Goal: Information Seeking & Learning: Compare options

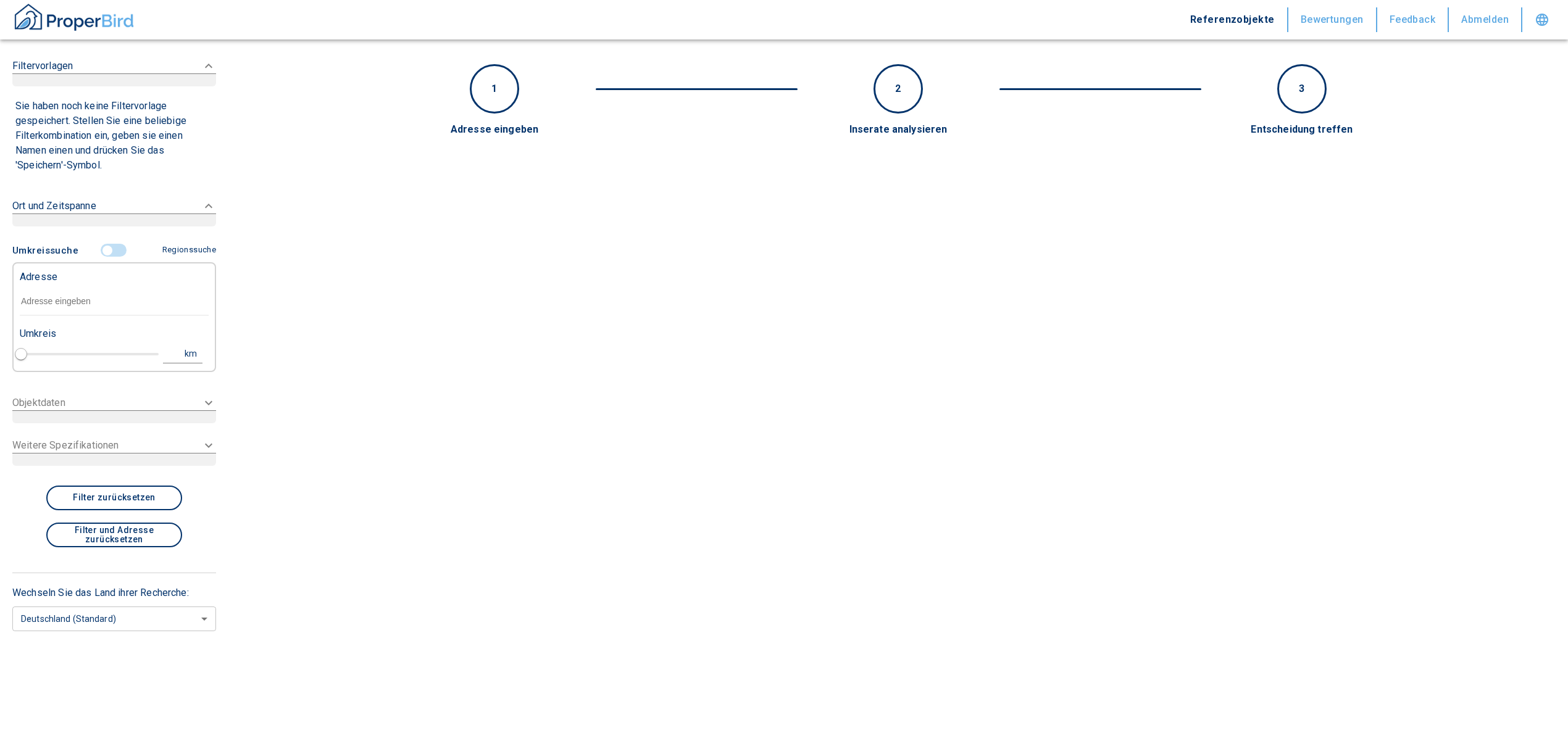
click at [51, 310] on input "text" at bounding box center [113, 301] width 189 height 29
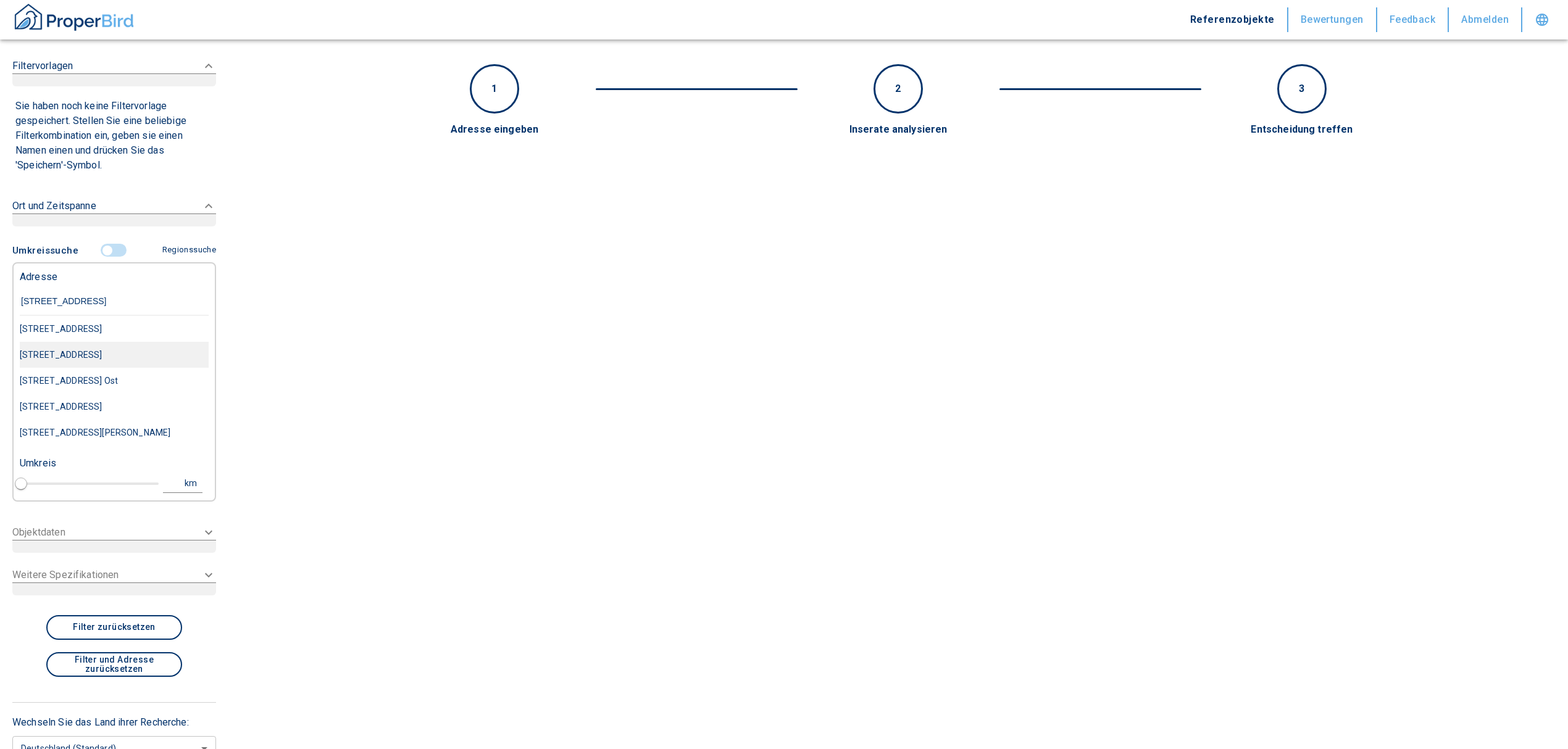
click at [70, 361] on div "[STREET_ADDRESS]" at bounding box center [113, 355] width 189 height 26
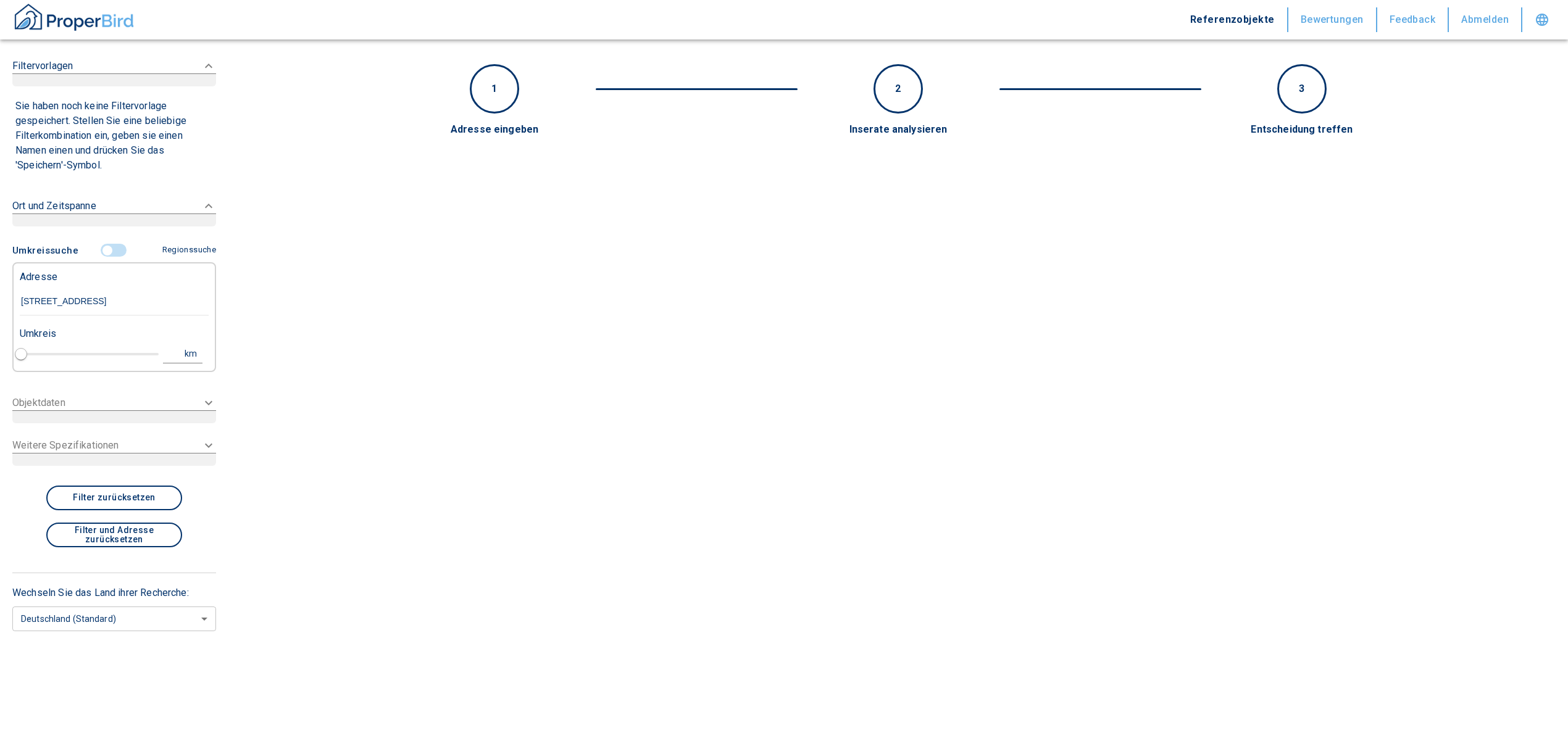
type input "[STREET_ADDRESS]"
type input "1"
type input "2020"
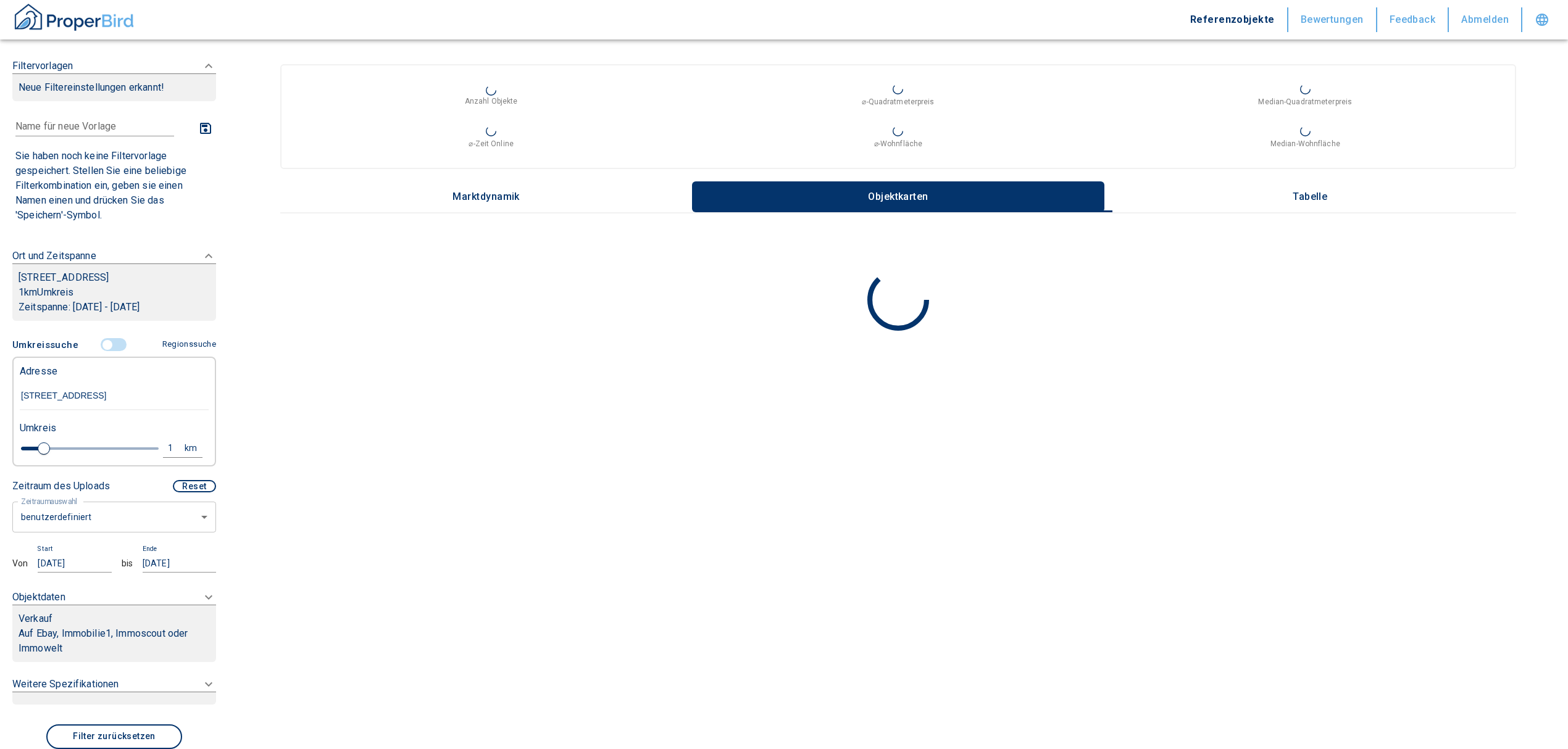
type input "[STREET_ADDRESS]"
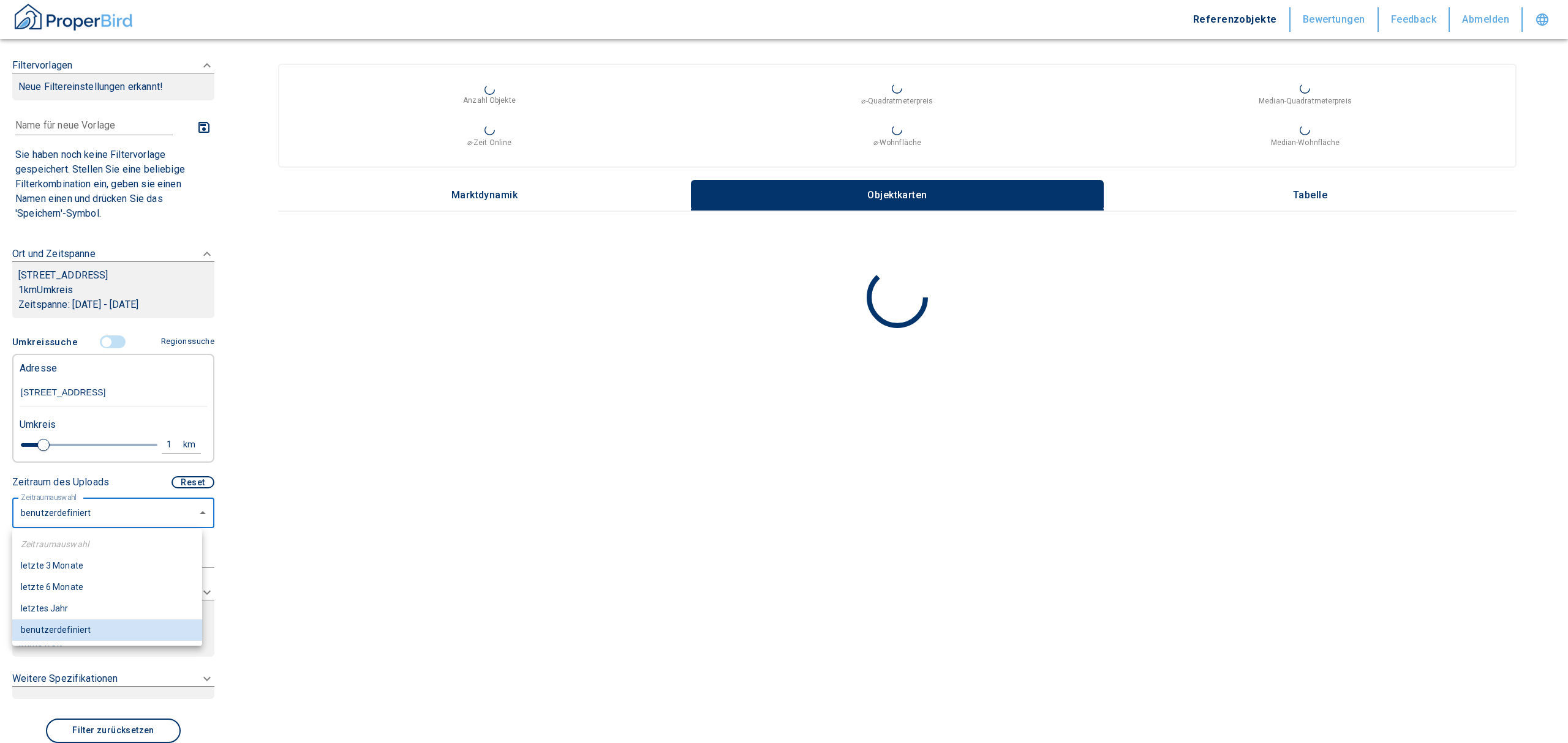
click at [137, 523] on body "Referenzobjekte Bewertungen Feedback Abmelden Filtervorlagen Neue Filtereinstel…" at bounding box center [784, 371] width 1568 height 743
click at [68, 592] on li "letzte 6 Monate" at bounding box center [107, 587] width 190 height 21
type input "2020"
type input "6"
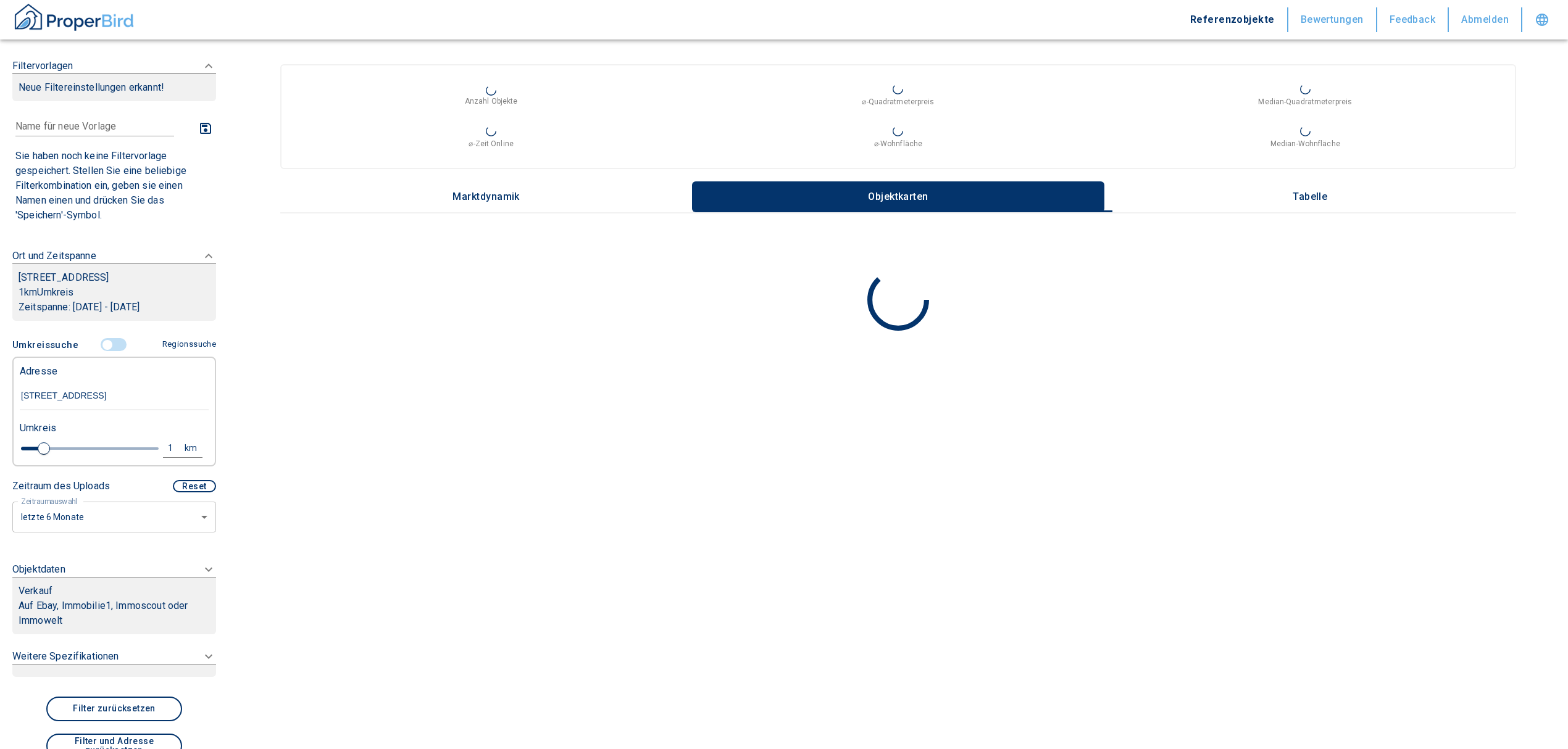
click at [110, 620] on p "Auf Ebay, Immobilie1, Immoscout oder Immowelt" at bounding box center [114, 614] width 192 height 29
click at [144, 673] on body "Referenzobjekte Bewertungen Feedback Abmelden Filtervorlagen Neue Filtereinstel…" at bounding box center [790, 374] width 1581 height 749
click at [100, 724] on li "Vermietung" at bounding box center [109, 723] width 198 height 21
type input "rent"
type input "2020"
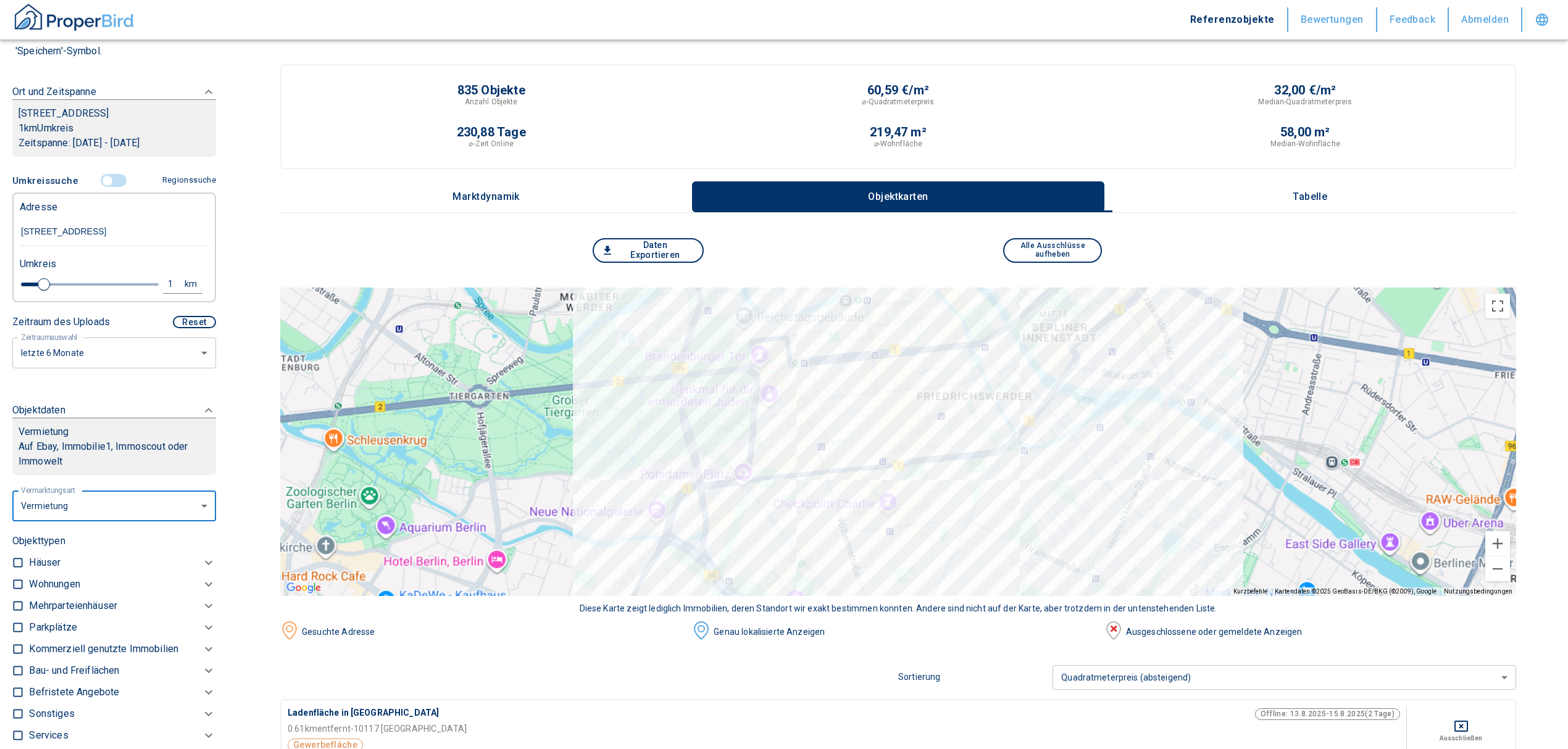
scroll to position [247, 0]
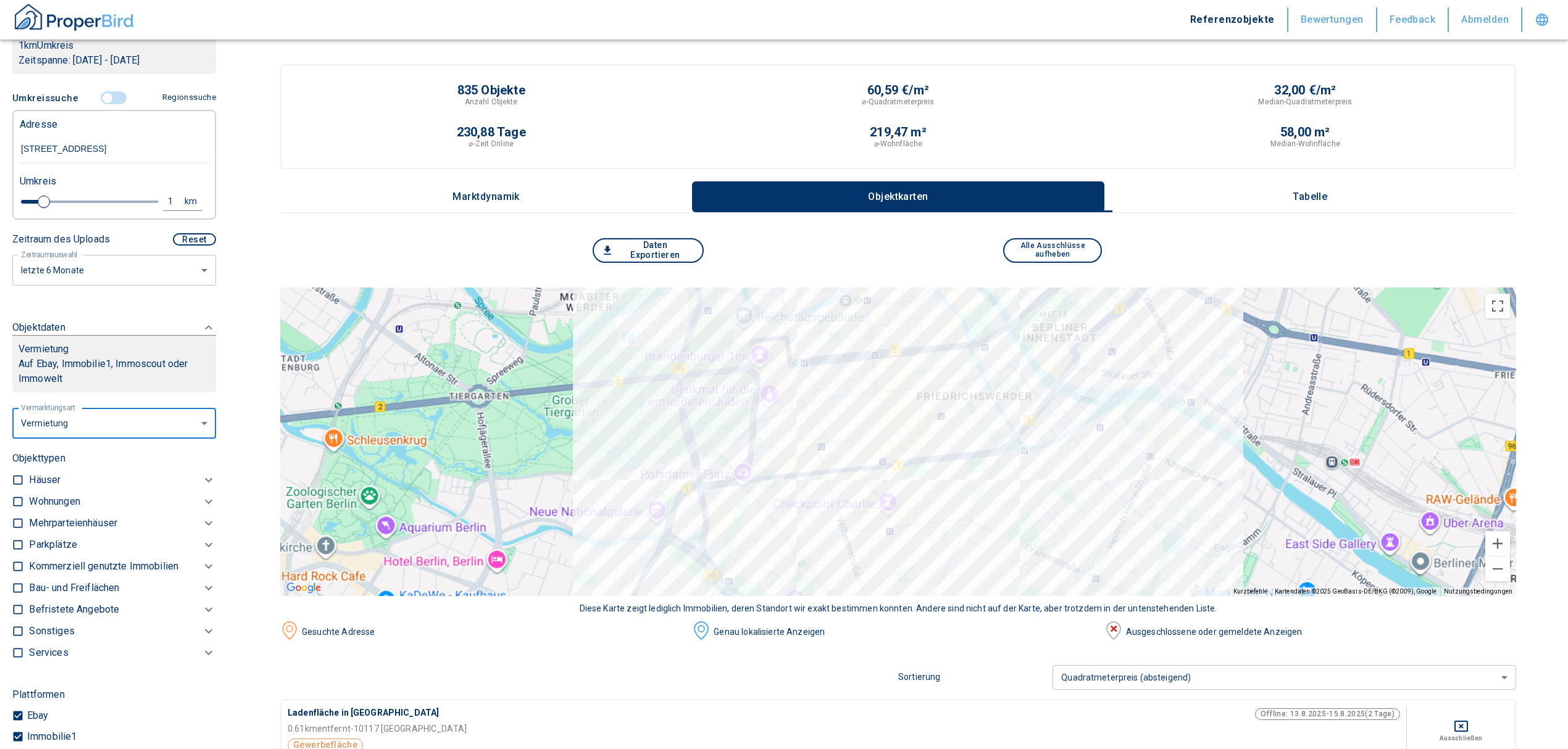
click at [16, 496] on input "checkbox" at bounding box center [18, 501] width 12 height 12
checkbox input "true"
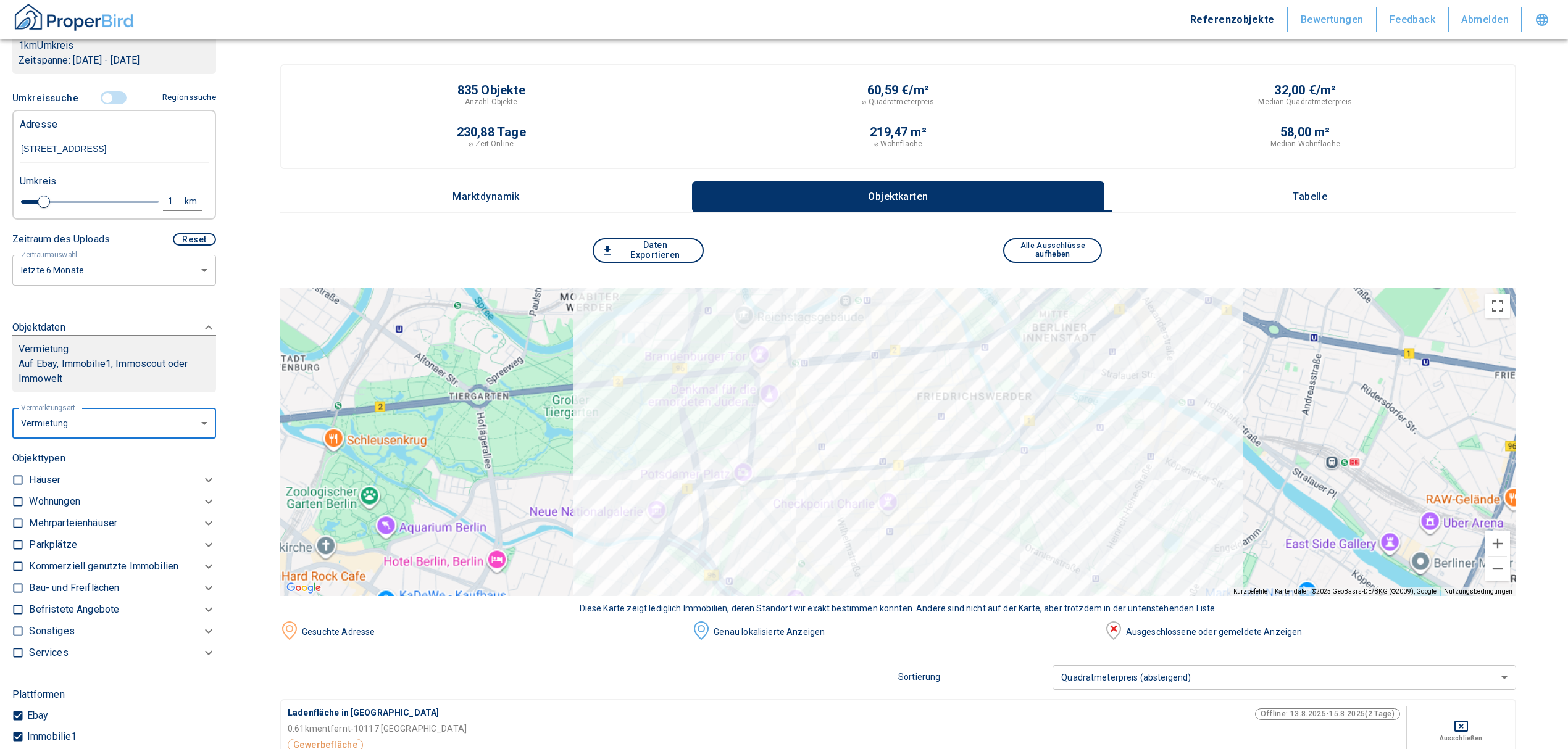
checkbox input "true"
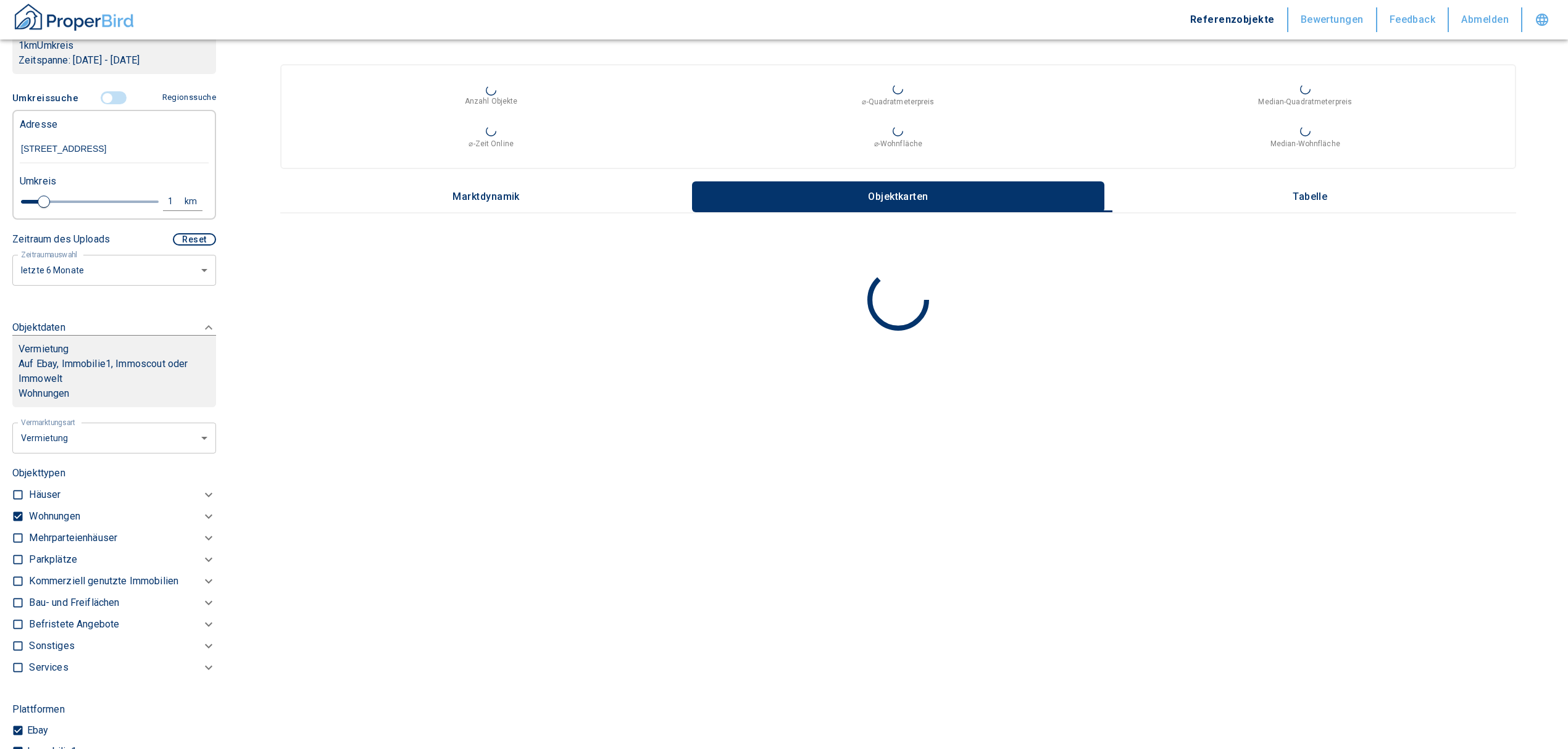
type input "2020"
click at [58, 520] on p "Wohnungen" at bounding box center [53, 517] width 51 height 15
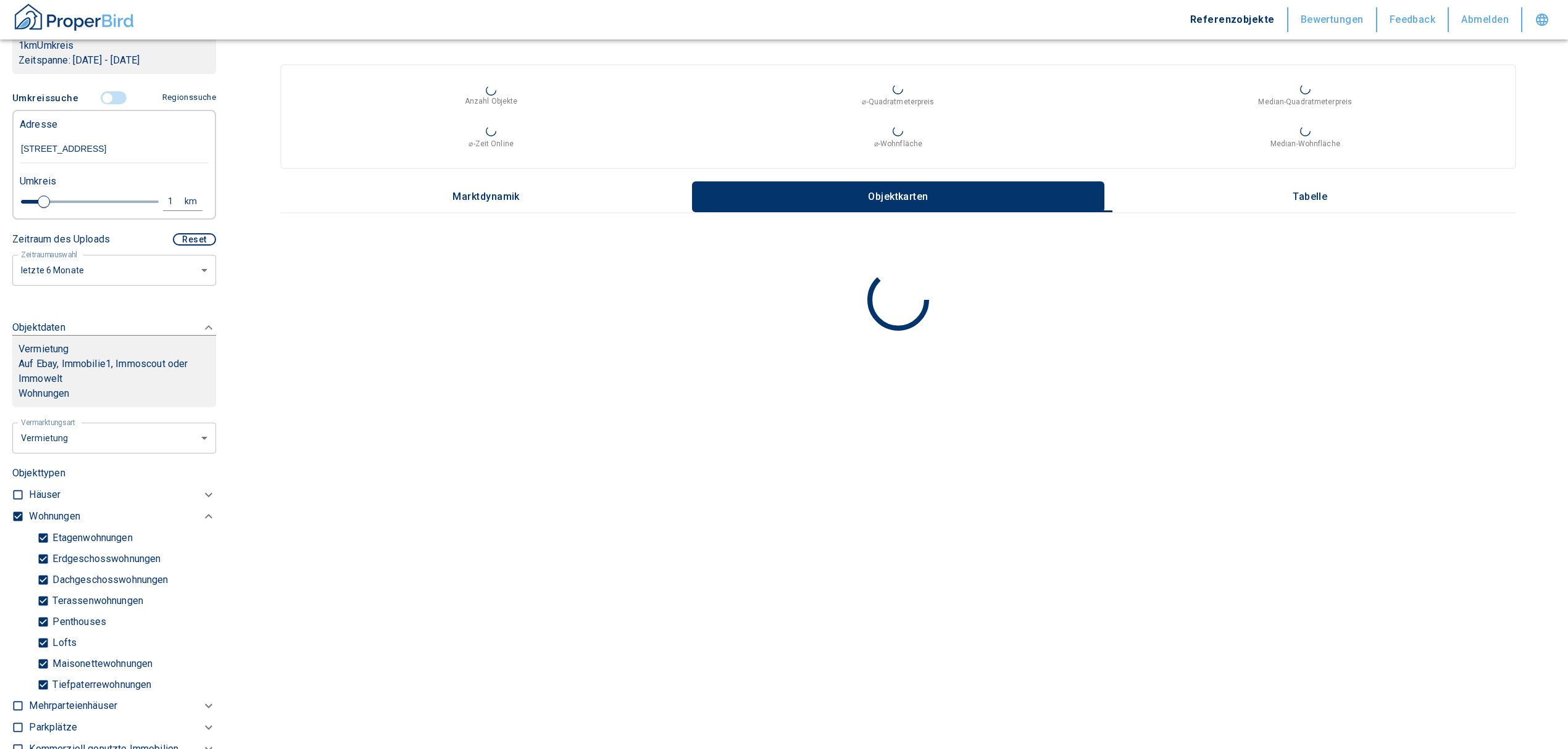
click at [40, 685] on input "Tiefpaterrewohnungen" at bounding box center [42, 684] width 12 height 21
checkbox input "false"
type input "2020"
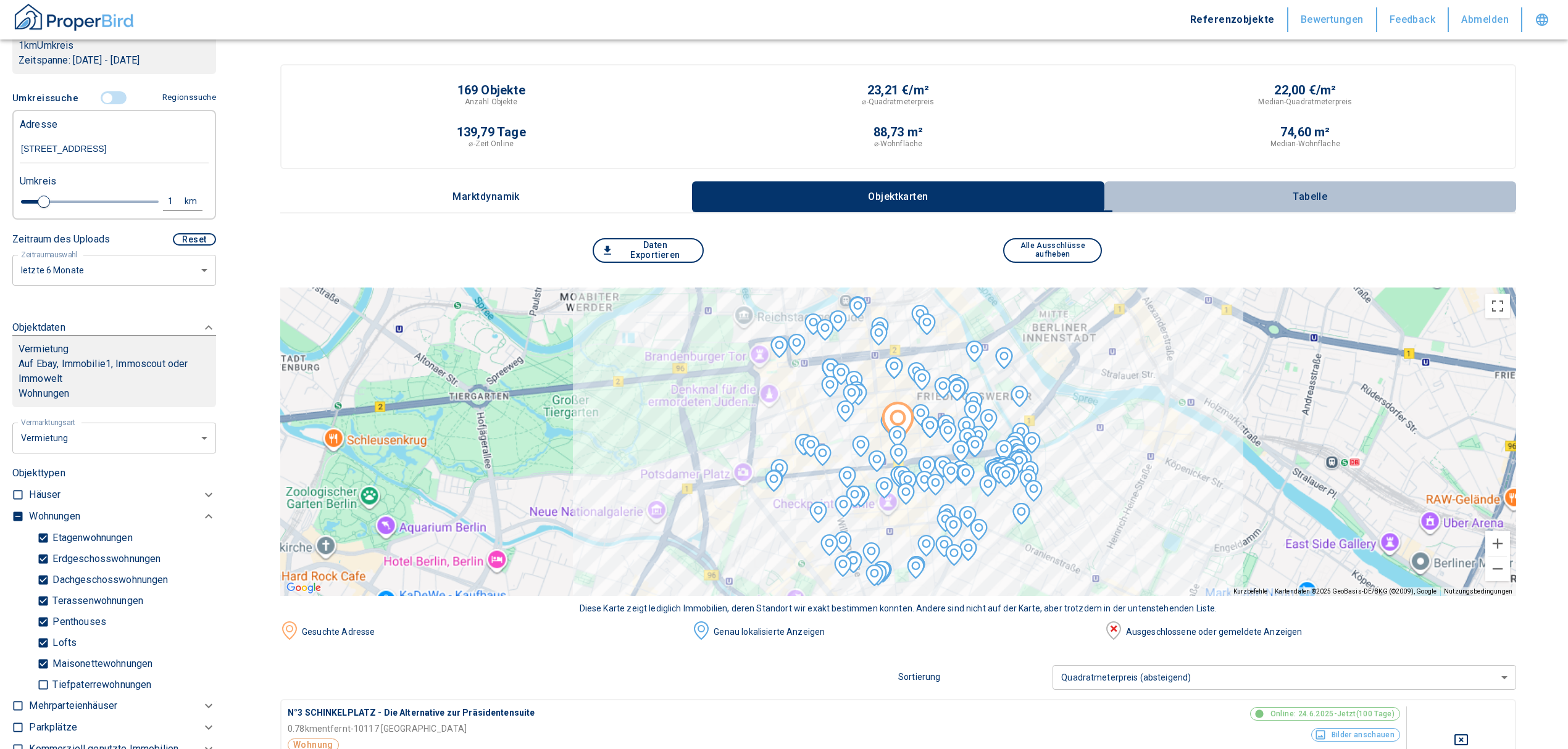
click at [1337, 200] on p "Tabelle" at bounding box center [1310, 197] width 62 height 11
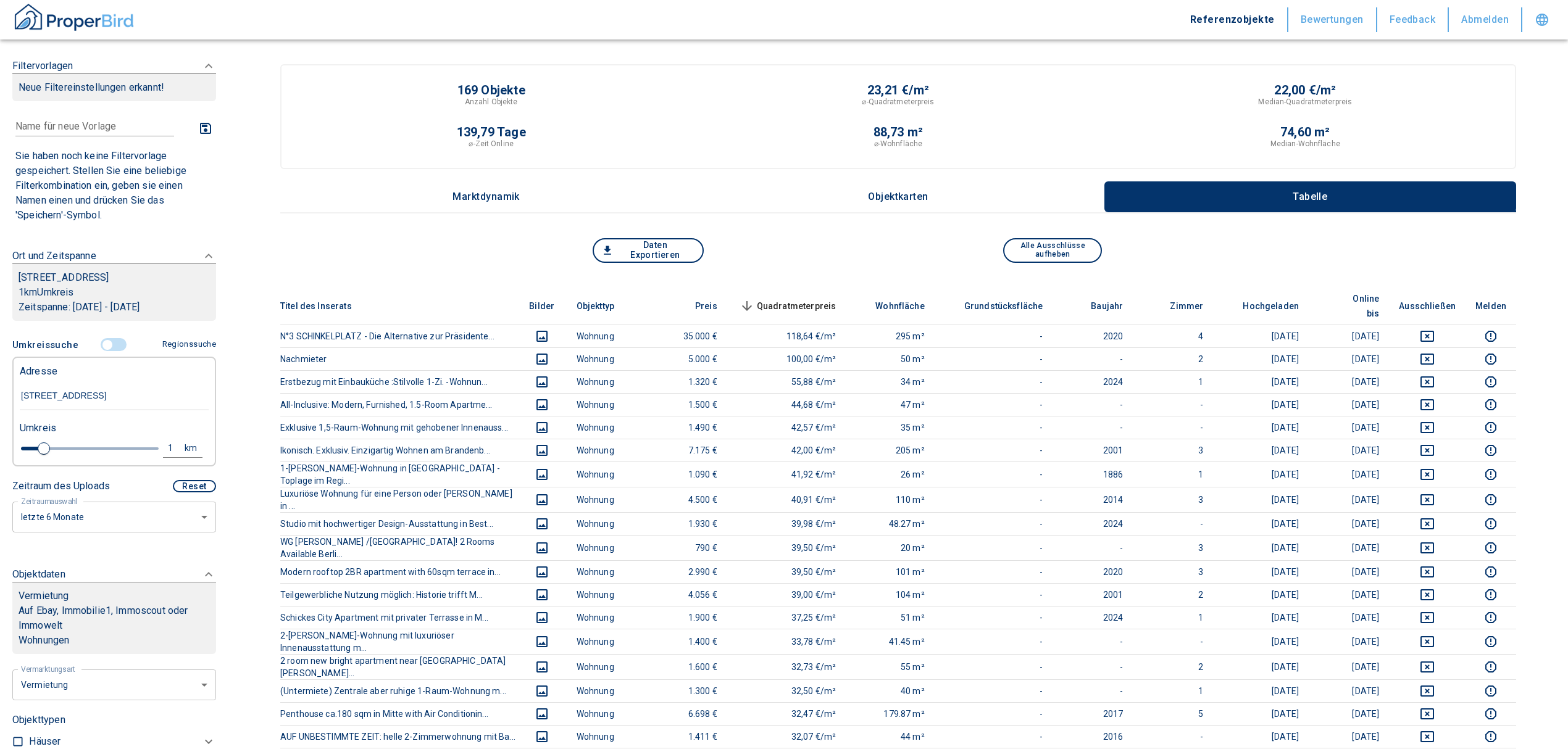
click at [166, 444] on div "1" at bounding box center [177, 448] width 22 height 16
drag, startPoint x: 18, startPoint y: 450, endPoint x: -7, endPoint y: 450, distance: 25.0
type input "0,5"
click at [160, 442] on button "Neue Suchen" at bounding box center [165, 448] width 68 height 18
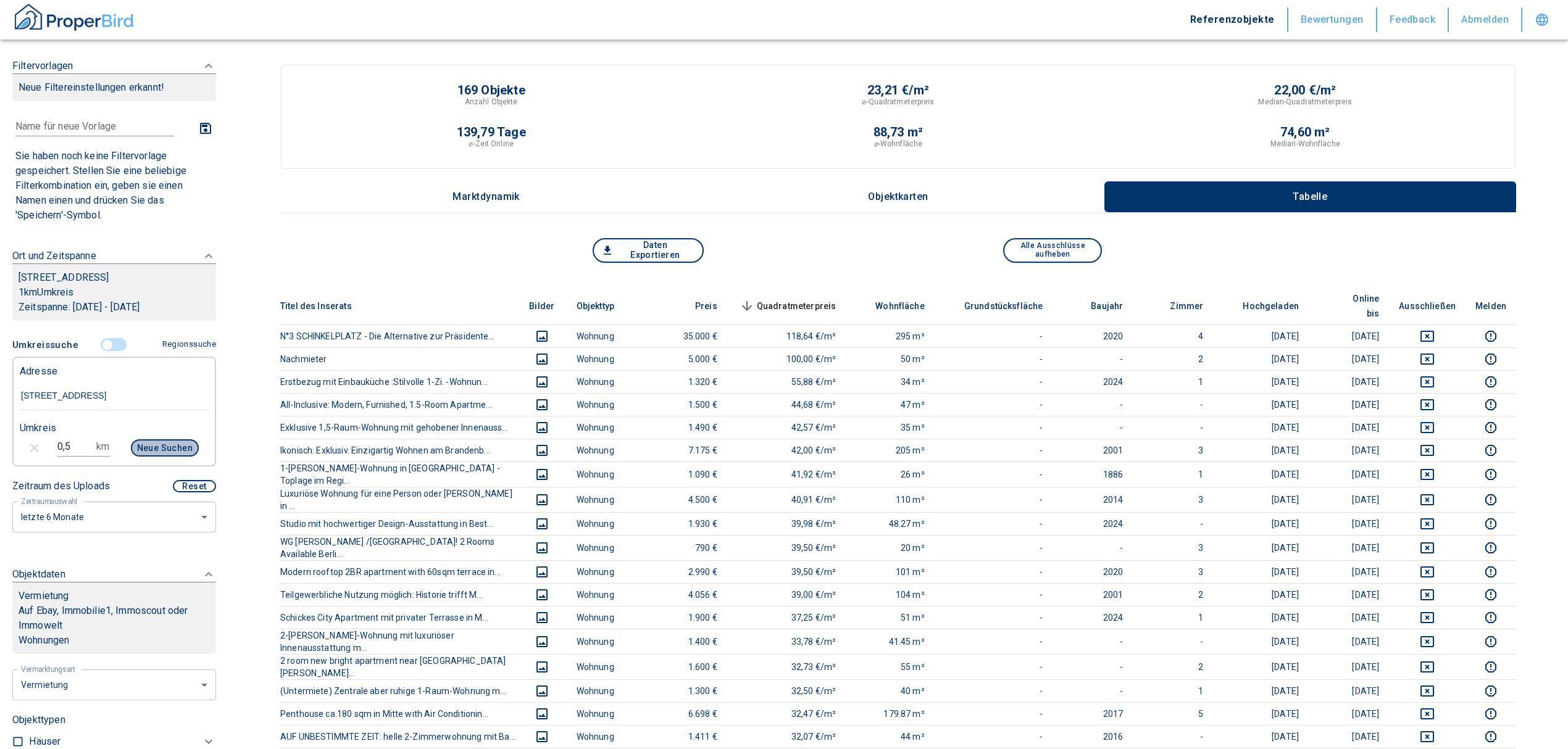
type input "2020"
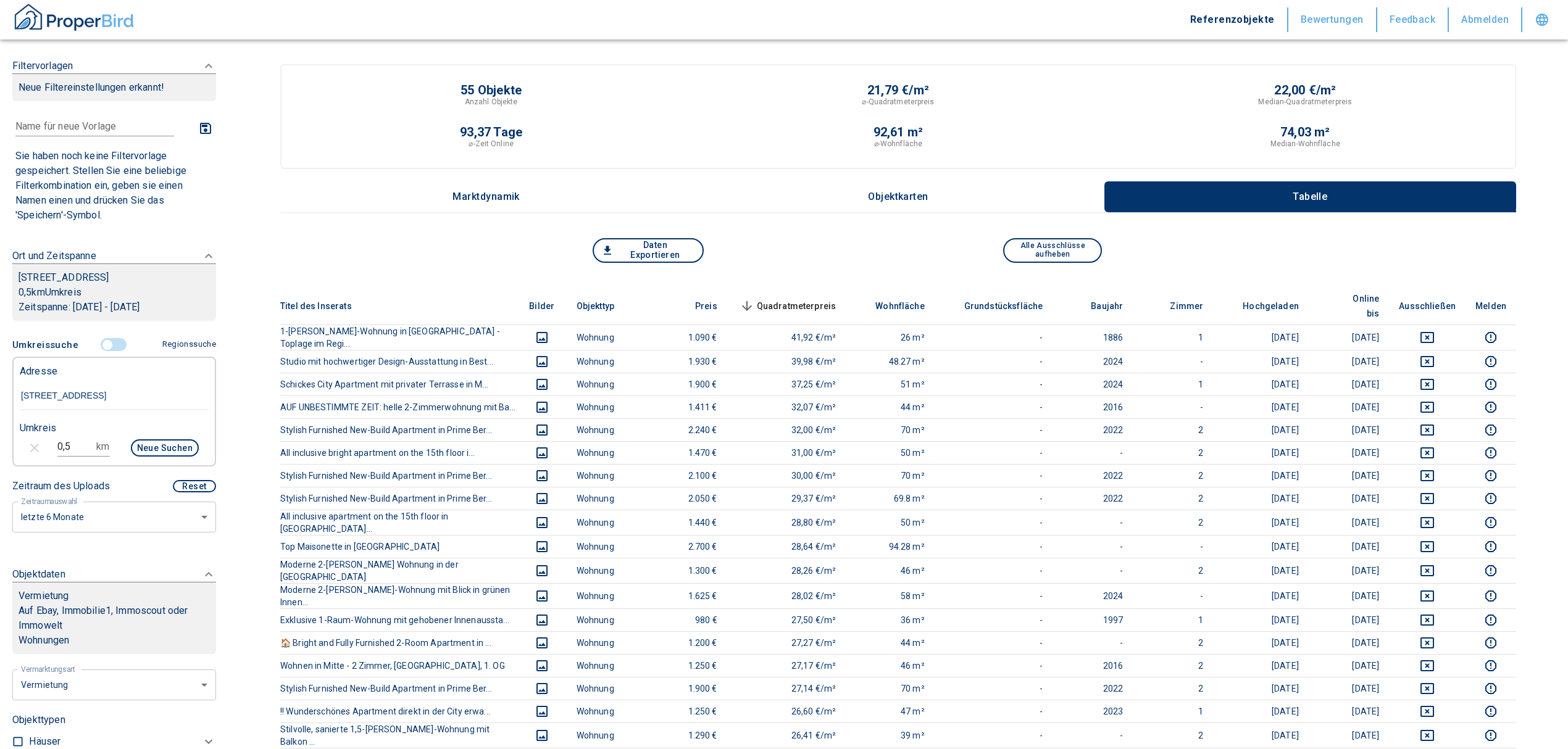
click at [786, 298] on span "Quadratmeterpreis sorted descending" at bounding box center [787, 306] width 100 height 15
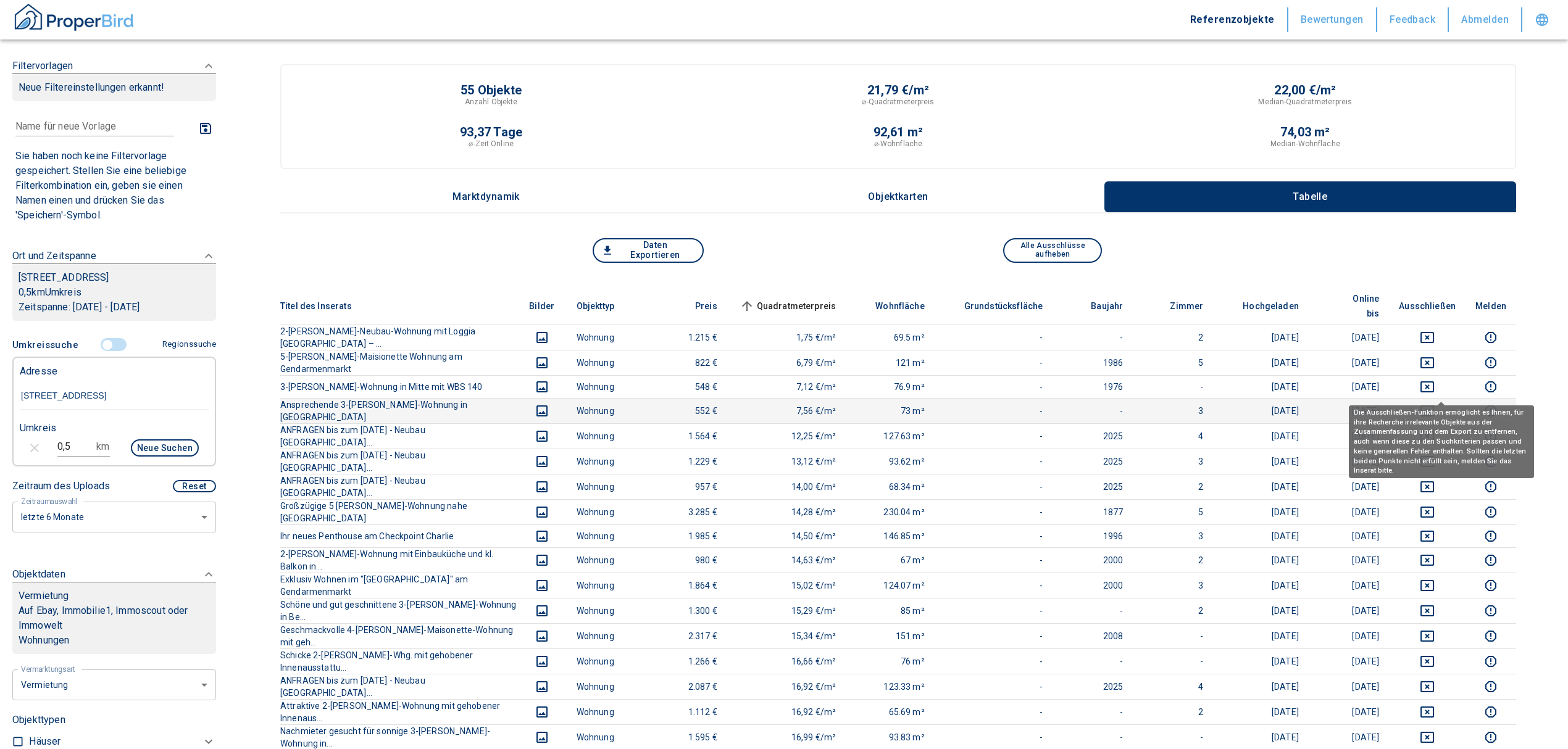
click at [1435, 404] on icon "deselect this listing" at bounding box center [1428, 411] width 15 height 15
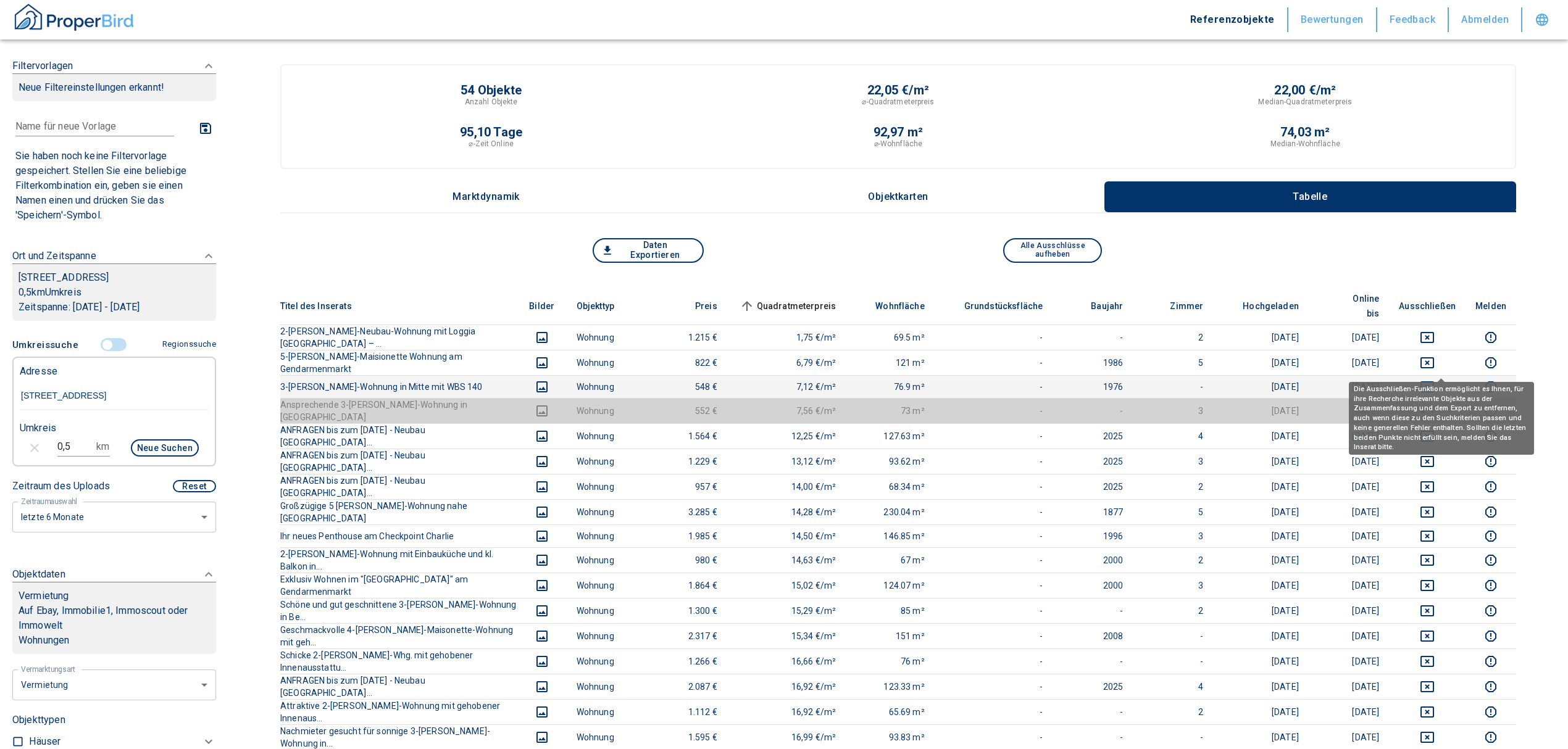
click at [1433, 380] on button "deselect this listing" at bounding box center [1428, 387] width 57 height 15
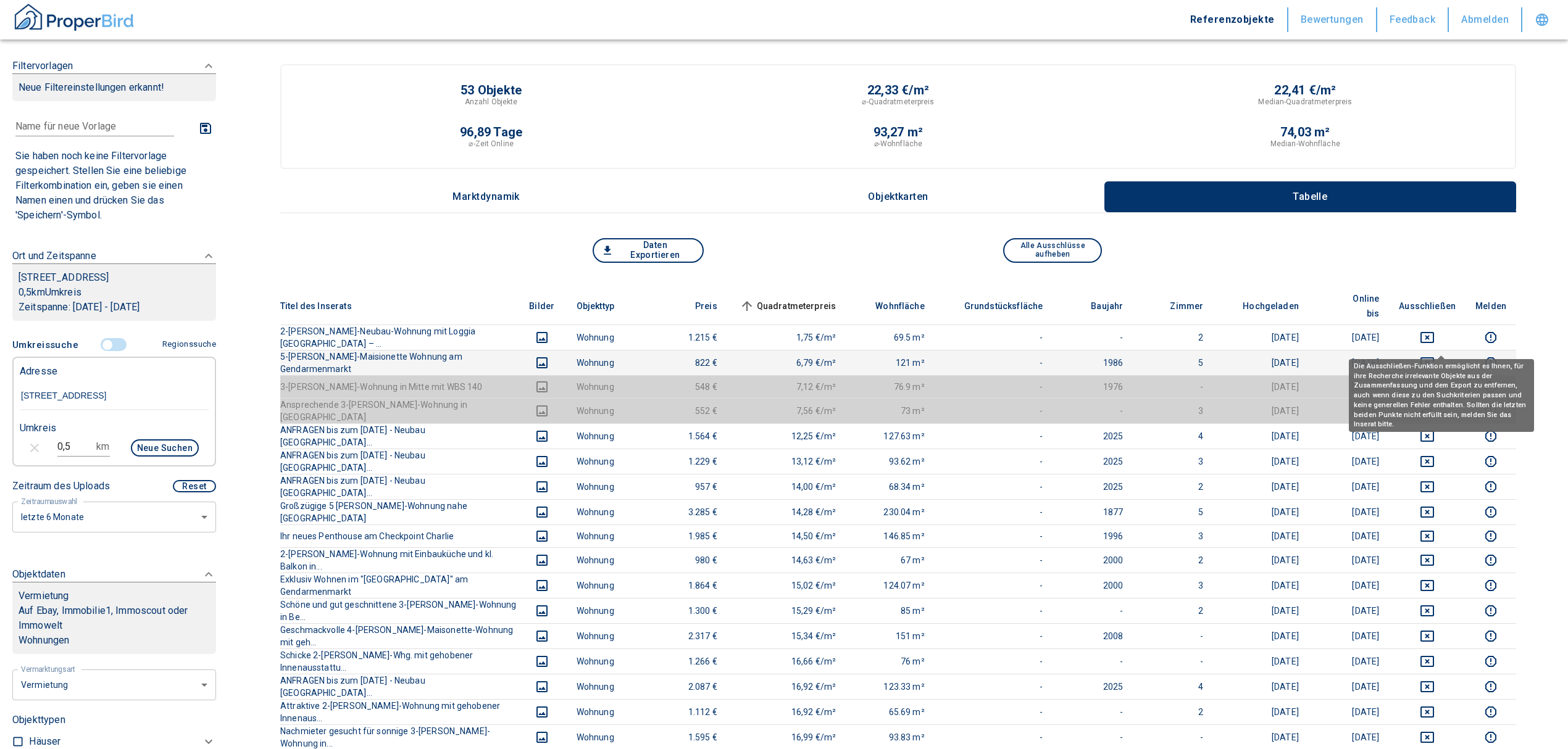
click at [1435, 356] on icon "deselect this listing" at bounding box center [1428, 363] width 15 height 15
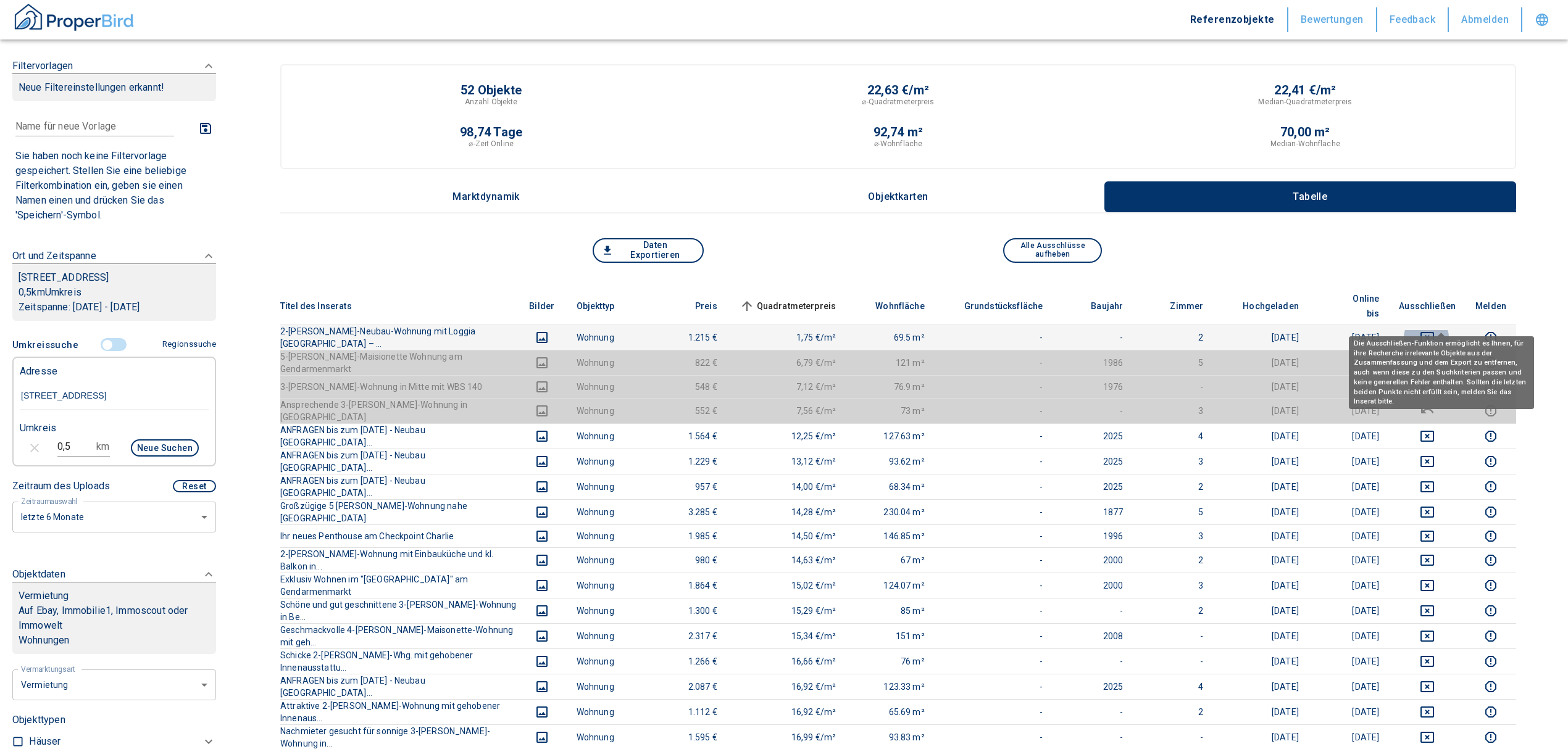
click at [1434, 332] on icon "deselect this listing" at bounding box center [1427, 337] width 14 height 11
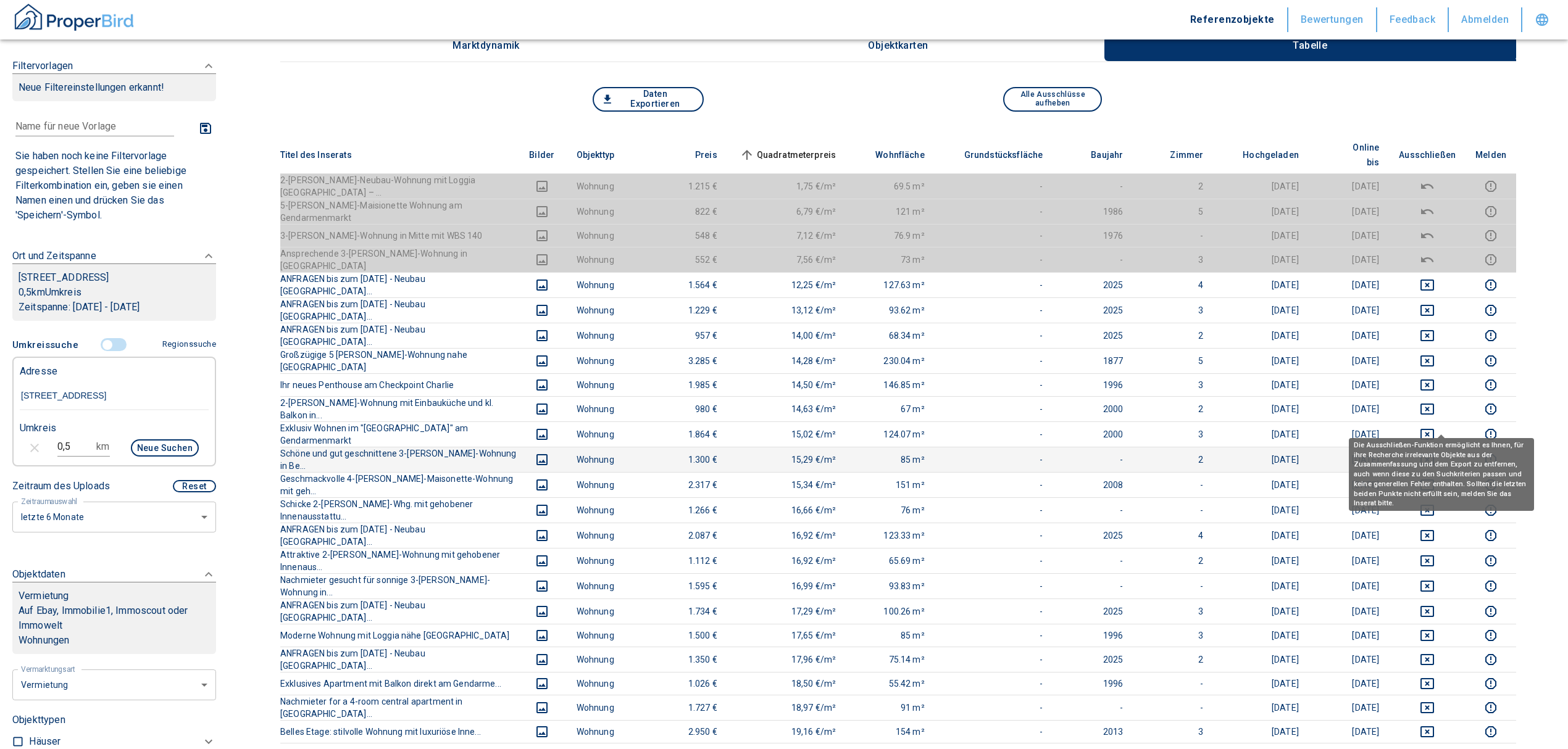
scroll to position [82, 0]
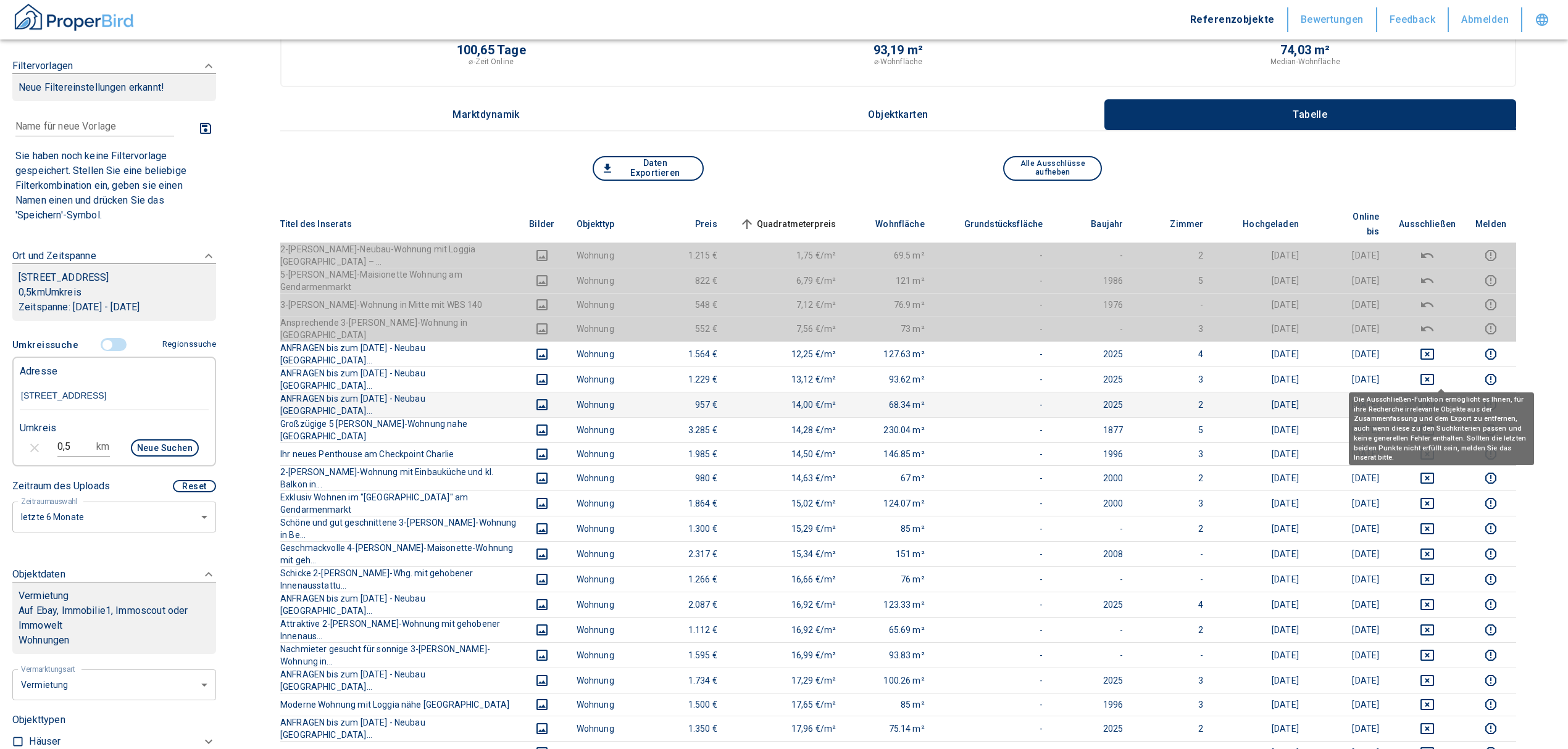
click at [1435, 397] on icon "deselect this listing" at bounding box center [1428, 404] width 15 height 15
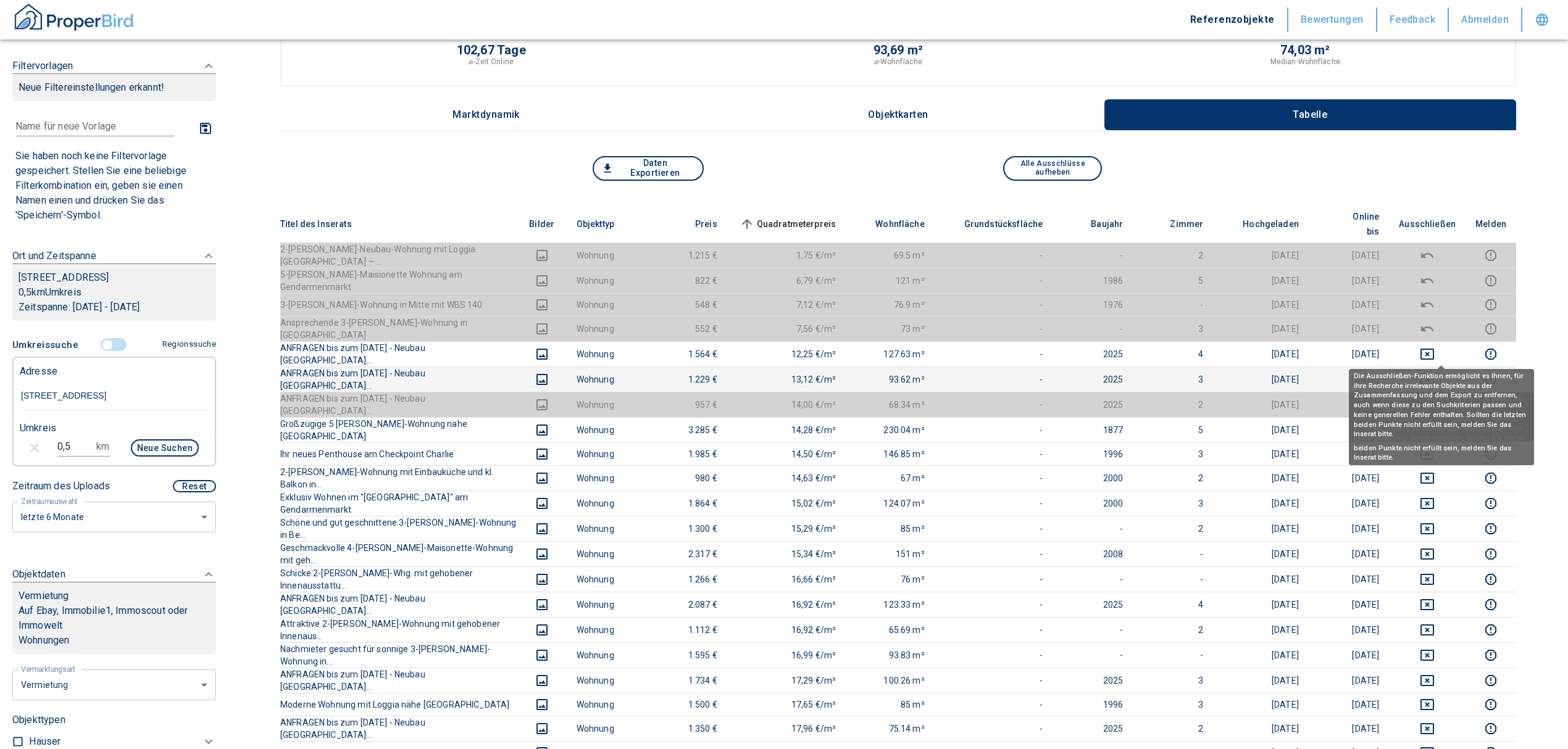
click at [1443, 367] on td at bounding box center [1427, 379] width 77 height 25
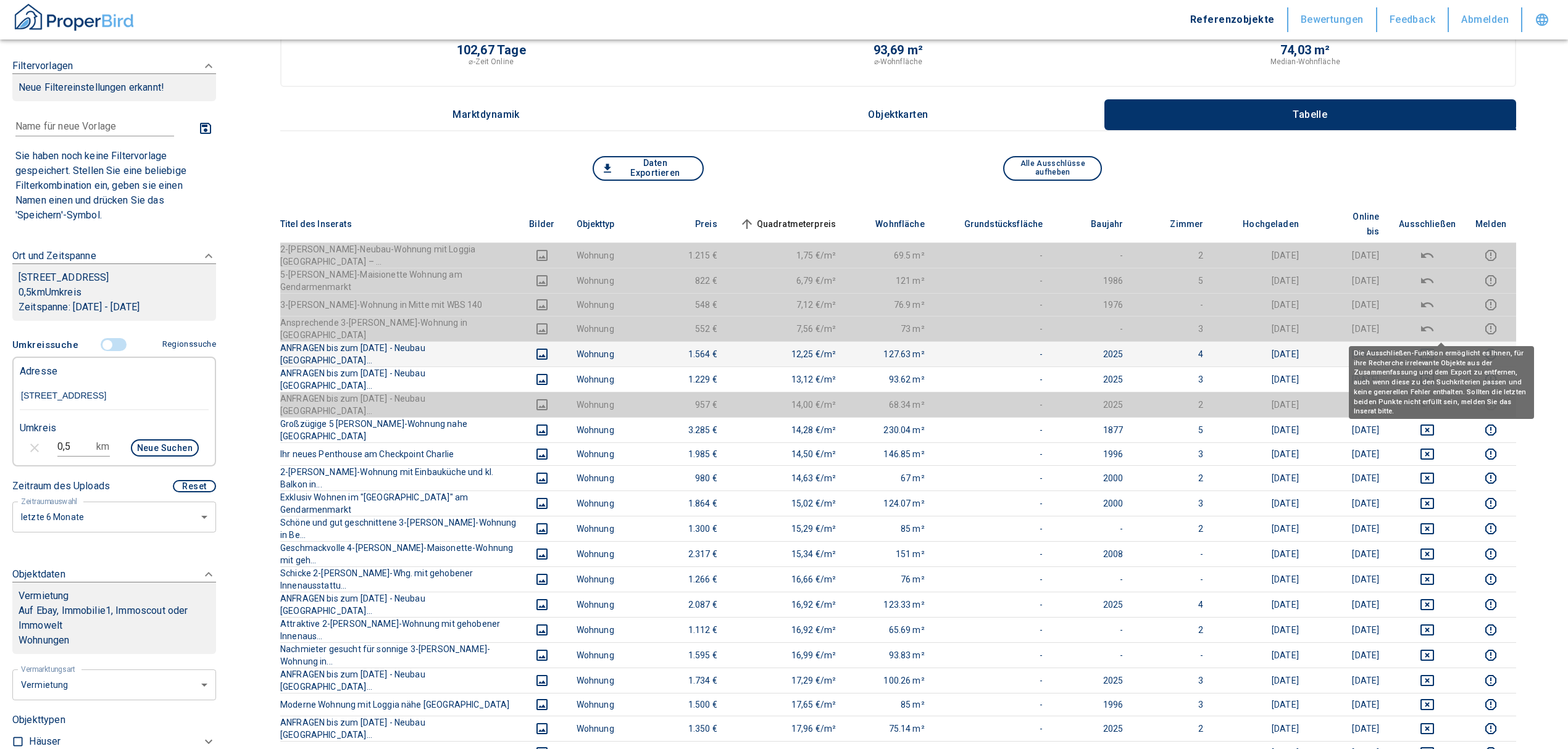
click at [1435, 346] on icon "deselect this listing" at bounding box center [1428, 354] width 15 height 15
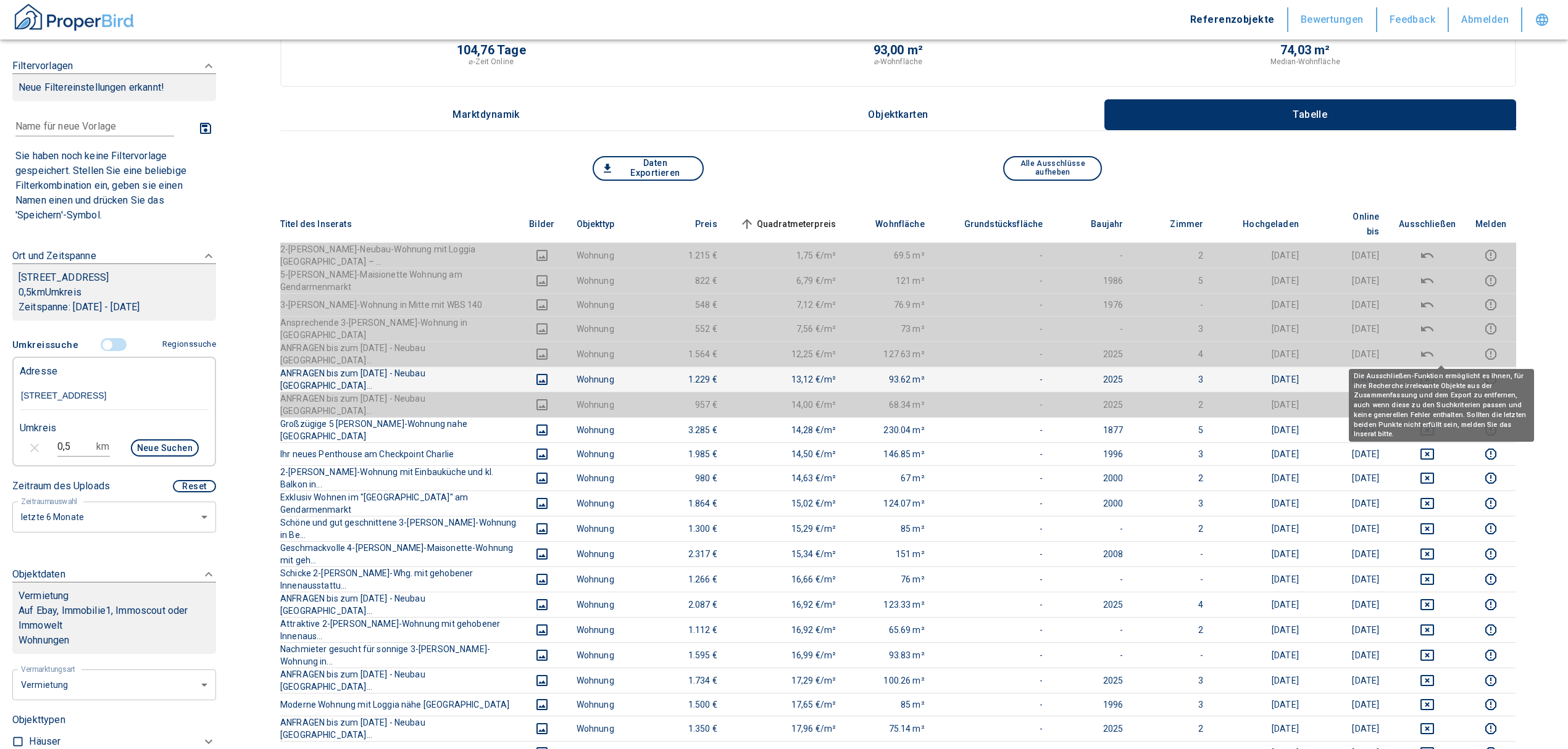
click at [1434, 374] on icon "deselect this listing" at bounding box center [1427, 380] width 14 height 11
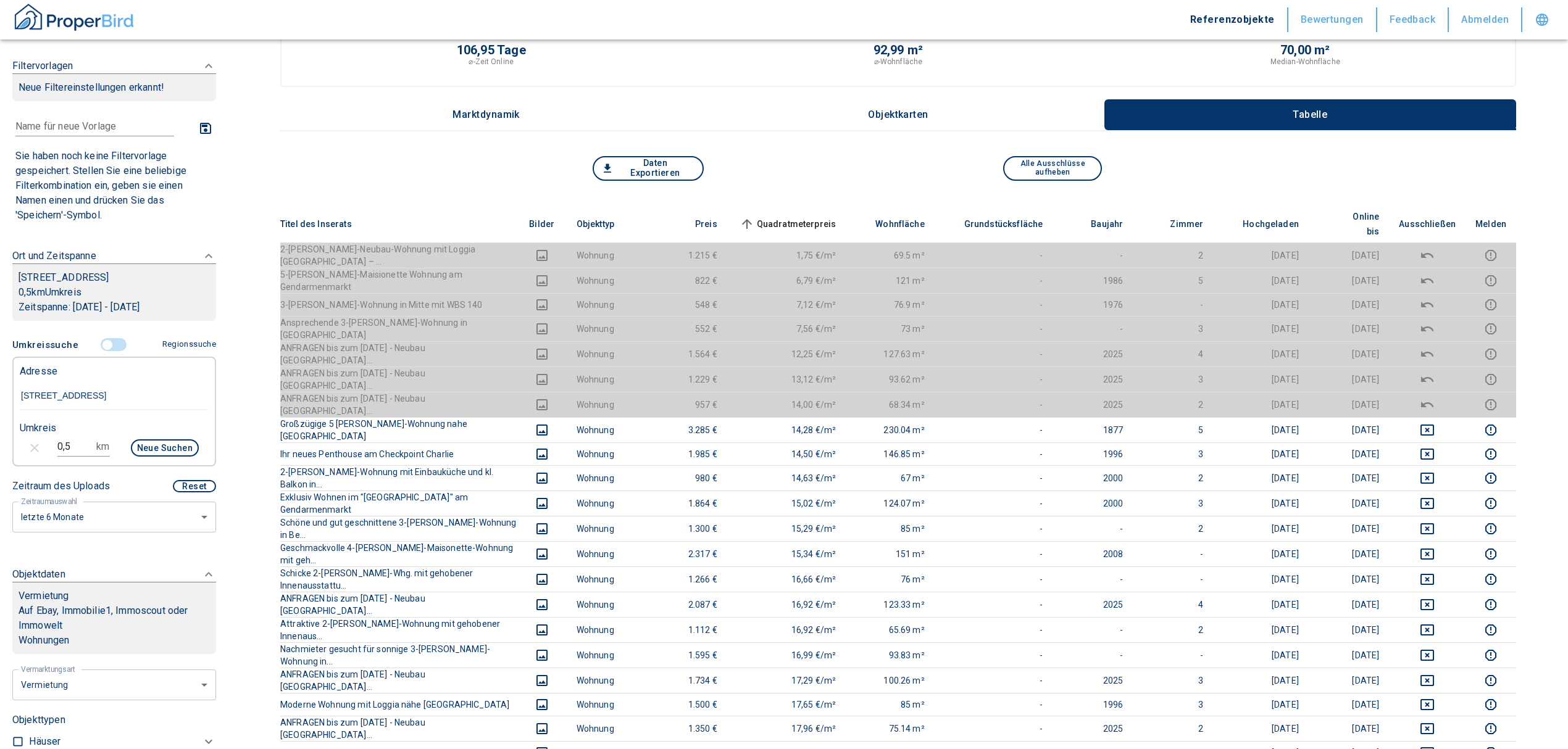
click at [832, 205] on th "Quadratmeterpreis sorted ascending" at bounding box center [786, 224] width 119 height 38
click at [832, 217] on span "Quadratmeterpreis sorted ascending" at bounding box center [787, 224] width 100 height 15
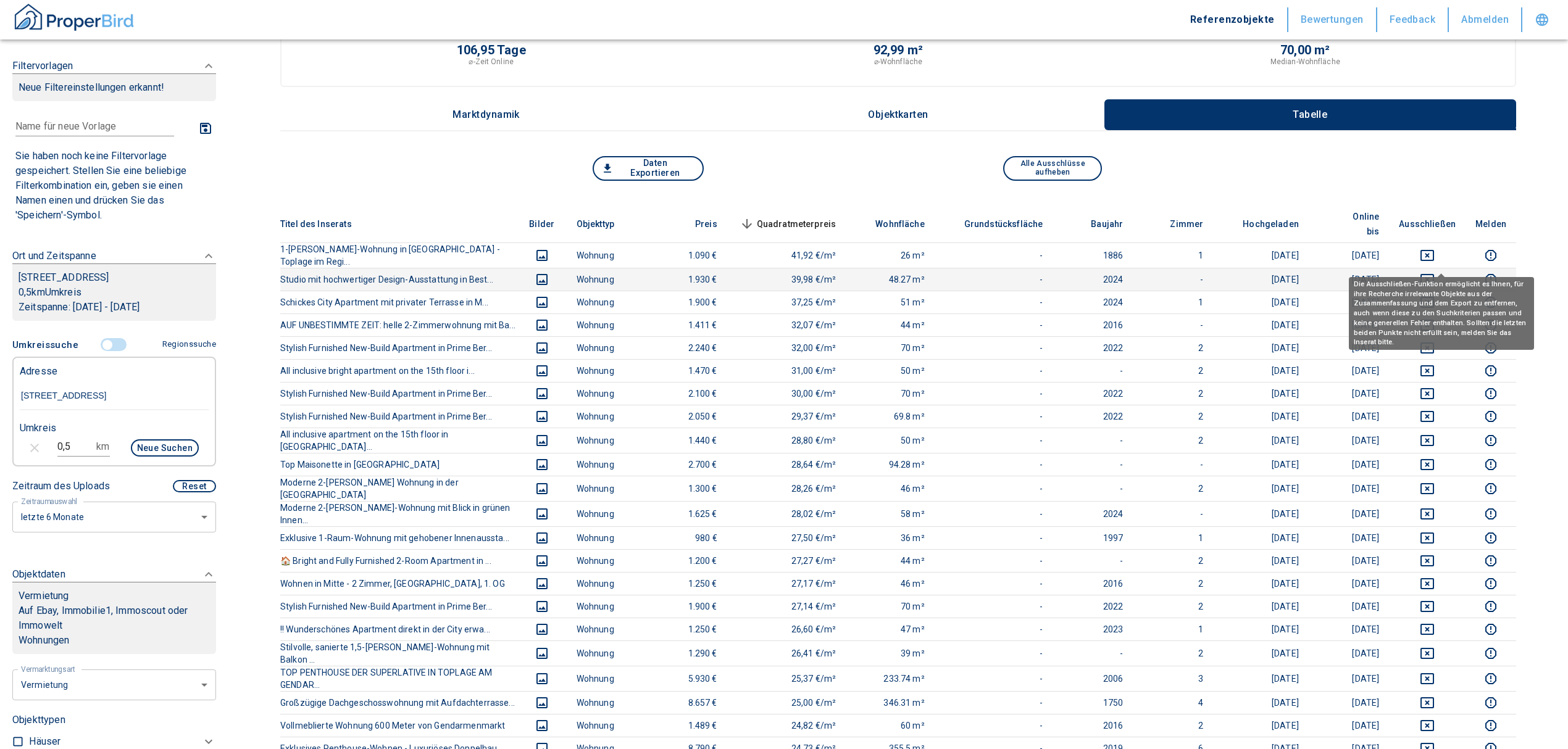
click at [1434, 274] on icon "deselect this listing" at bounding box center [1427, 279] width 14 height 11
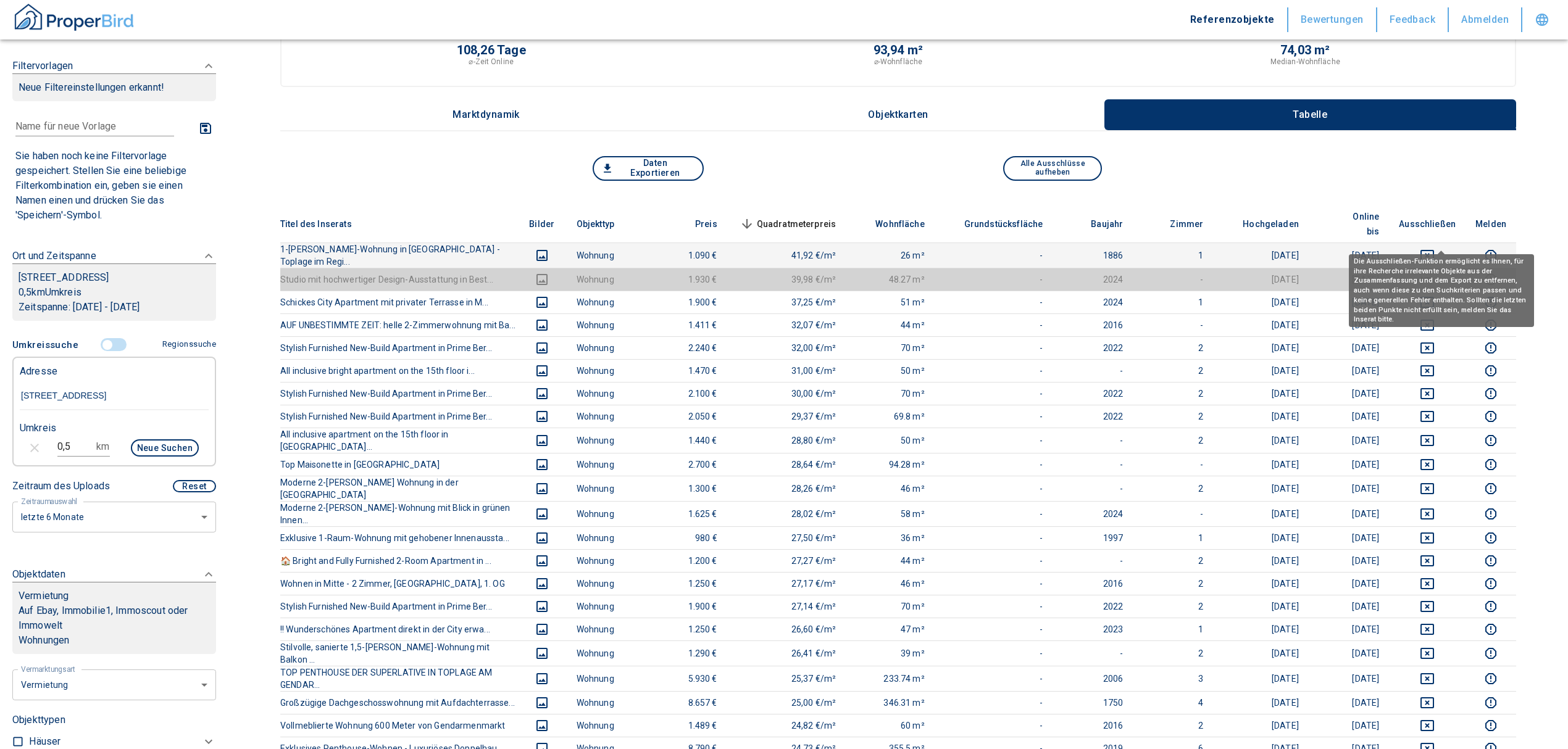
click at [1434, 250] on icon "deselect this listing" at bounding box center [1427, 255] width 14 height 11
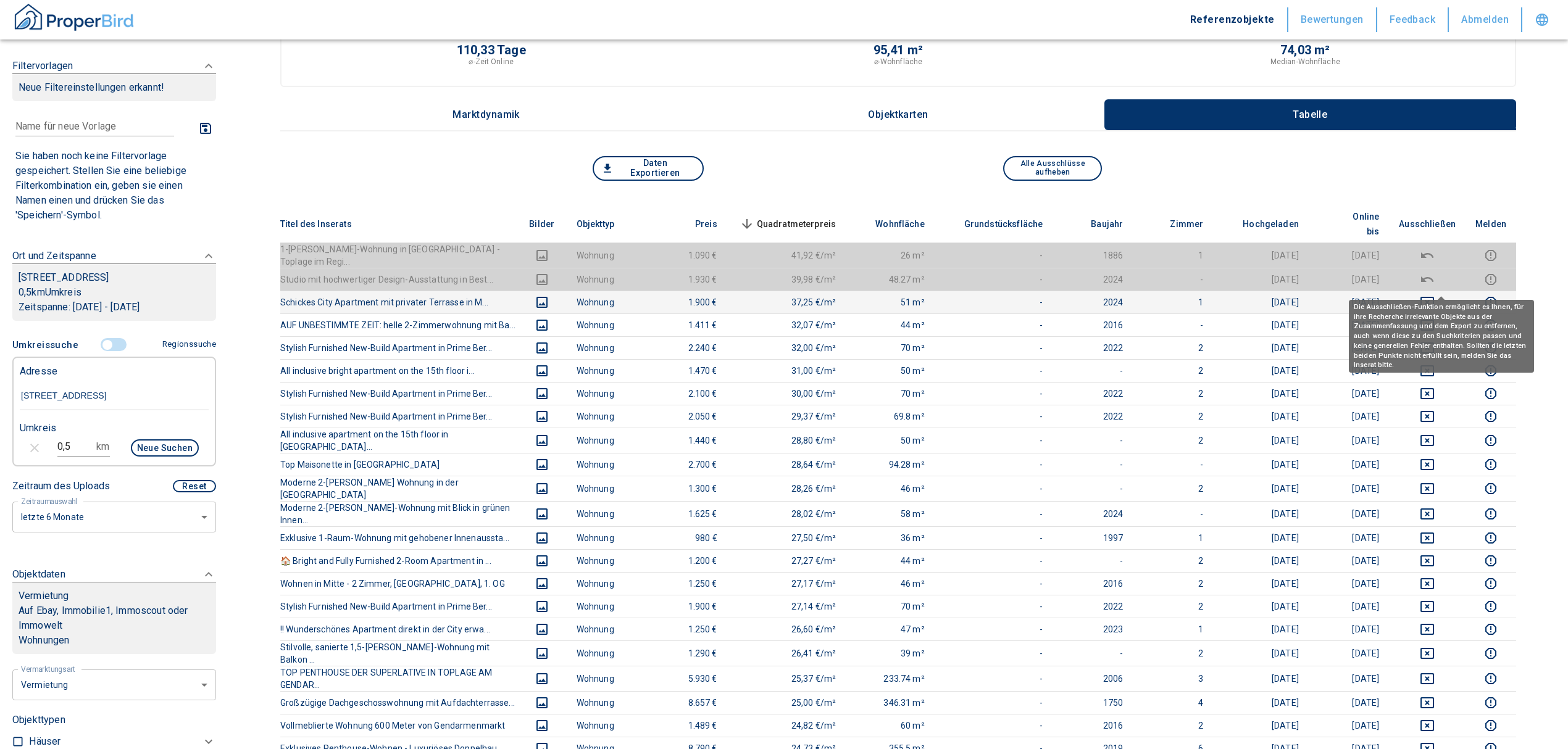
click at [1434, 297] on icon "deselect this listing" at bounding box center [1427, 302] width 14 height 11
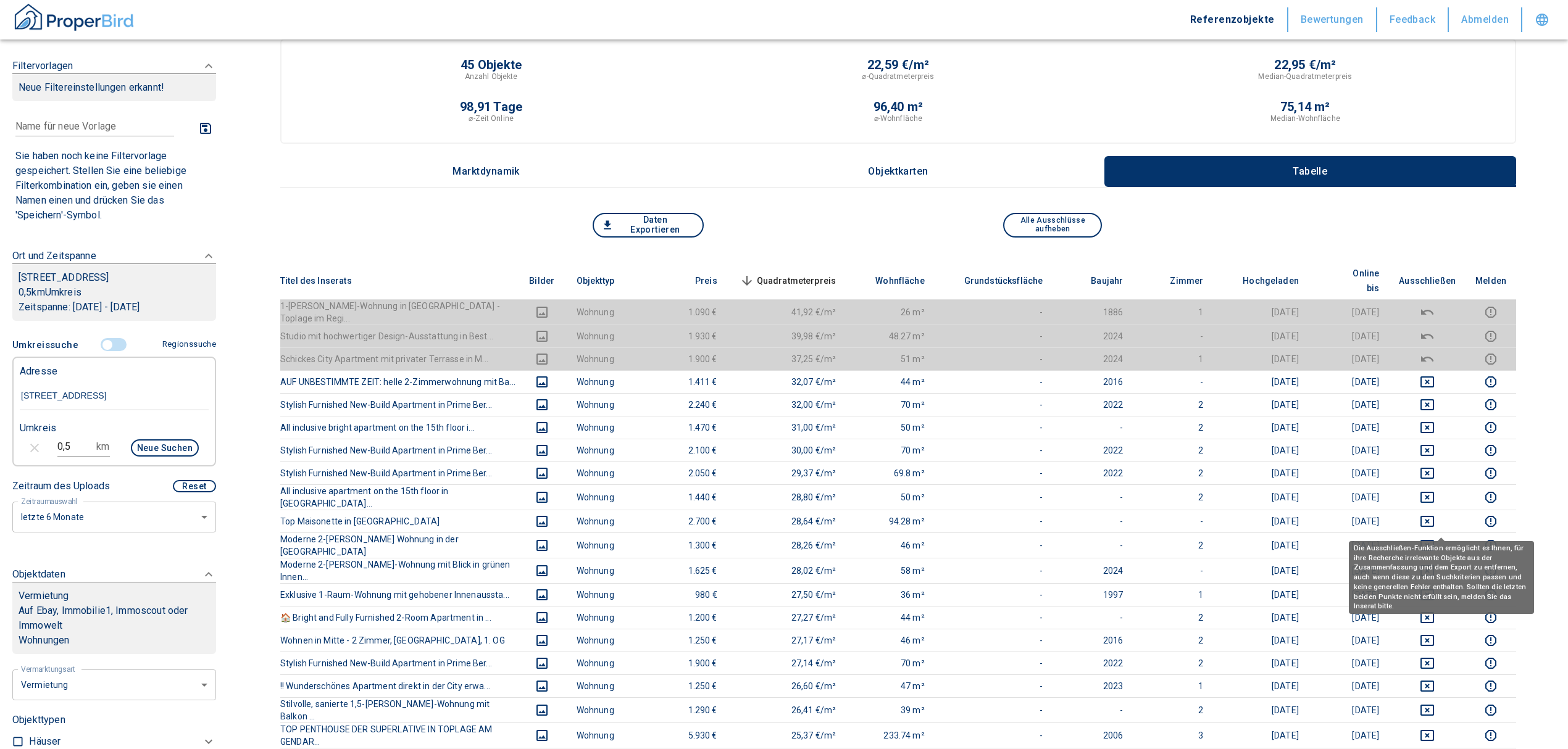
scroll to position [0, 0]
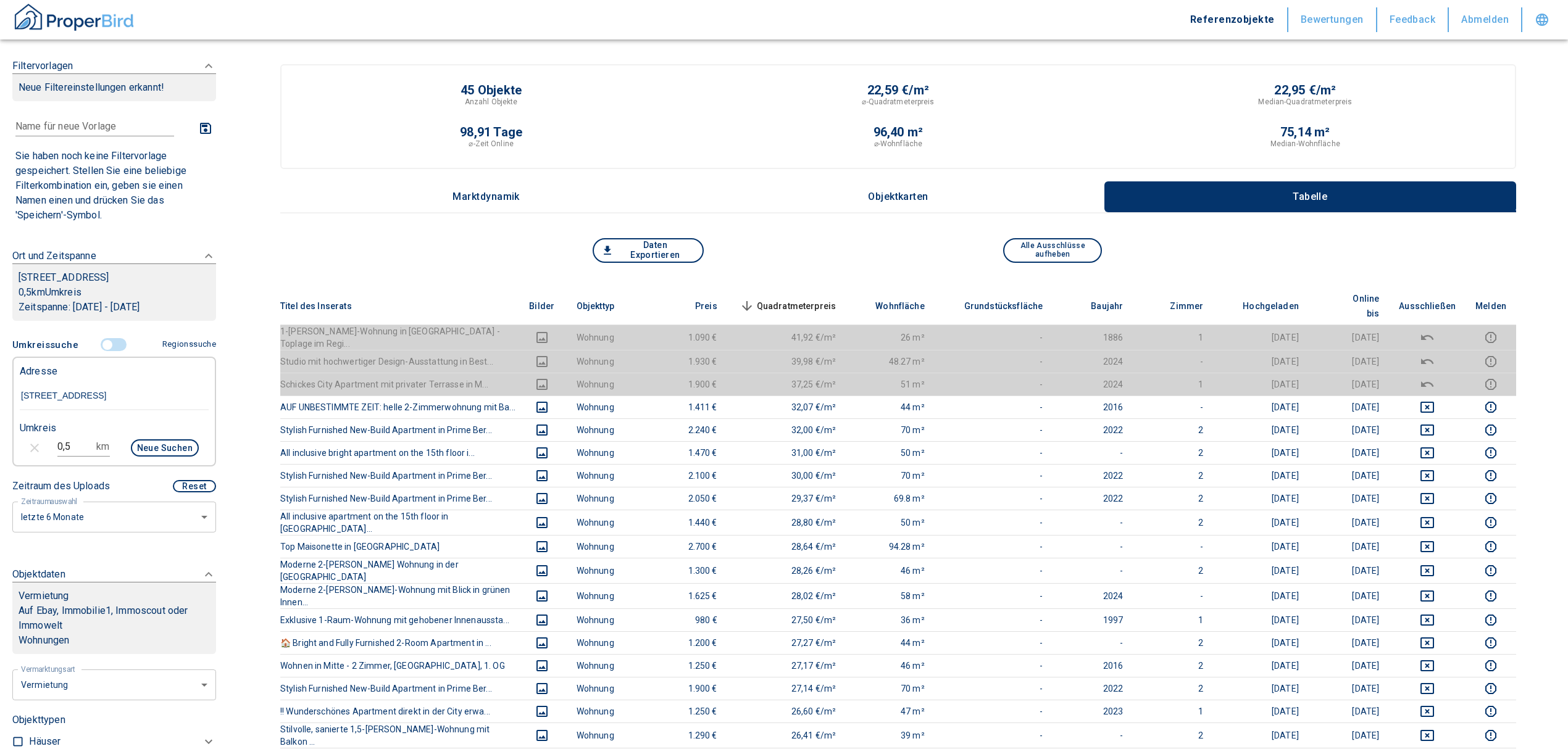
click at [826, 298] on span "Quadratmeterpreis sorted descending" at bounding box center [787, 306] width 100 height 15
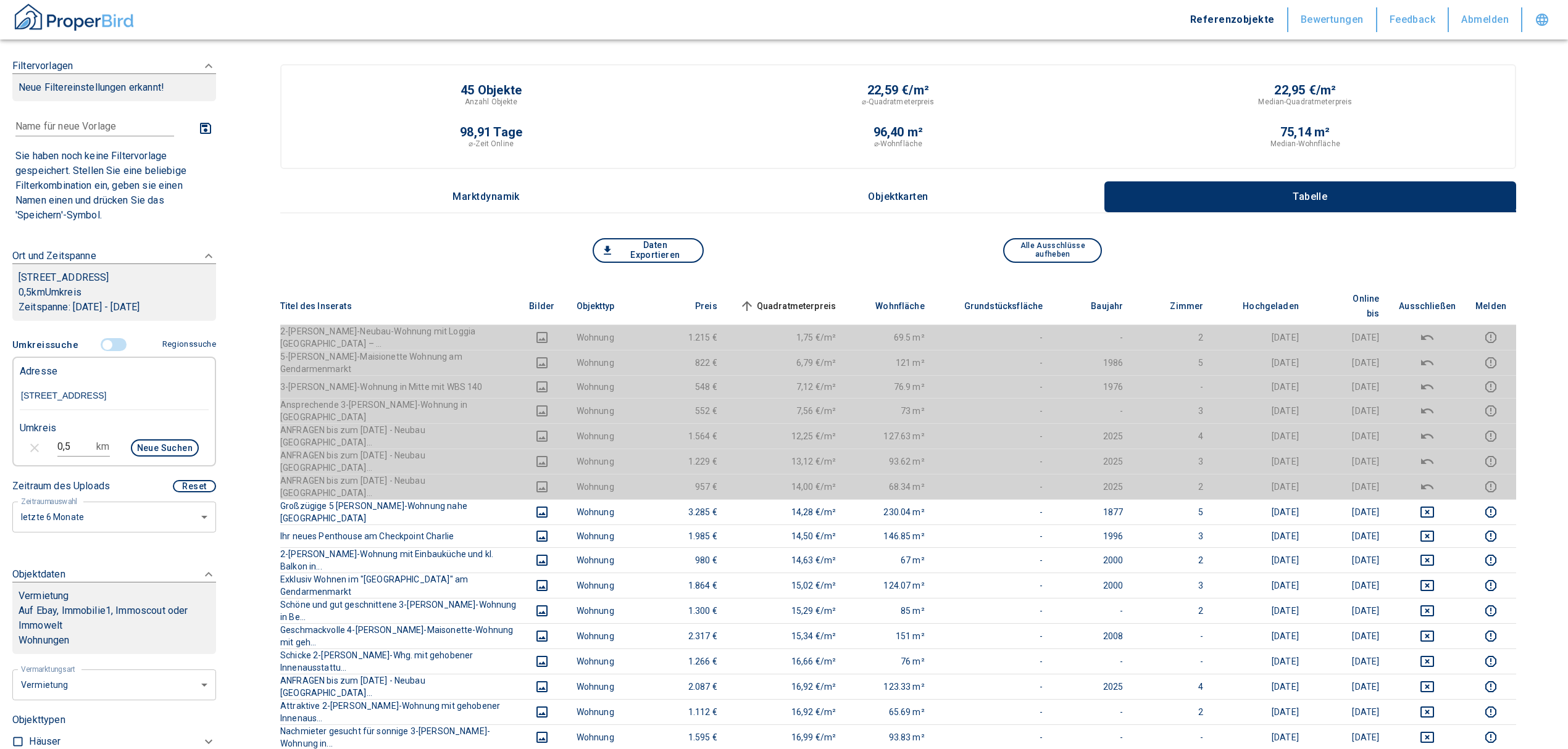
click at [107, 341] on input "controlled" at bounding box center [107, 345] width 37 height 14
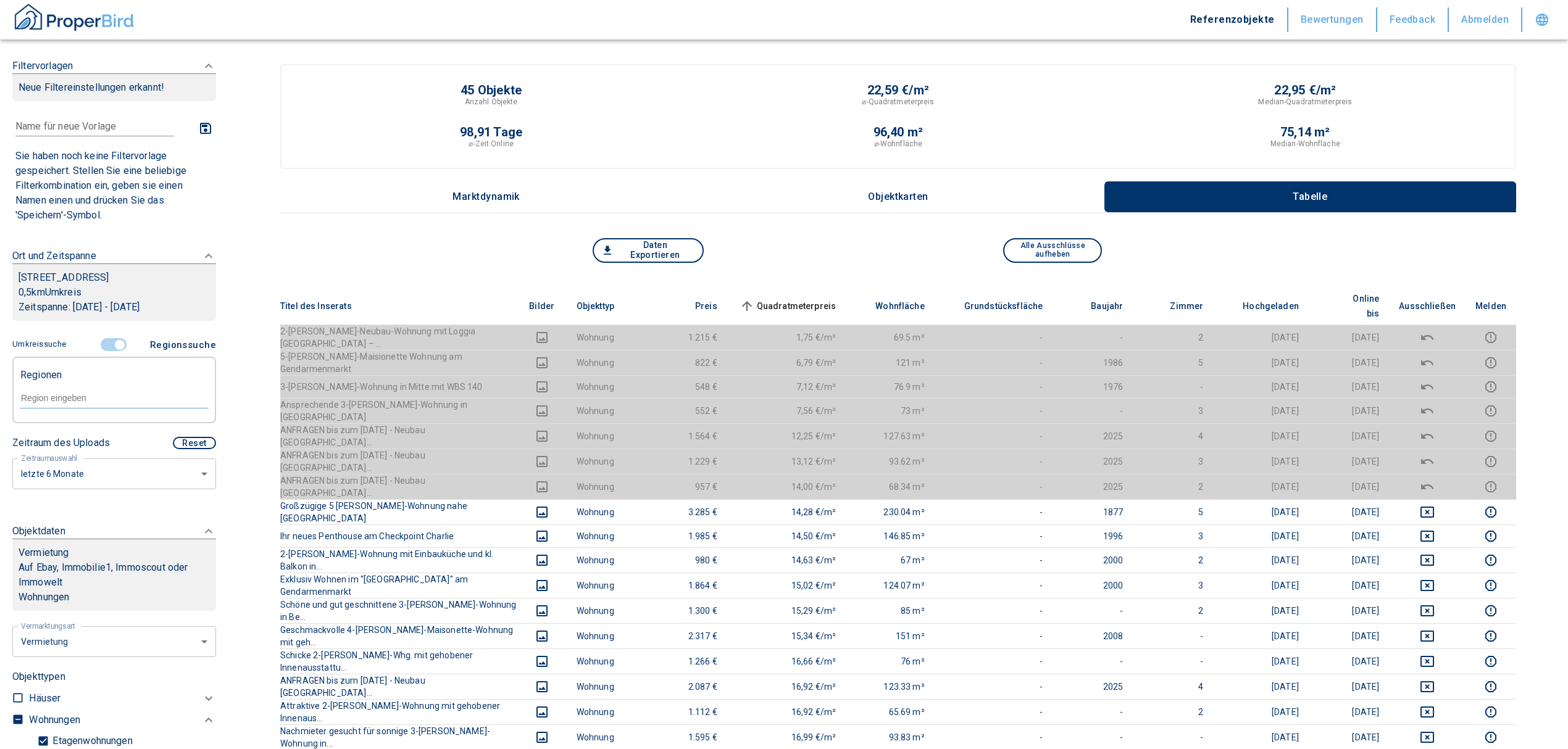
click at [107, 397] on input "text" at bounding box center [113, 398] width 189 height 11
click at [110, 423] on li "13156 [GEOGRAPHIC_DATA]" at bounding box center [108, 427] width 177 height 22
type input "13156"
type input "2020"
type input "13156 [GEOGRAPHIC_DATA]"
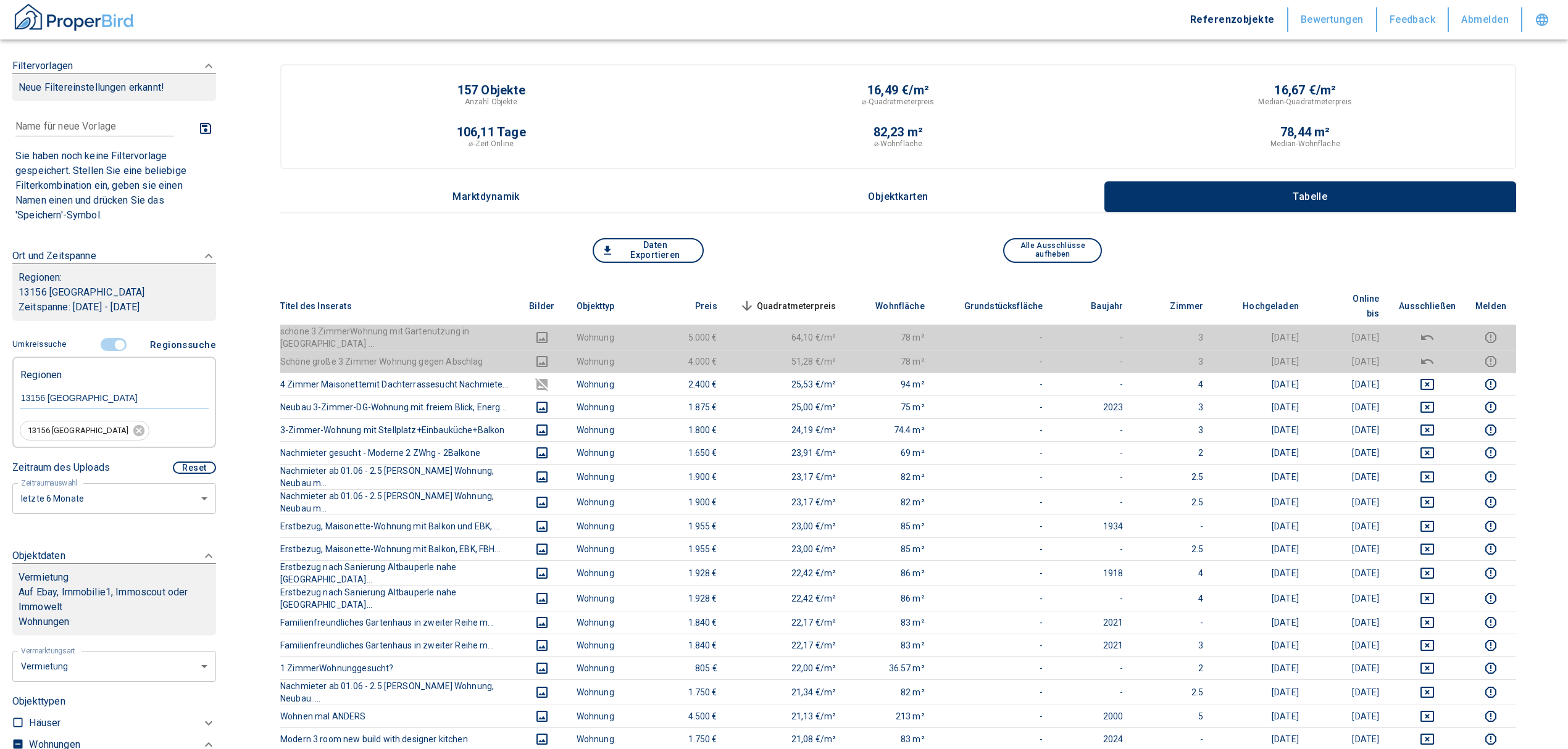
click at [828, 298] on span "Quadratmeterpreis sorted descending" at bounding box center [787, 306] width 100 height 15
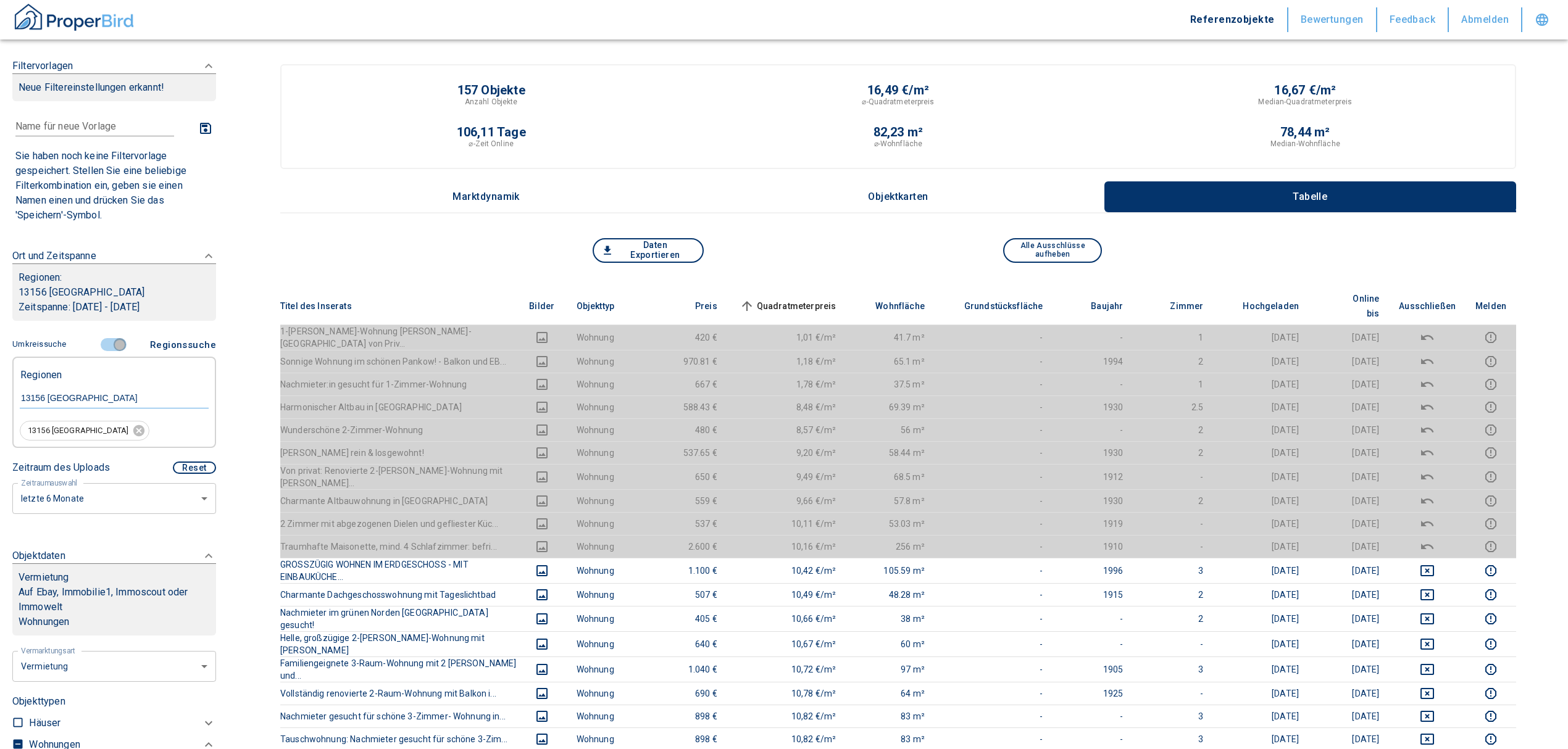
click at [112, 344] on input "controlled" at bounding box center [120, 345] width 37 height 14
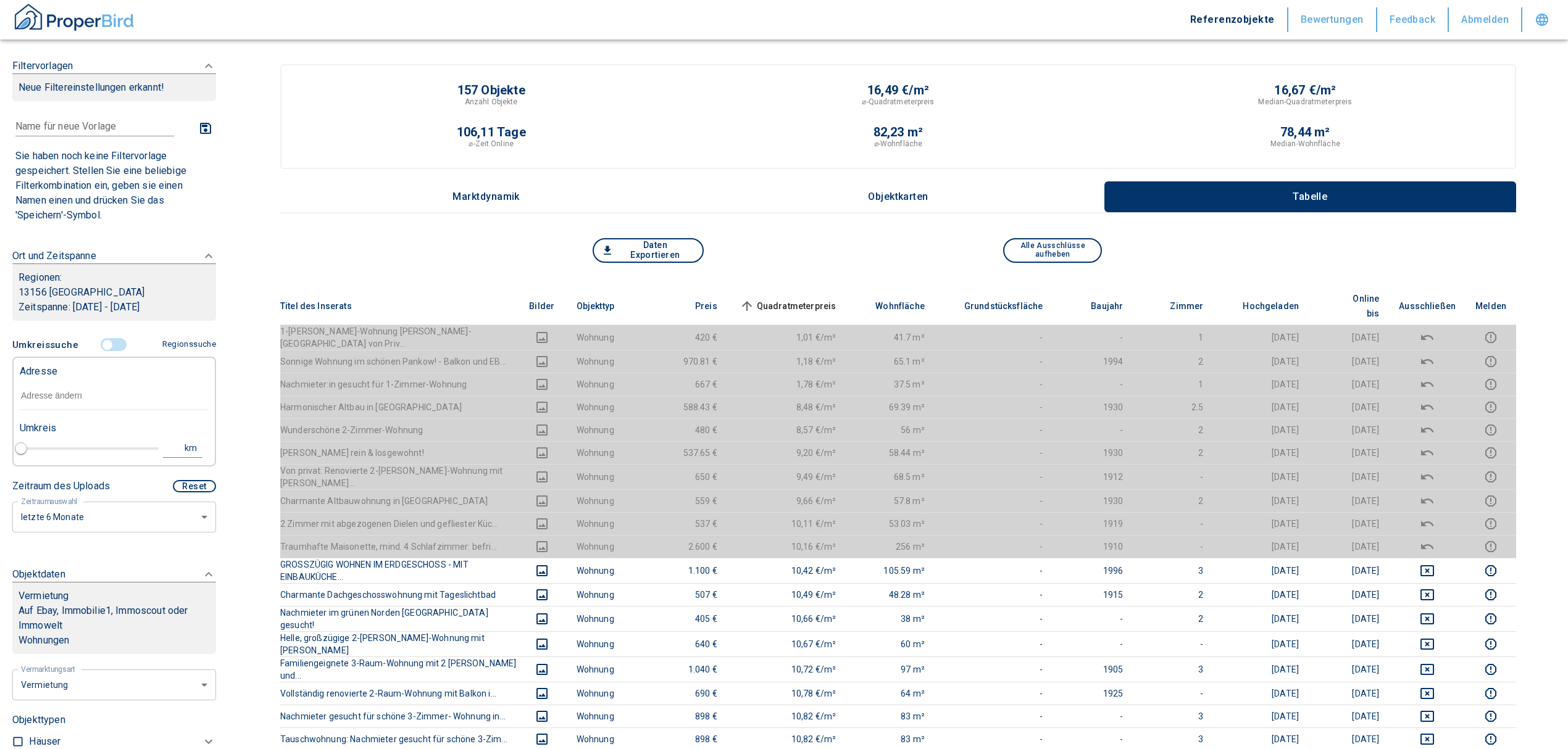
click at [102, 397] on input "text" at bounding box center [113, 396] width 189 height 29
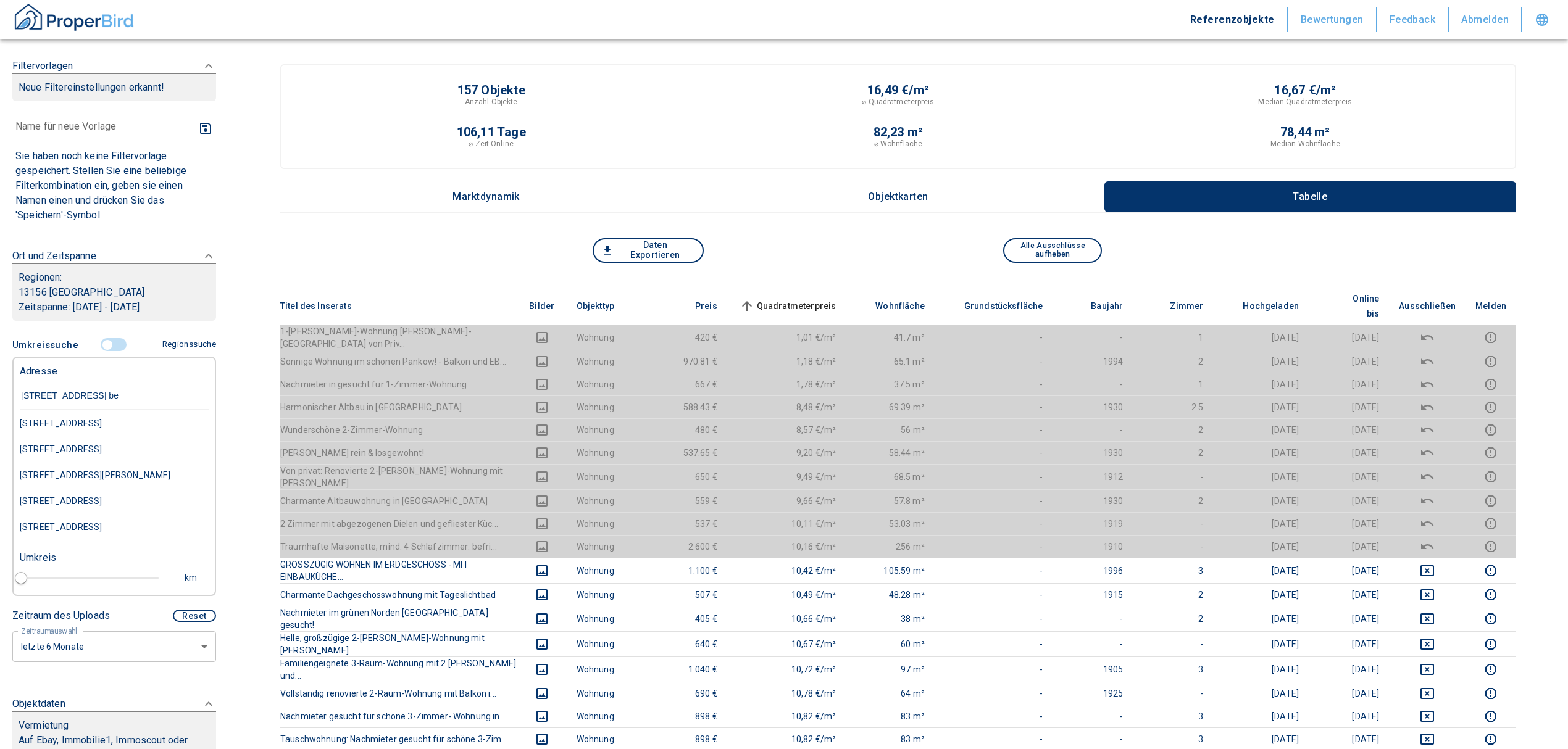
type input "[STREET_ADDRESS]"
click at [108, 417] on div "[STREET_ADDRESS]" at bounding box center [113, 423] width 189 height 26
type input "2020"
type input "[STREET_ADDRESS]"
type input "1"
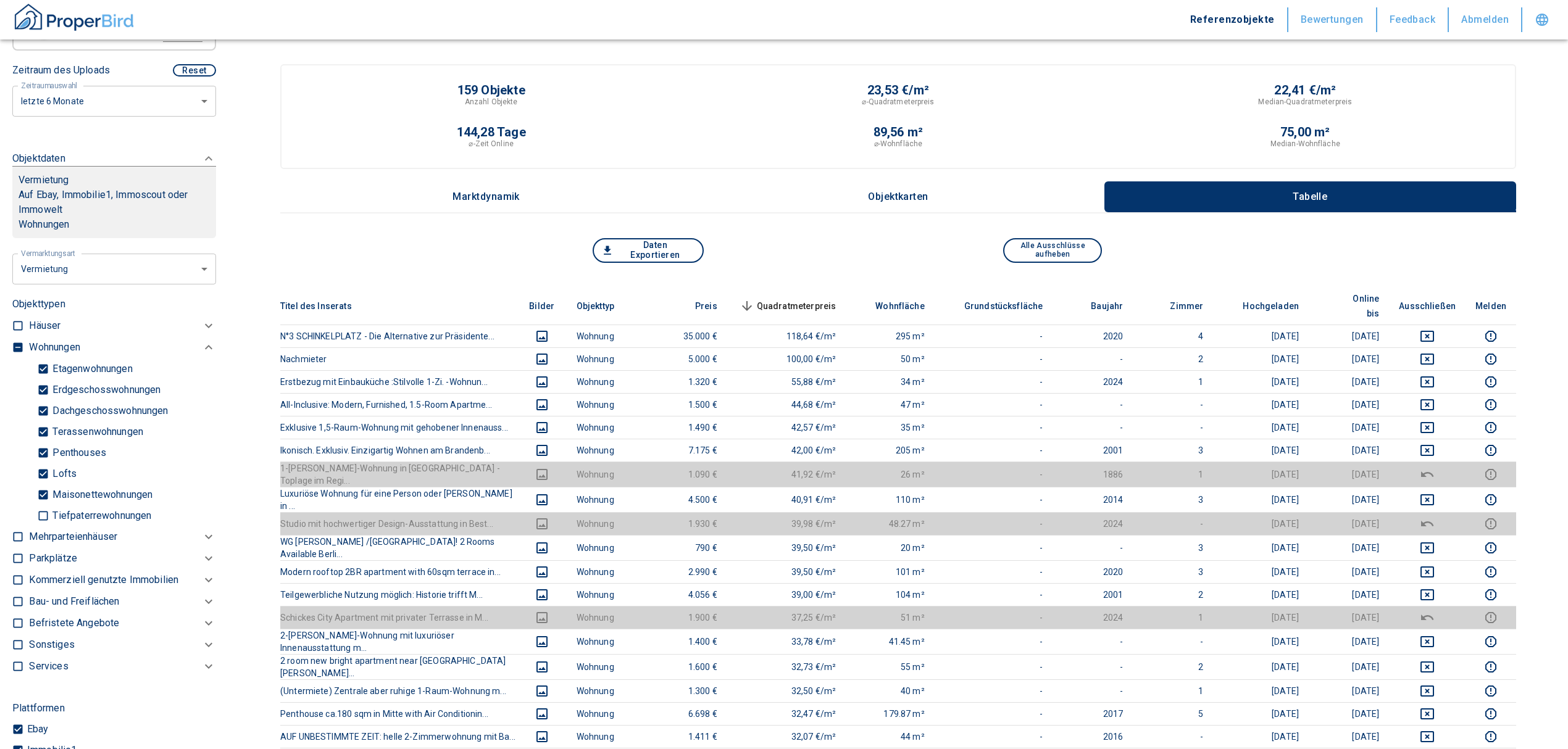
scroll to position [576, 0]
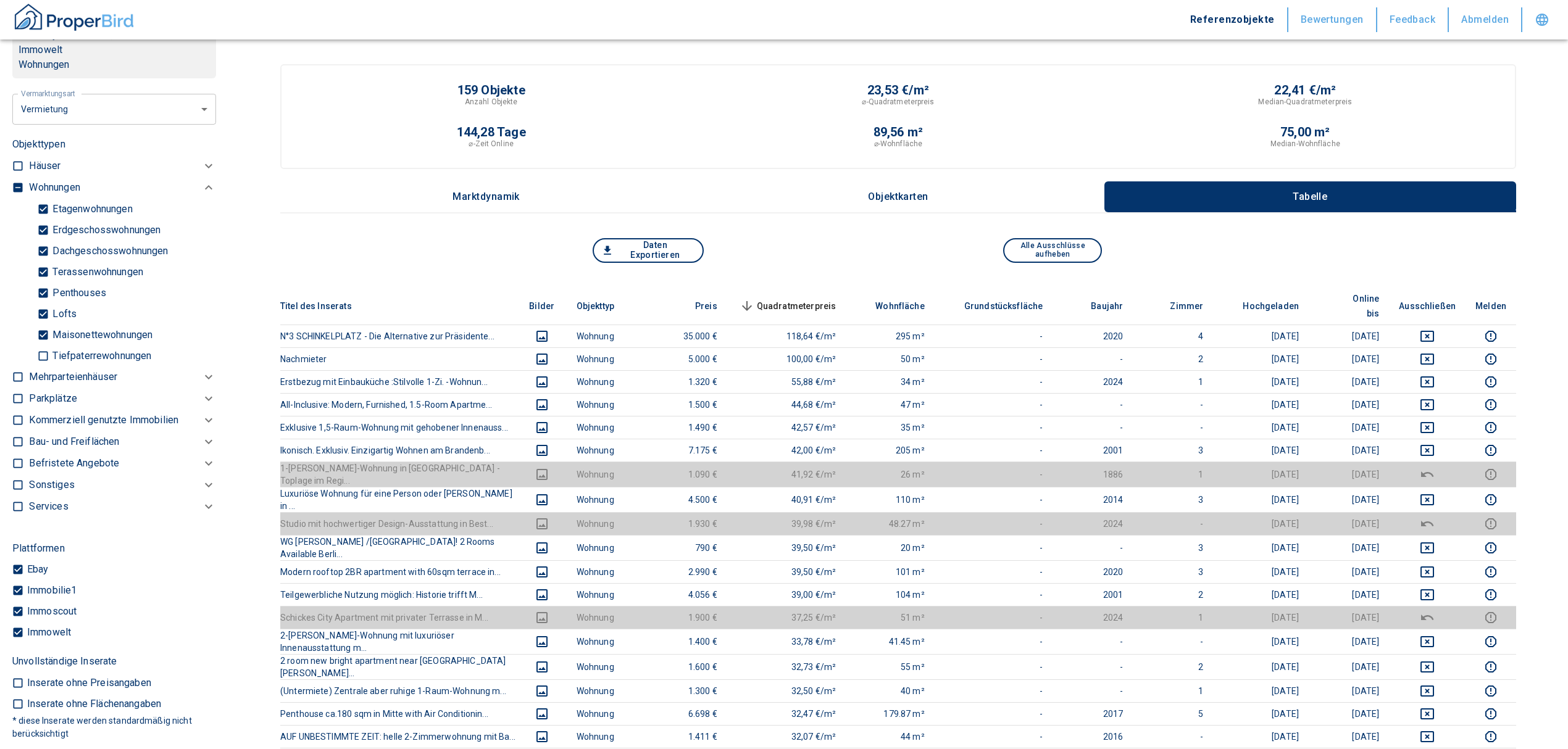
type input "[STREET_ADDRESS]"
click at [16, 186] on input "checkbox" at bounding box center [18, 187] width 12 height 12
checkbox input "true"
type input "2020"
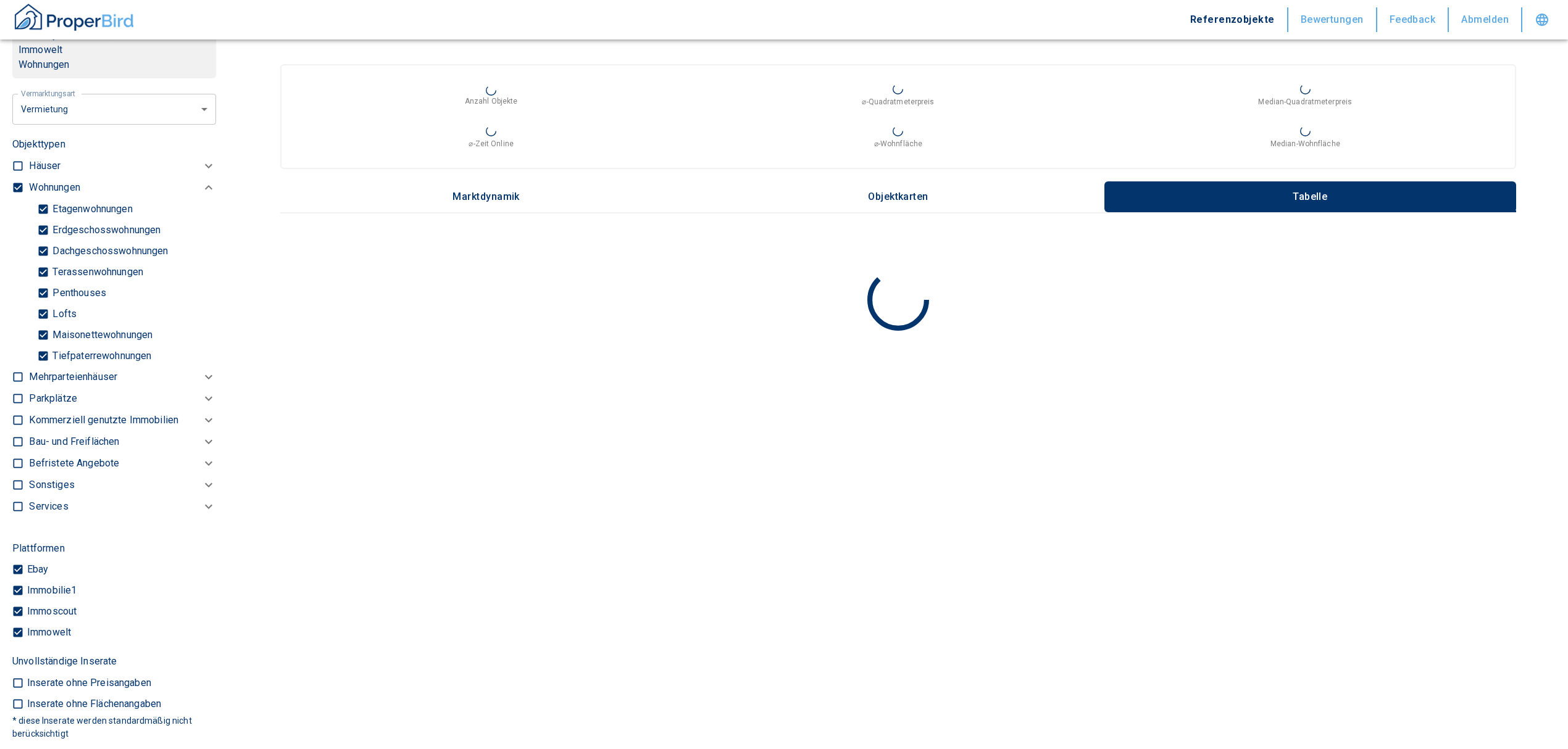
click at [16, 186] on input "checkbox" at bounding box center [18, 187] width 12 height 12
checkbox input "false"
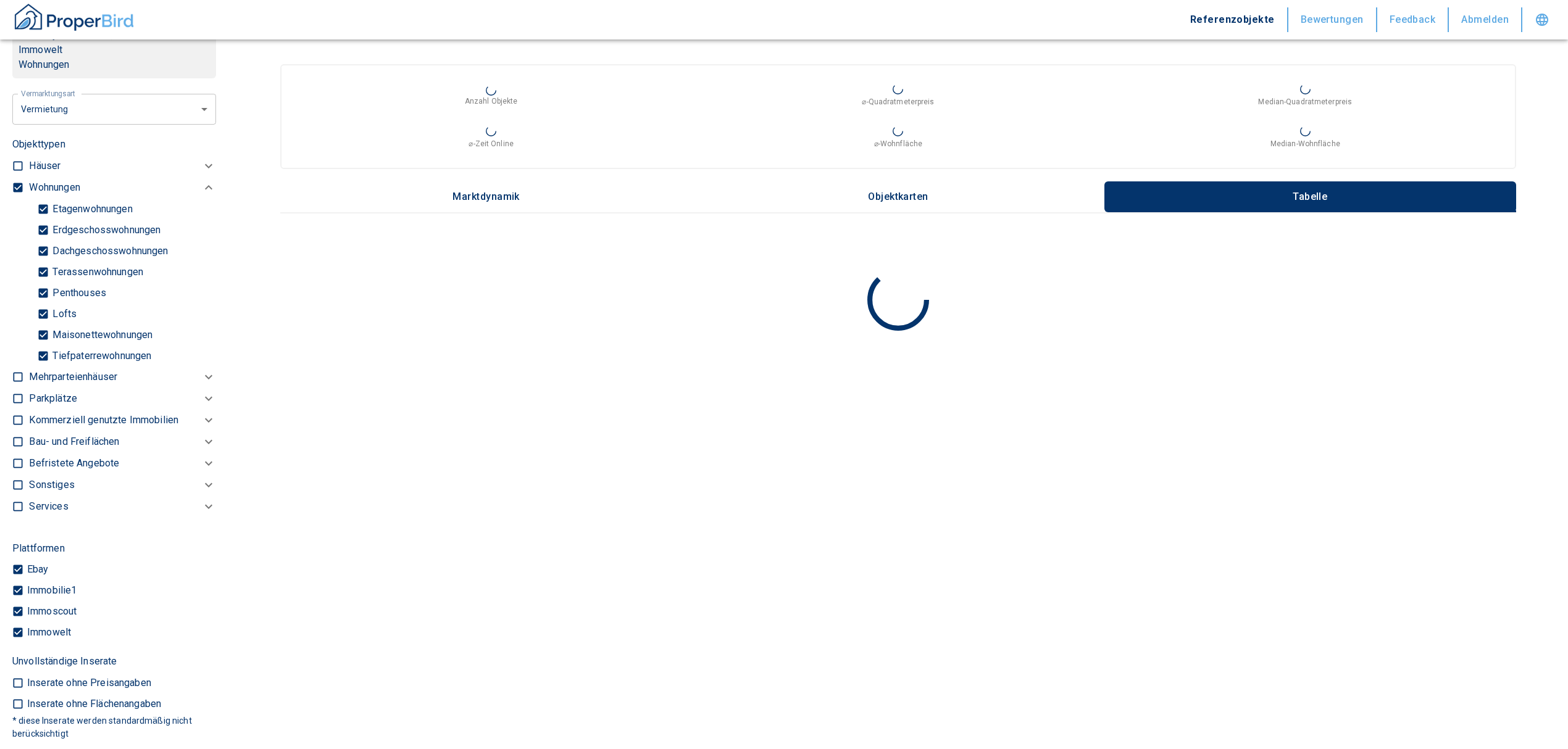
checkbox input "false"
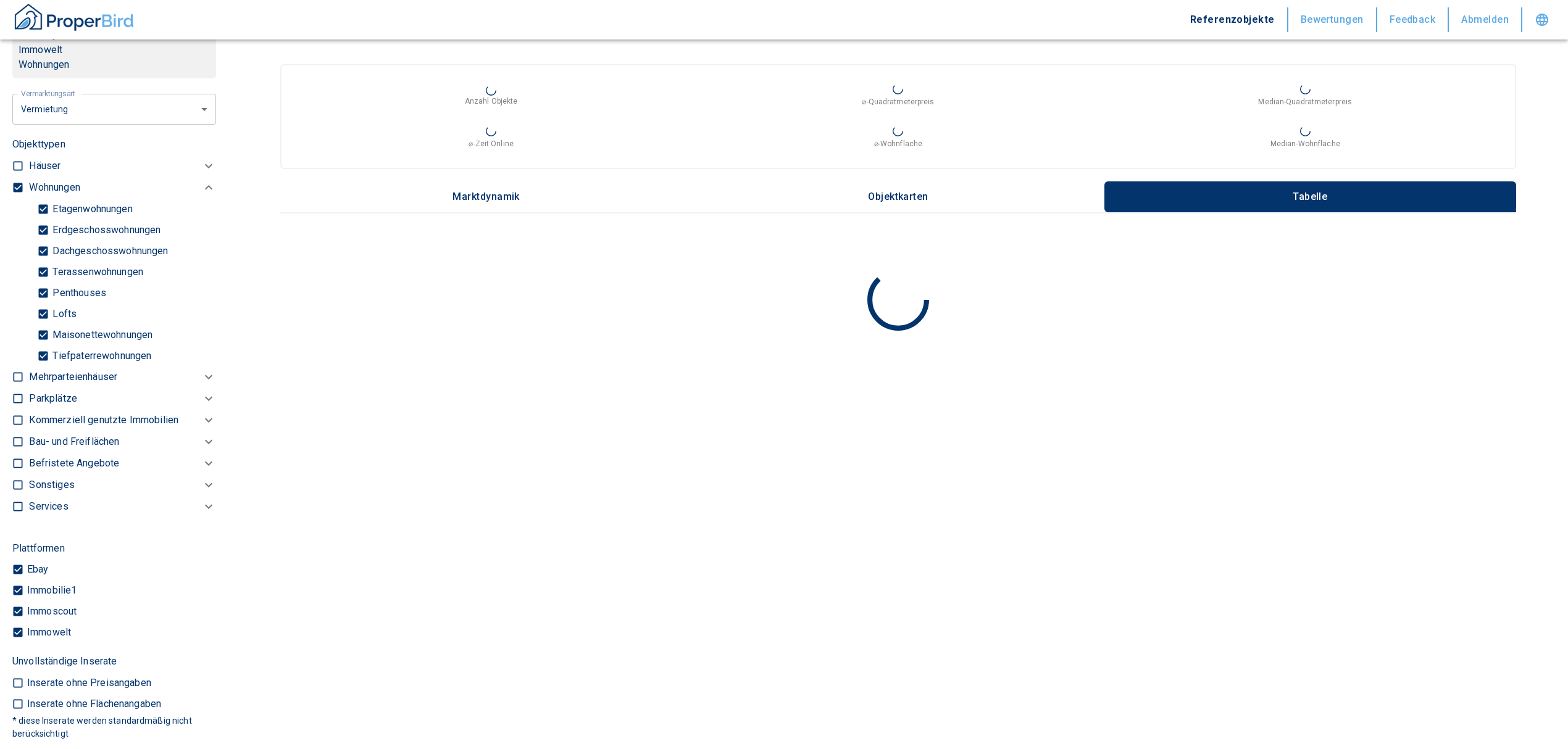
type input "2020"
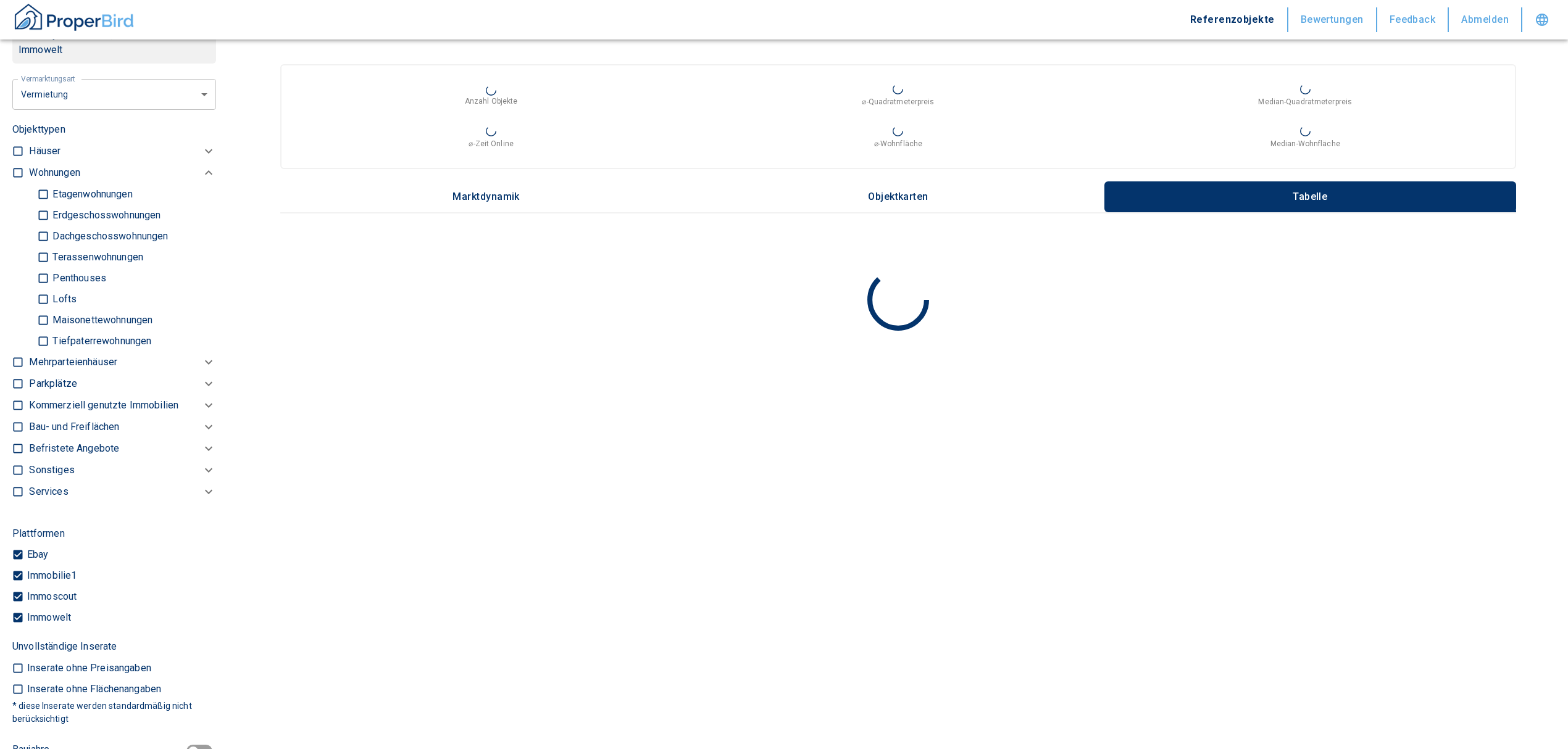
click at [41, 401] on p "Kommerziell genutzte Immobilien" at bounding box center [103, 405] width 149 height 15
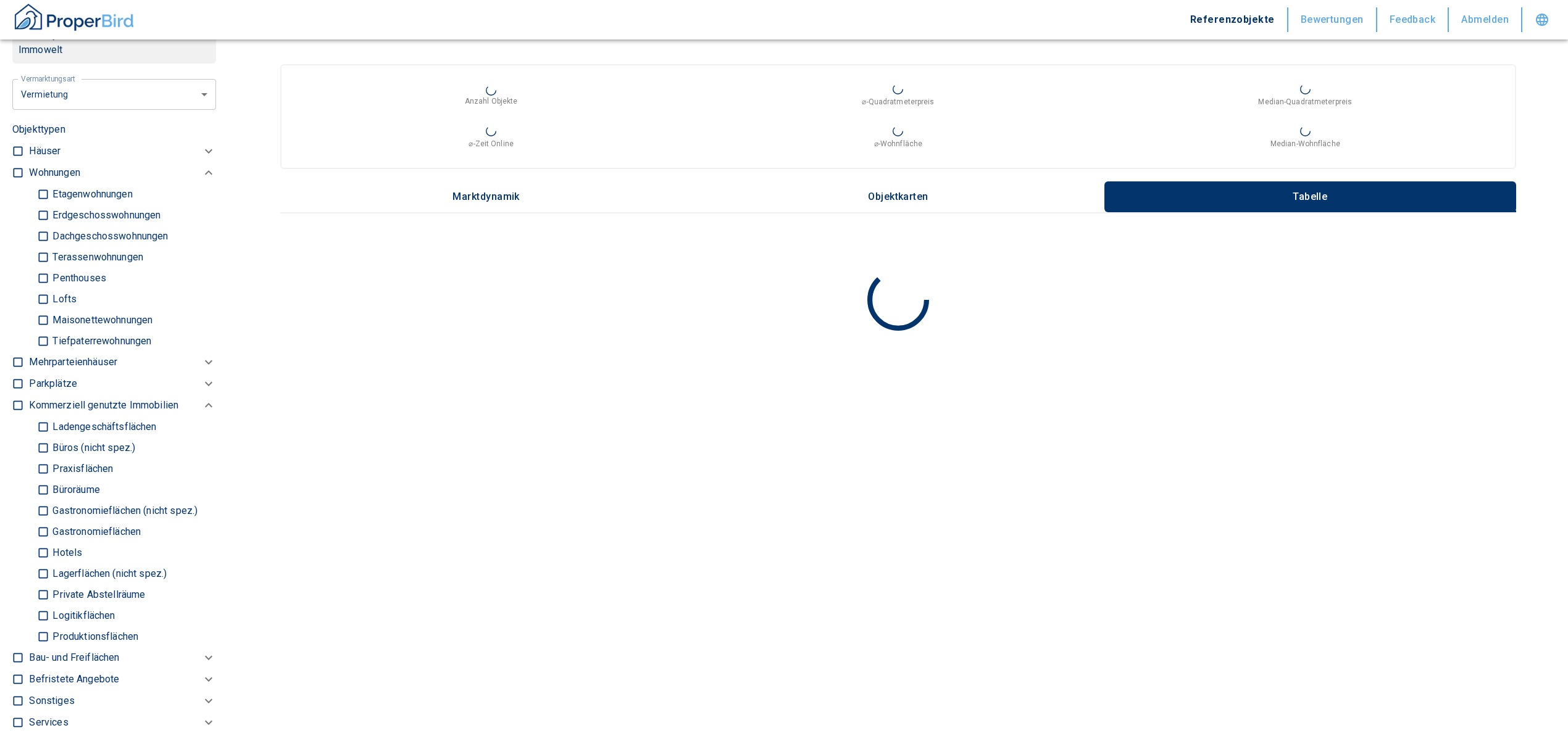
click at [37, 440] on input "Büros (nicht spez.)" at bounding box center [42, 447] width 12 height 21
checkbox input "true"
type input "2020"
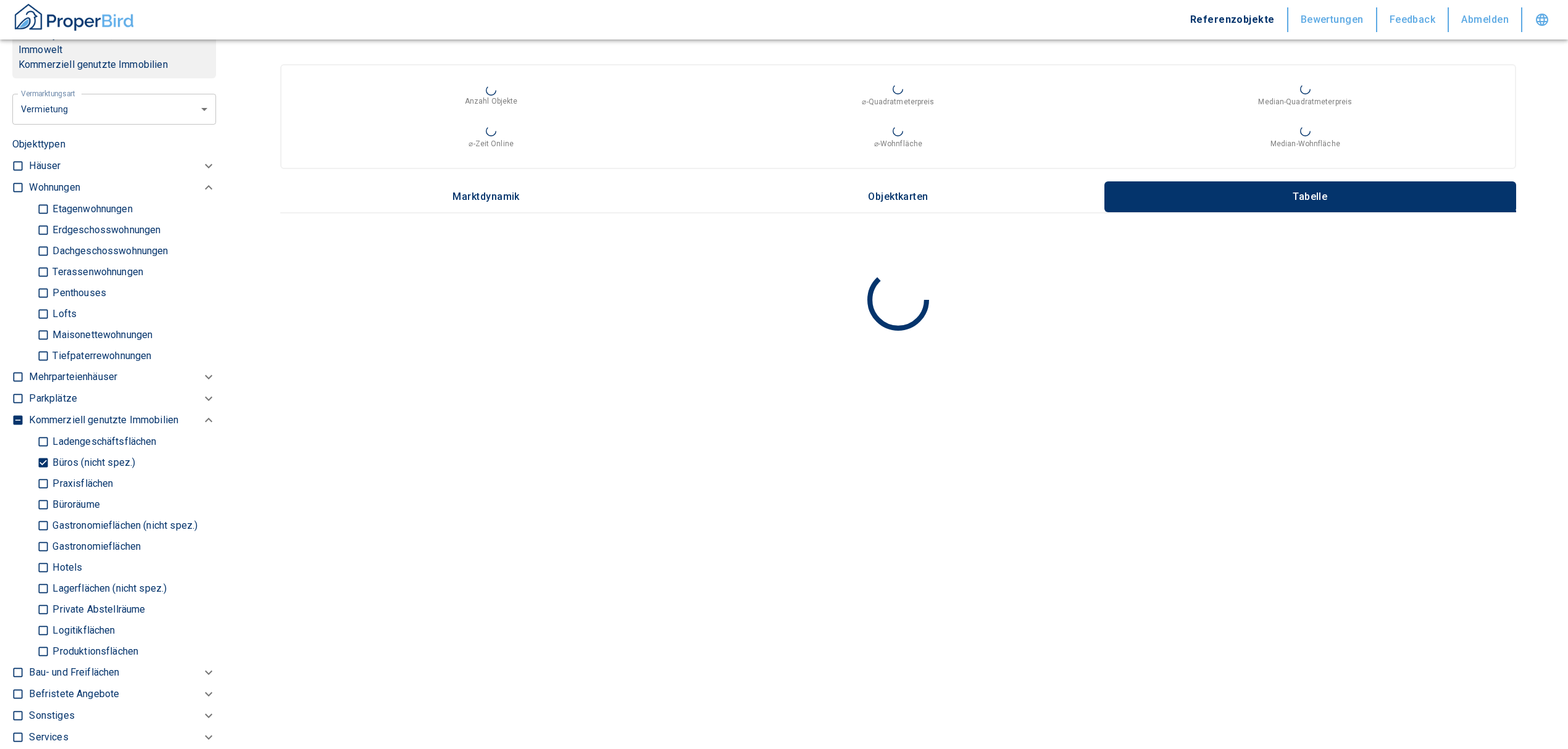
click at [44, 497] on input "Büroräume" at bounding box center [42, 504] width 12 height 21
checkbox input "true"
type input "2020"
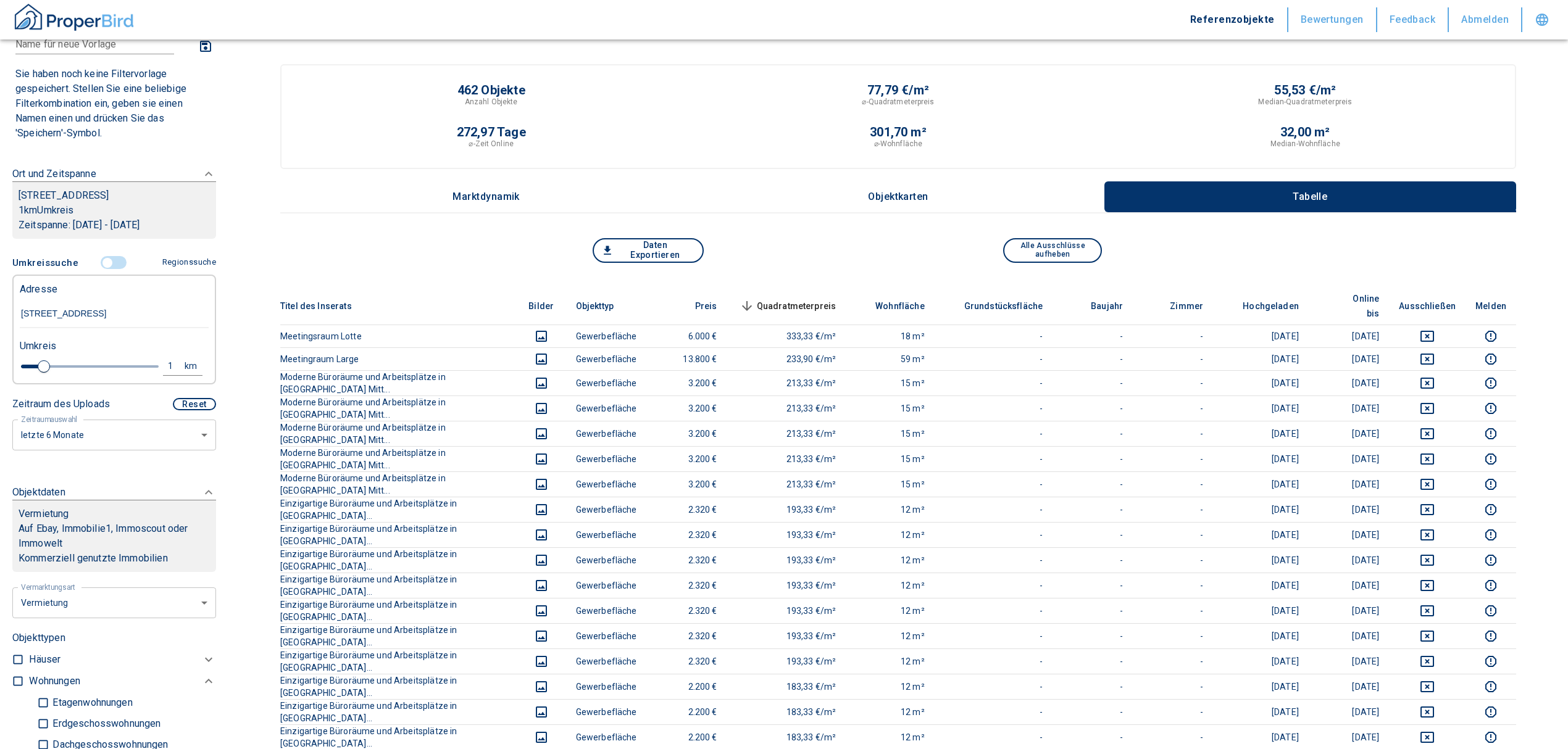
click at [781, 298] on span "Quadratmeterpreis sorted descending" at bounding box center [787, 306] width 100 height 15
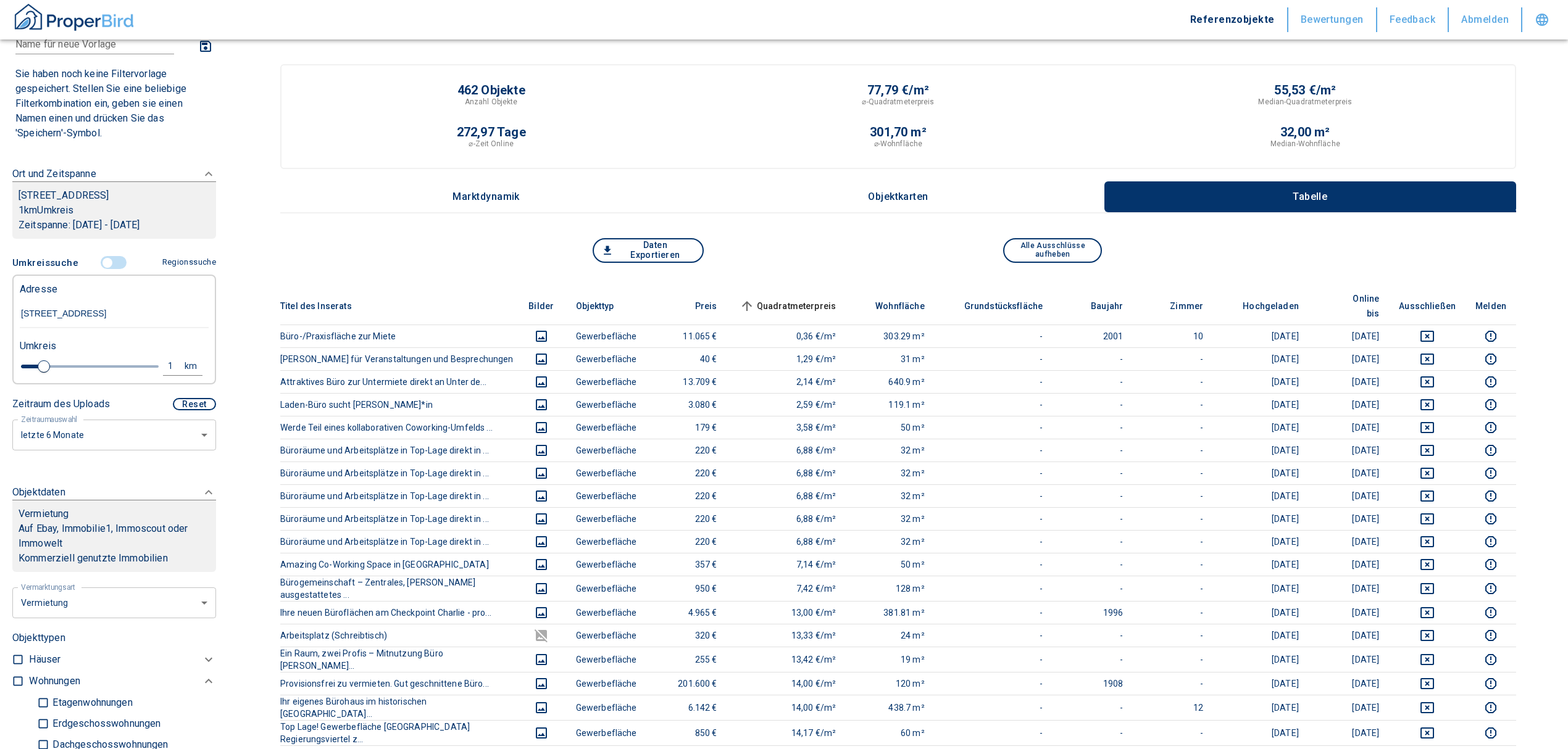
click at [781, 298] on span "Quadratmeterpreis sorted ascending" at bounding box center [787, 306] width 100 height 15
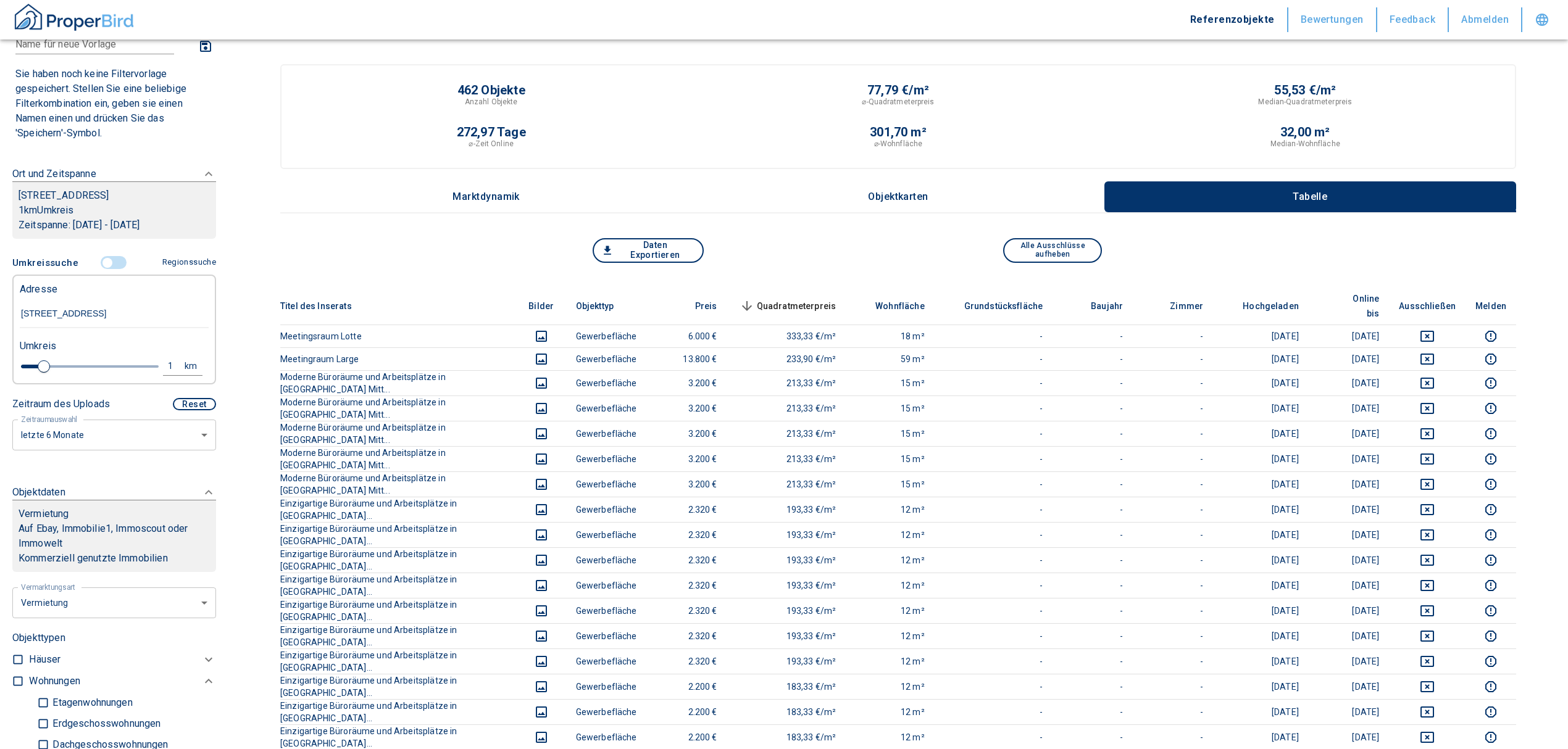
click at [781, 298] on span "Quadratmeterpreis sorted descending" at bounding box center [787, 306] width 100 height 15
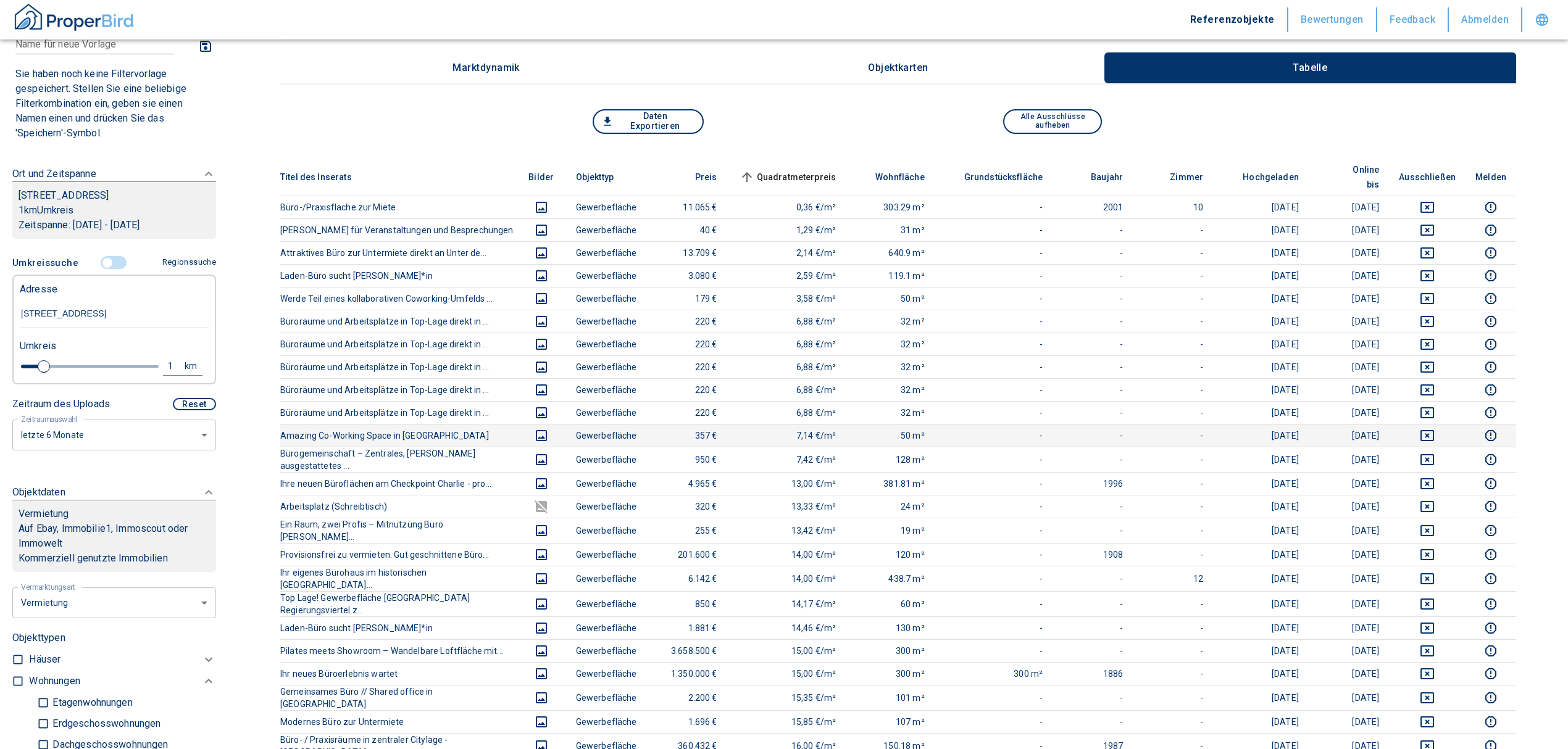
scroll to position [82, 0]
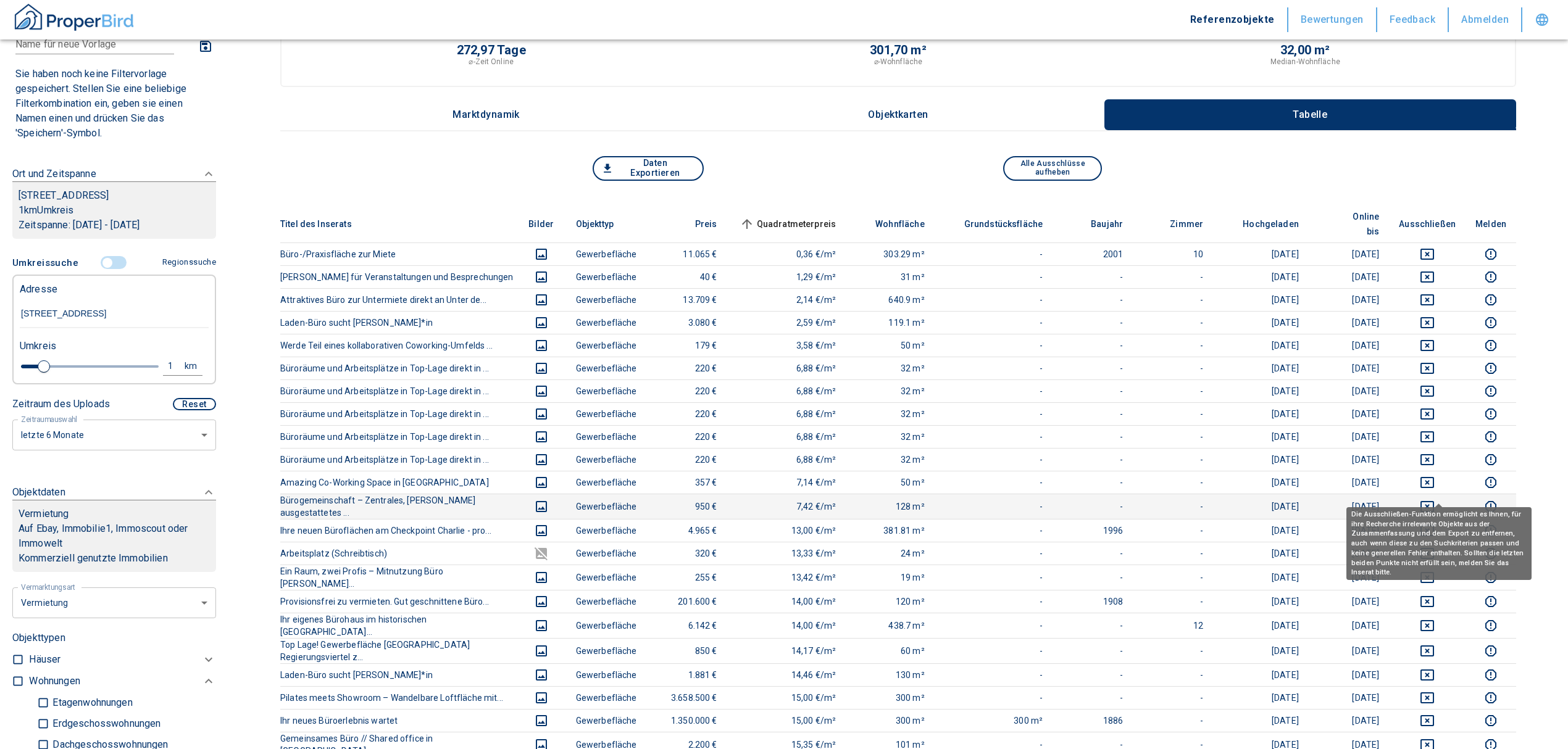
click at [1435, 499] on icon "deselect this listing" at bounding box center [1428, 507] width 15 height 15
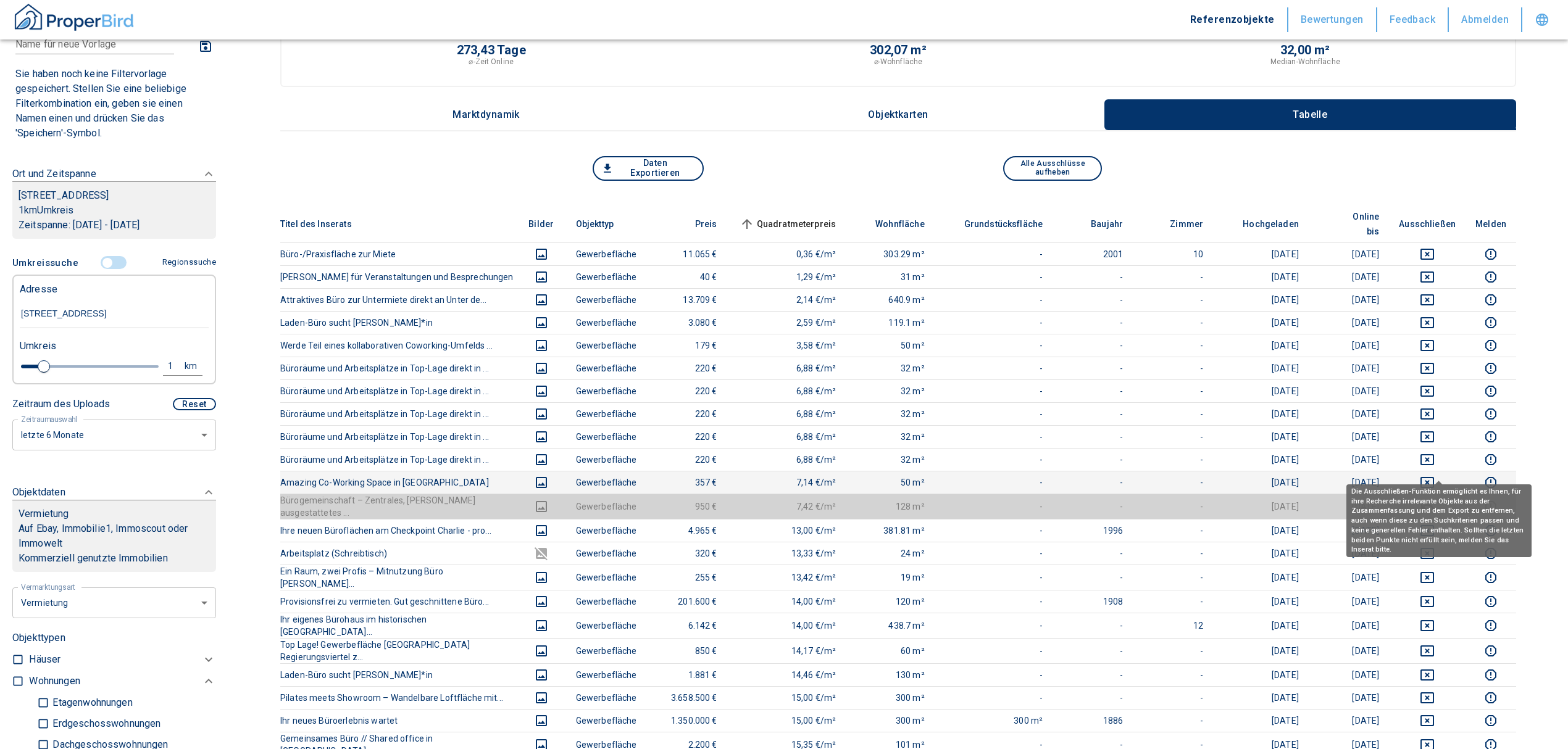
click at [1434, 477] on icon "deselect this listing" at bounding box center [1427, 483] width 14 height 11
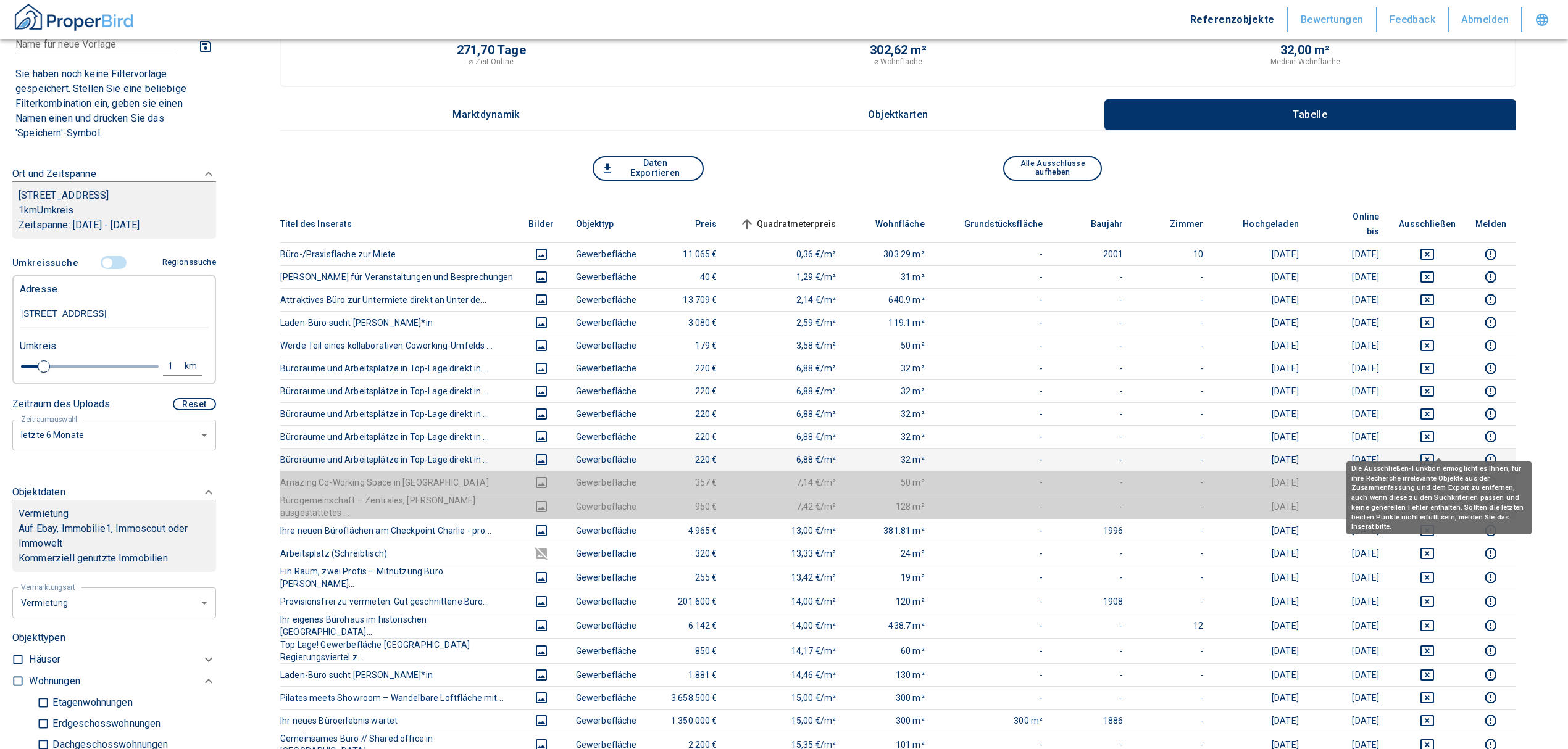
click at [1435, 452] on icon "deselect this listing" at bounding box center [1428, 460] width 15 height 15
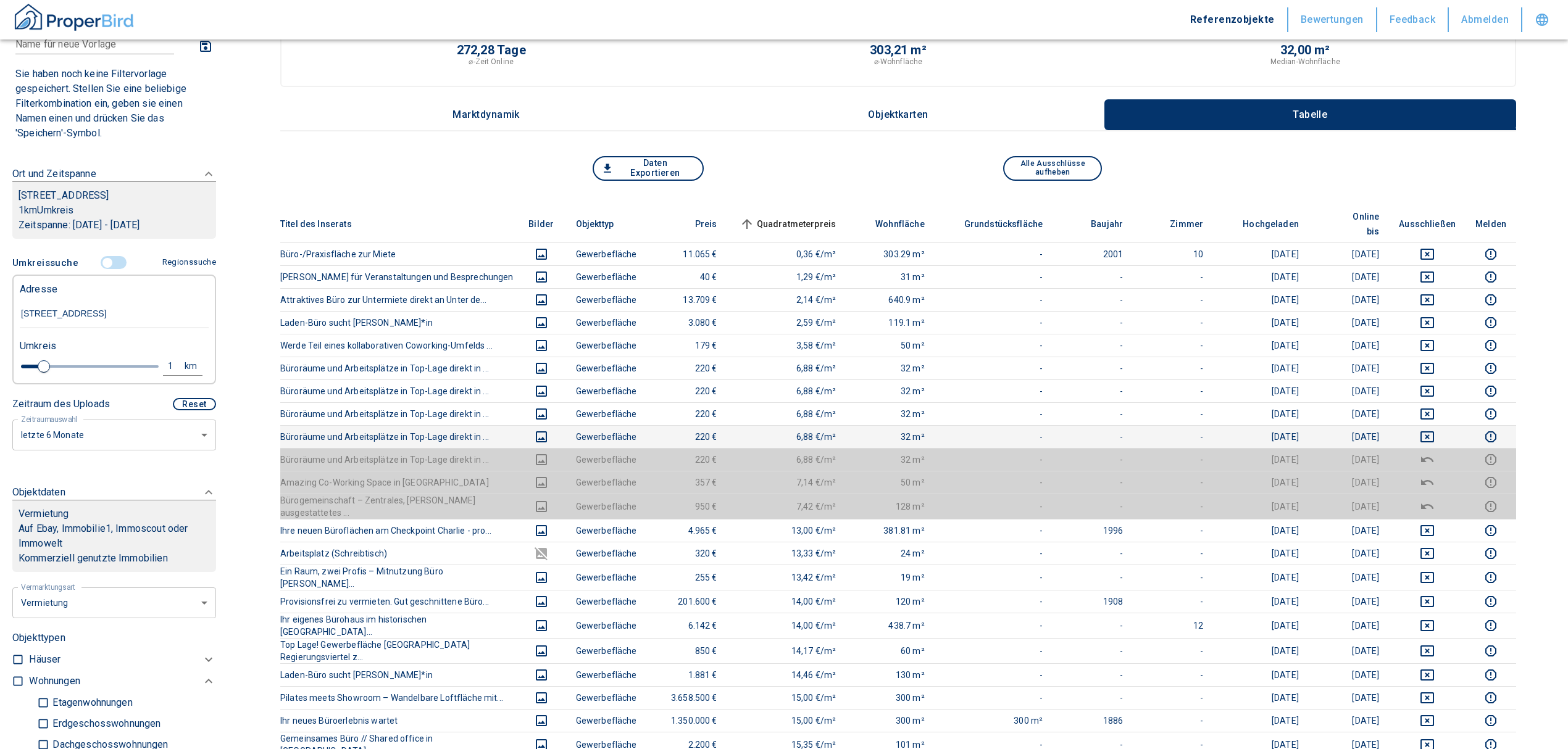
click at [1439, 426] on td at bounding box center [1427, 437] width 77 height 23
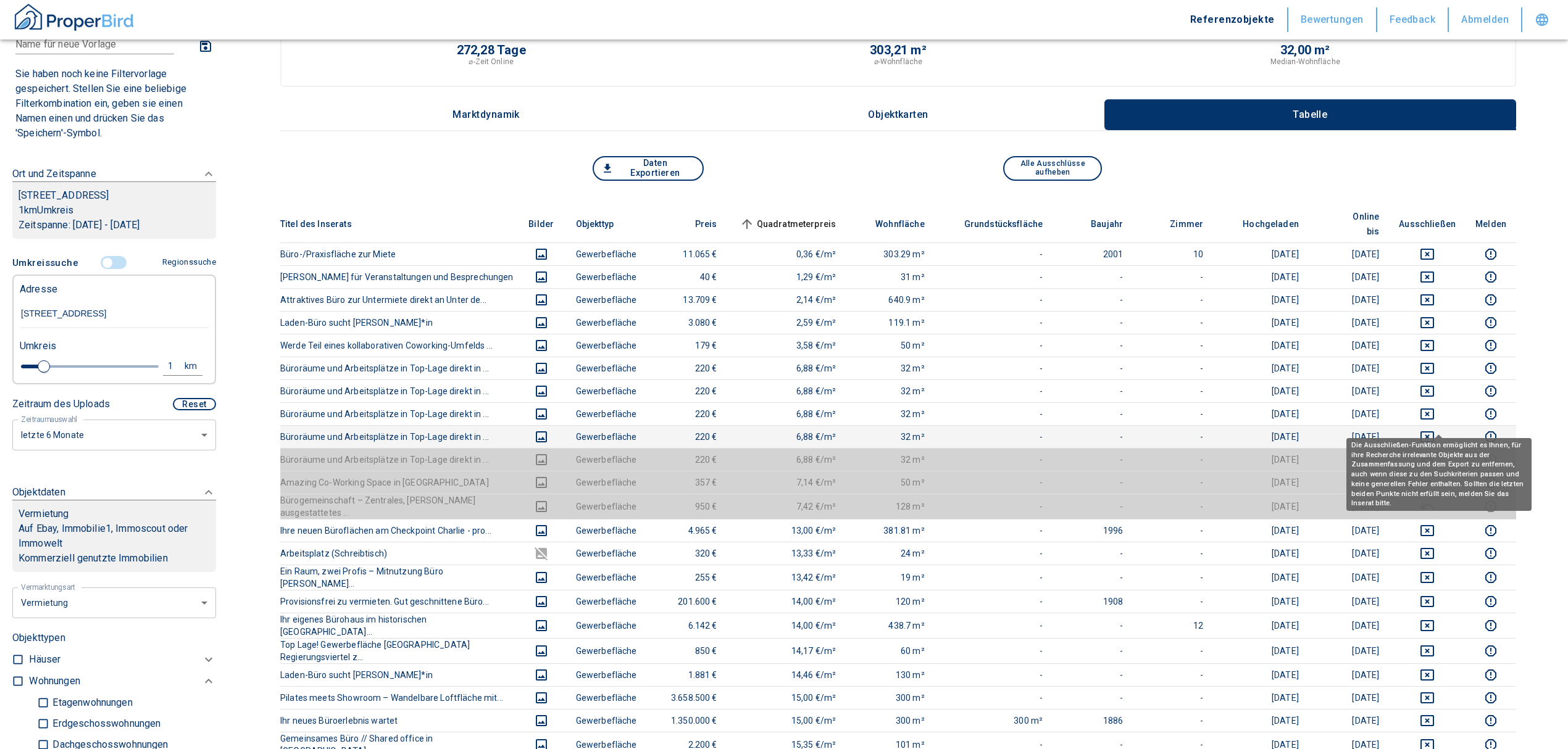
click at [1435, 429] on icon "deselect this listing" at bounding box center [1428, 437] width 15 height 15
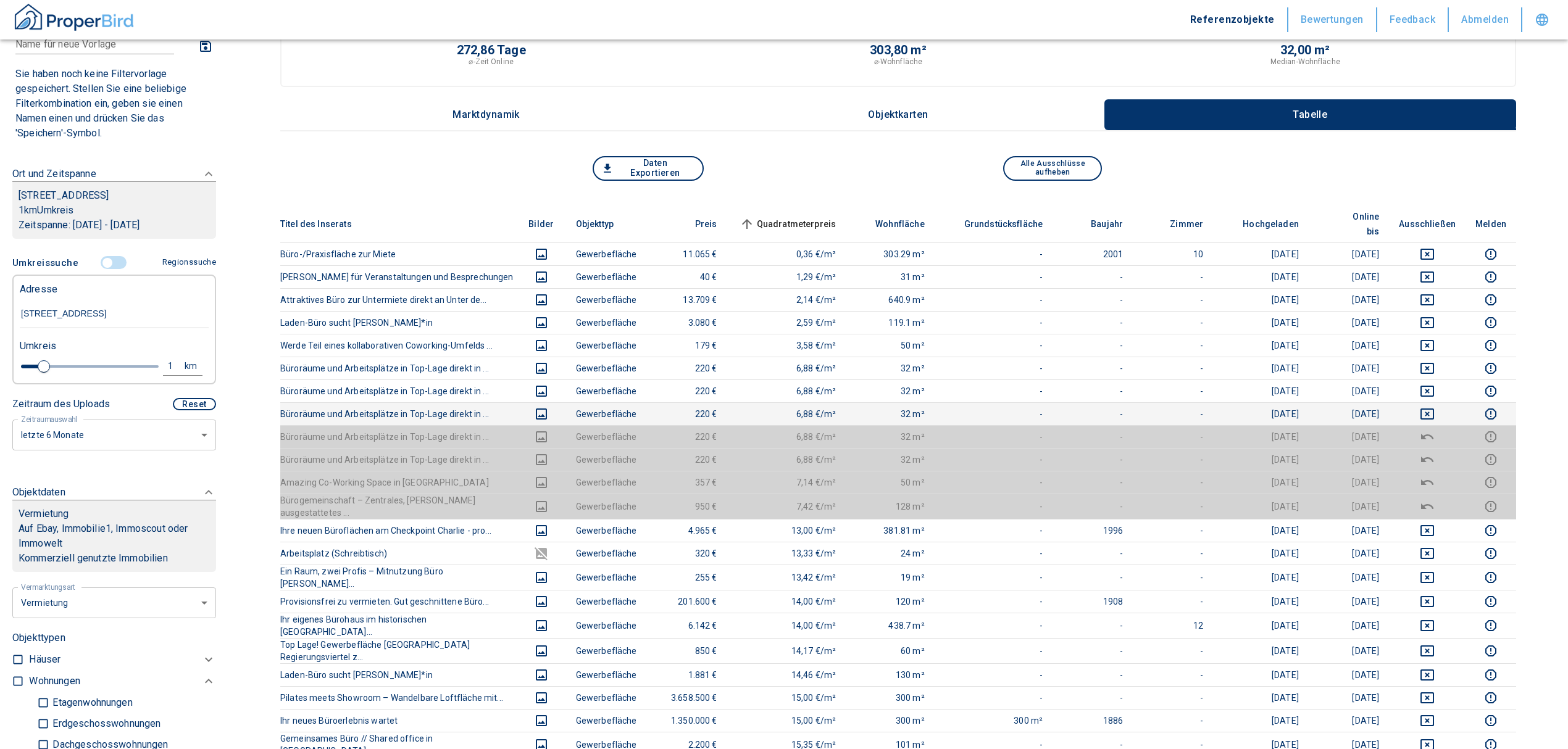
click at [1438, 408] on td at bounding box center [1427, 414] width 77 height 23
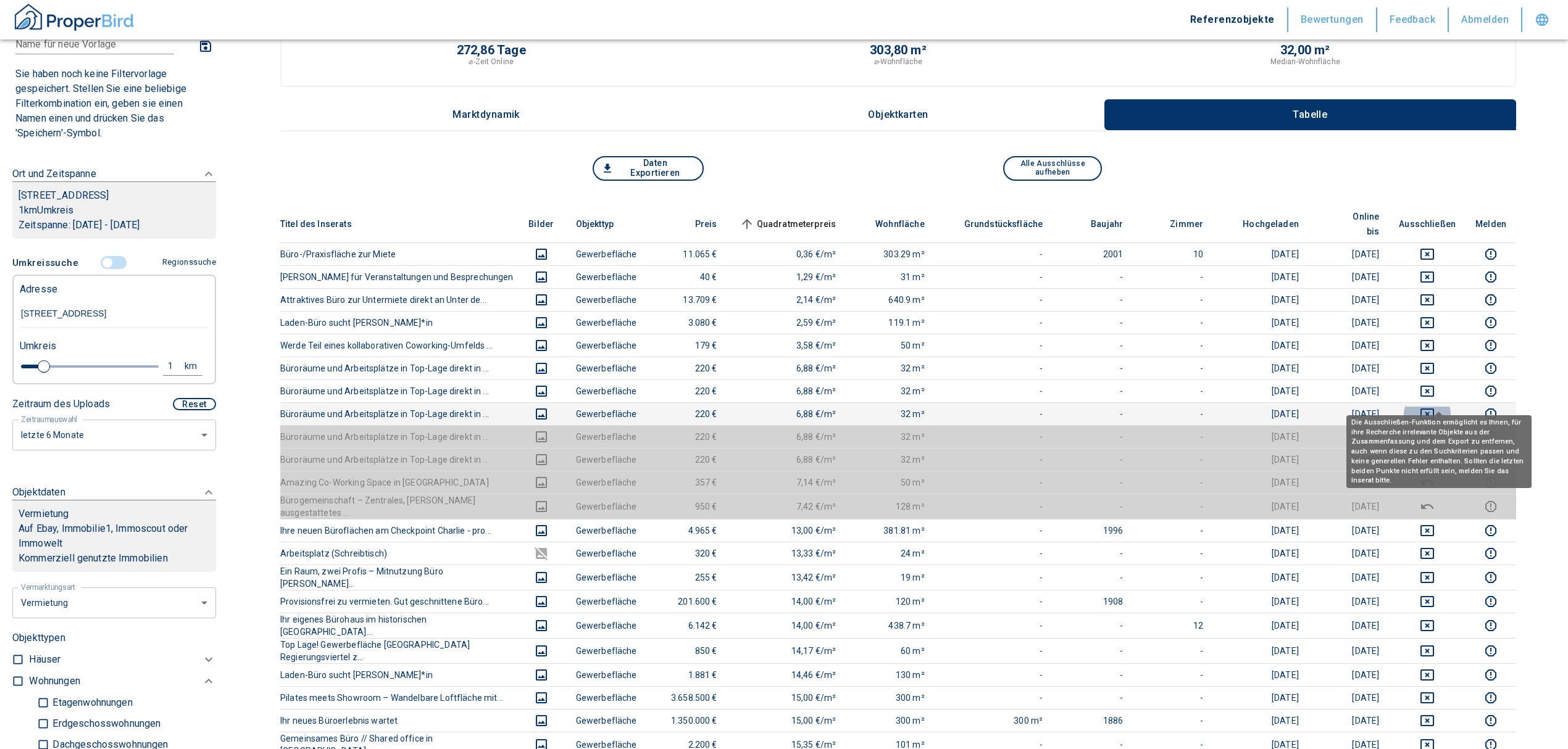
click at [1435, 406] on icon "deselect this listing" at bounding box center [1428, 414] width 15 height 15
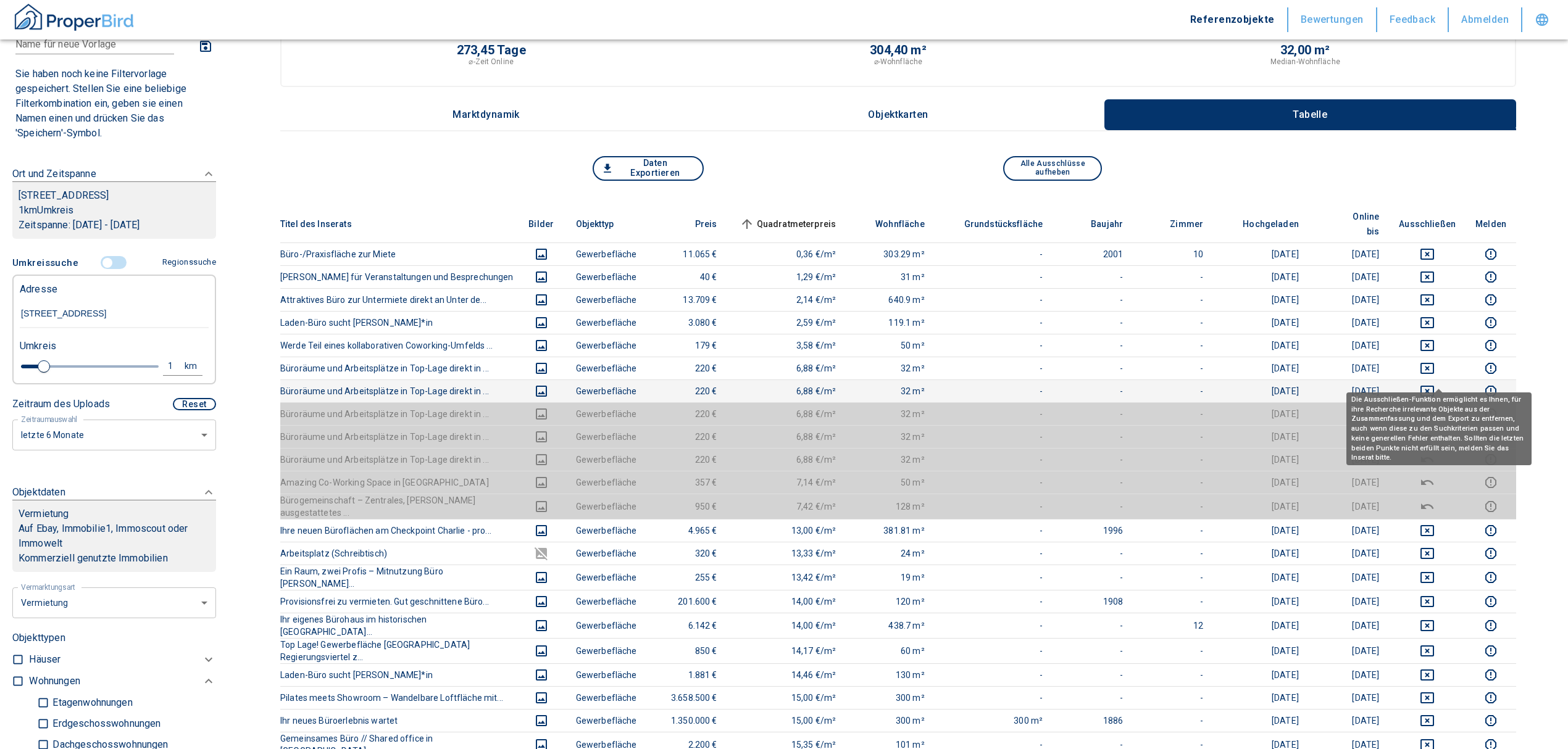
click at [1435, 384] on icon "deselect this listing" at bounding box center [1428, 392] width 15 height 15
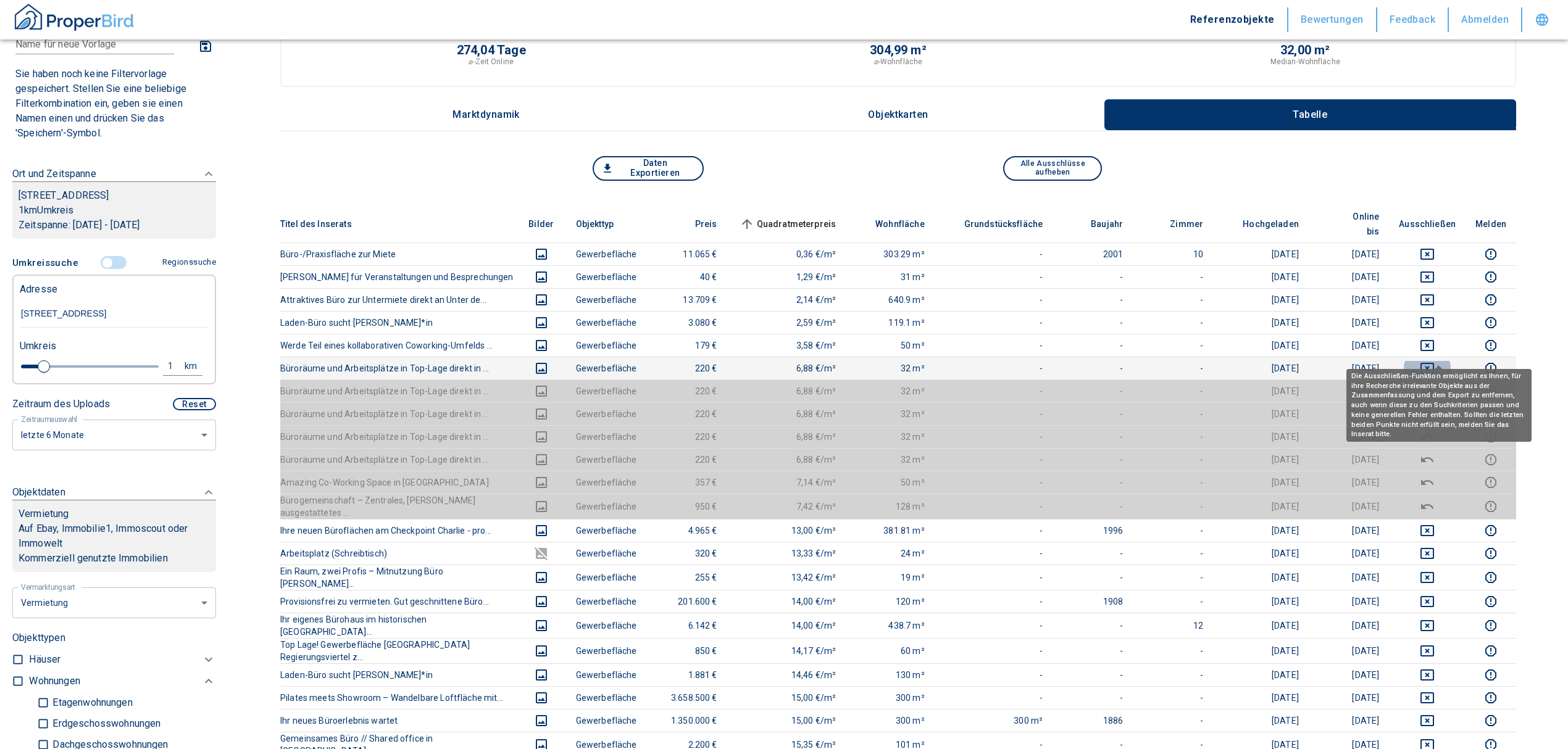
click at [1434, 363] on icon "deselect this listing" at bounding box center [1427, 369] width 14 height 11
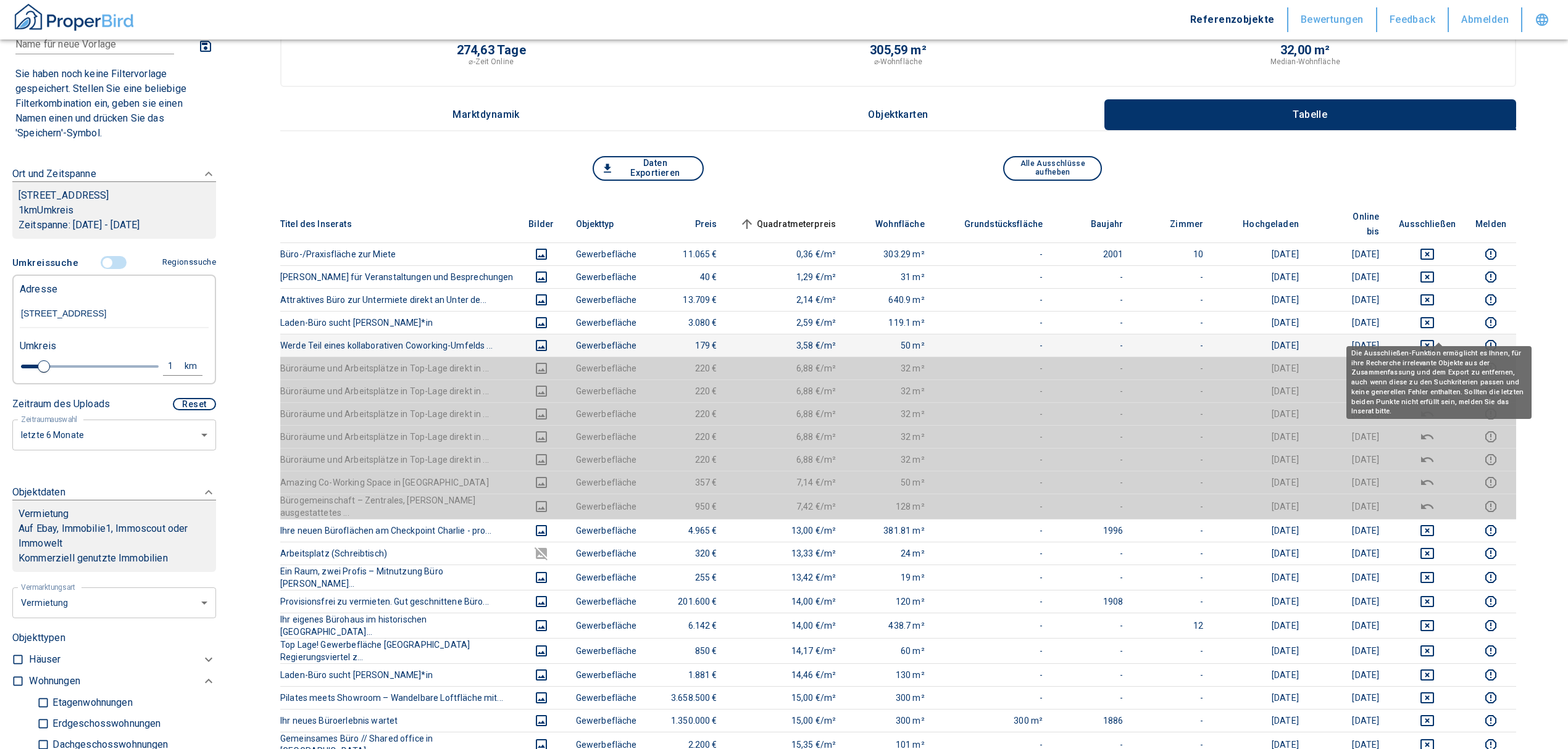
click at [1433, 338] on icon "deselect this listing" at bounding box center [1428, 345] width 15 height 15
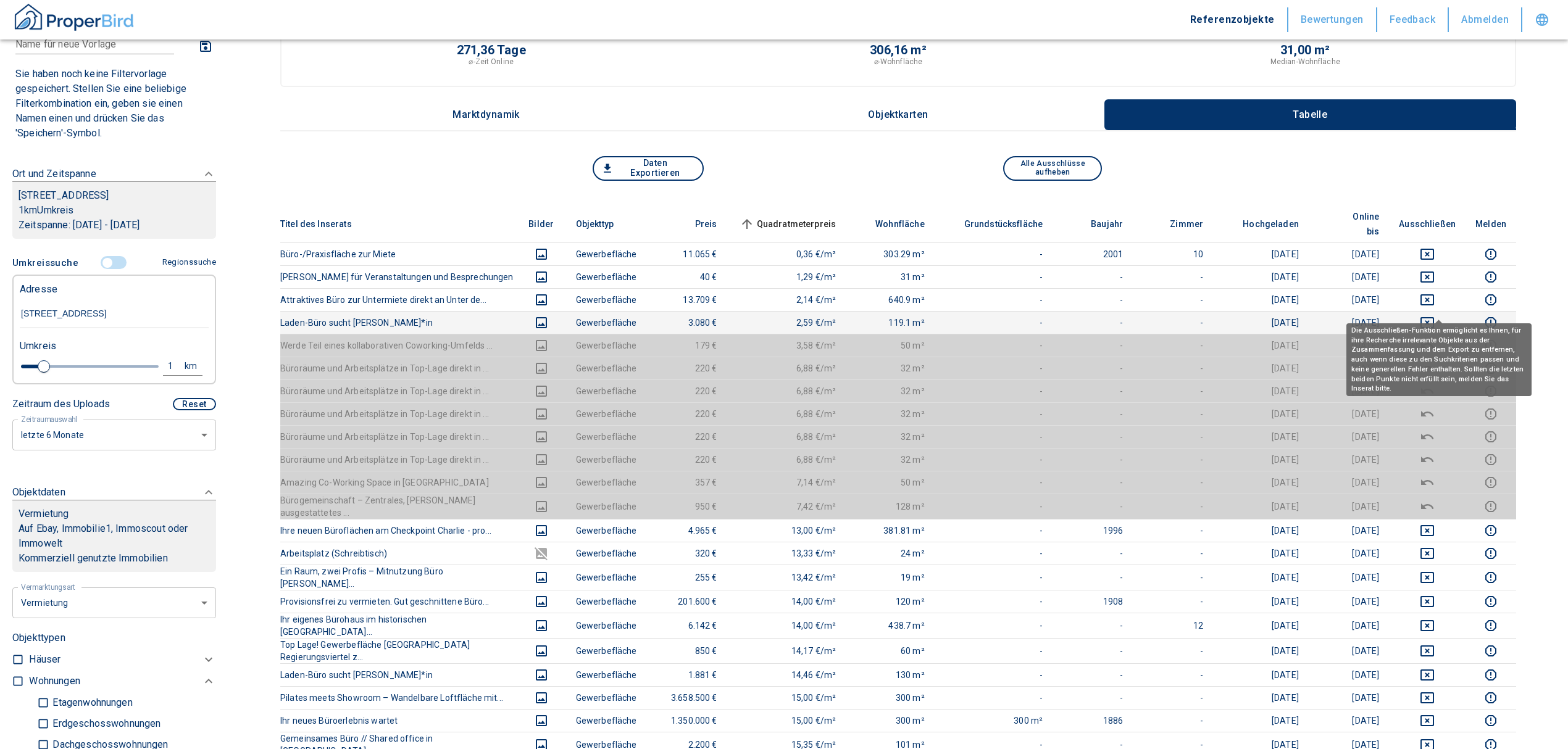
click at [1434, 317] on icon "deselect this listing" at bounding box center [1427, 322] width 14 height 11
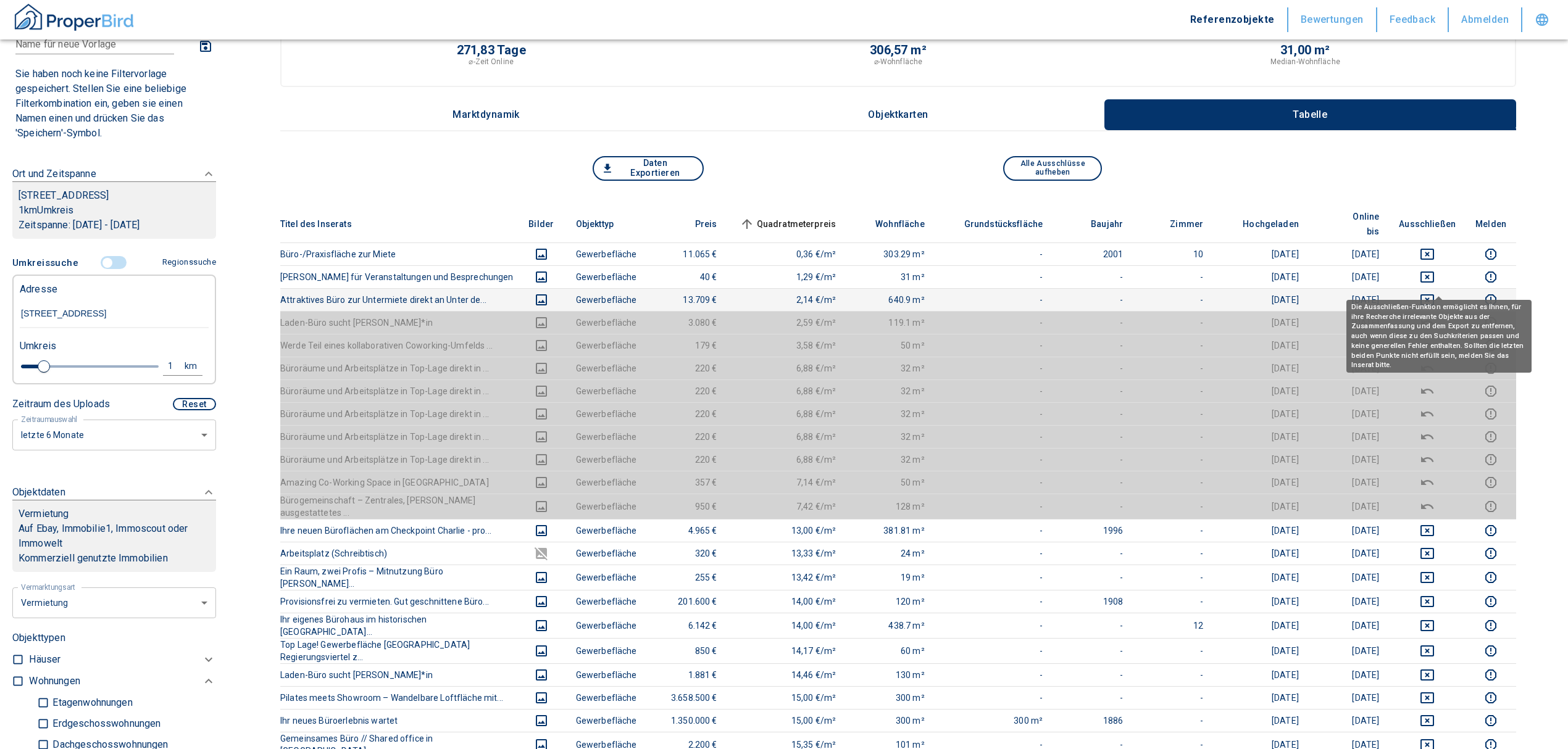
click at [1434, 295] on icon "deselect this listing" at bounding box center [1427, 300] width 14 height 11
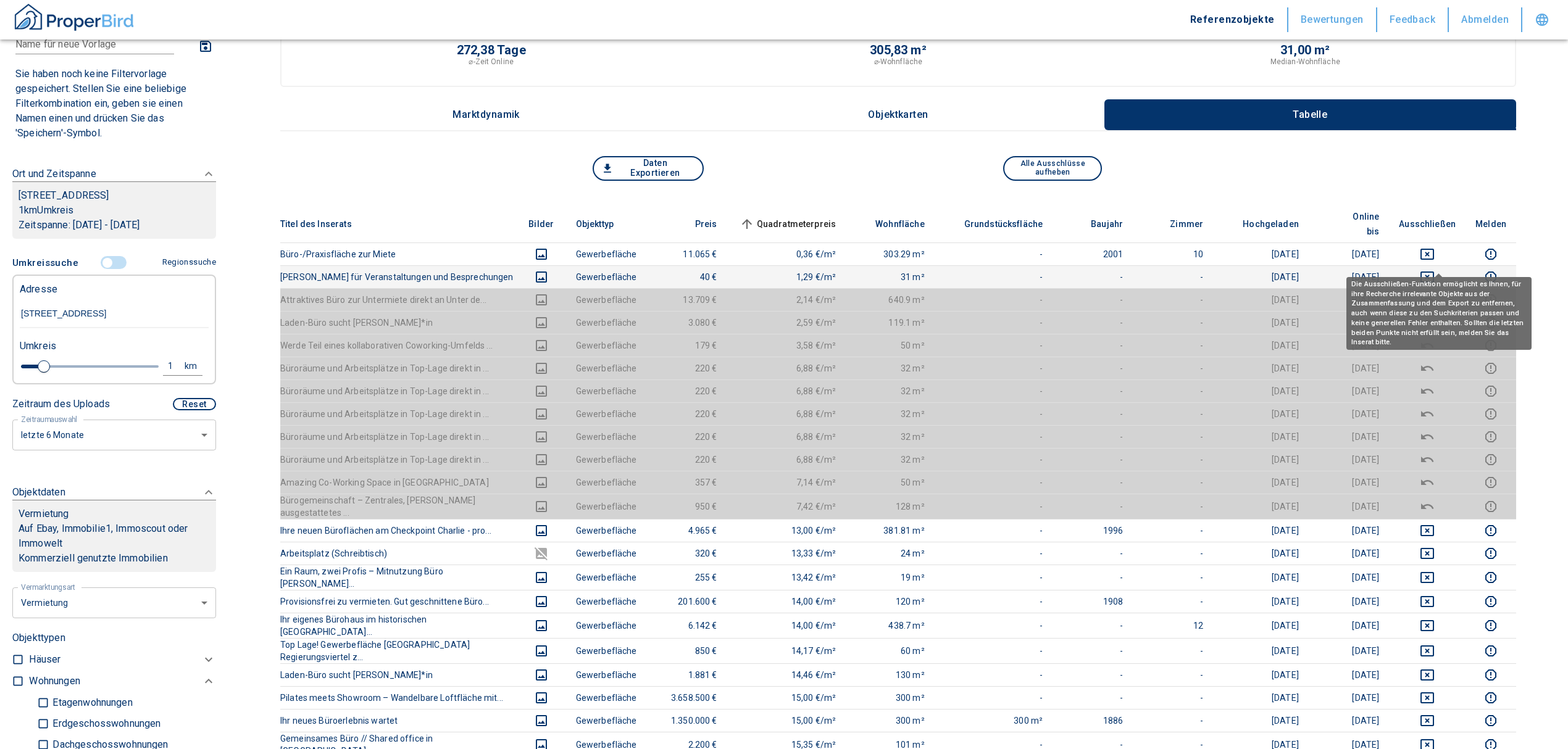
click at [1435, 270] on icon "deselect this listing" at bounding box center [1428, 277] width 15 height 15
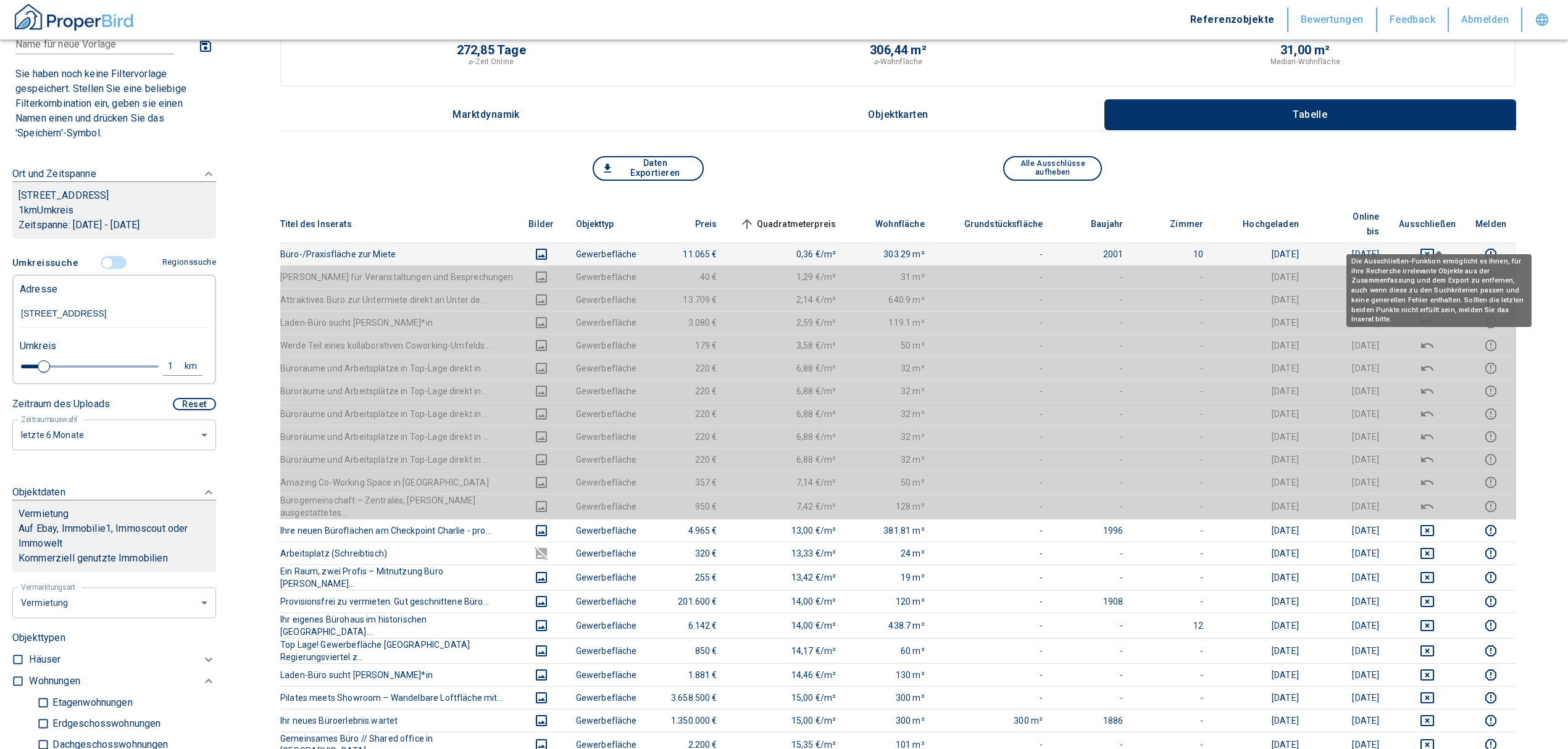
click at [1440, 246] on div "Die Ausschließen-Funktion ermöglicht es Ihnen, für ihre Recherche irrelevante O…" at bounding box center [1439, 287] width 185 height 81
click at [1435, 247] on icon "deselect this listing" at bounding box center [1428, 254] width 15 height 15
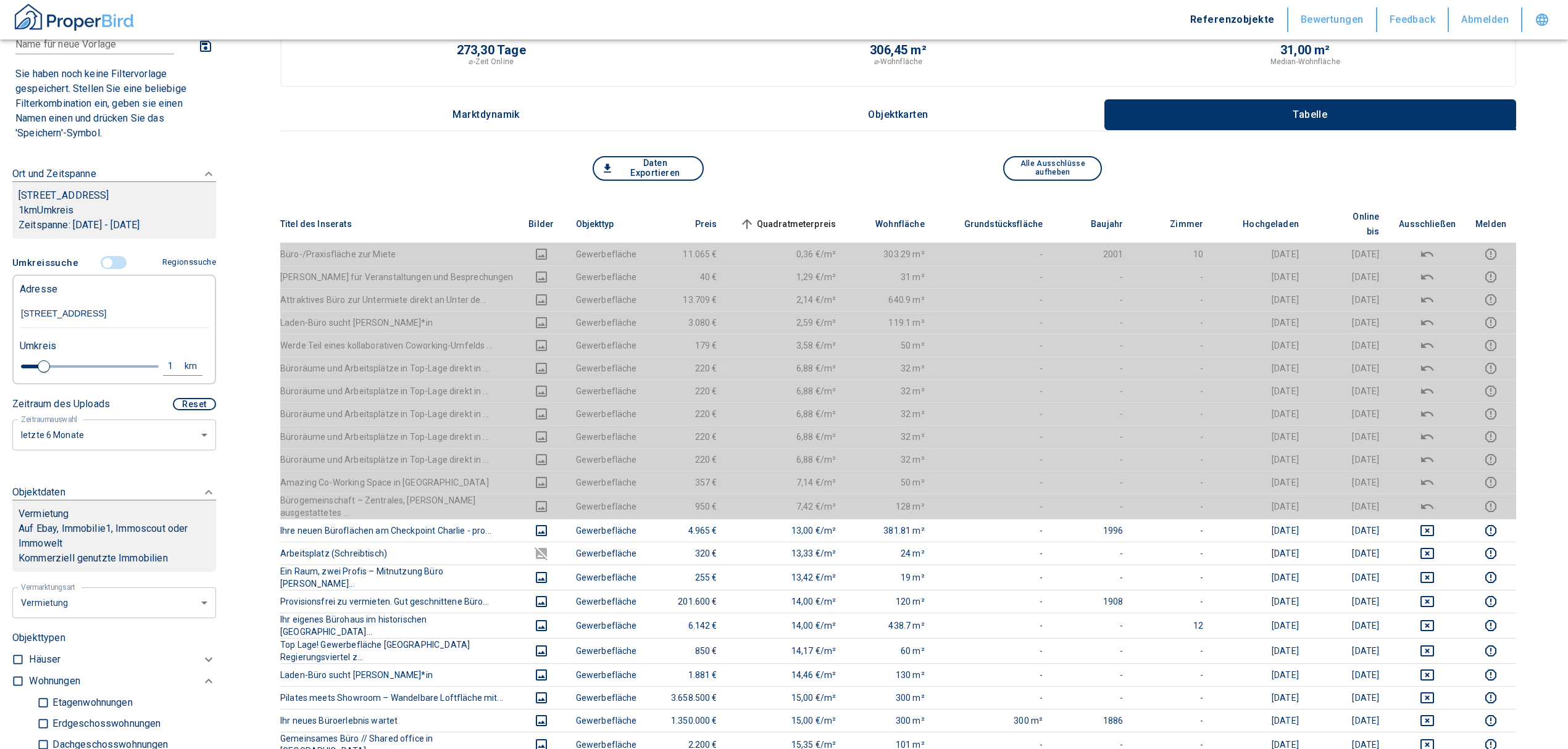
click at [799, 217] on span "Quadratmeterpreis sorted ascending" at bounding box center [787, 224] width 100 height 15
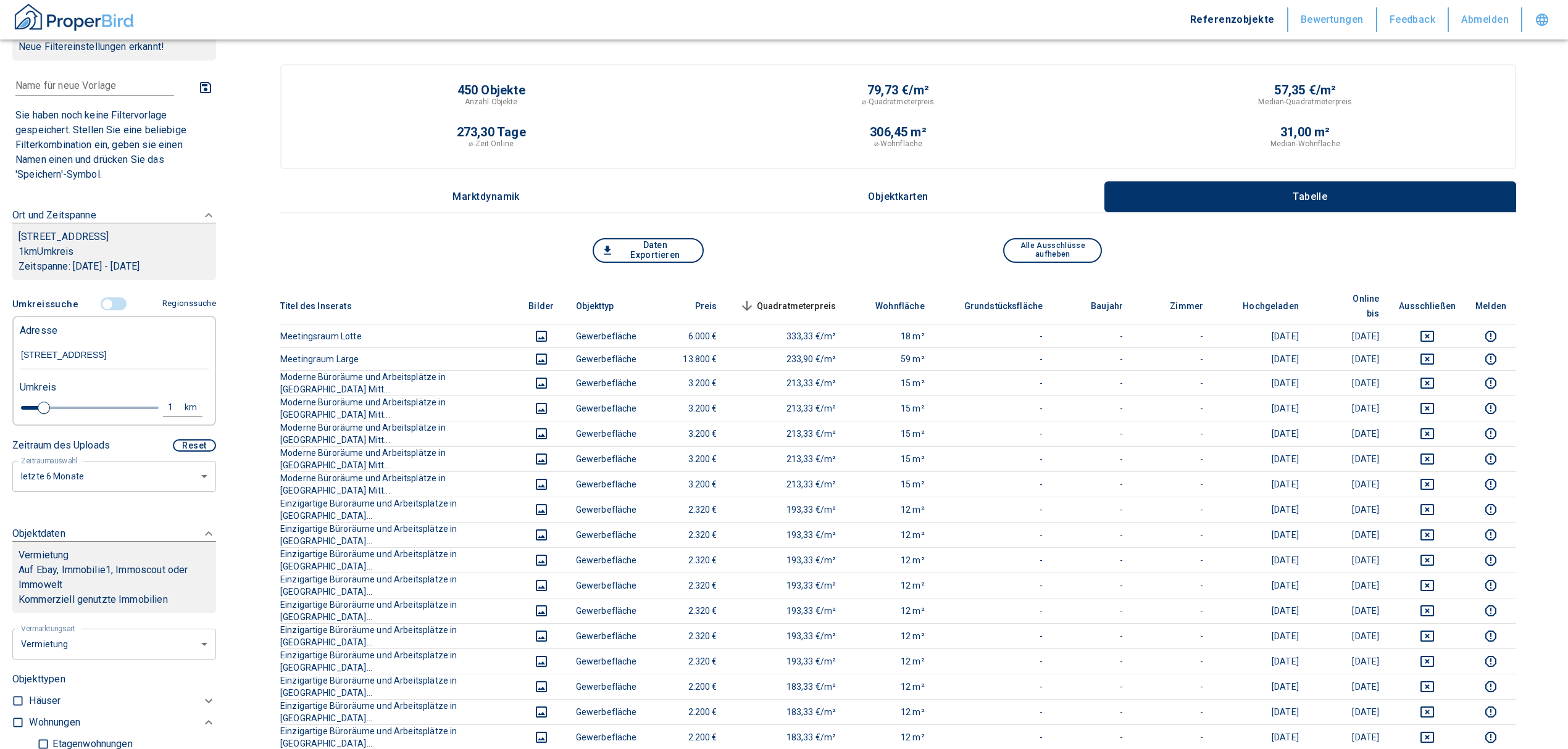
scroll to position [0, 0]
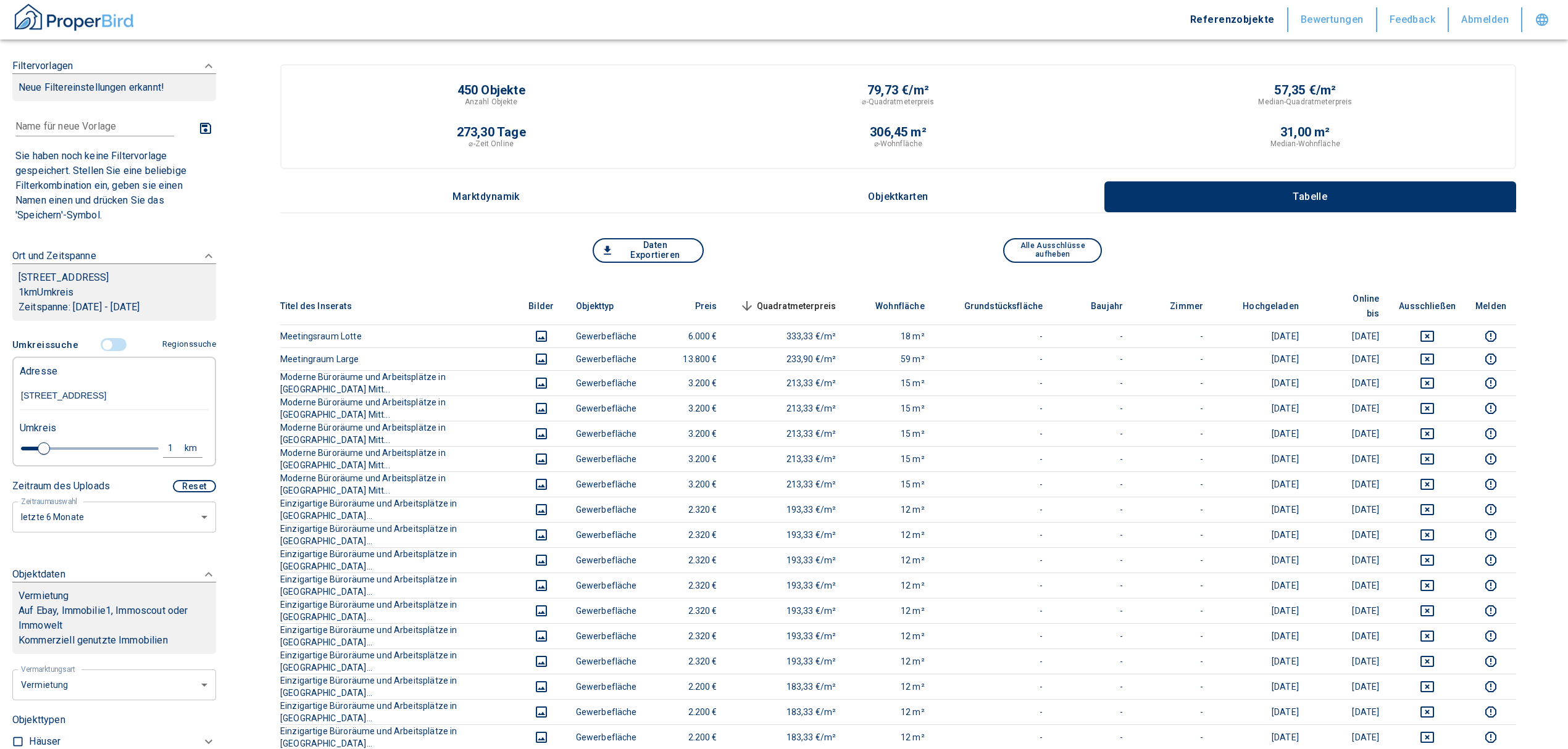
click at [170, 451] on div "1" at bounding box center [177, 448] width 22 height 16
drag, startPoint x: 76, startPoint y: 442, endPoint x: 14, endPoint y: 447, distance: 62.2
click at [14, 447] on div "1 km Neue Suchen" at bounding box center [104, 450] width 189 height 29
type input "0,5"
click at [135, 439] on button "Neue Suchen" at bounding box center [165, 448] width 68 height 18
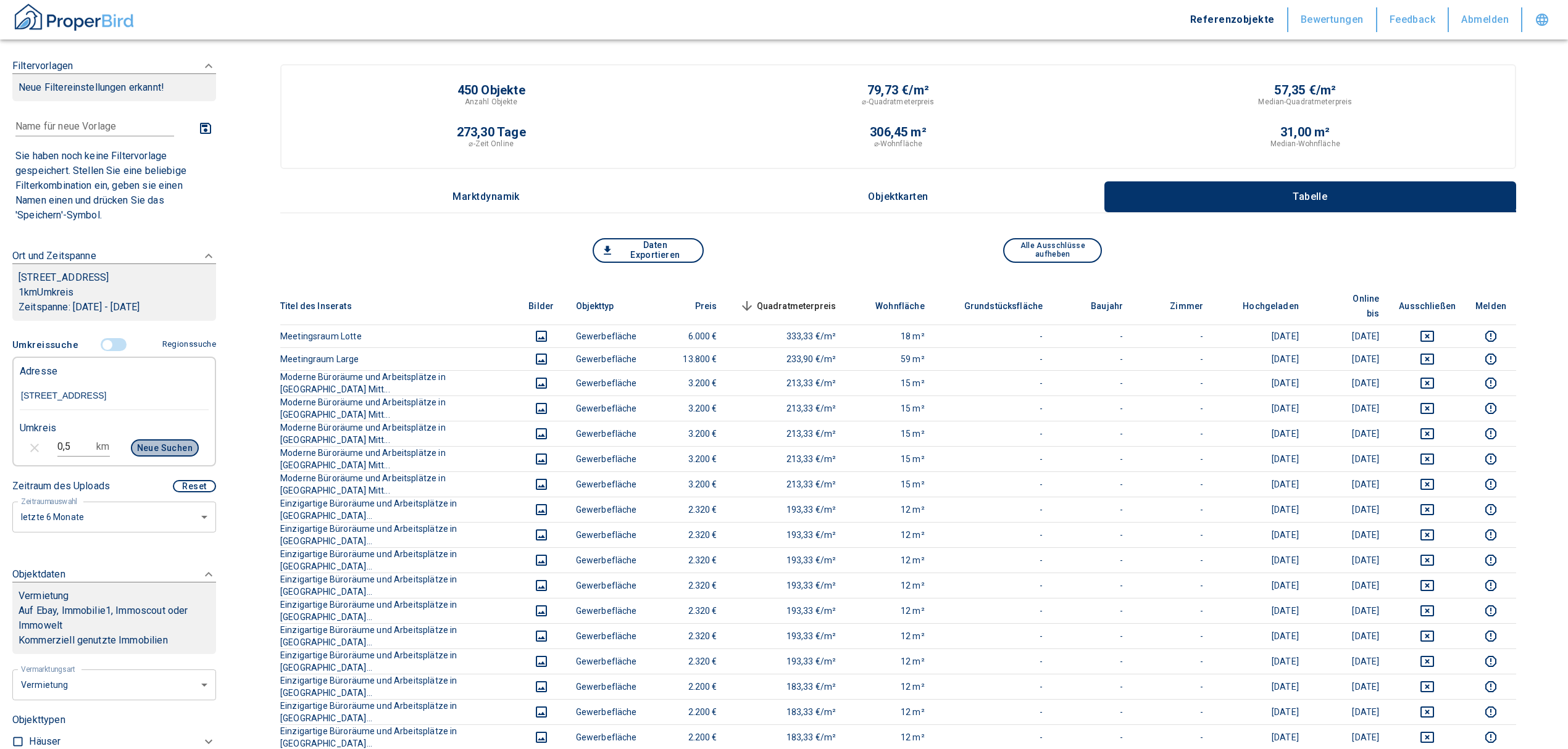
type input "2020"
click at [818, 298] on span "Quadratmeterpreis sorted descending" at bounding box center [787, 306] width 100 height 15
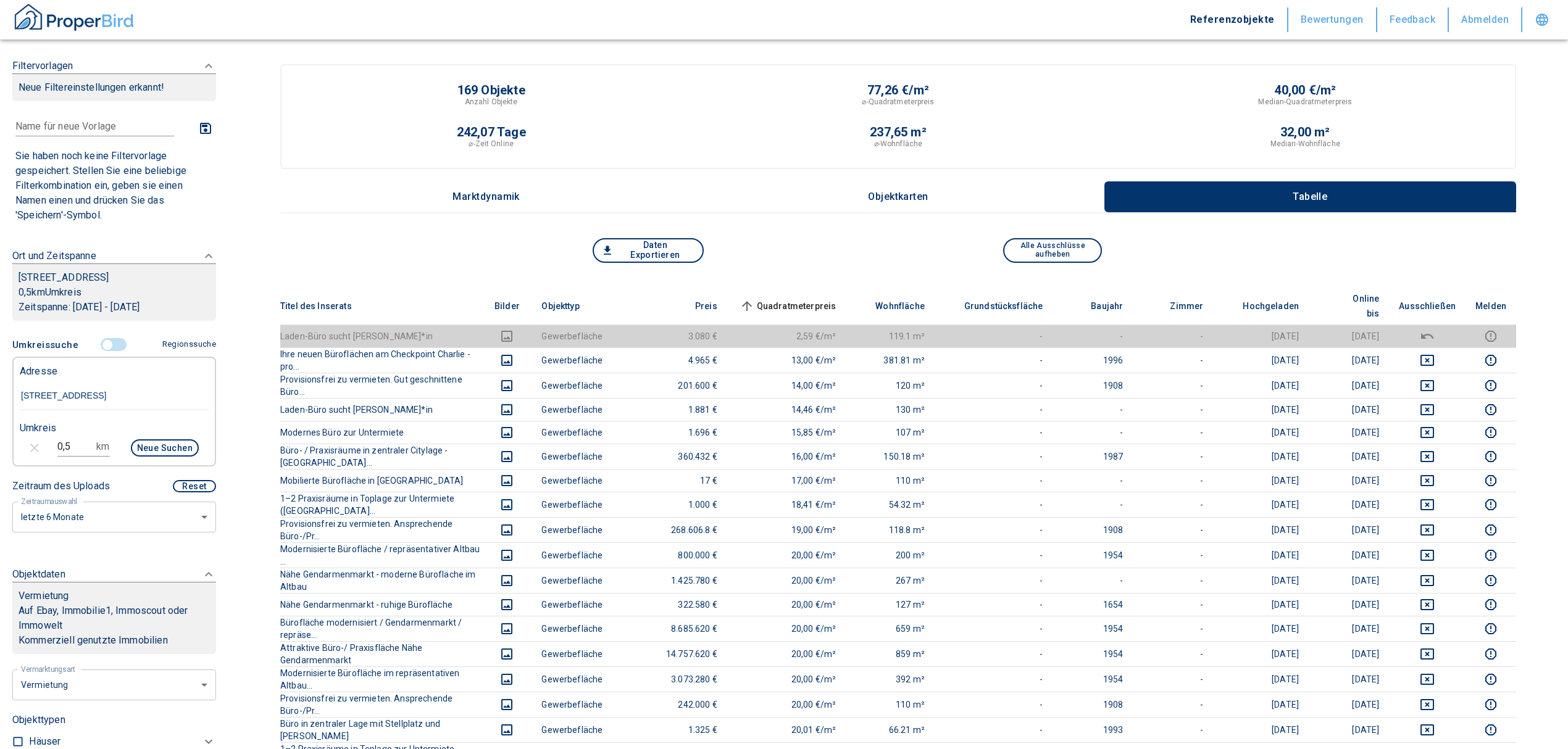
click at [819, 298] on span "Quadratmeterpreis sorted ascending" at bounding box center [787, 306] width 100 height 15
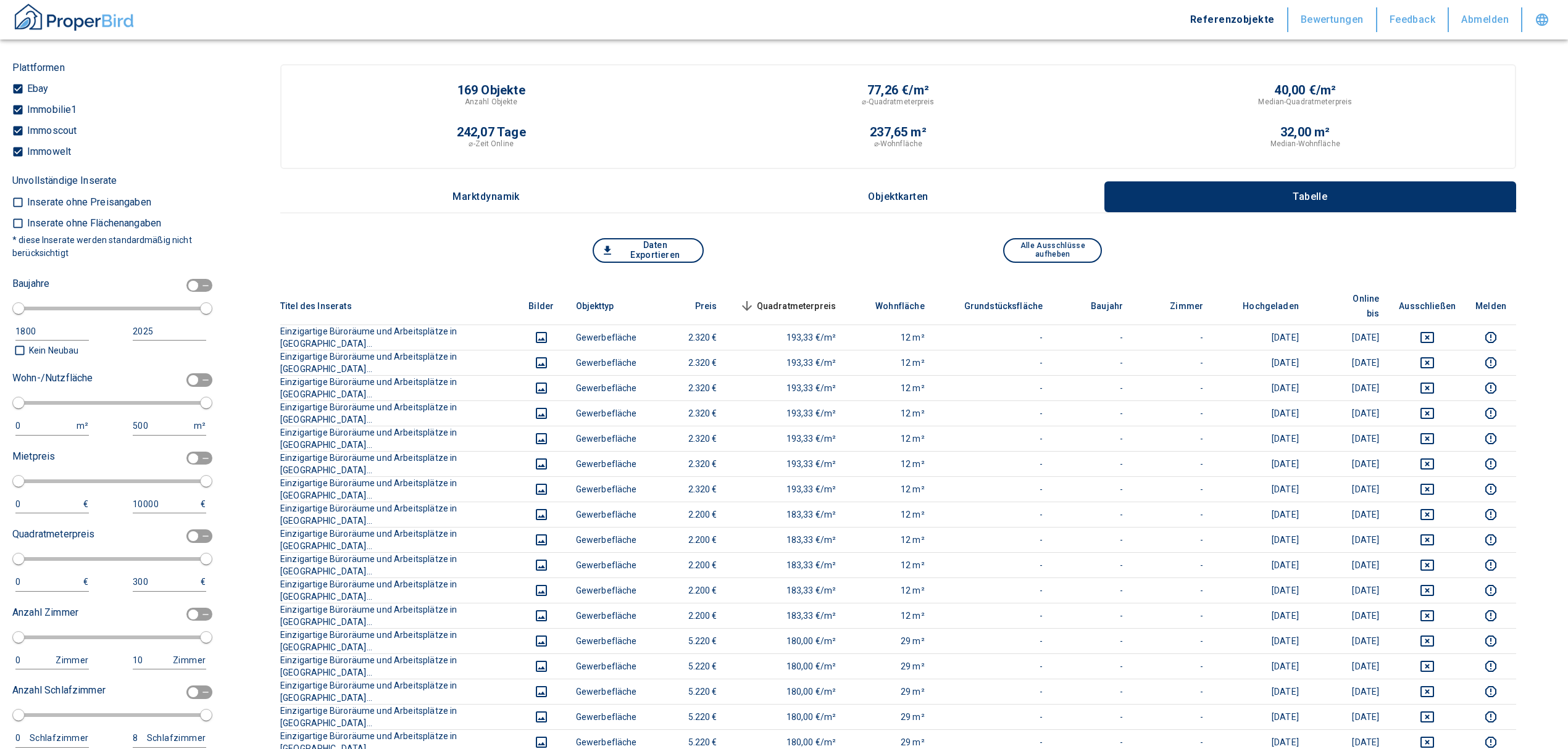
scroll to position [1317, 0]
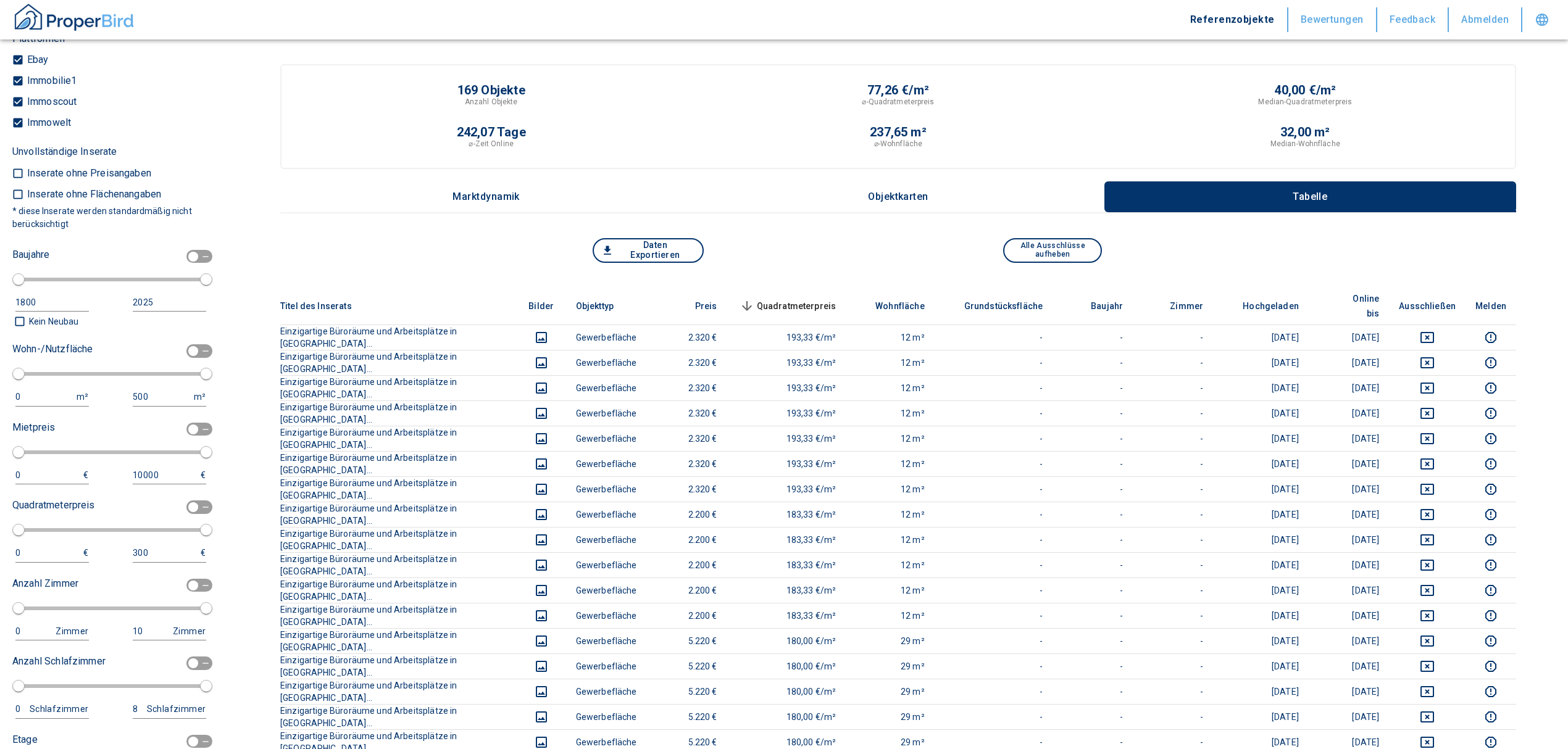
click at [179, 346] on input "checkbox" at bounding box center [194, 351] width 37 height 14
checkbox input "true"
type input "2020"
type input "50"
type input "150"
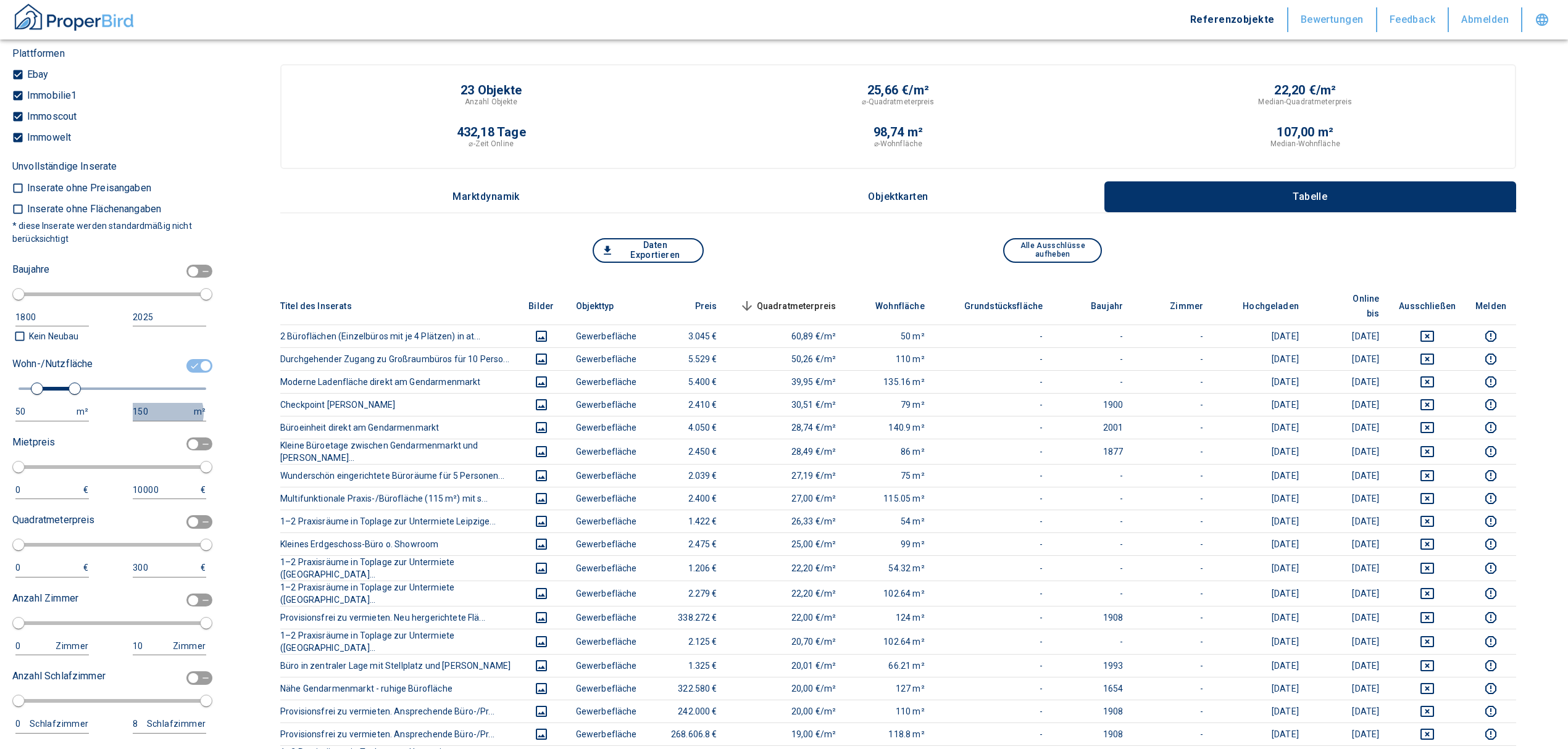
click at [160, 413] on div "150" at bounding box center [157, 412] width 49 height 16
drag, startPoint x: 143, startPoint y: 410, endPoint x: 37, endPoint y: 411, distance: 106.0
click at [37, 411] on div "50 m² 150 m²" at bounding box center [109, 411] width 194 height 18
type input "999999999"
click at [80, 393] on button "Neue Suchen" at bounding box center [110, 389] width 68 height 18
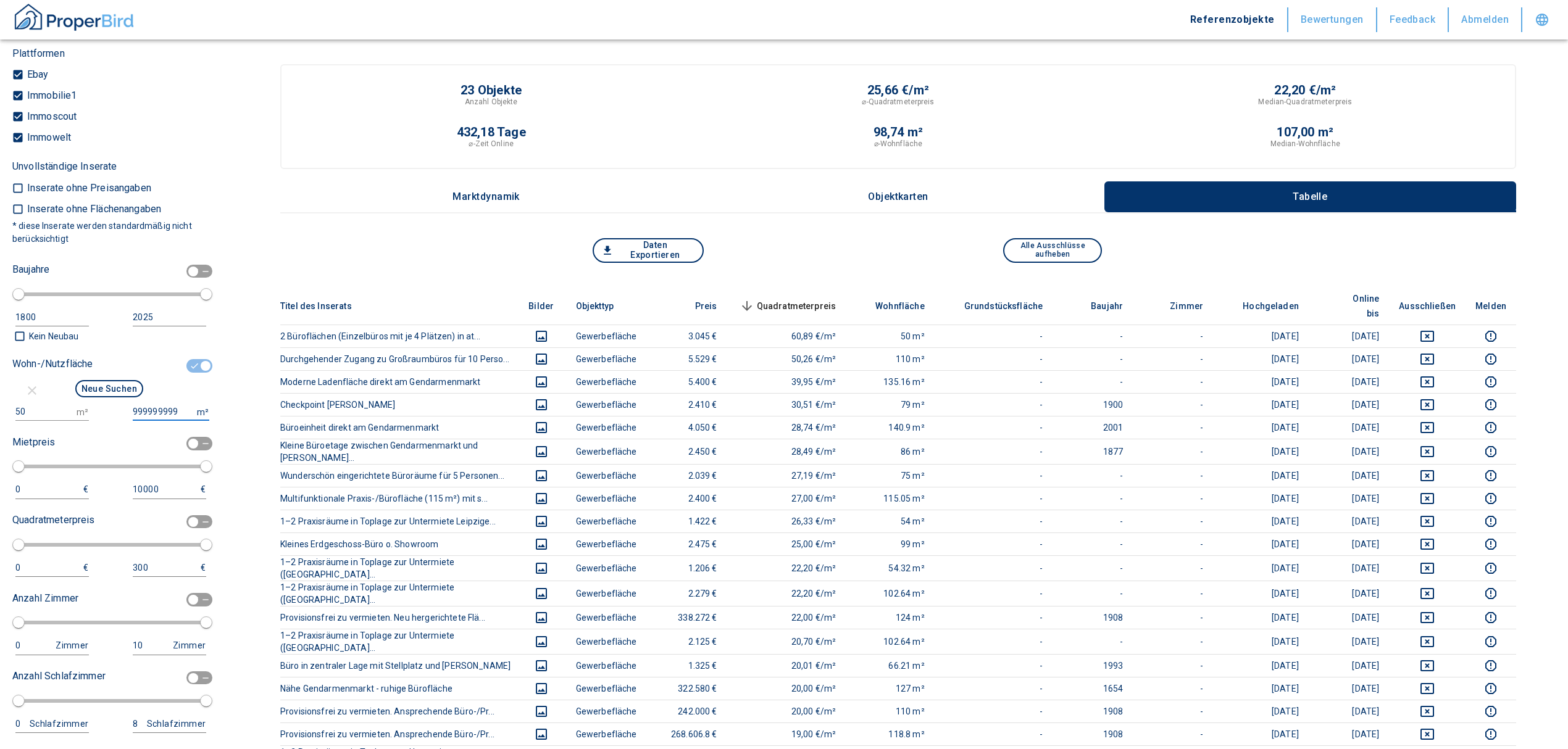
type input "2020"
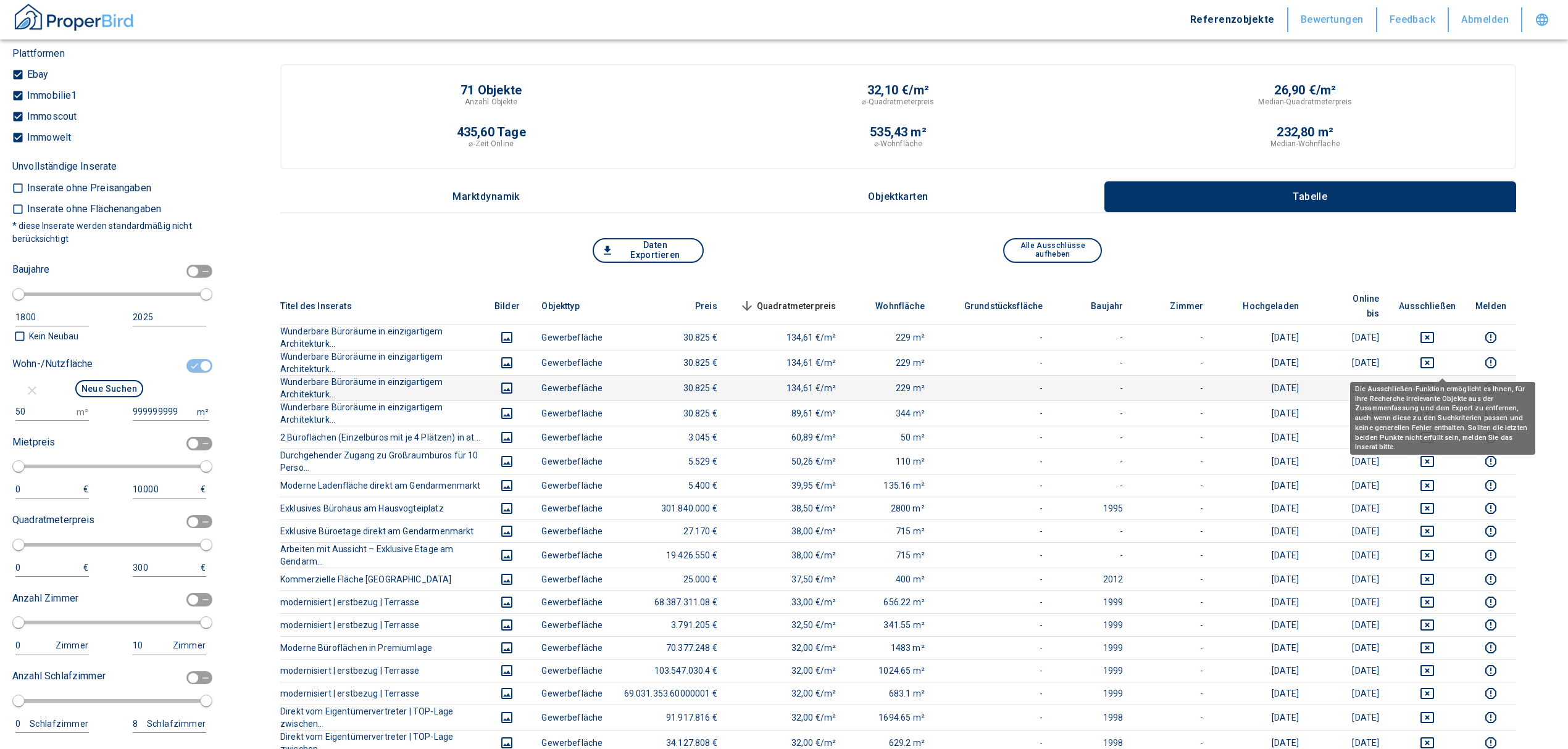
click at [1435, 380] on icon "deselect this listing" at bounding box center [1428, 388] width 15 height 15
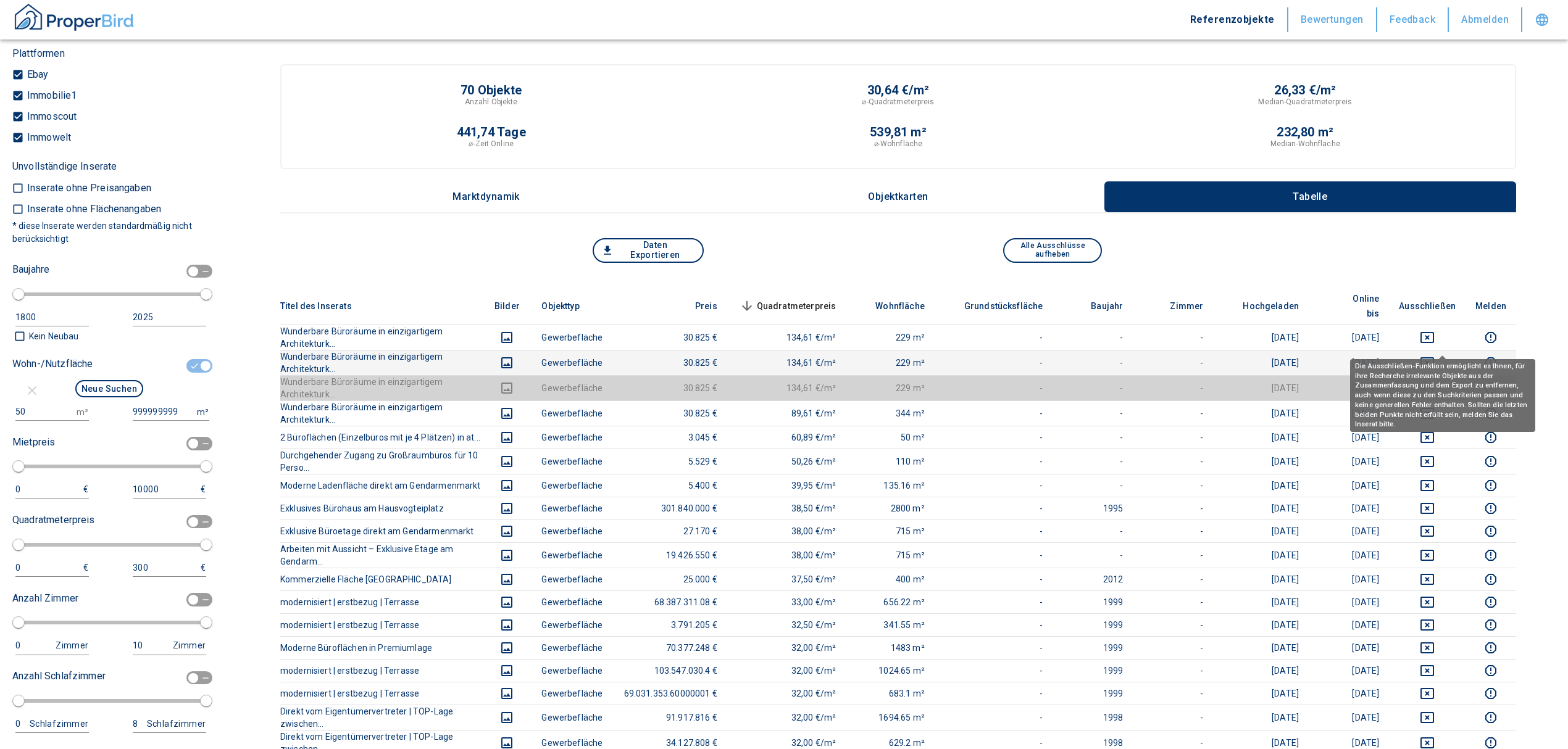
click at [1435, 356] on icon "deselect this listing" at bounding box center [1428, 363] width 15 height 15
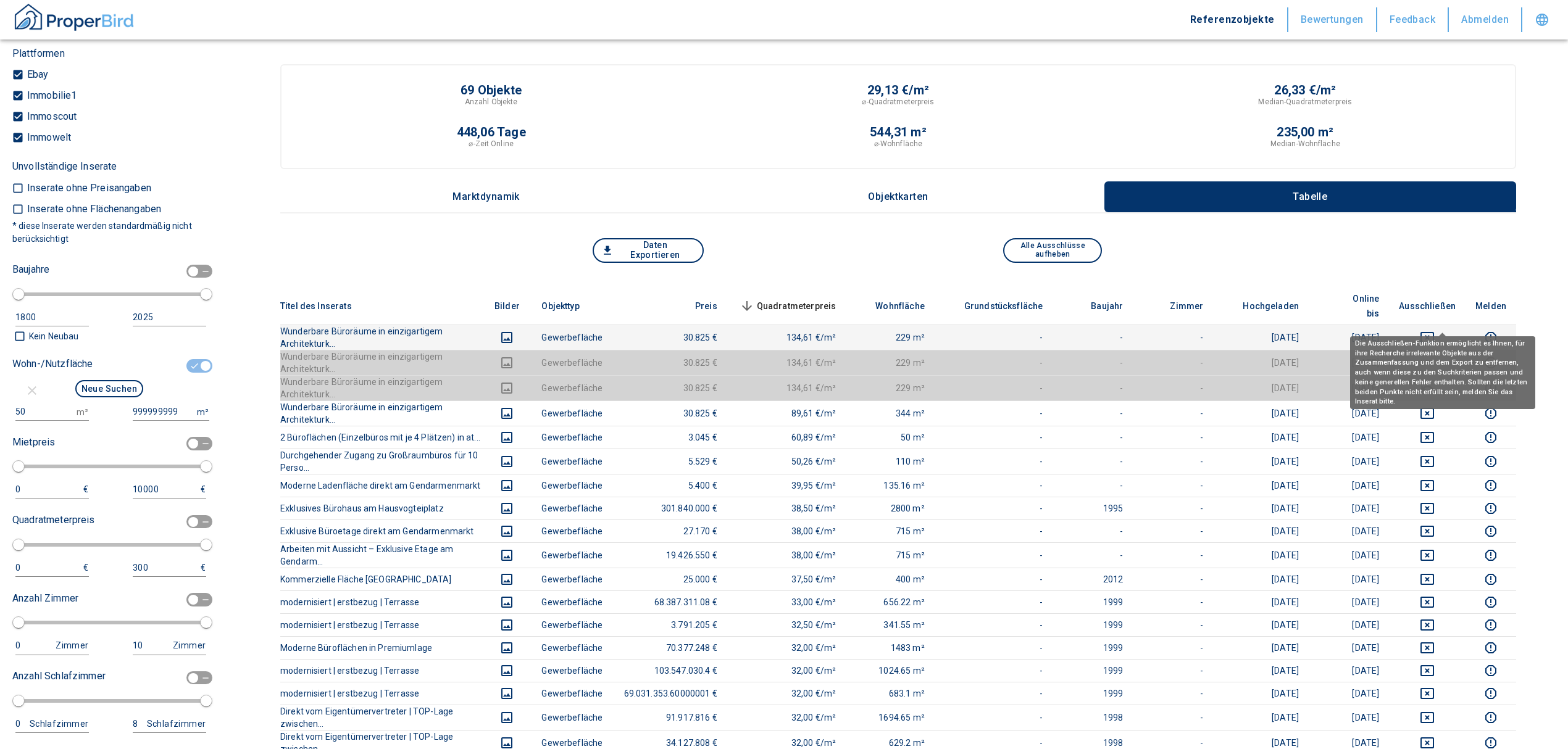
click at [1435, 330] on icon "deselect this listing" at bounding box center [1428, 337] width 15 height 15
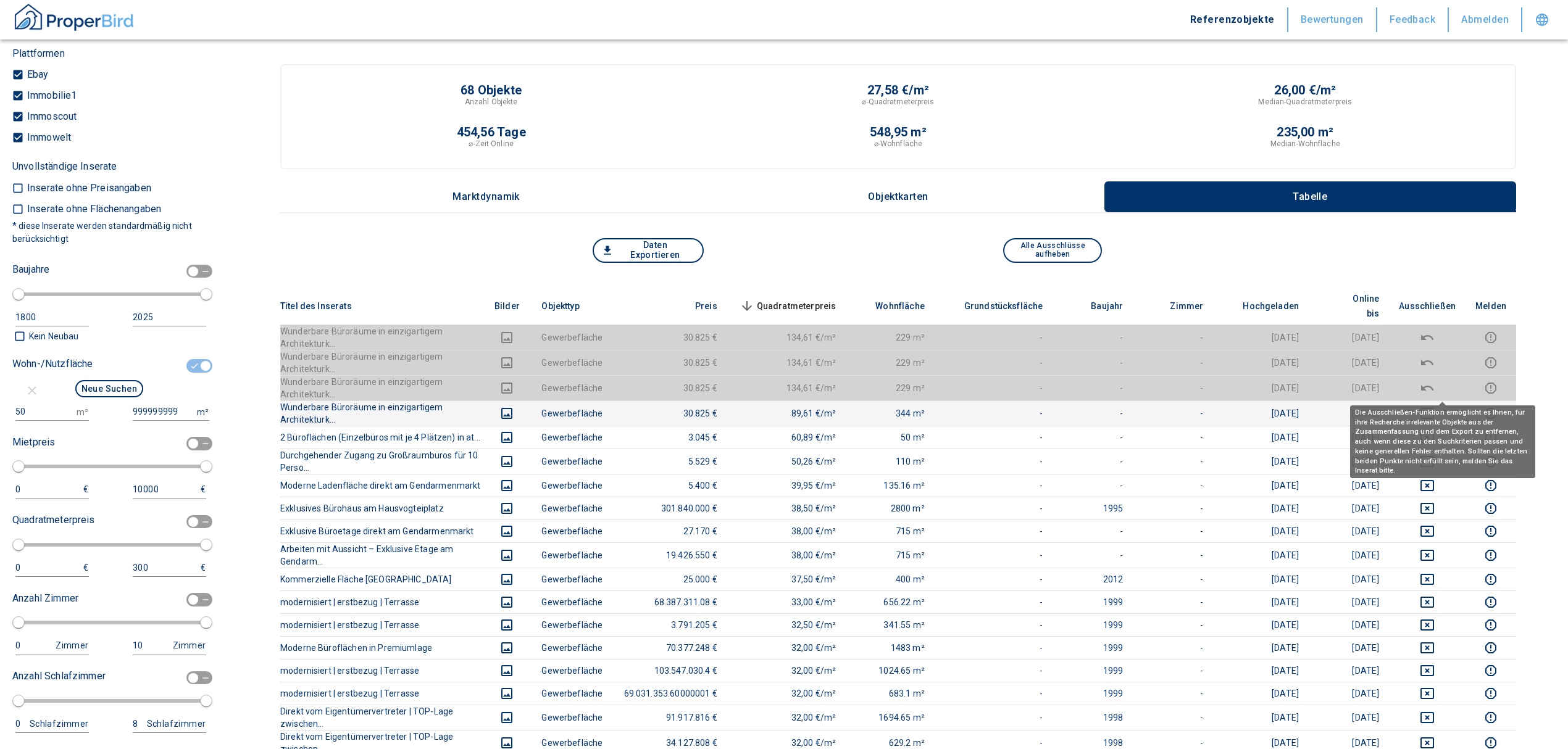
click at [1435, 406] on icon "deselect this listing" at bounding box center [1428, 414] width 15 height 15
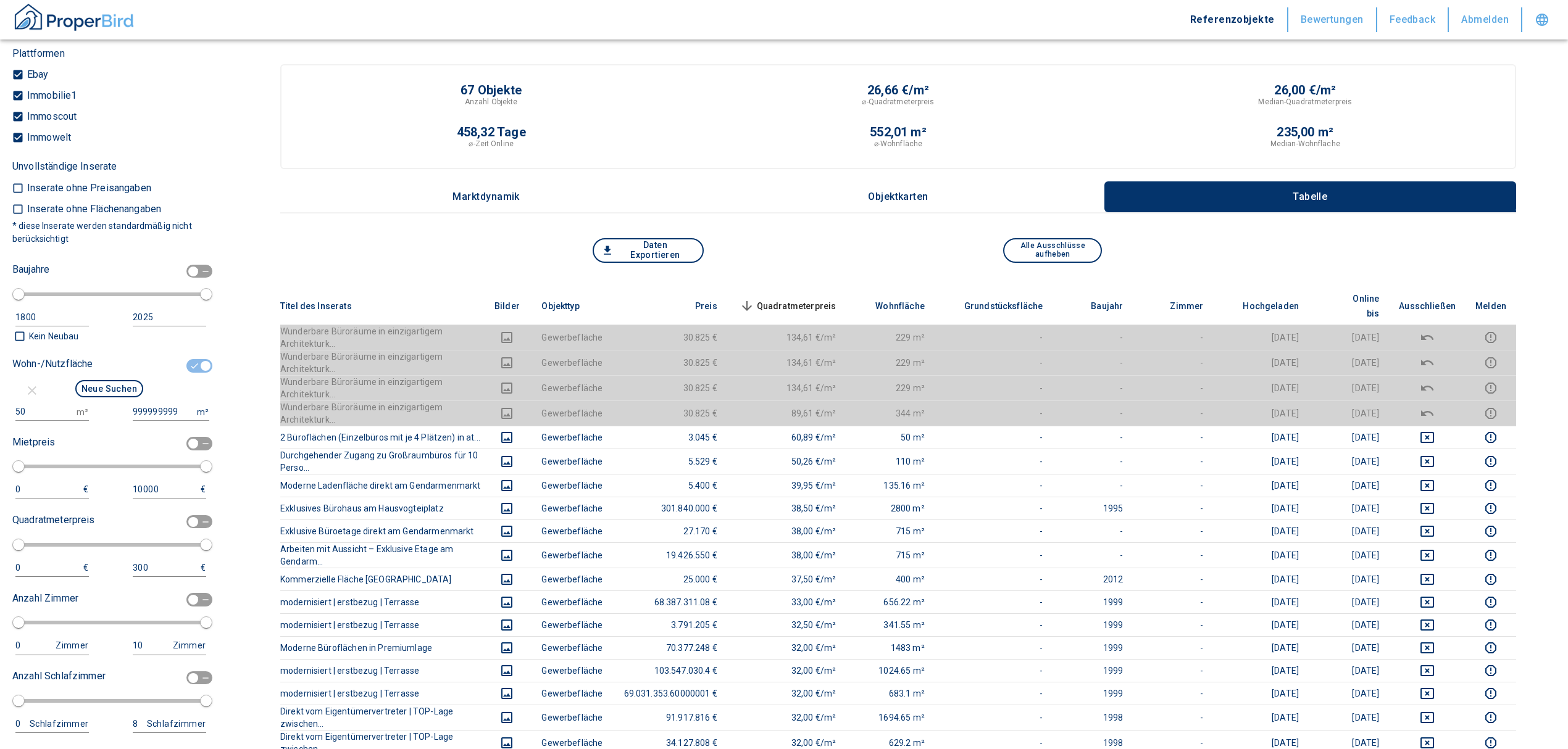
click at [818, 287] on th "Quadratmeterpreis sorted descending" at bounding box center [786, 306] width 119 height 38
click at [823, 298] on span "Quadratmeterpreis sorted descending" at bounding box center [787, 306] width 100 height 15
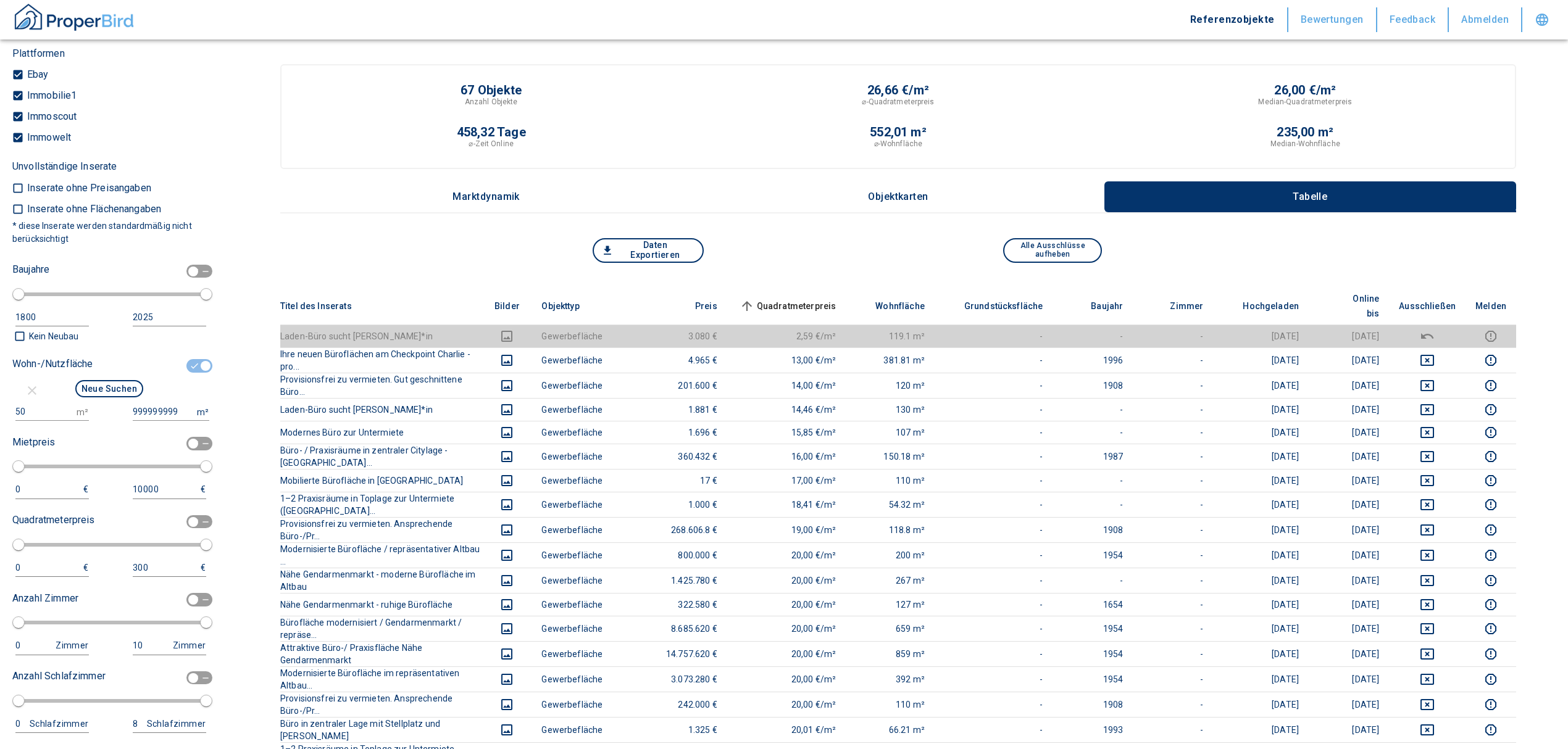
click at [801, 298] on span "Quadratmeterpreis sorted ascending" at bounding box center [787, 306] width 100 height 15
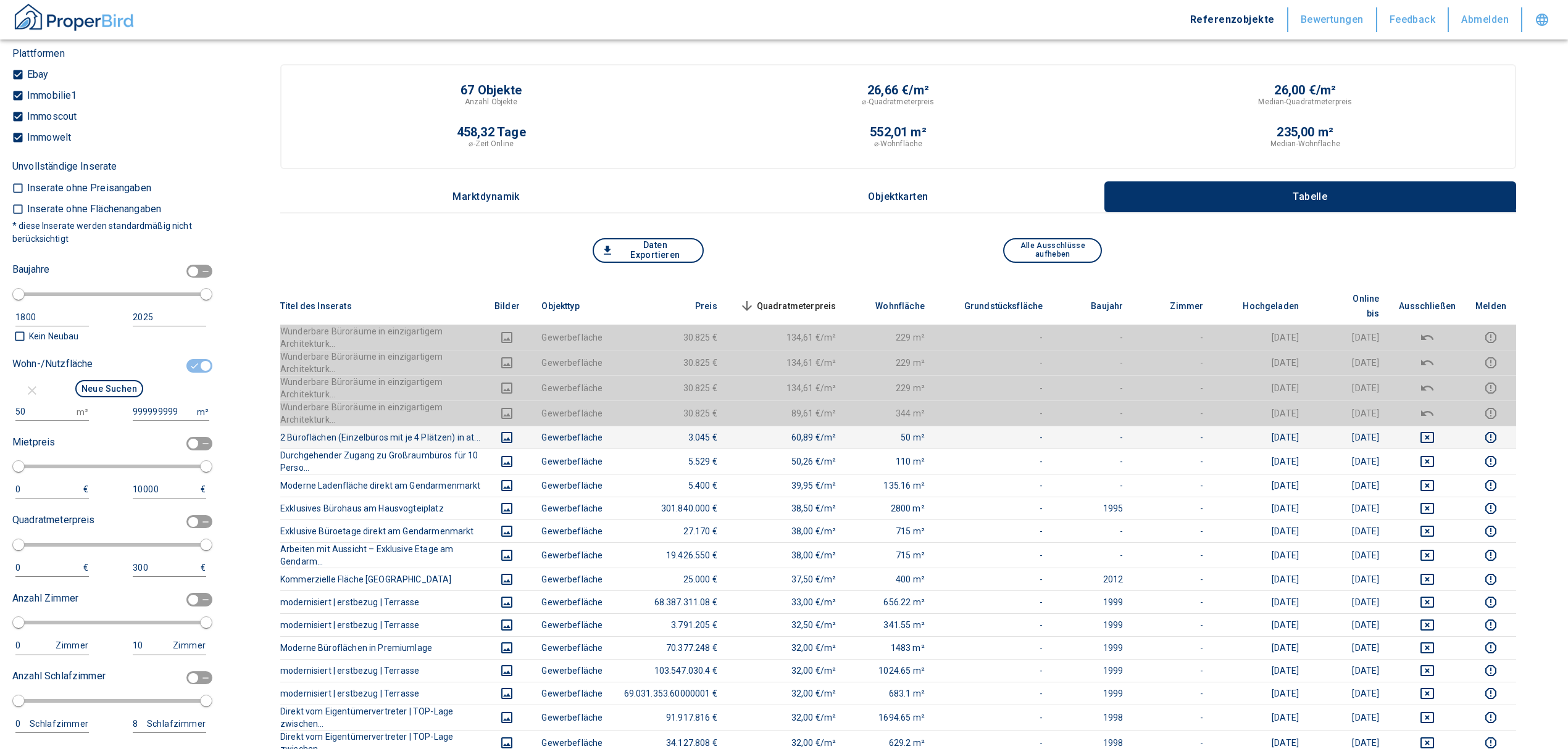
click at [1435, 430] on icon "deselect this listing" at bounding box center [1428, 438] width 15 height 15
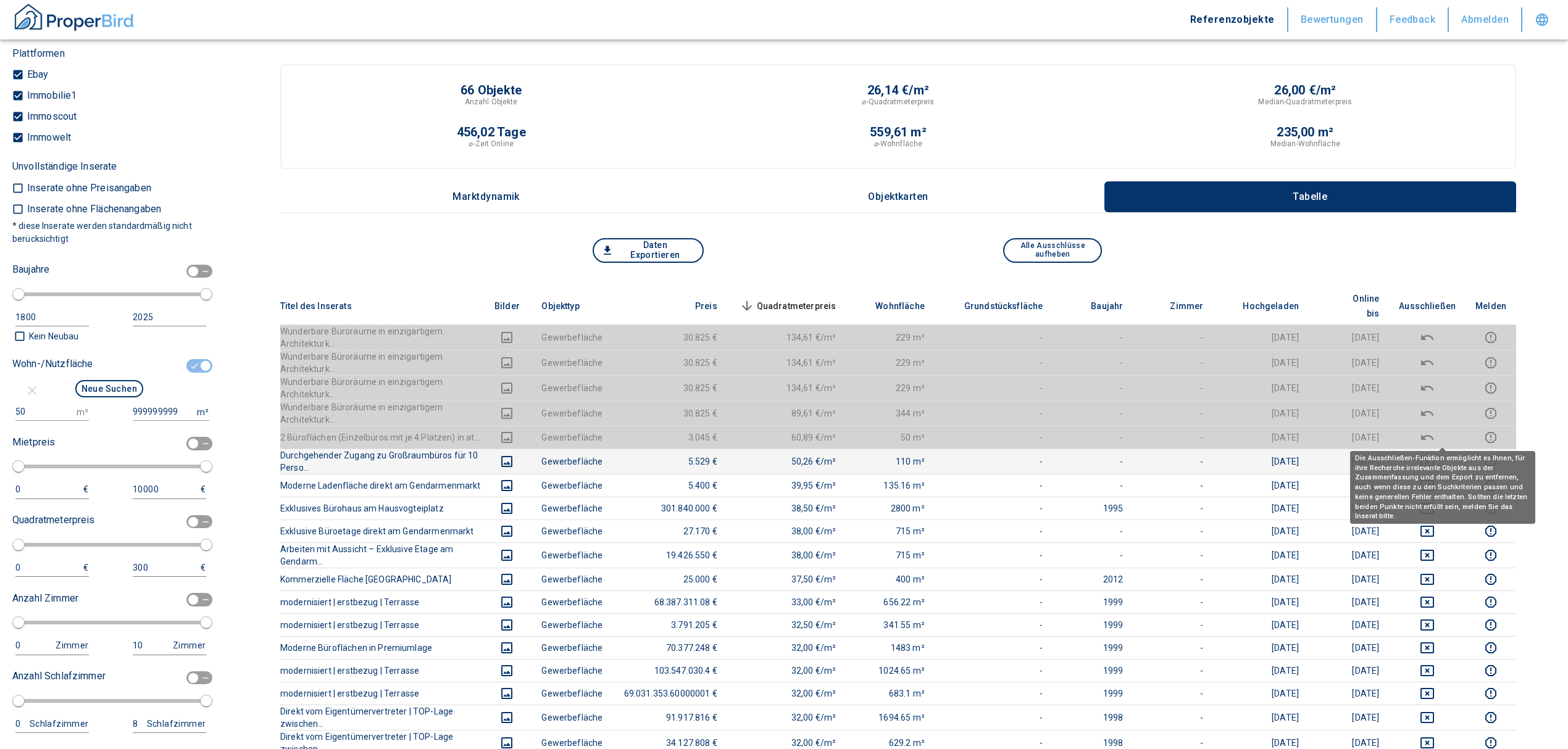
click at [1434, 456] on icon "deselect this listing" at bounding box center [1427, 462] width 14 height 11
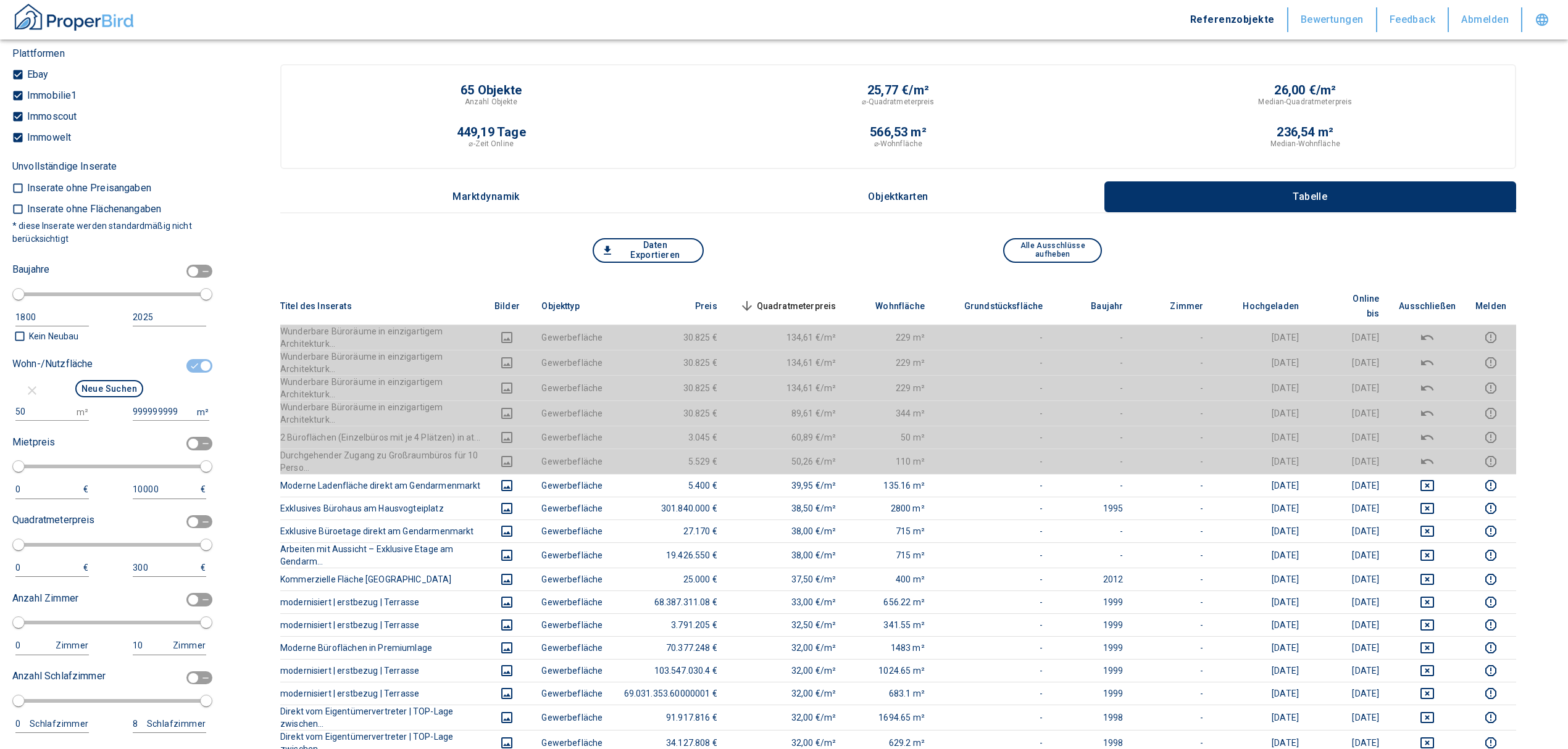
click at [840, 288] on th "Quadratmeterpreis sorted descending" at bounding box center [786, 306] width 119 height 38
click at [815, 288] on th "Quadratmeterpreis sorted descending" at bounding box center [786, 306] width 119 height 38
click at [816, 298] on span "Quadratmeterpreis sorted descending" at bounding box center [787, 306] width 100 height 15
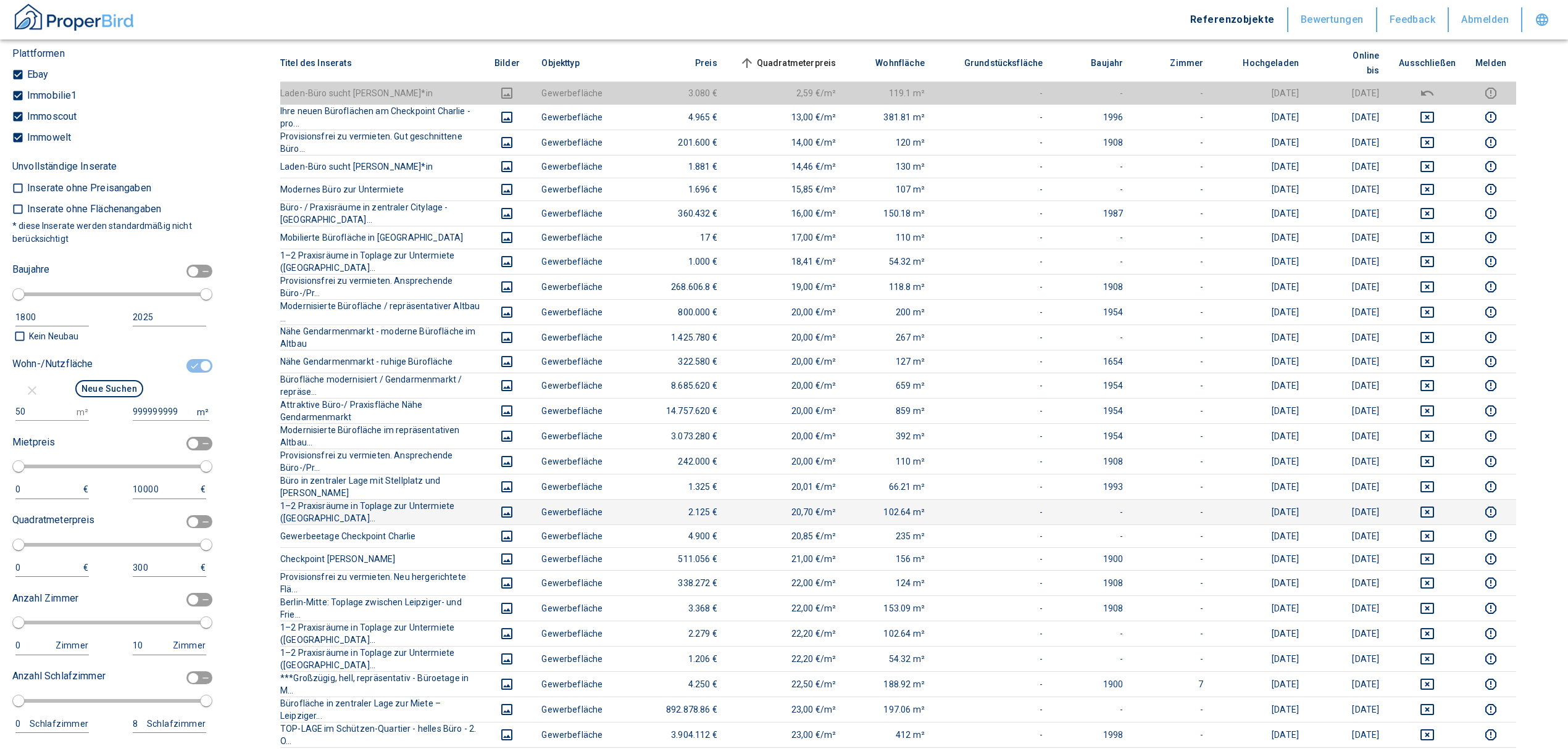
scroll to position [164, 0]
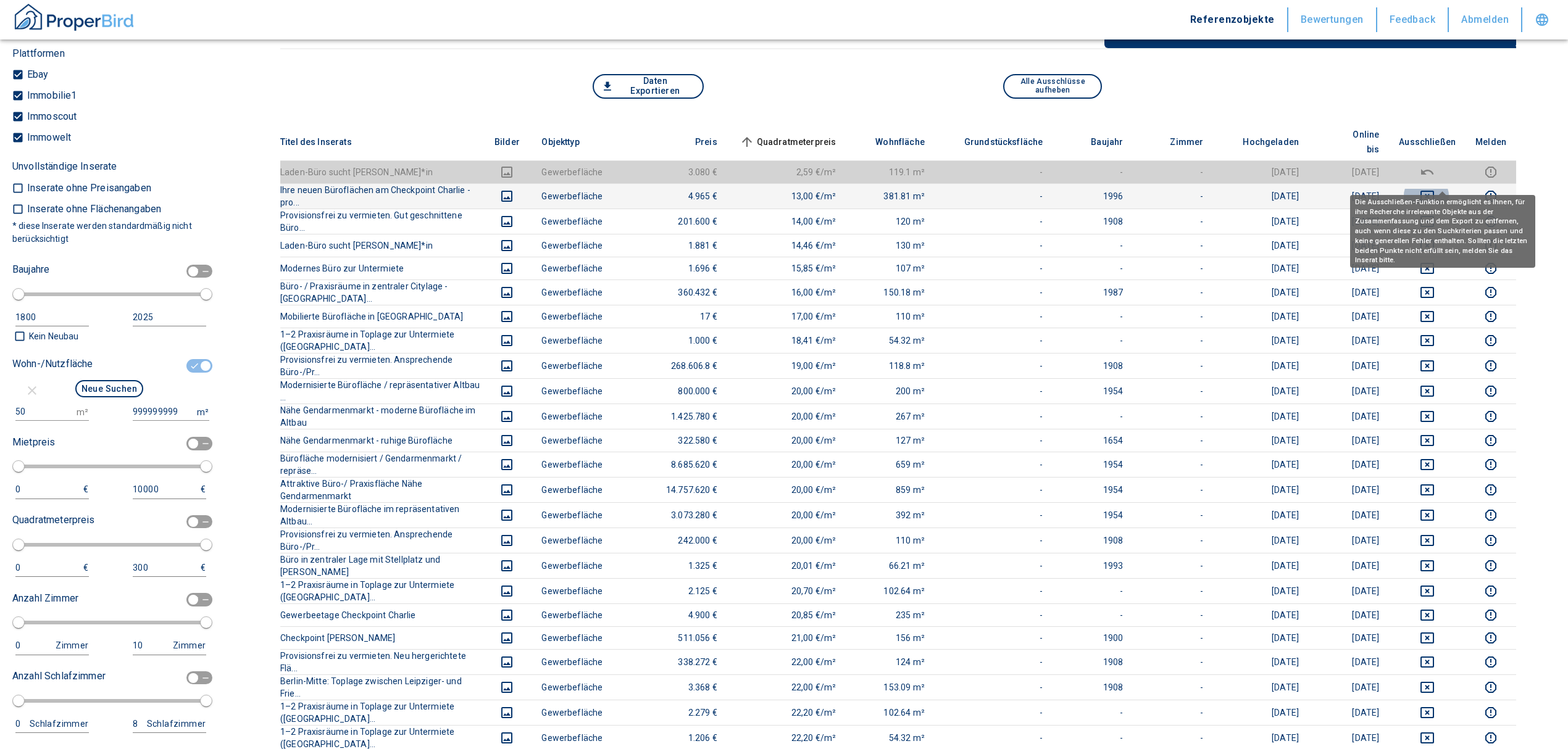
click at [1435, 189] on icon "deselect this listing" at bounding box center [1428, 196] width 15 height 15
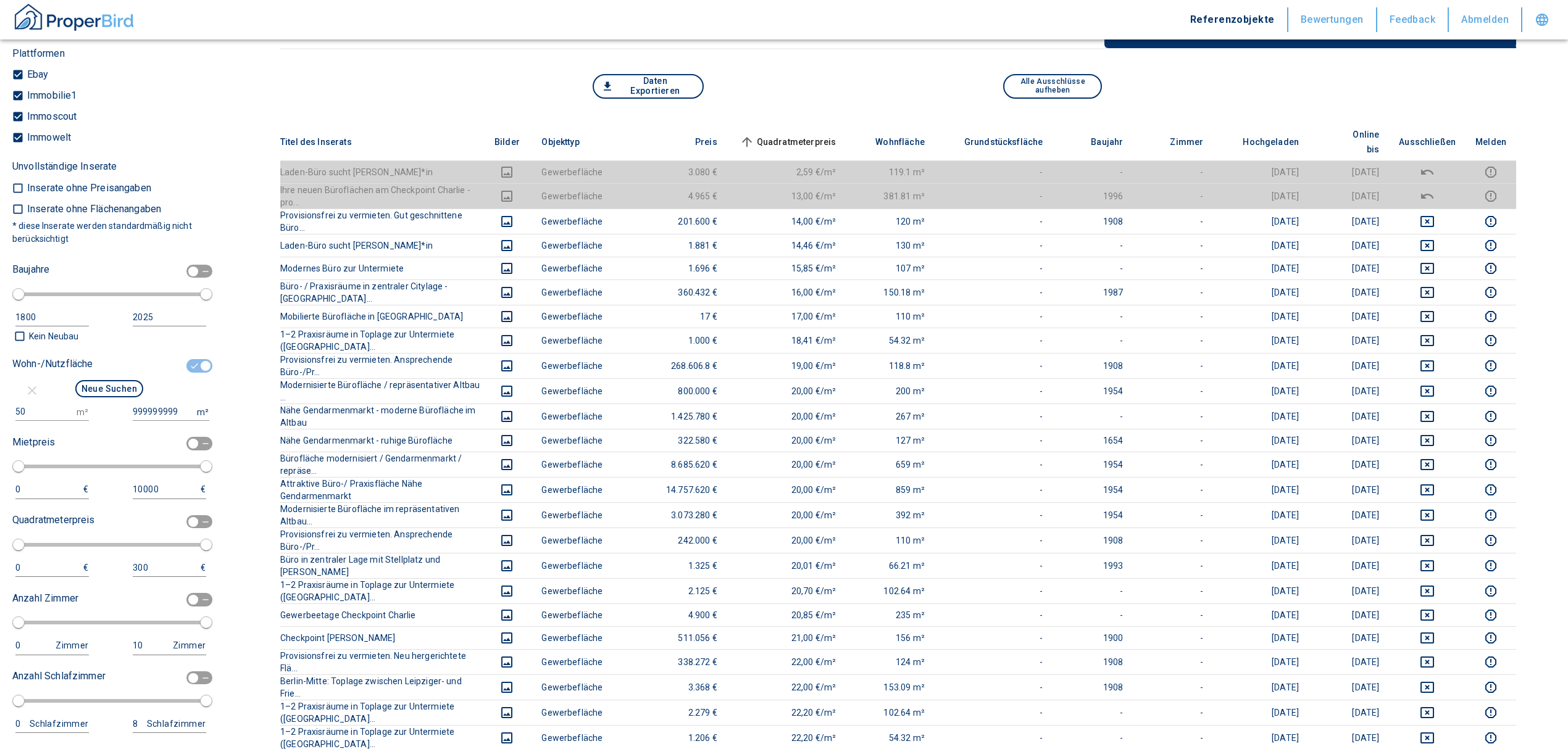
click at [828, 135] on span "Quadratmeterpreis sorted ascending" at bounding box center [787, 142] width 100 height 15
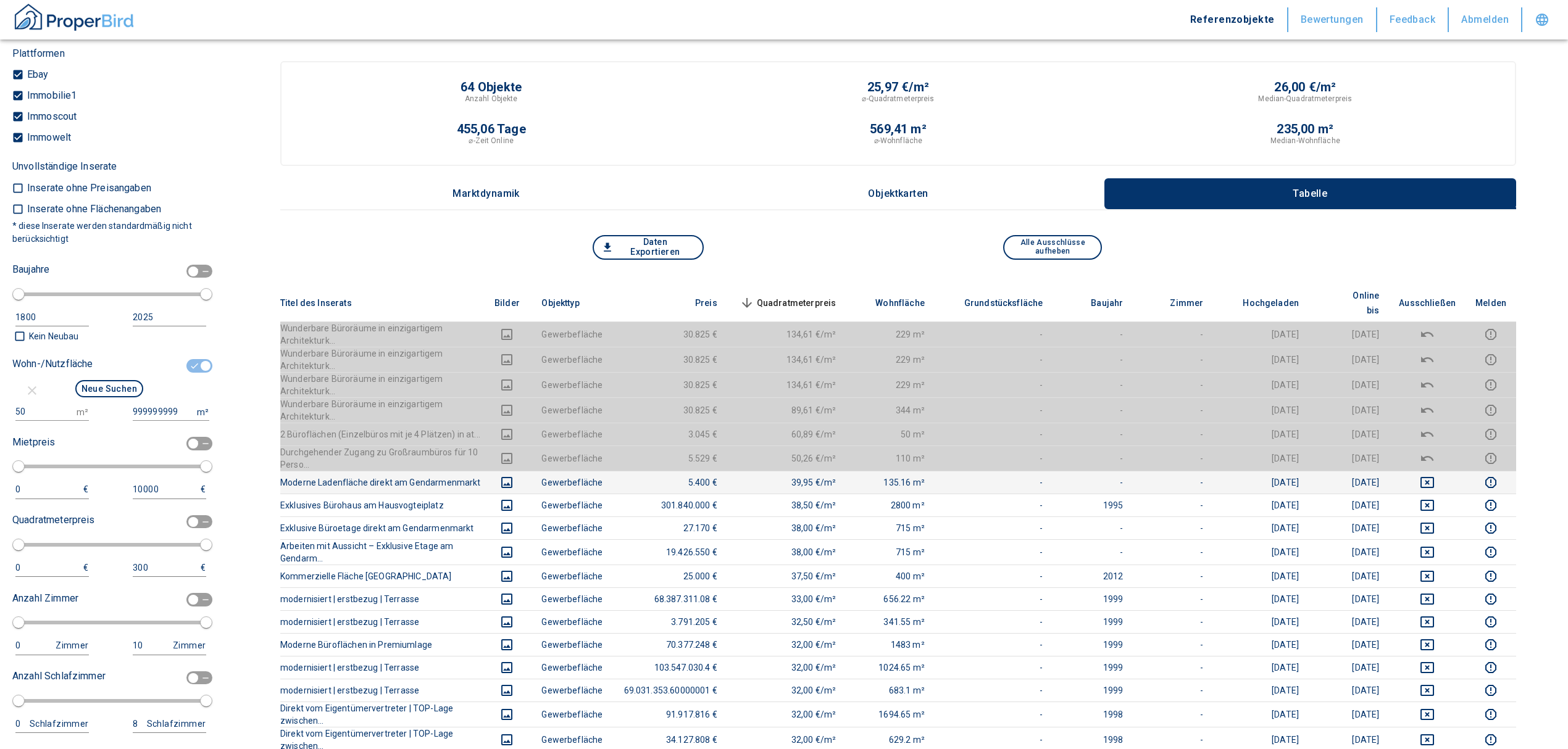
scroll to position [0, 0]
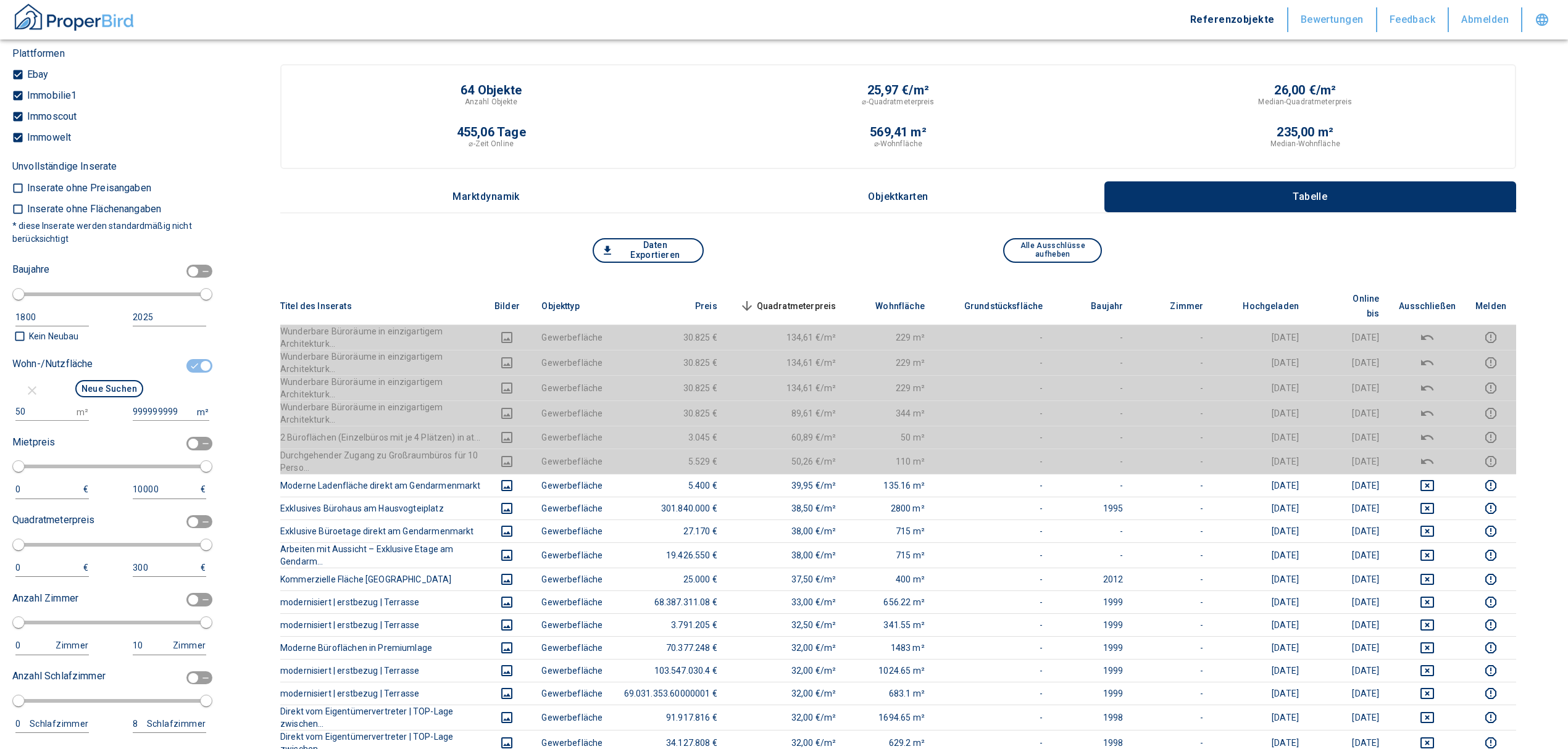
click at [832, 298] on span "Quadratmeterpreis sorted descending" at bounding box center [787, 306] width 100 height 15
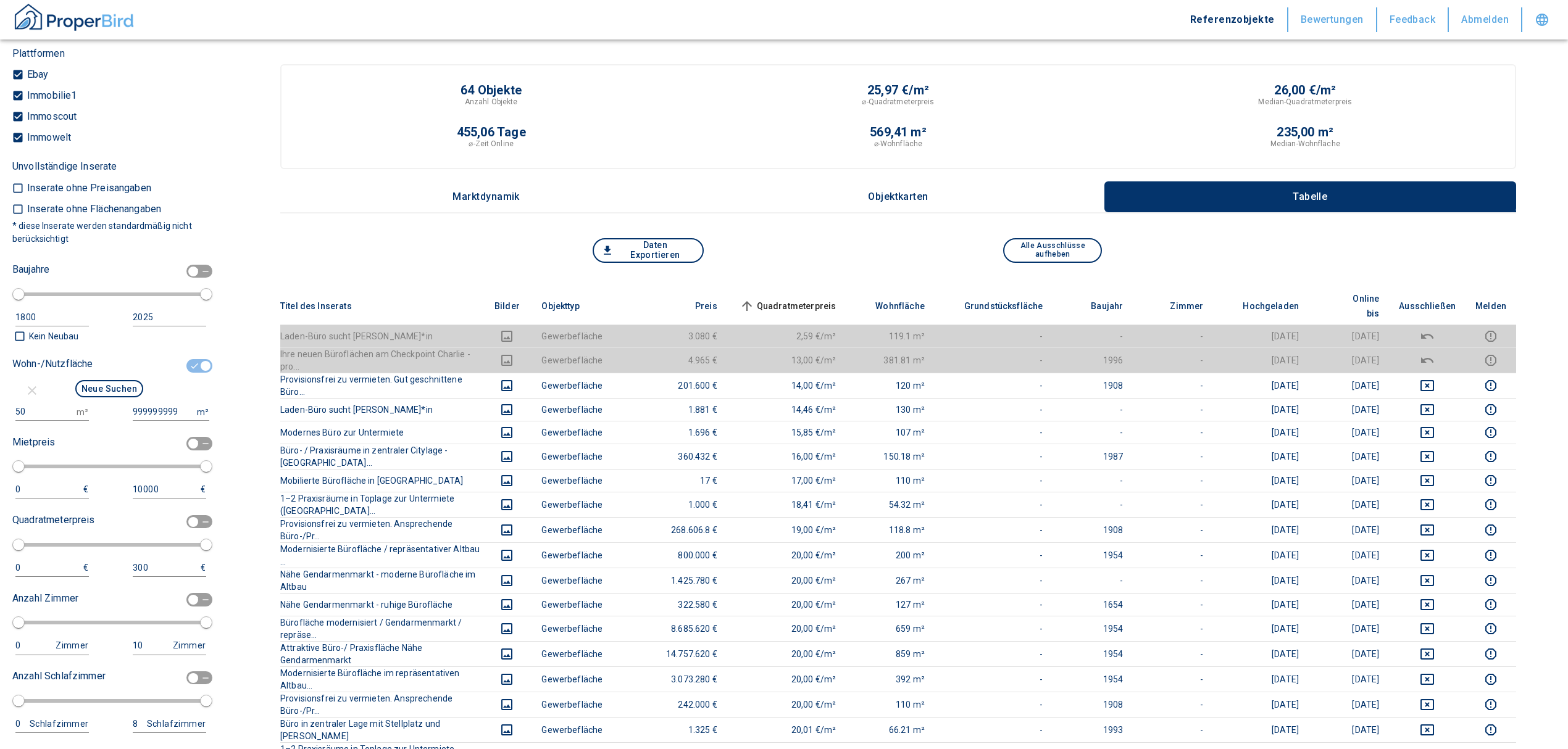
click at [837, 298] on span "Quadratmeterpreis sorted ascending" at bounding box center [787, 306] width 100 height 15
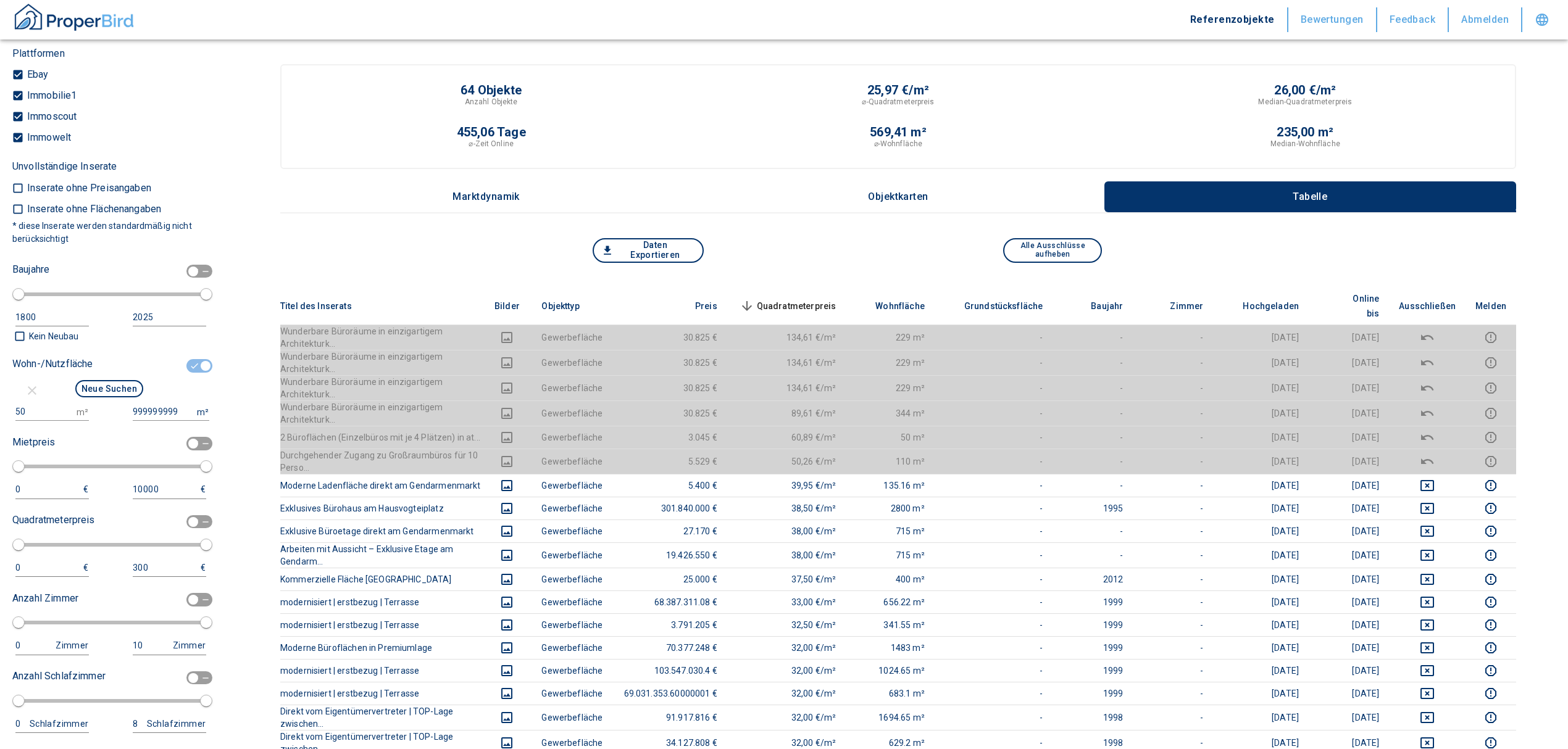
click at [837, 298] on span "Quadratmeterpreis sorted descending" at bounding box center [787, 306] width 100 height 15
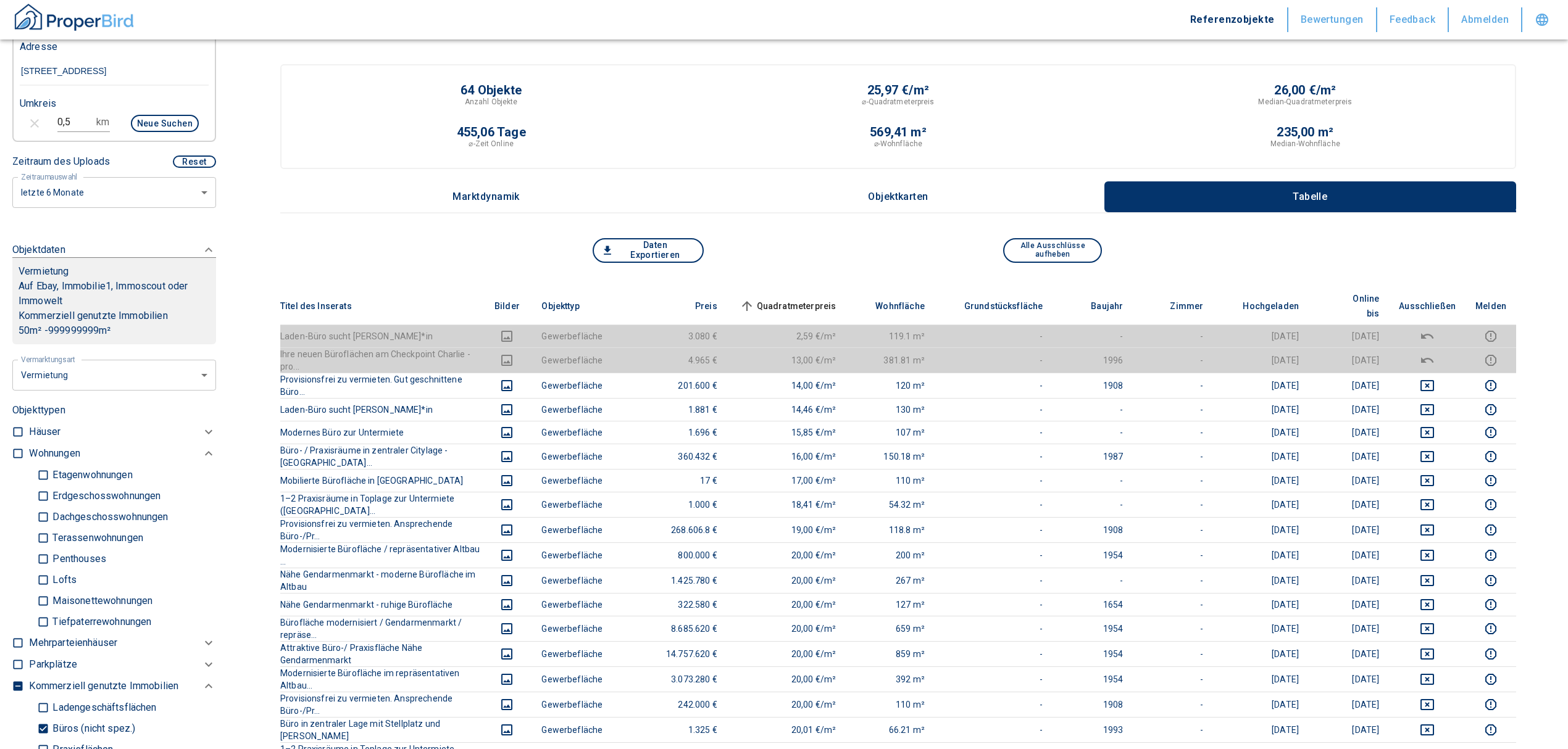
scroll to position [164, 0]
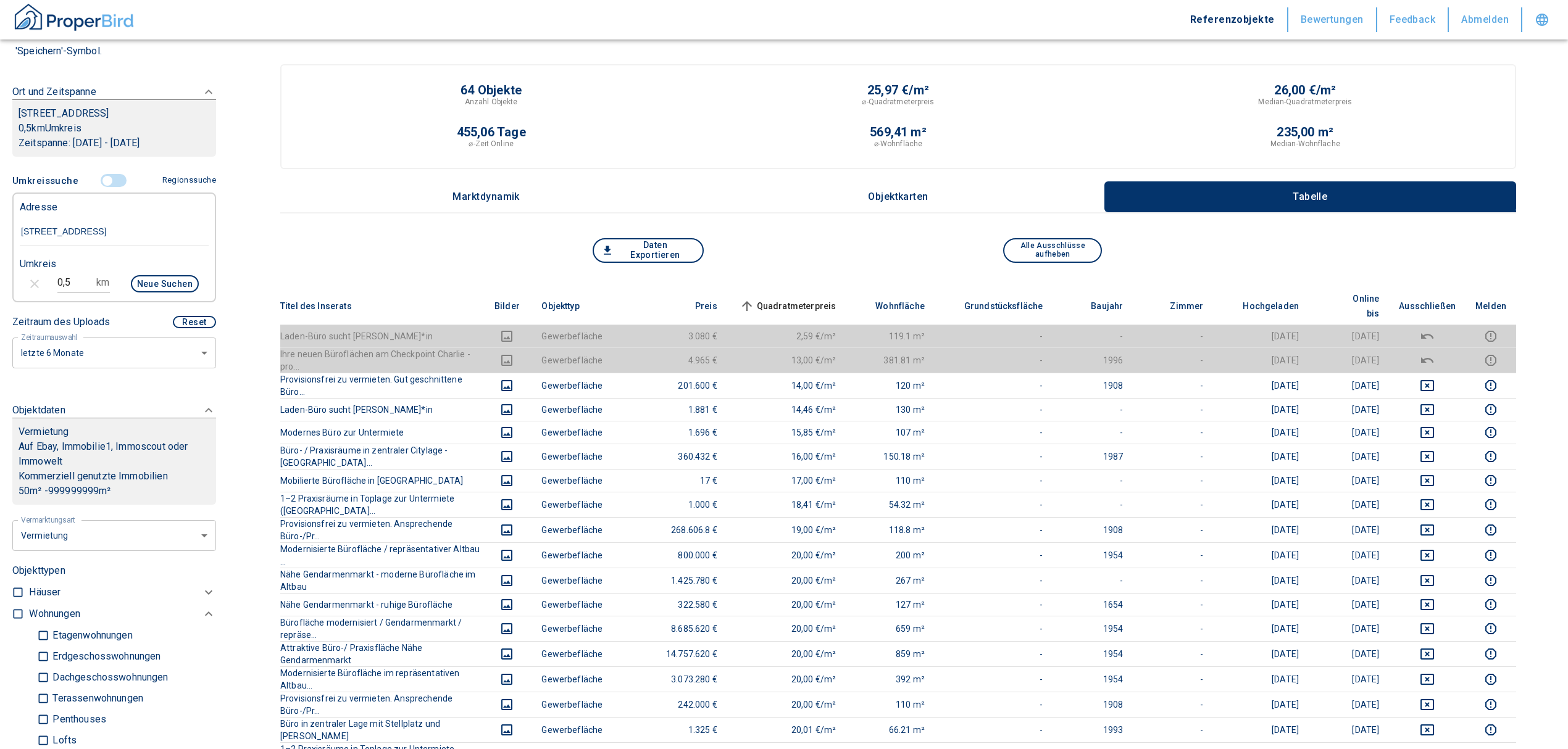
click at [837, 298] on span "Quadratmeterpreis sorted ascending" at bounding box center [787, 306] width 100 height 15
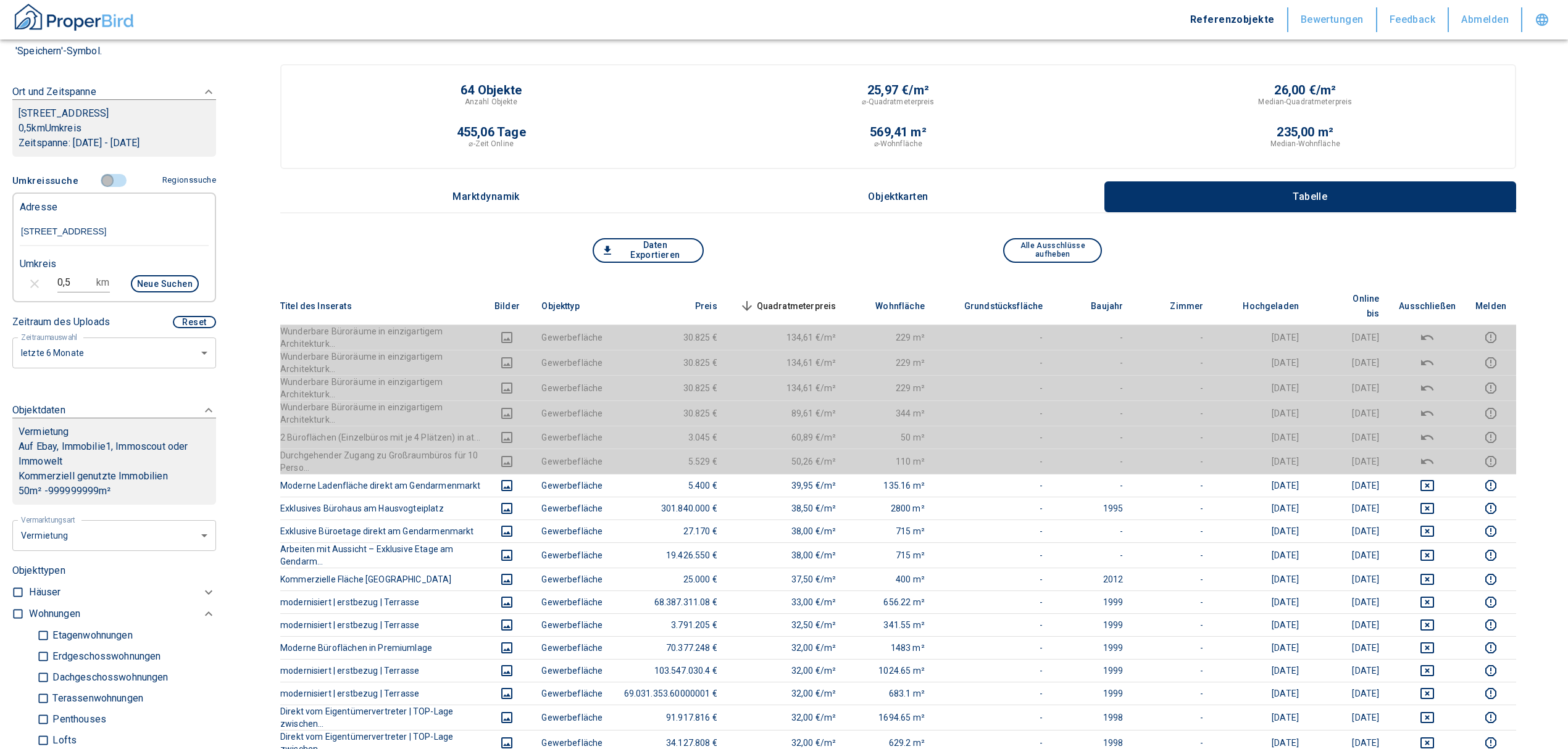
click at [109, 179] on input "controlled" at bounding box center [107, 181] width 37 height 14
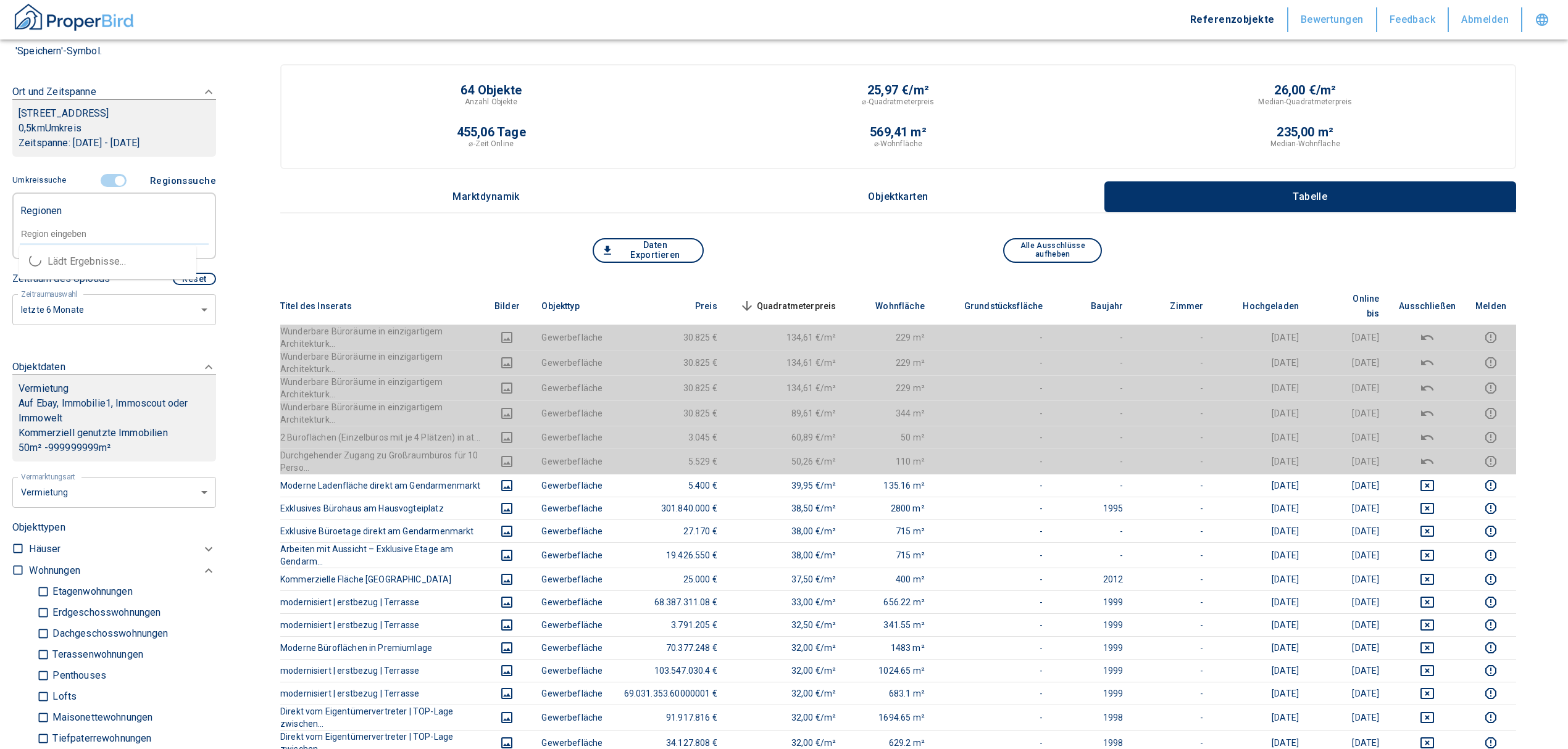
click at [55, 233] on input "text" at bounding box center [113, 234] width 189 height 11
click at [102, 257] on li "13156 [GEOGRAPHIC_DATA]" at bounding box center [108, 262] width 177 height 22
type input "13156 b"
type input "2020"
type input "13156 [GEOGRAPHIC_DATA]"
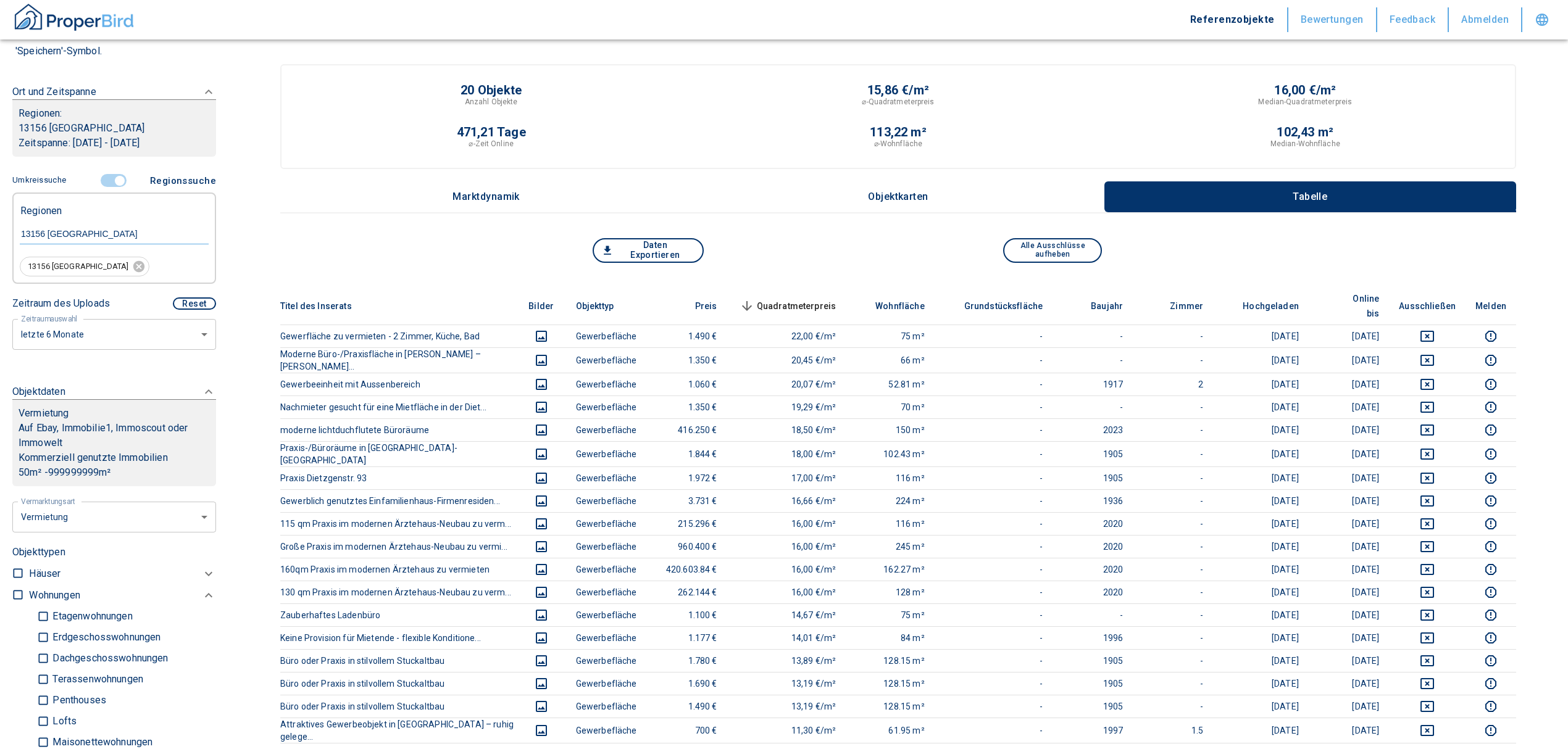
click at [819, 298] on span "Quadratmeterpreis sorted descending" at bounding box center [787, 306] width 100 height 15
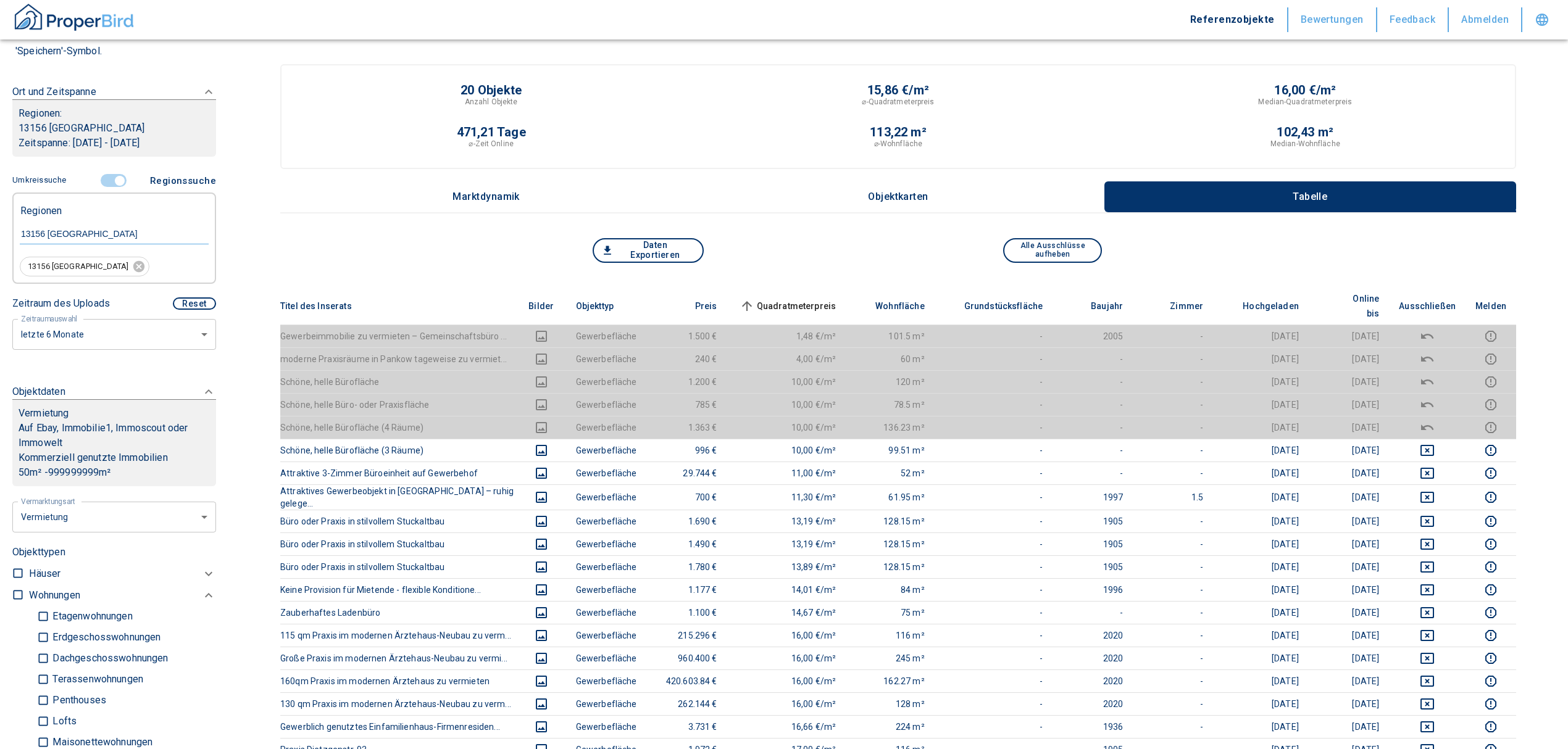
click at [813, 298] on span "Quadratmeterpreis sorted ascending" at bounding box center [787, 306] width 100 height 15
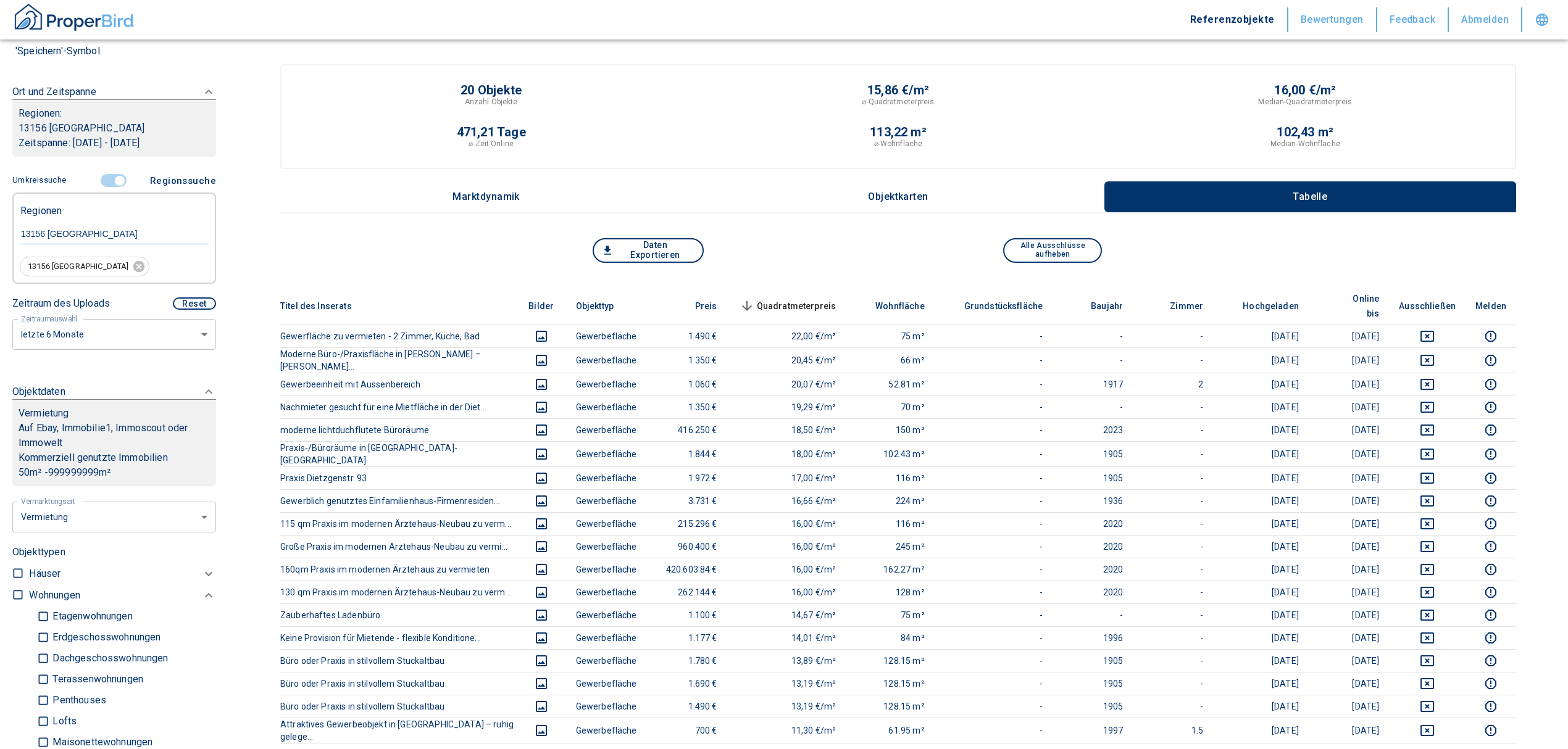
click at [813, 298] on span "Quadratmeterpreis sorted descending" at bounding box center [787, 306] width 100 height 15
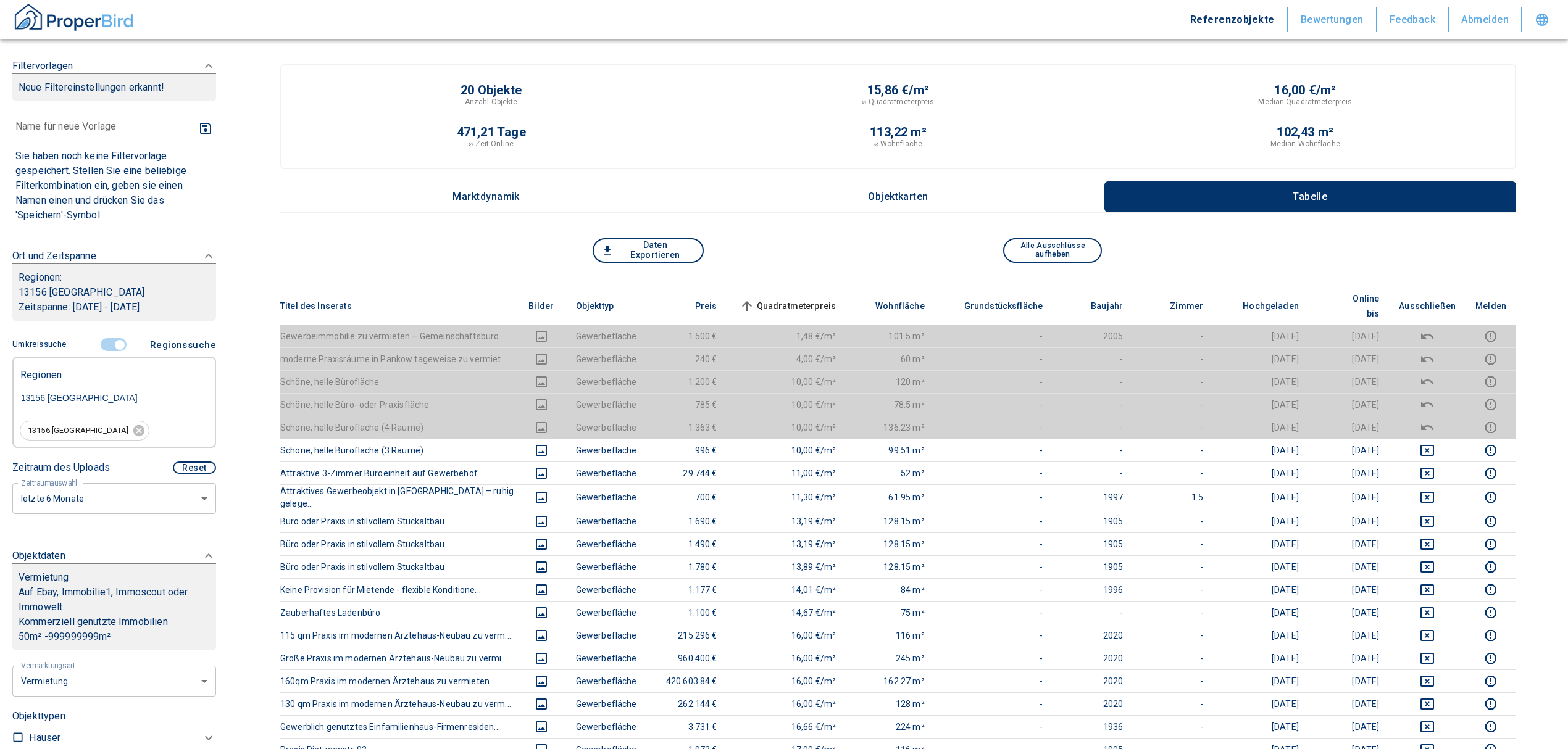
scroll to position [82, 0]
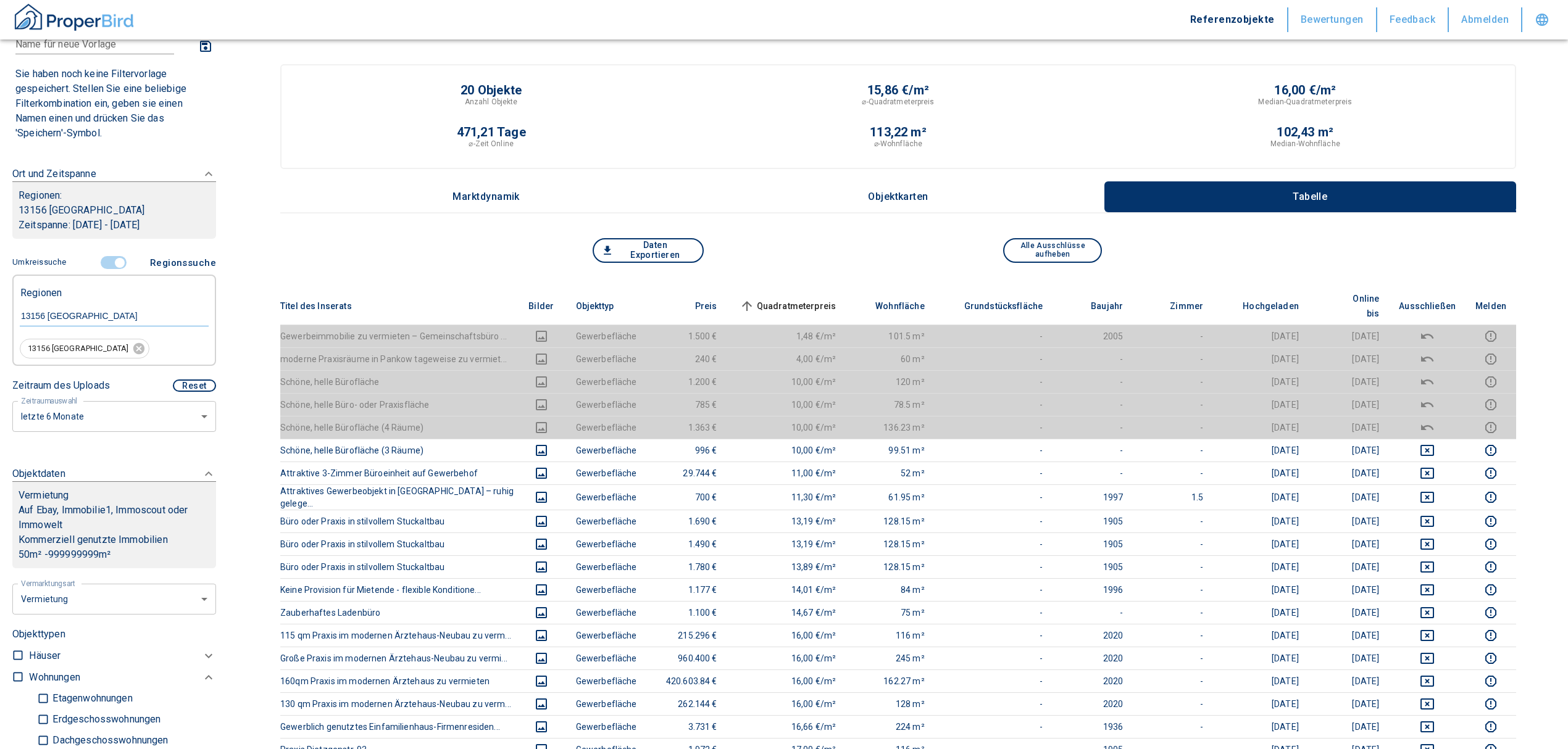
click at [797, 298] on span "Quadratmeterpreis sorted ascending" at bounding box center [787, 306] width 100 height 15
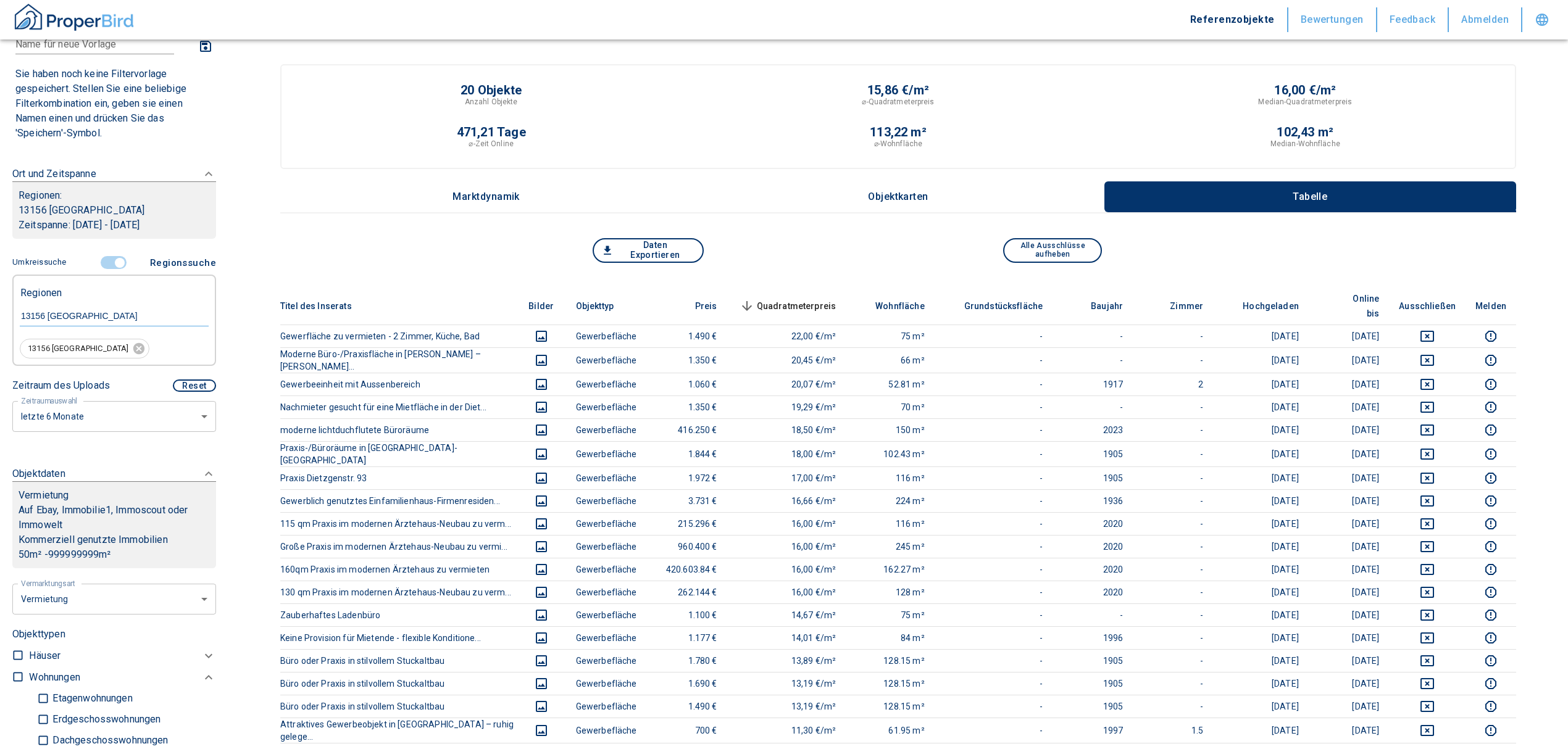
click at [810, 298] on span "Quadratmeterpreis sorted descending" at bounding box center [787, 306] width 100 height 15
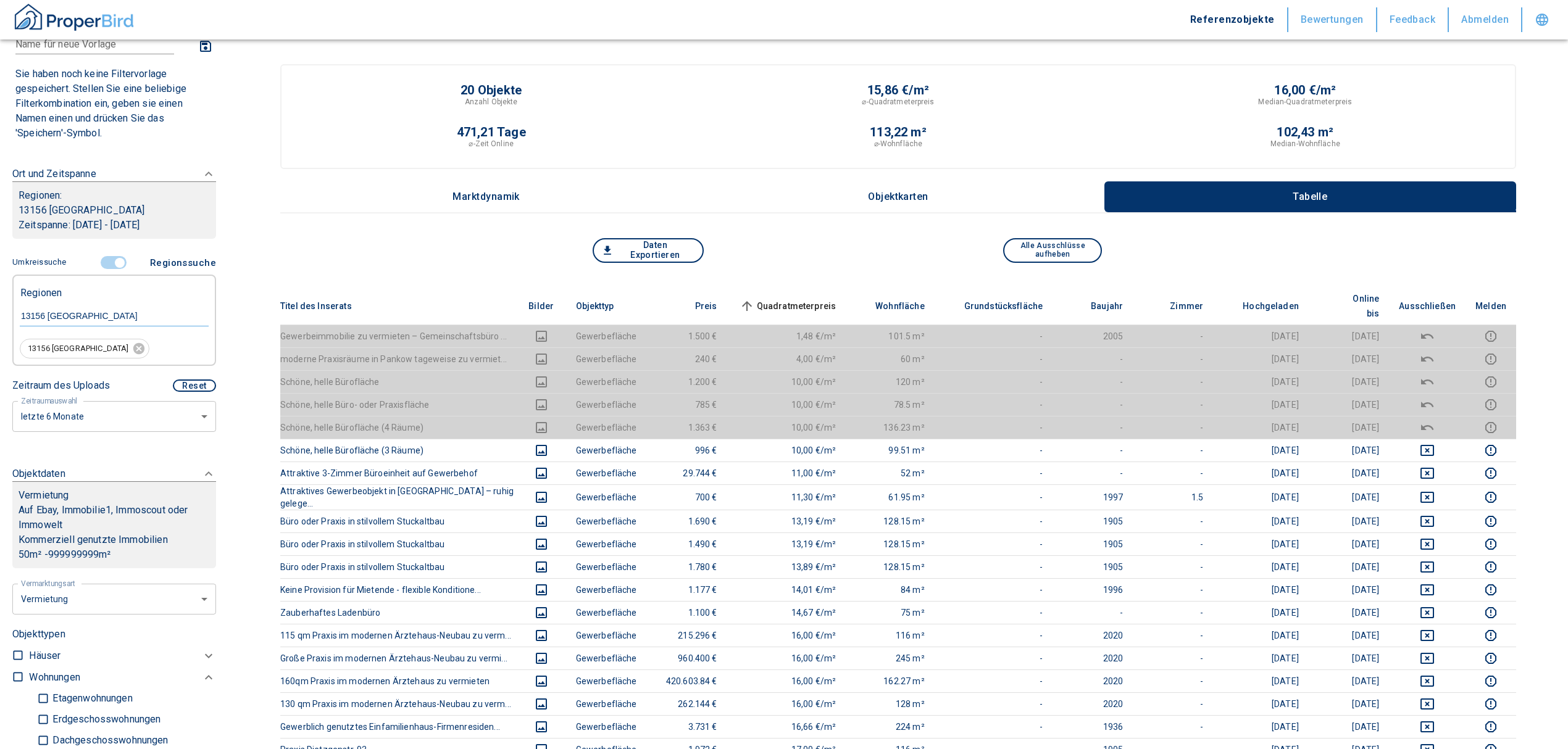
click at [114, 255] on span at bounding box center [113, 263] width 36 height 23
click at [110, 260] on input "controlled" at bounding box center [120, 263] width 37 height 14
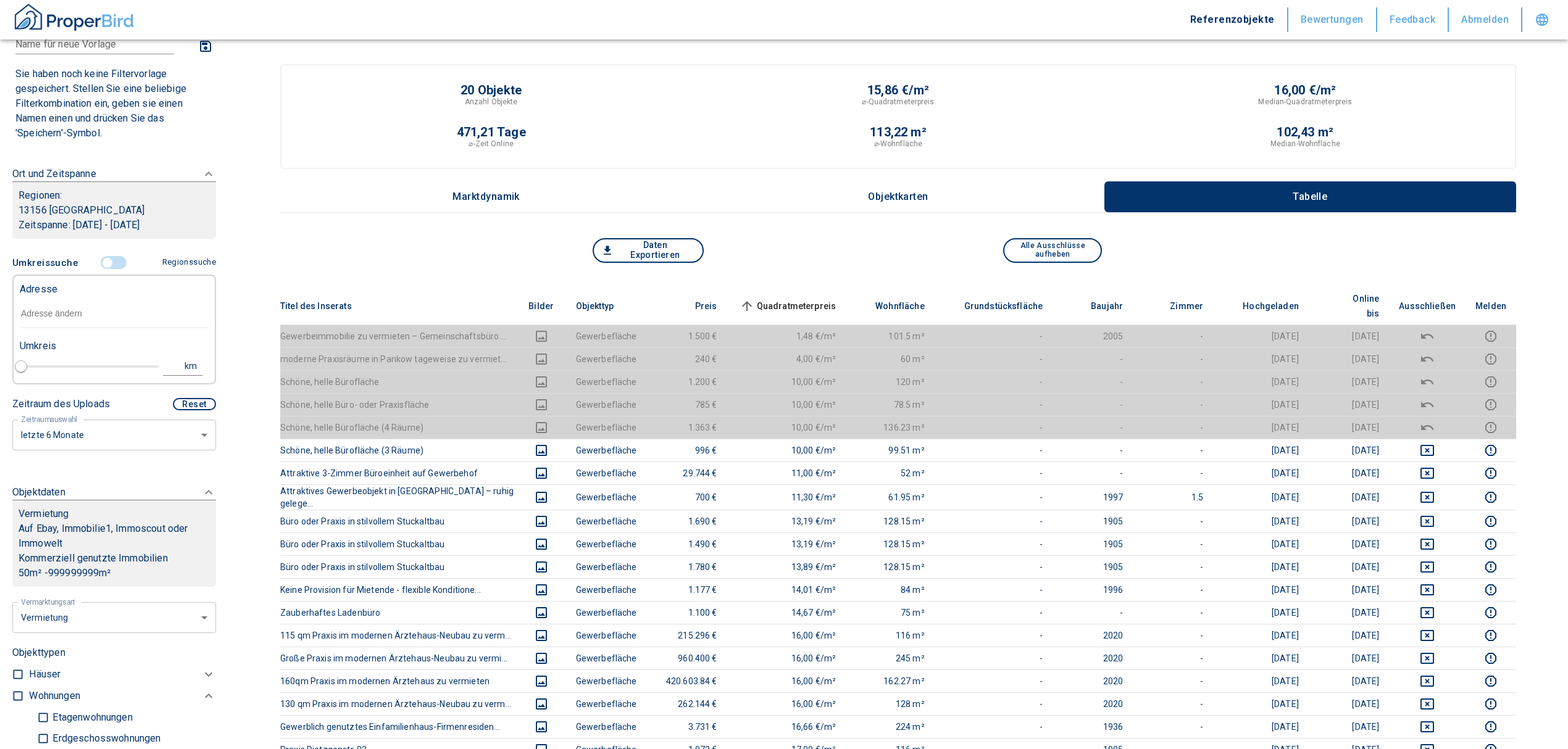
click at [55, 316] on input "text" at bounding box center [113, 314] width 189 height 29
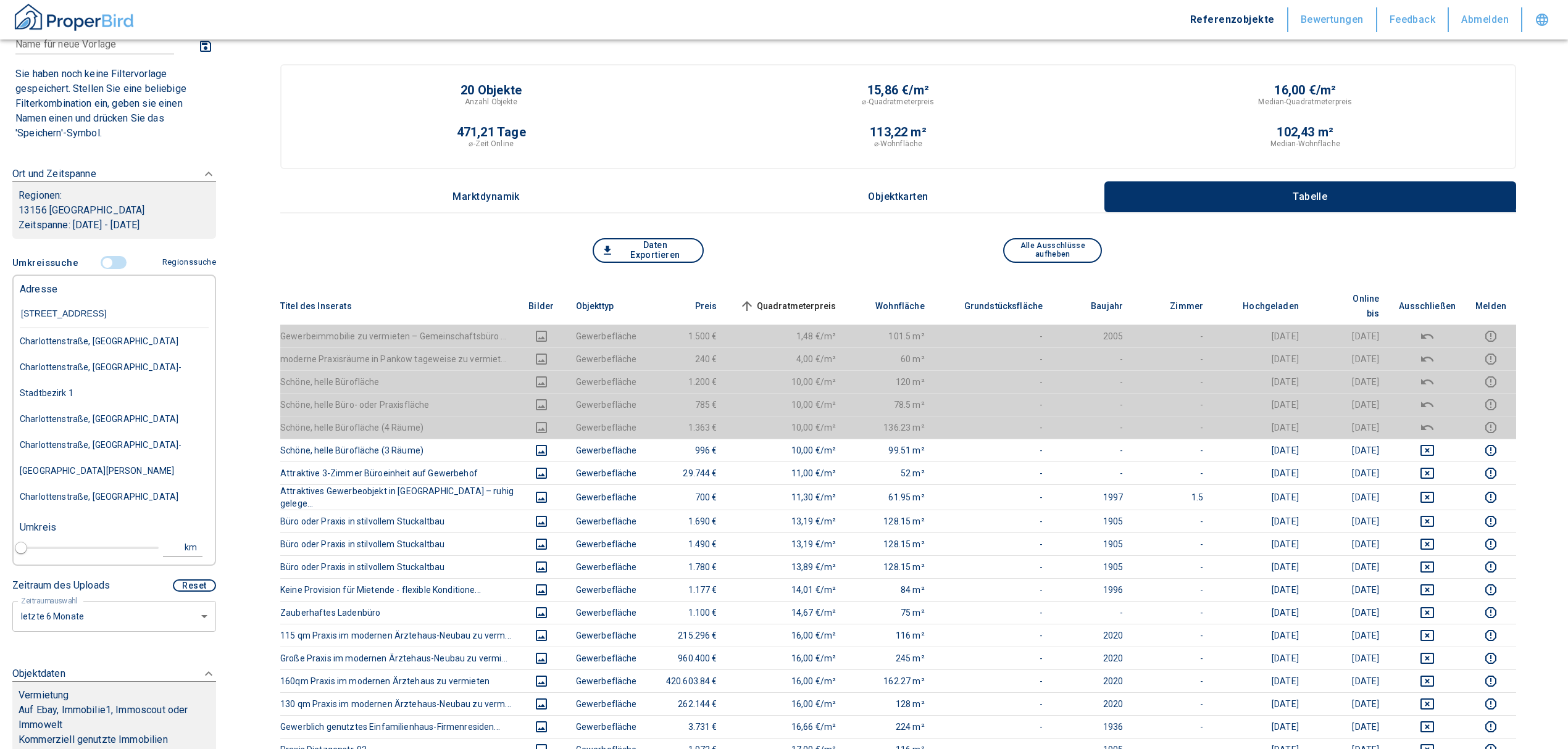
type input "[STREET_ADDRESS]"
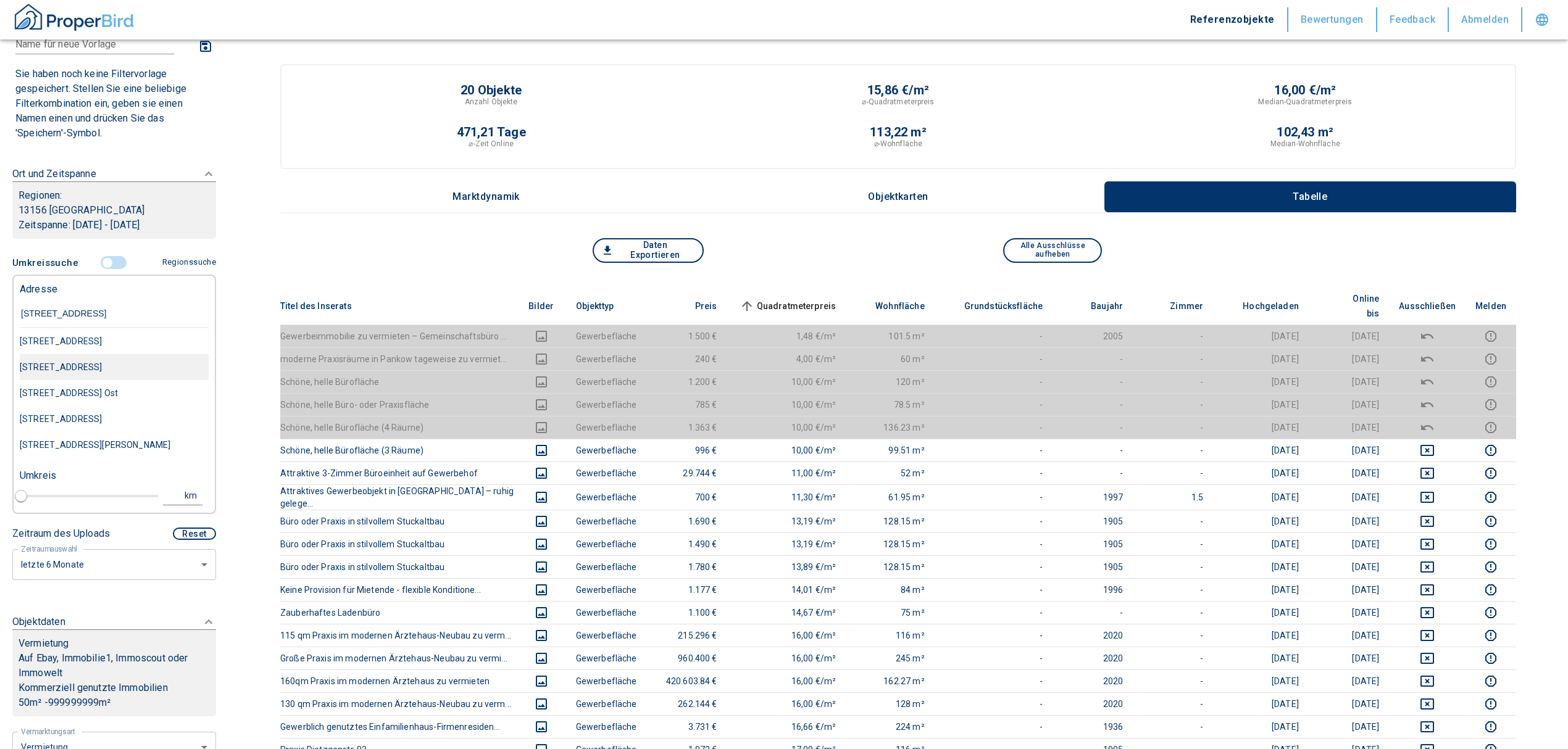
click at [79, 359] on div "[STREET_ADDRESS]" at bounding box center [113, 367] width 189 height 26
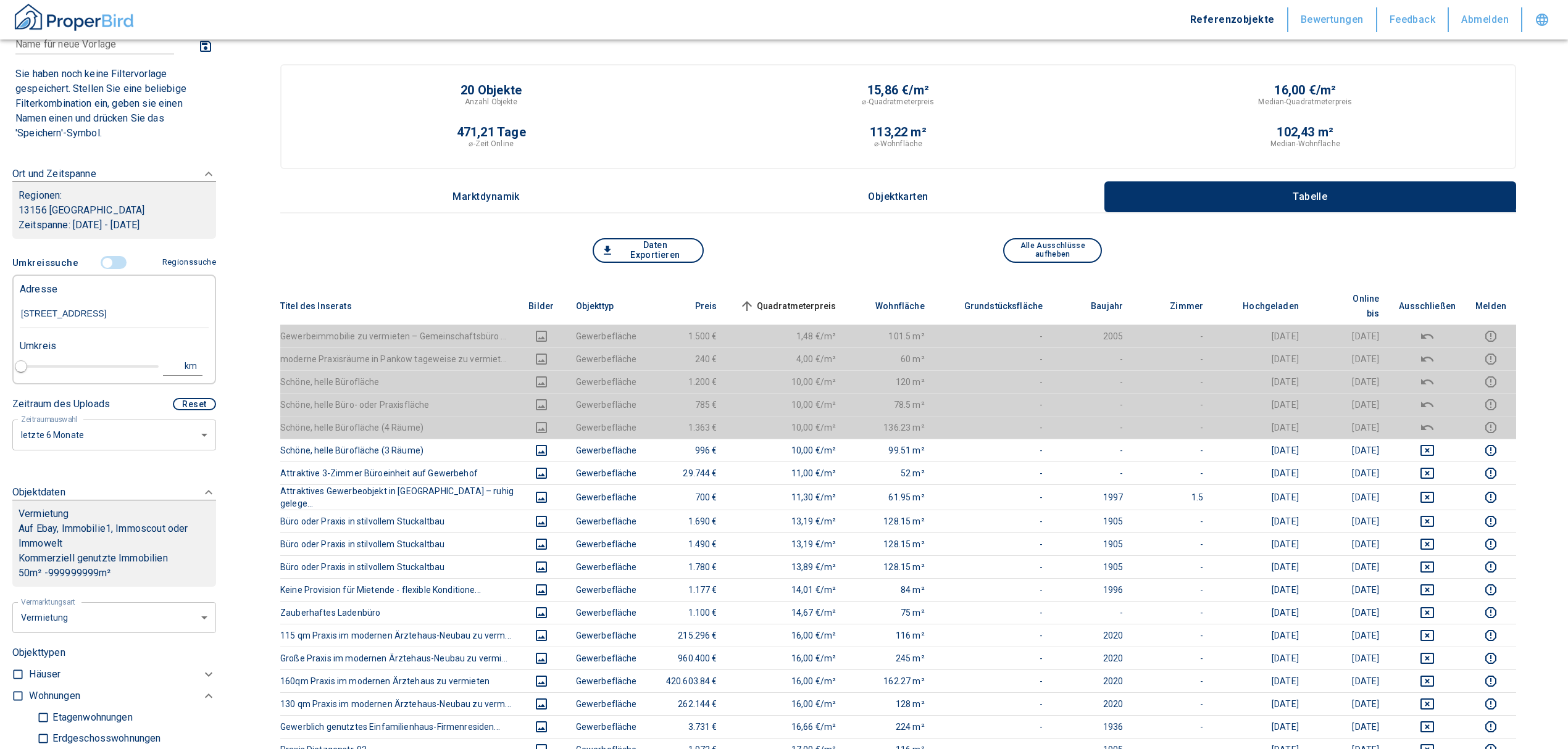
type input "2020"
type input "[STREET_ADDRESS]"
type input "1"
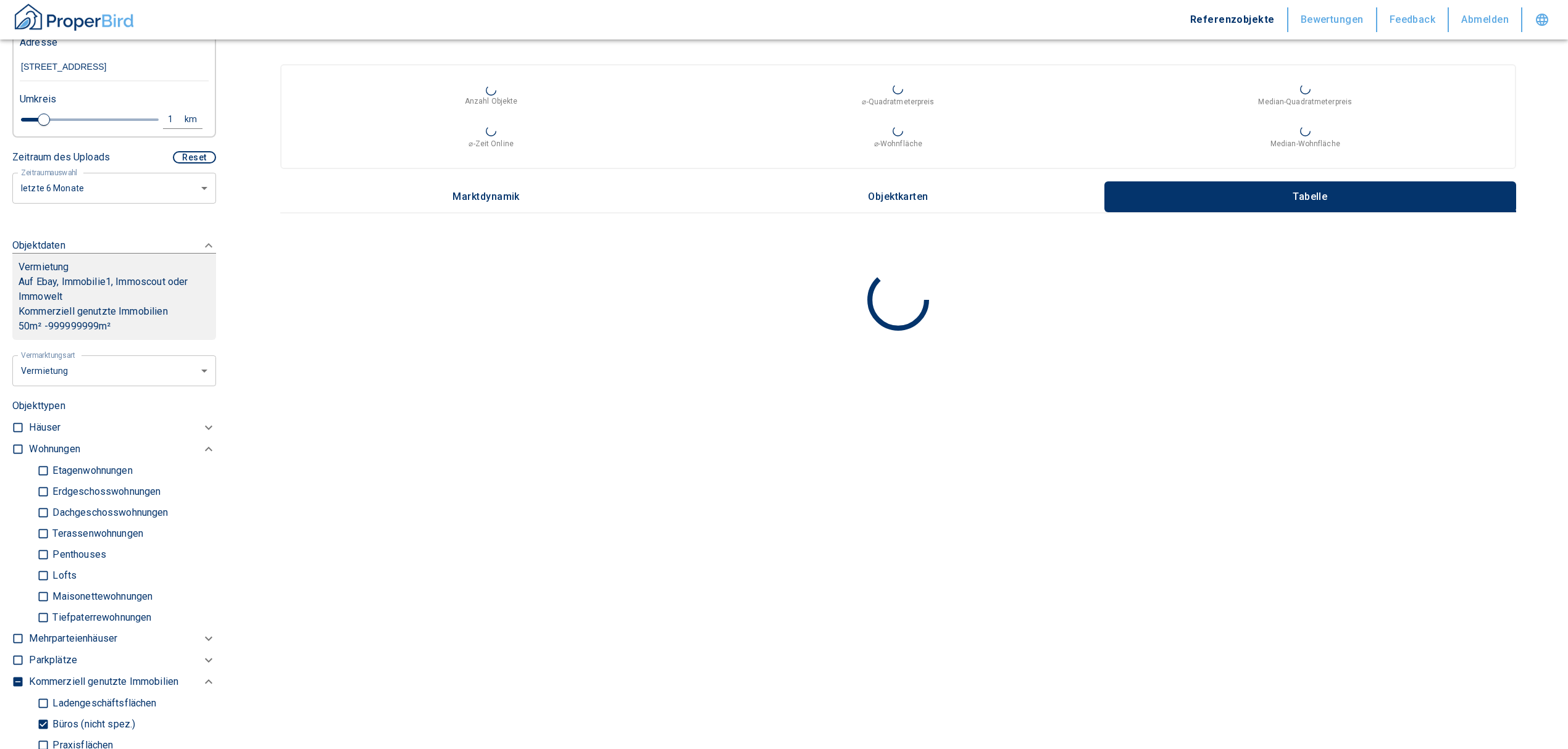
scroll to position [494, 0]
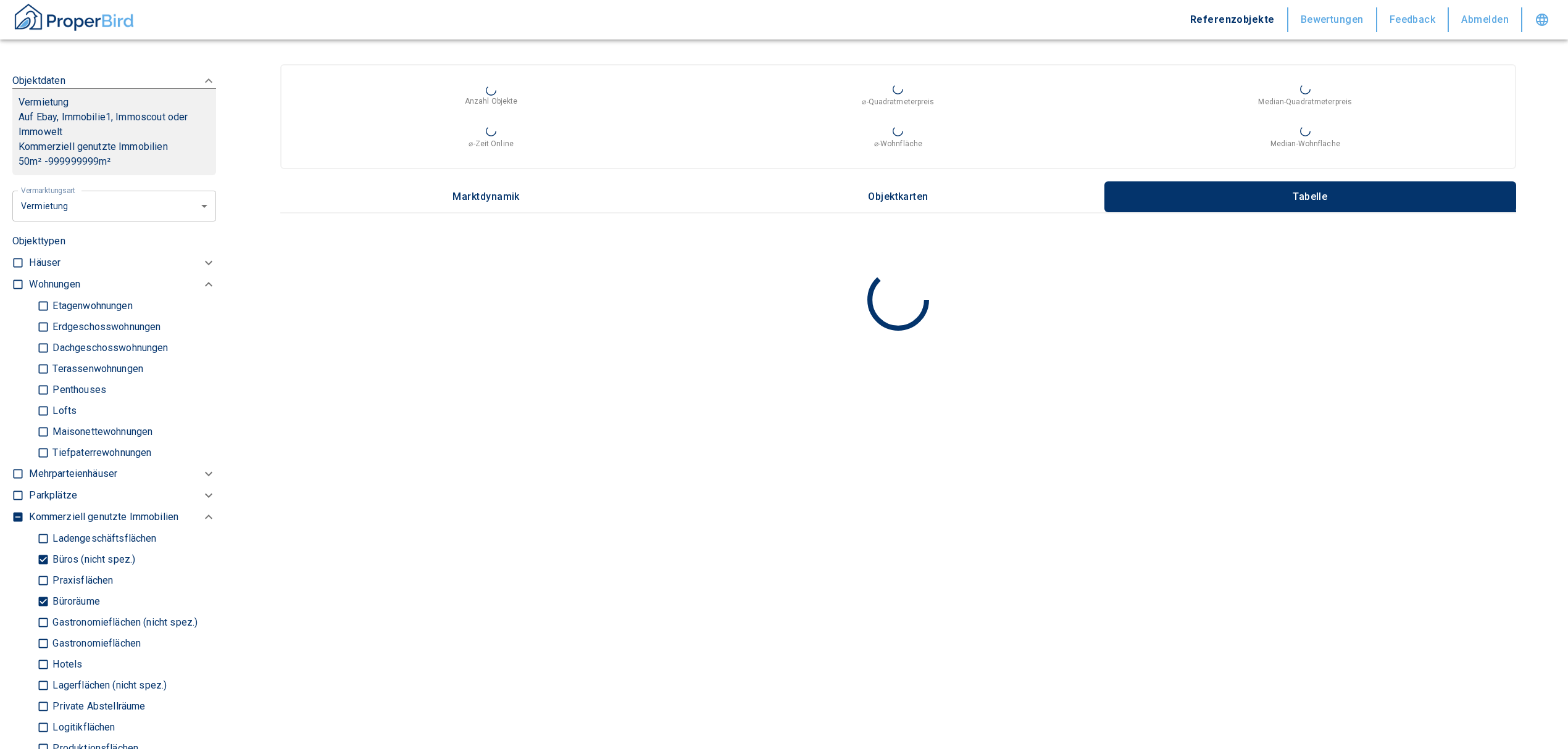
type input "[STREET_ADDRESS]"
click at [44, 592] on input "Büroräume" at bounding box center [42, 601] width 12 height 21
checkbox input "false"
type input "2020"
click at [37, 556] on input "Büros (nicht spez.)" at bounding box center [42, 559] width 12 height 21
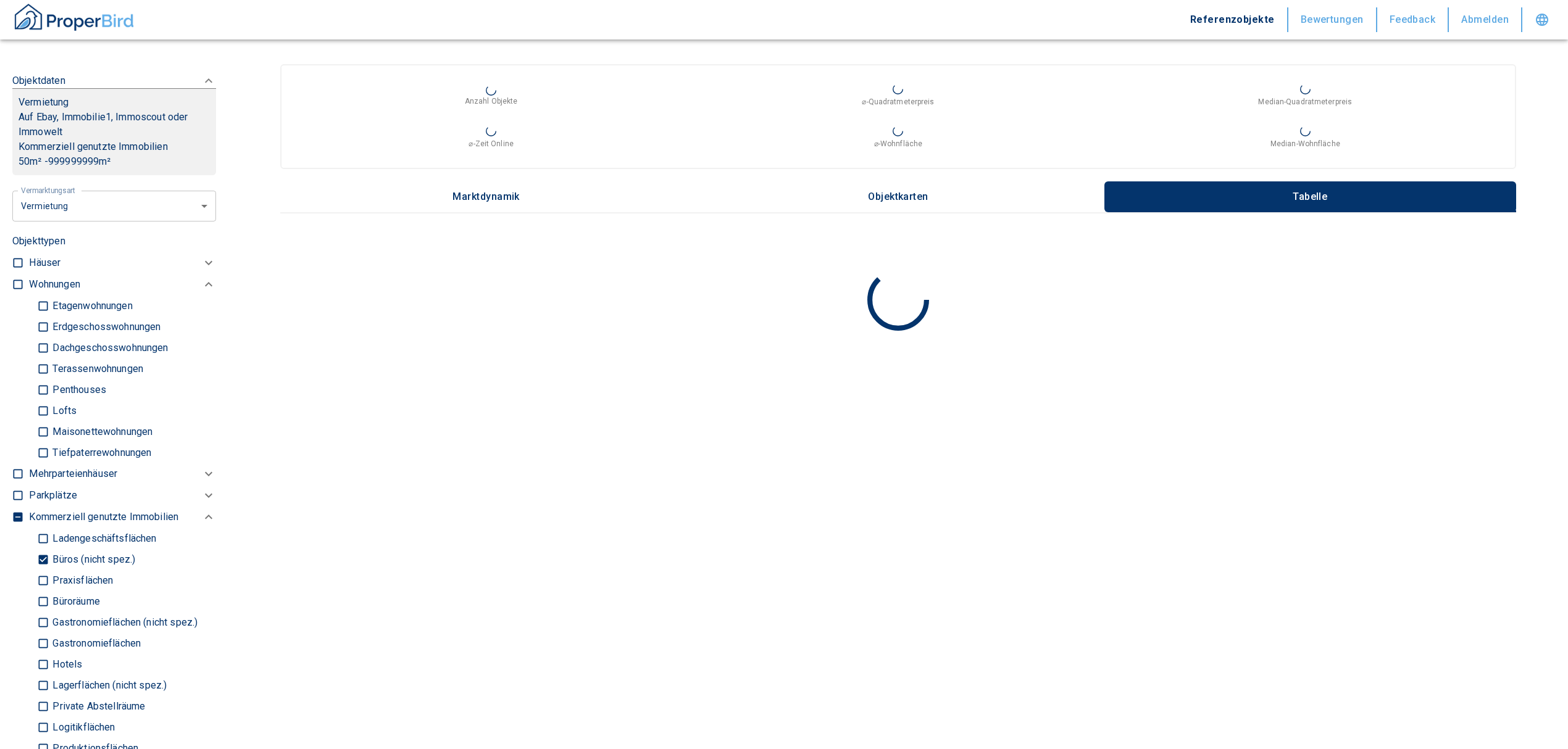
checkbox input "false"
type input "2020"
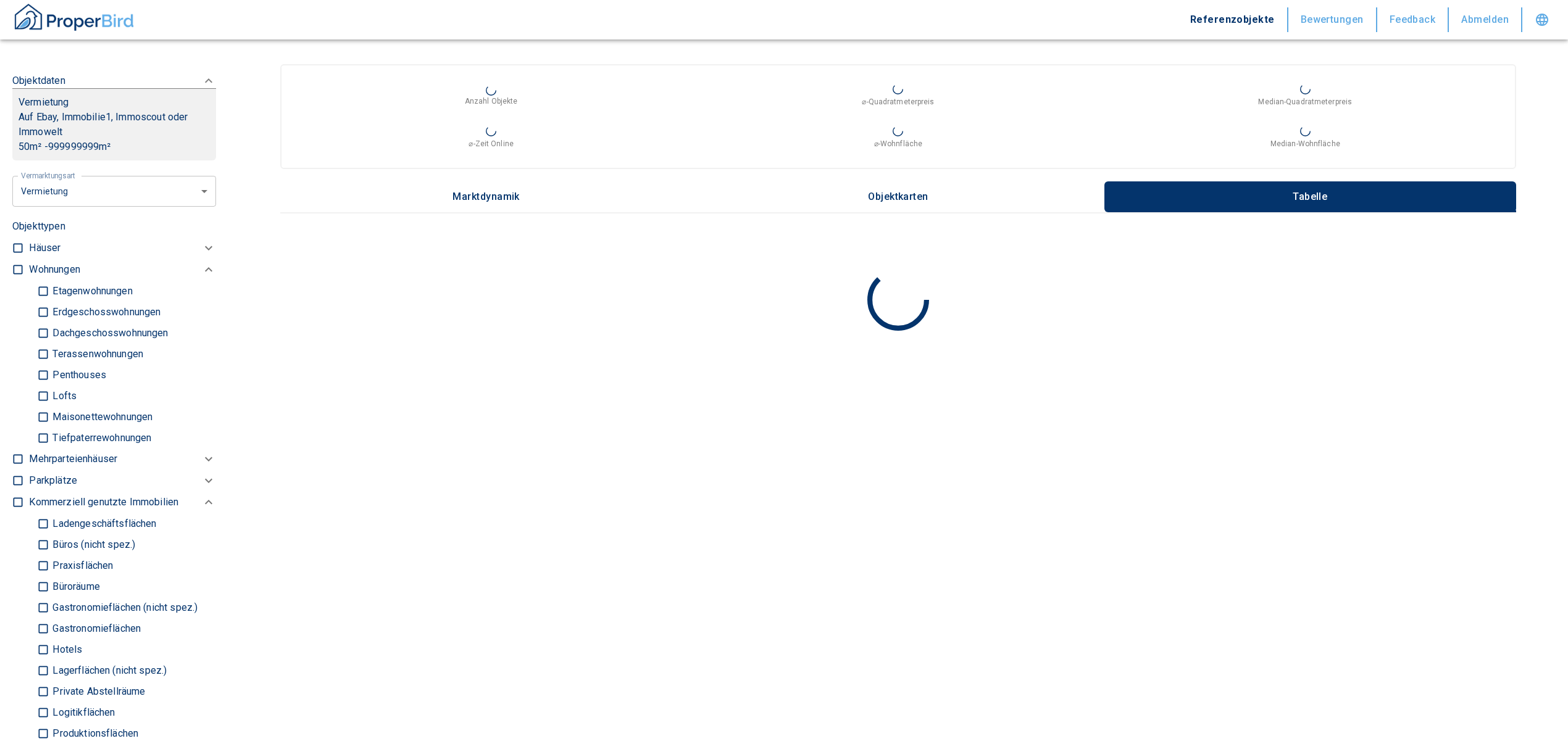
click at [42, 521] on input "Ladengeschäftsflächen" at bounding box center [42, 523] width 12 height 21
checkbox input "true"
type input "2020"
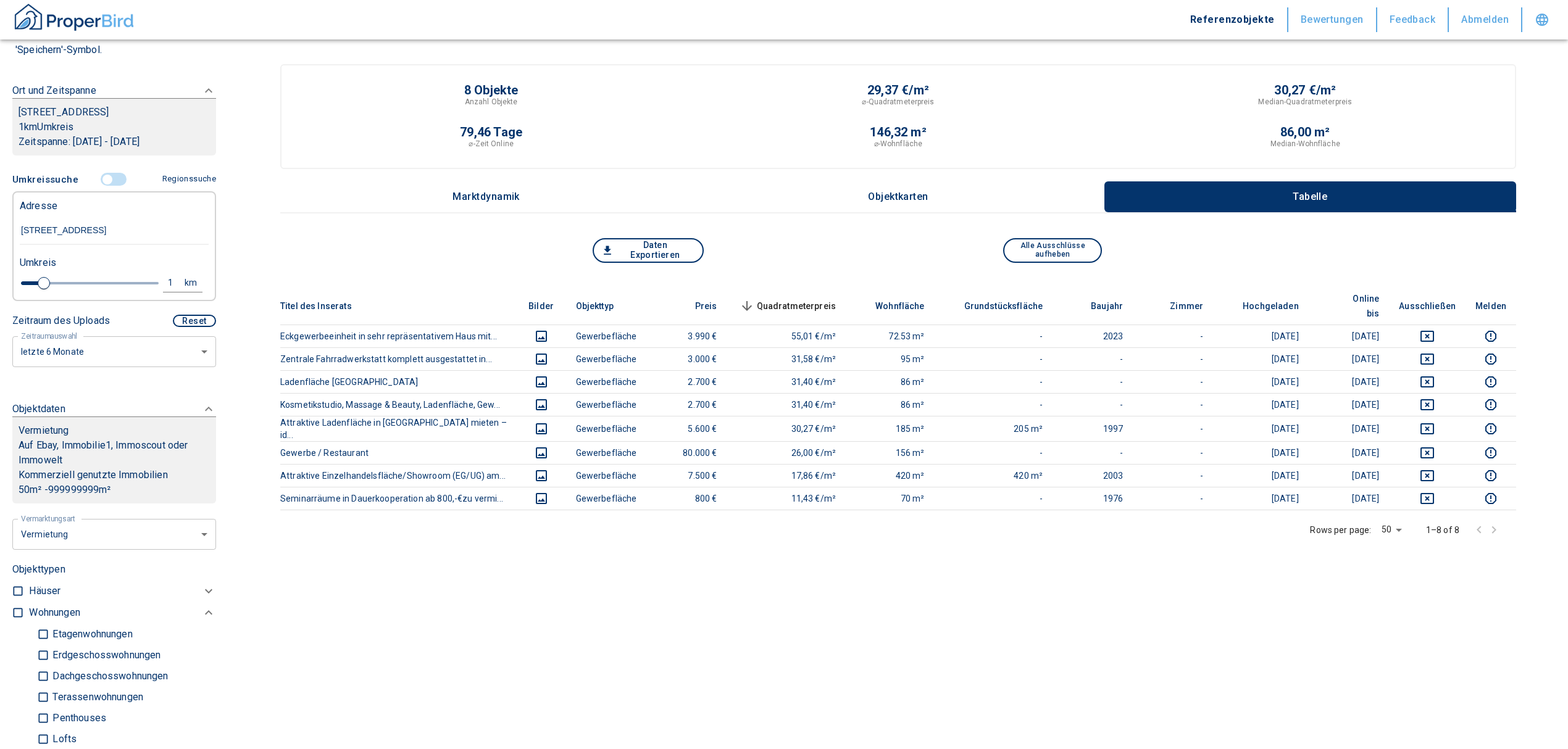
scroll to position [164, 0]
click at [166, 277] on div "1" at bounding box center [177, 284] width 22 height 16
drag, startPoint x: 58, startPoint y: 287, endPoint x: 41, endPoint y: 277, distance: 19.7
click at [47, 281] on div "1 km Neue Suchen" at bounding box center [104, 285] width 189 height 29
type input "2"
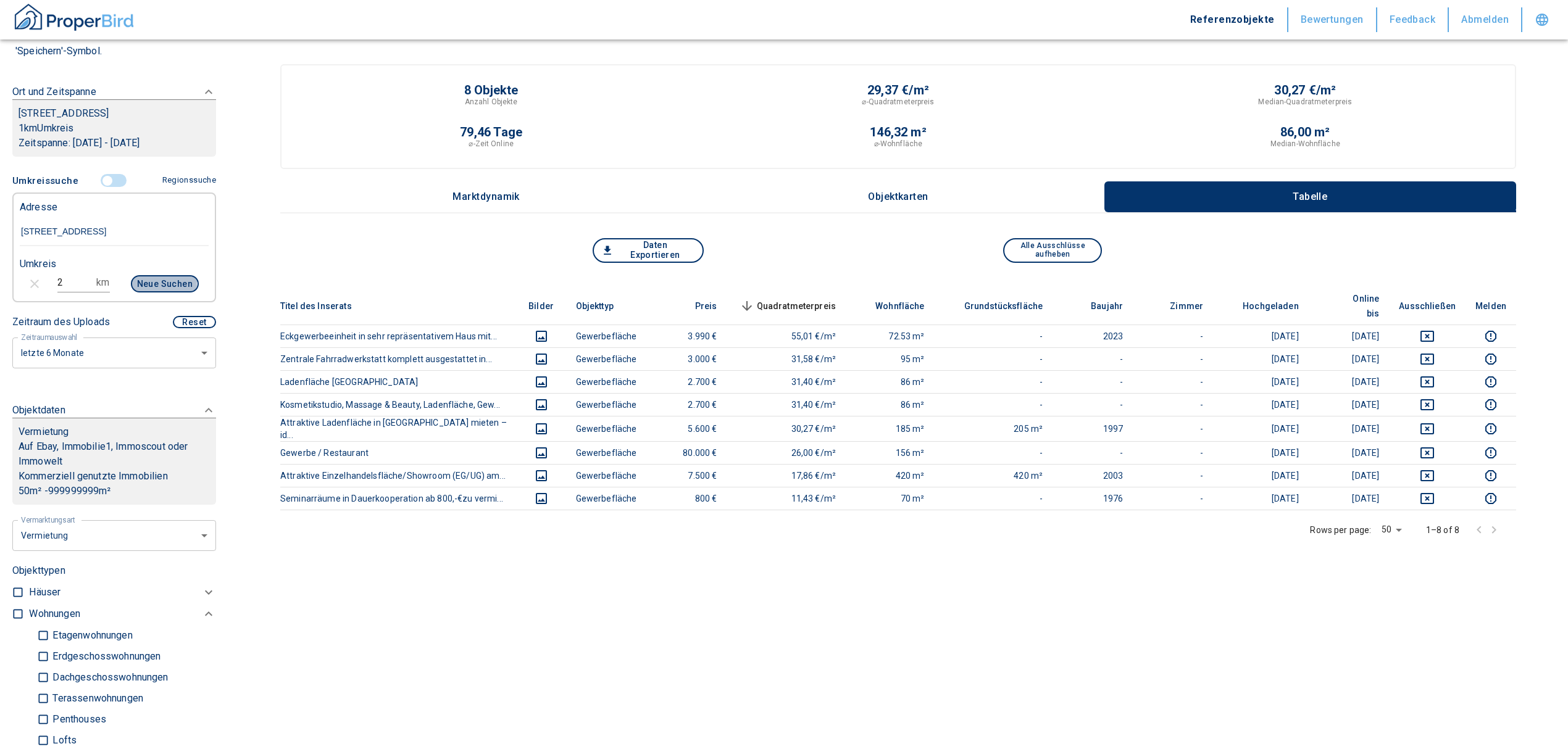
click at [131, 282] on button "Neue Suchen" at bounding box center [165, 284] width 68 height 18
type input "2020"
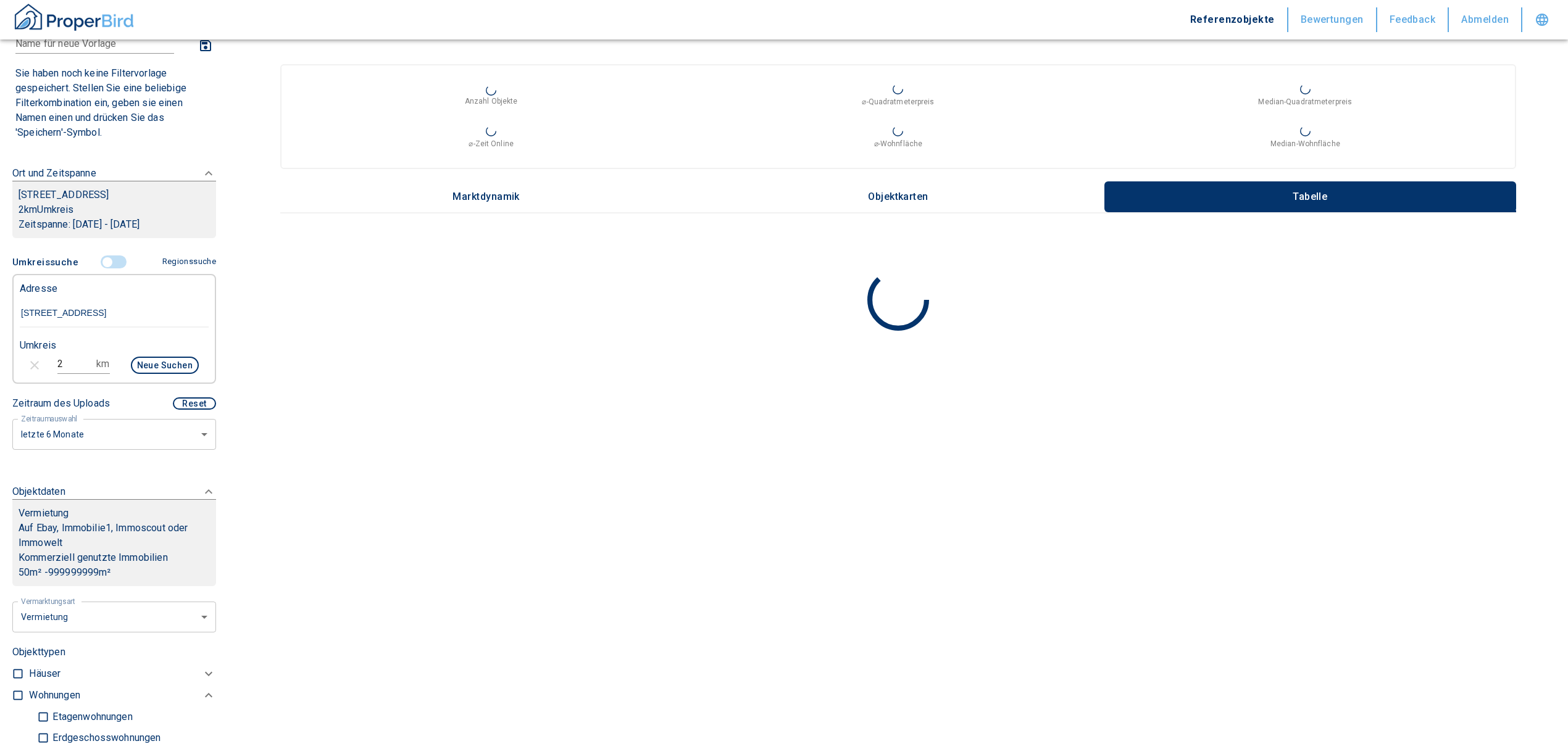
scroll to position [82, 0]
drag, startPoint x: 65, startPoint y: 366, endPoint x: 44, endPoint y: 358, distance: 22.5
click at [44, 358] on div "2 km Neue Suchen" at bounding box center [104, 367] width 189 height 29
type input "1"
click at [141, 367] on button "Neue Suchen" at bounding box center [165, 366] width 68 height 18
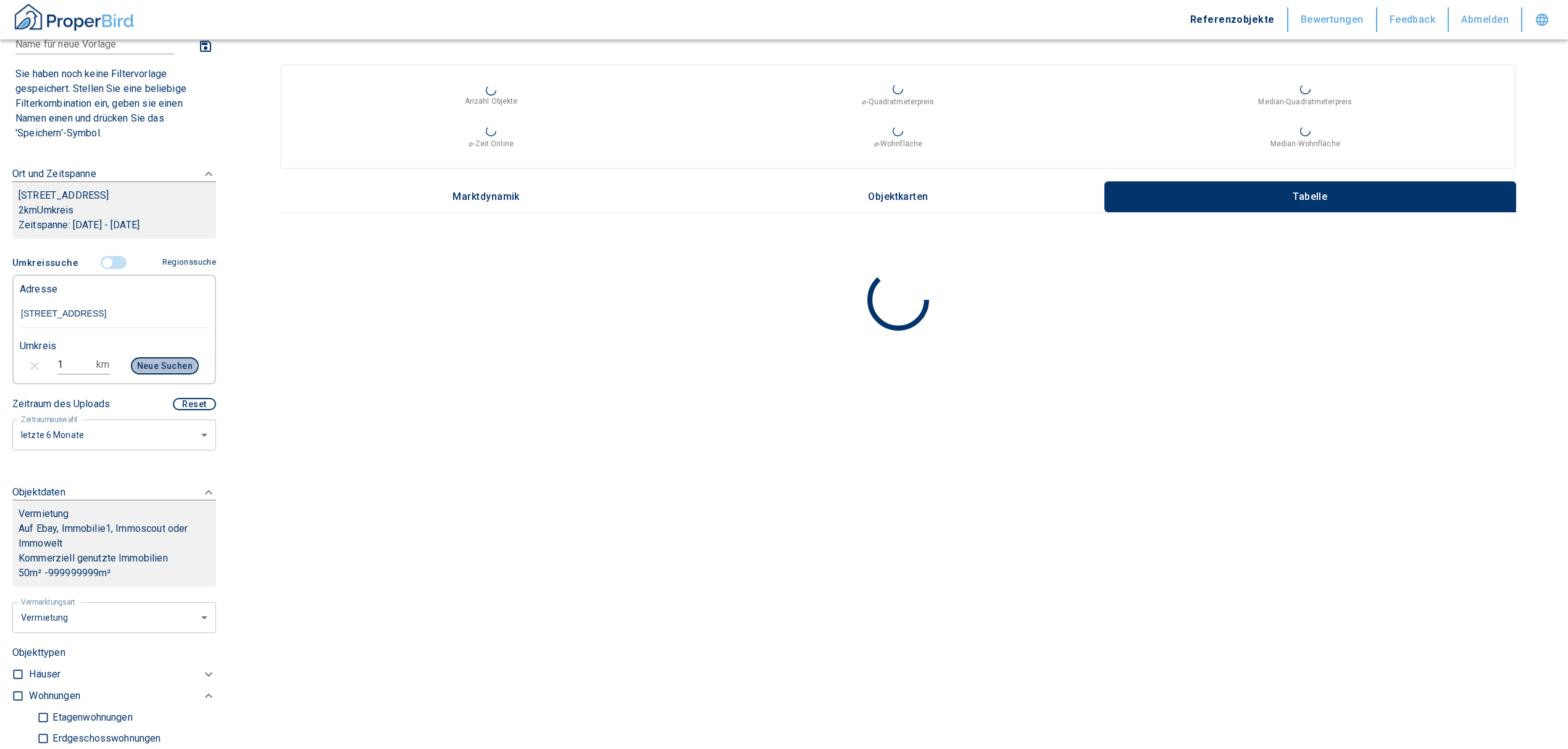
type input "2020"
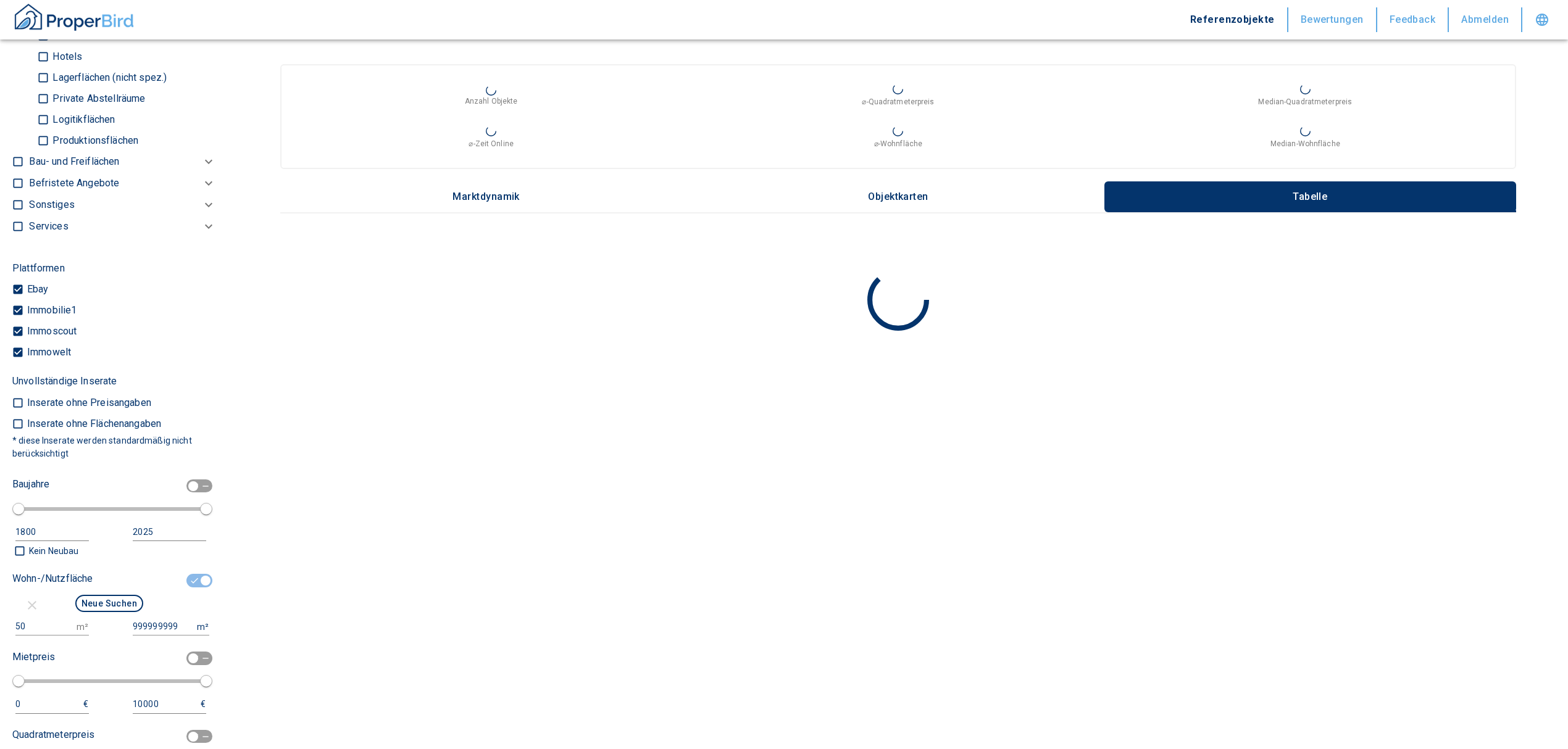
scroll to position [1152, 0]
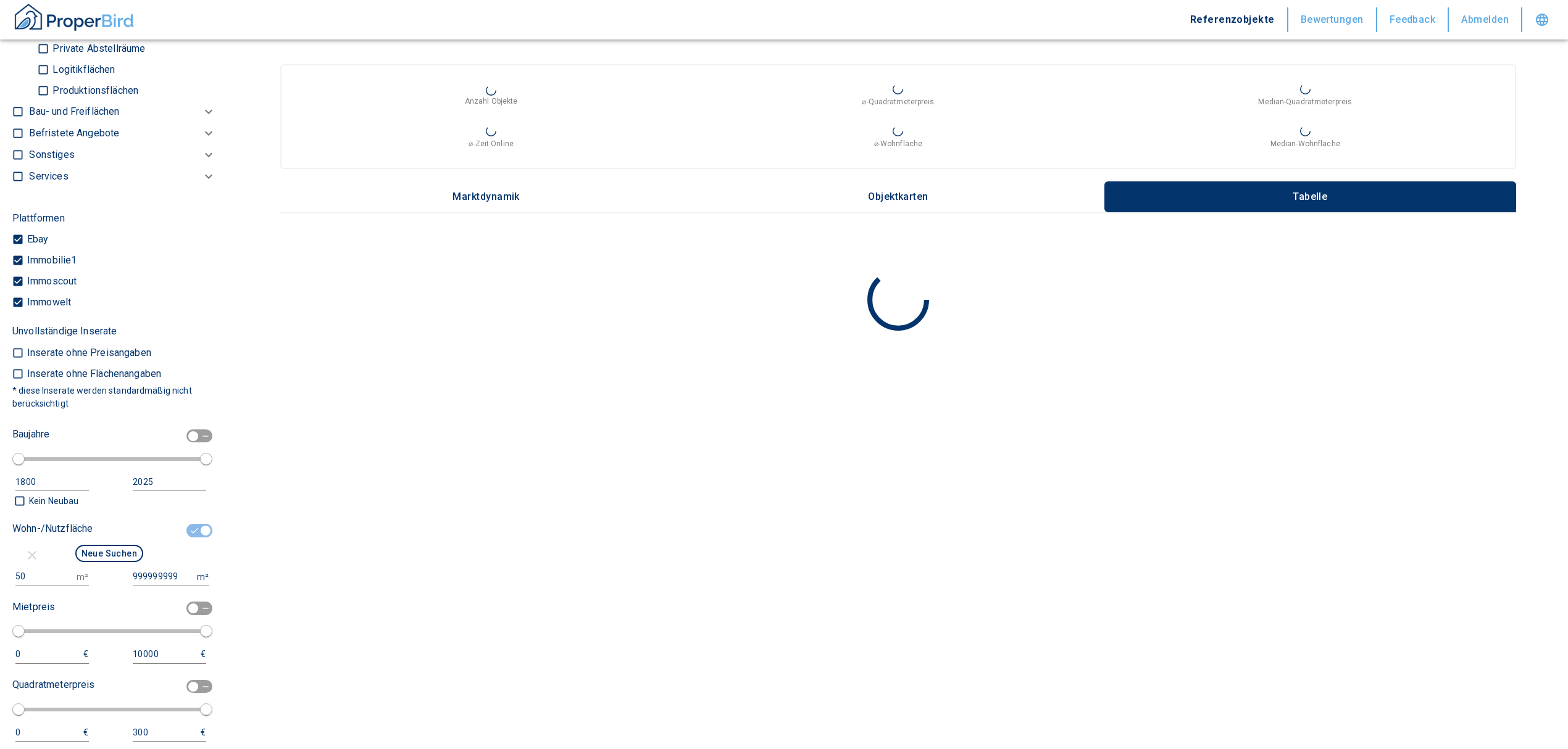
click at [194, 531] on input "checkbox" at bounding box center [206, 531] width 37 height 14
checkbox input "false"
type input "2020"
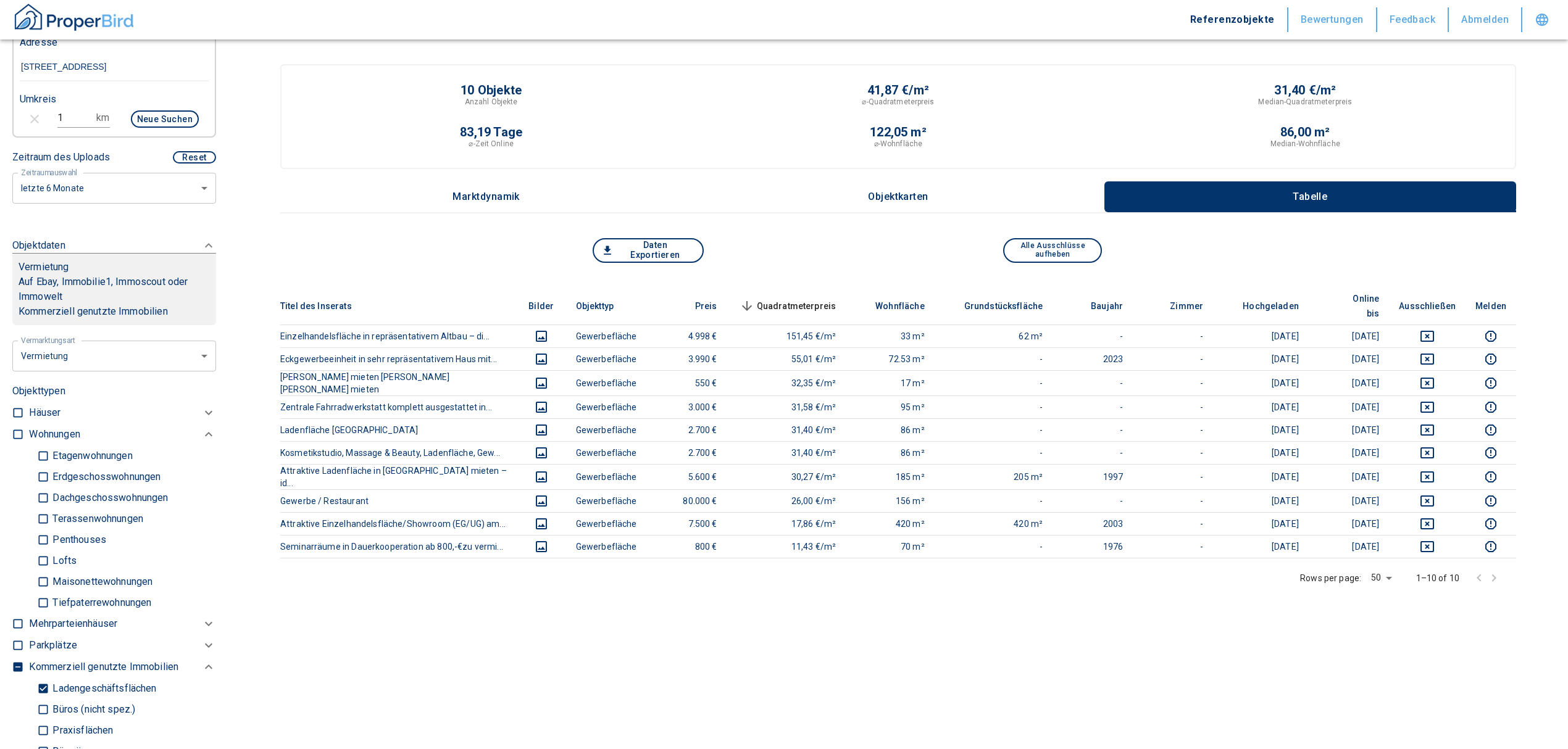
scroll to position [411, 0]
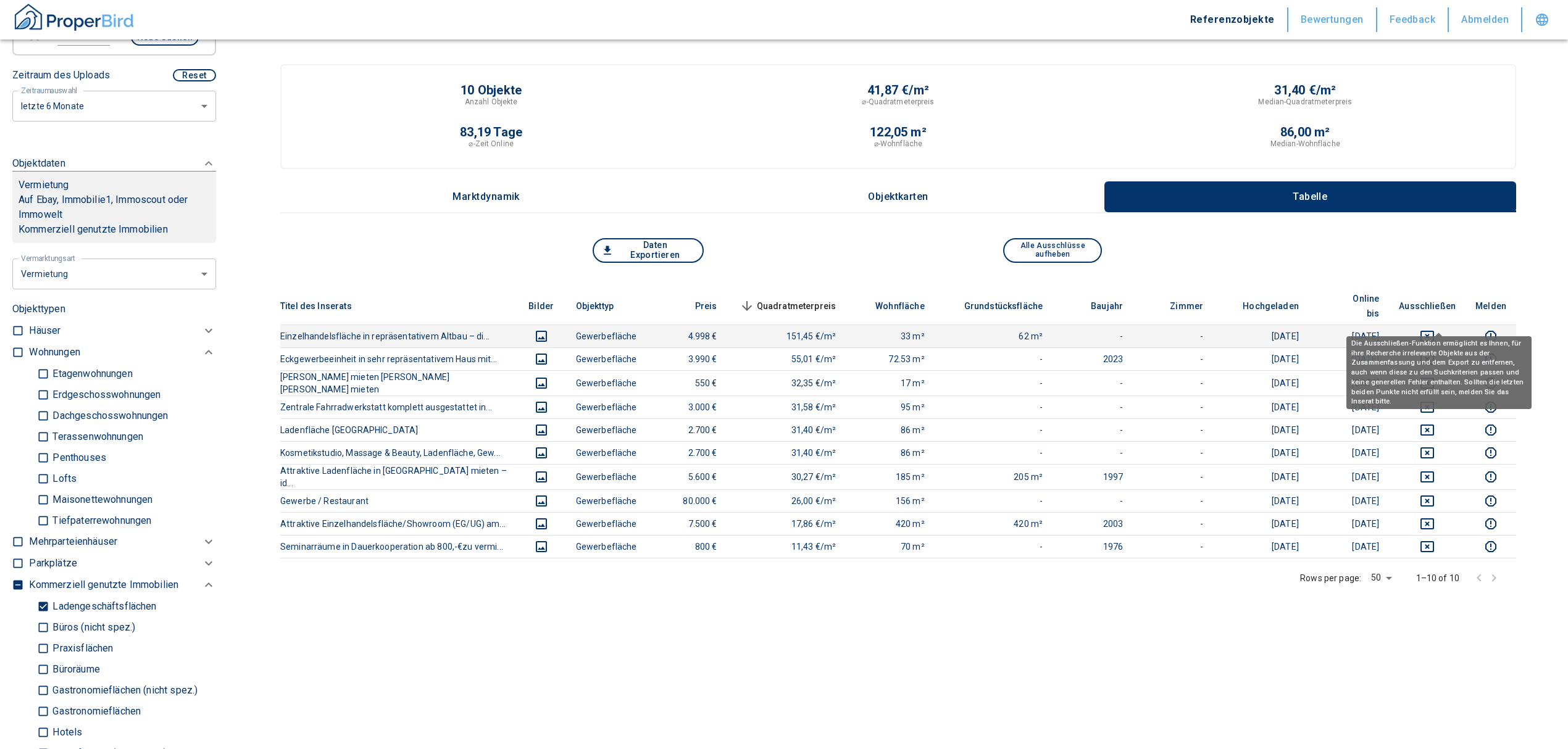
click at [1435, 329] on icon "deselect this listing" at bounding box center [1428, 336] width 15 height 15
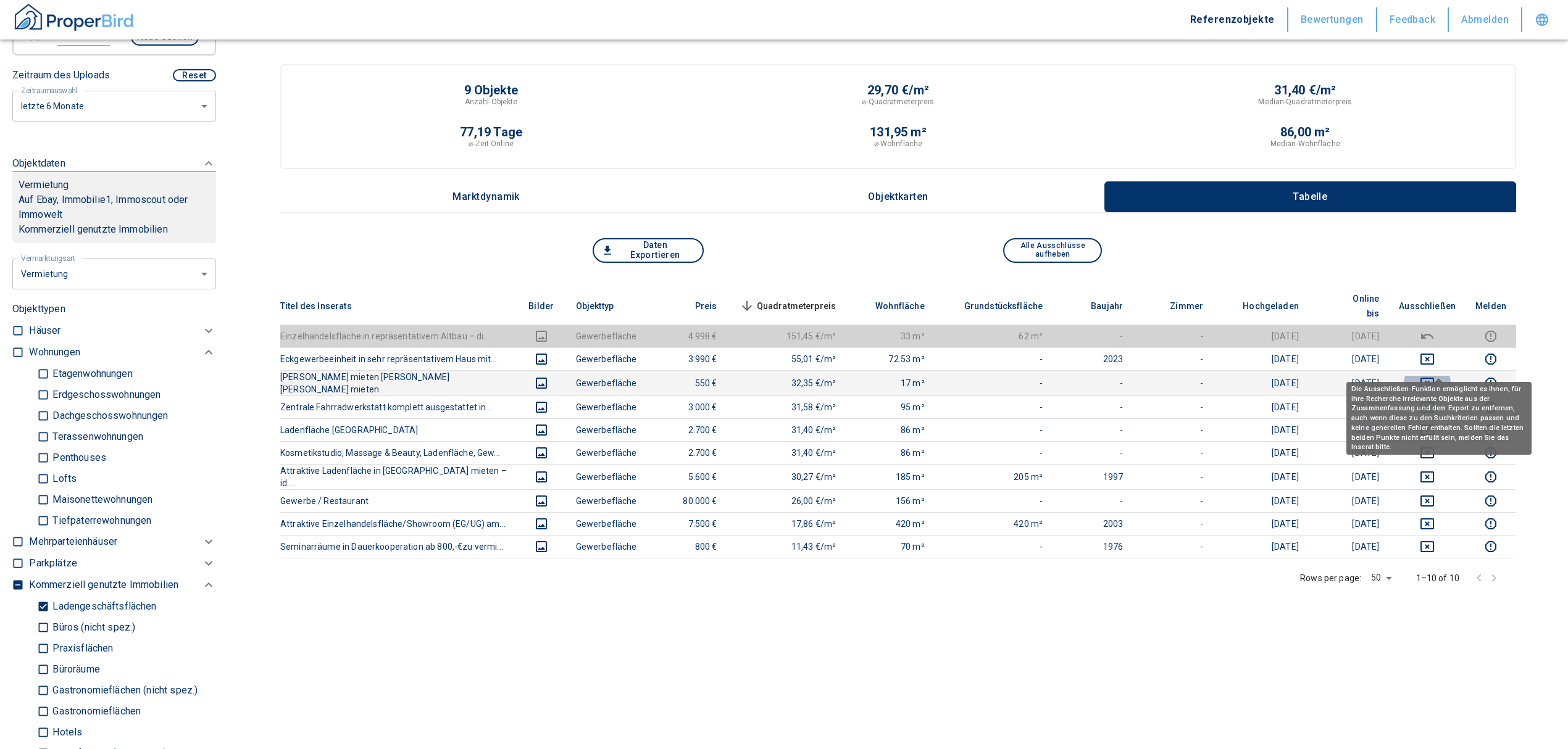
click at [1435, 376] on icon "deselect this listing" at bounding box center [1428, 383] width 15 height 15
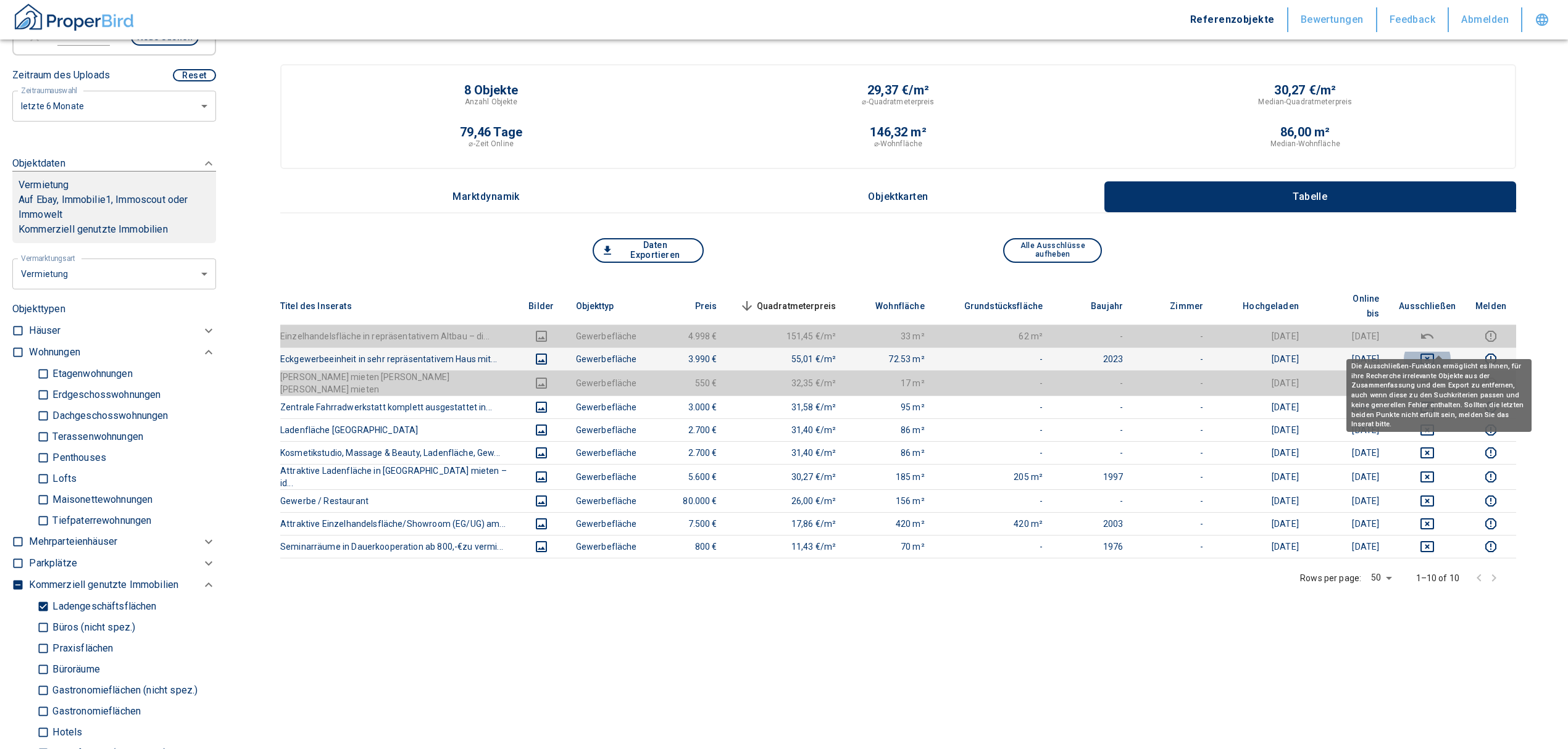
click at [1435, 352] on icon "deselect this listing" at bounding box center [1428, 359] width 15 height 15
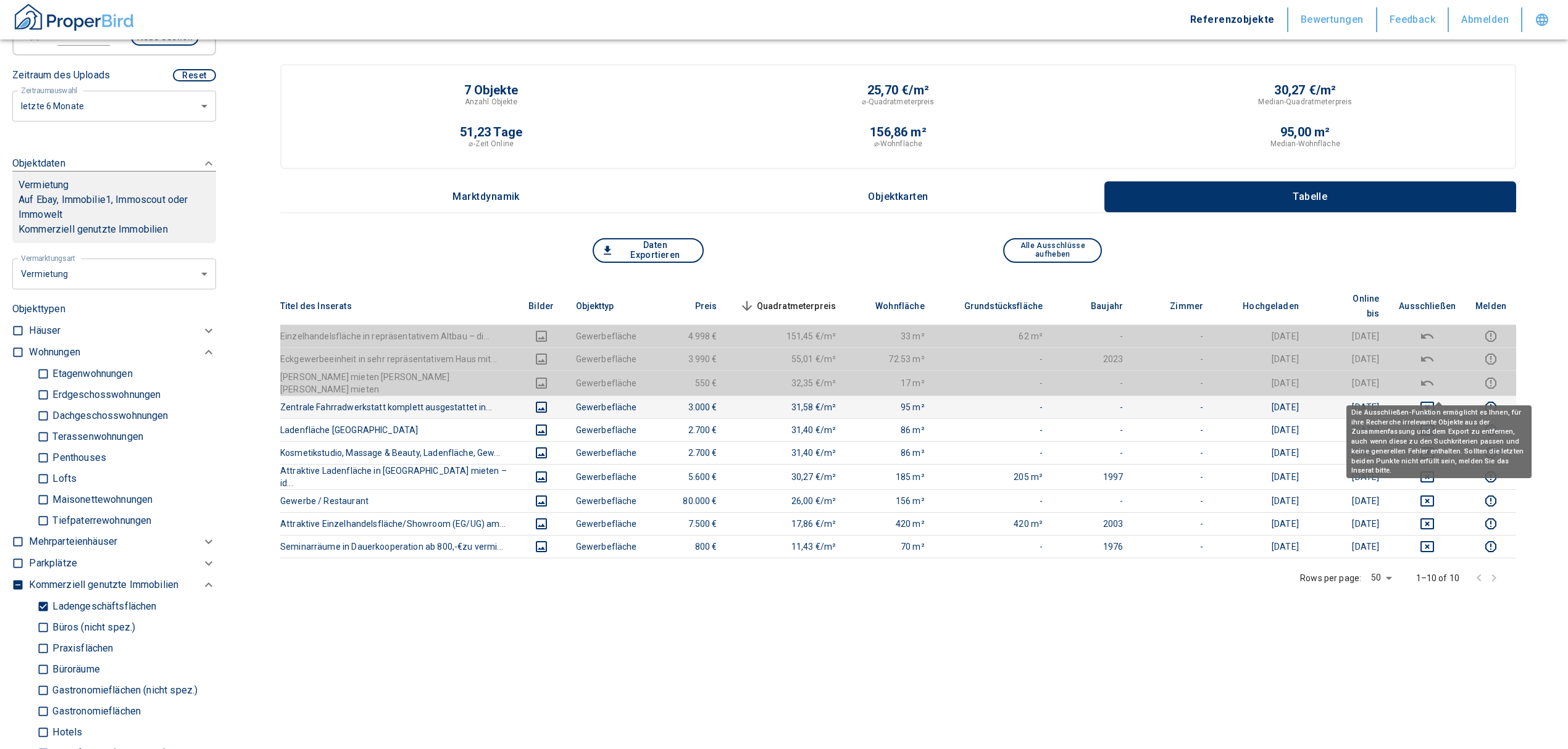
click at [1435, 400] on icon "deselect this listing" at bounding box center [1428, 407] width 15 height 15
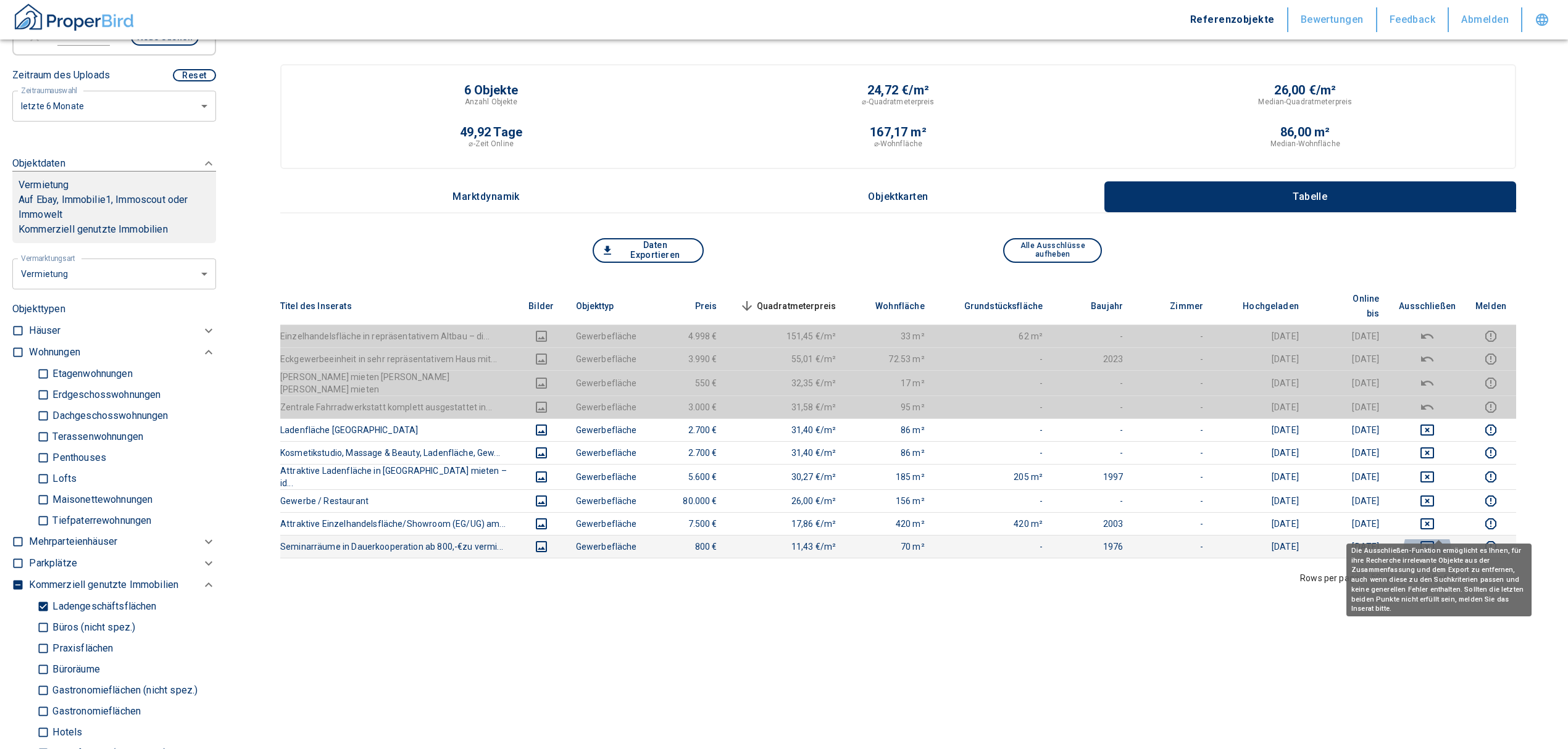
click at [1434, 541] on icon "deselect this listing" at bounding box center [1427, 546] width 14 height 11
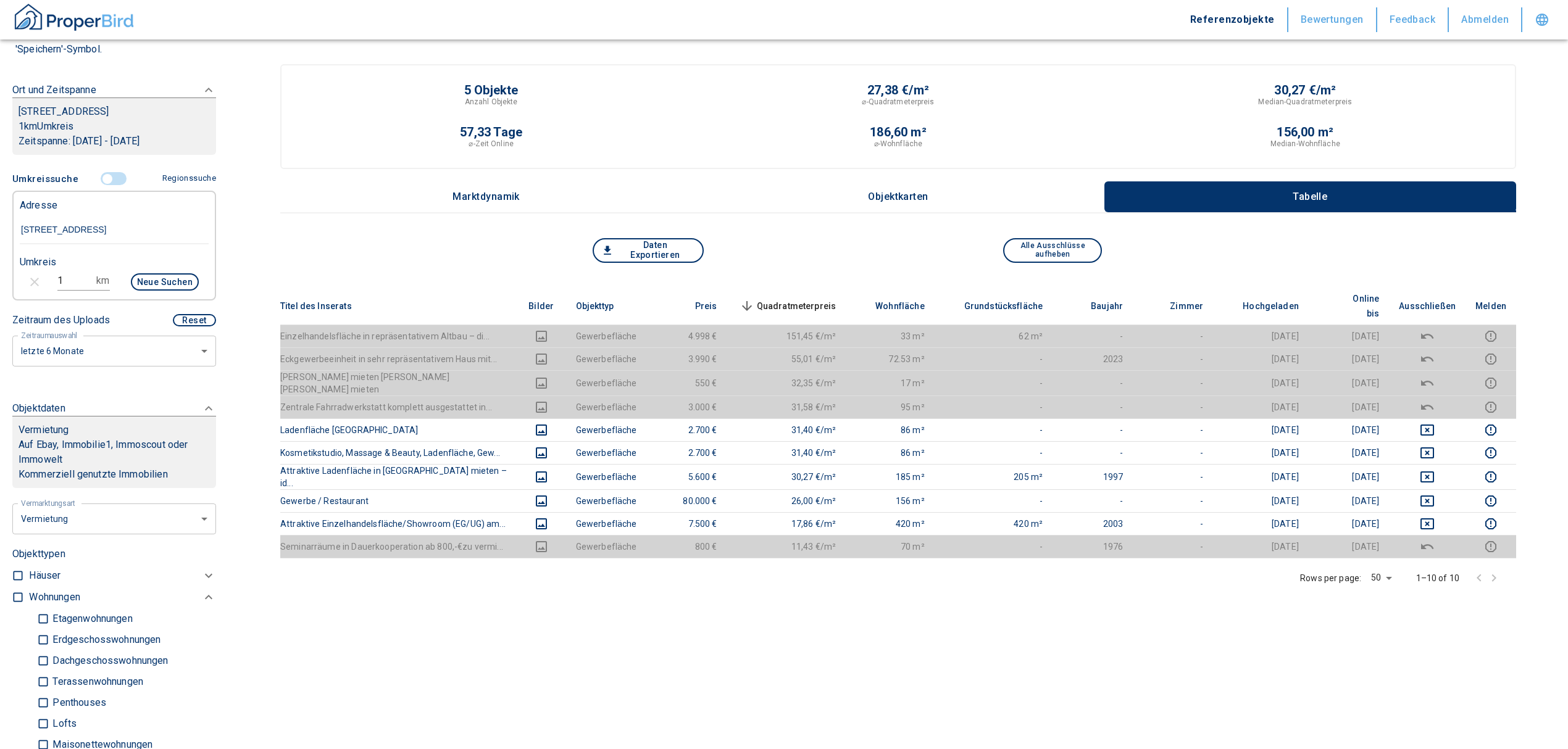
scroll to position [164, 0]
drag, startPoint x: 62, startPoint y: 283, endPoint x: 39, endPoint y: 283, distance: 23.0
click at [39, 283] on div "1 km Neue Suchen" at bounding box center [104, 285] width 189 height 29
type input "2"
click at [141, 277] on button "Neue Suchen" at bounding box center [165, 284] width 68 height 18
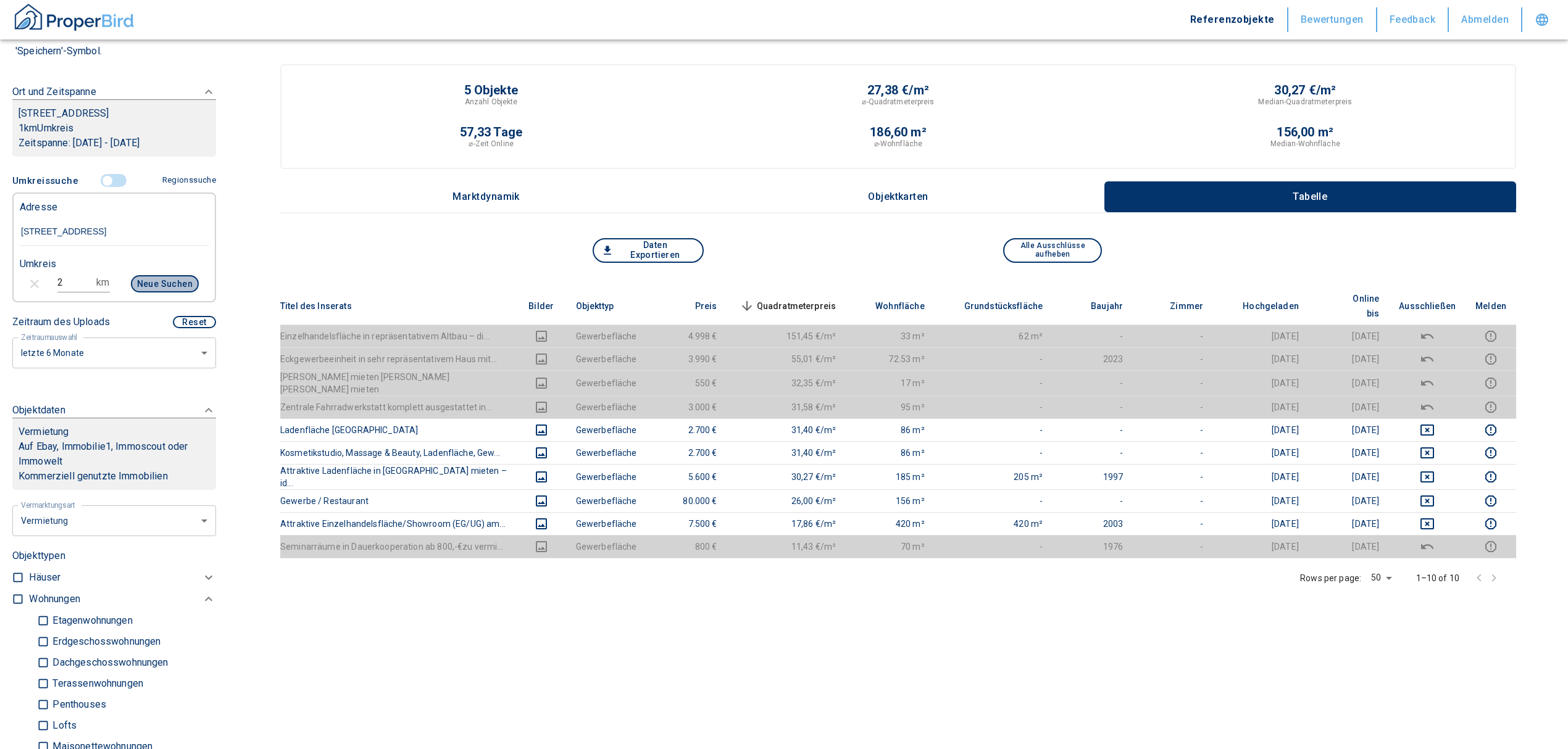
type input "2020"
type input "999999990"
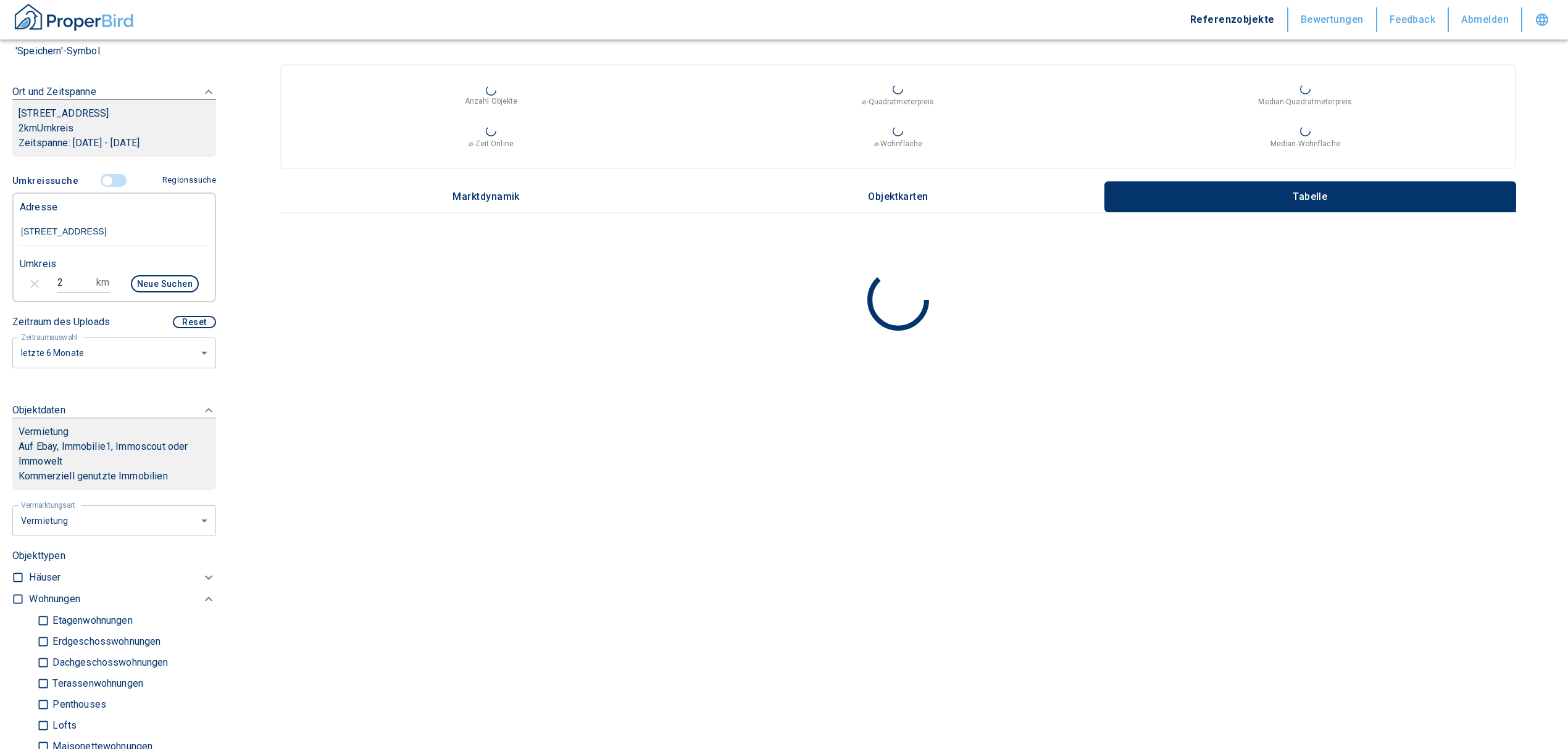
drag, startPoint x: 63, startPoint y: 283, endPoint x: 8, endPoint y: 289, distance: 55.3
click at [10, 289] on div "2 km Neue Suchen" at bounding box center [104, 285] width 189 height 29
type input "1,5"
click at [141, 285] on button "Neue Suchen" at bounding box center [165, 284] width 68 height 18
type input "2020"
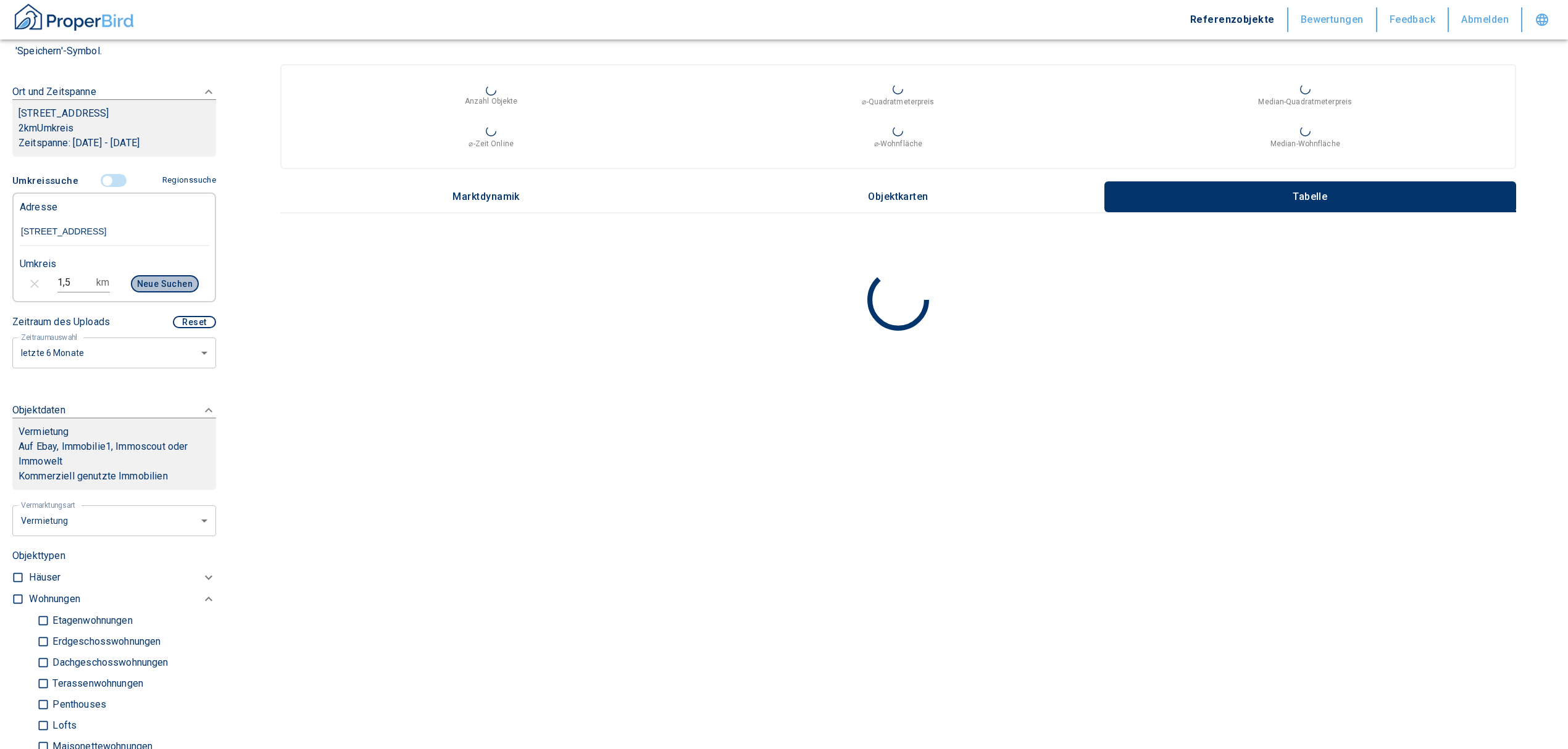
type input "999999990"
click at [100, 181] on input "controlled" at bounding box center [107, 181] width 37 height 14
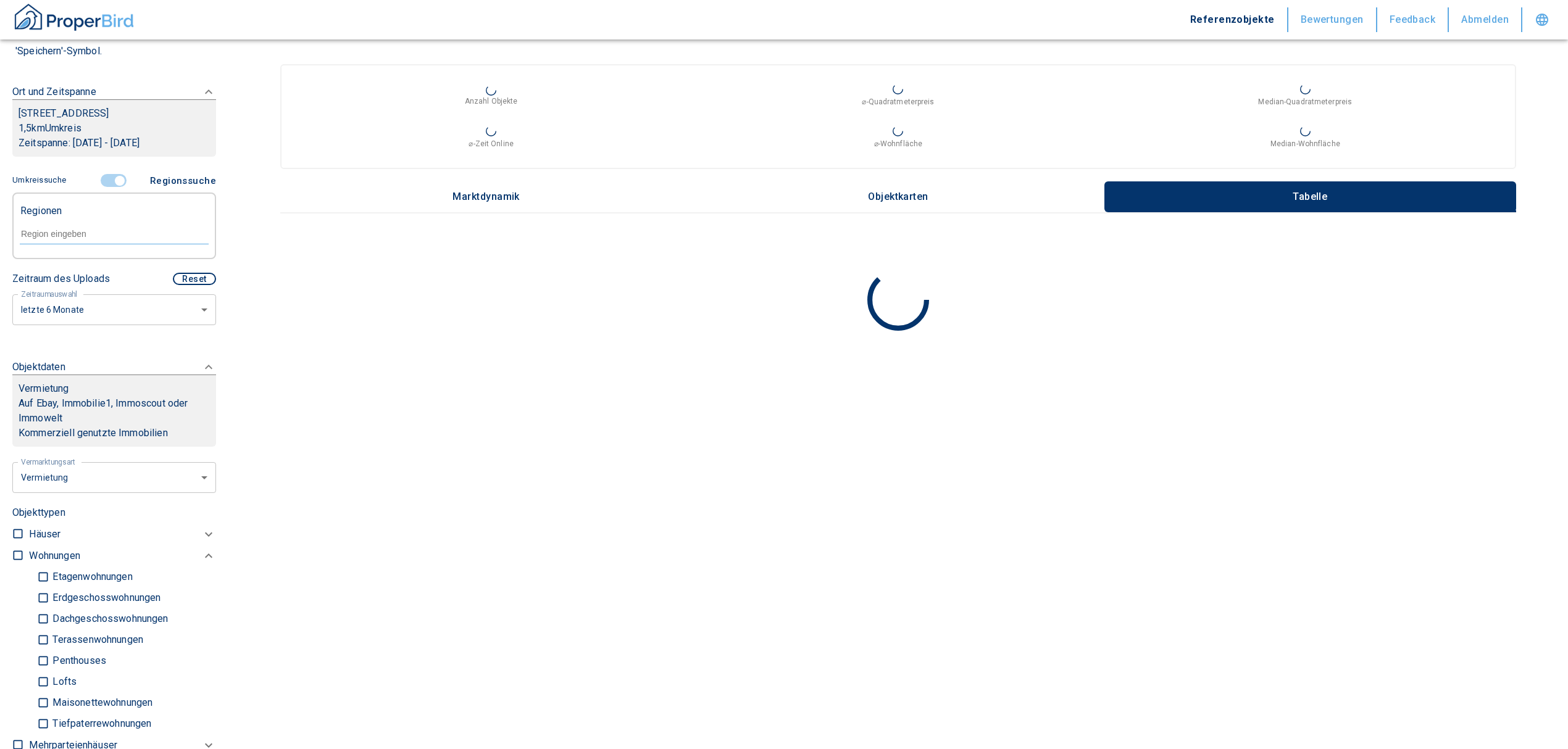
click at [113, 179] on input "controlled" at bounding box center [120, 181] width 37 height 14
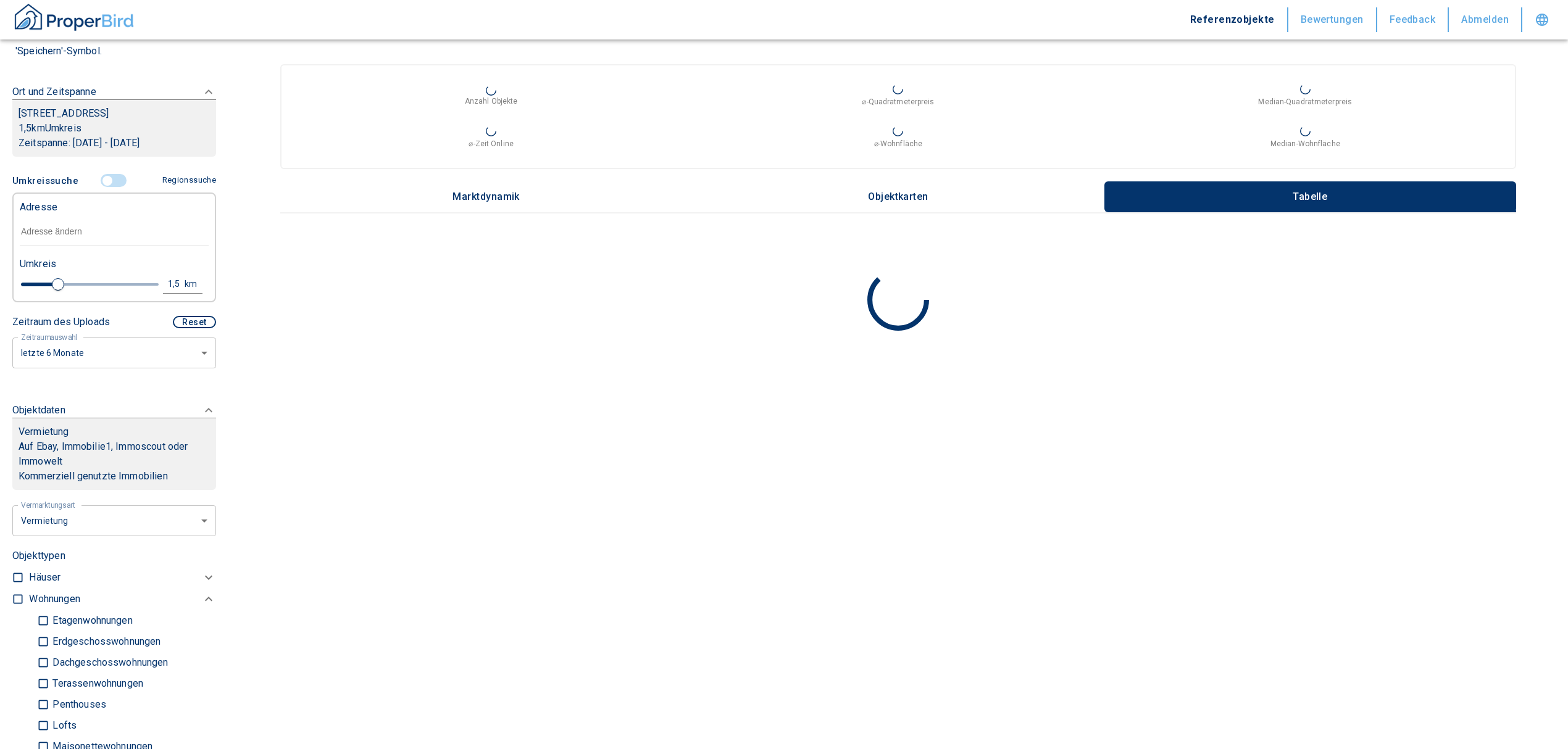
type input "1.6"
click at [66, 228] on input "text" at bounding box center [113, 231] width 189 height 29
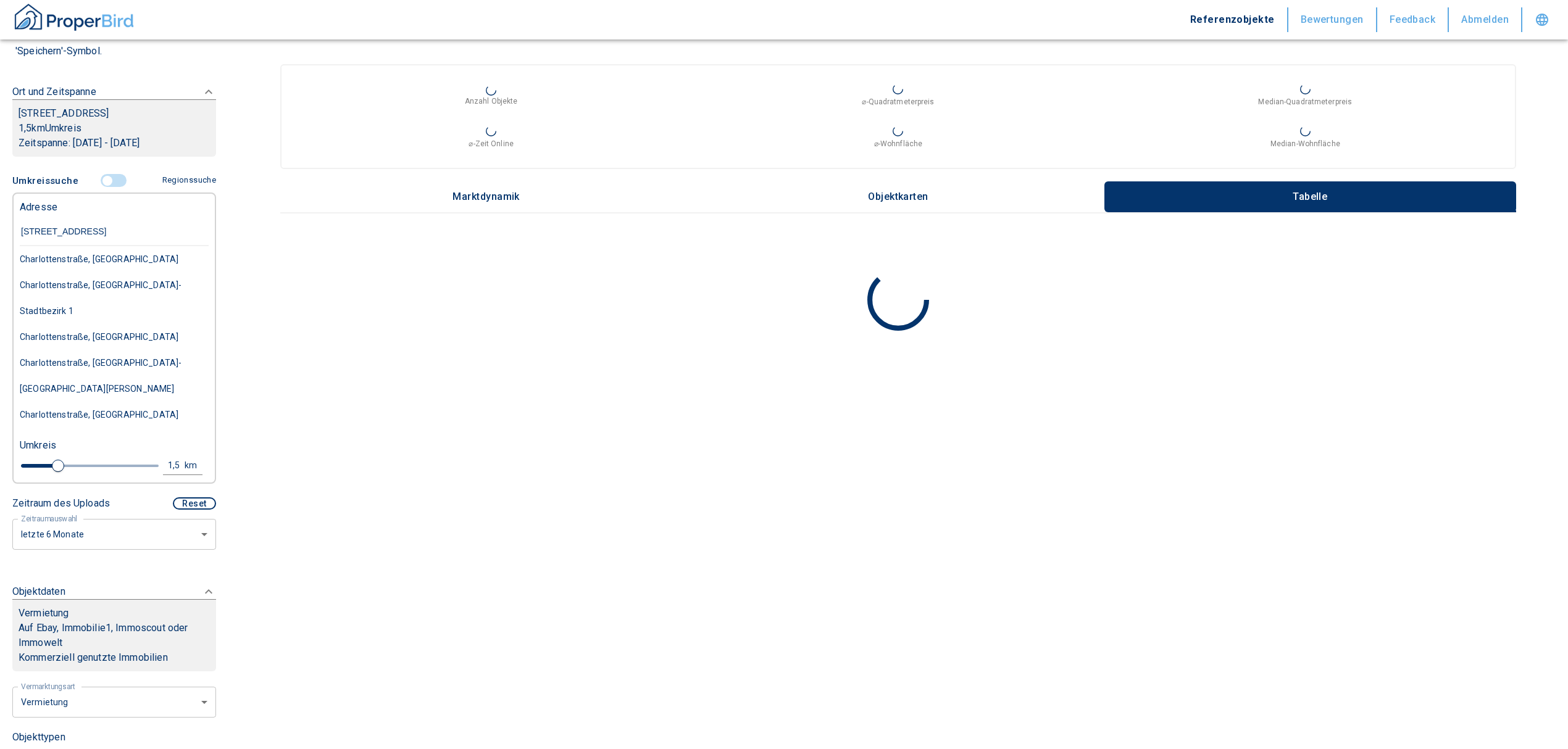
type input "[STREET_ADDRESS]"
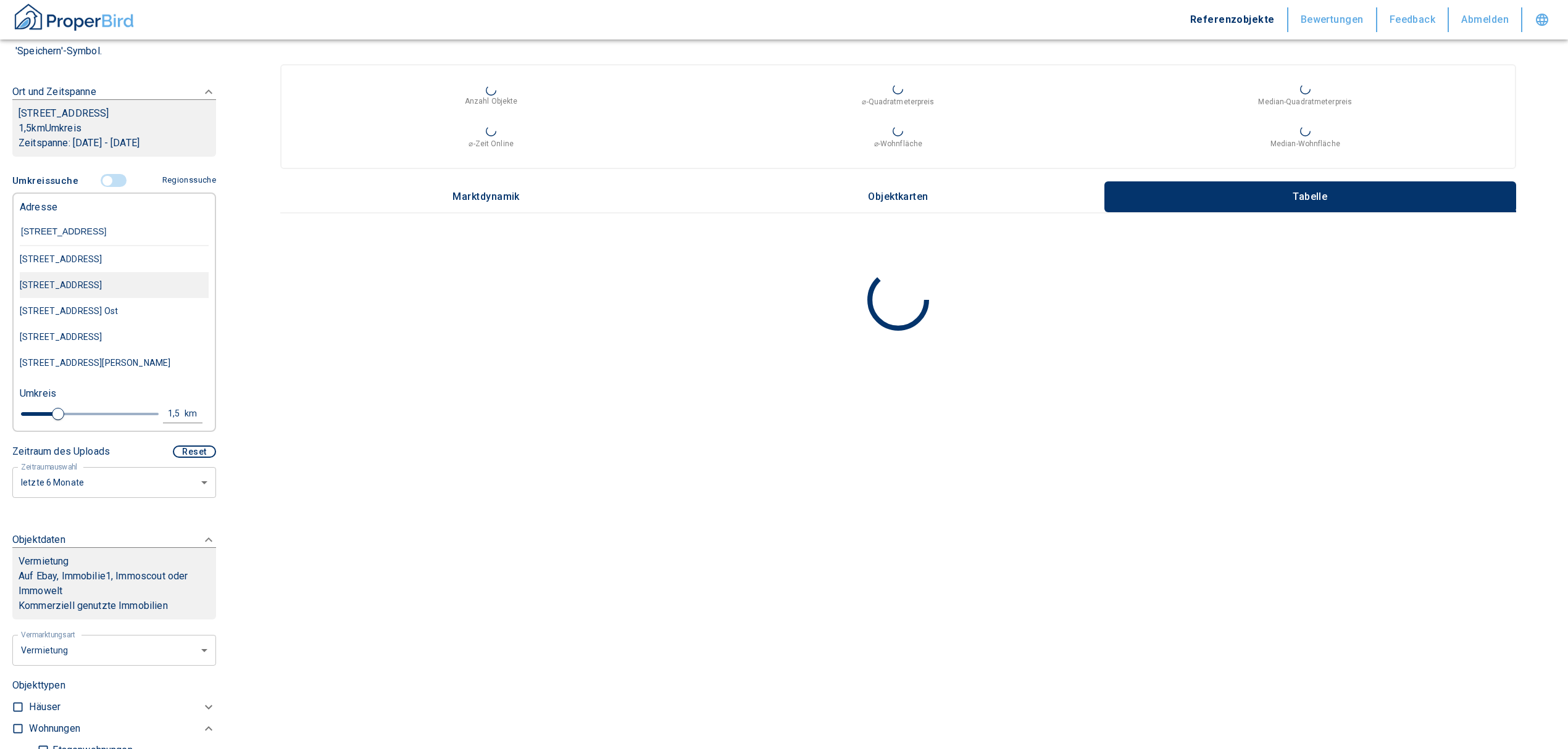
click at [104, 281] on div "[STREET_ADDRESS]" at bounding box center [113, 285] width 189 height 26
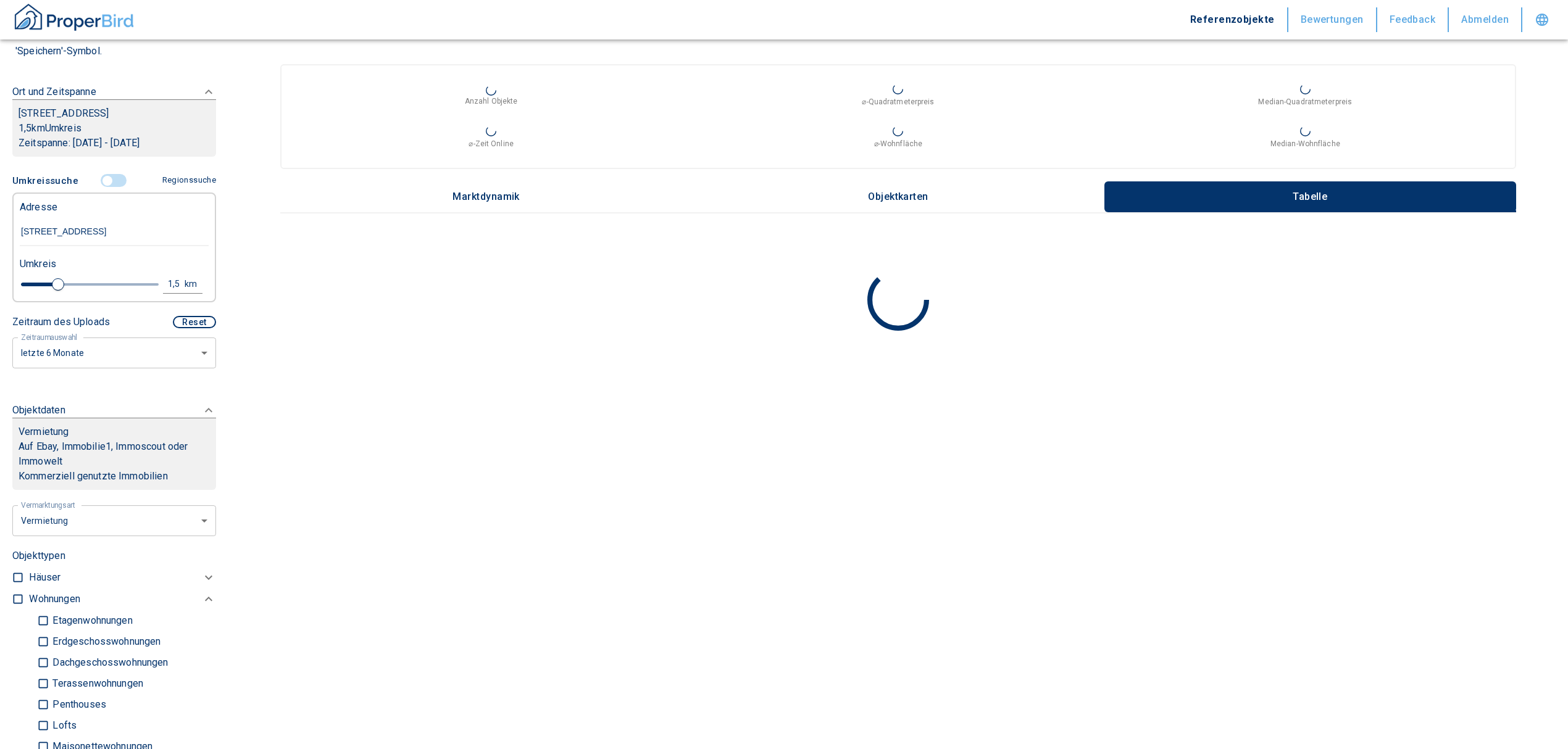
type input "2020"
type input "999999990"
type input "[STREET_ADDRESS]"
type input "1.6"
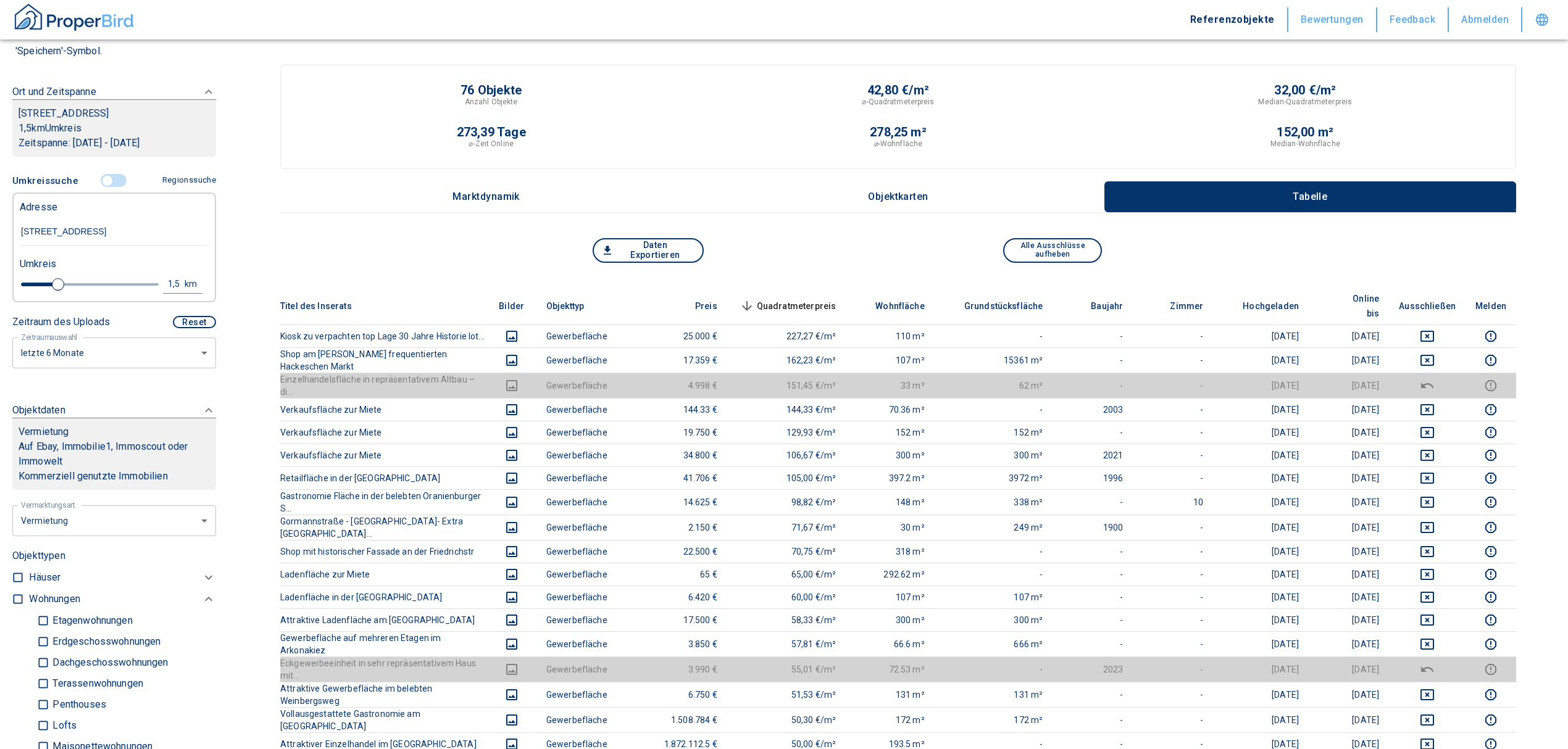
type input "[STREET_ADDRESS]"
click at [821, 298] on span "Quadratmeterpreis sorted descending" at bounding box center [787, 306] width 100 height 15
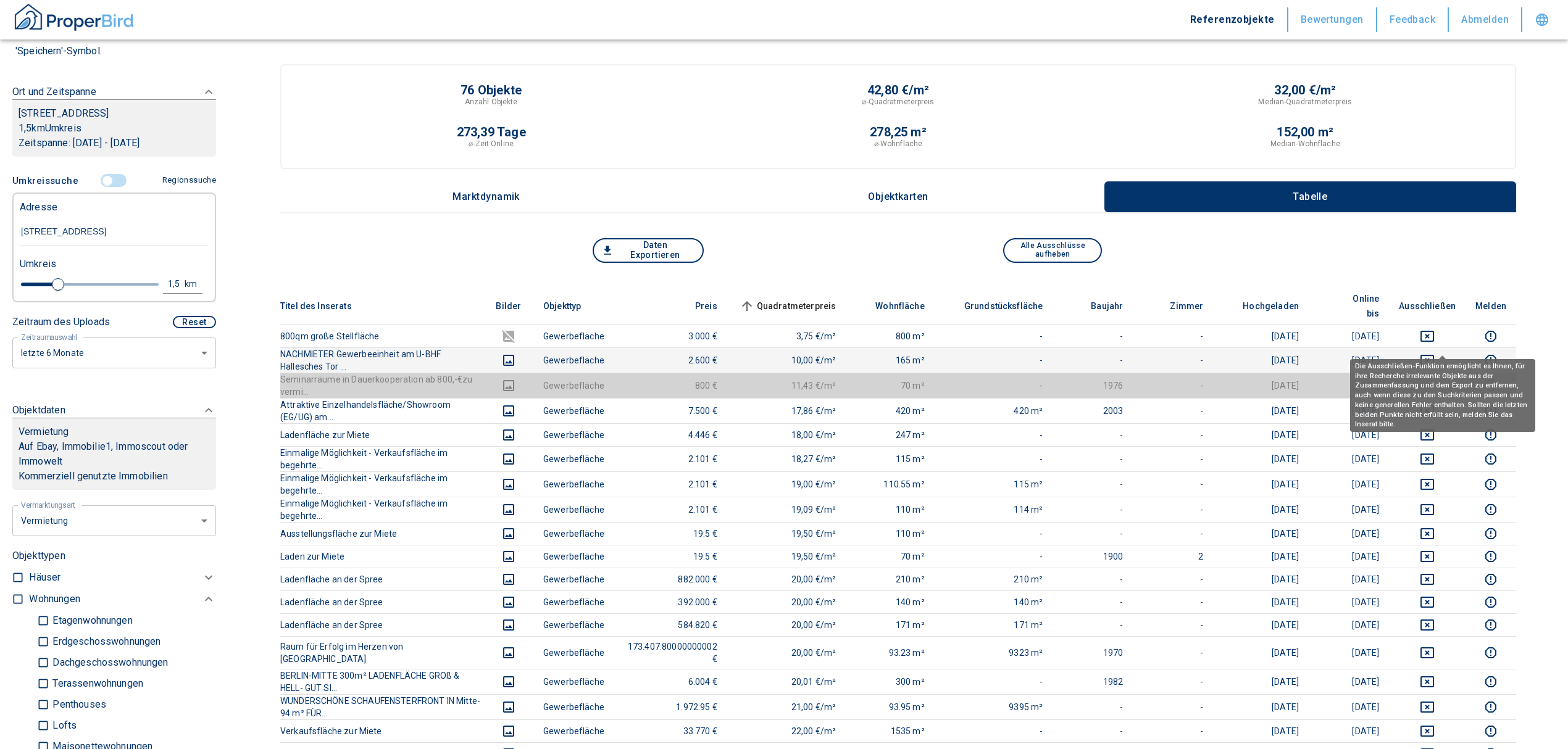
click at [1434, 355] on icon "deselect this listing" at bounding box center [1427, 360] width 14 height 11
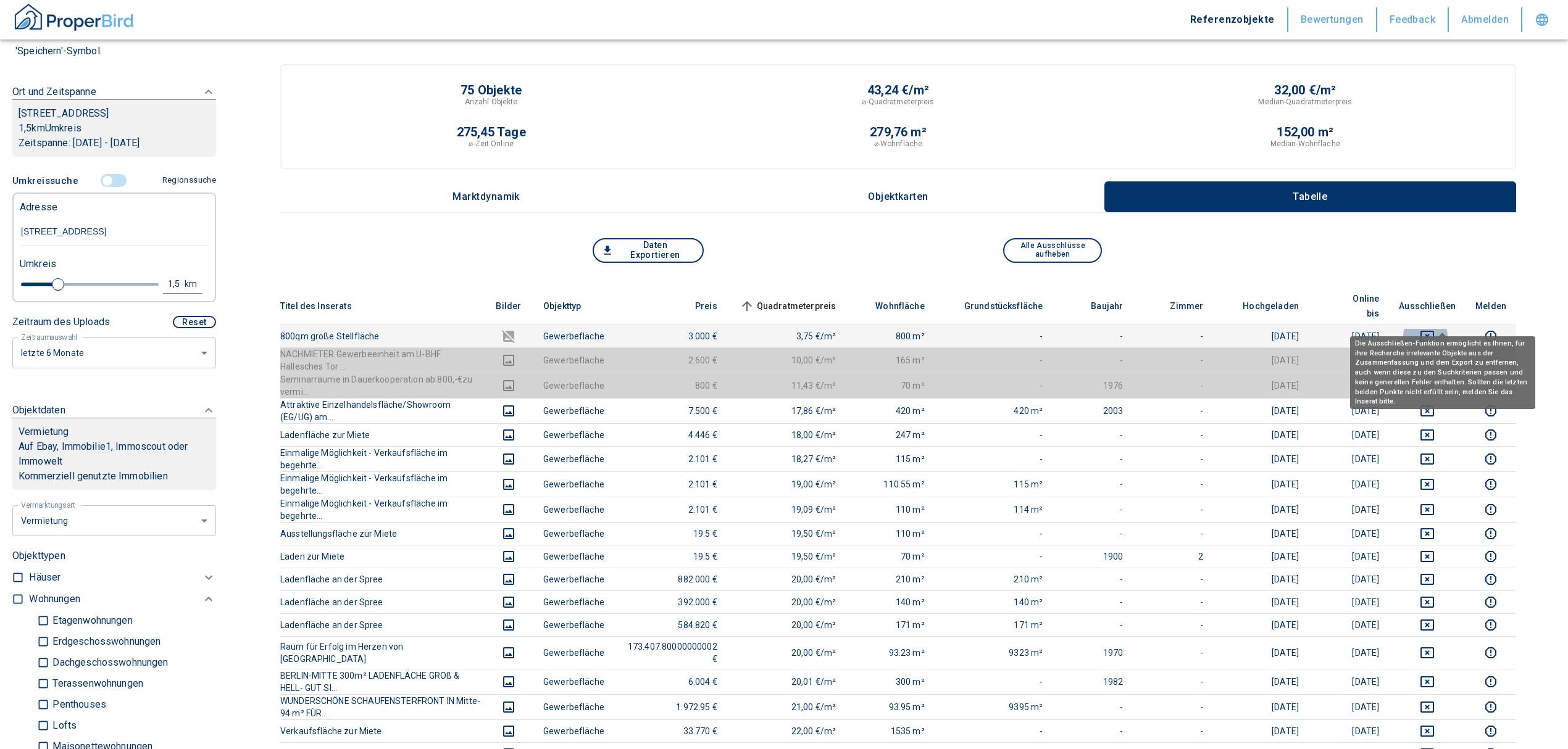
click at [1434, 331] on icon "deselect this listing" at bounding box center [1427, 336] width 14 height 11
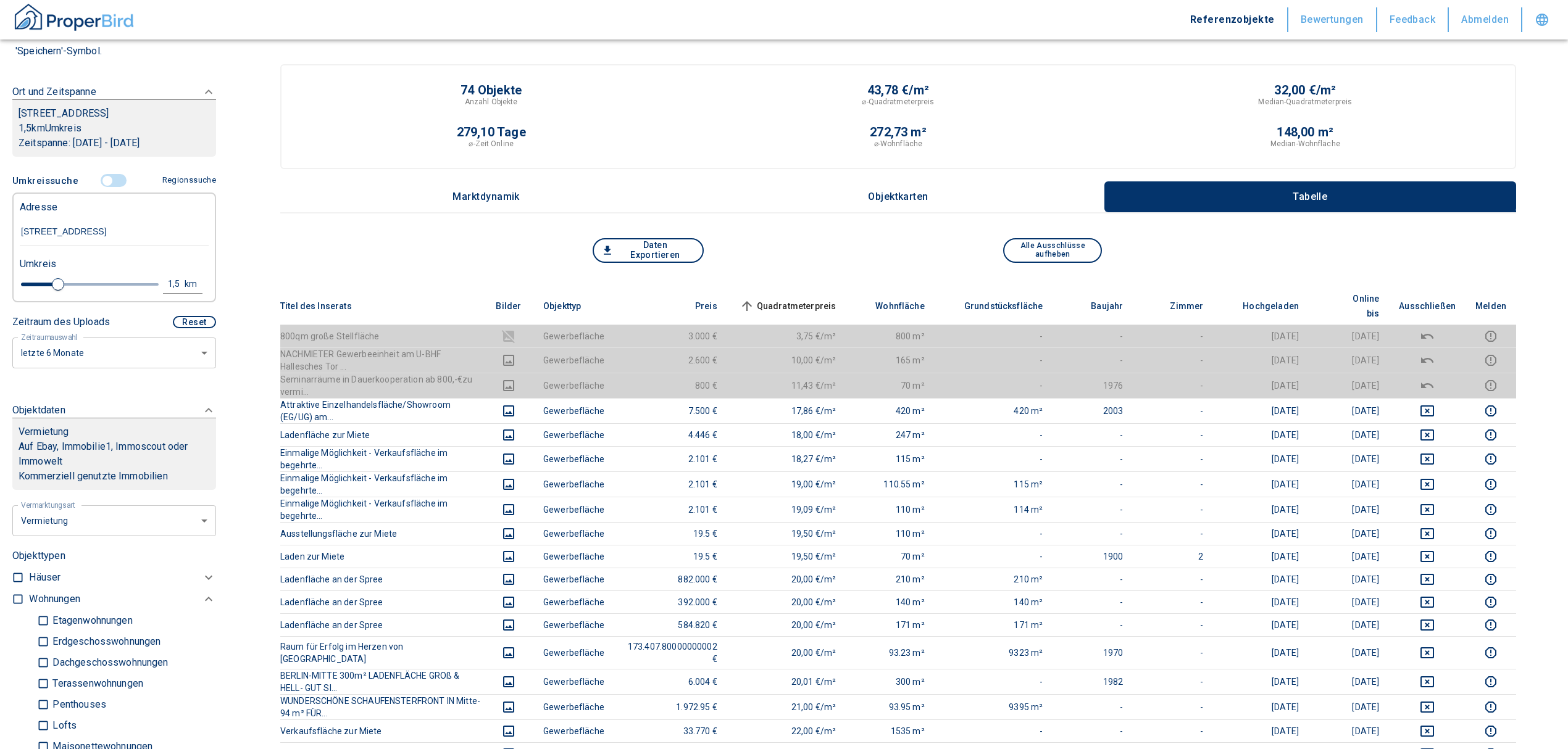
click at [819, 287] on th "Quadratmeterpreis sorted ascending" at bounding box center [786, 306] width 119 height 38
click at [820, 298] on span "Quadratmeterpreis sorted ascending" at bounding box center [787, 306] width 100 height 15
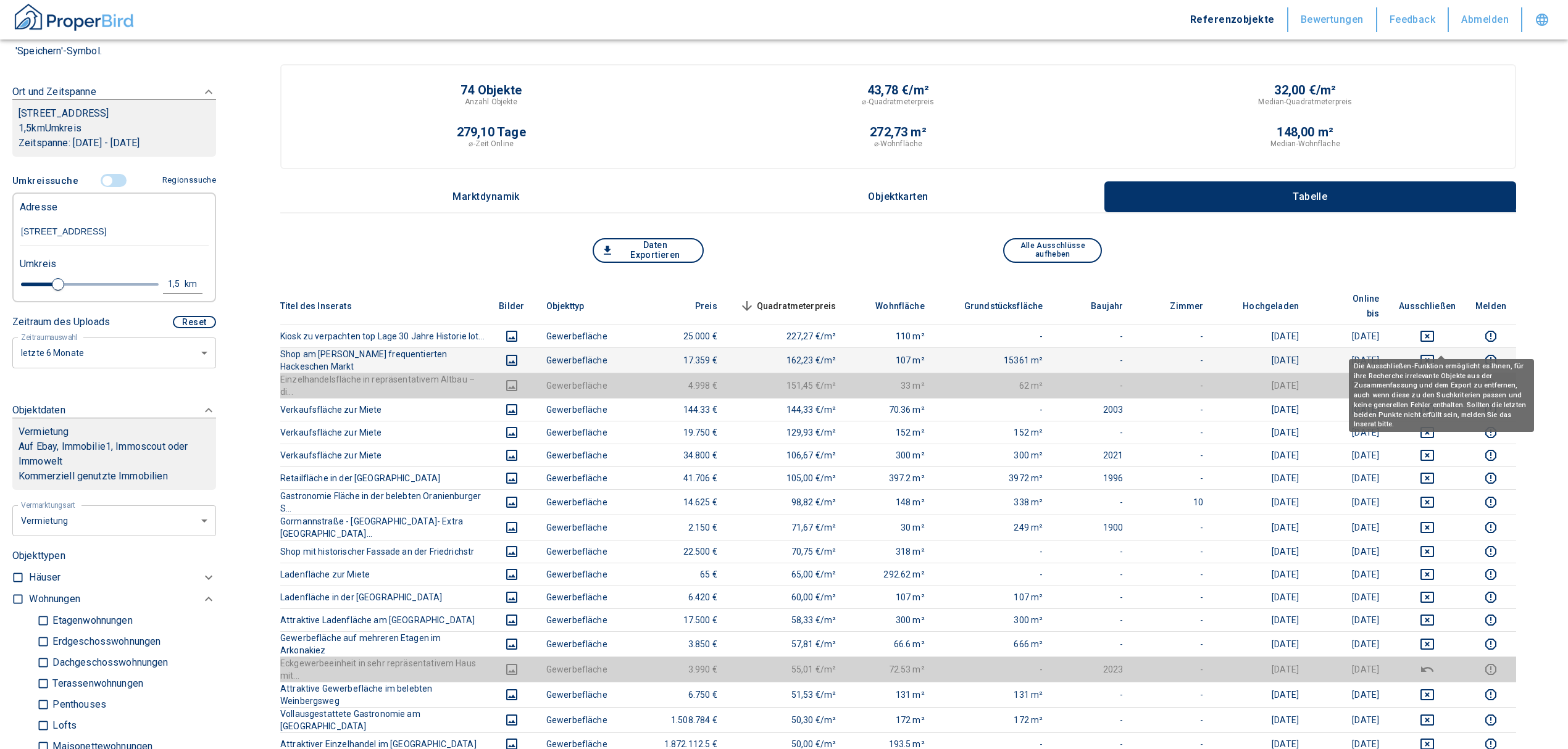
click at [1434, 355] on icon "deselect this listing" at bounding box center [1427, 360] width 14 height 11
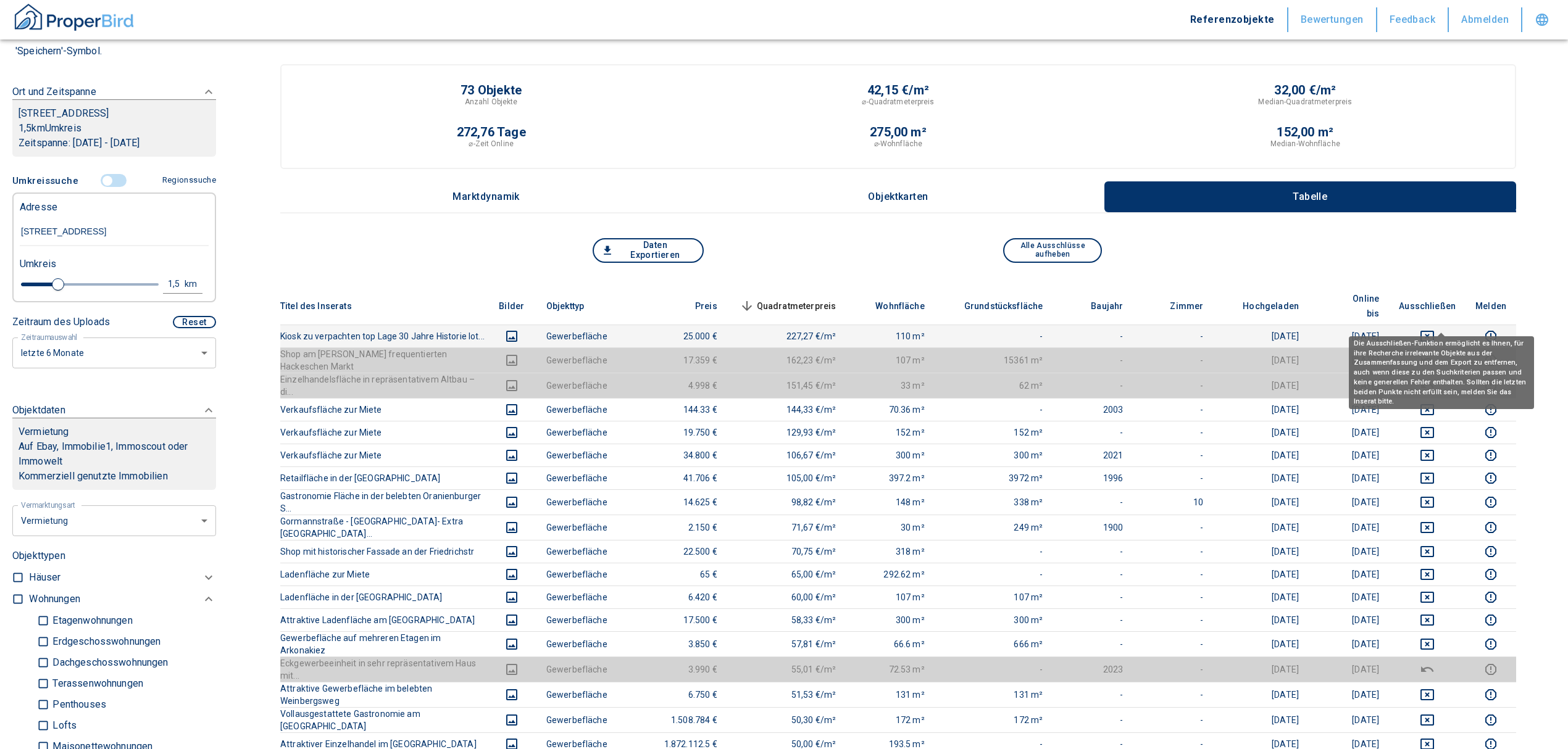
click at [1434, 331] on icon "deselect this listing" at bounding box center [1427, 336] width 14 height 11
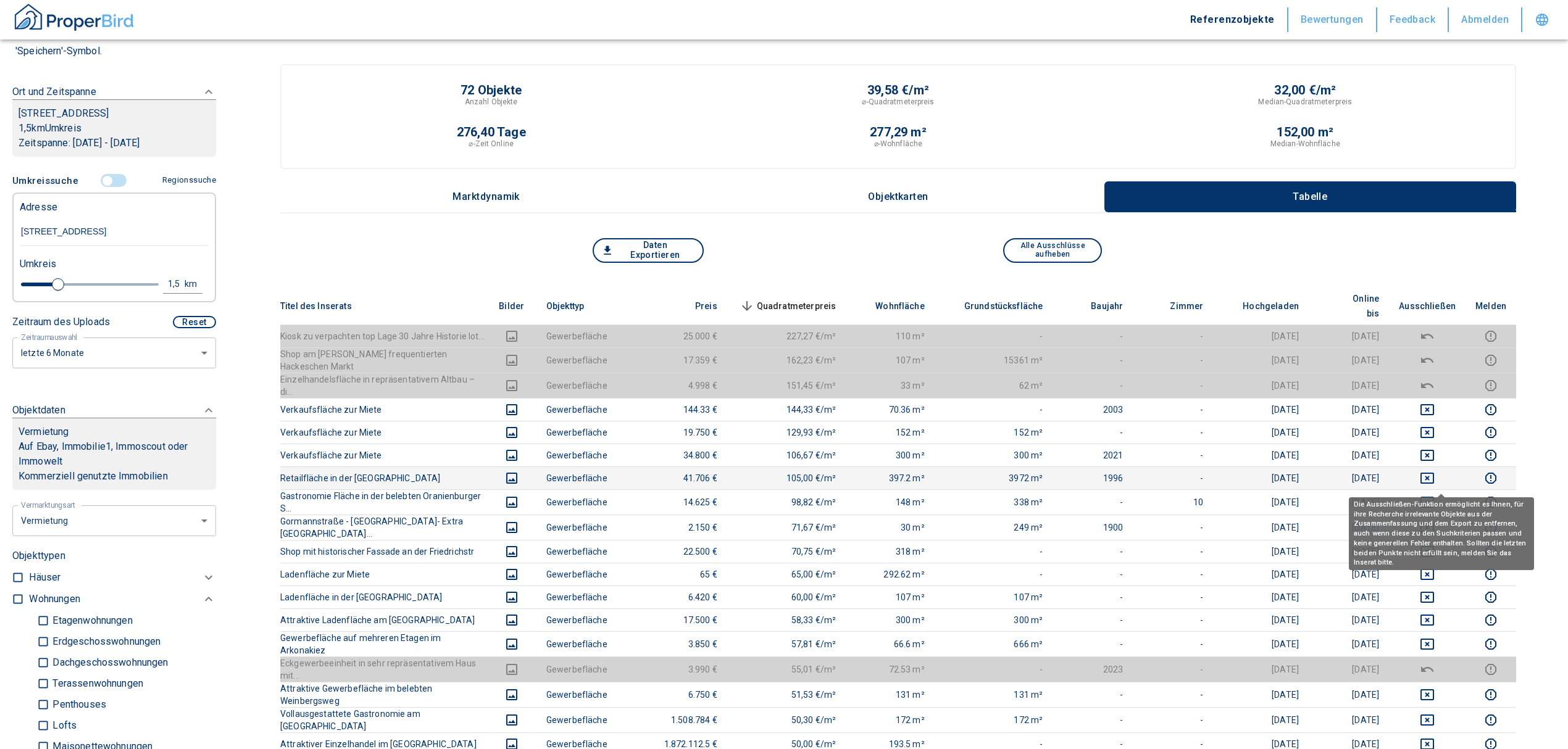
click at [1435, 495] on icon "deselect this listing" at bounding box center [1428, 502] width 15 height 15
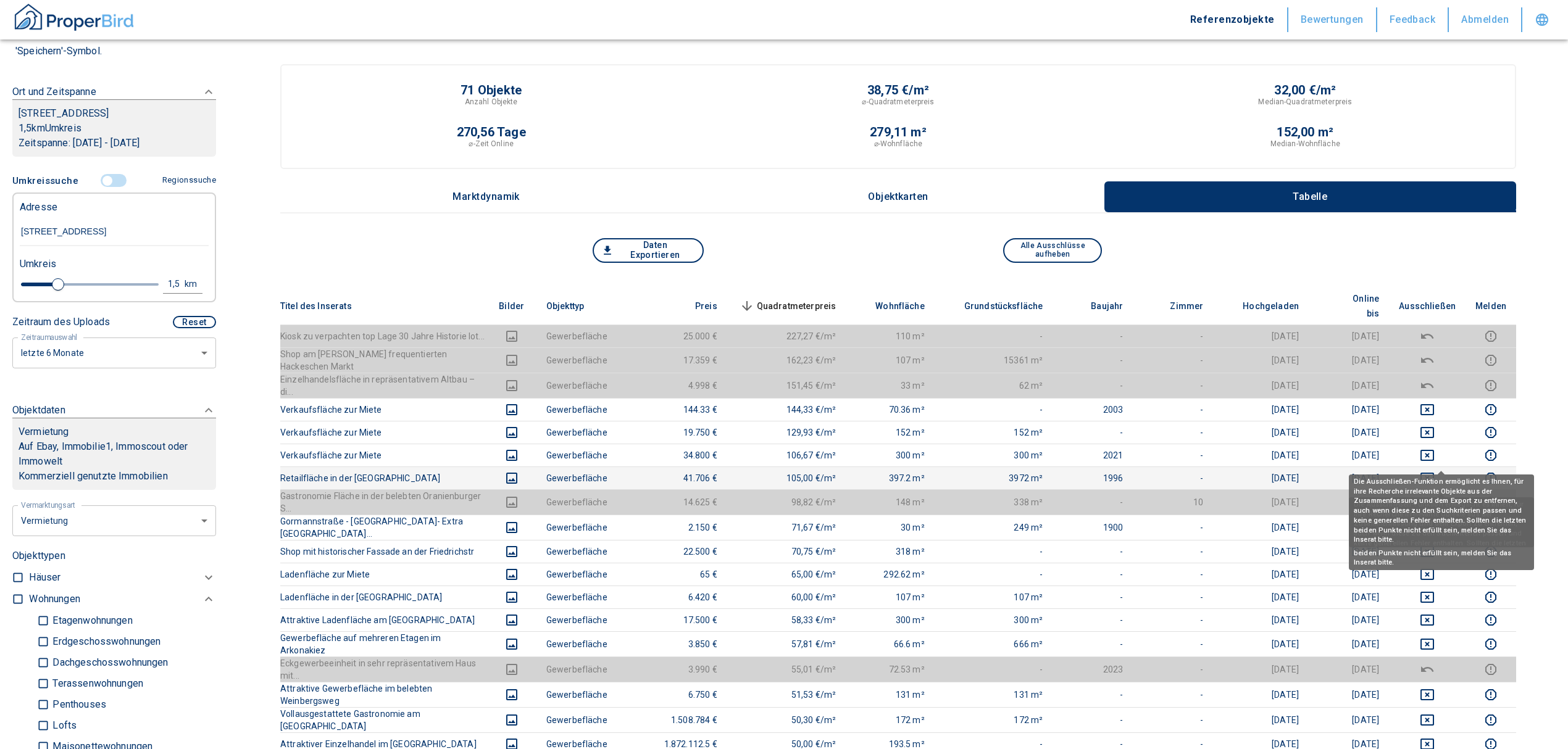
click at [1435, 471] on icon "deselect this listing" at bounding box center [1428, 478] width 15 height 15
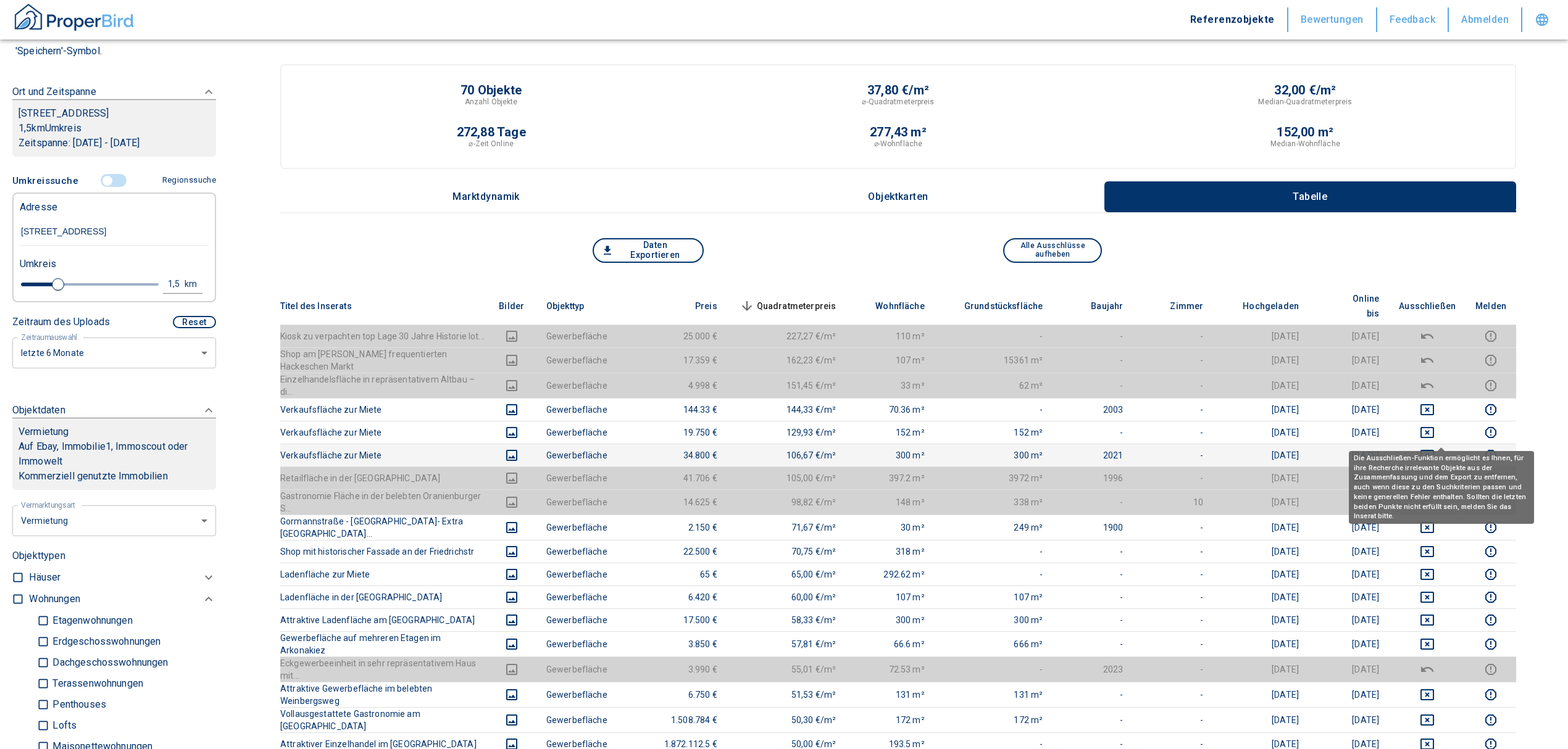
click at [1434, 450] on icon "deselect this listing" at bounding box center [1427, 455] width 14 height 11
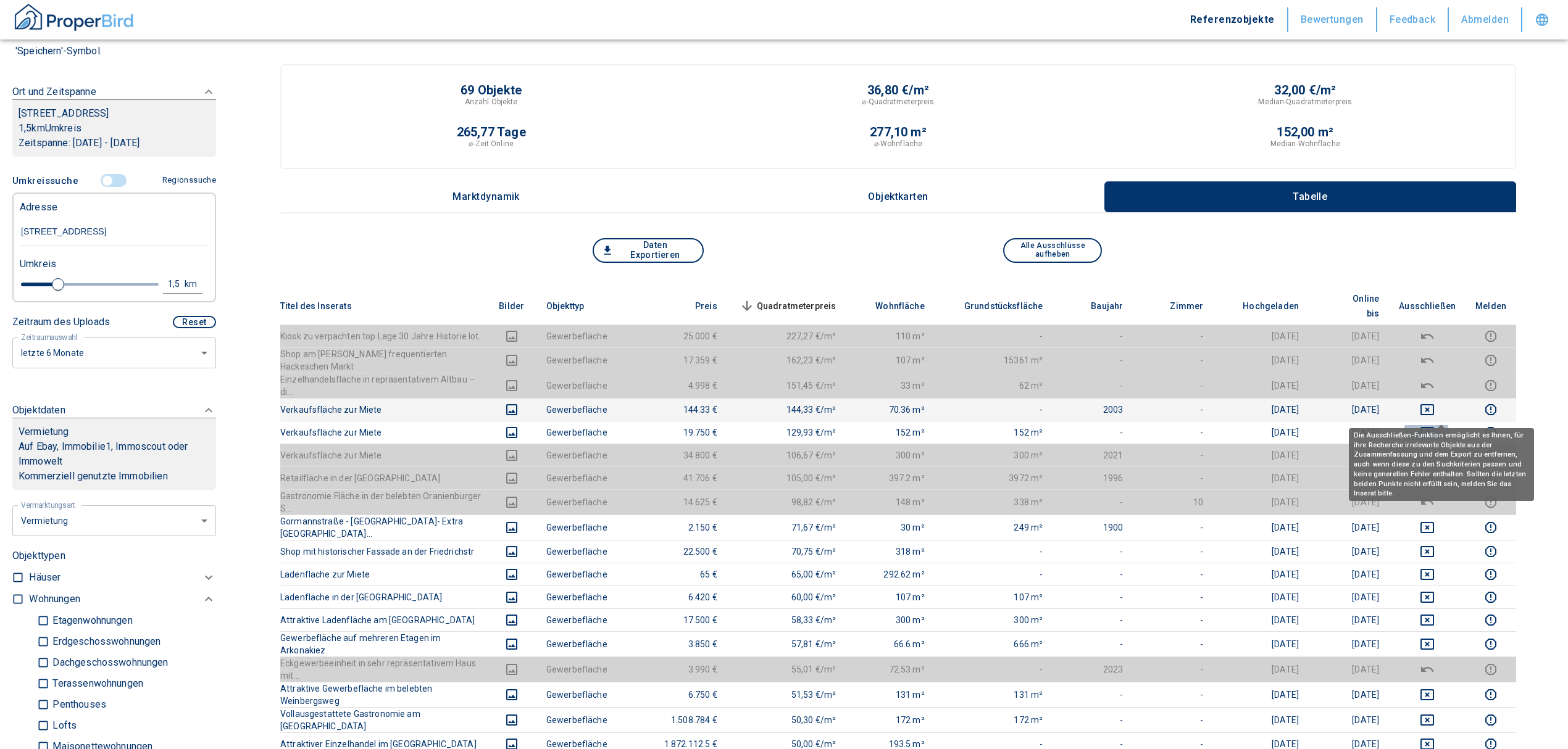
drag, startPoint x: 1438, startPoint y: 410, endPoint x: 1435, endPoint y: 389, distance: 21.2
click at [1435, 426] on icon "deselect this listing" at bounding box center [1428, 433] width 15 height 15
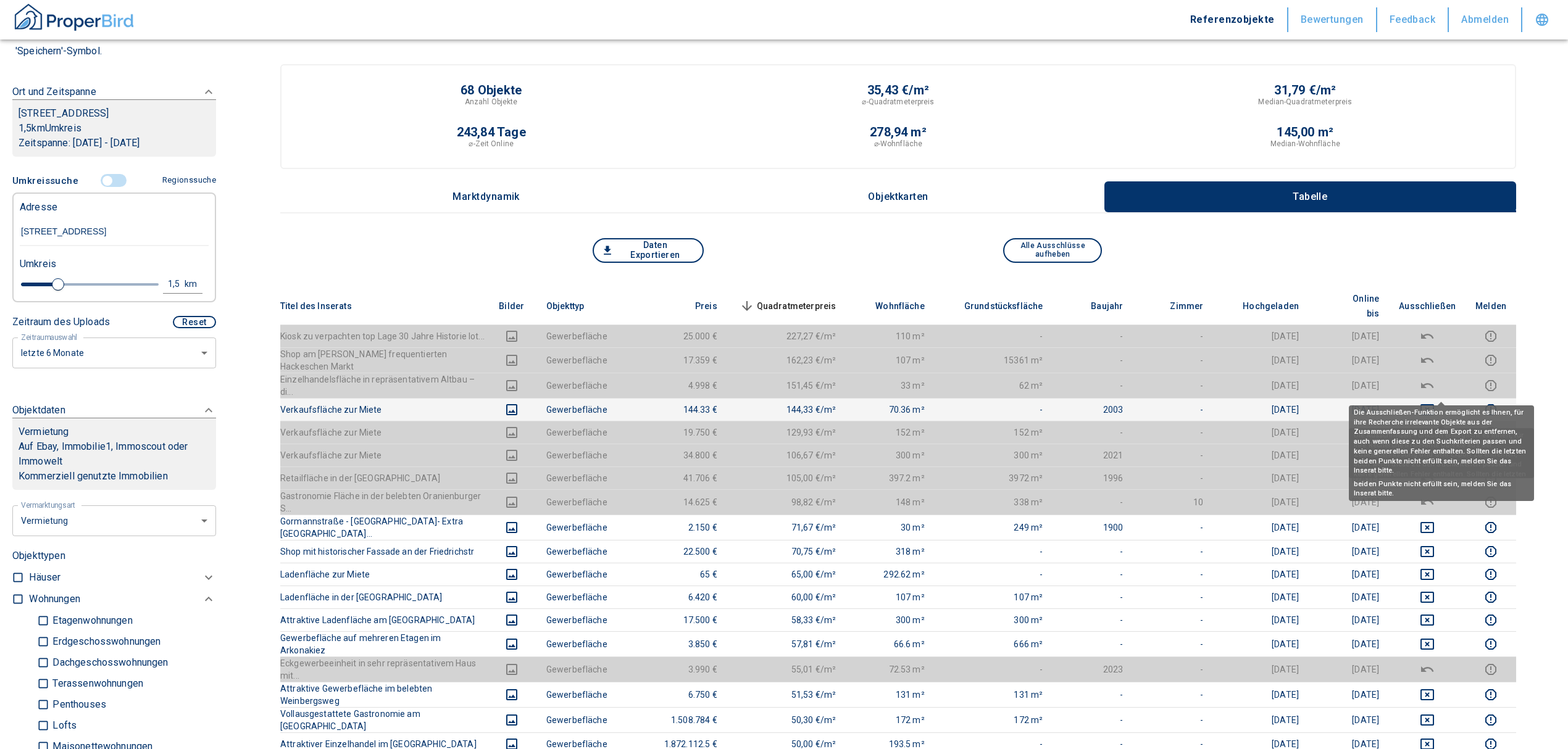
click at [1434, 404] on icon "deselect this listing" at bounding box center [1427, 410] width 14 height 11
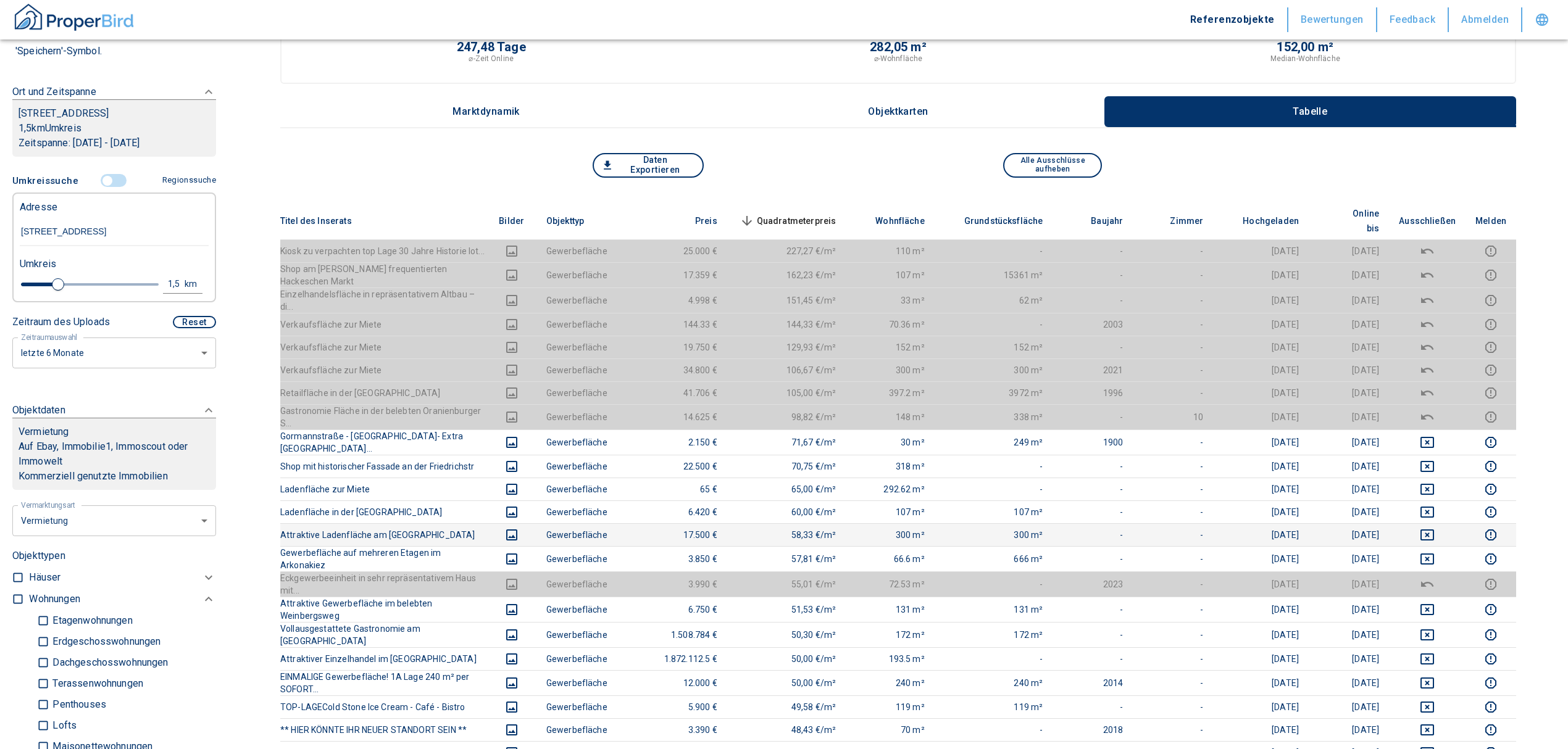
scroll to position [164, 0]
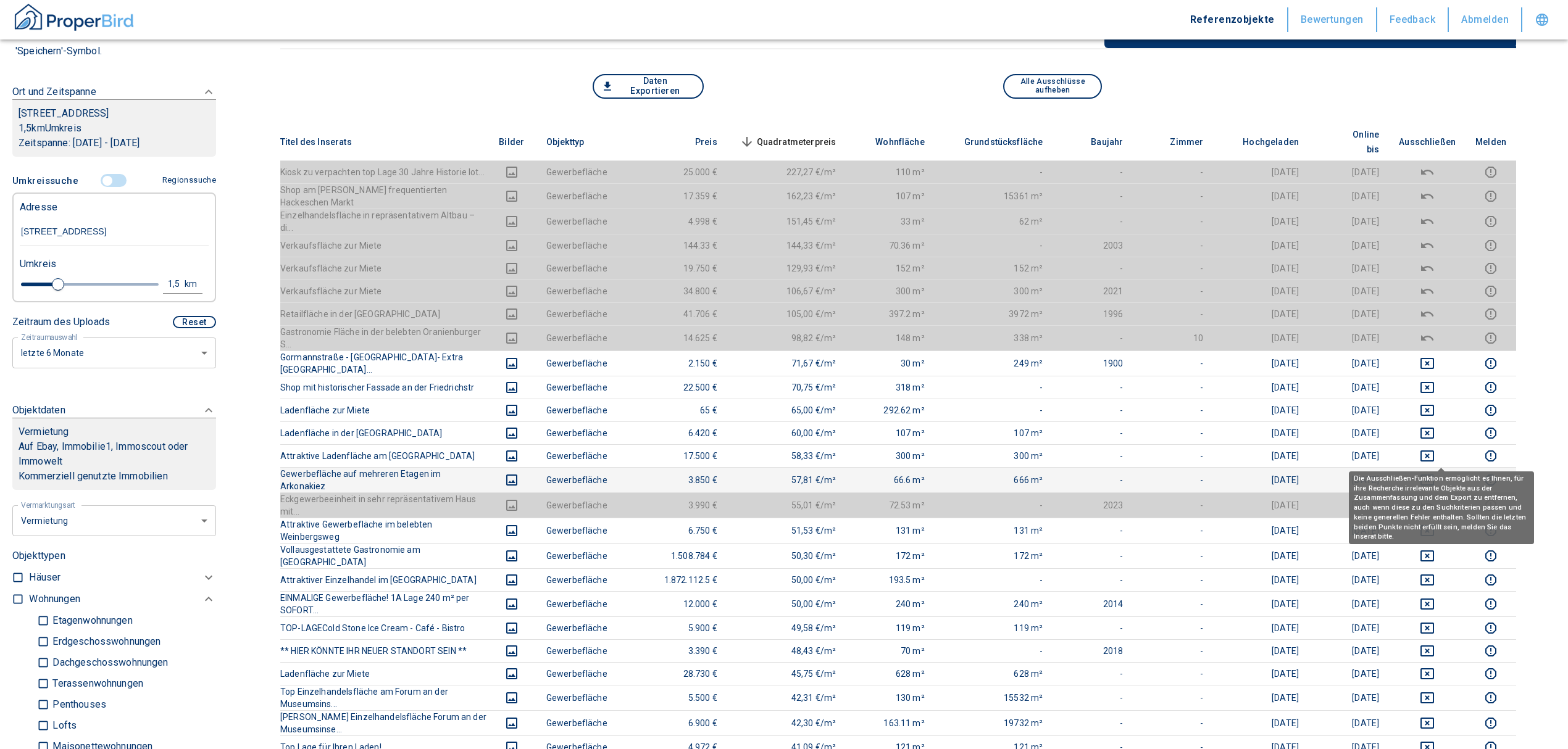
click at [1435, 473] on icon "deselect this listing" at bounding box center [1428, 480] width 15 height 15
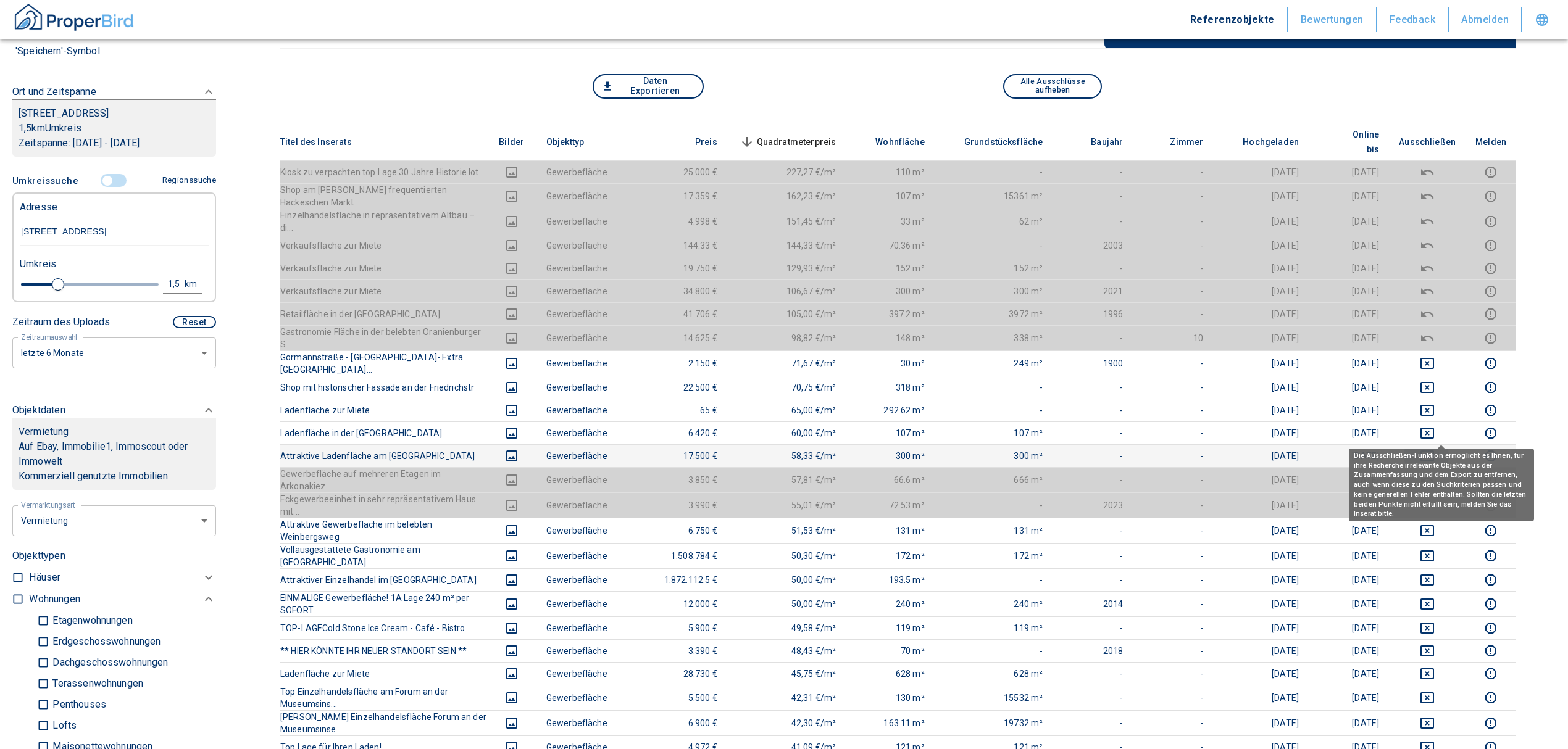
click at [1434, 451] on icon "deselect this listing" at bounding box center [1427, 456] width 14 height 11
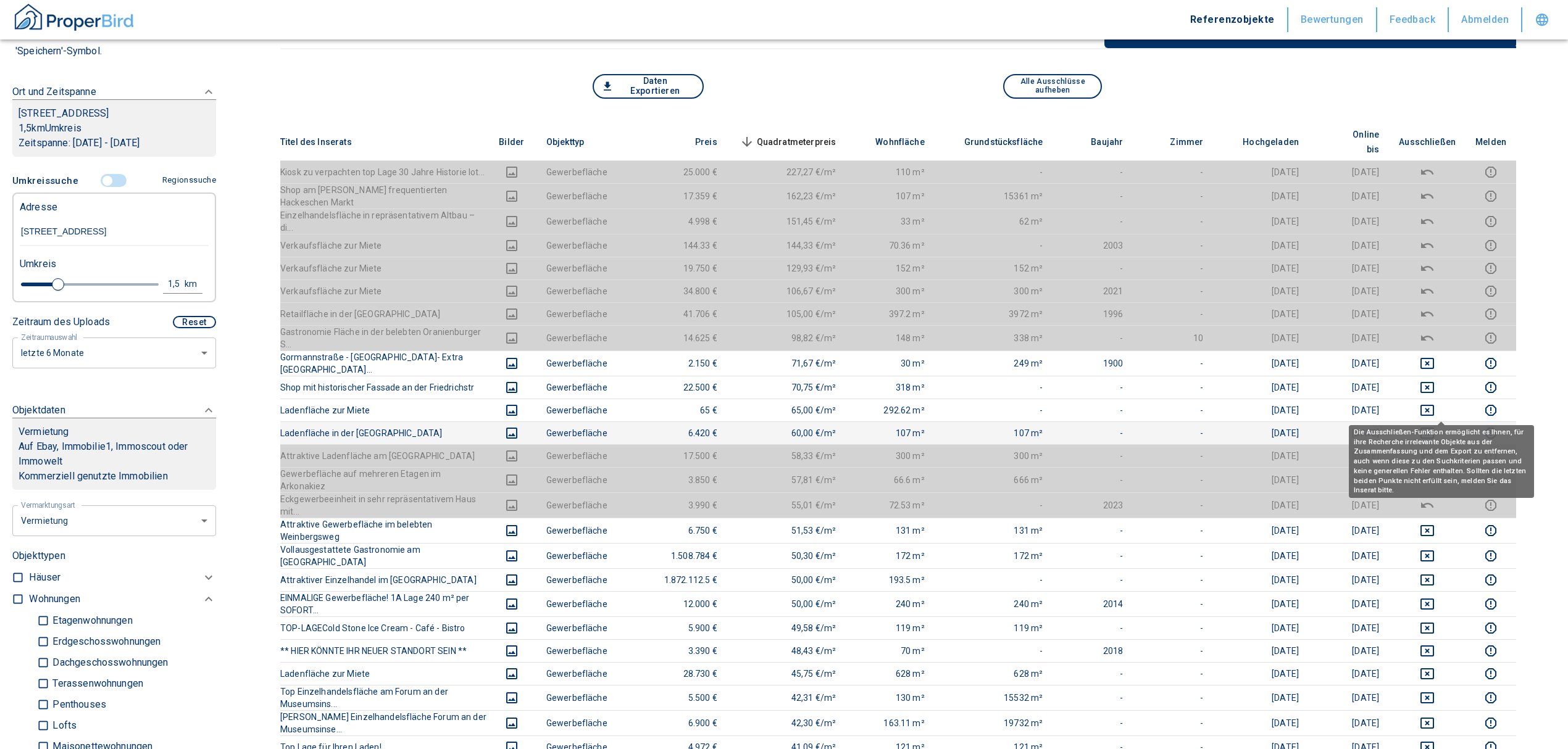
click at [1435, 426] on icon "deselect this listing" at bounding box center [1428, 433] width 15 height 15
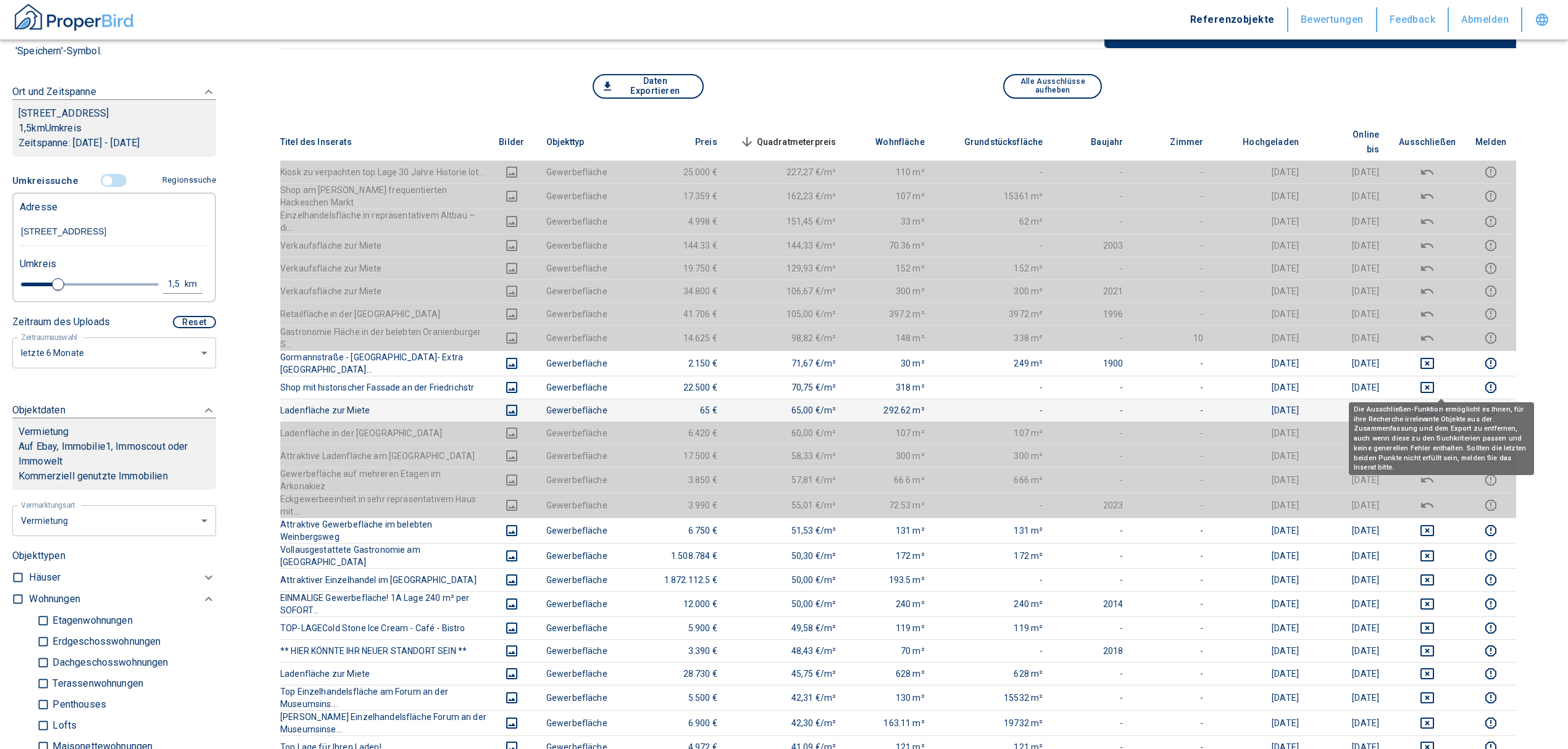
click at [1434, 404] on icon "deselect this listing" at bounding box center [1427, 410] width 14 height 11
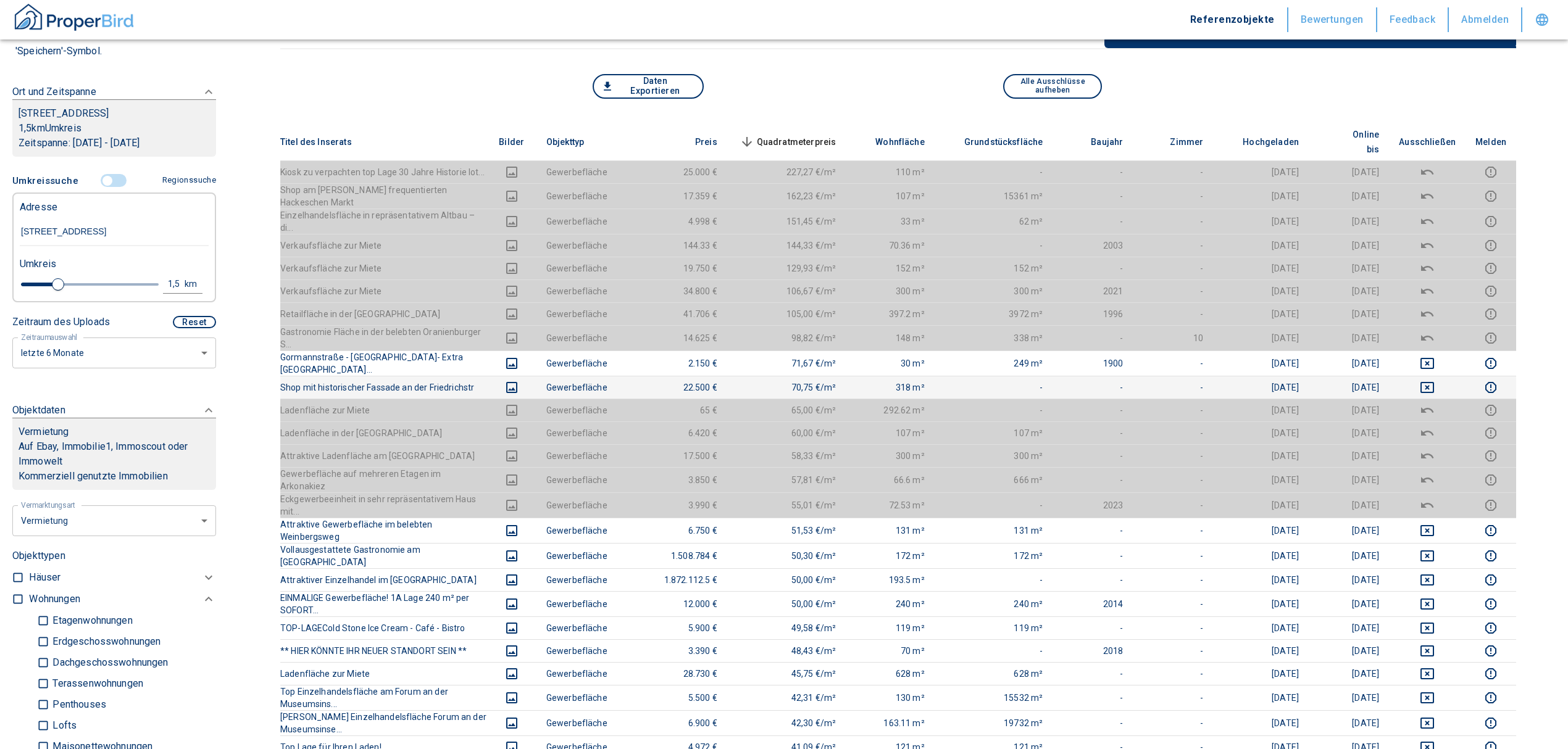
drag, startPoint x: 1448, startPoint y: 371, endPoint x: 1443, endPoint y: 363, distance: 9.4
click at [1448, 376] on td at bounding box center [1427, 387] width 77 height 23
click at [1434, 382] on icon "deselect this listing" at bounding box center [1427, 388] width 14 height 11
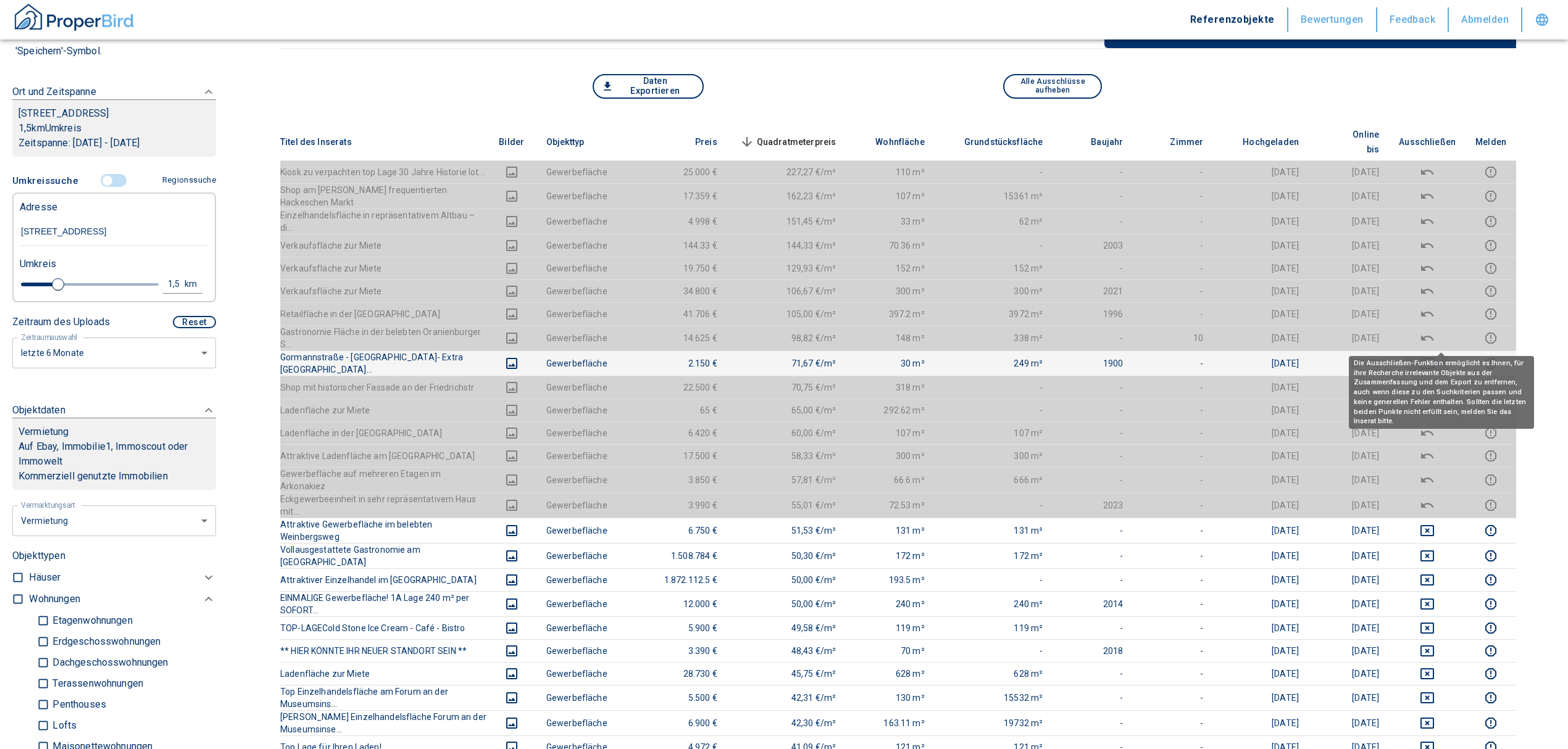
click at [1434, 358] on icon "deselect this listing" at bounding box center [1427, 364] width 14 height 11
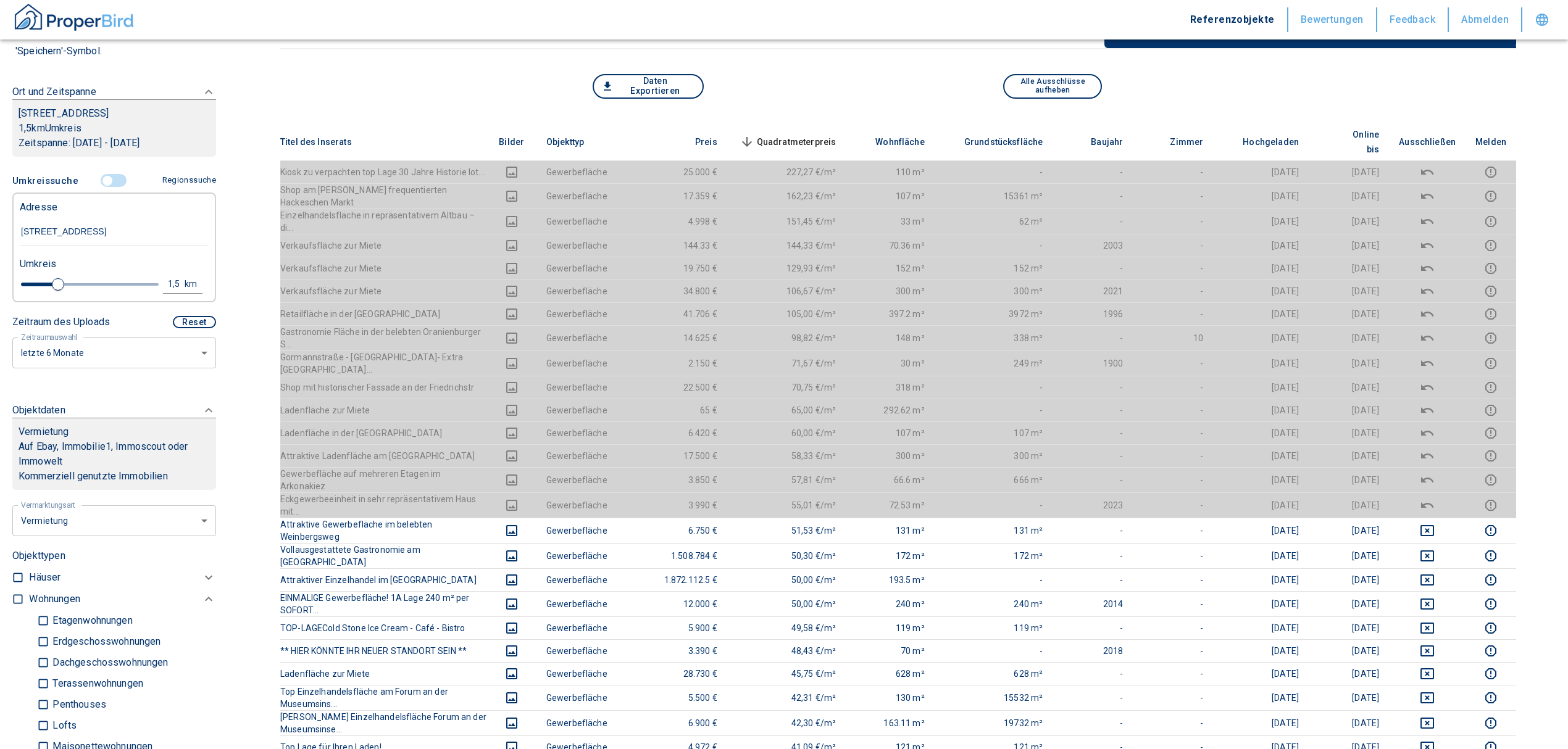
click at [826, 135] on span "Quadratmeterpreis sorted descending" at bounding box center [787, 142] width 100 height 15
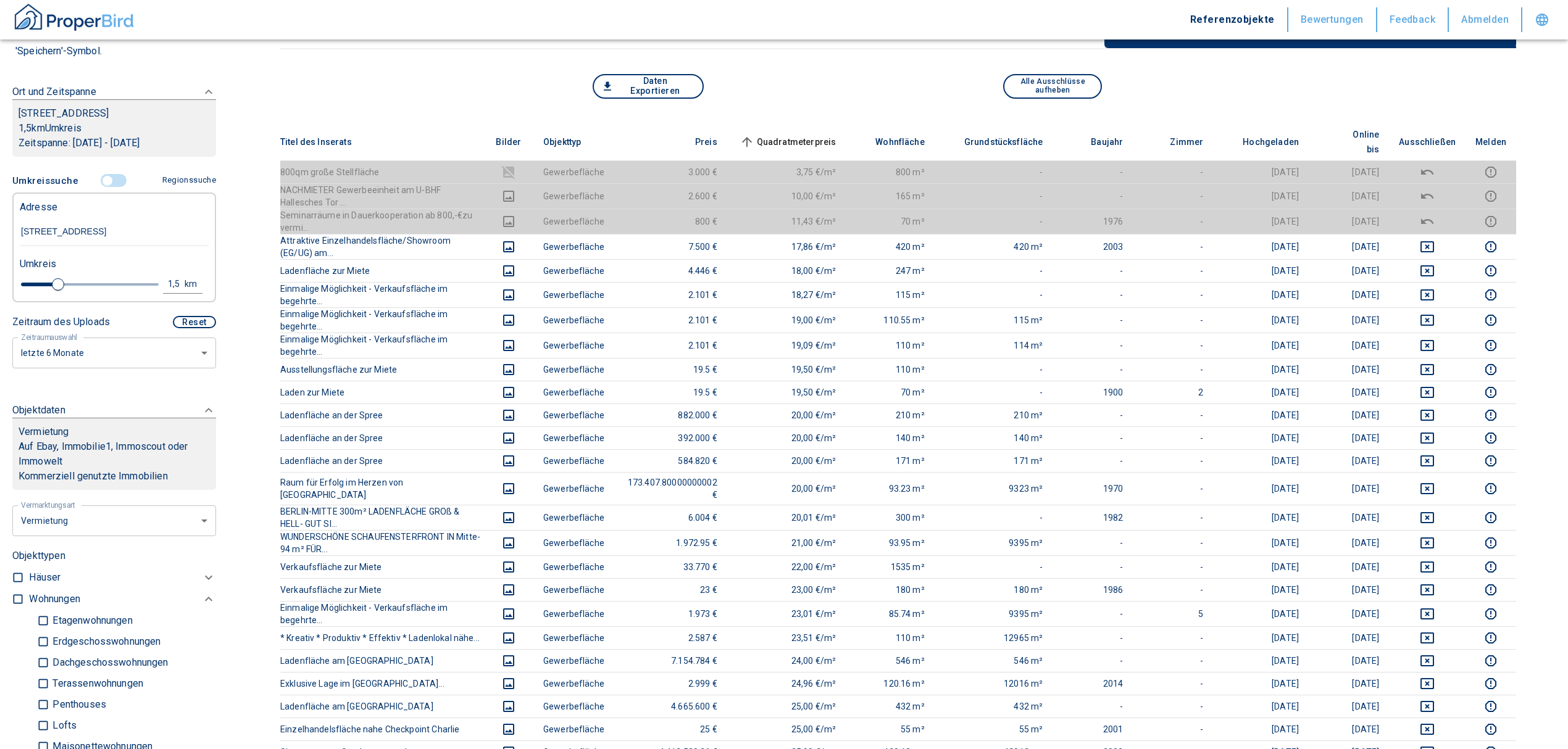
click at [826, 135] on span "Quadratmeterpreis sorted ascending" at bounding box center [787, 142] width 100 height 15
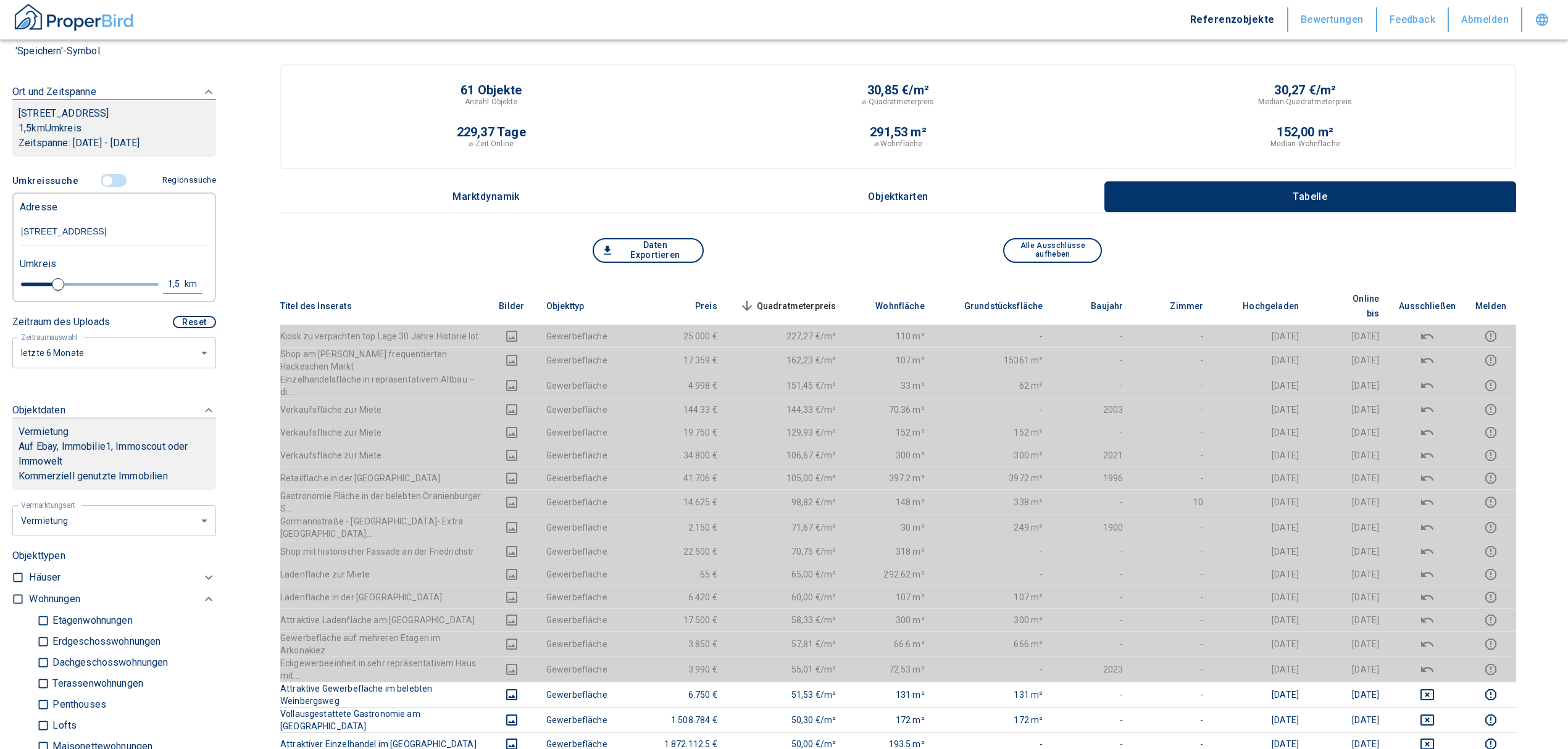
scroll to position [82, 0]
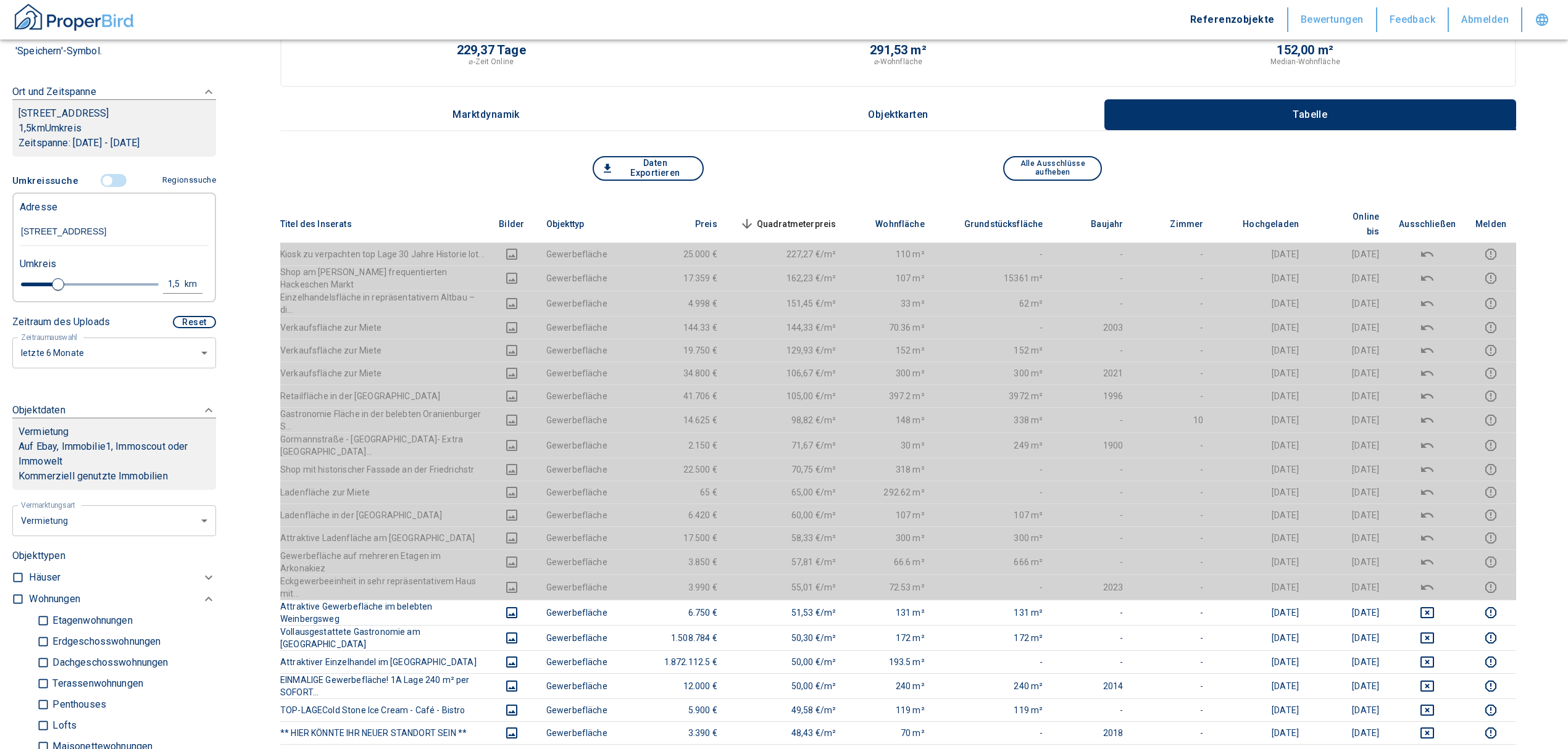
click at [803, 217] on span "Quadratmeterpreis sorted descending" at bounding box center [787, 224] width 100 height 15
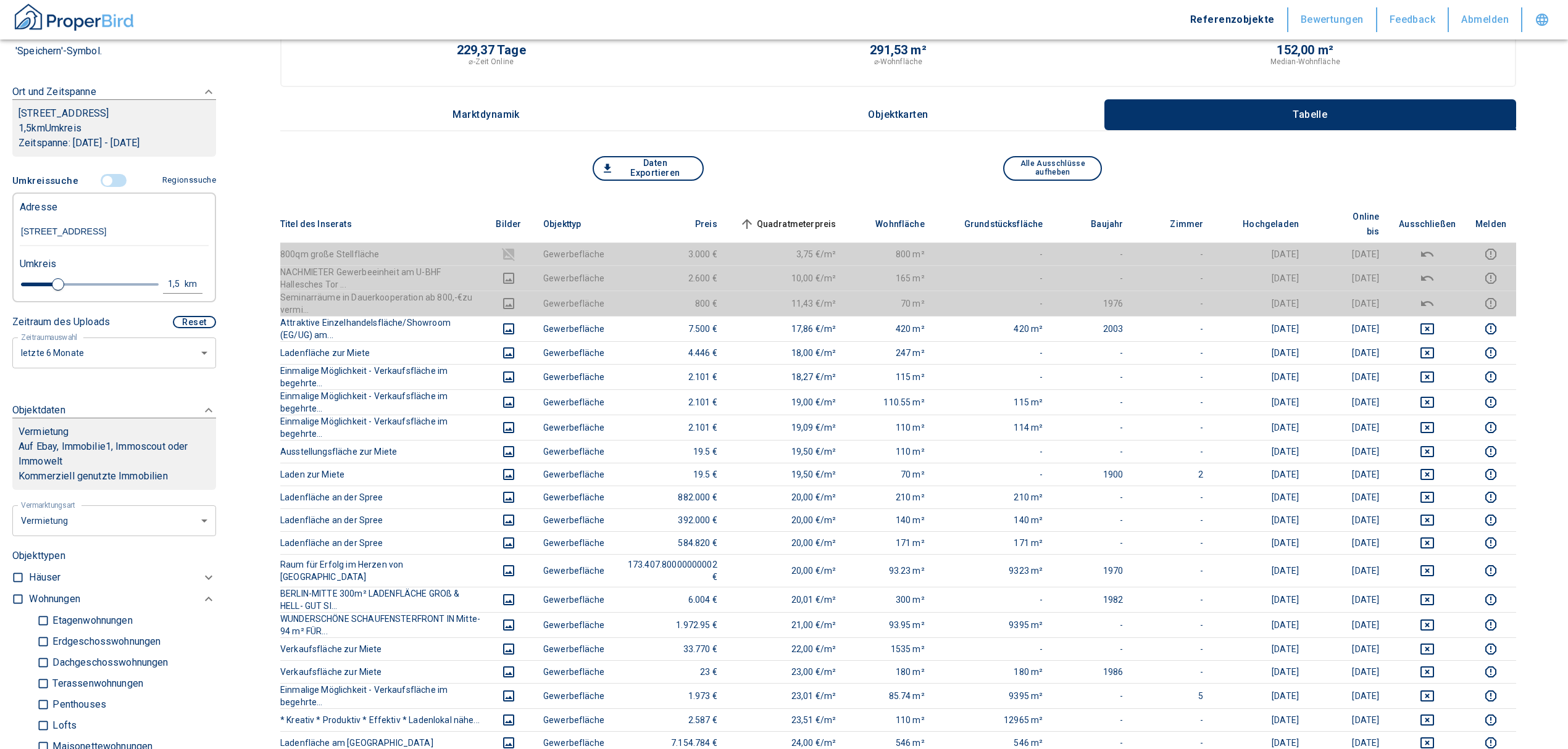
click at [821, 217] on span "Quadratmeterpreis sorted ascending" at bounding box center [787, 224] width 100 height 15
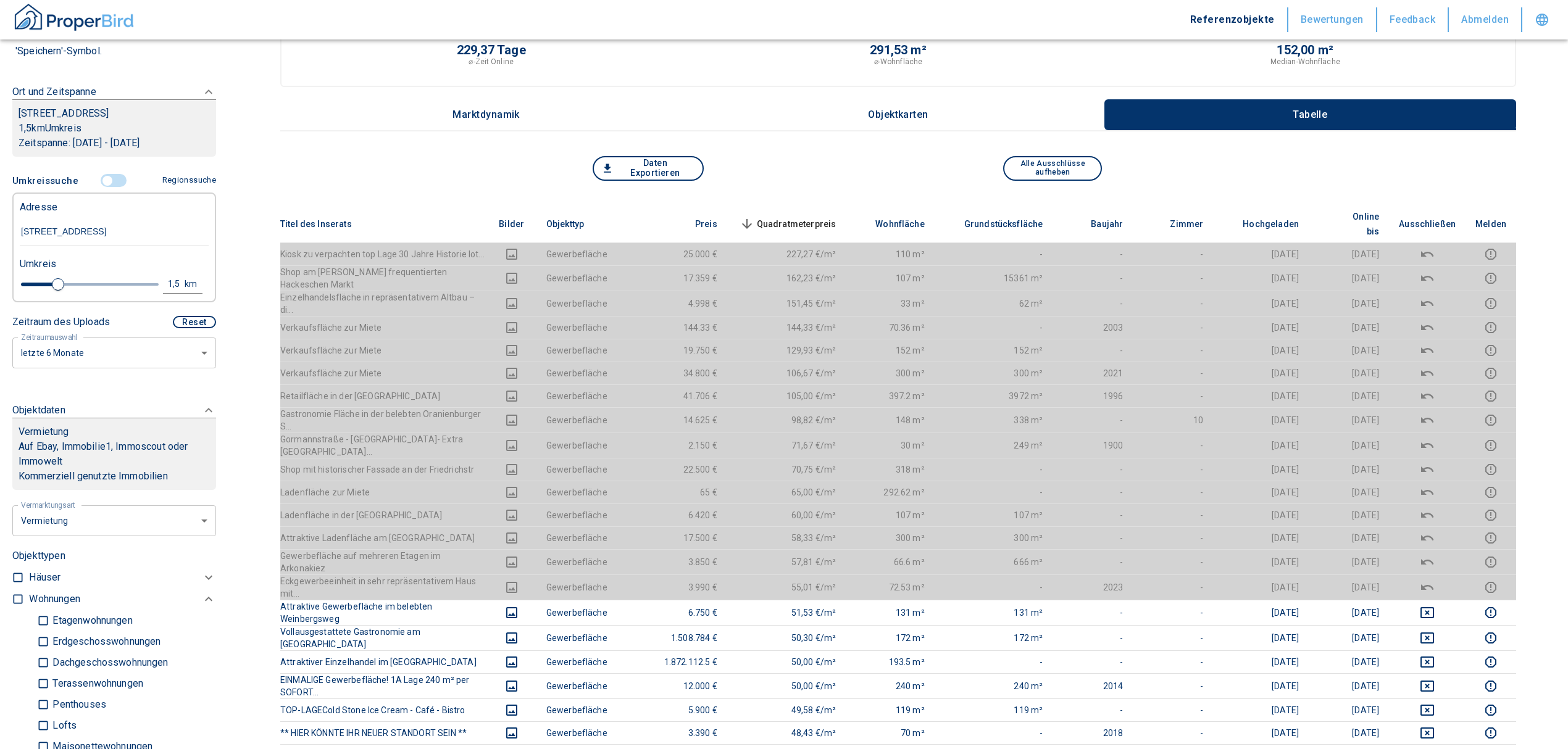
click at [826, 217] on span "Quadratmeterpreis sorted descending" at bounding box center [787, 224] width 100 height 15
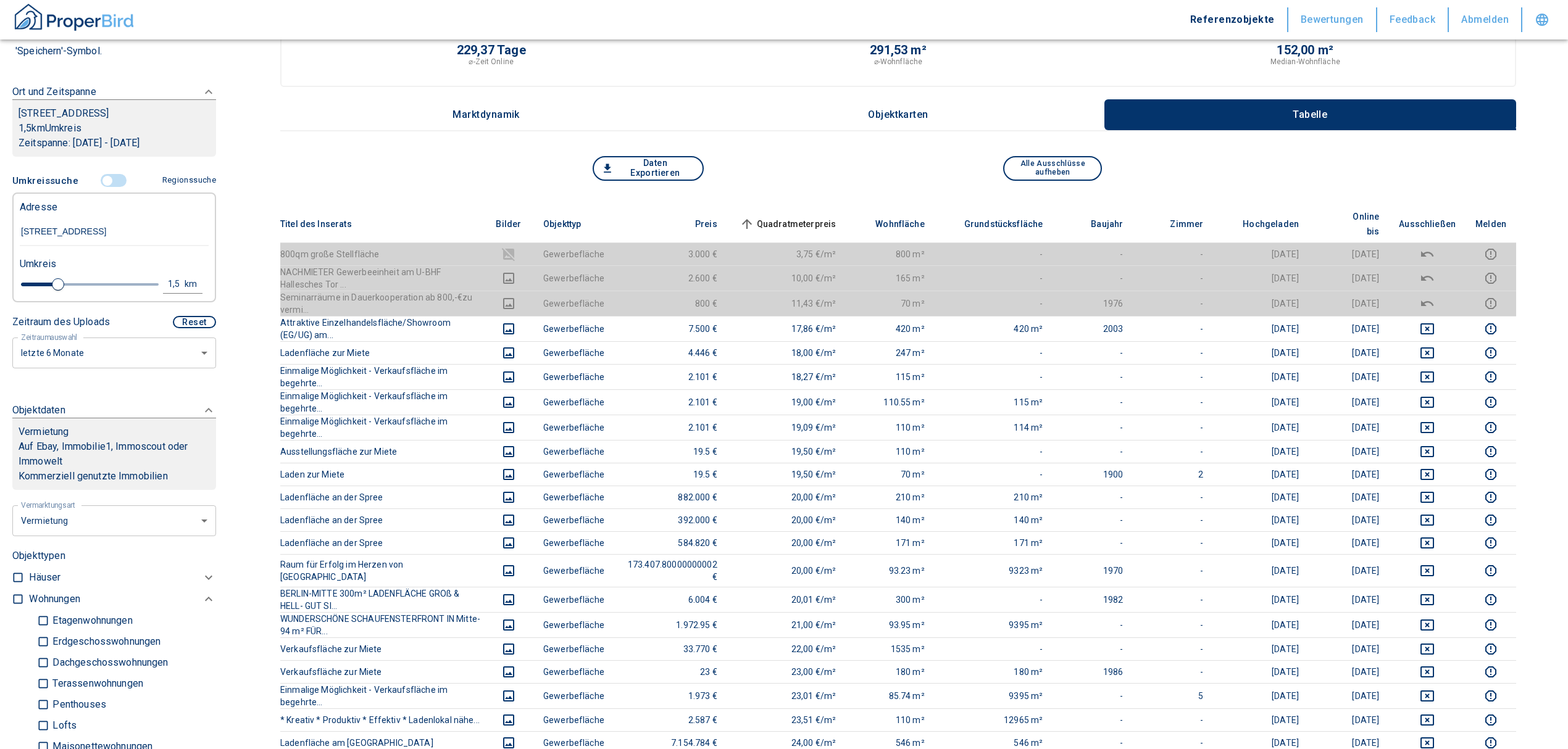
click at [102, 183] on input "controlled" at bounding box center [107, 181] width 37 height 14
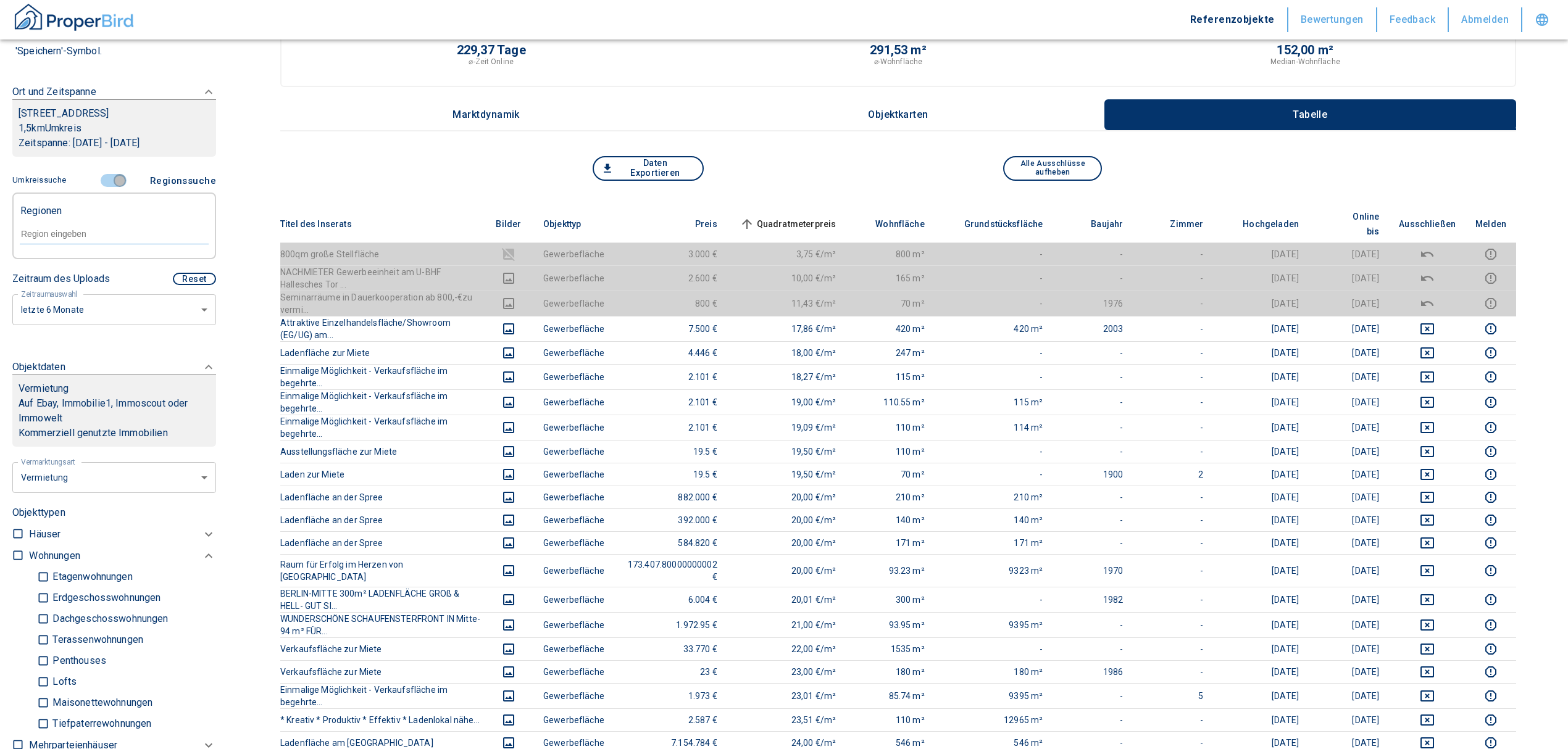
click at [104, 179] on input "controlled" at bounding box center [120, 181] width 37 height 14
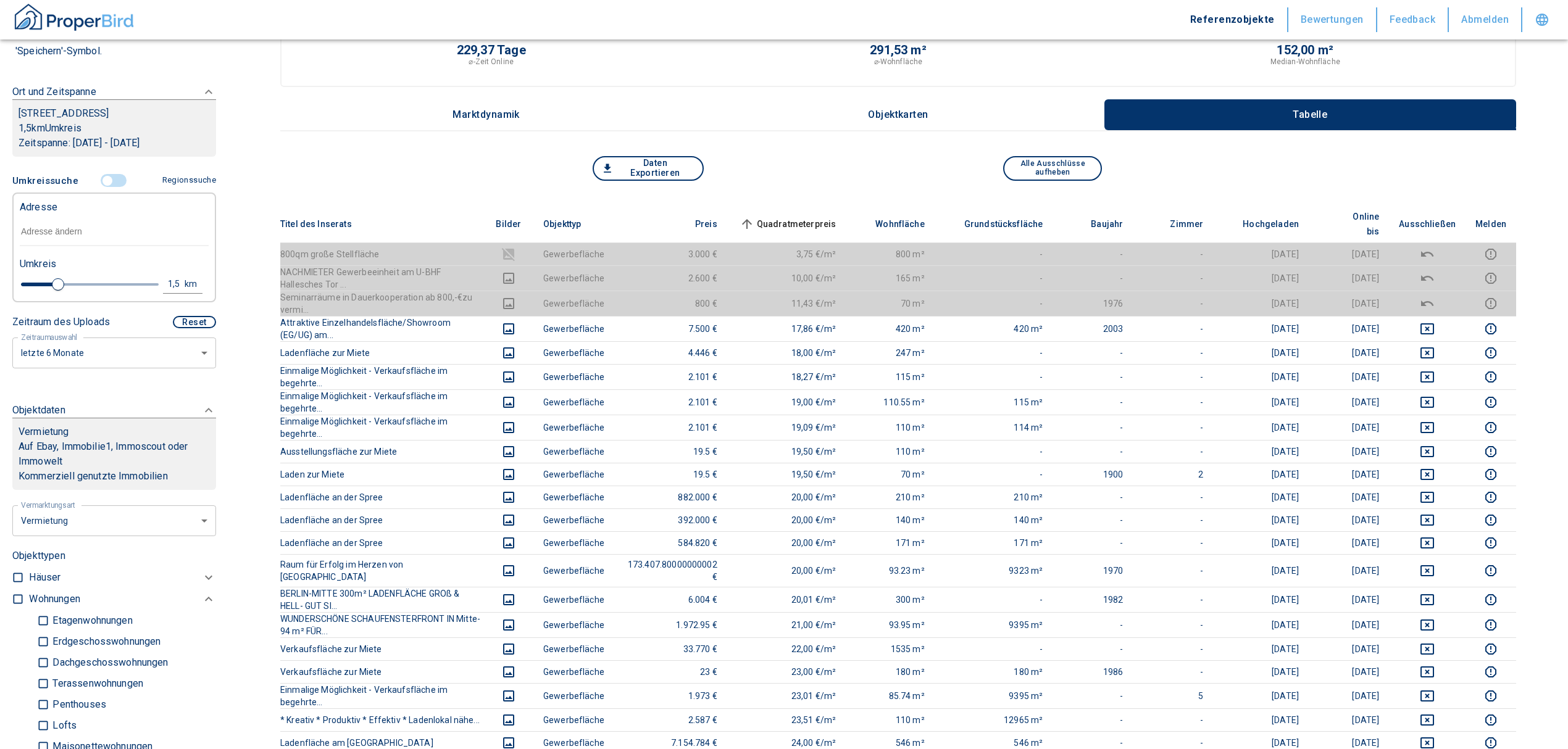
click at [29, 238] on input "text" at bounding box center [113, 231] width 189 height 29
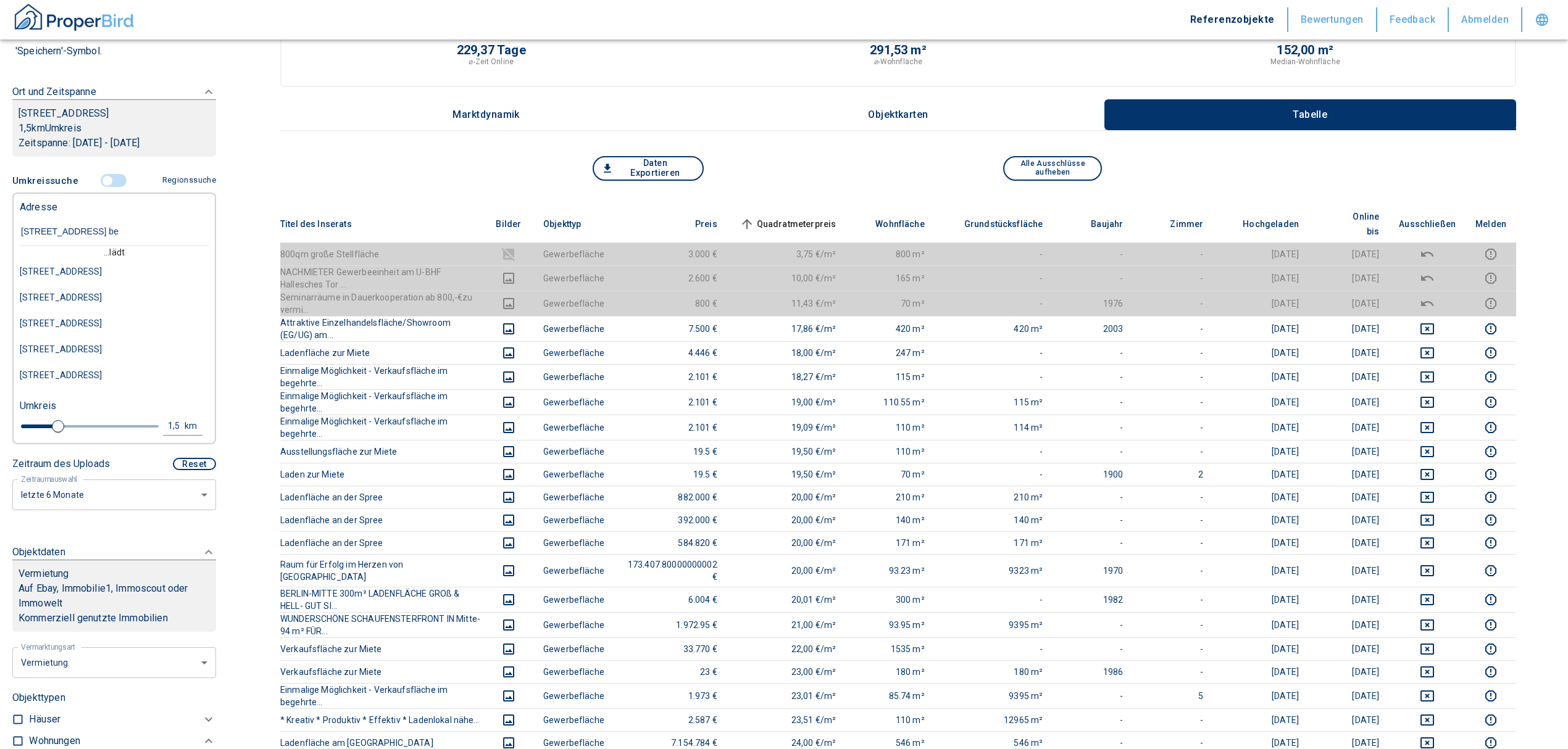
type input "[STREET_ADDRESS]"
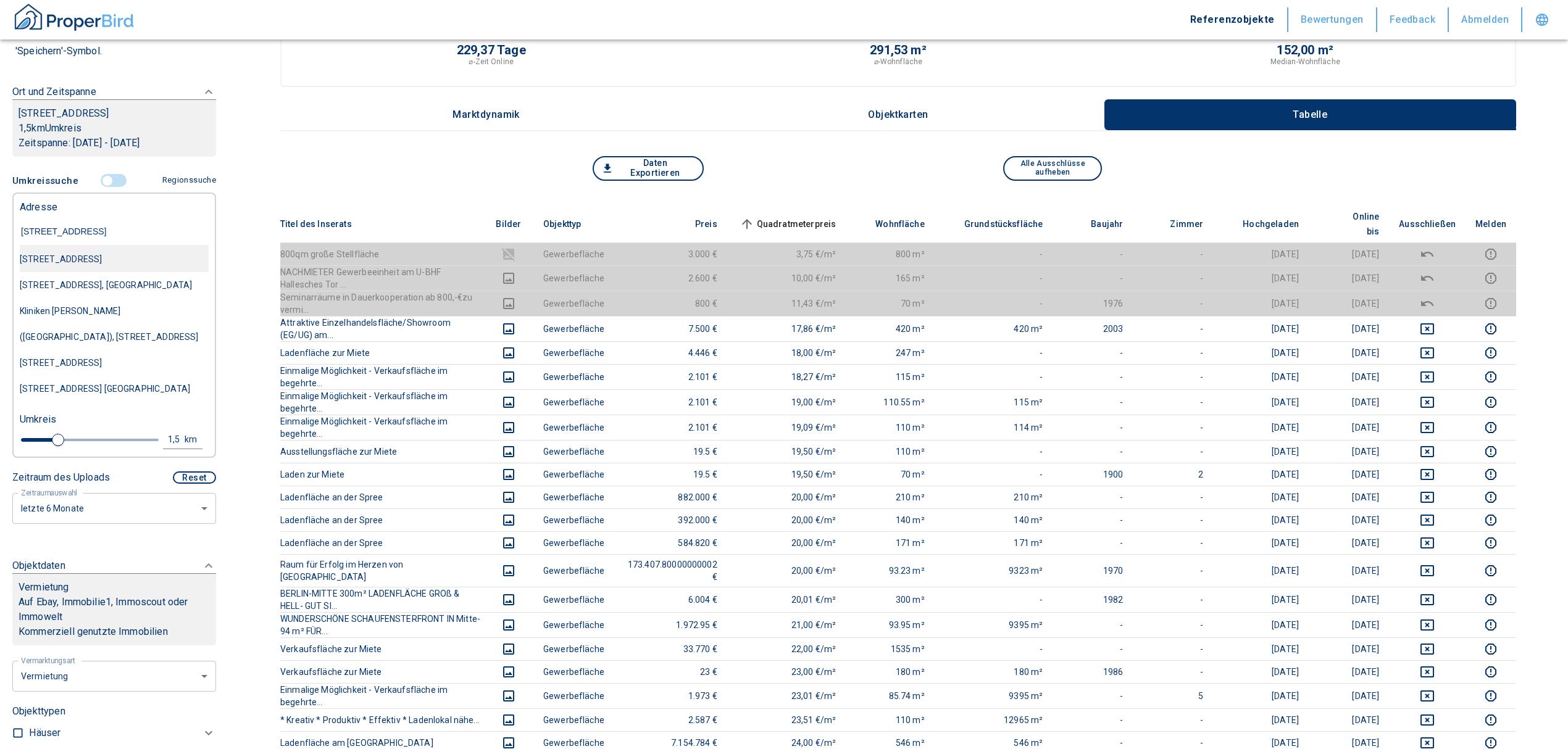
click at [70, 258] on div "[STREET_ADDRESS]" at bounding box center [113, 259] width 189 height 26
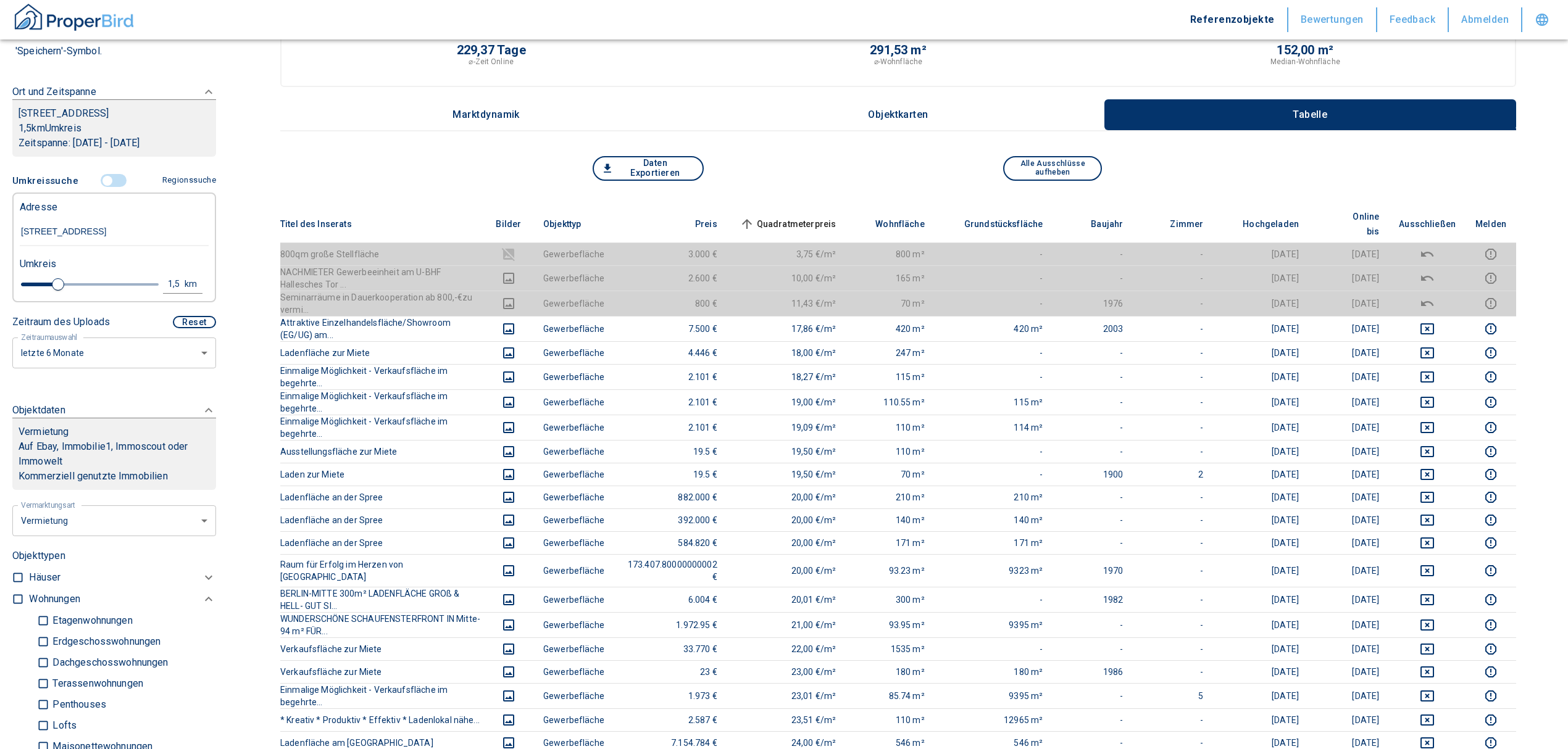
type input "2020"
type input "999999990"
type input "[STREET_ADDRESS]"
type input "1.6"
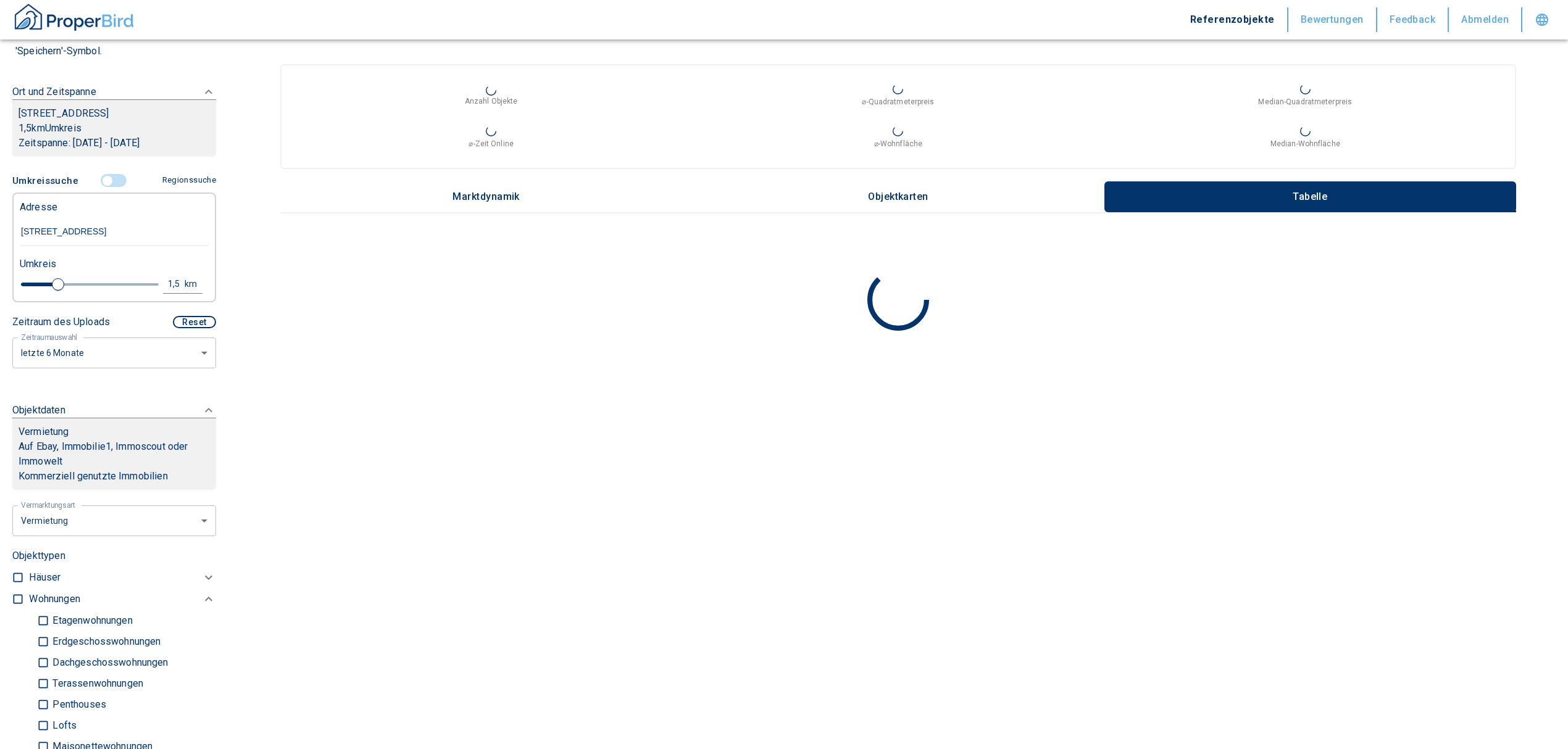
scroll to position [329, 0]
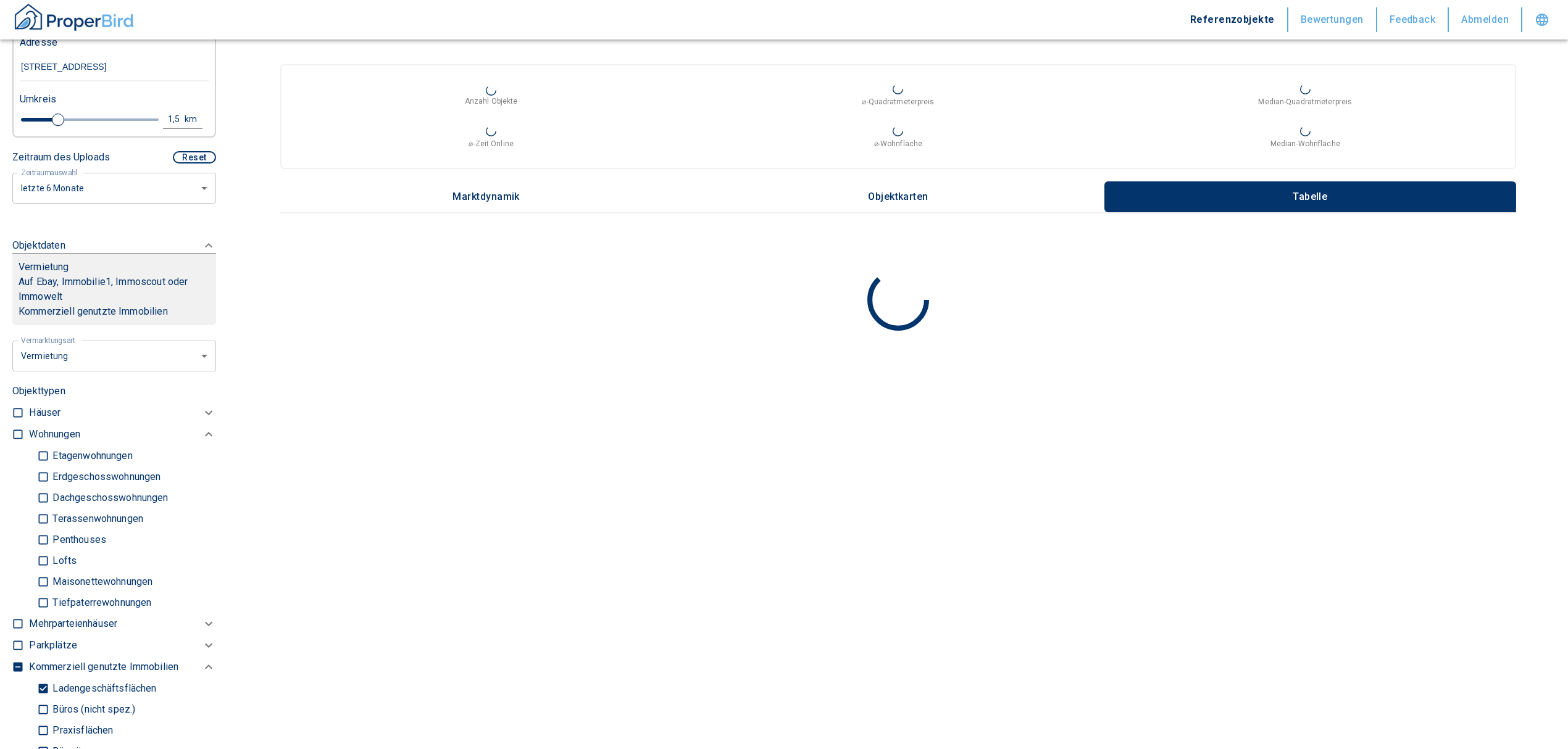
type input "[STREET_ADDRESS]"
click at [14, 440] on input "checkbox" at bounding box center [18, 434] width 12 height 12
checkbox input "true"
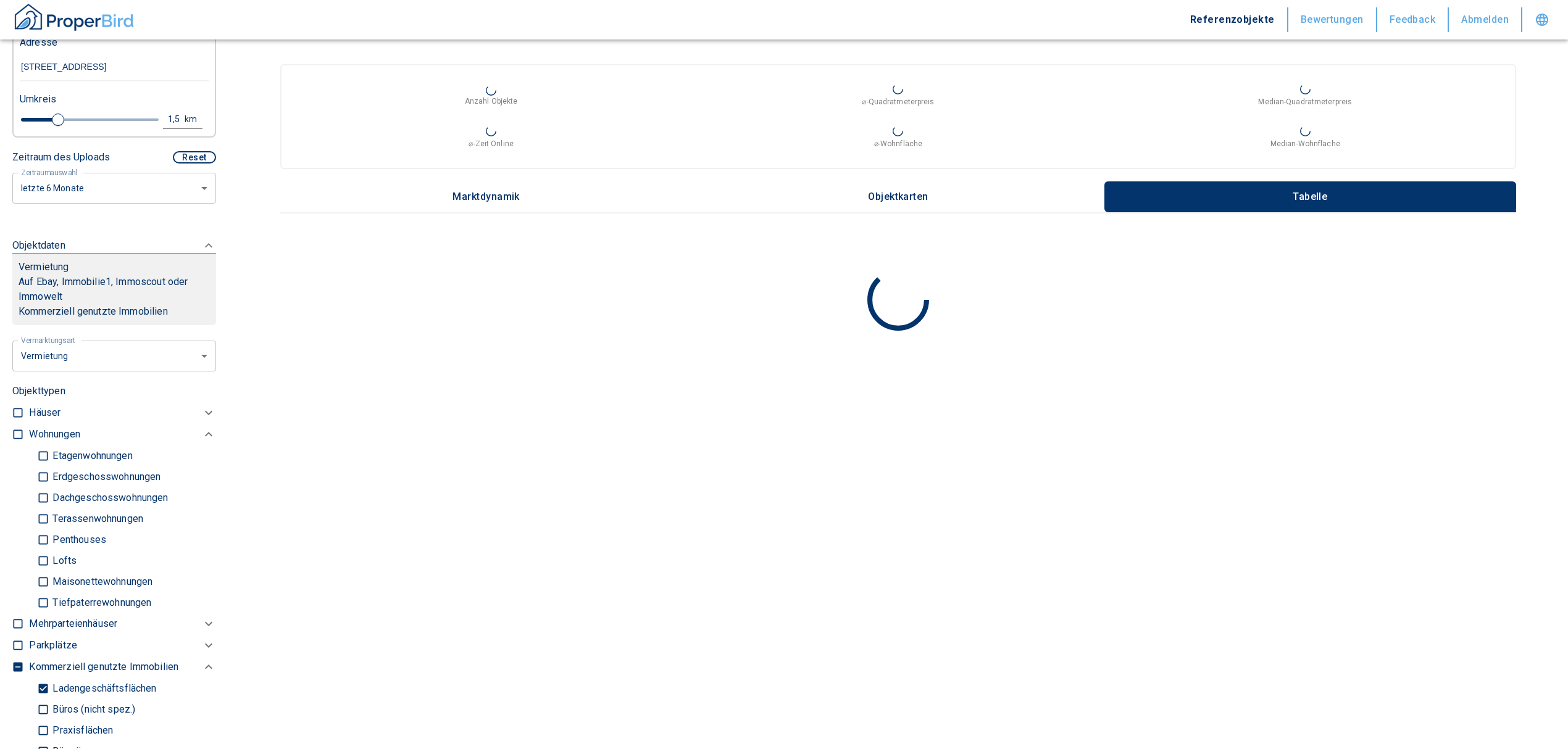
checkbox input "true"
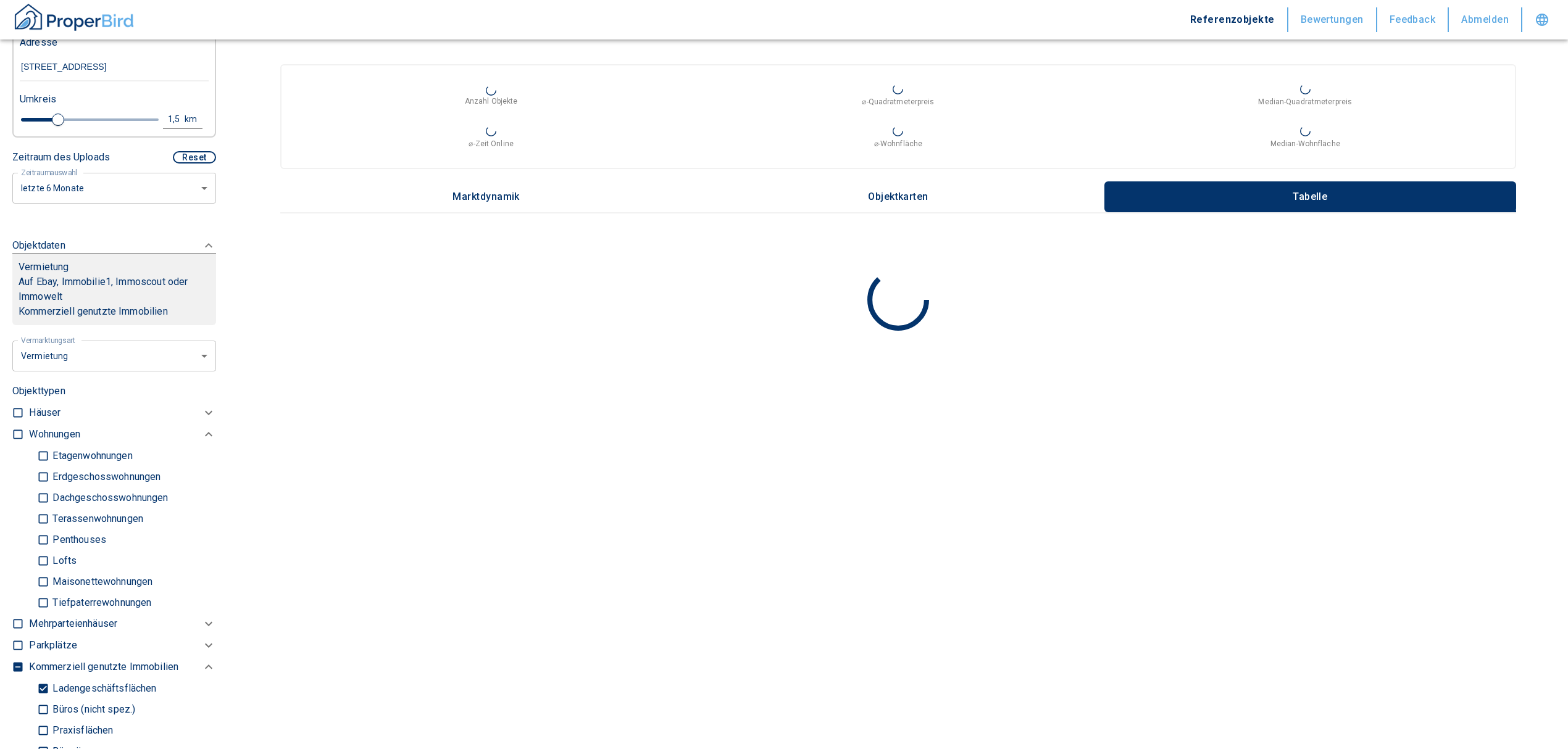
checkbox input "true"
type input "2020"
type input "999999990"
type input "1.6"
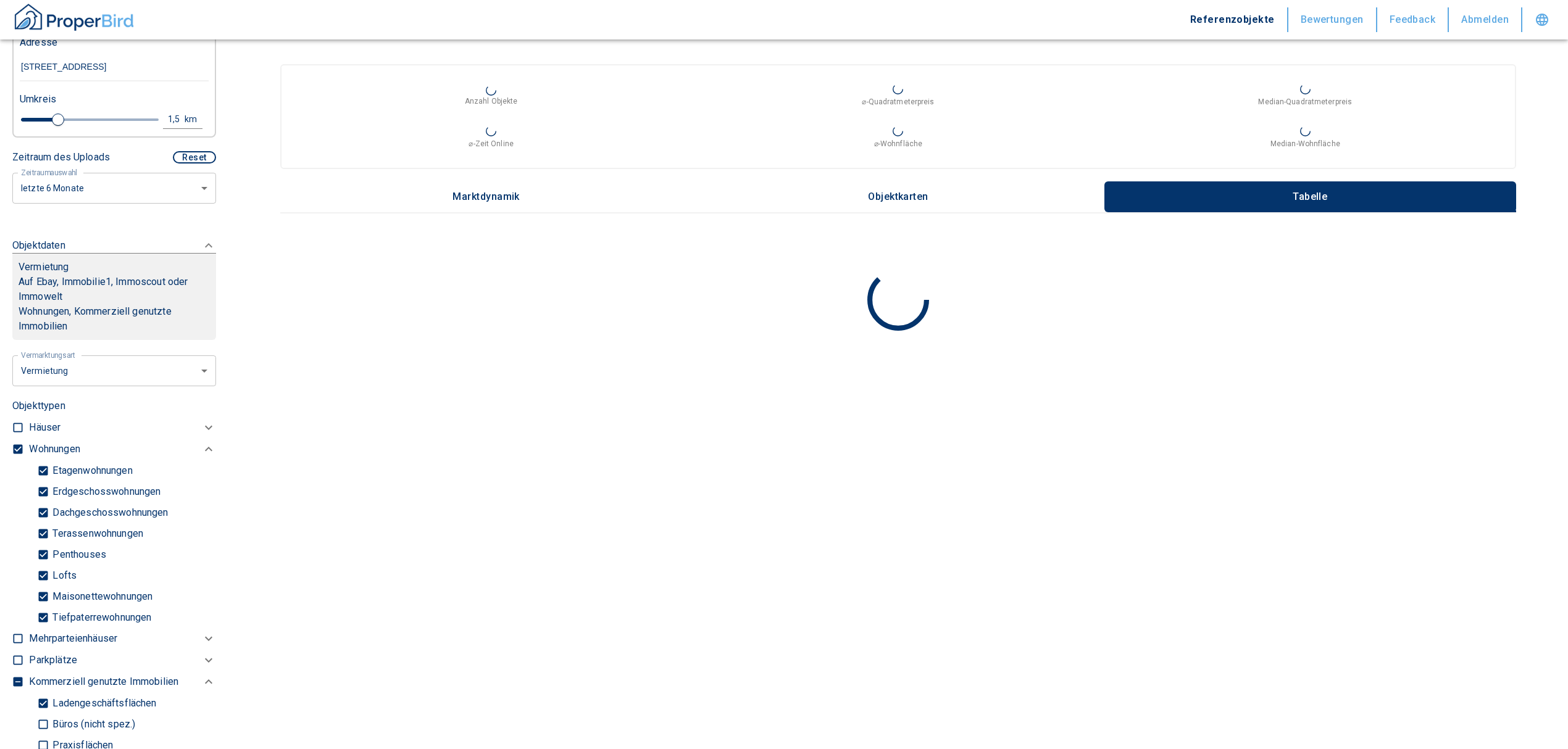
type input "2020"
type input "999999990"
type input "1.6"
click at [41, 628] on input "Tiefpaterrewohnungen" at bounding box center [42, 616] width 12 height 21
checkbox input "false"
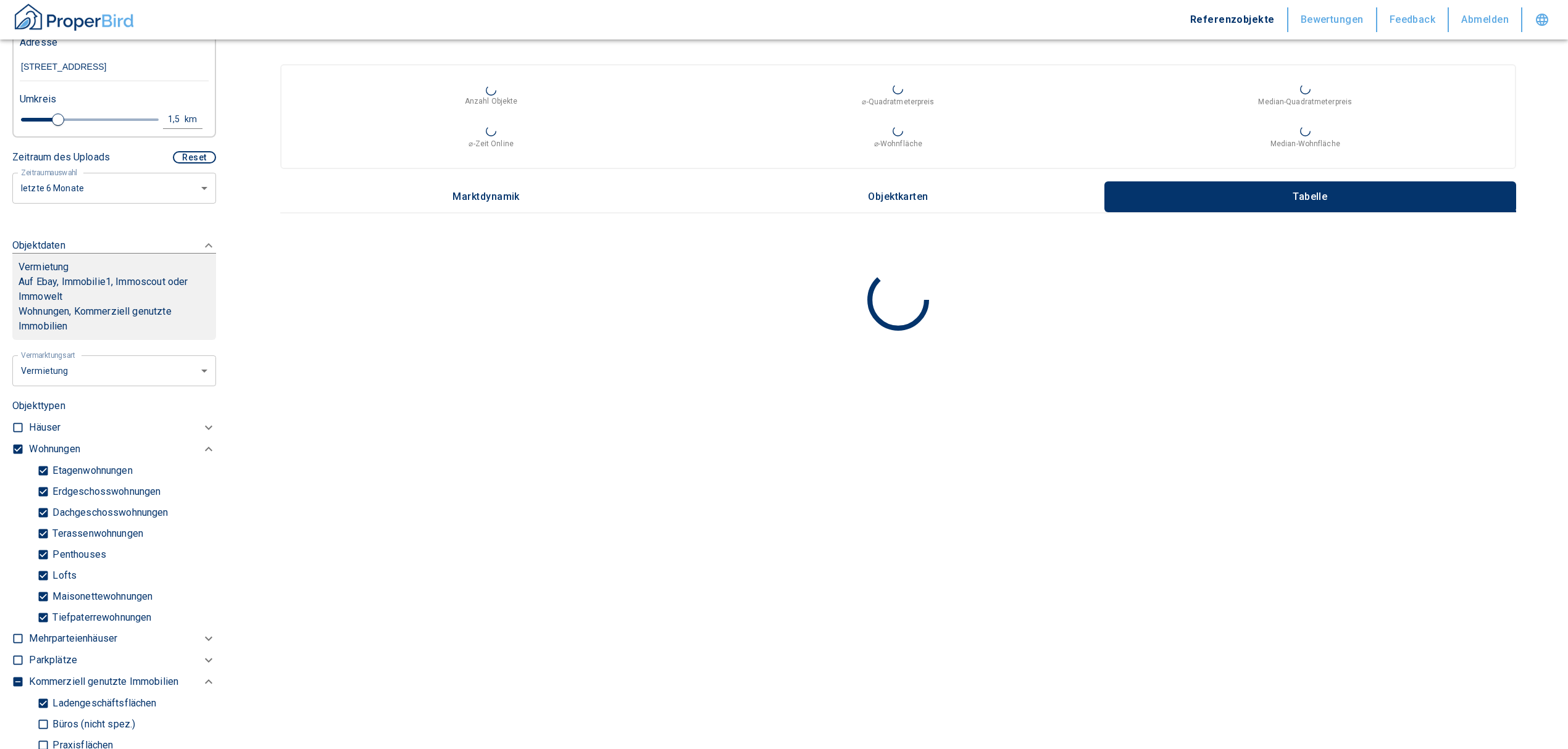
checkbox input "false"
type input "2020"
type input "999999990"
type input "1.6"
click at [41, 714] on input "Ladengeschäftsflächen" at bounding box center [42, 703] width 12 height 21
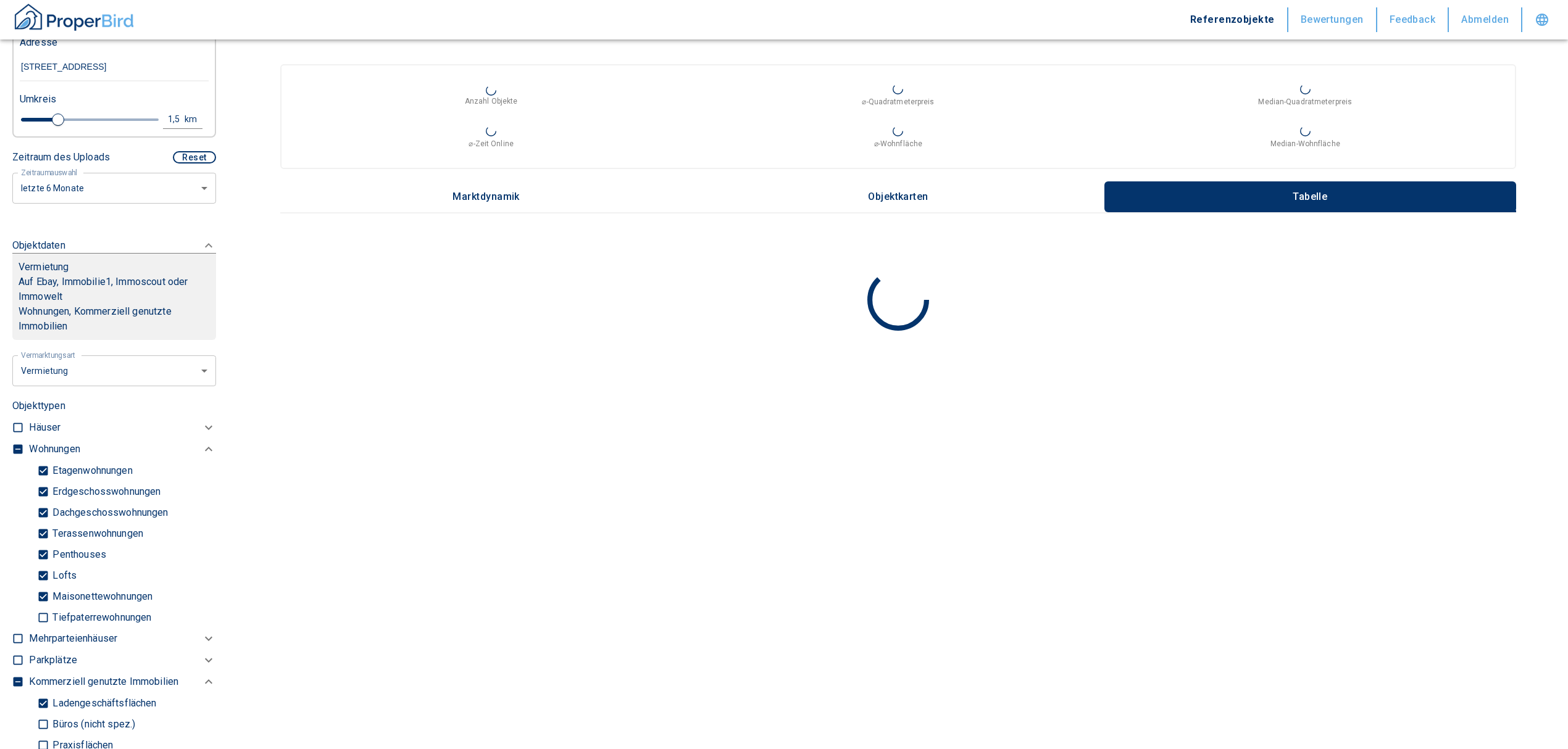
checkbox input "false"
type input "2020"
type input "999999990"
type input "1.6"
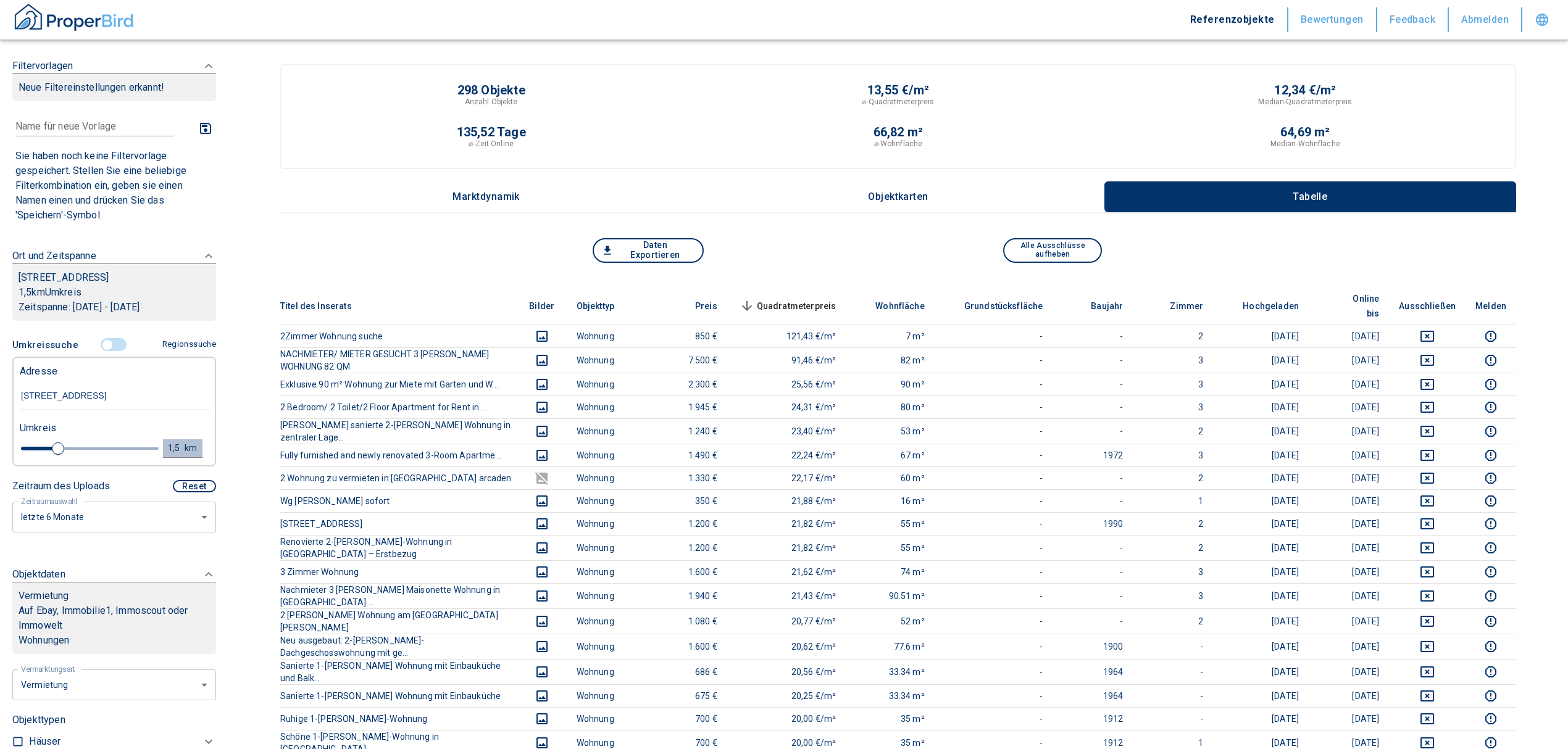
click at [166, 456] on div "1,5" at bounding box center [177, 448] width 22 height 16
drag, startPoint x: 66, startPoint y: 462, endPoint x: 0, endPoint y: 462, distance: 66.0
click at [0, 465] on div "Filtervorlagen Neue Filtereinstellungen erkannt! Name für neue Vorlage x Sie ha…" at bounding box center [114, 374] width 229 height 749
type input "0,5"
click at [141, 454] on button "Neue Suchen" at bounding box center [165, 448] width 68 height 18
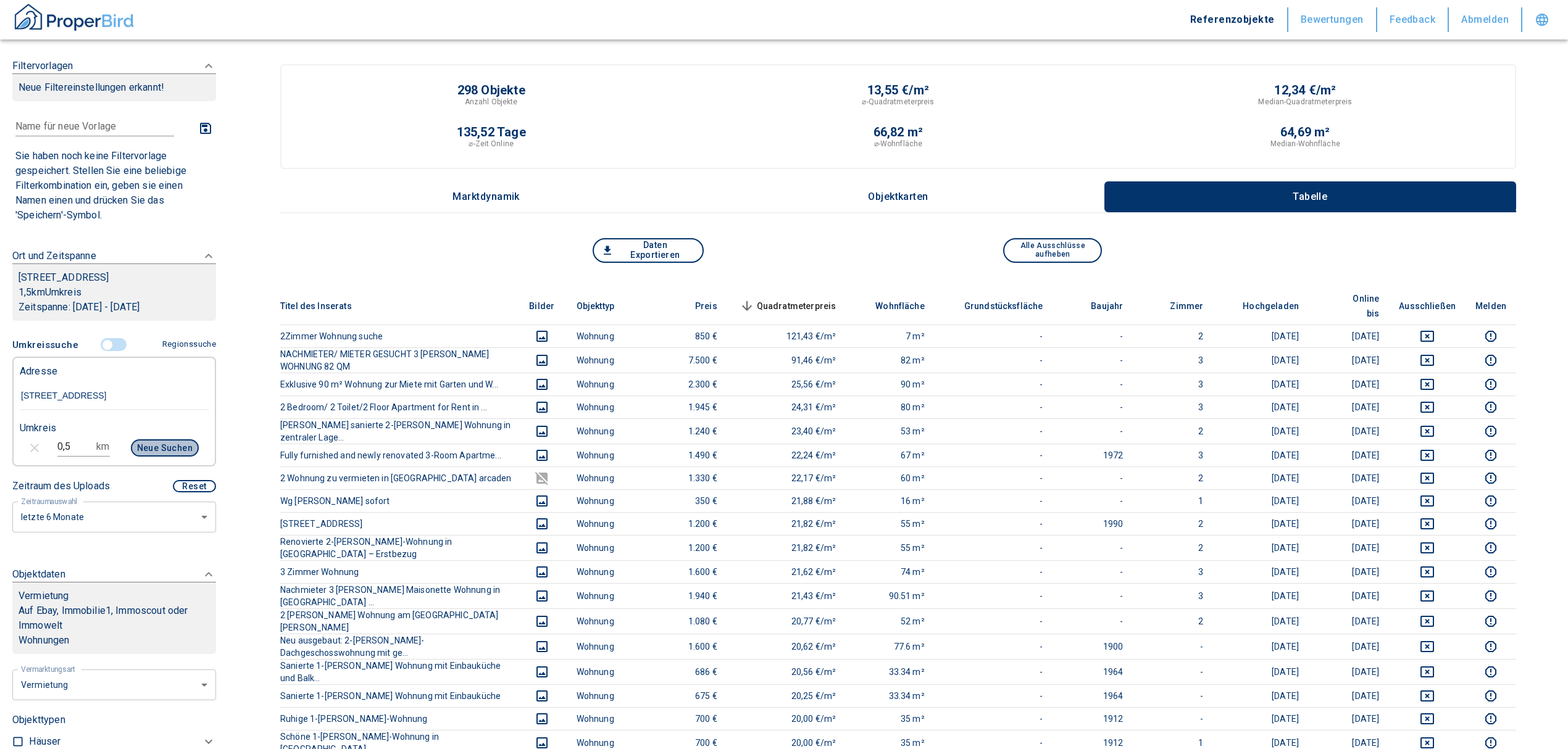
type input "2020"
type input "999999990"
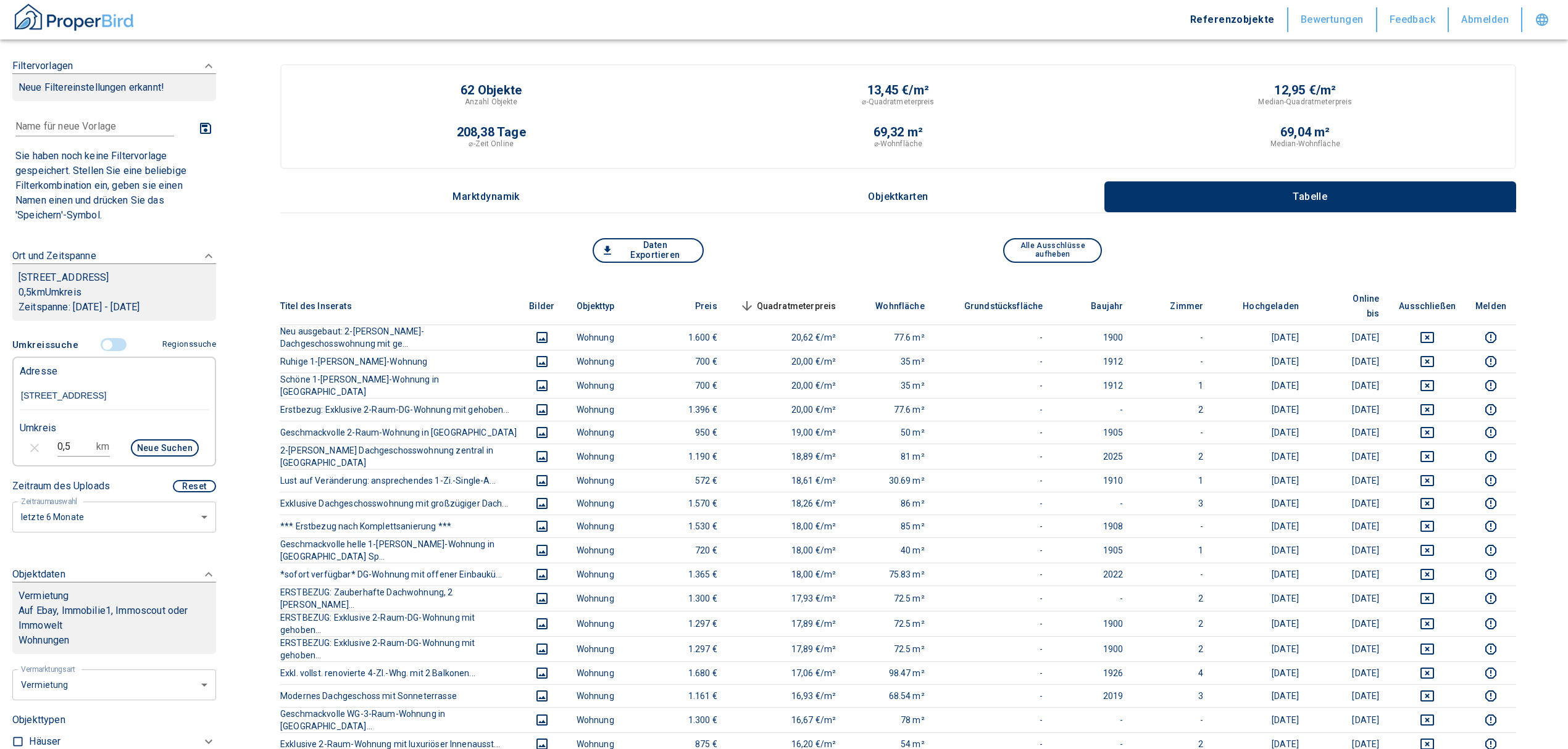
click at [794, 298] on span "Quadratmeterpreis sorted descending" at bounding box center [787, 306] width 100 height 15
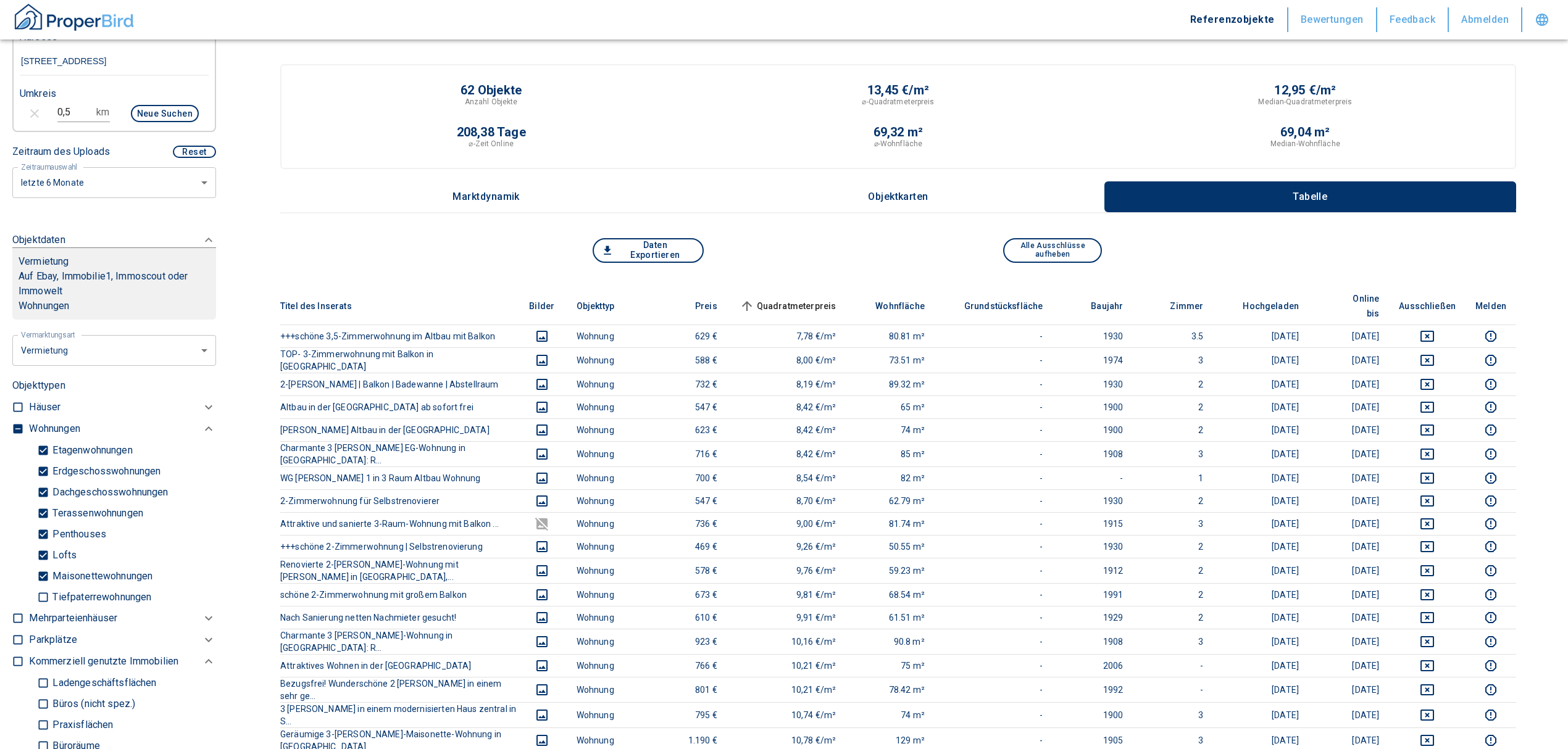
scroll to position [411, 0]
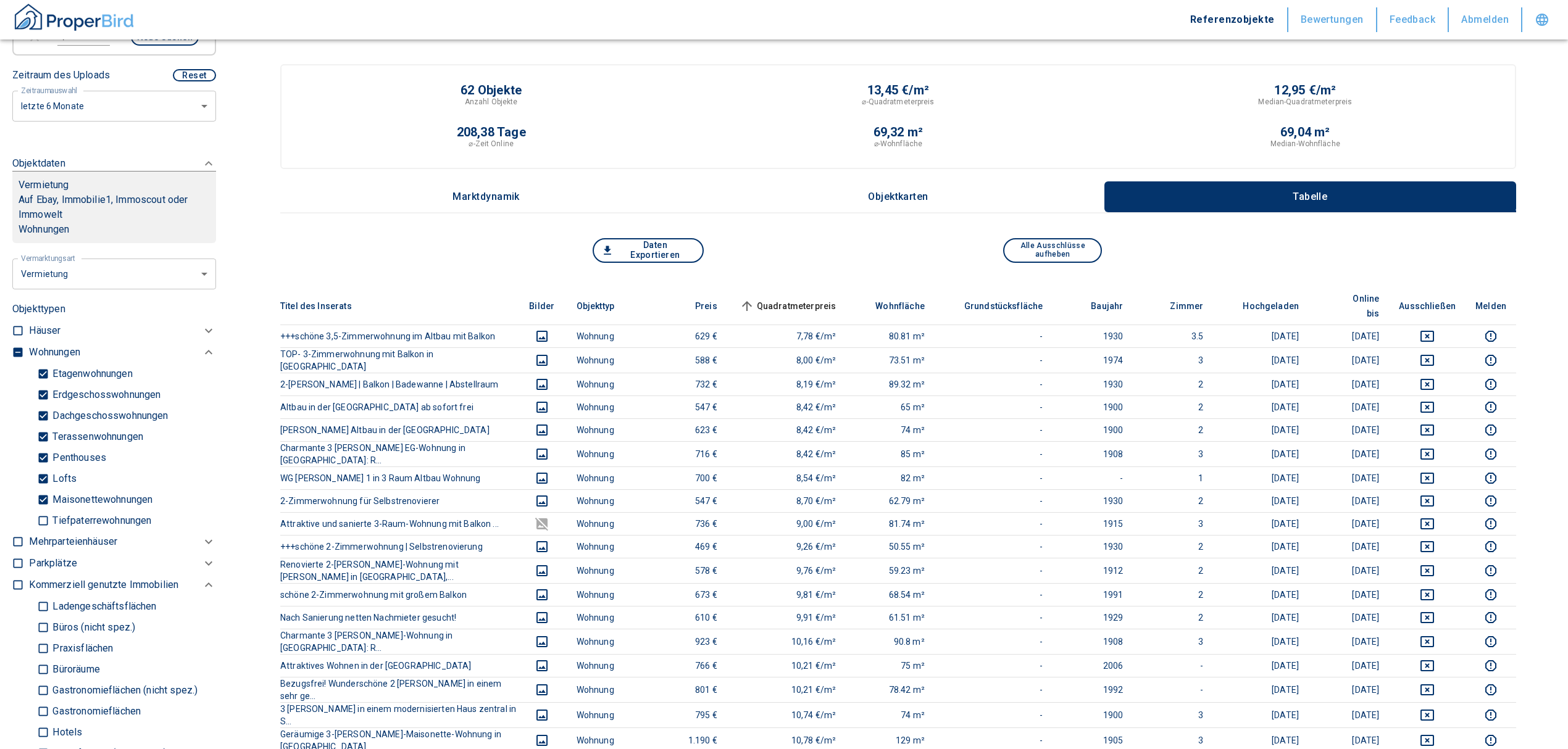
click at [13, 358] on input "checkbox" at bounding box center [18, 352] width 12 height 12
checkbox input "true"
type input "2020"
type input "999999990"
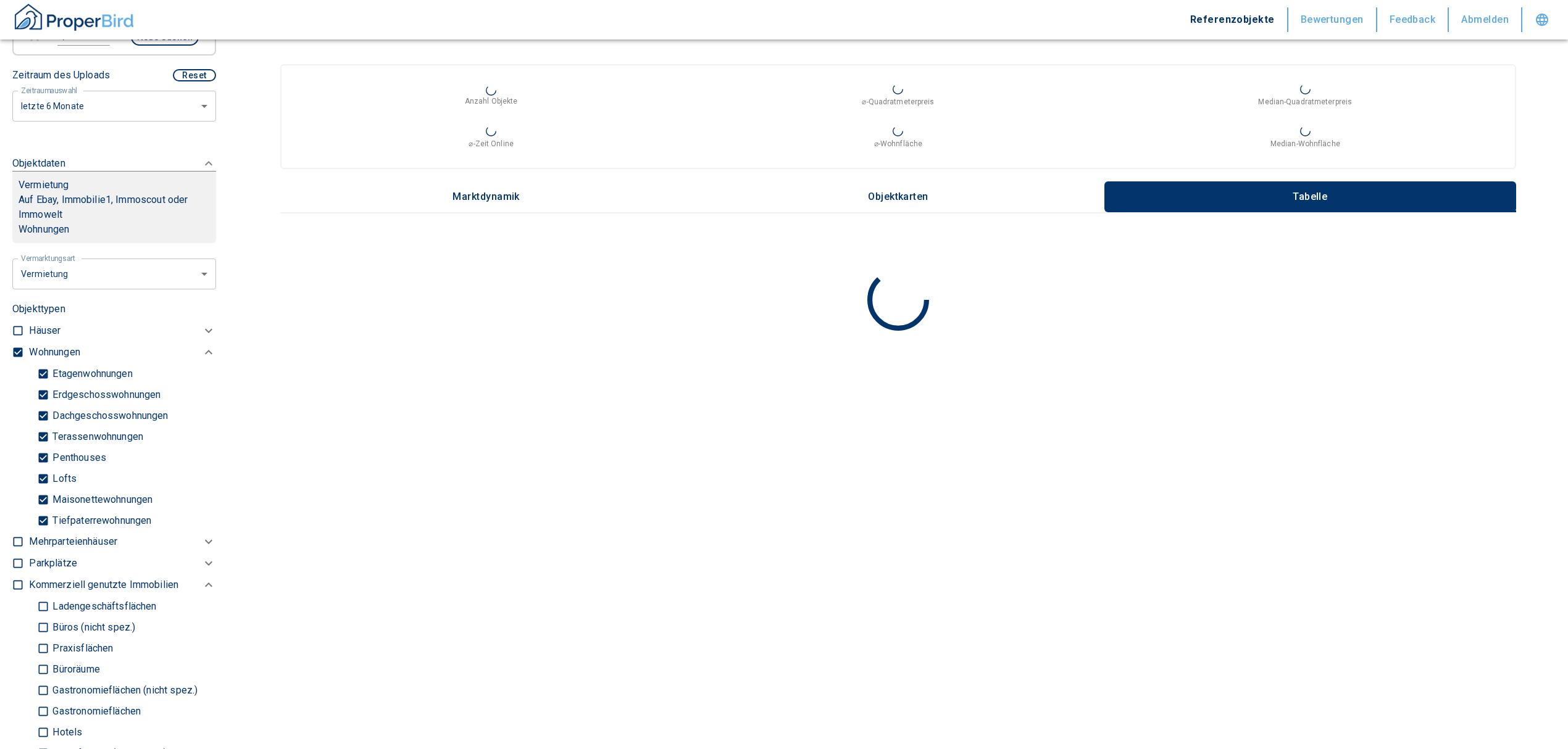
type input "2020"
type input "999999990"
click at [13, 358] on input "checkbox" at bounding box center [18, 352] width 12 height 12
checkbox input "false"
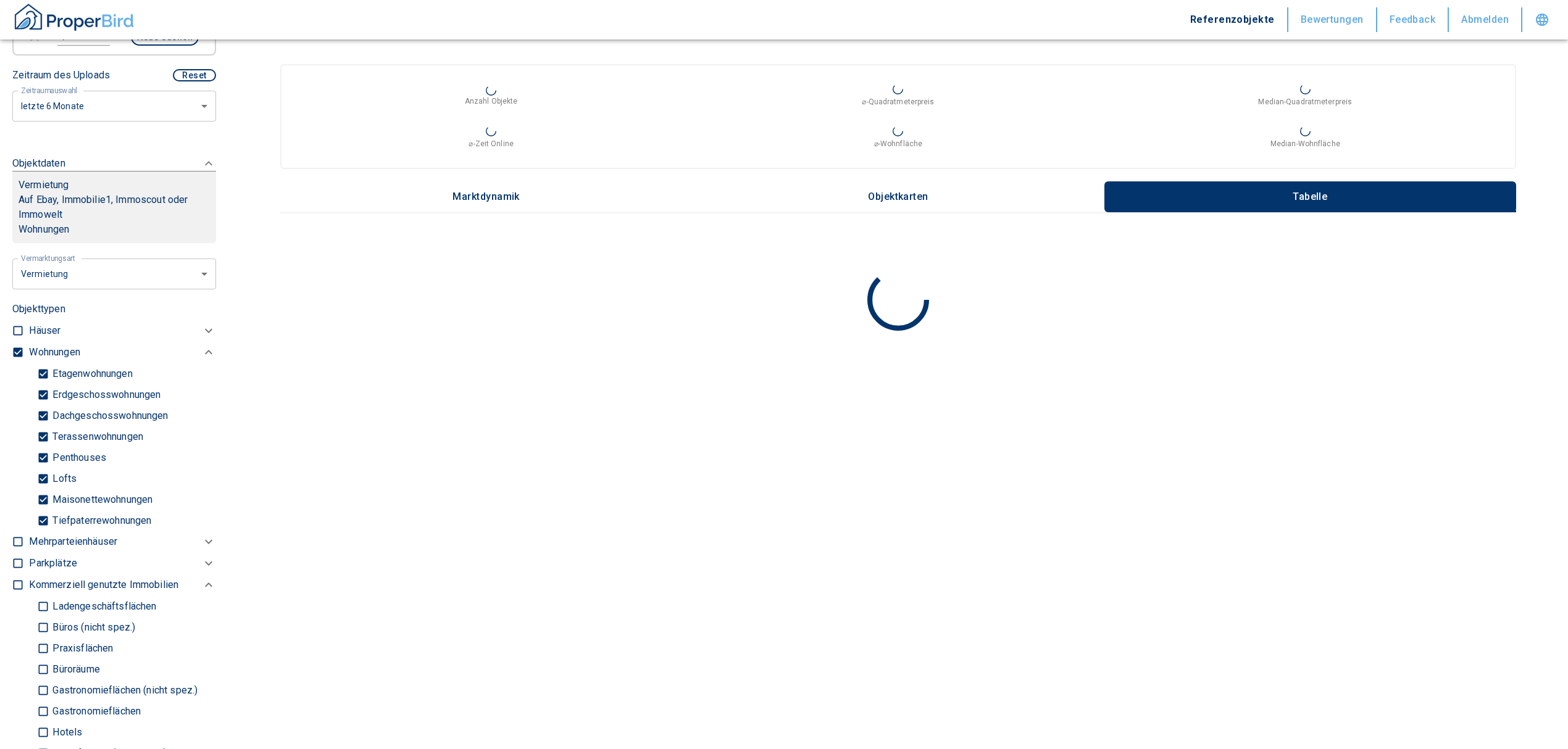
checkbox input "false"
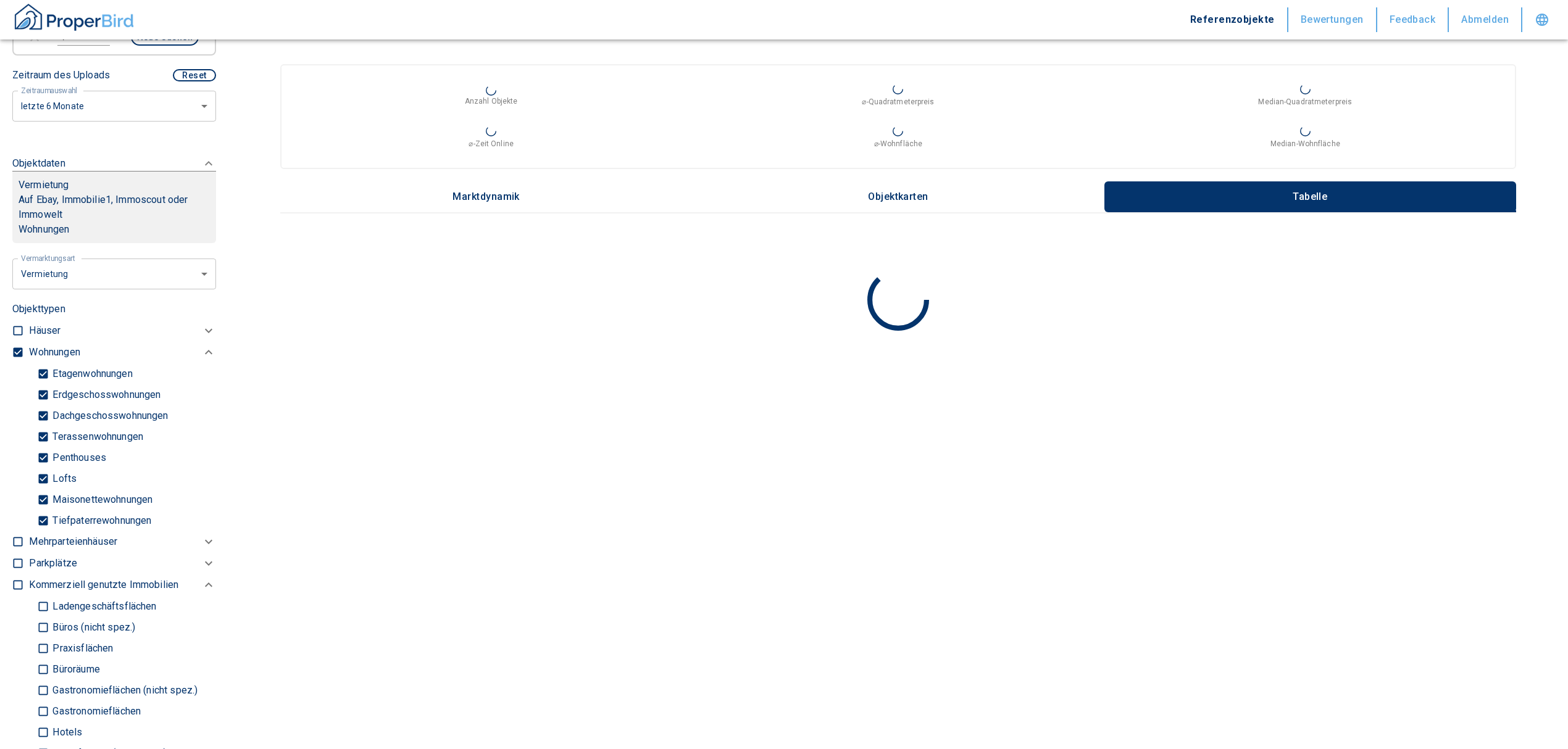
checkbox input "false"
type input "2020"
type input "999999990"
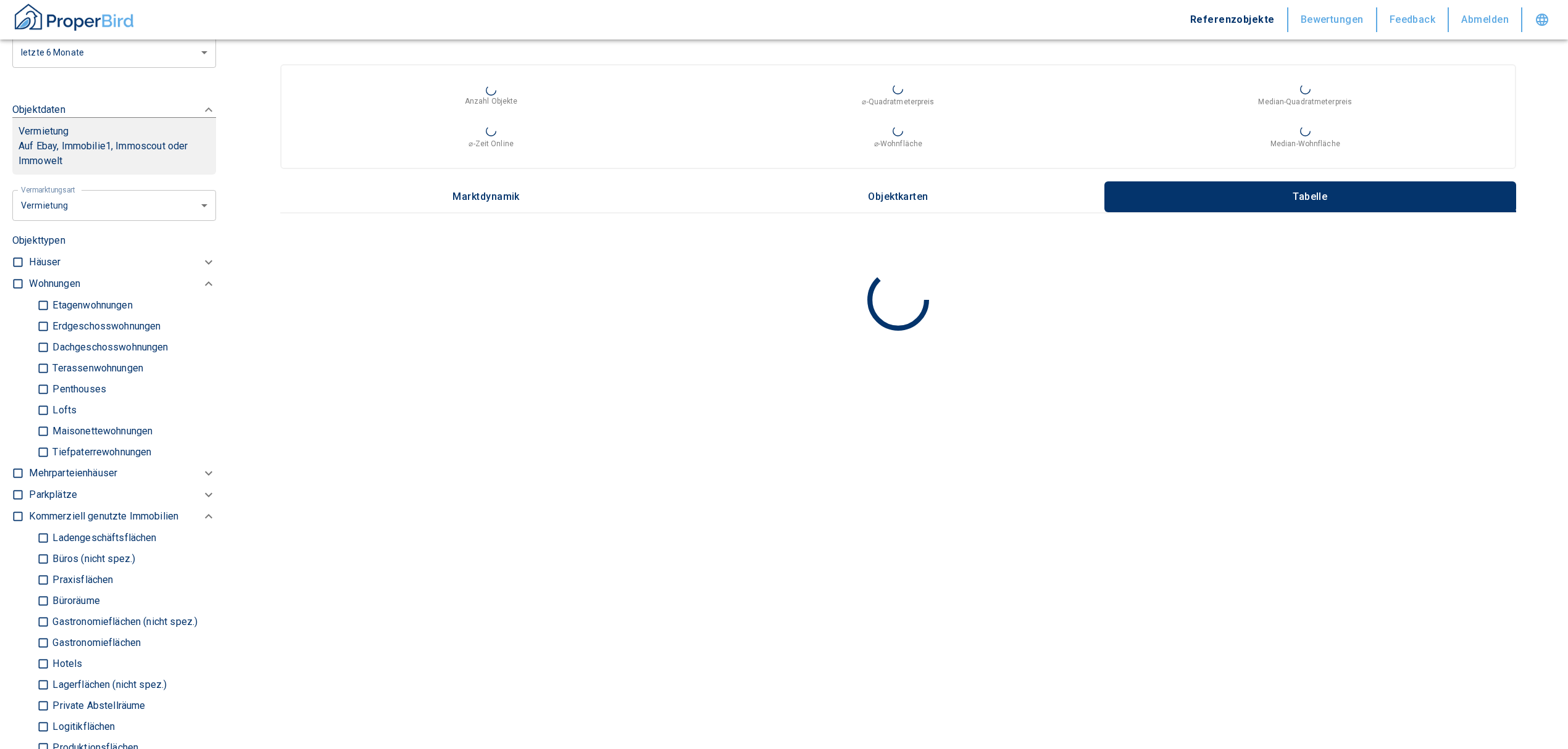
scroll to position [494, 0]
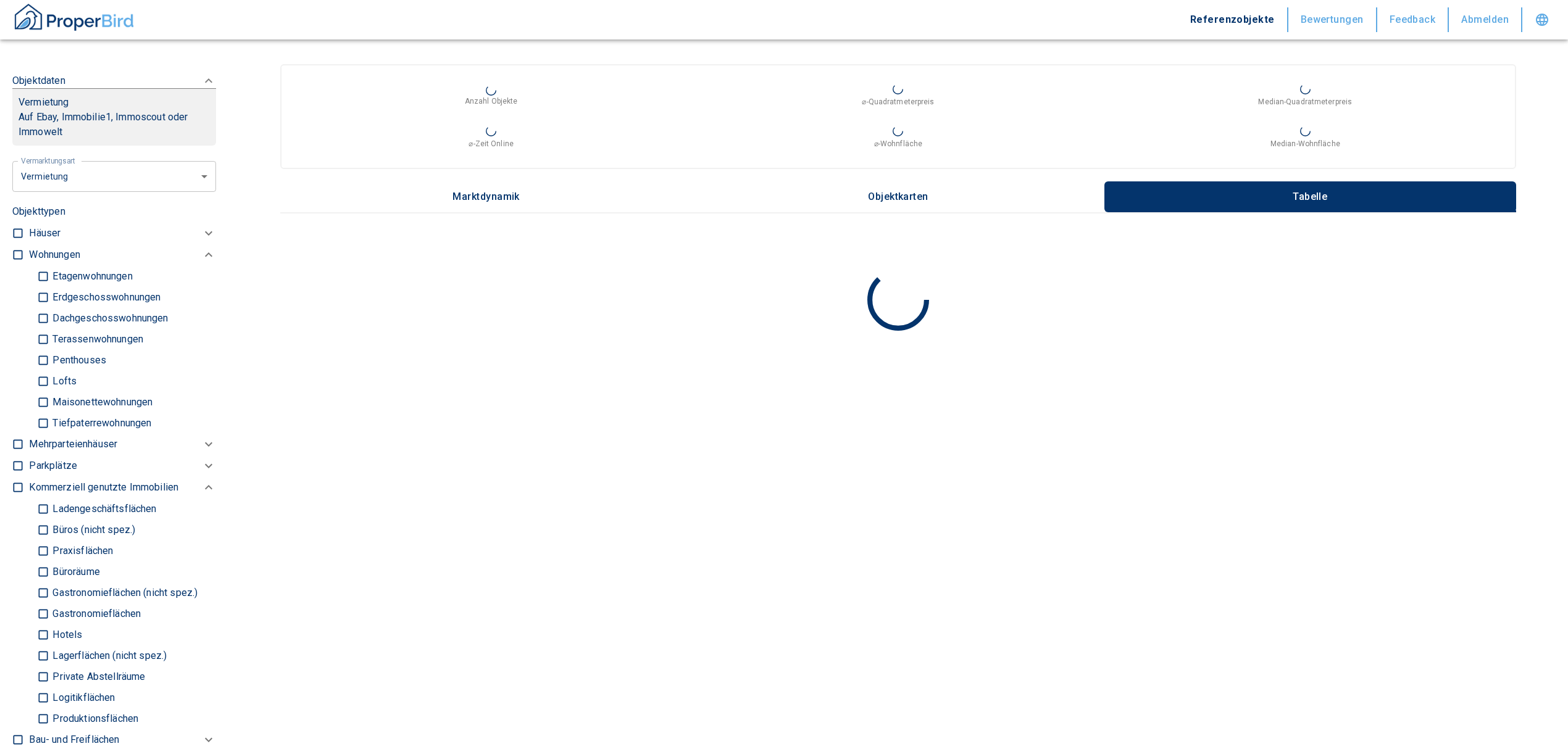
click at [41, 582] on input "Büroräume" at bounding box center [42, 571] width 12 height 21
checkbox input "true"
type input "2020"
type input "999999990"
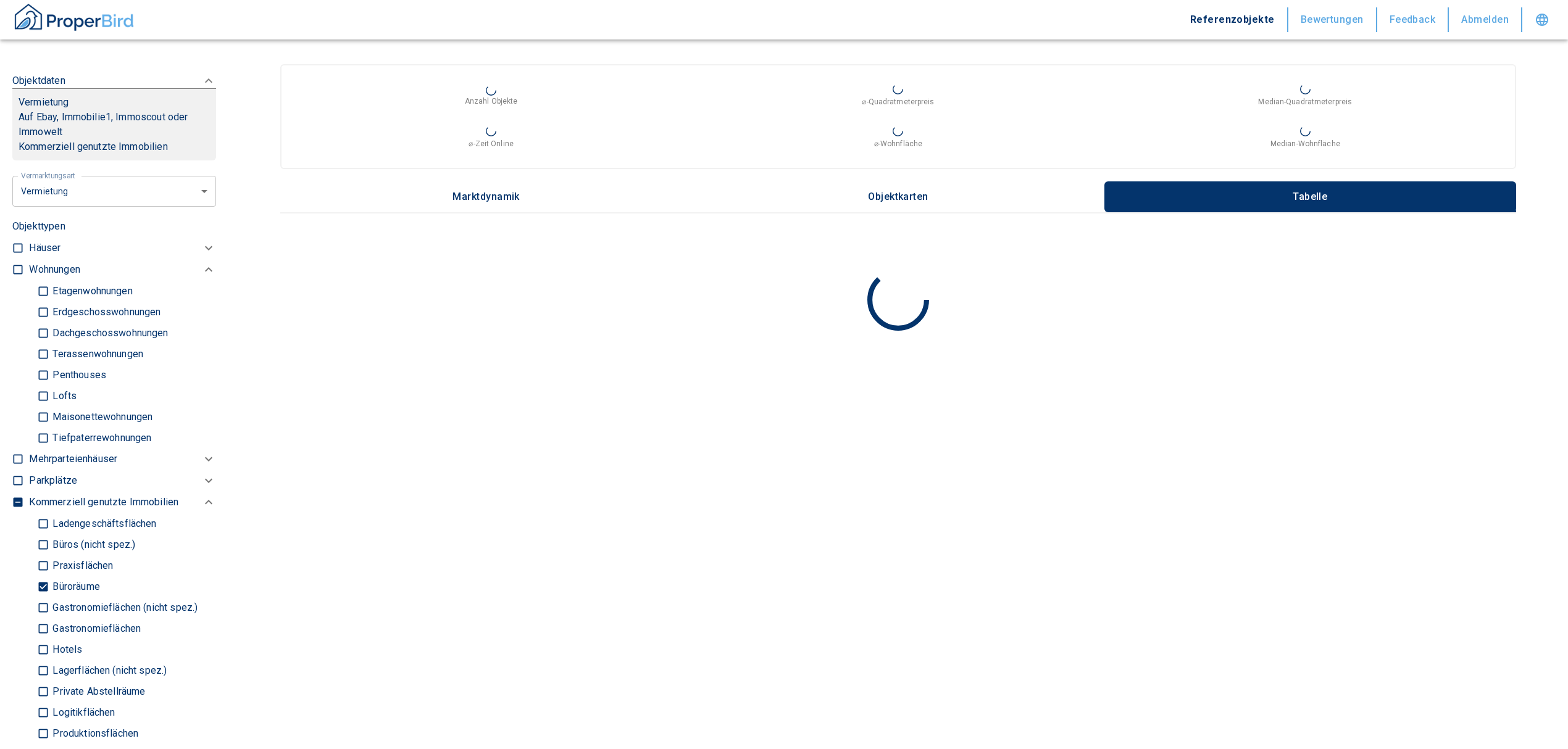
click at [42, 549] on input "Büros (nicht spez.)" at bounding box center [42, 544] width 12 height 21
checkbox input "true"
type input "2020"
type input "999999990"
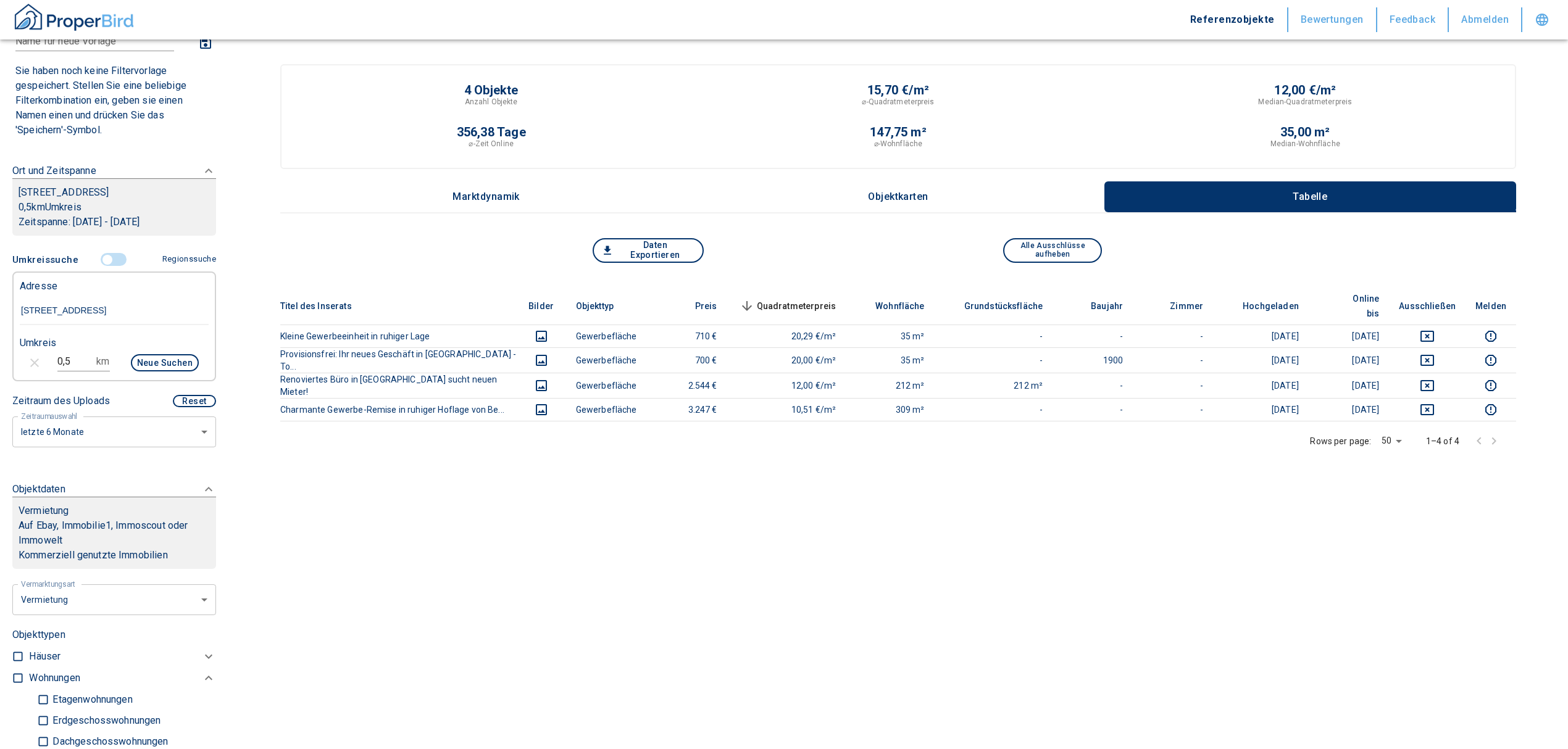
scroll to position [82, 0]
drag, startPoint x: 77, startPoint y: 371, endPoint x: 33, endPoint y: 379, distance: 44.7
click at [32, 379] on div "0,5 km Neue Suchen" at bounding box center [104, 367] width 189 height 29
type input "1"
click at [144, 375] on button "Neue Suchen" at bounding box center [165, 366] width 68 height 18
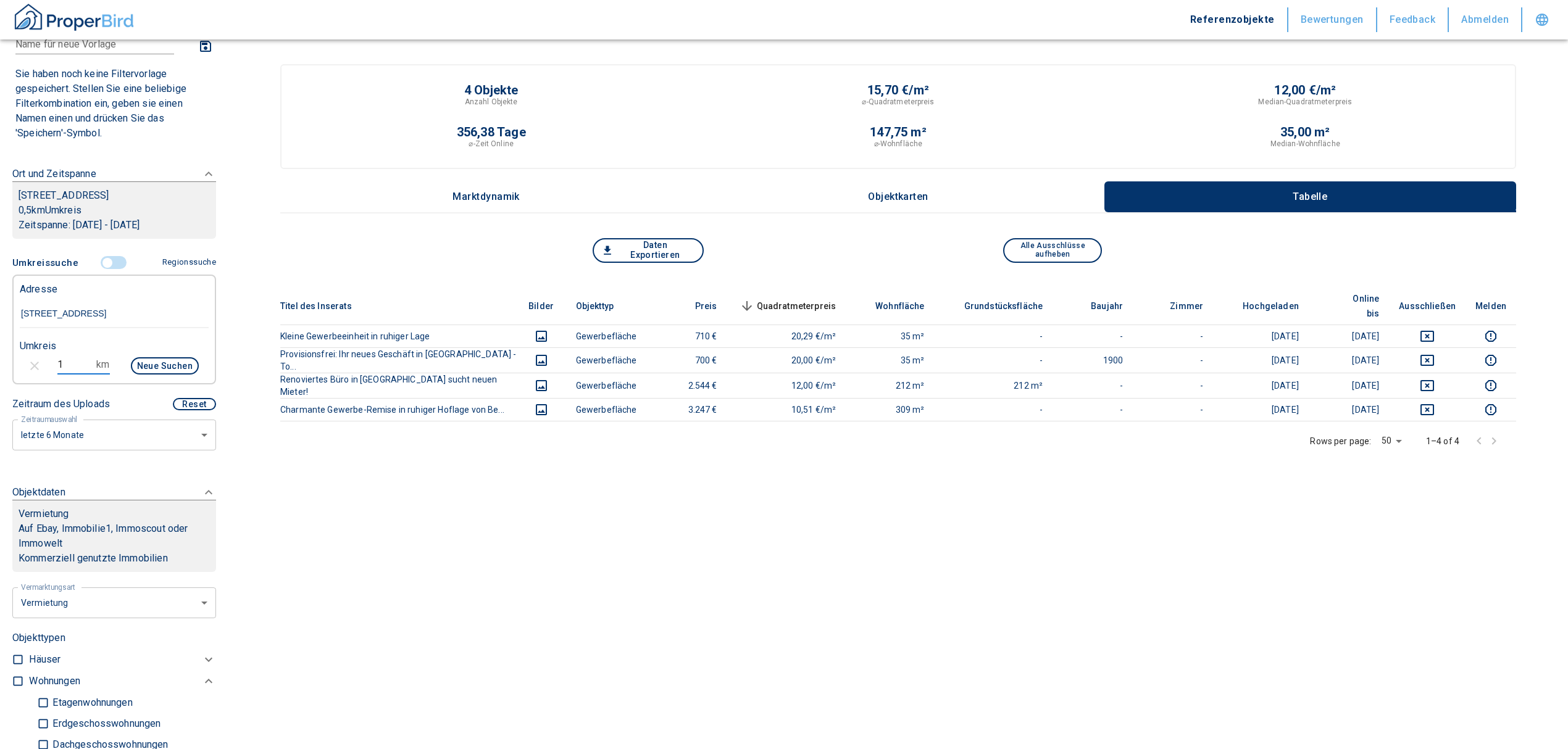
type input "2020"
type input "999999990"
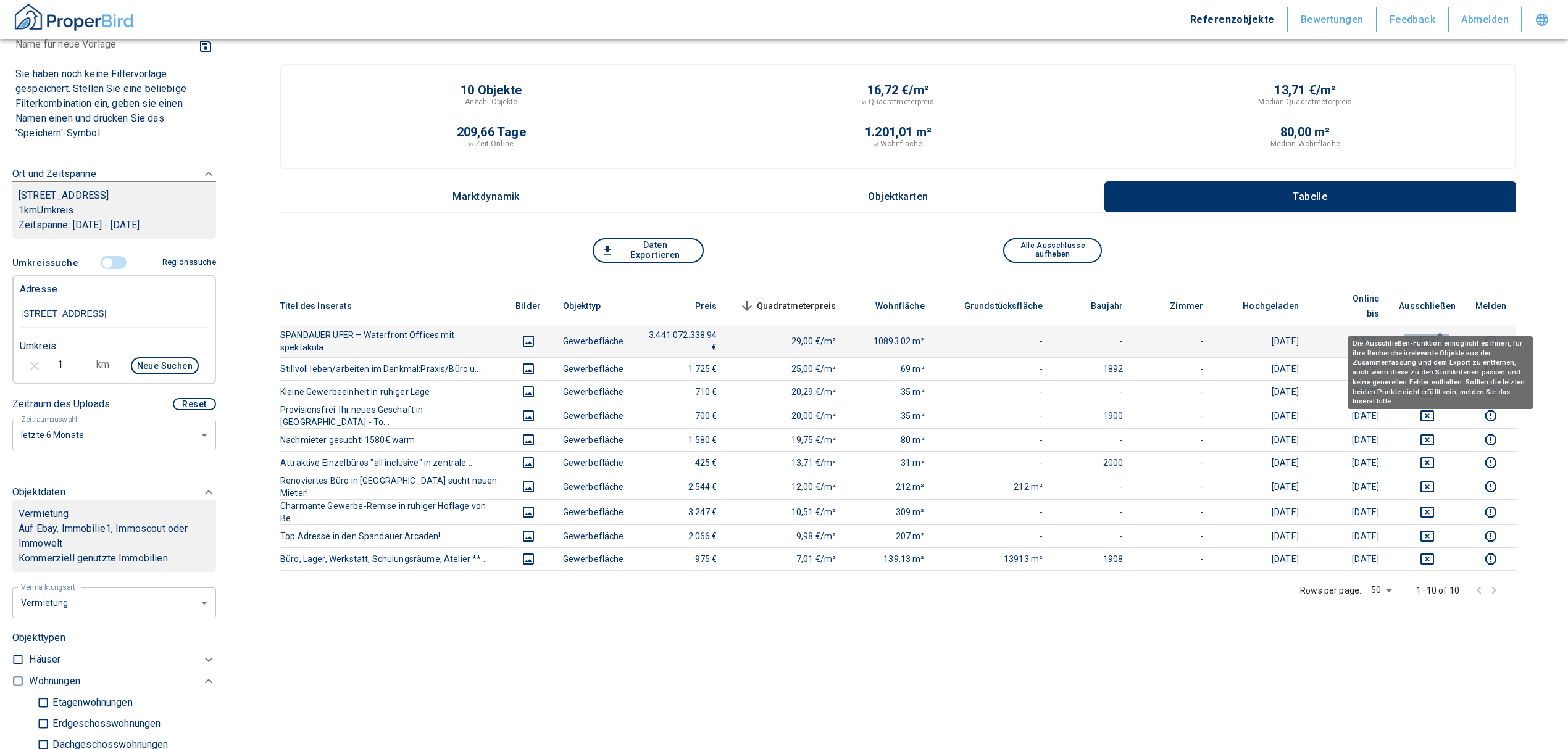
click at [1435, 334] on icon "deselect this listing" at bounding box center [1428, 341] width 15 height 15
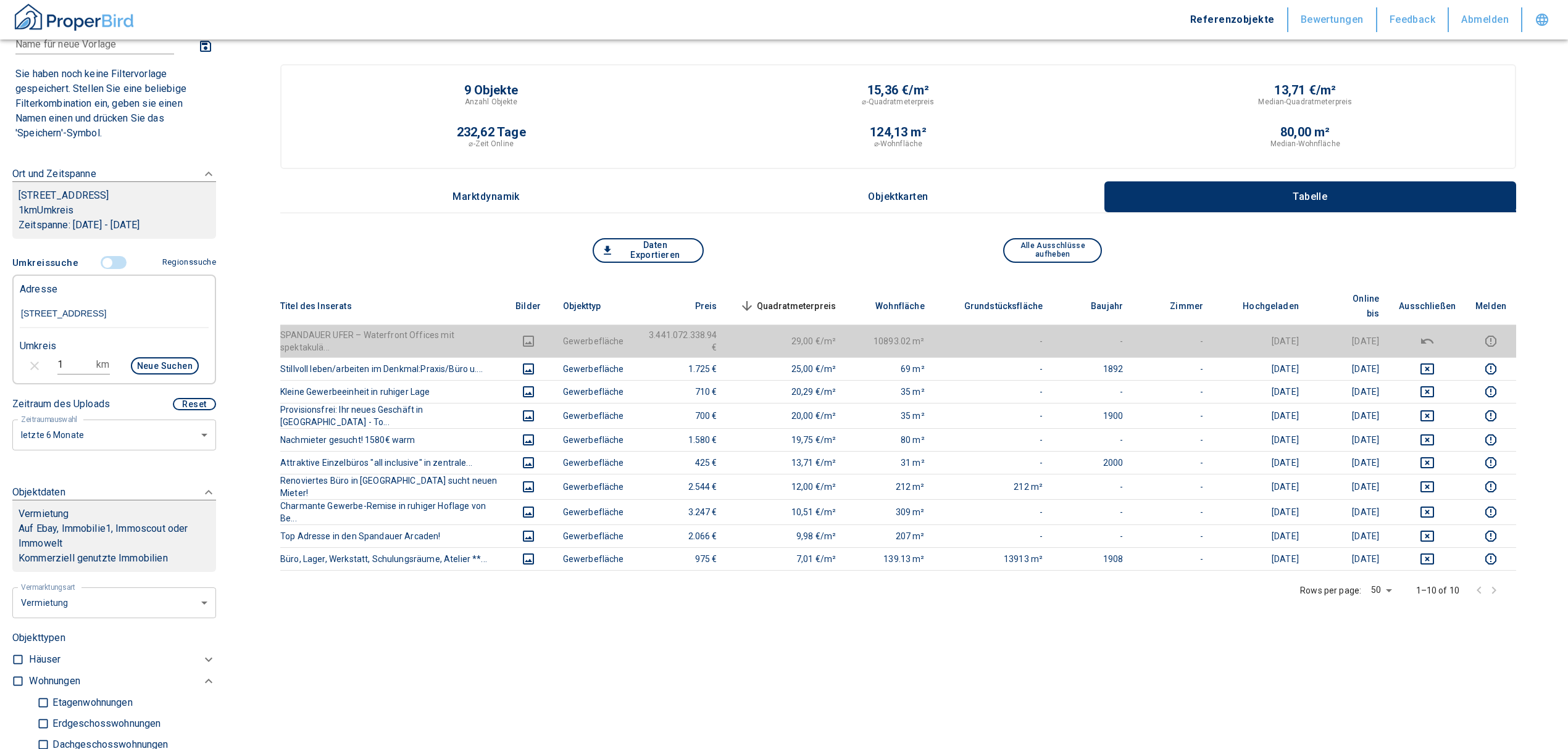
click at [67, 375] on input "1" at bounding box center [75, 364] width 35 height 19
click at [50, 380] on div "1 km Neue Suchen" at bounding box center [104, 367] width 189 height 29
type input "2"
click at [139, 375] on button "Neue Suchen" at bounding box center [165, 366] width 68 height 18
type input "2020"
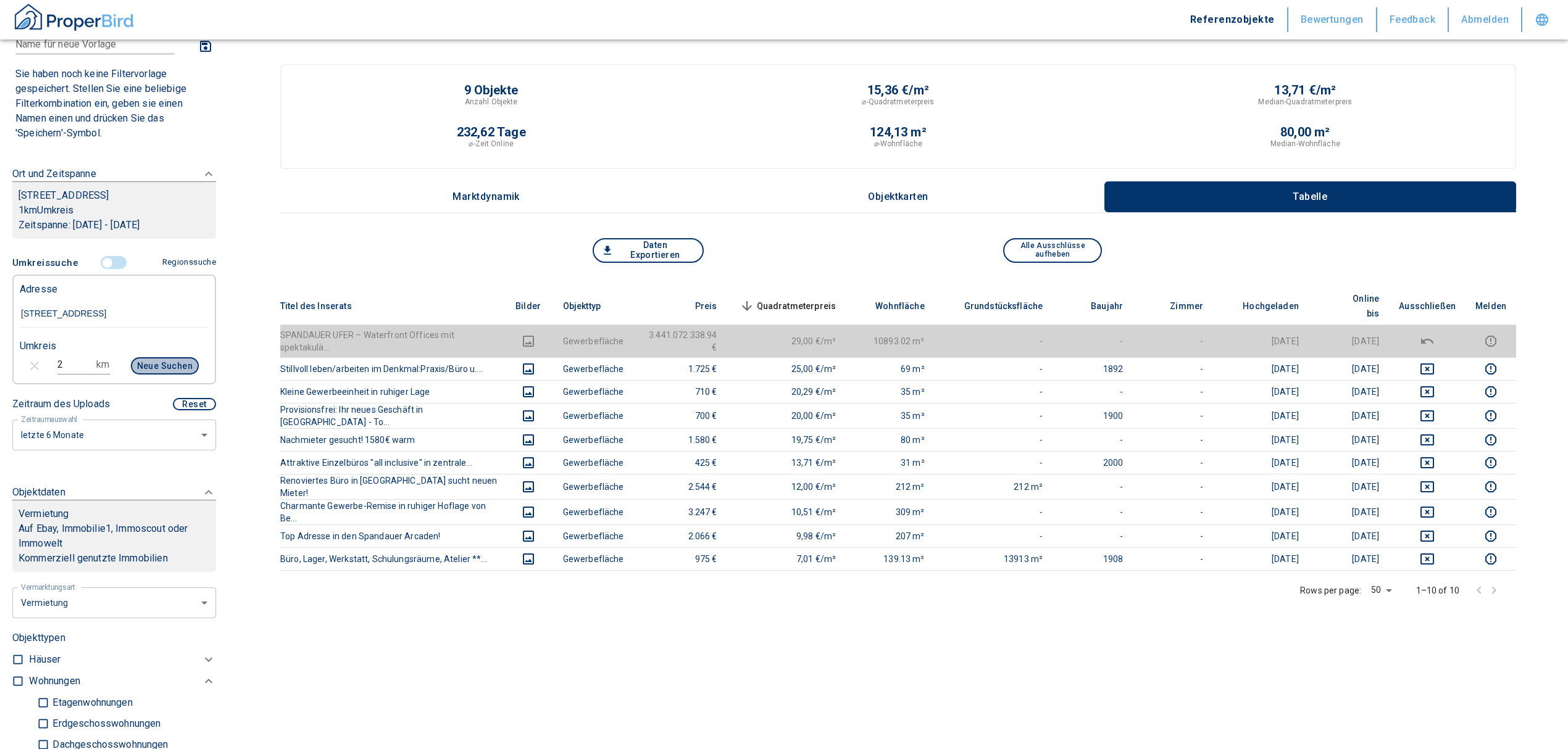
type input "999999990"
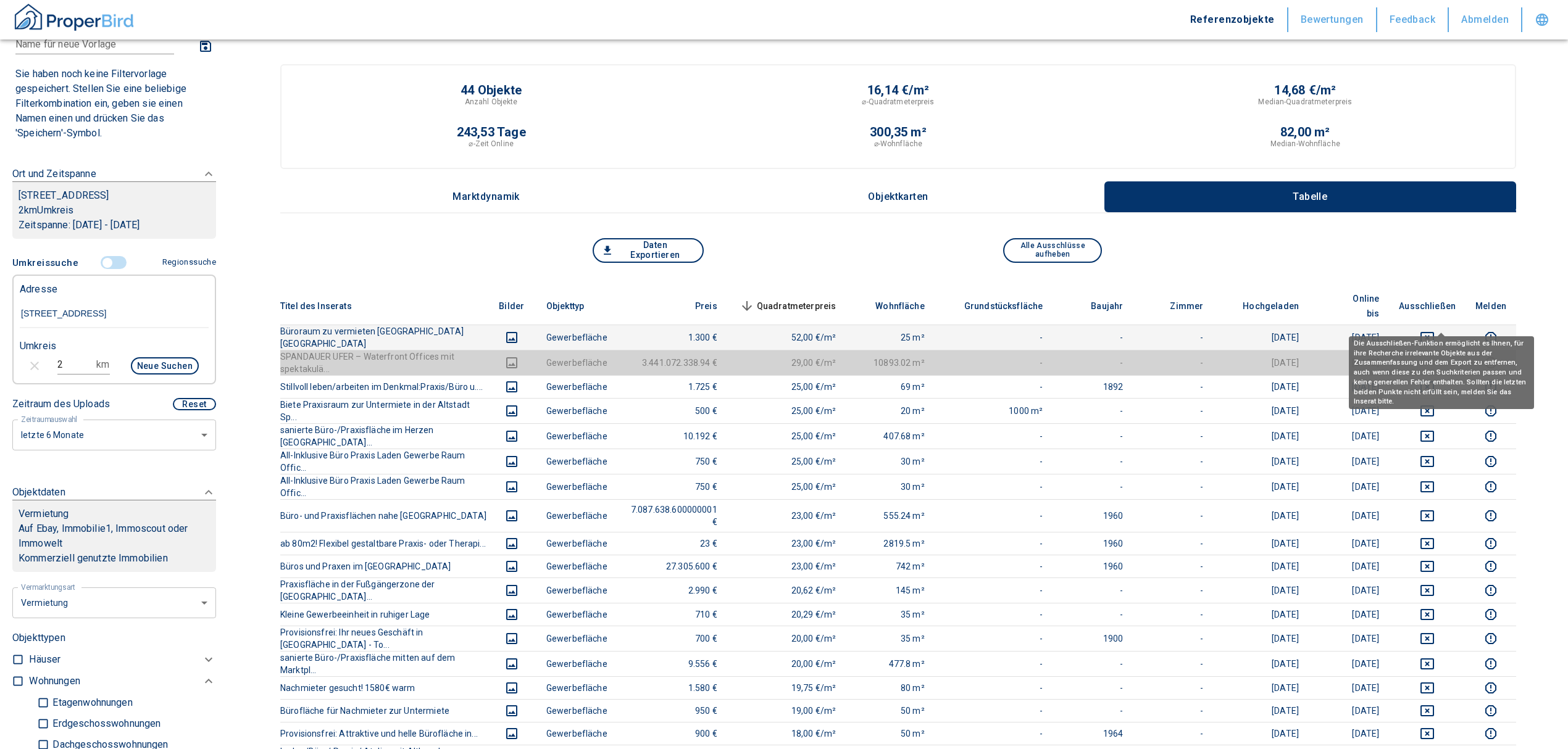
click at [1435, 330] on icon "deselect this listing" at bounding box center [1428, 337] width 15 height 15
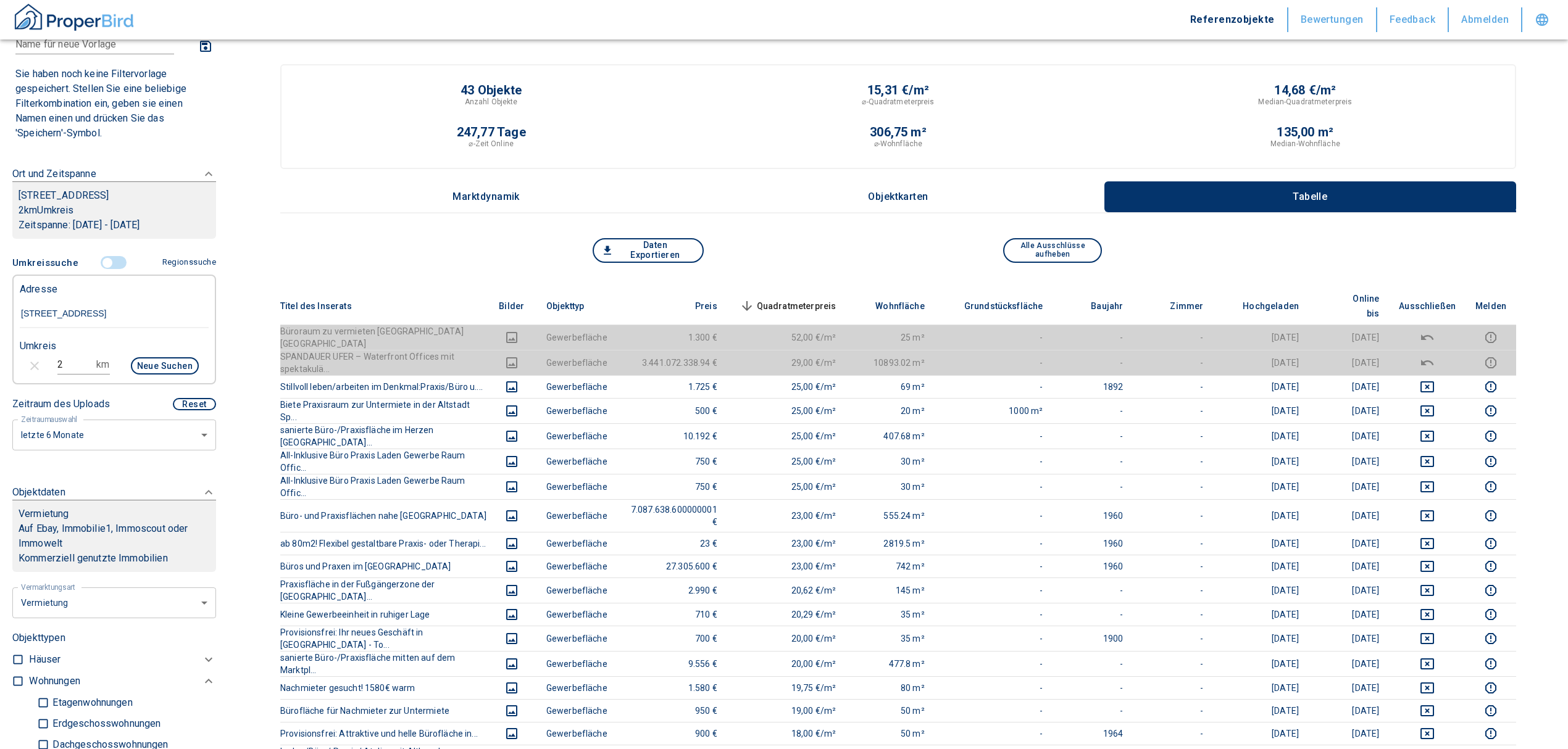
click at [821, 298] on span "Quadratmeterpreis sorted descending" at bounding box center [787, 306] width 100 height 15
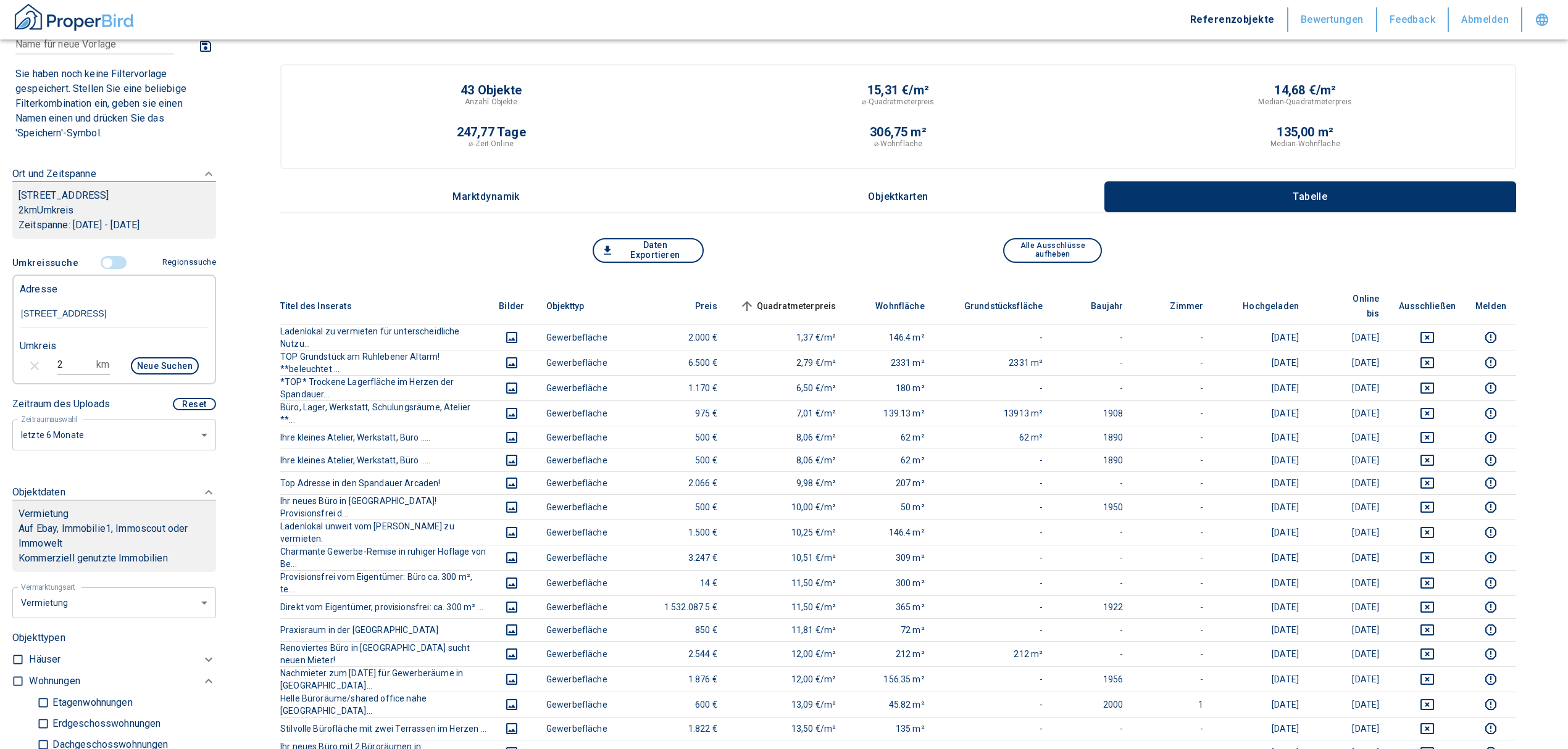
click at [819, 298] on span "Quadratmeterpreis sorted ascending" at bounding box center [787, 306] width 100 height 15
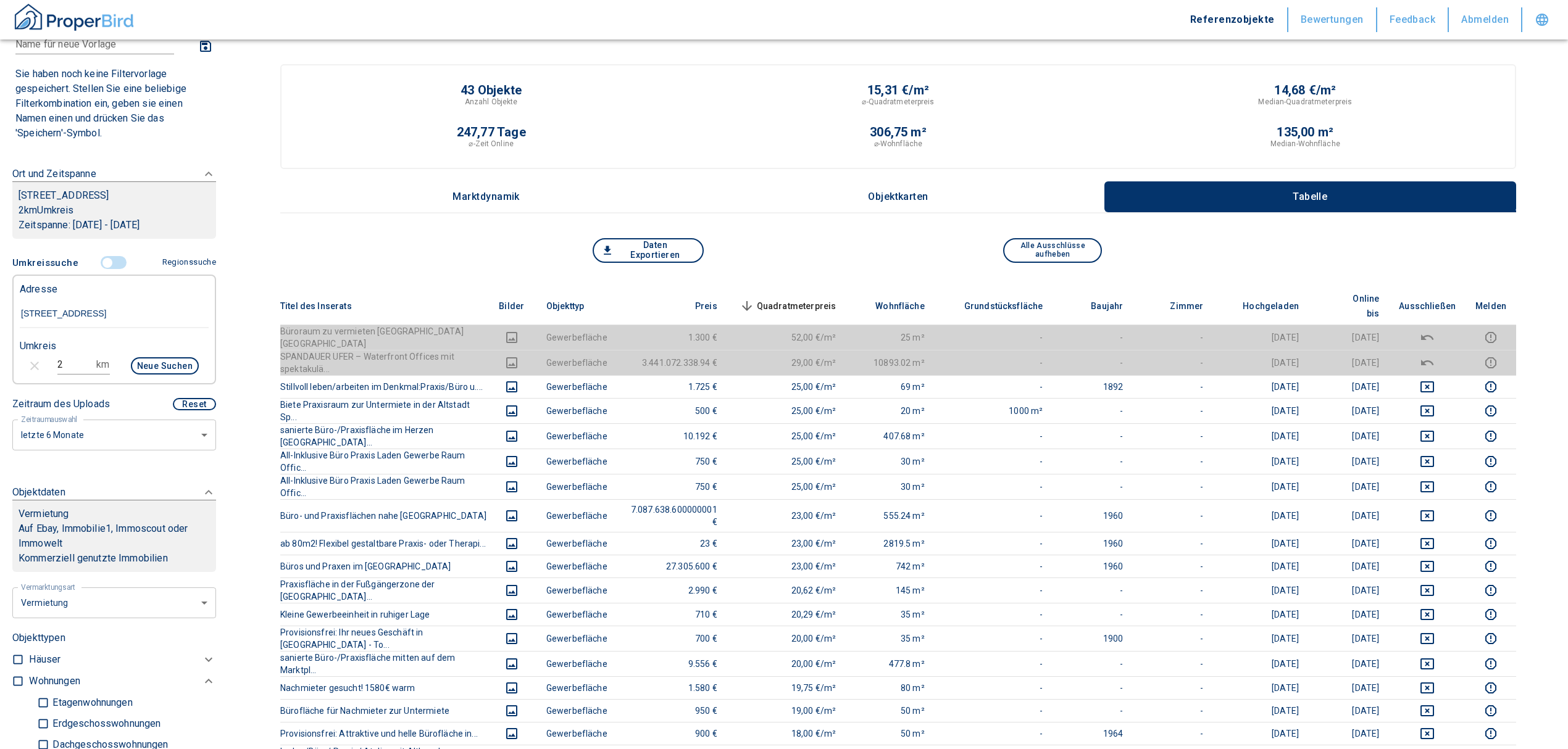
click at [819, 298] on span "Quadratmeterpreis sorted descending" at bounding box center [787, 306] width 100 height 15
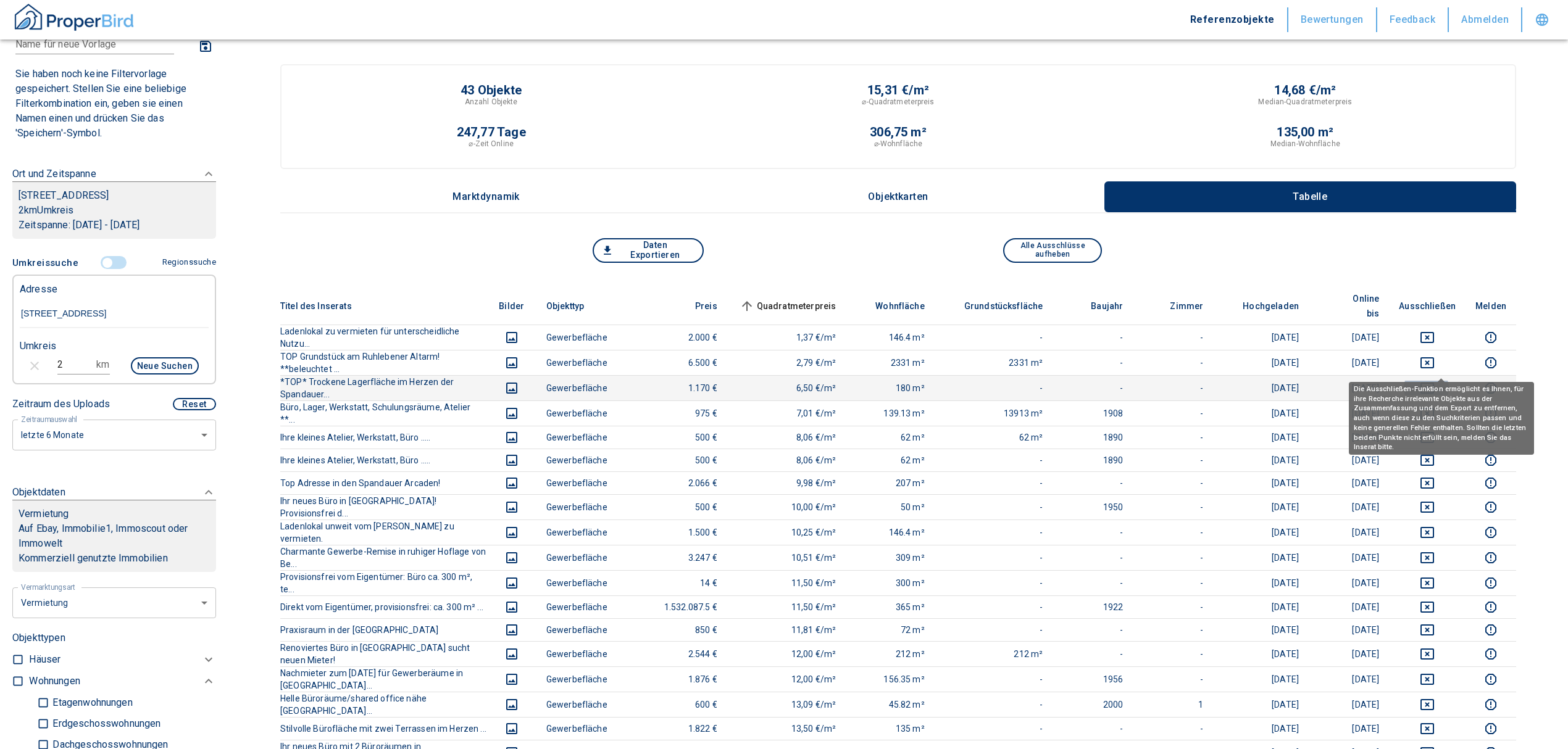
click at [1435, 380] on icon "deselect this listing" at bounding box center [1428, 388] width 15 height 15
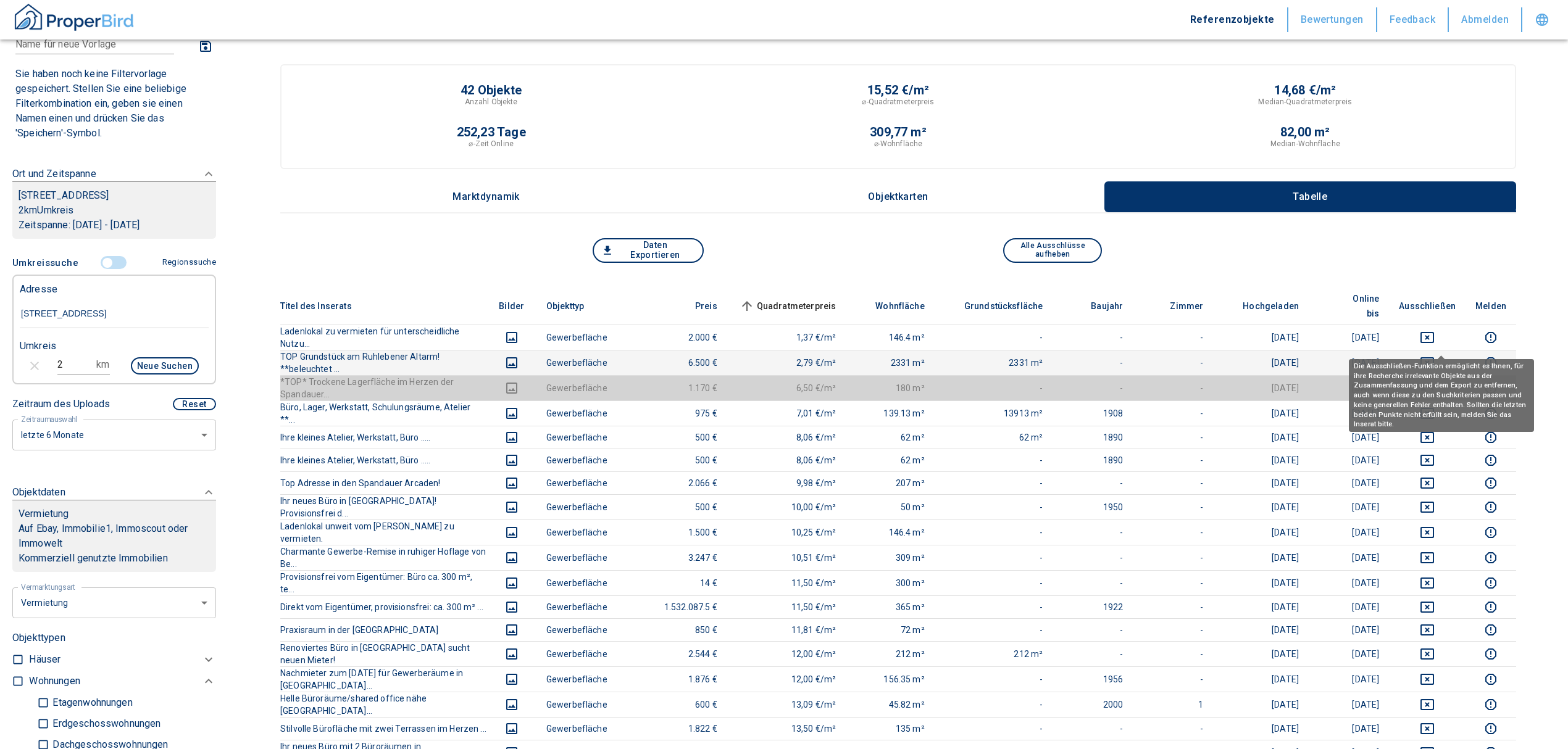
click at [1435, 356] on icon "deselect this listing" at bounding box center [1428, 363] width 15 height 15
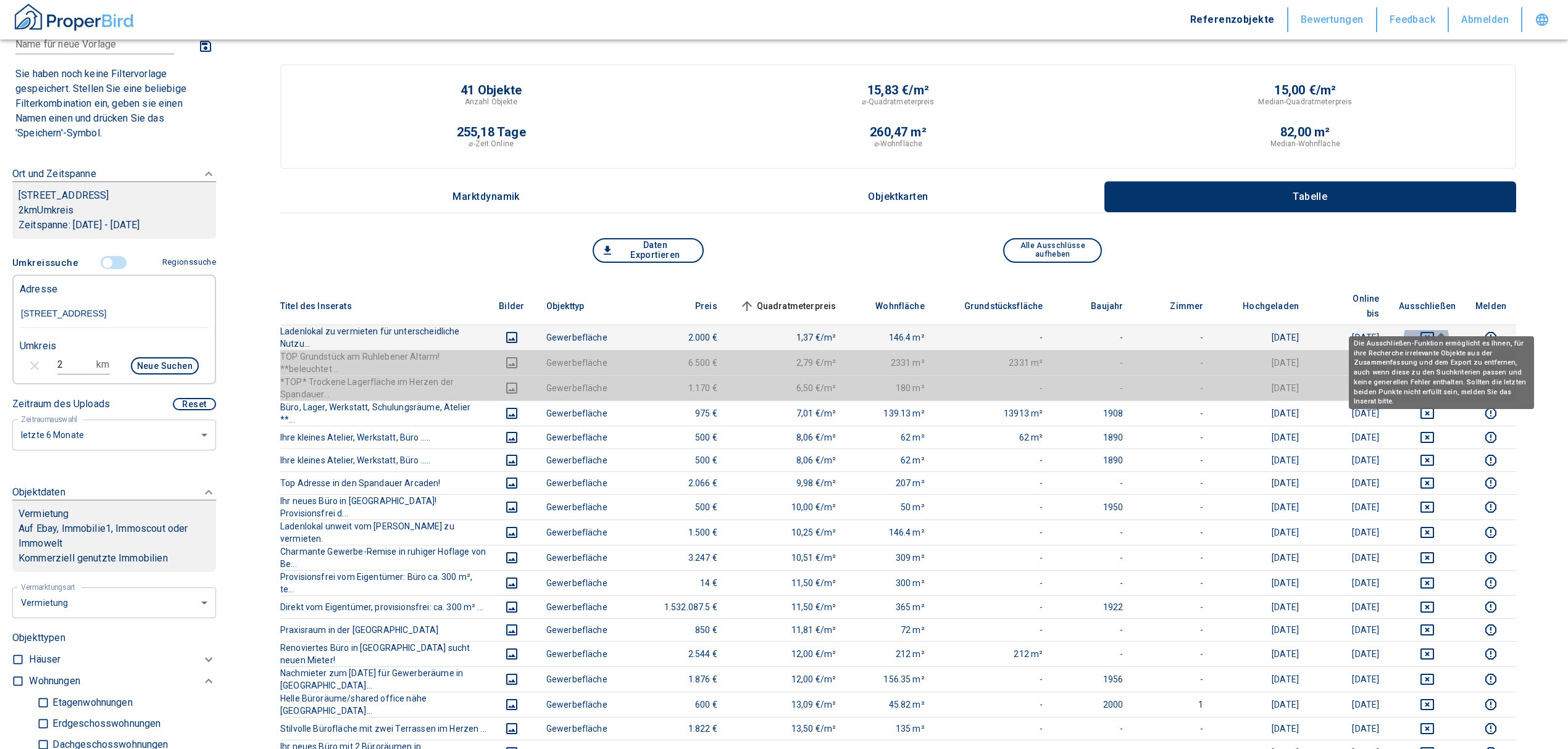
click at [1434, 332] on icon "deselect this listing" at bounding box center [1427, 337] width 14 height 11
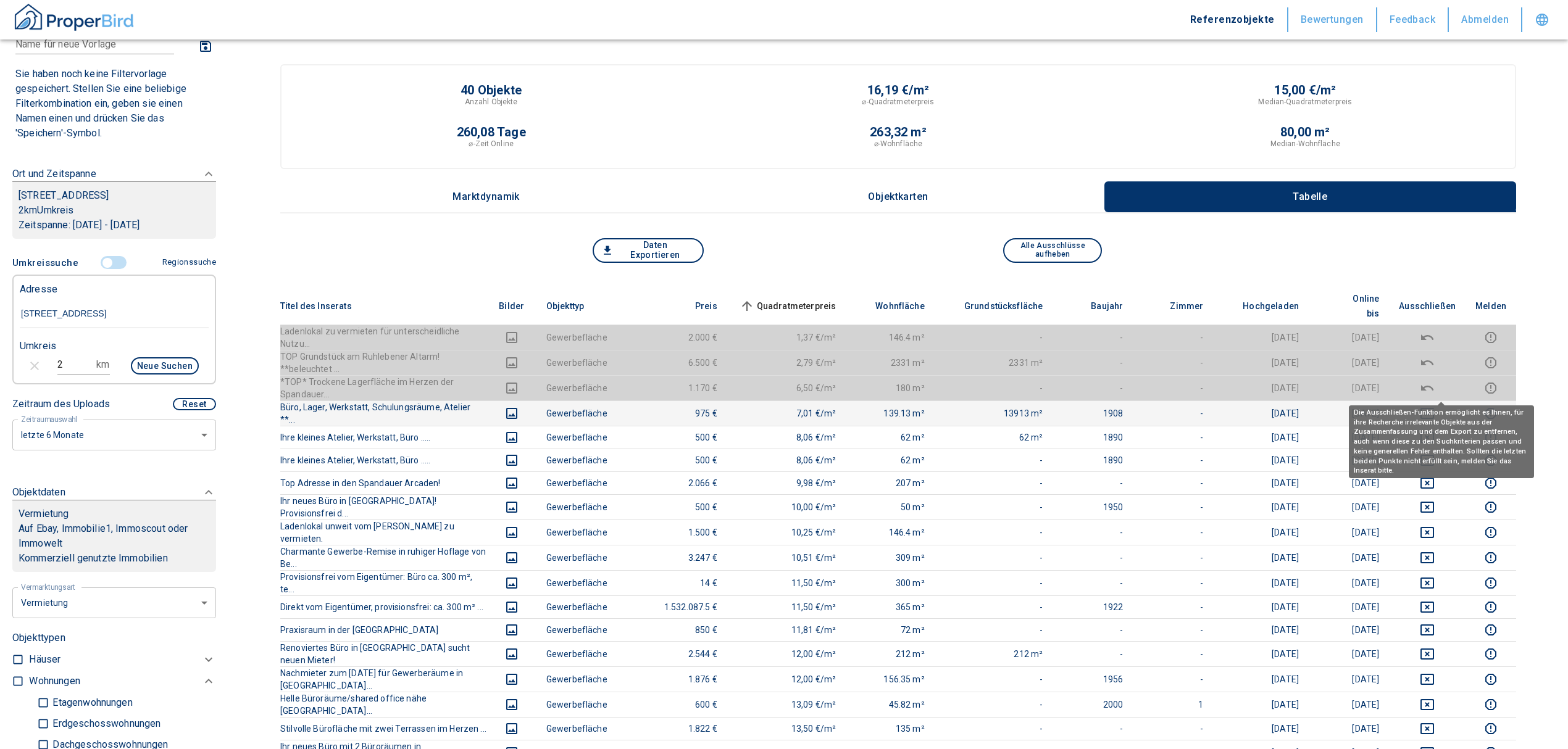
click at [1435, 406] on icon "deselect this listing" at bounding box center [1428, 414] width 15 height 15
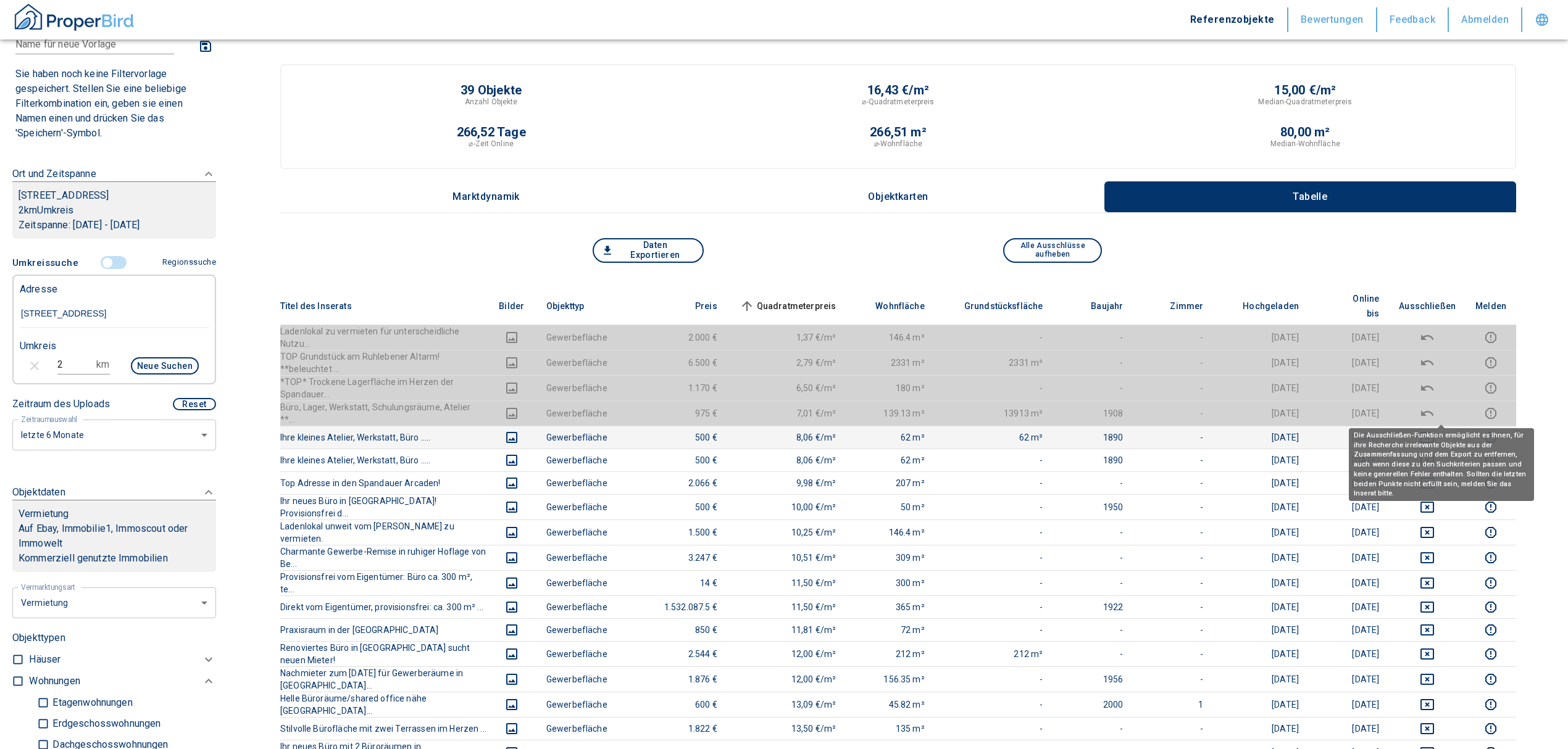
click at [1435, 430] on icon "deselect this listing" at bounding box center [1428, 438] width 15 height 15
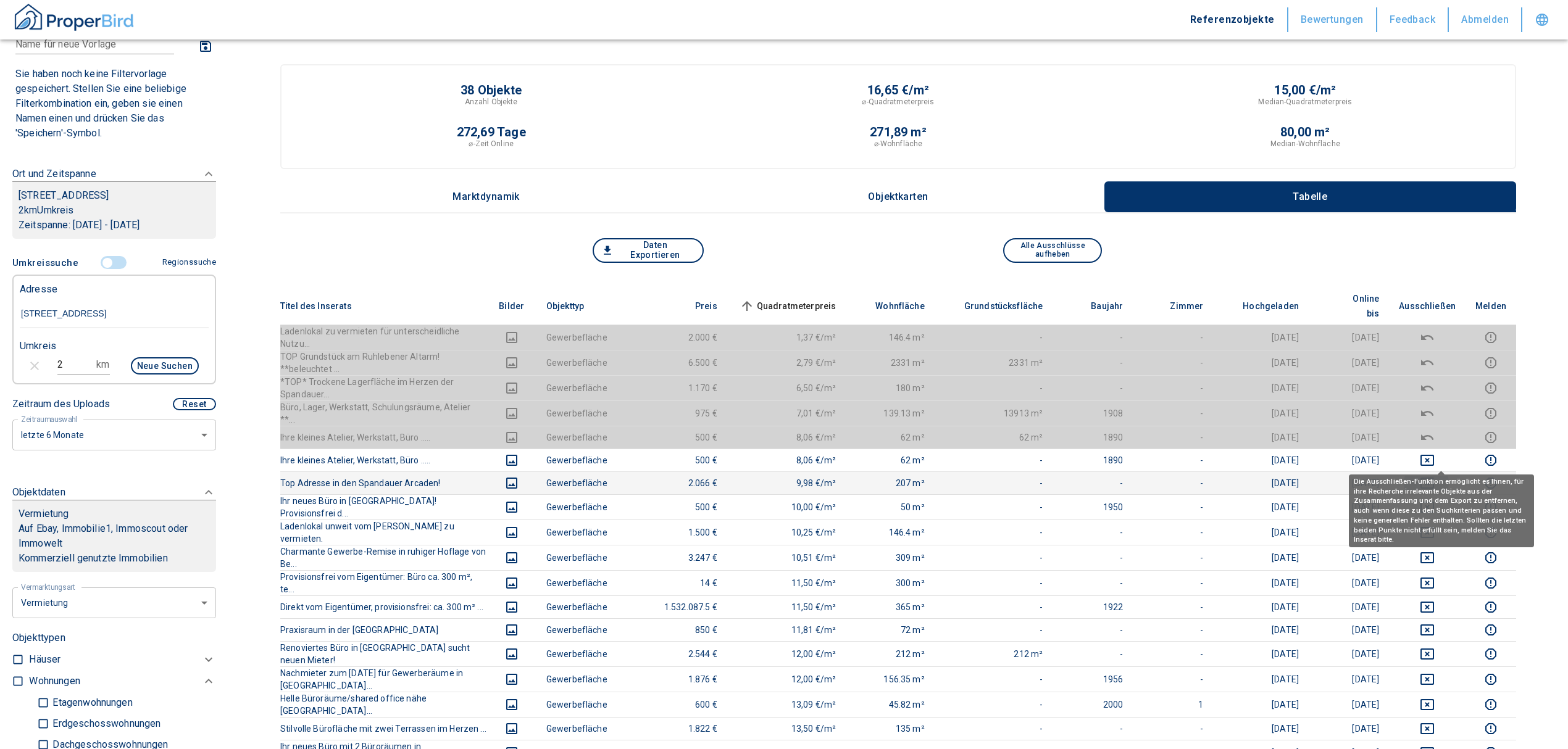
click at [1435, 475] on icon "deselect this listing" at bounding box center [1428, 483] width 15 height 15
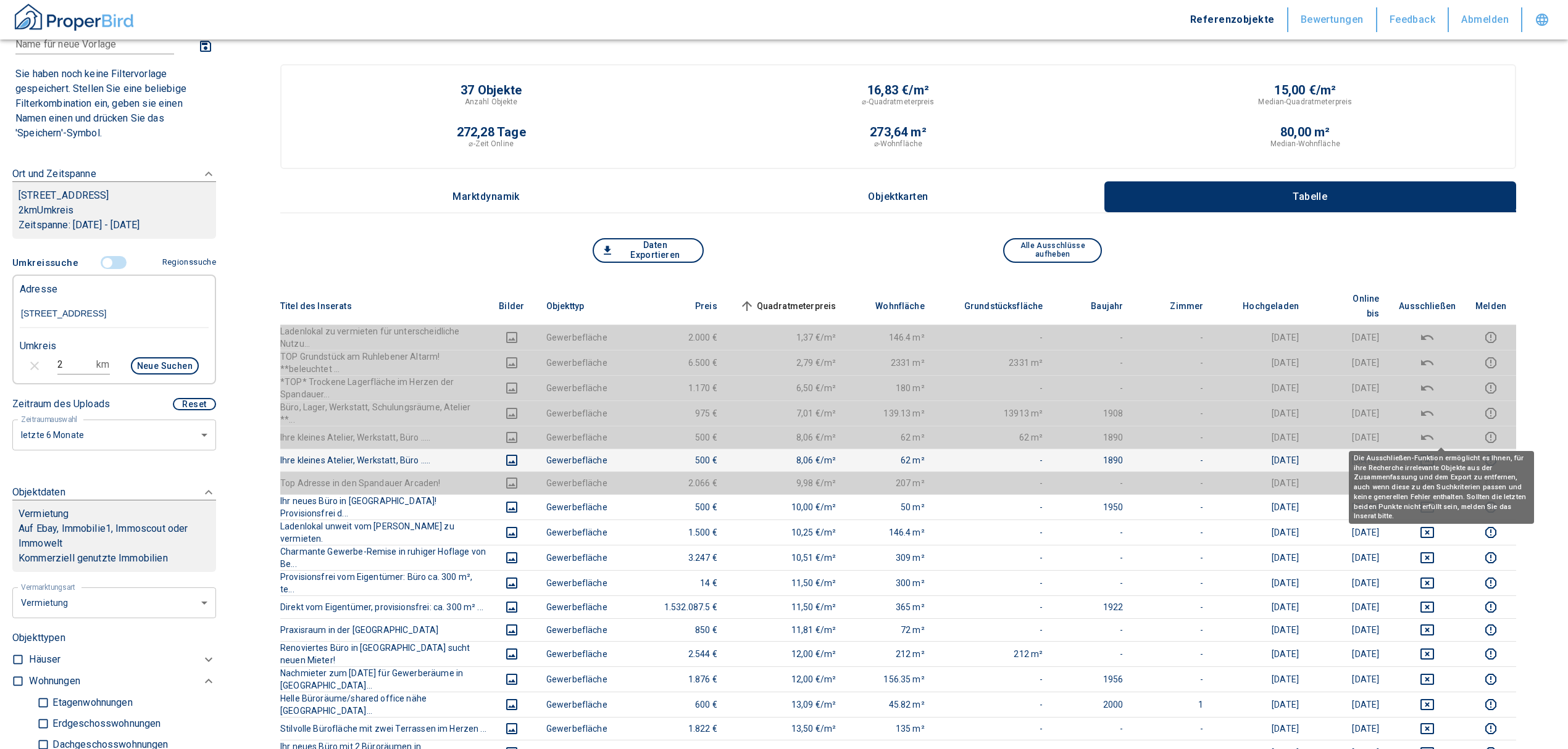
click at [1435, 453] on icon "deselect this listing" at bounding box center [1428, 461] width 15 height 15
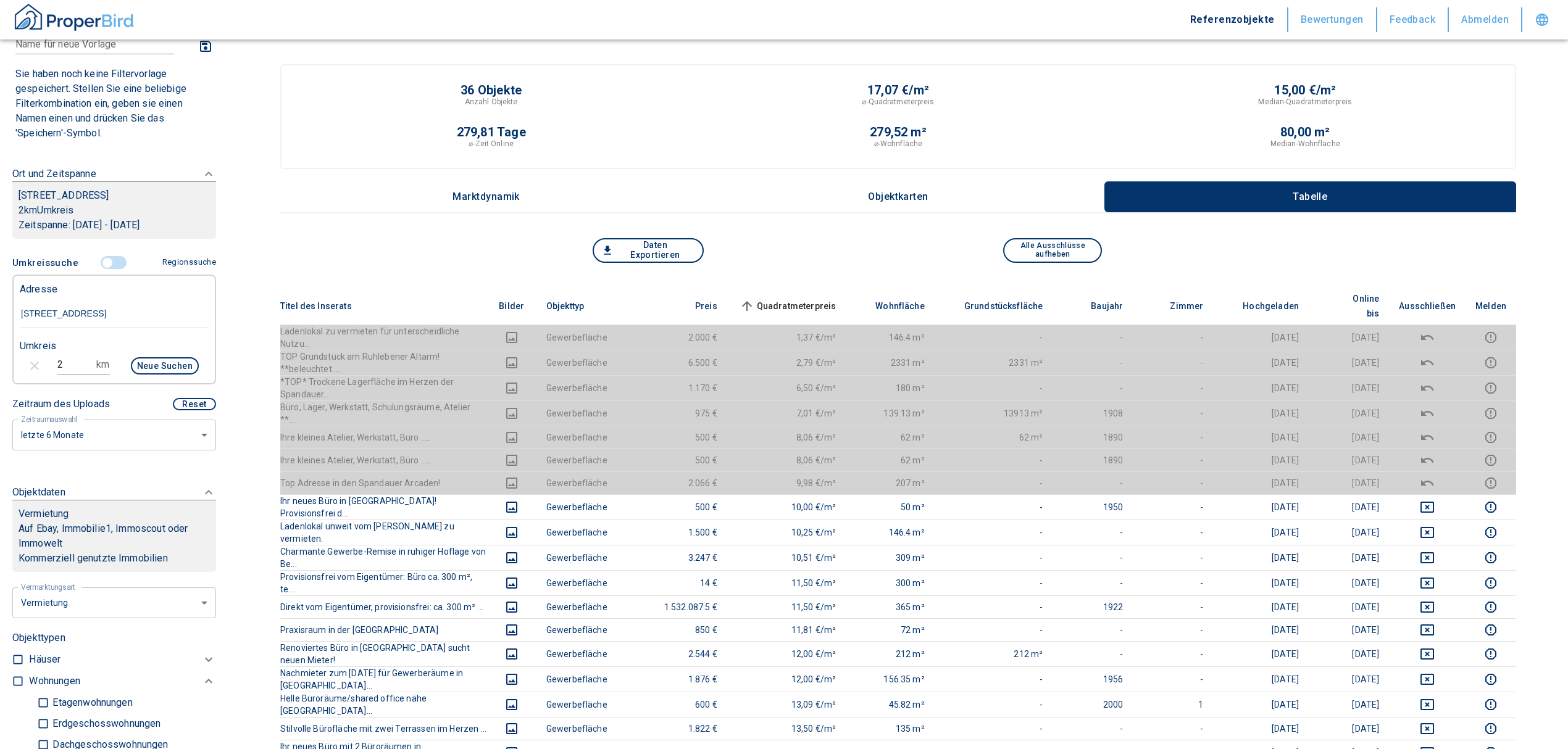
click at [830, 298] on span "Quadratmeterpreis sorted ascending" at bounding box center [787, 306] width 100 height 15
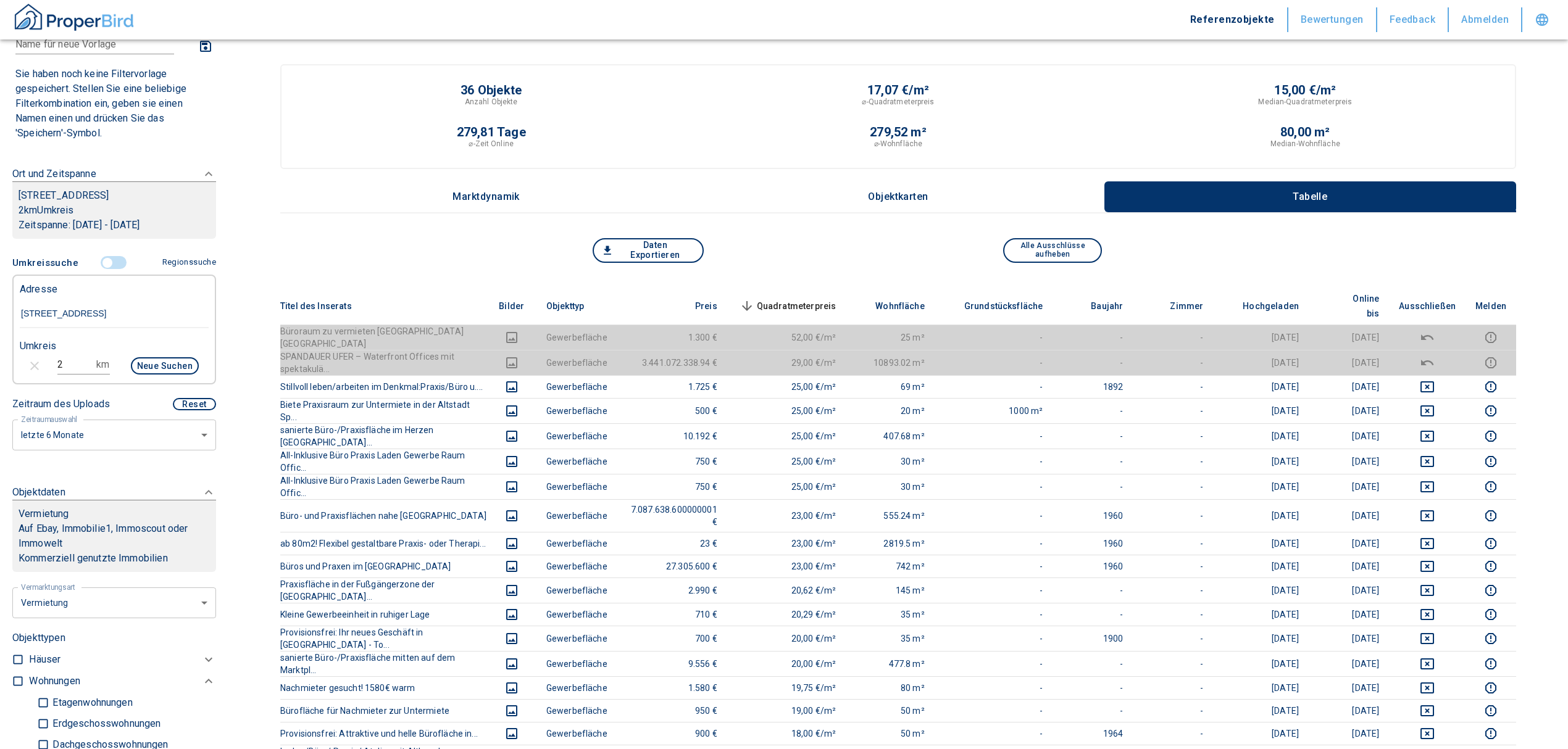
click at [830, 298] on span "Quadratmeterpreis sorted descending" at bounding box center [787, 306] width 100 height 15
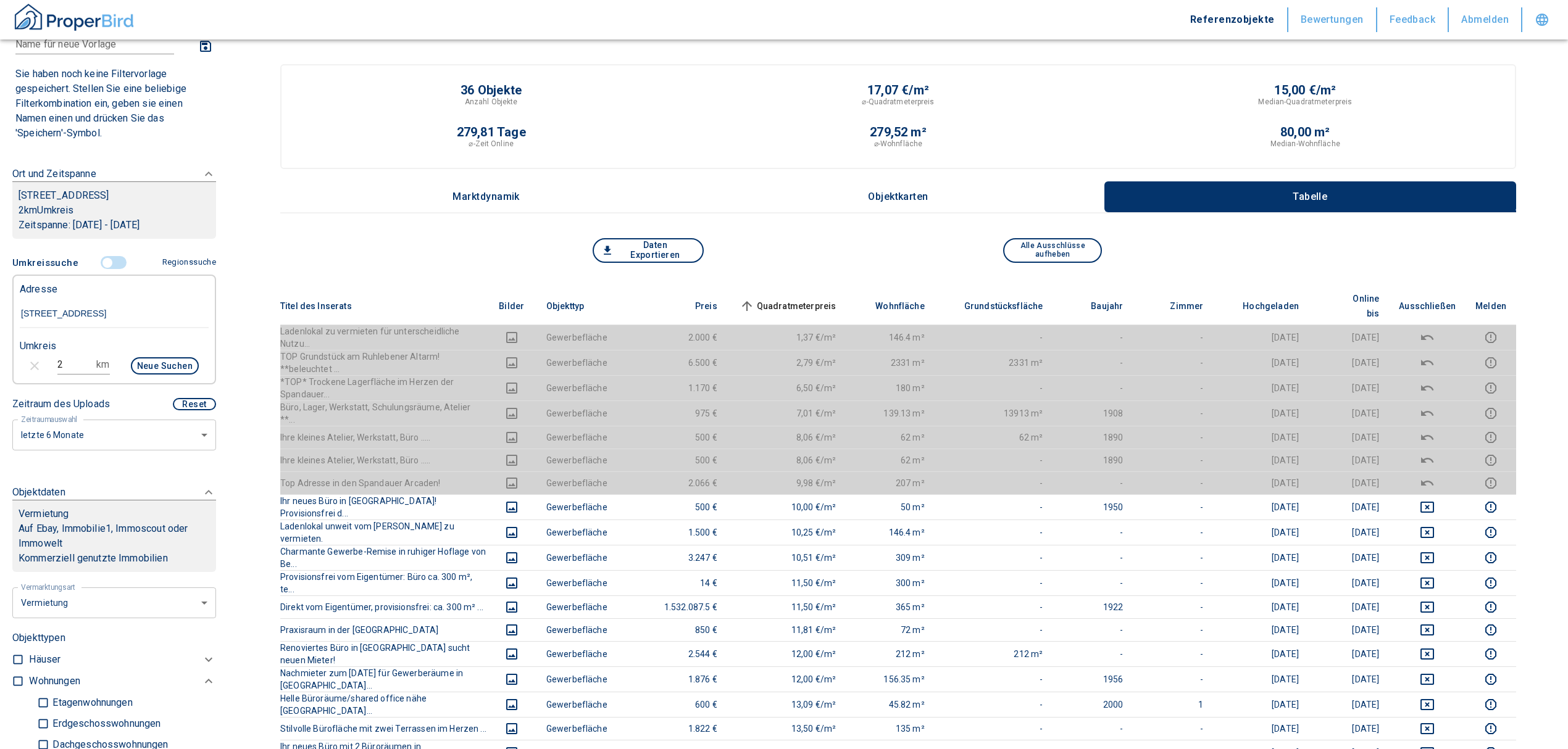
click at [809, 298] on span "Quadratmeterpreis sorted ascending" at bounding box center [787, 306] width 100 height 15
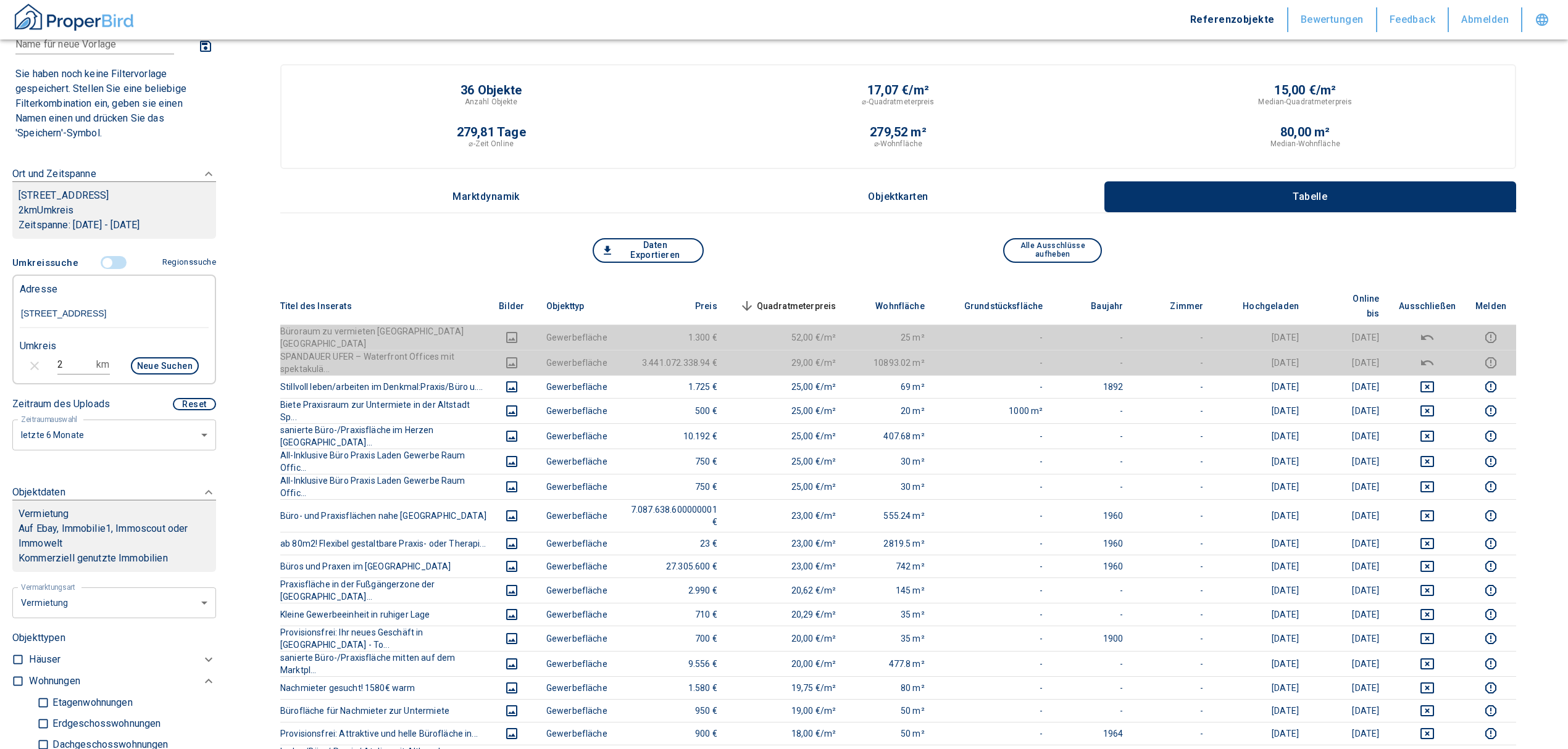
click at [105, 270] on input "controlled" at bounding box center [107, 263] width 37 height 14
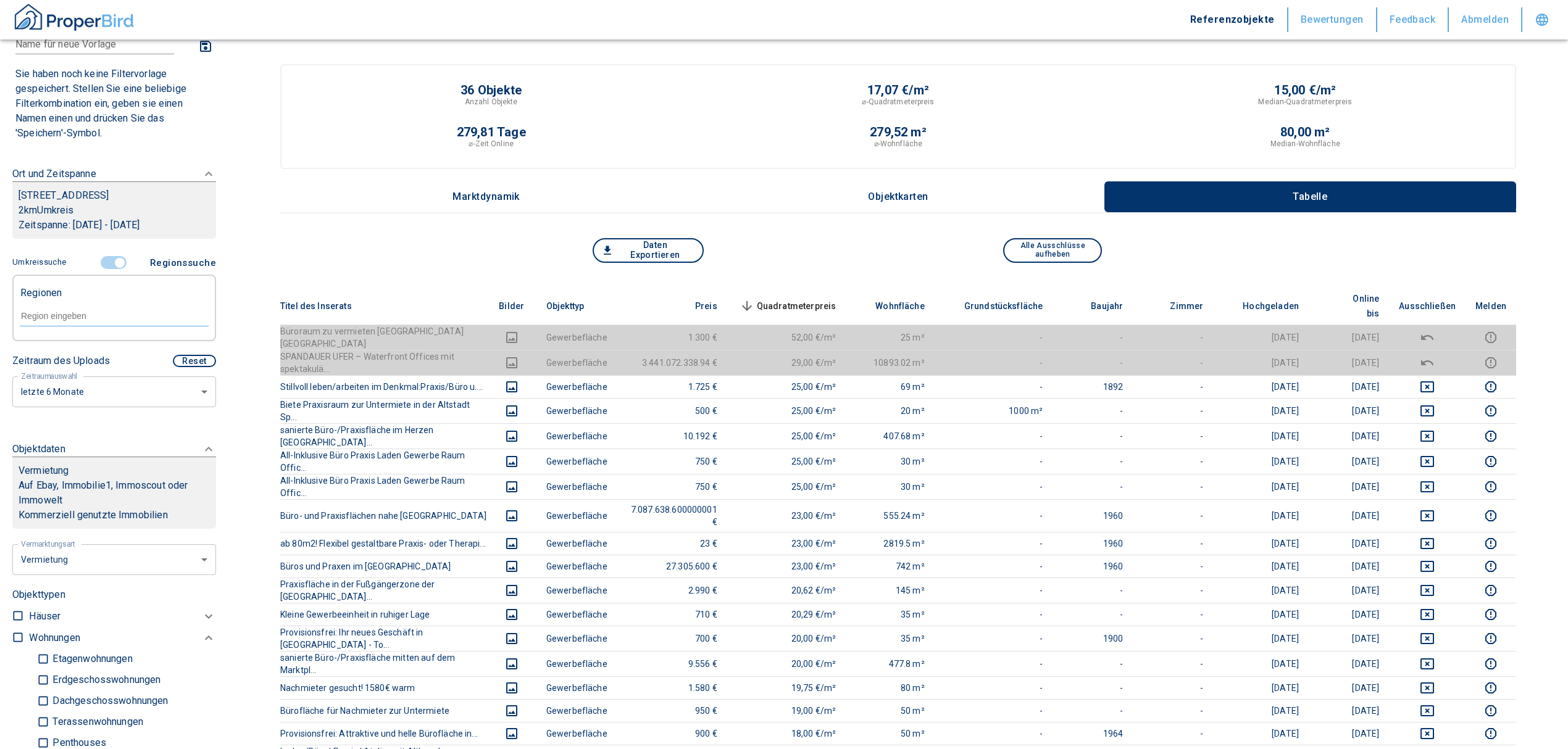
click at [73, 322] on div at bounding box center [113, 314] width 189 height 21
click at [95, 362] on li "13595 [GEOGRAPHIC_DATA]" at bounding box center [108, 359] width 177 height 22
type input "13595"
type input "2020"
type input "999999990"
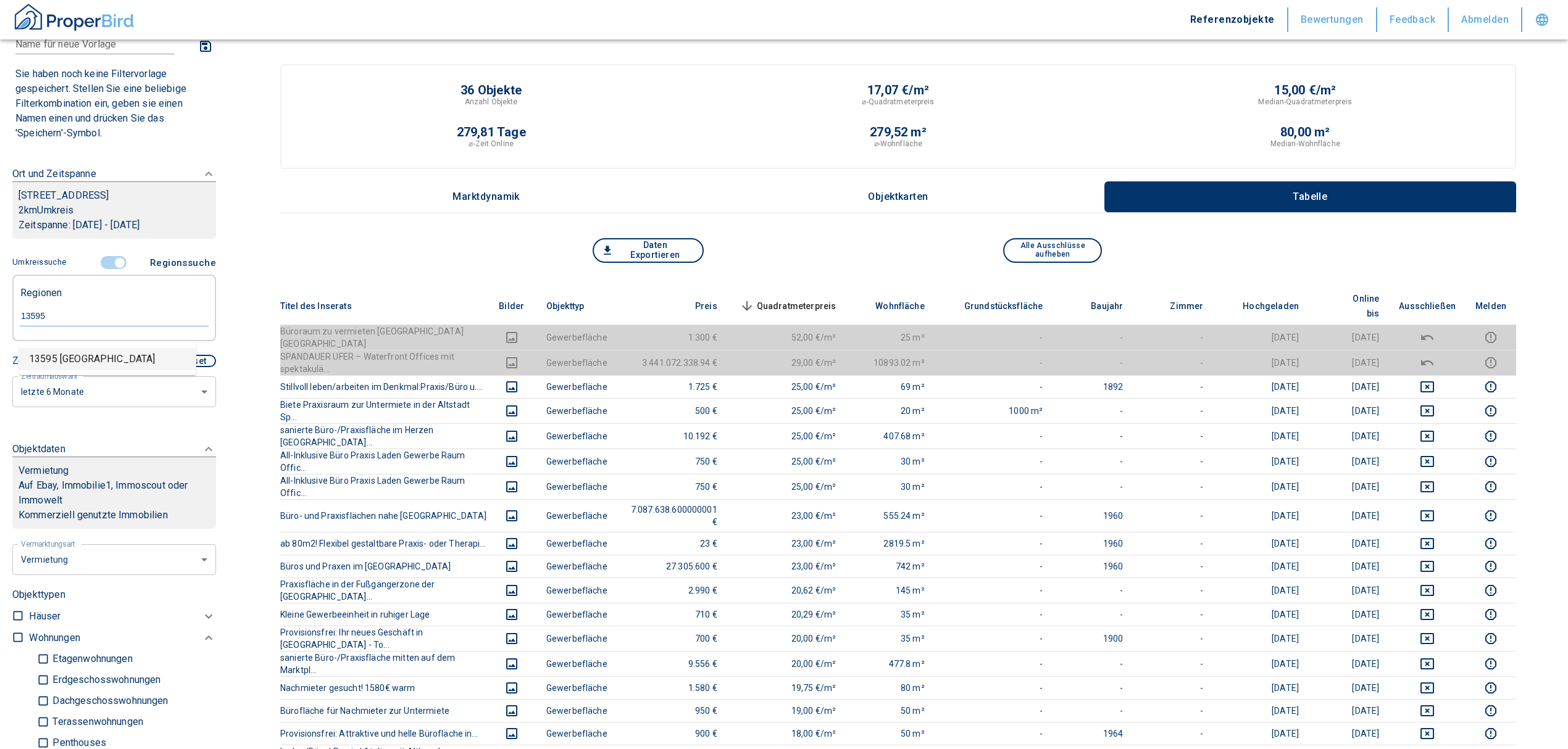
type input "13595 [GEOGRAPHIC_DATA]"
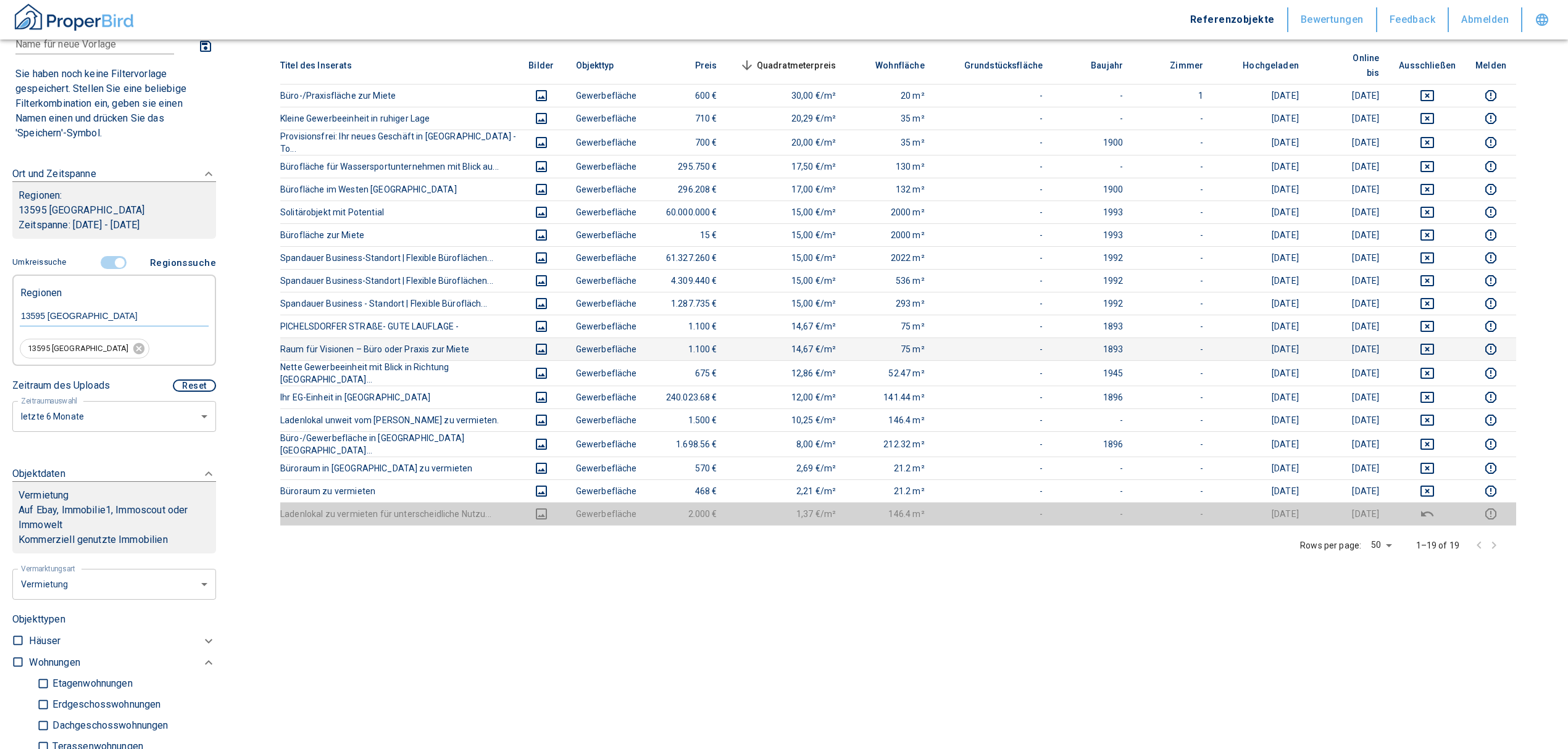
scroll to position [247, 0]
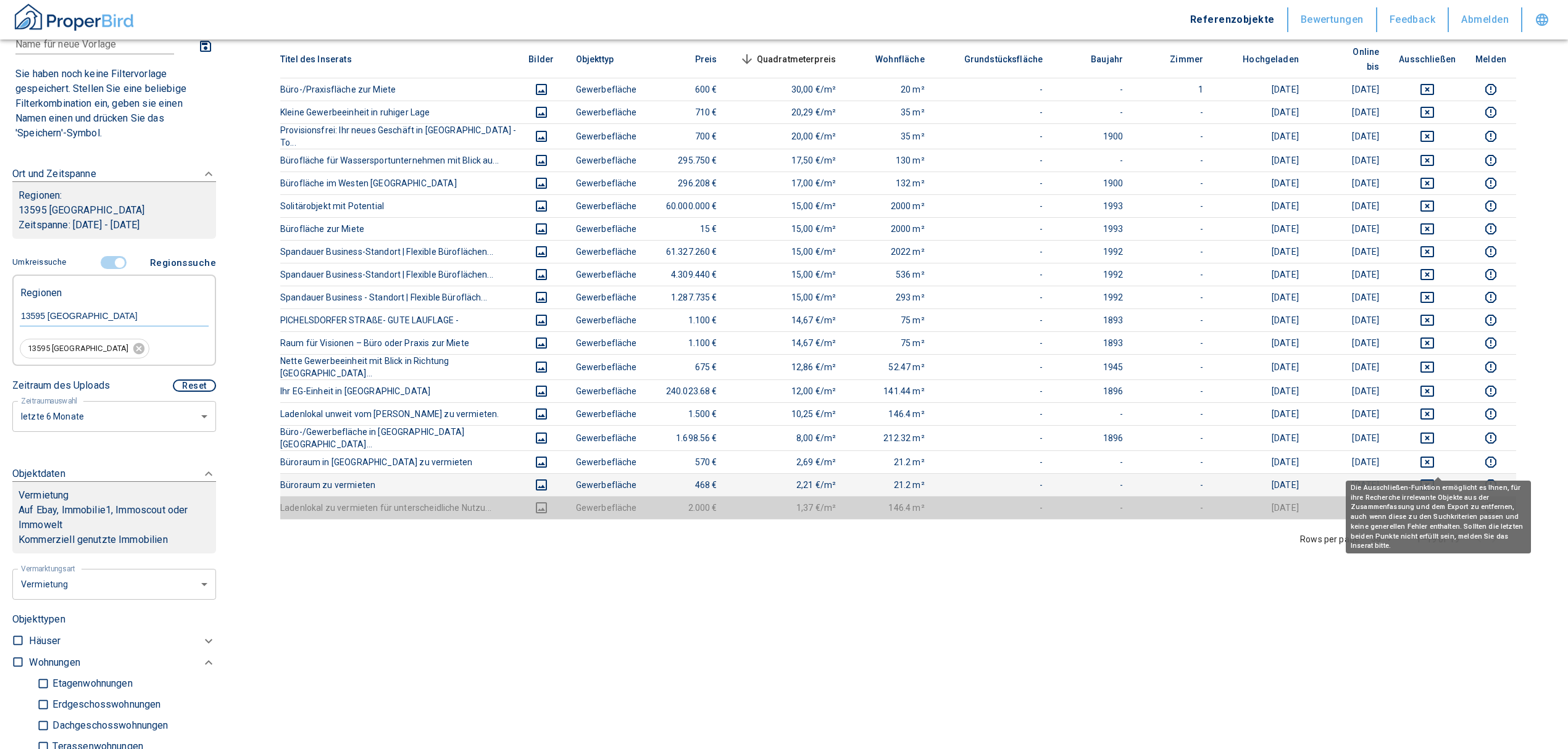
click at [1433, 477] on icon "deselect this listing" at bounding box center [1428, 485] width 15 height 15
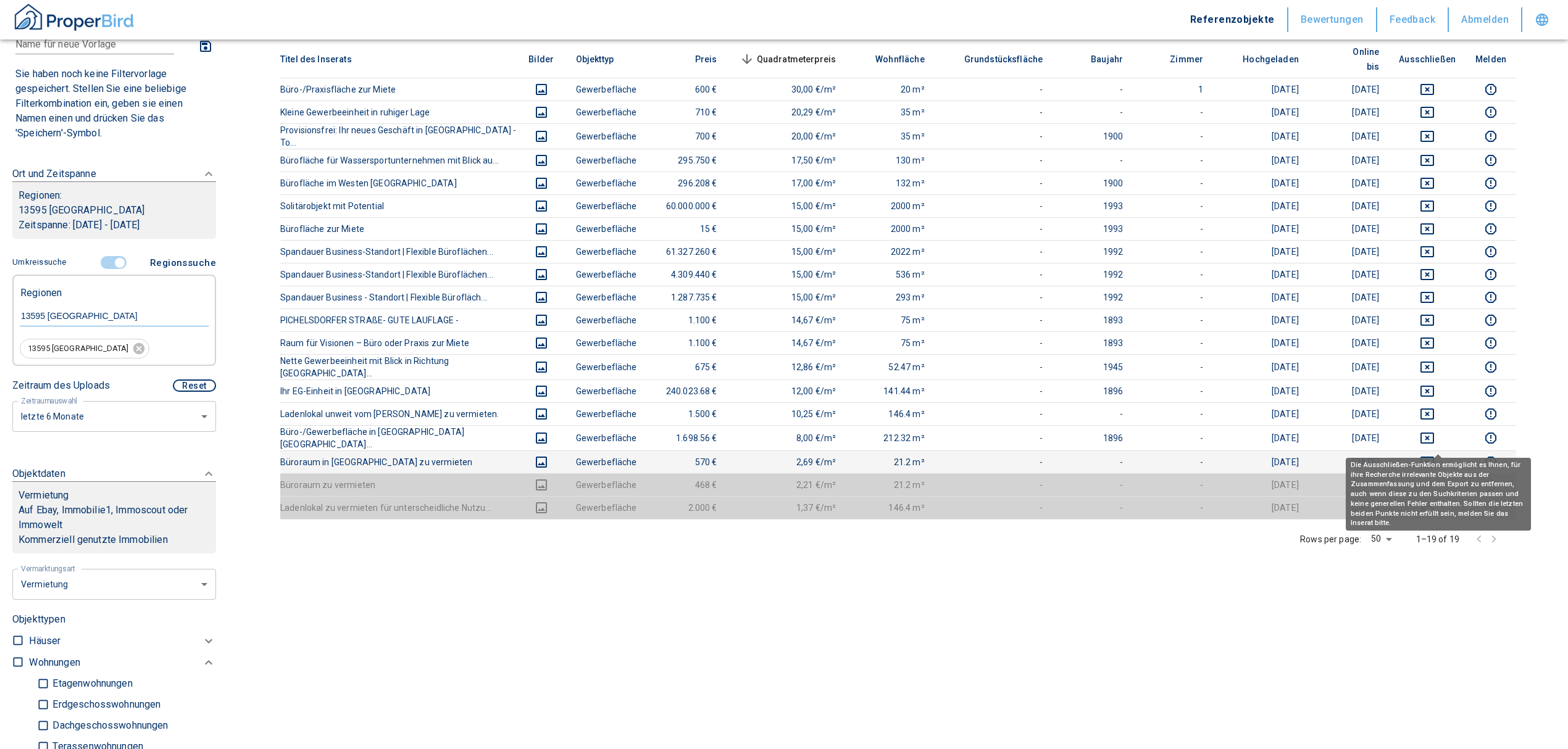
click at [1433, 455] on icon "deselect this listing" at bounding box center [1428, 462] width 15 height 15
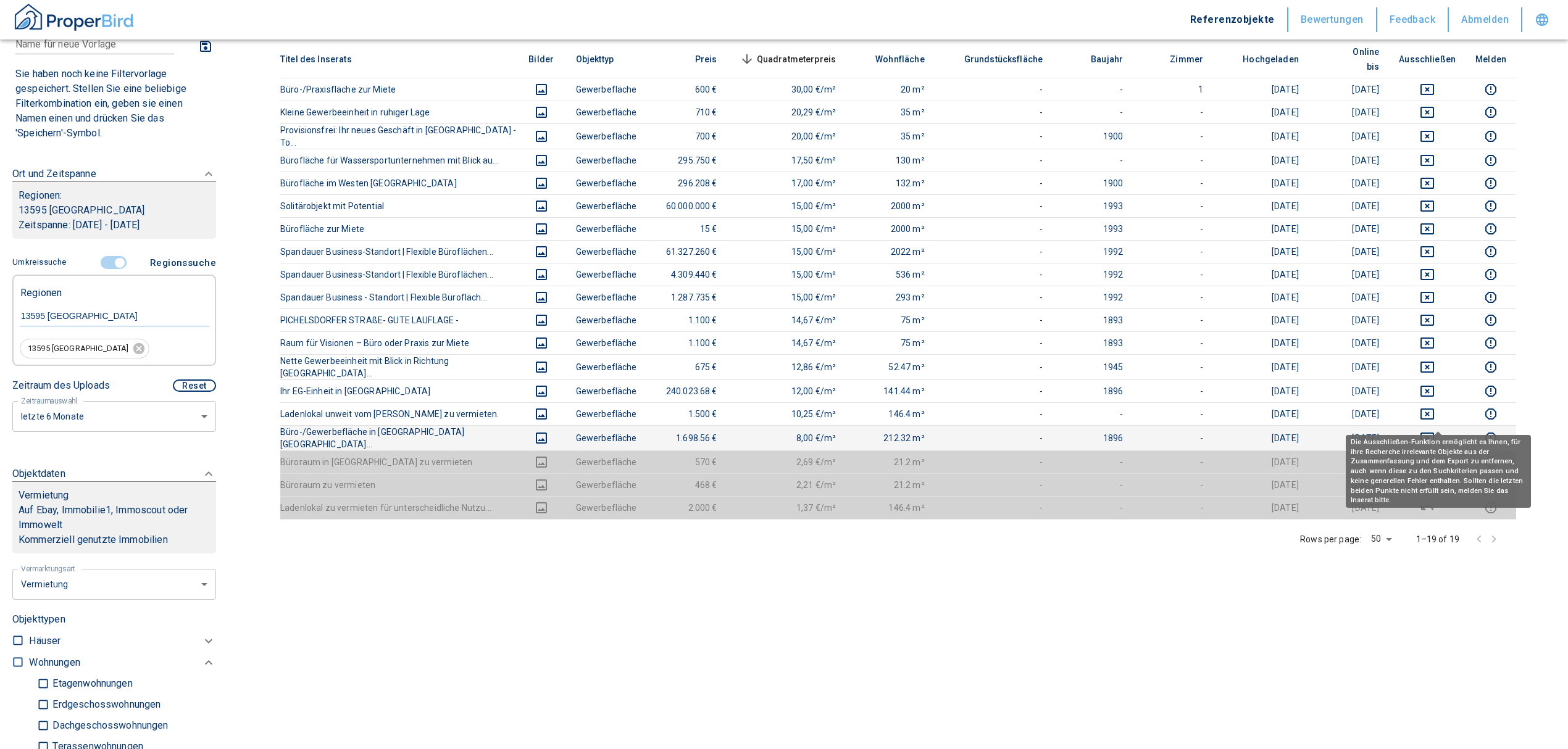
click at [1432, 431] on icon "deselect this listing" at bounding box center [1428, 439] width 15 height 15
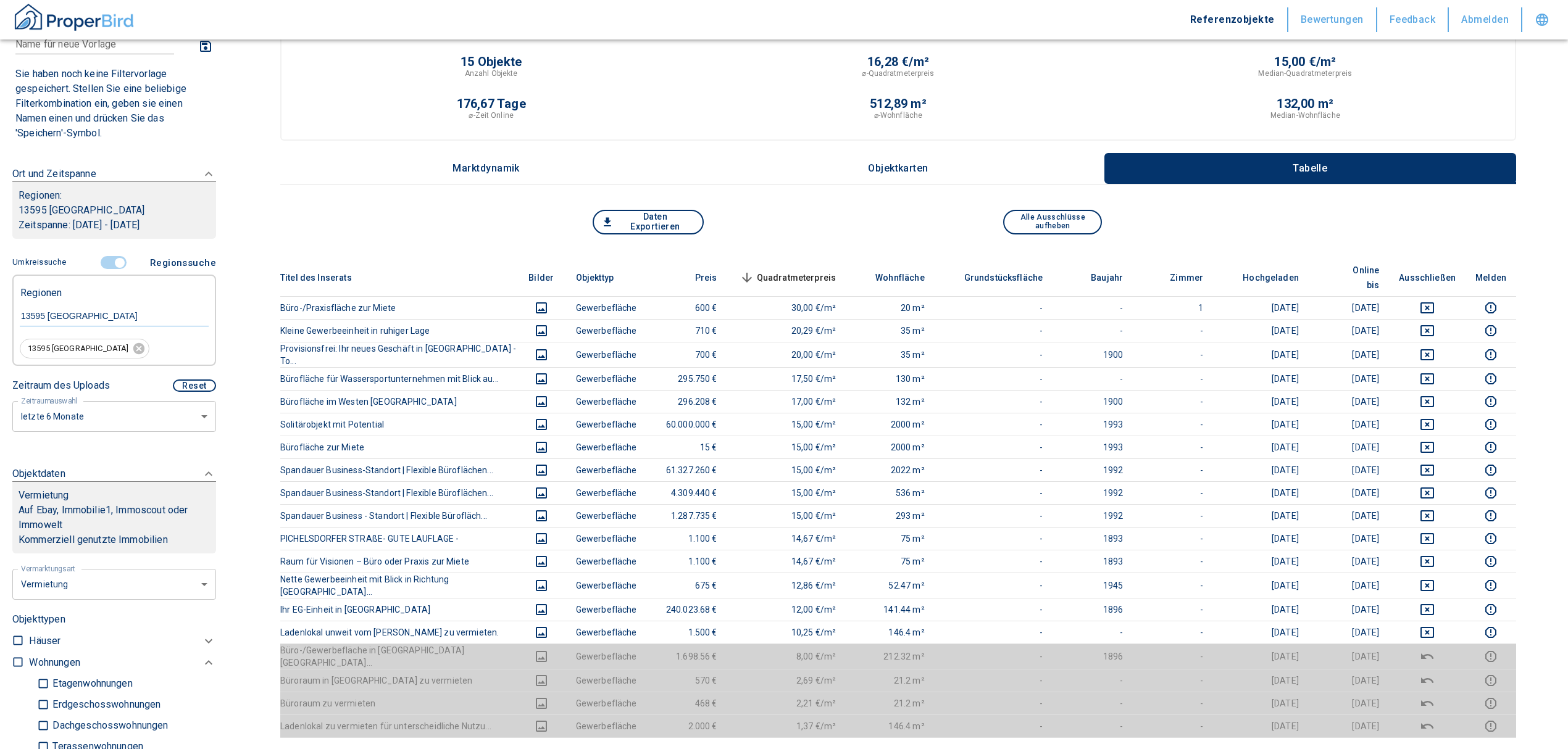
scroll to position [0, 0]
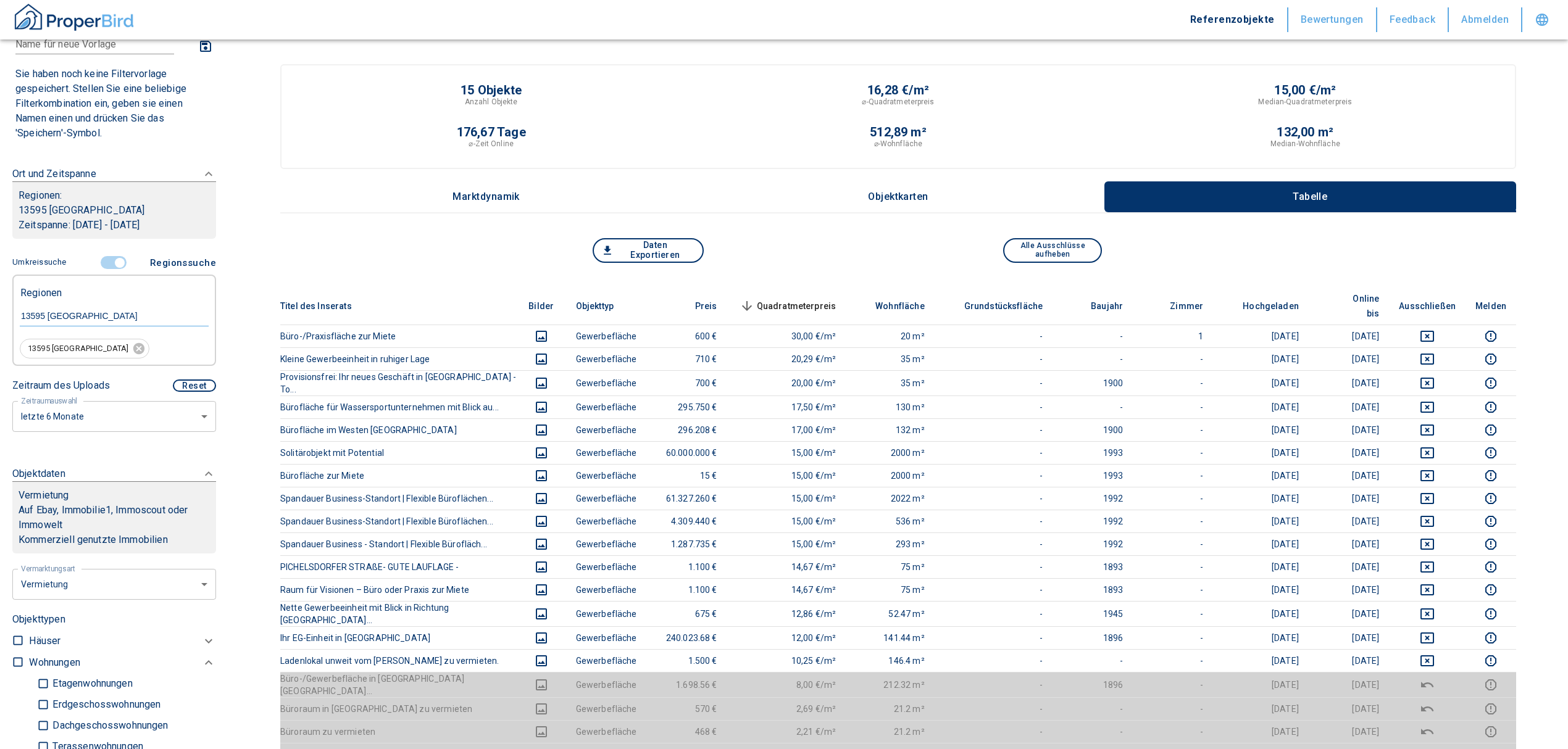
click at [110, 263] on input "controlled" at bounding box center [120, 263] width 37 height 14
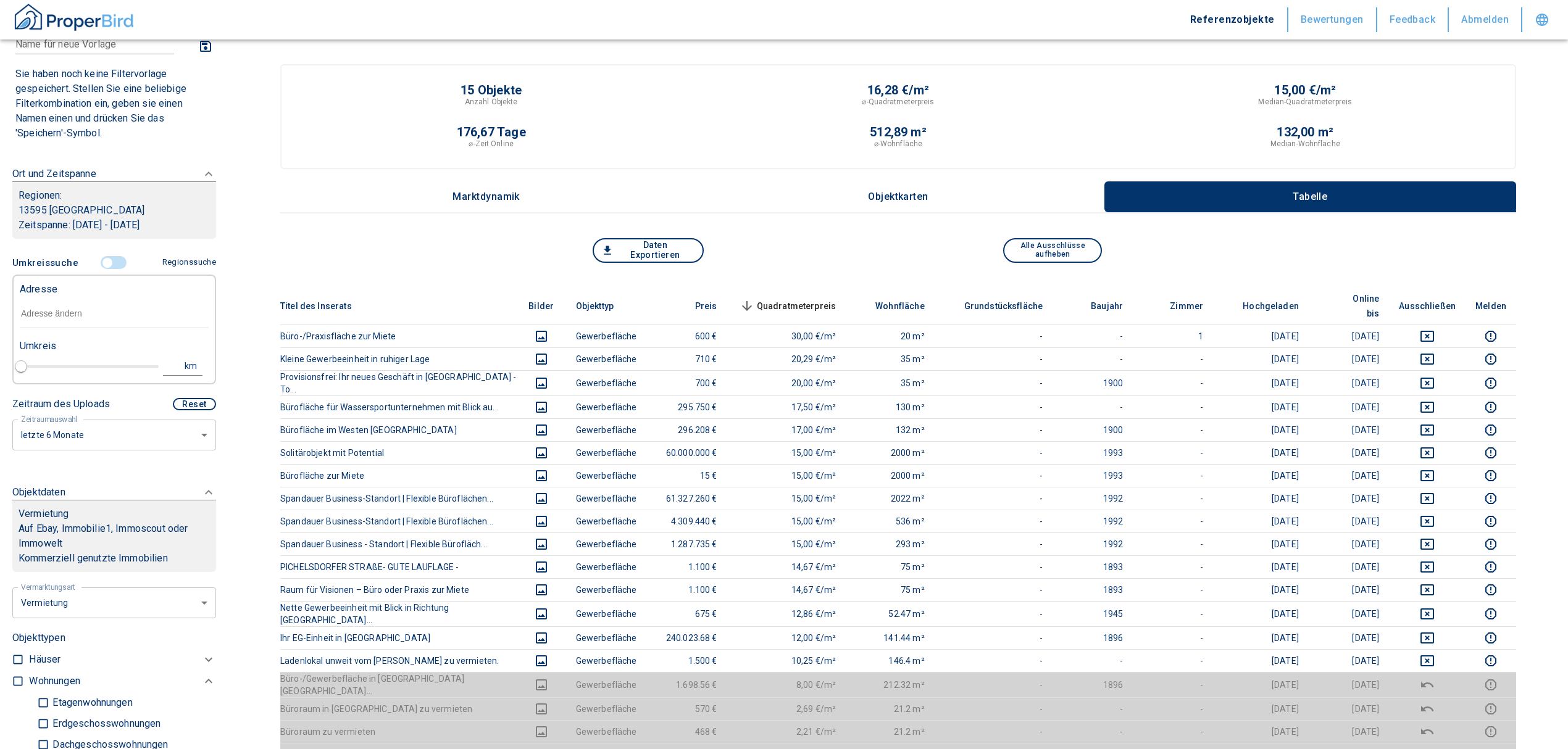
click at [87, 317] on input "text" at bounding box center [113, 314] width 189 height 29
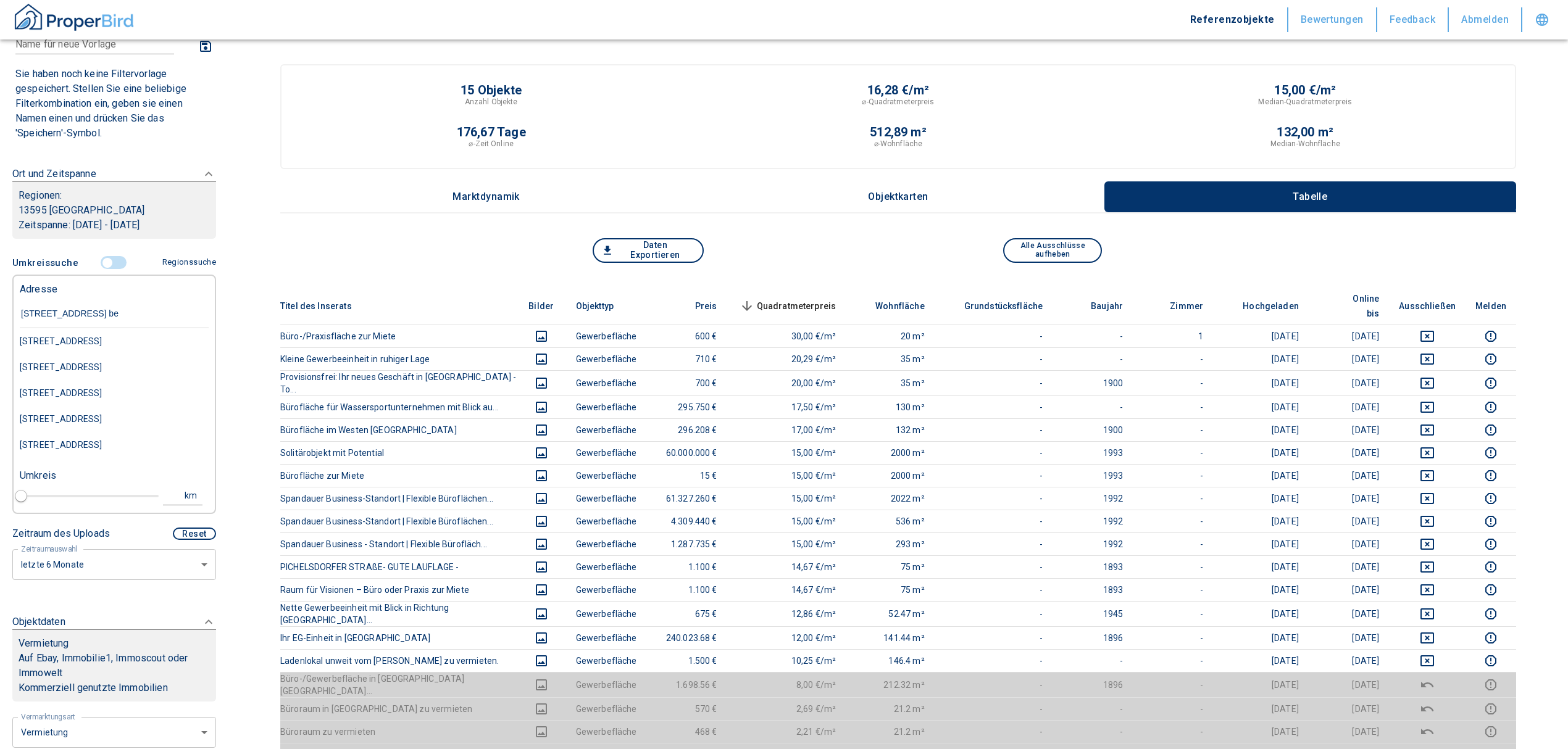
type input "[STREET_ADDRESS]"
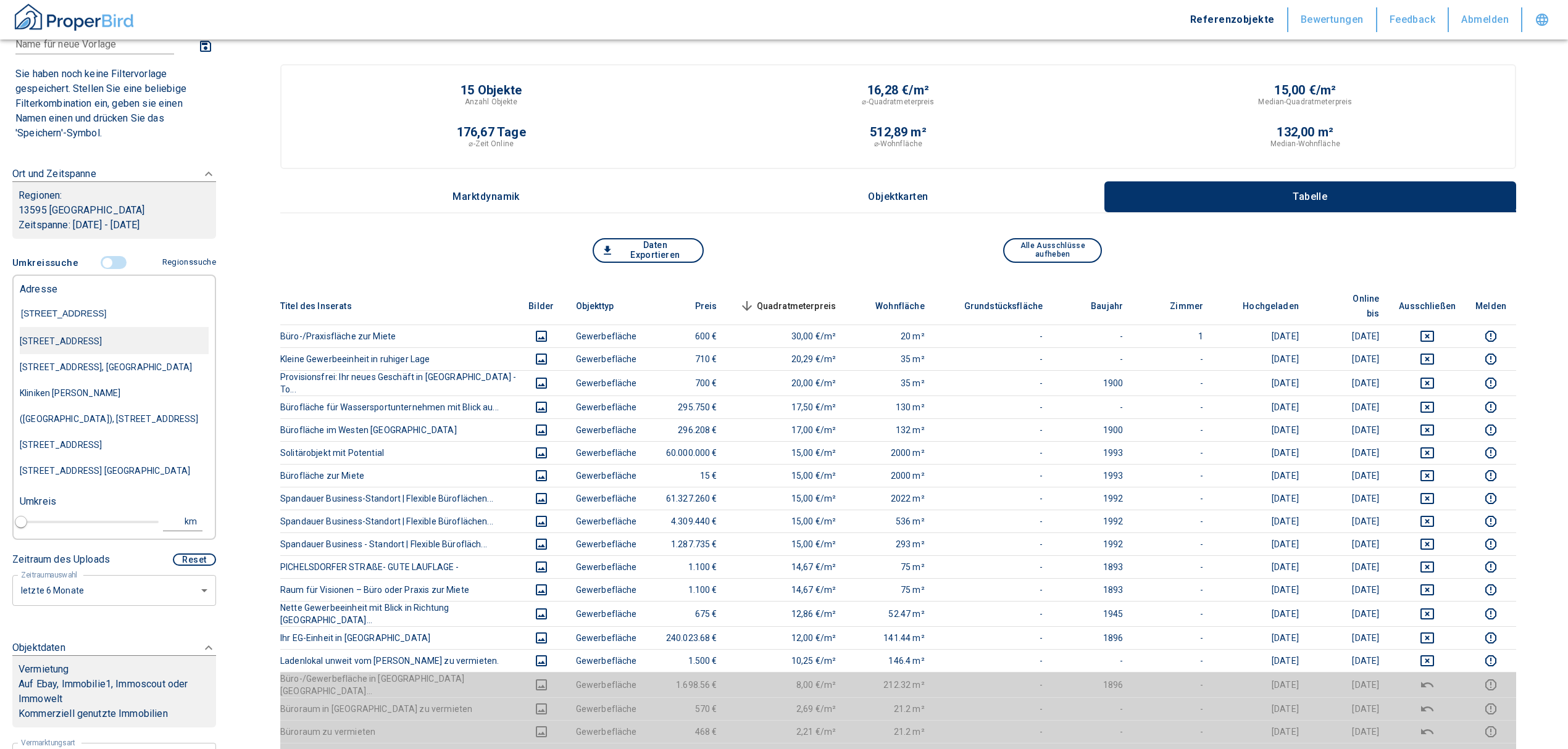
click at [112, 341] on div "[STREET_ADDRESS]" at bounding box center [113, 341] width 189 height 26
type input "2020"
type input "999999990"
type input "[STREET_ADDRESS]"
type input "1"
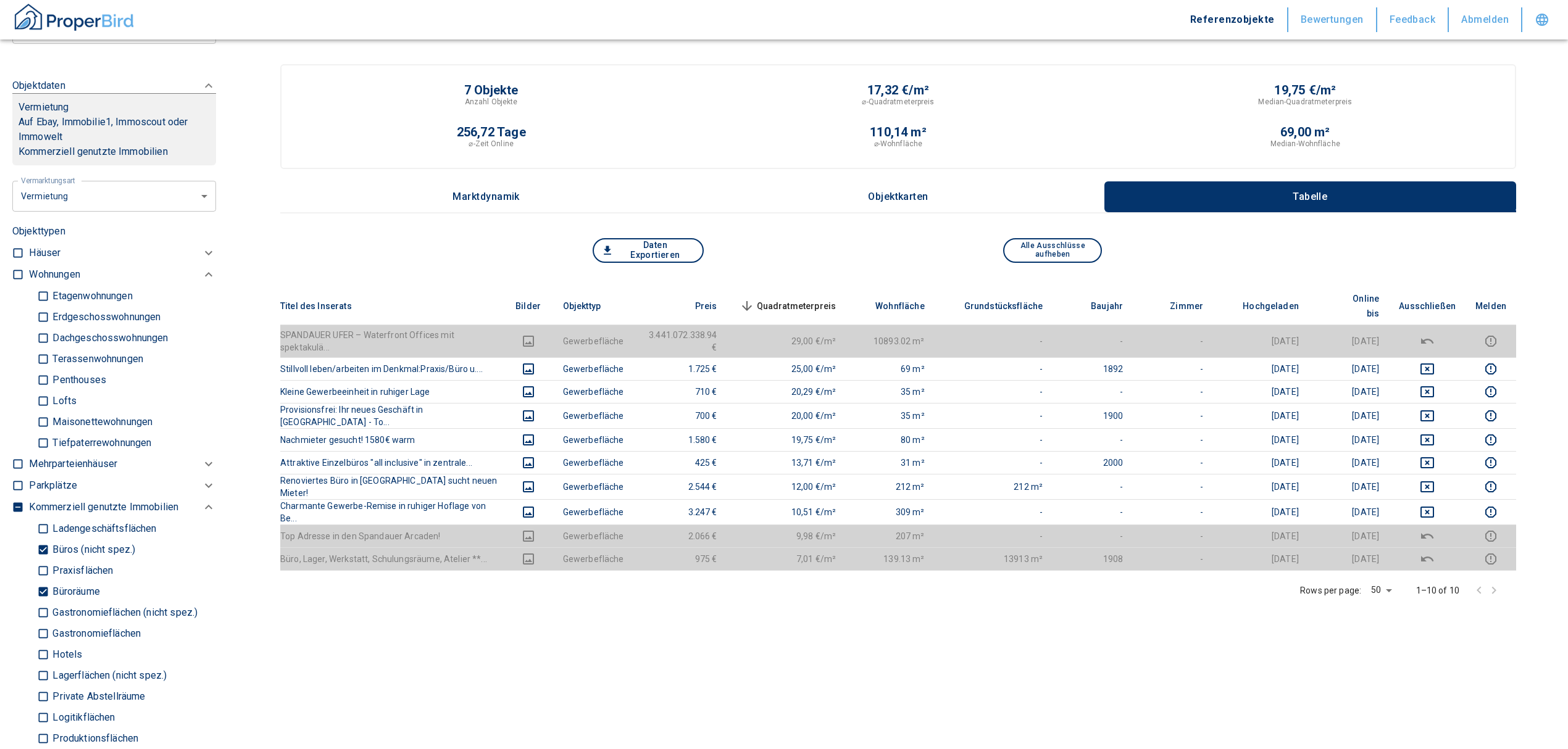
scroll to position [494, 0]
type input "[STREET_ADDRESS]"
click at [41, 597] on input "Büroräume" at bounding box center [42, 586] width 12 height 21
checkbox input "false"
type input "2020"
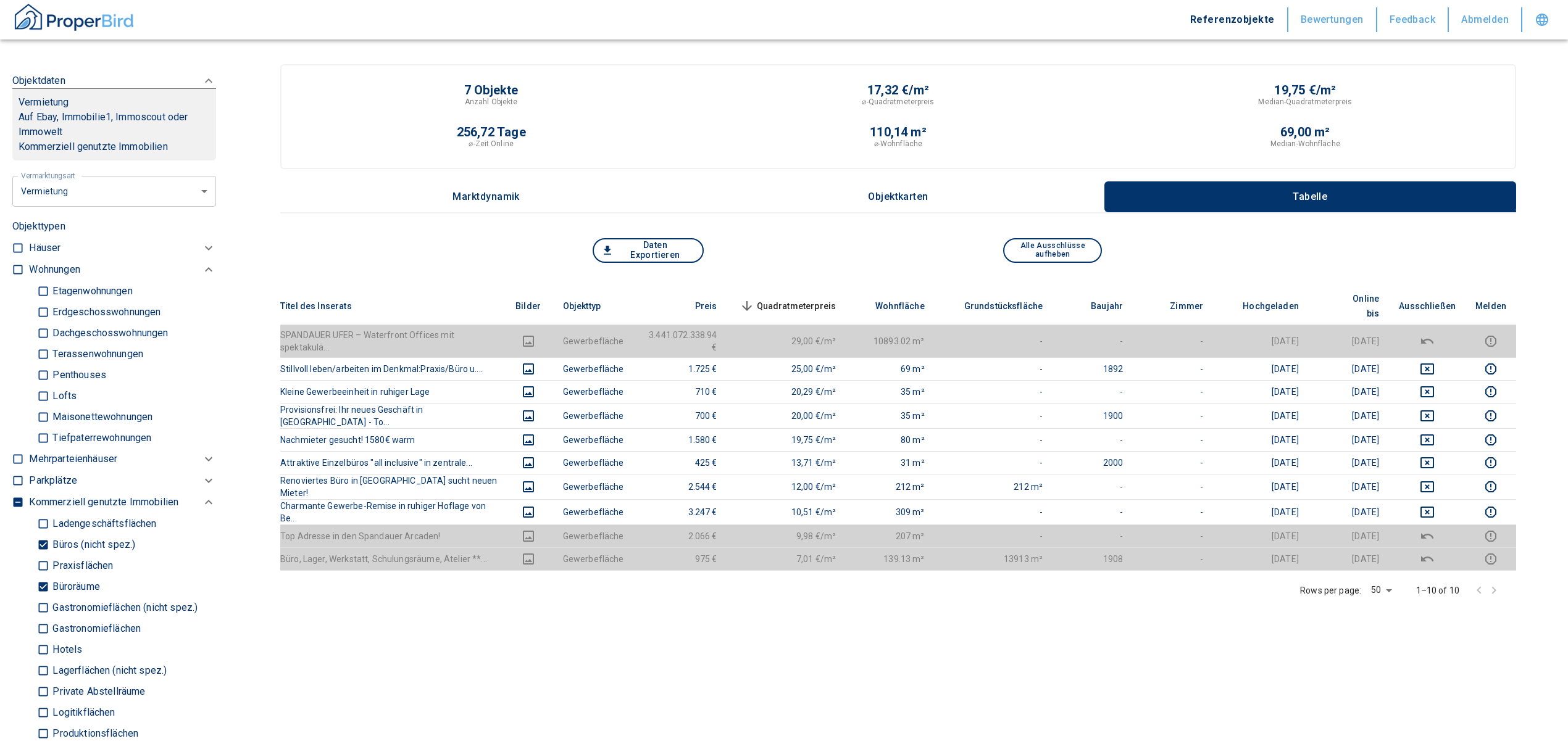
type input "999999990"
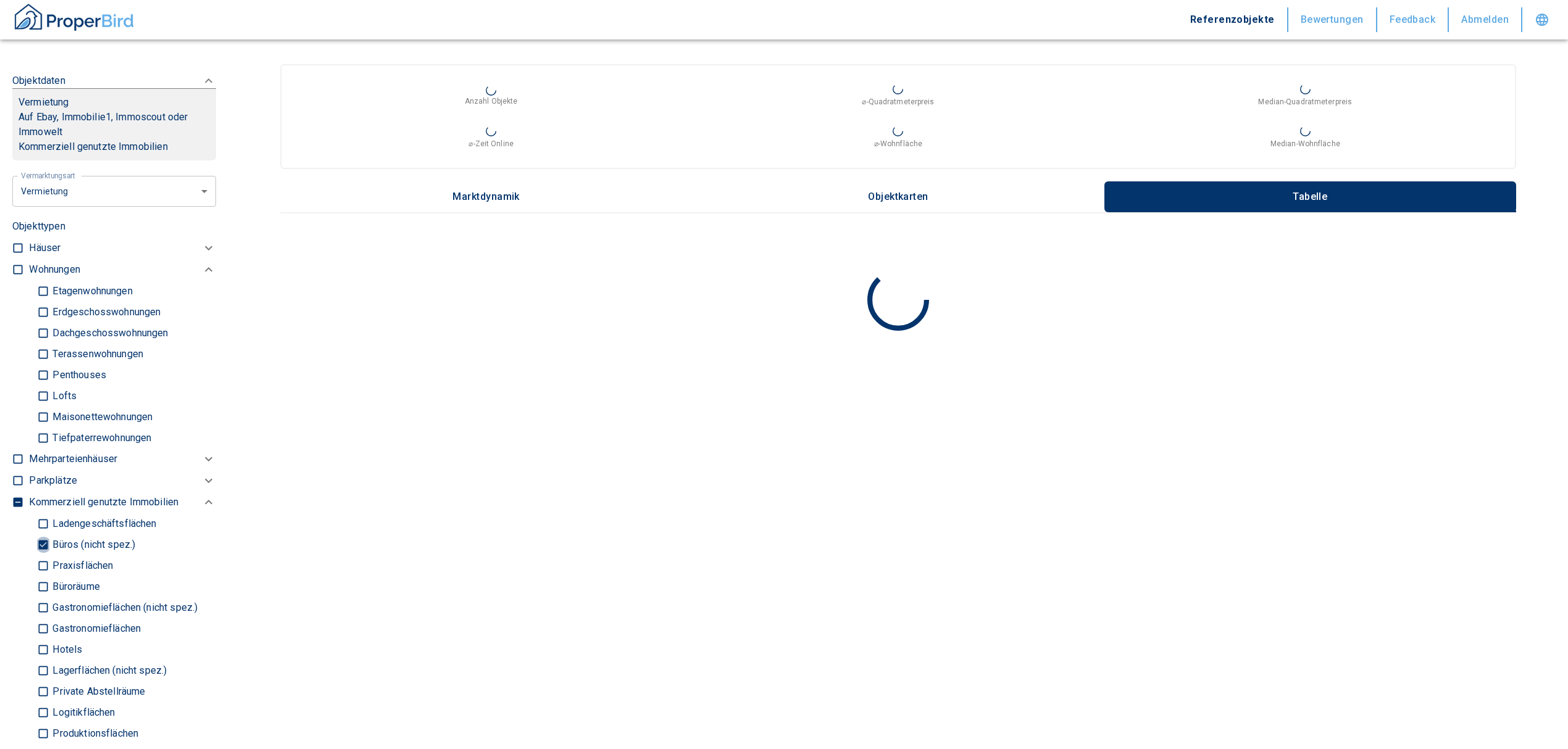
click at [40, 556] on input "Büros (nicht spez.)" at bounding box center [42, 544] width 12 height 21
checkbox input "false"
type input "2020"
type input "999999990"
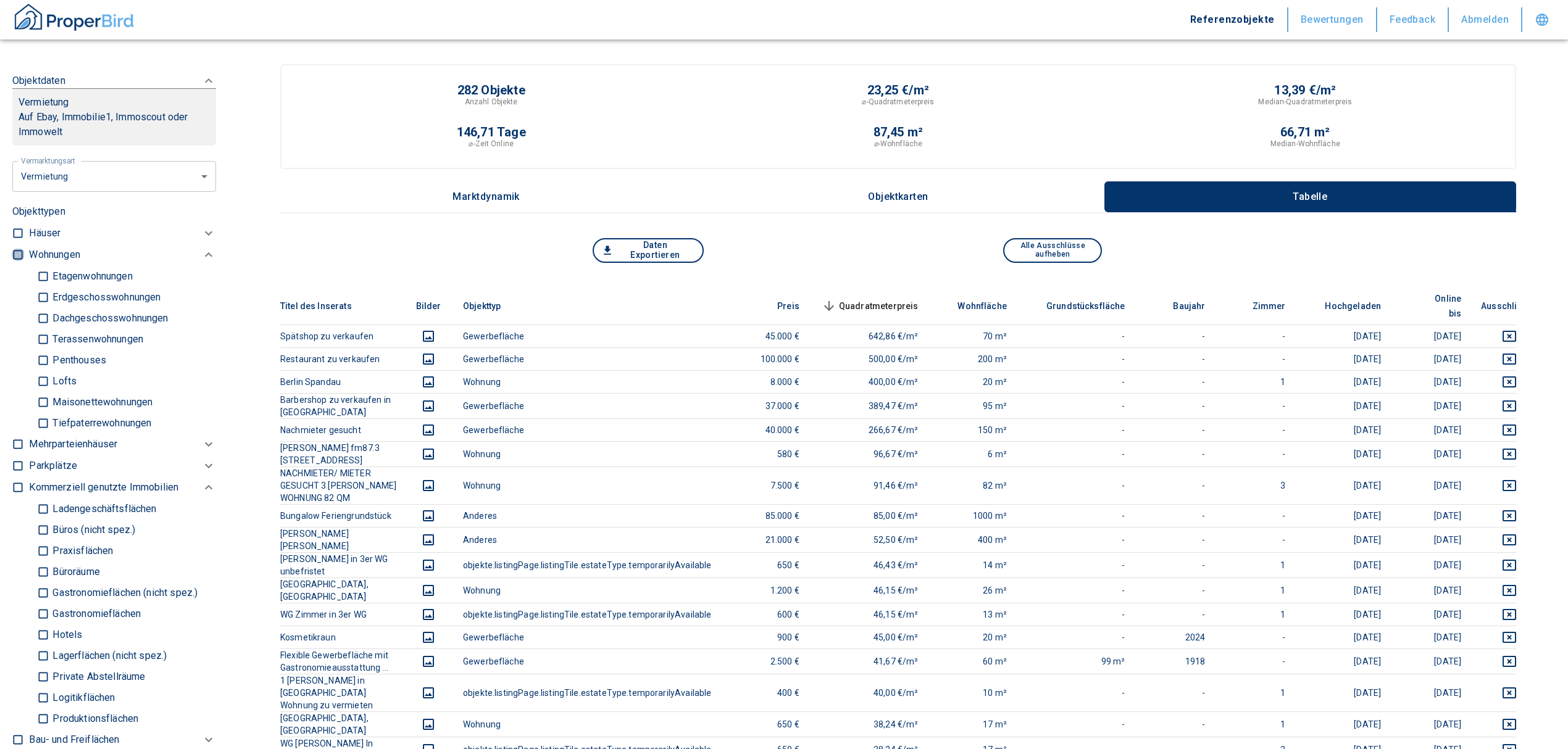
click at [18, 261] on input "checkbox" at bounding box center [18, 254] width 12 height 12
checkbox input "true"
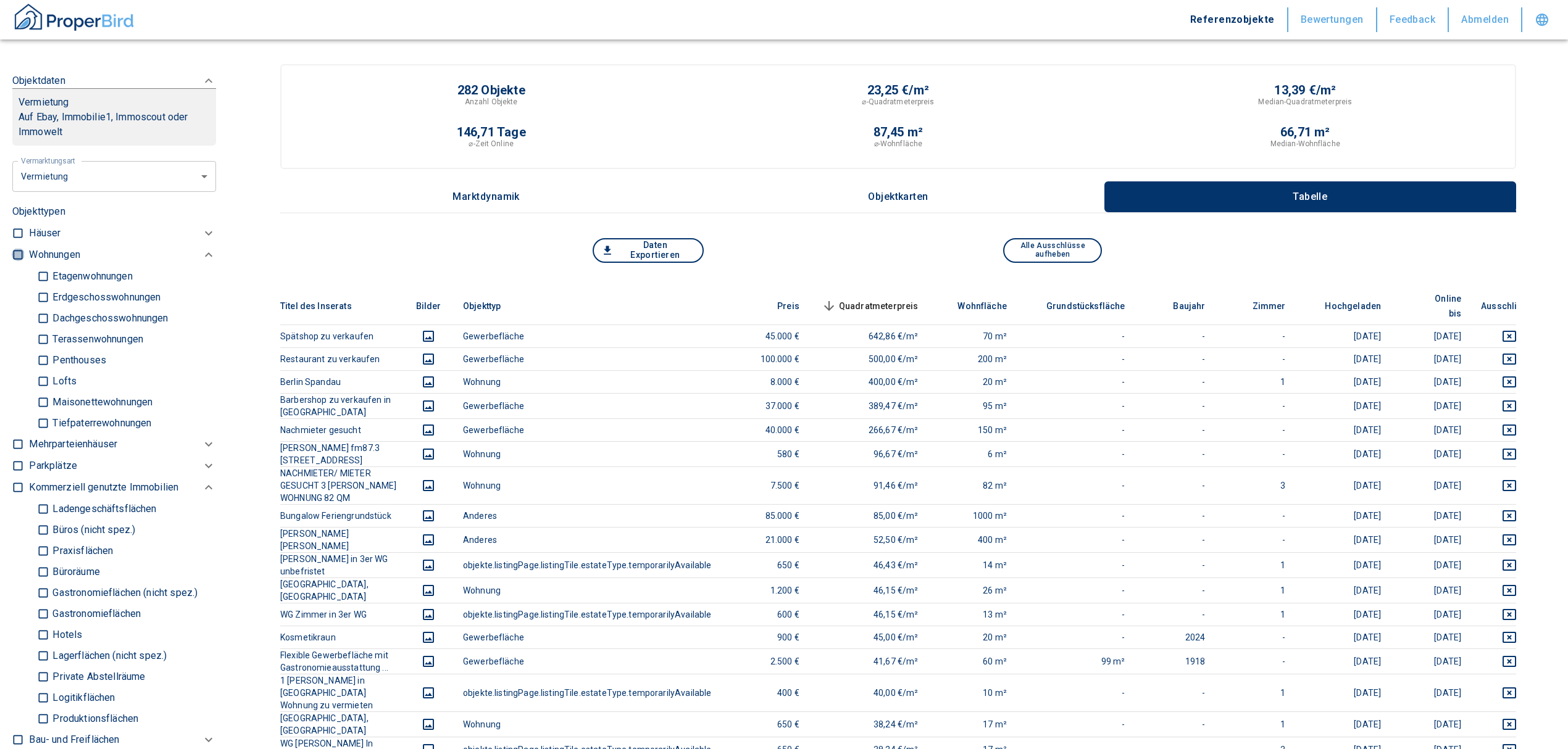
checkbox input "true"
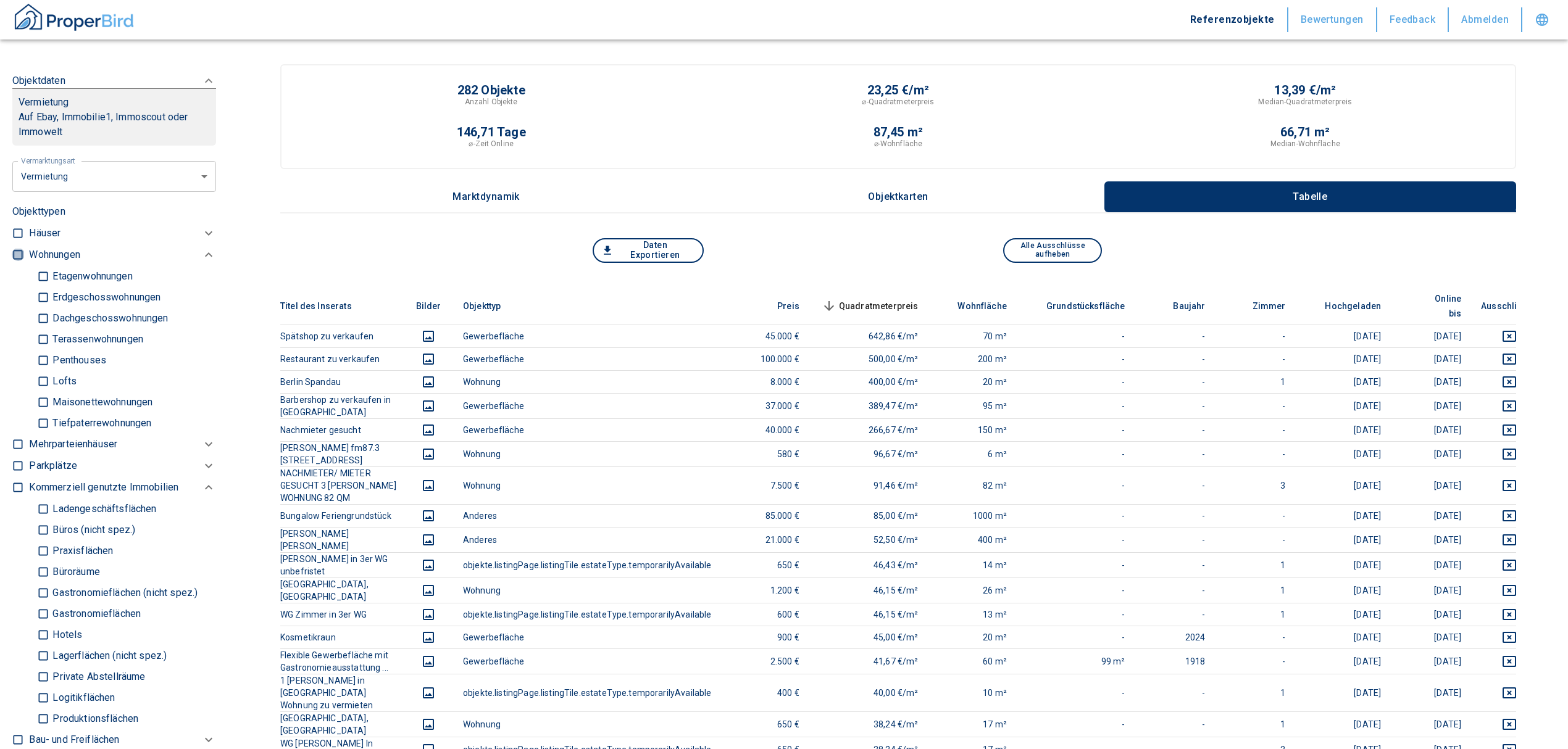
type input "2020"
type input "999999990"
type input "2020"
type input "999999990"
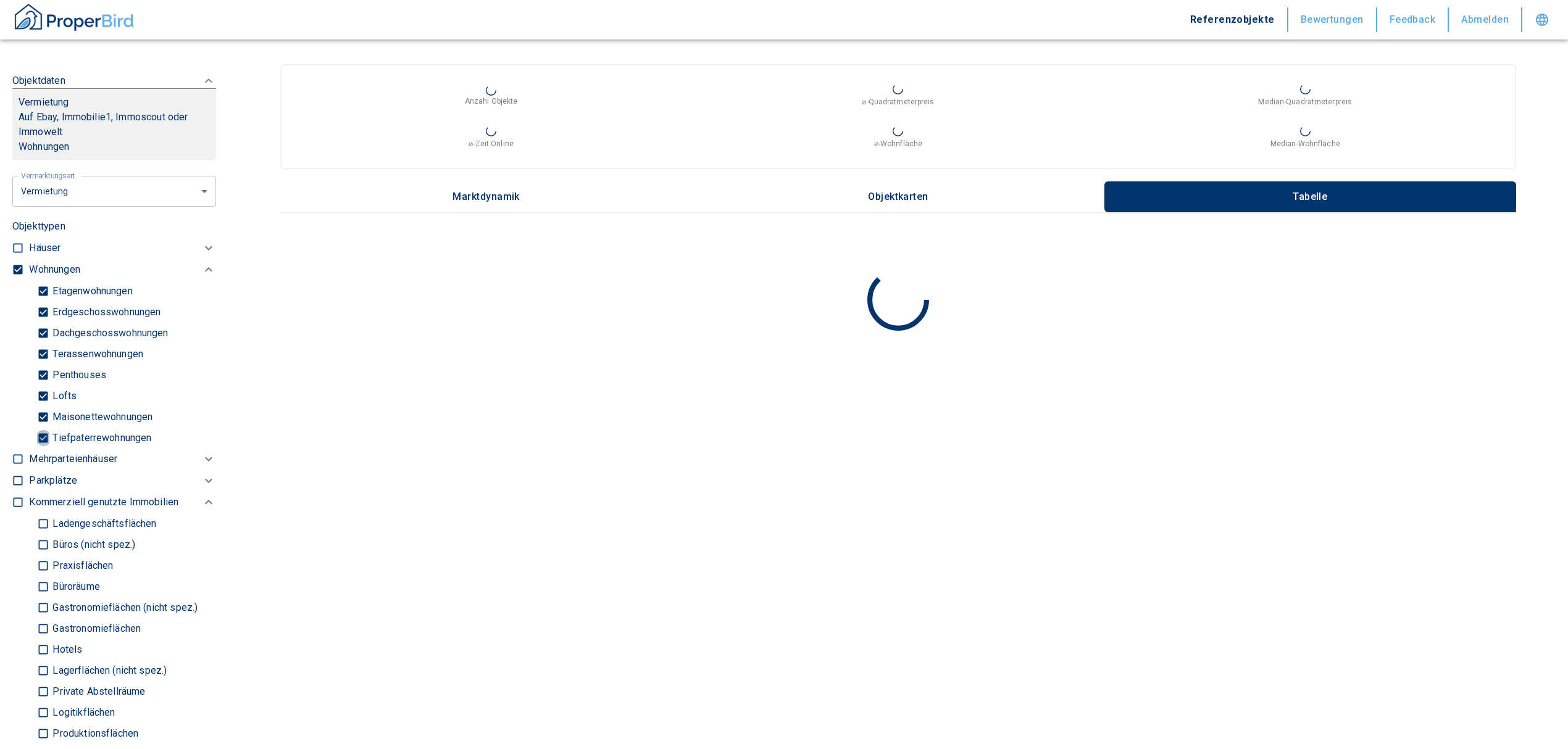
click at [44, 449] on input "Tiefpaterrewohnungen" at bounding box center [42, 438] width 12 height 21
checkbox input "false"
type input "2020"
type input "999999990"
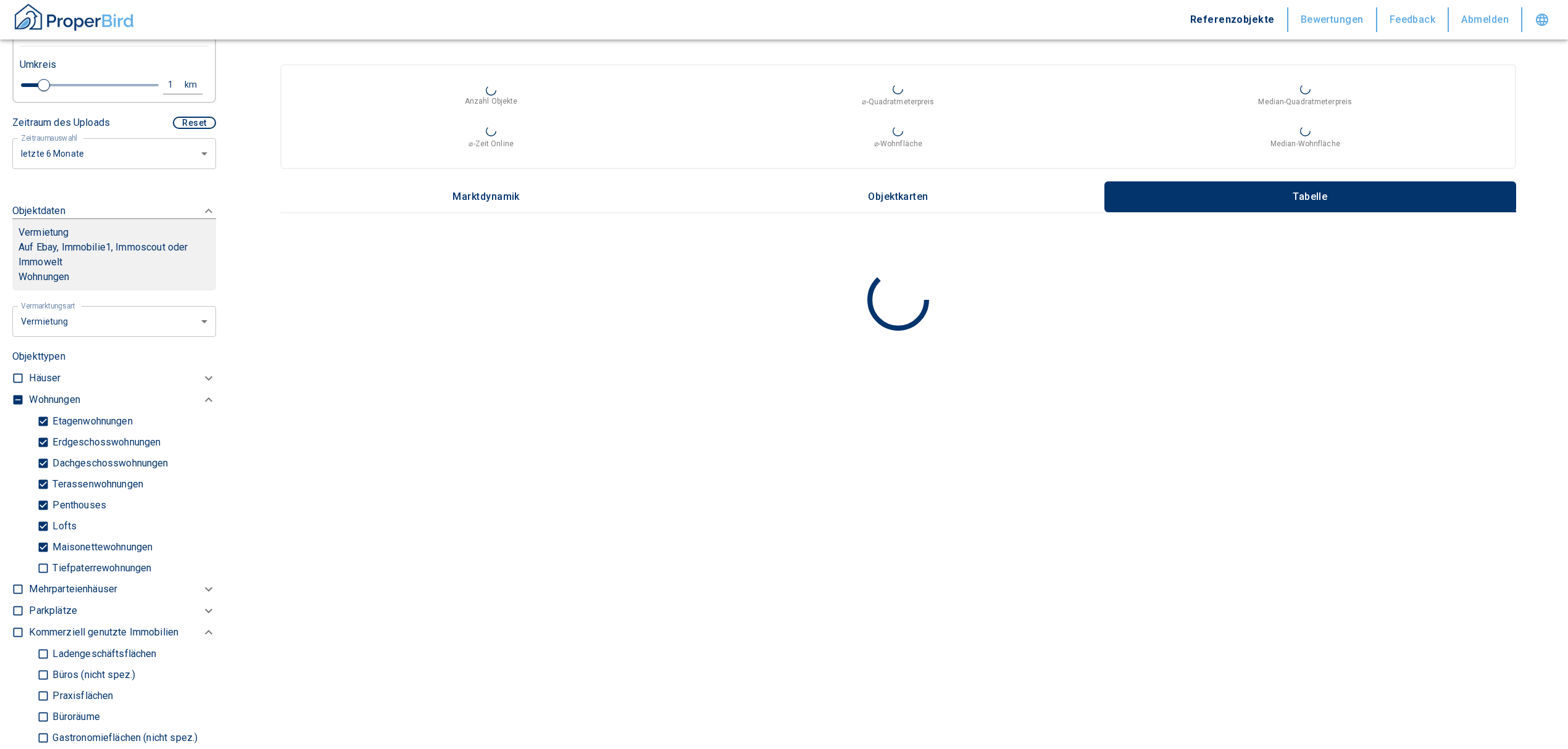
scroll to position [247, 0]
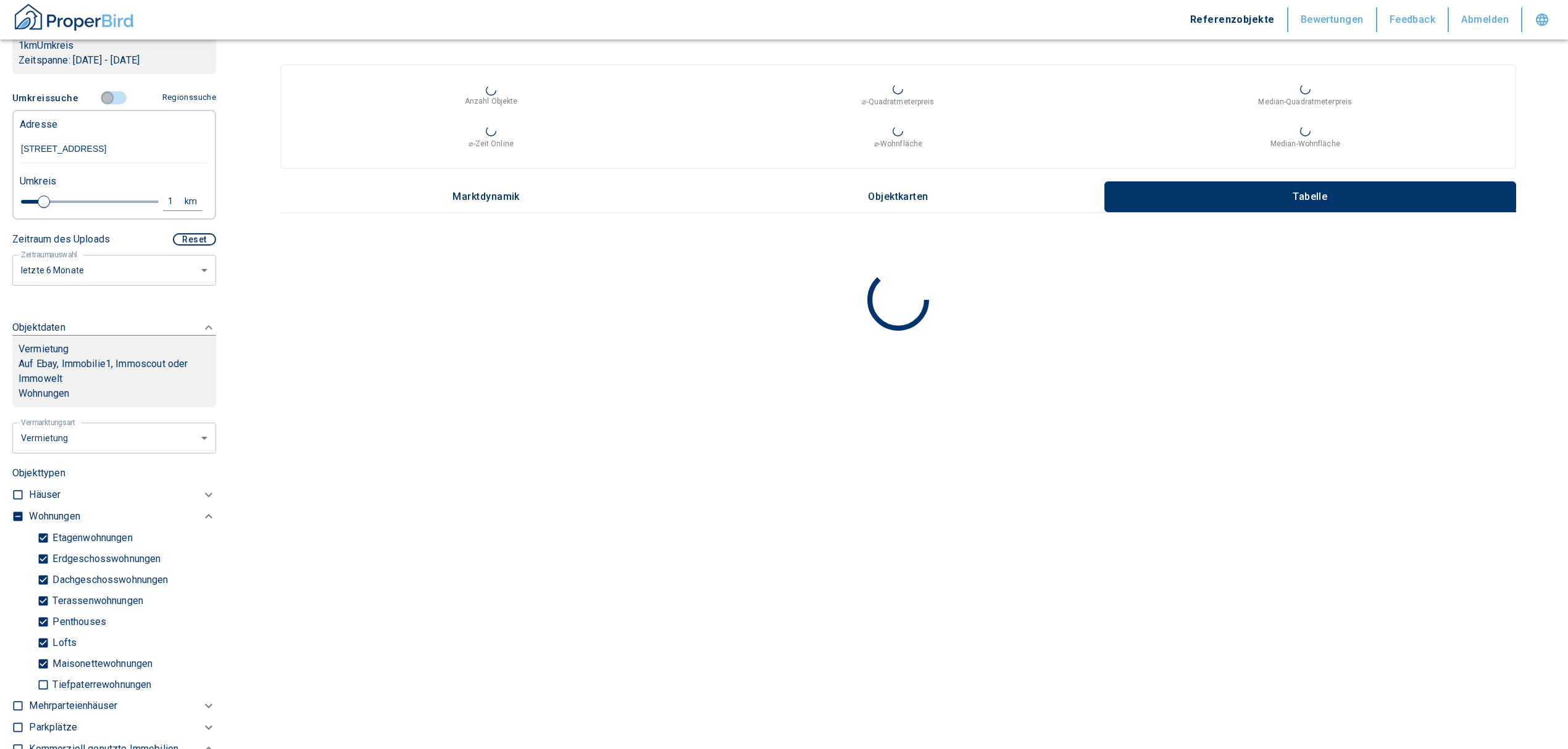
click at [102, 105] on input "controlled" at bounding box center [107, 98] width 37 height 14
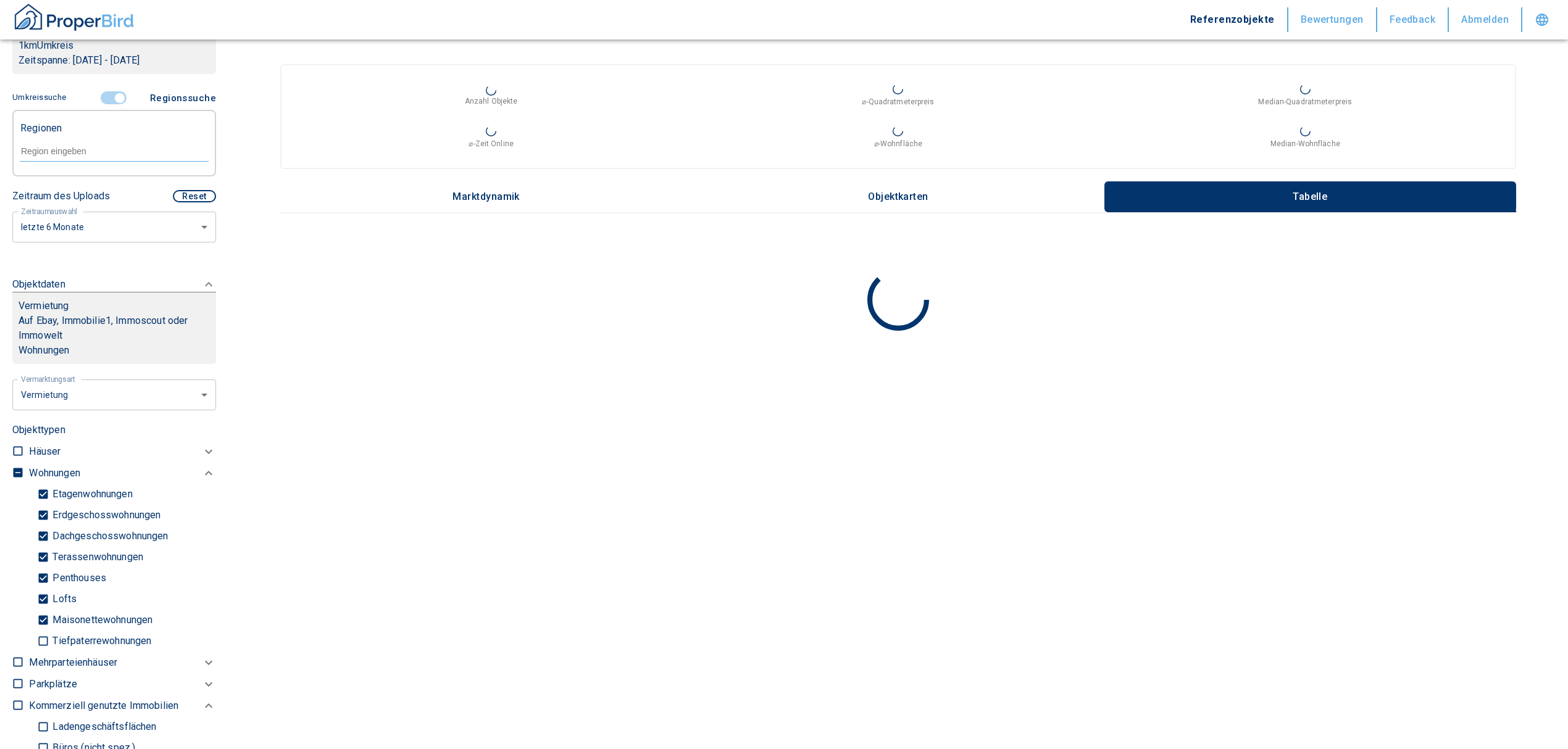
click at [73, 157] on input "text" at bounding box center [113, 151] width 189 height 11
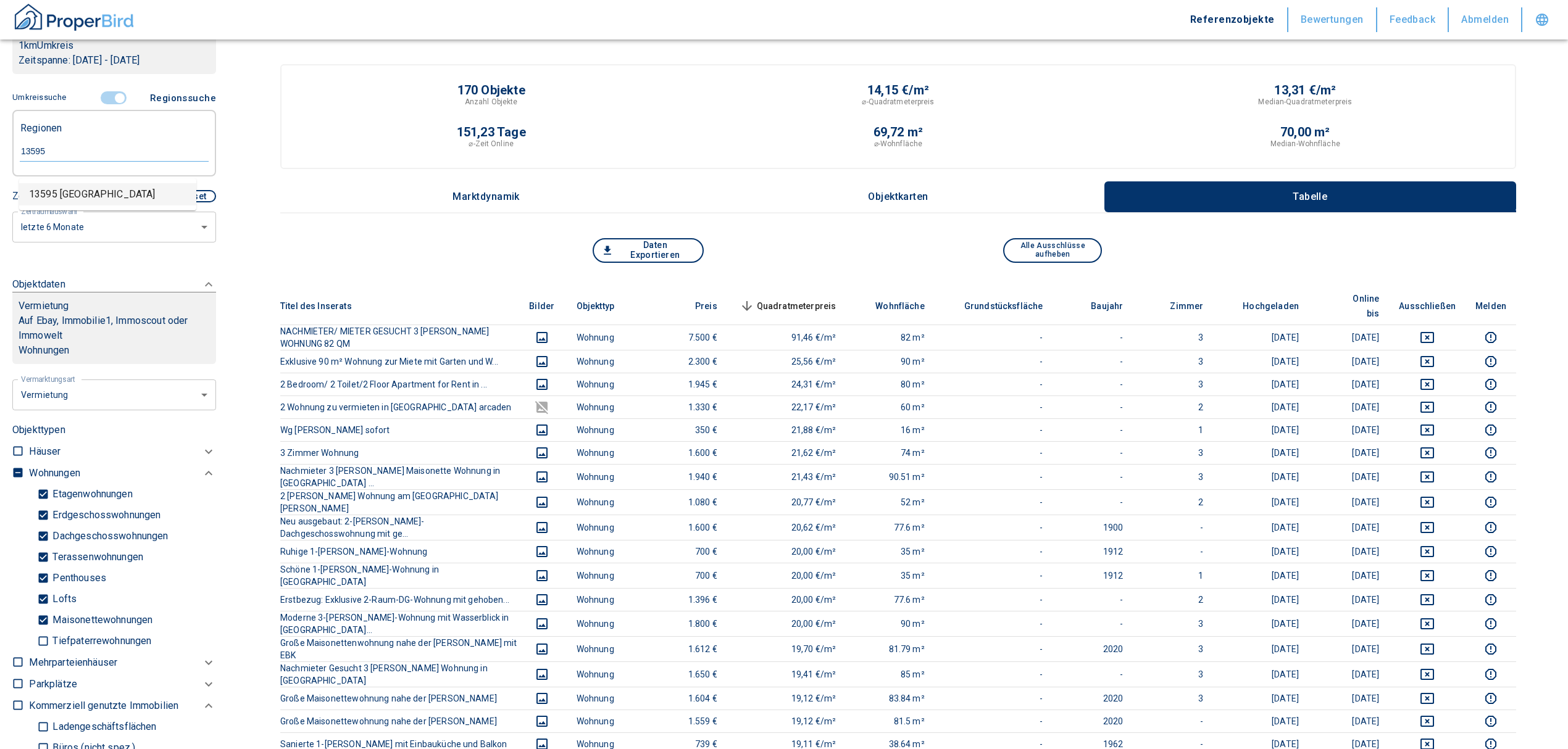
click at [69, 193] on li "13595 [GEOGRAPHIC_DATA]" at bounding box center [108, 194] width 177 height 22
type input "13595"
type input "2020"
type input "999999990"
type input "13595 [GEOGRAPHIC_DATA]"
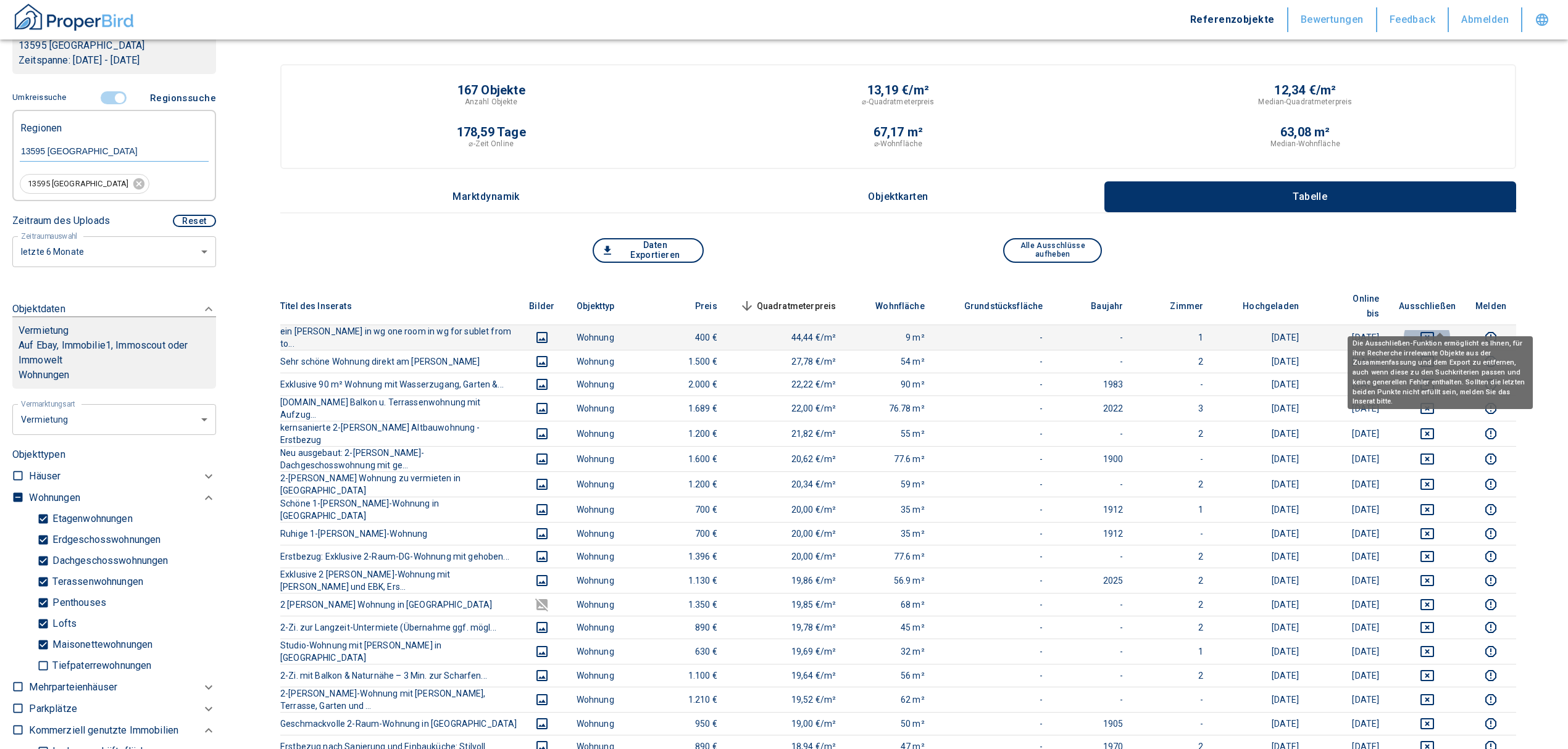
click at [1435, 330] on icon "deselect this listing" at bounding box center [1428, 337] width 15 height 15
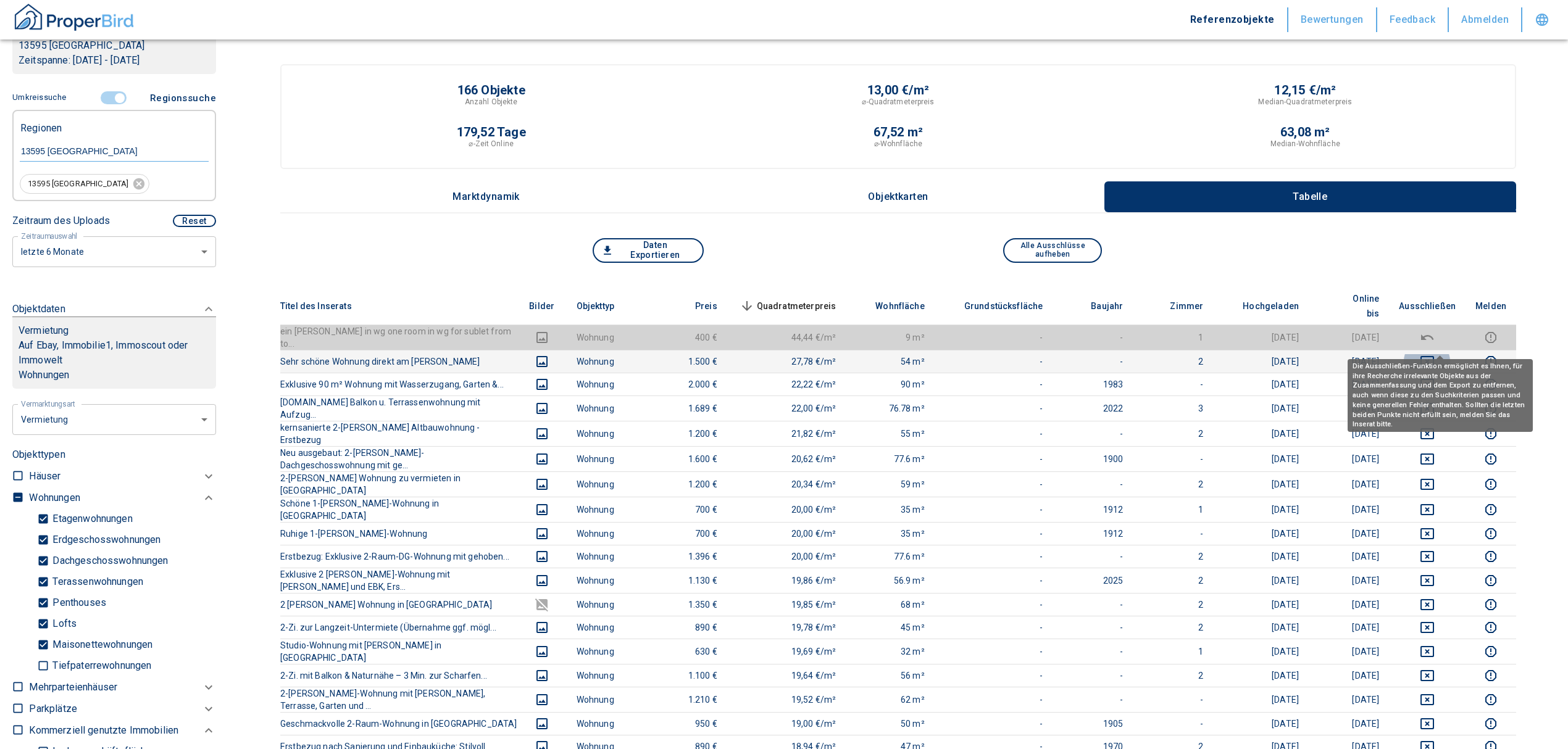
click at [1434, 357] on icon "deselect this listing" at bounding box center [1427, 362] width 14 height 11
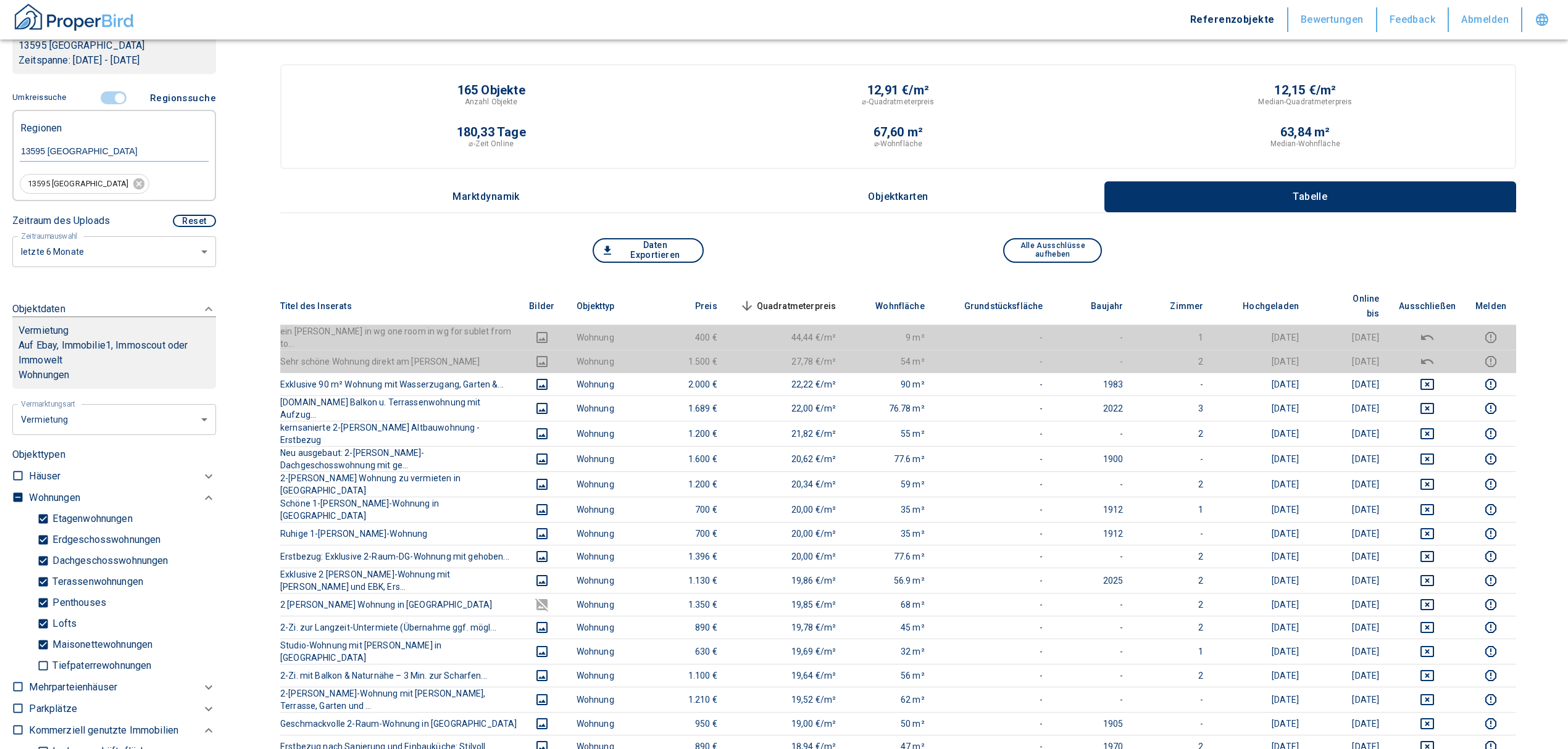
click at [820, 298] on span "Quadratmeterpreis sorted descending" at bounding box center [787, 306] width 100 height 15
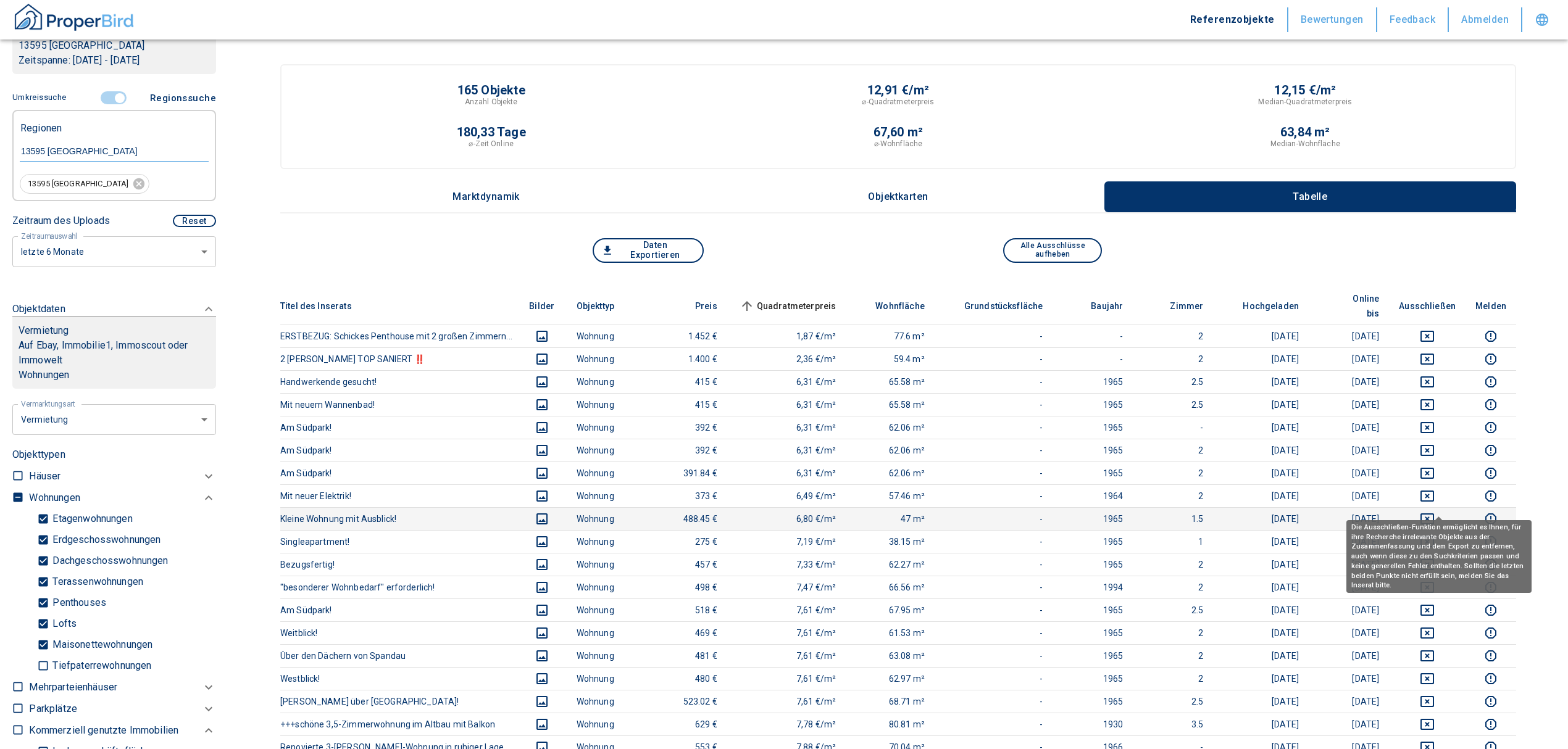
click at [1435, 511] on icon "deselect this listing" at bounding box center [1428, 519] width 15 height 15
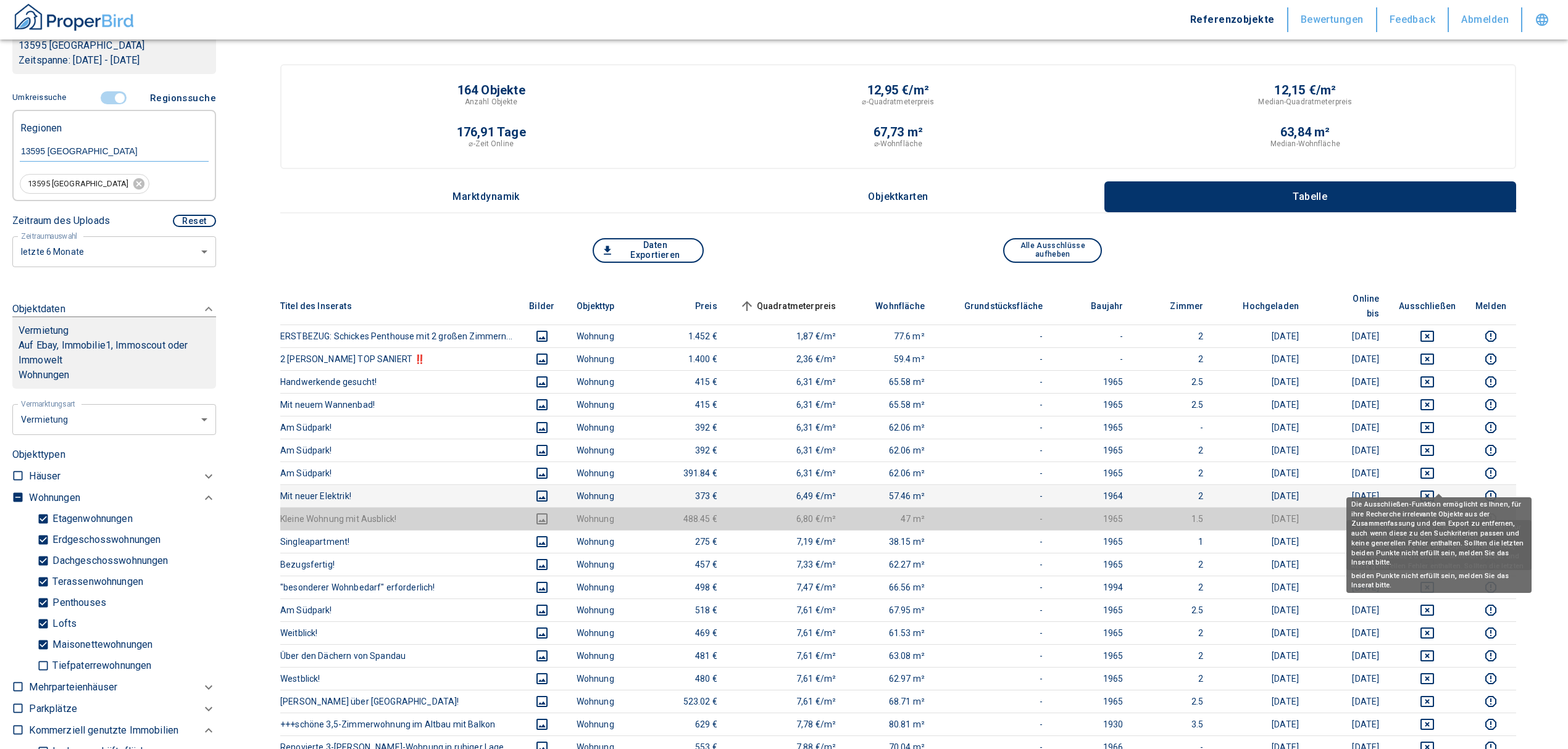
click at [1435, 489] on icon "deselect this listing" at bounding box center [1428, 497] width 15 height 15
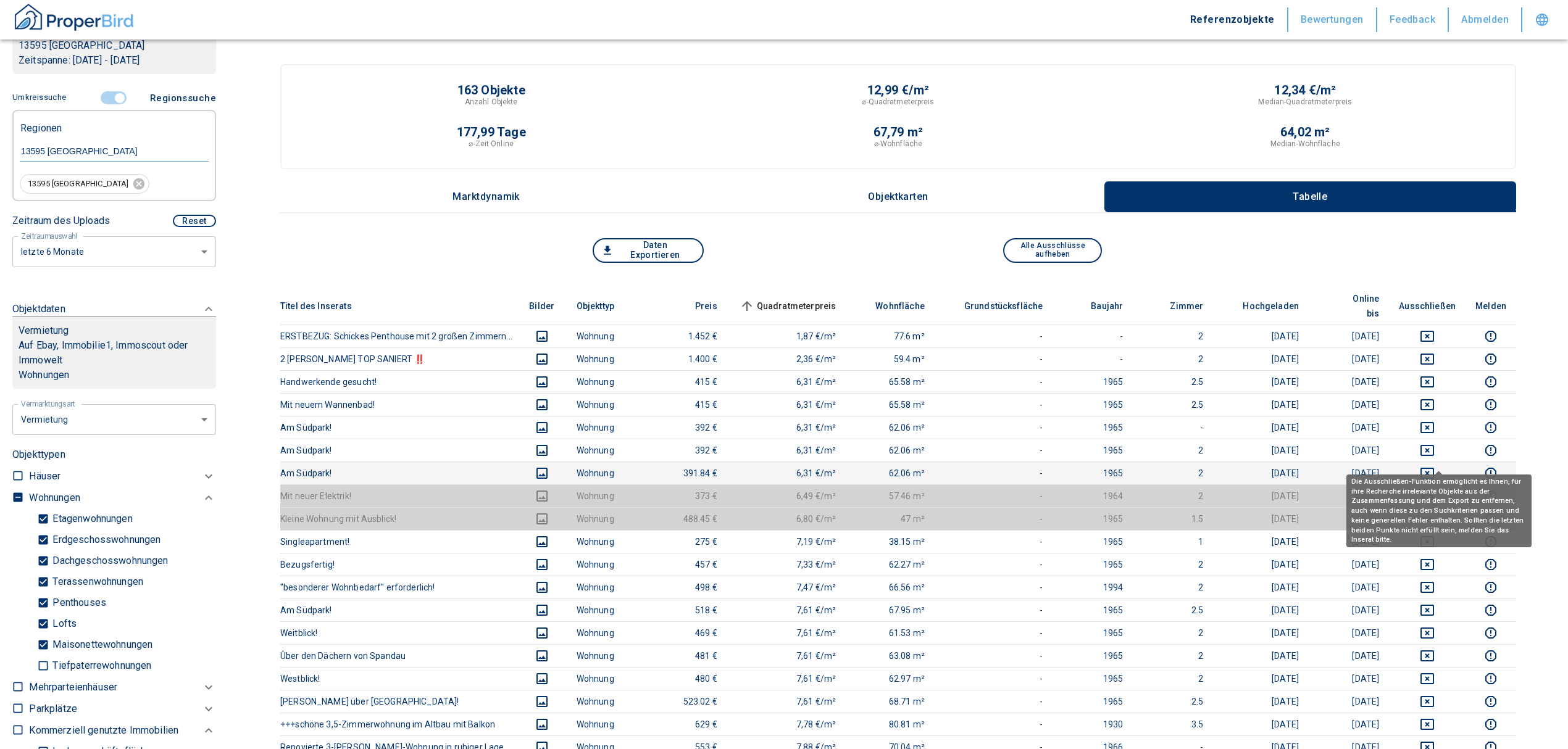
click at [1435, 466] on icon "deselect this listing" at bounding box center [1428, 474] width 15 height 15
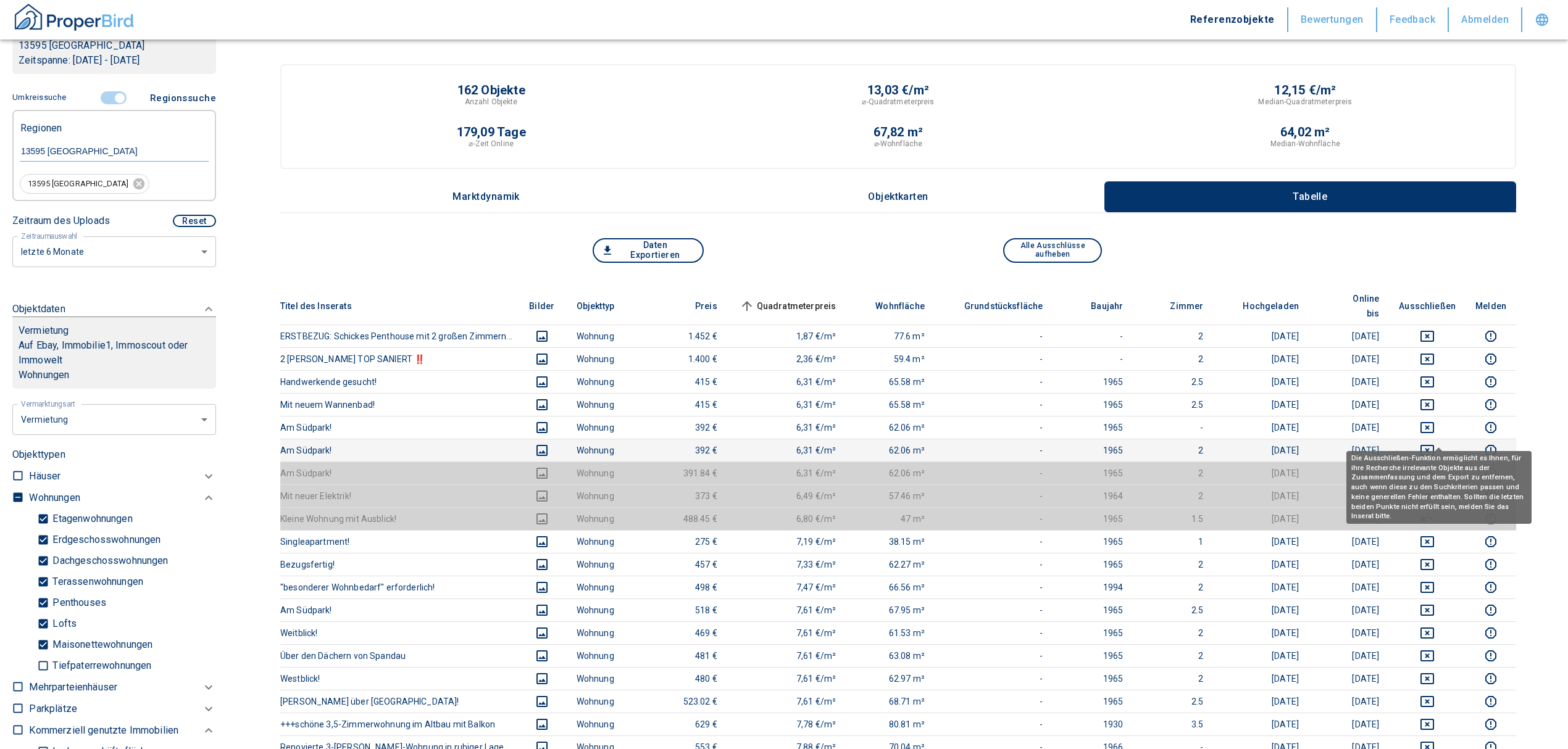
click at [1435, 443] on icon "deselect this listing" at bounding box center [1428, 451] width 15 height 15
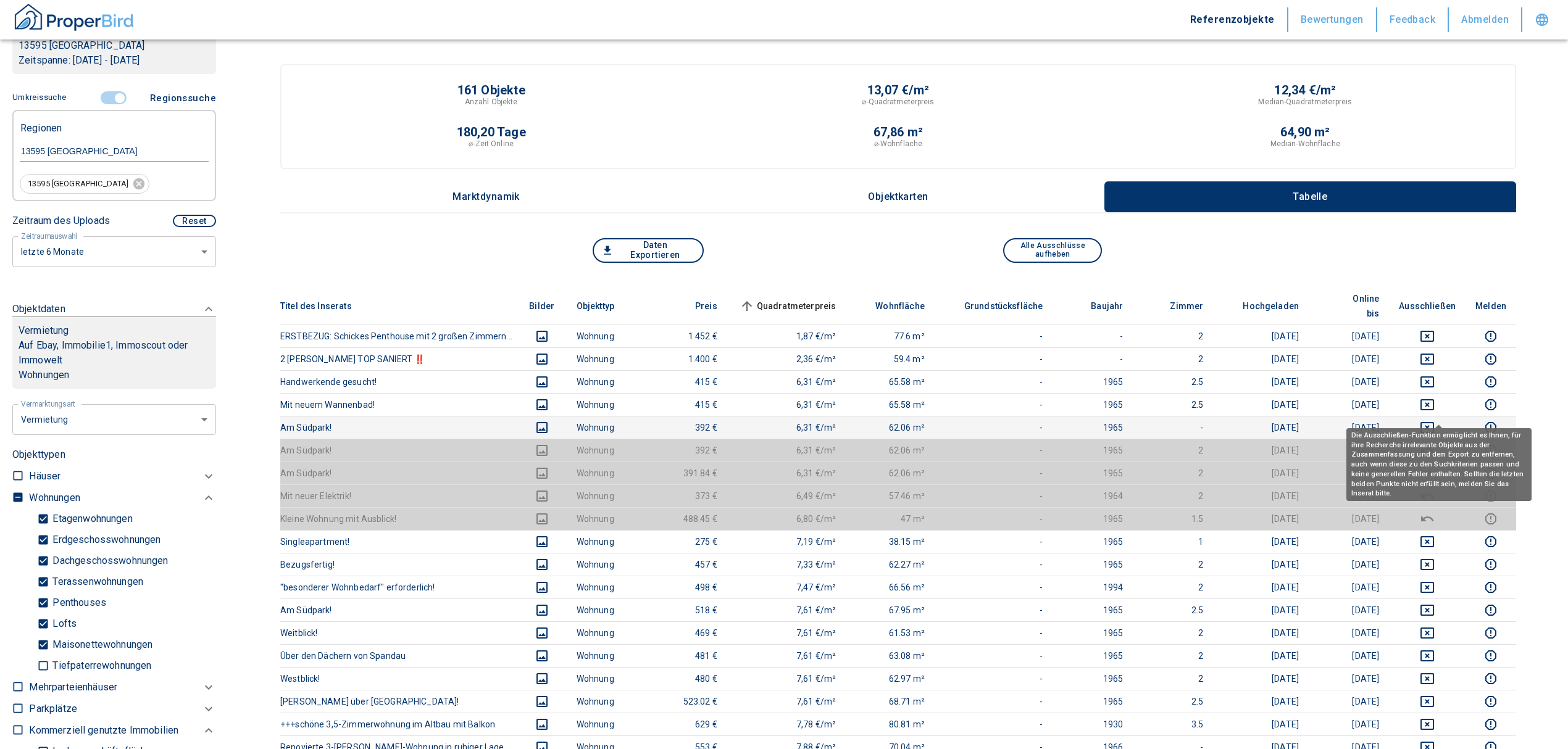
click at [1434, 422] on icon "deselect this listing" at bounding box center [1427, 427] width 14 height 11
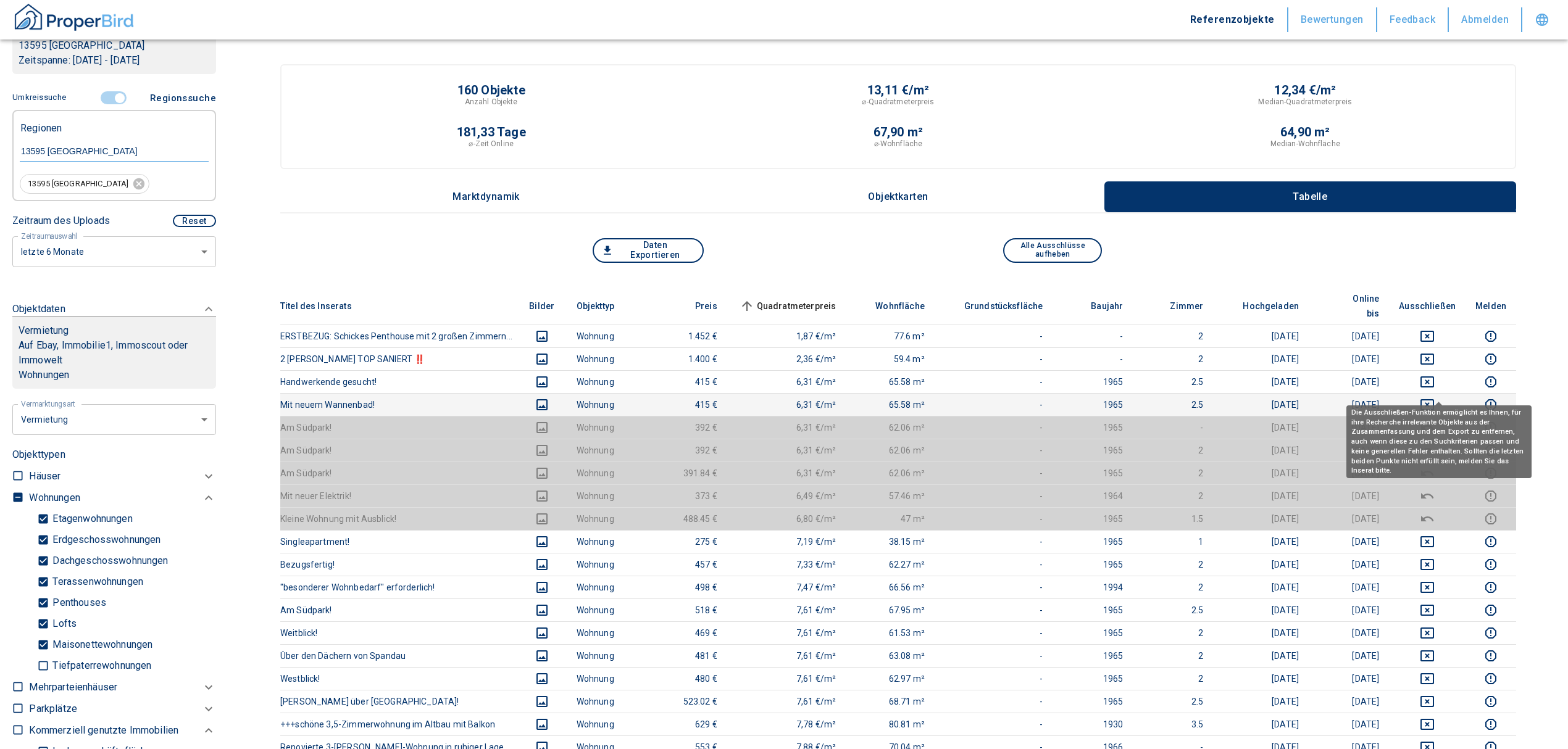
click at [1435, 397] on icon "deselect this listing" at bounding box center [1428, 404] width 15 height 15
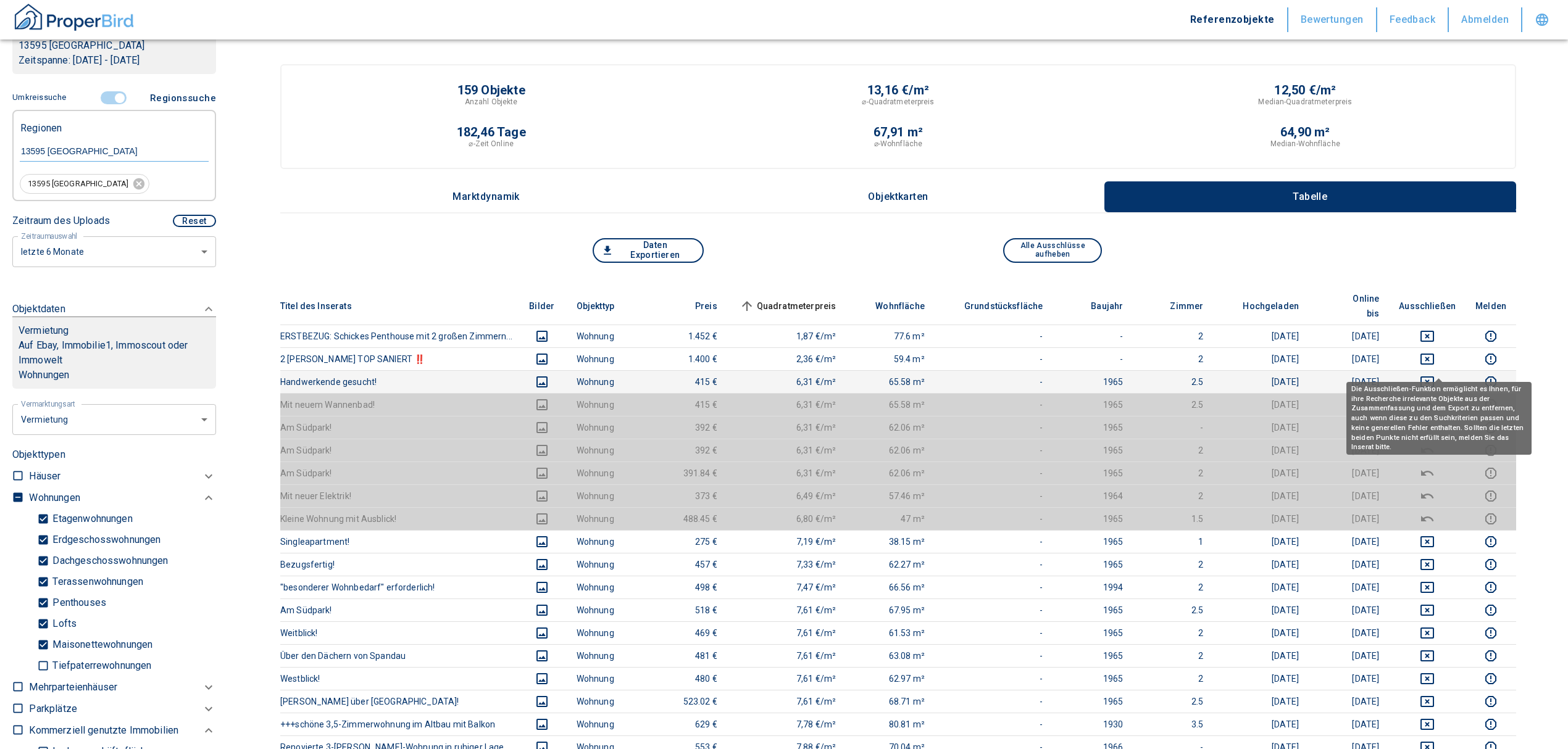
click at [1435, 375] on icon "deselect this listing" at bounding box center [1428, 382] width 15 height 15
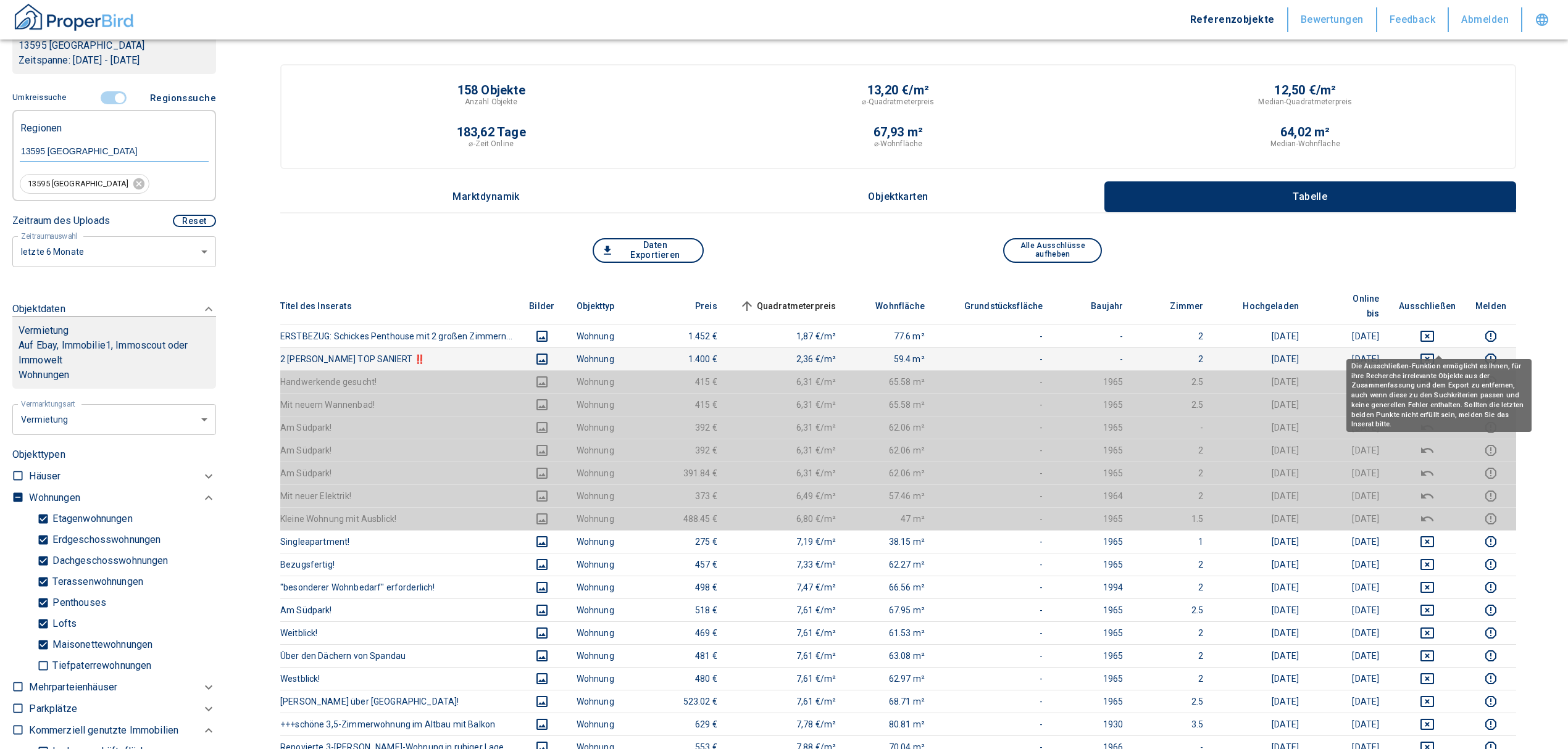
click at [1435, 352] on icon "deselect this listing" at bounding box center [1428, 359] width 15 height 15
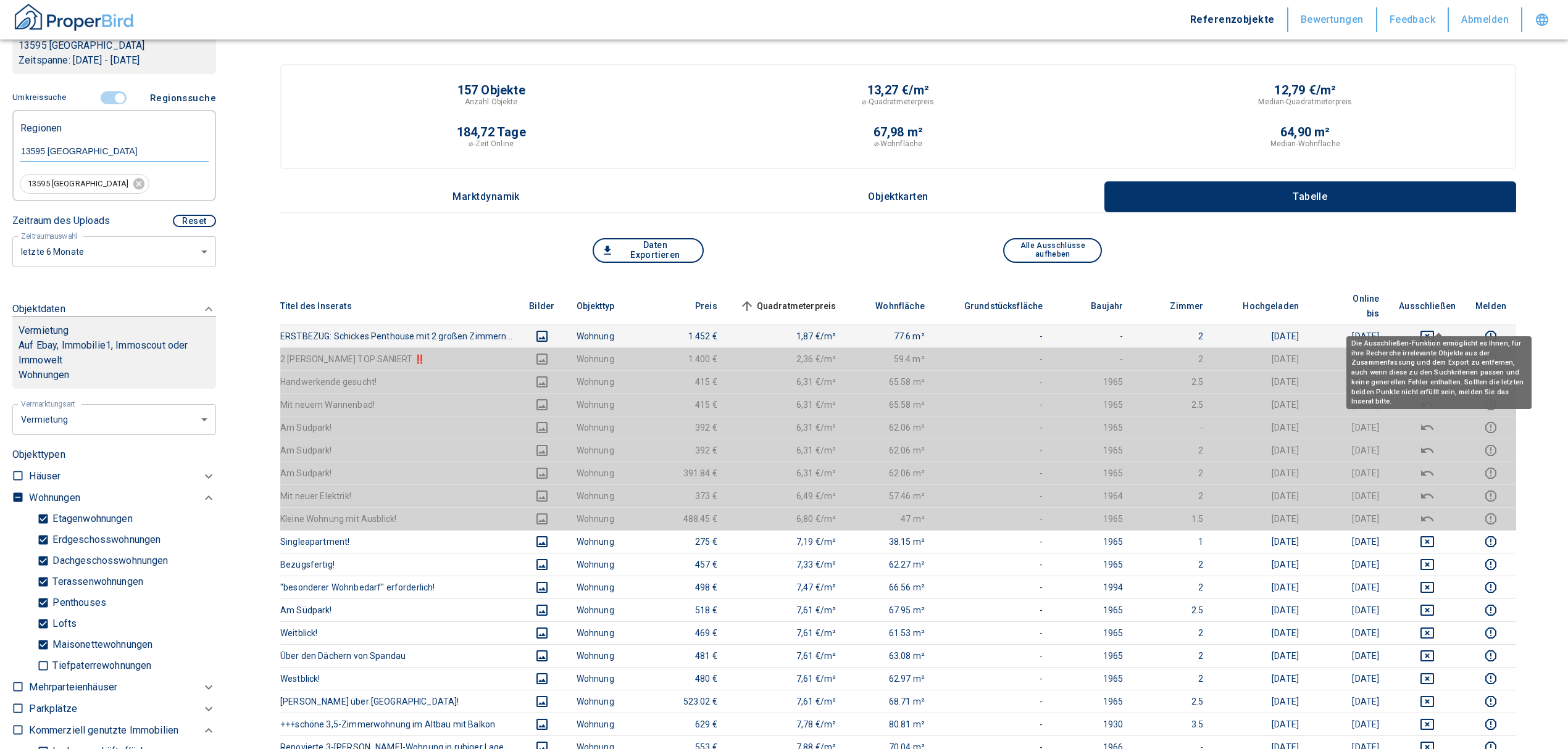
click at [1435, 329] on icon "deselect this listing" at bounding box center [1428, 336] width 15 height 15
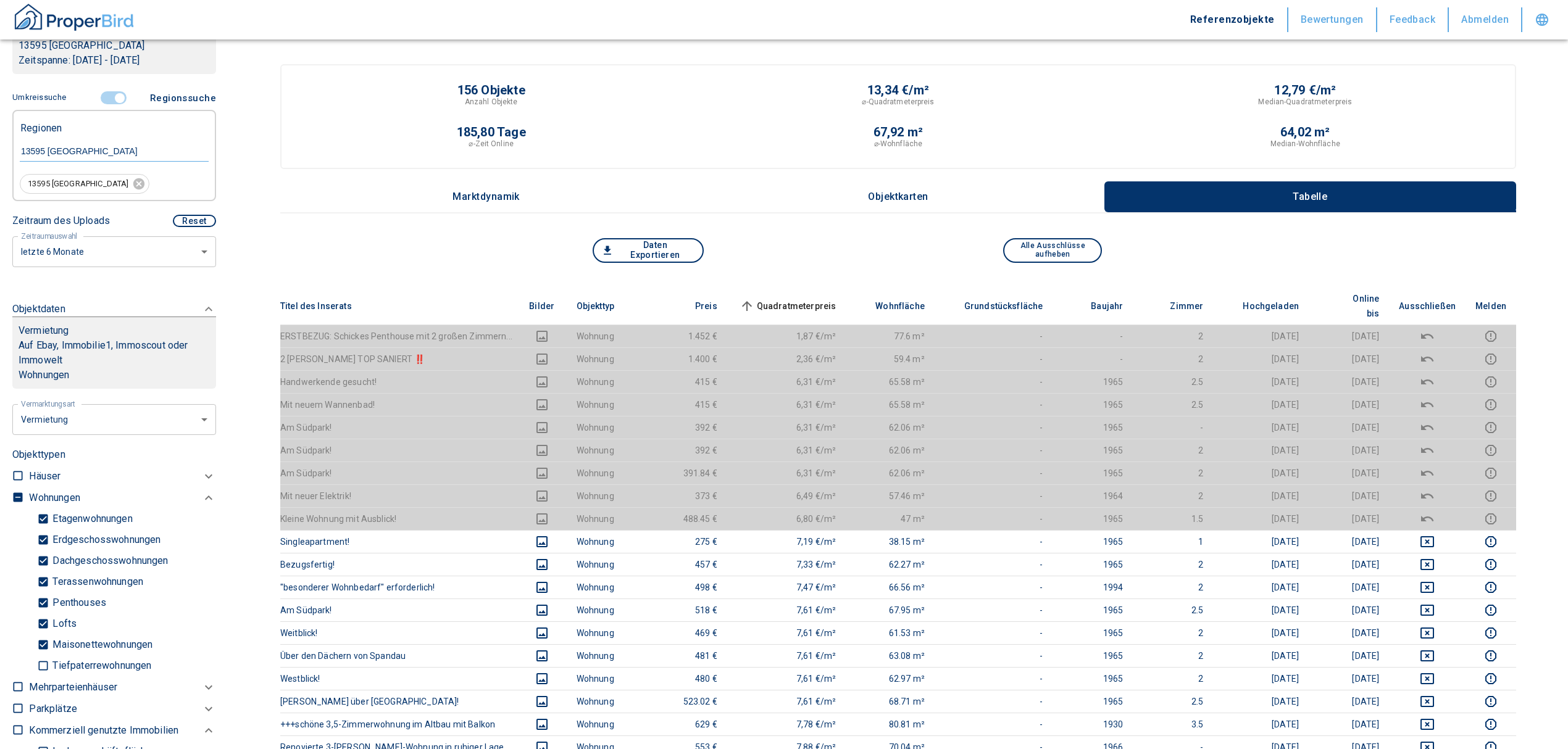
scroll to position [164, 0]
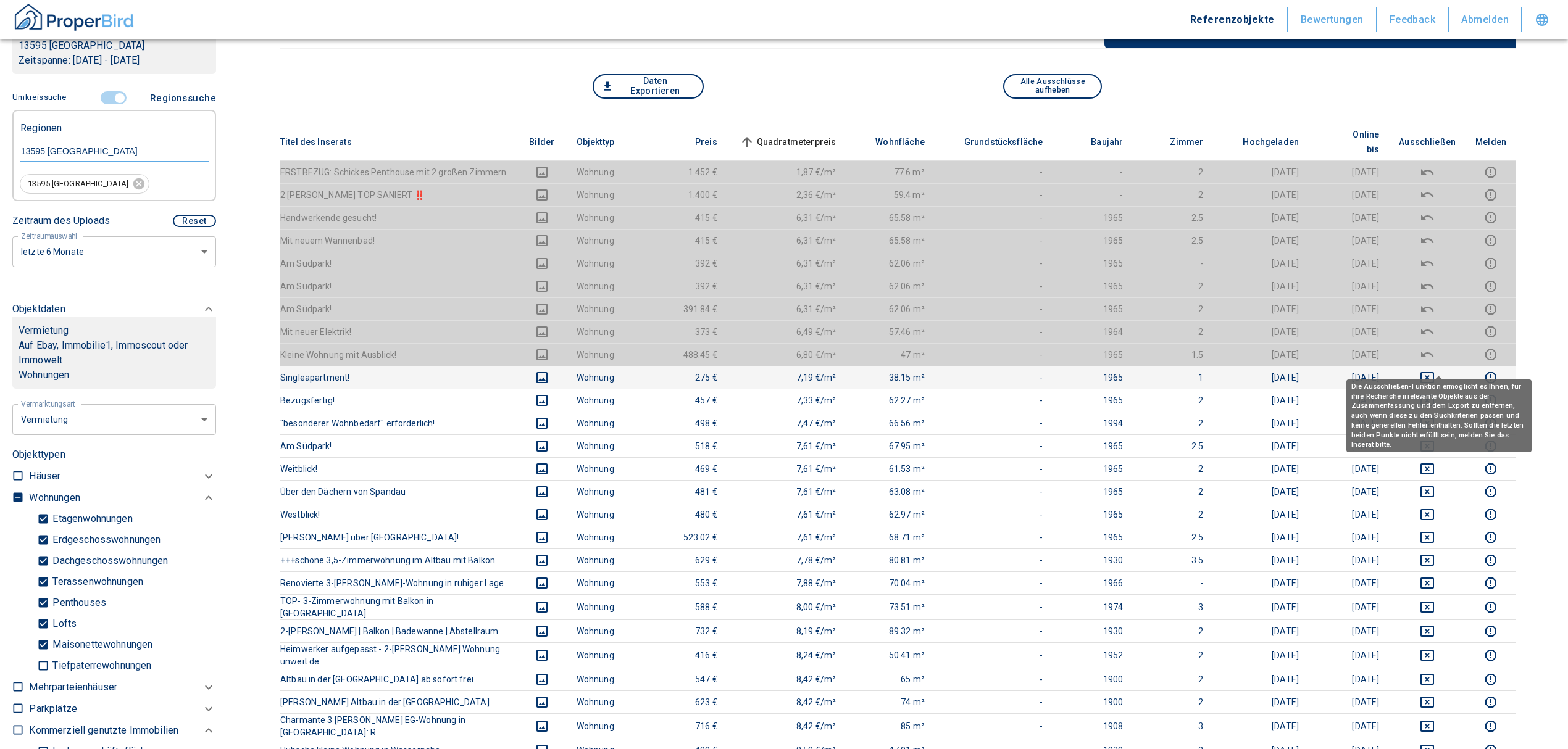
click at [1434, 372] on icon "deselect this listing" at bounding box center [1427, 378] width 14 height 11
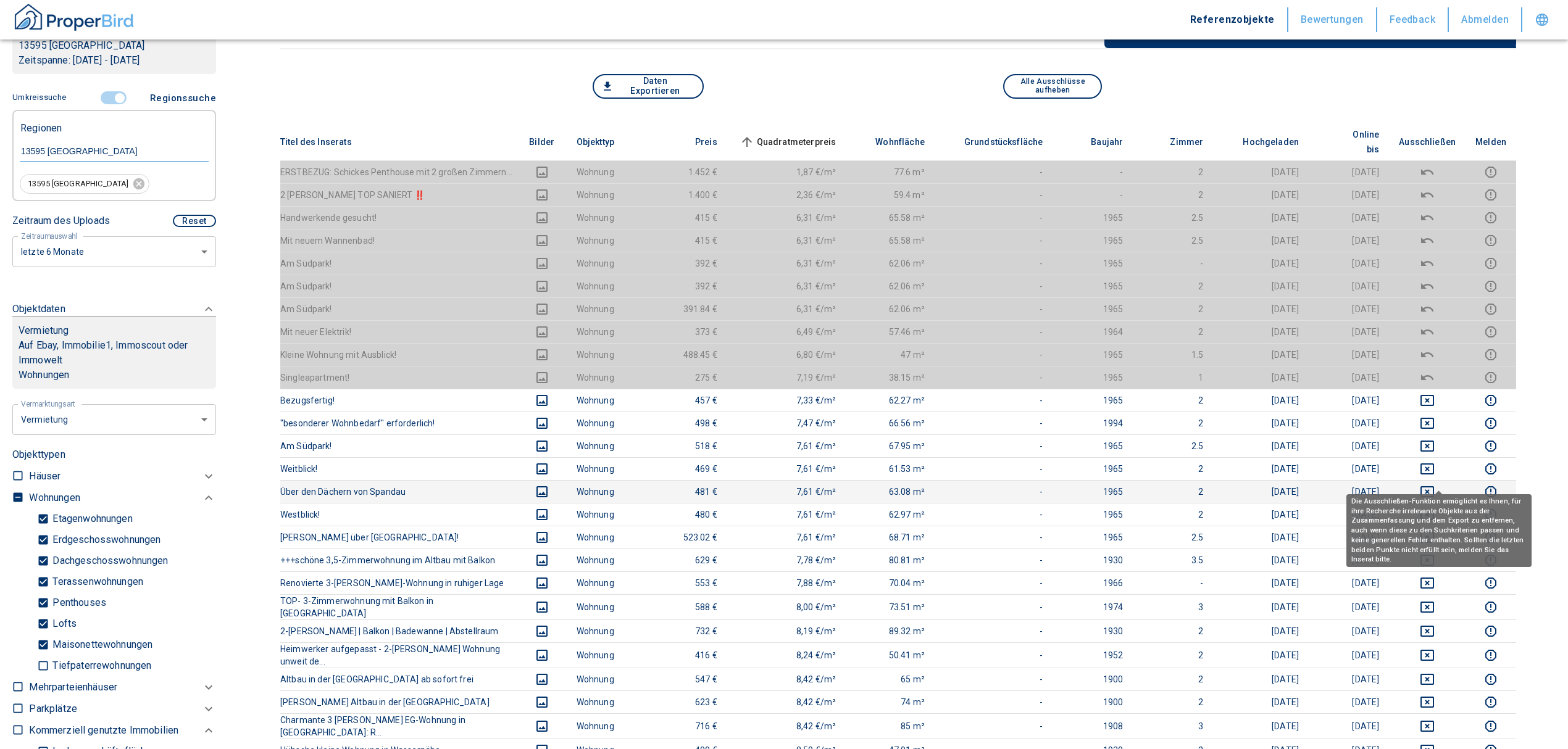
click at [1435, 485] on icon "deselect this listing" at bounding box center [1428, 492] width 15 height 15
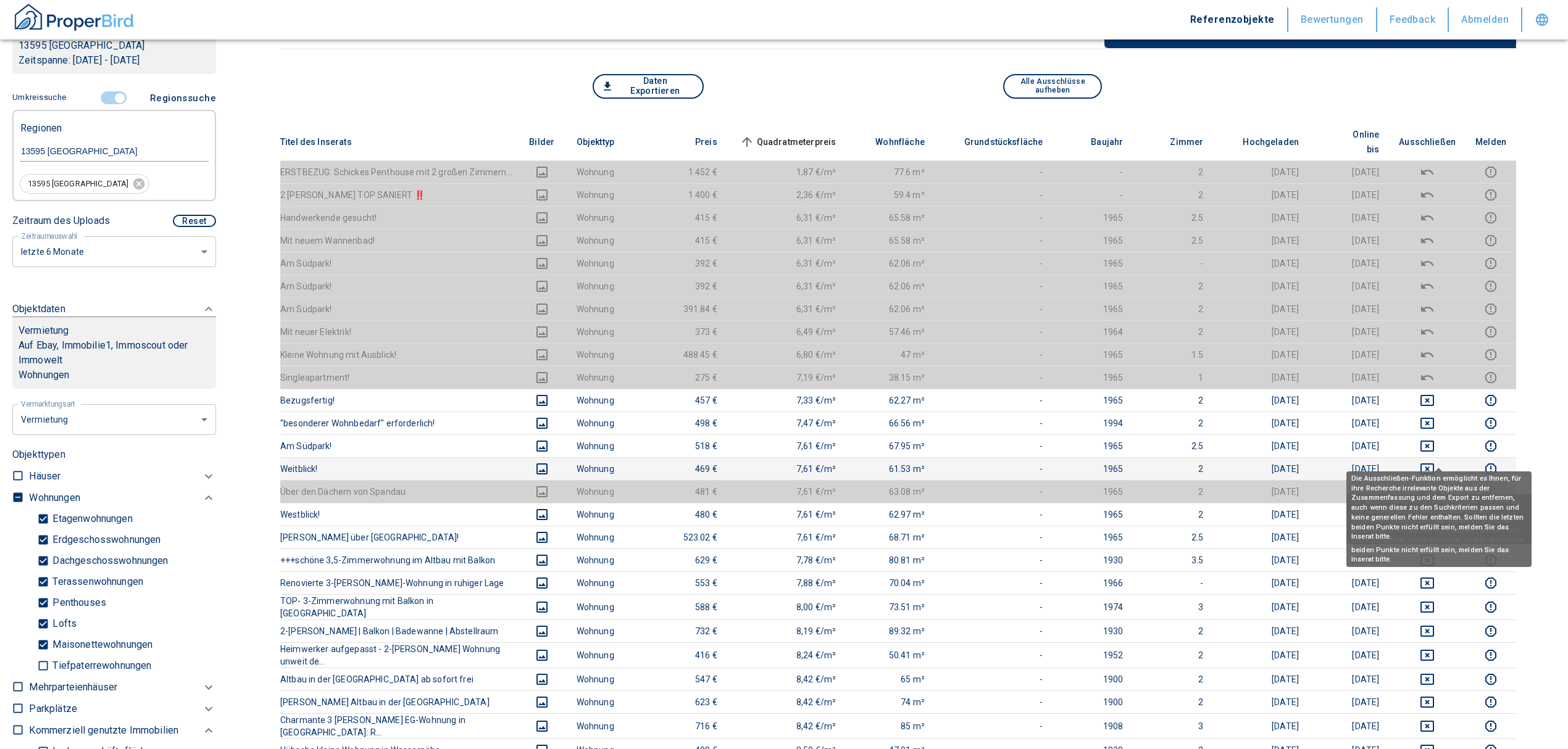
click at [1434, 463] on icon "deselect this listing" at bounding box center [1427, 469] width 14 height 11
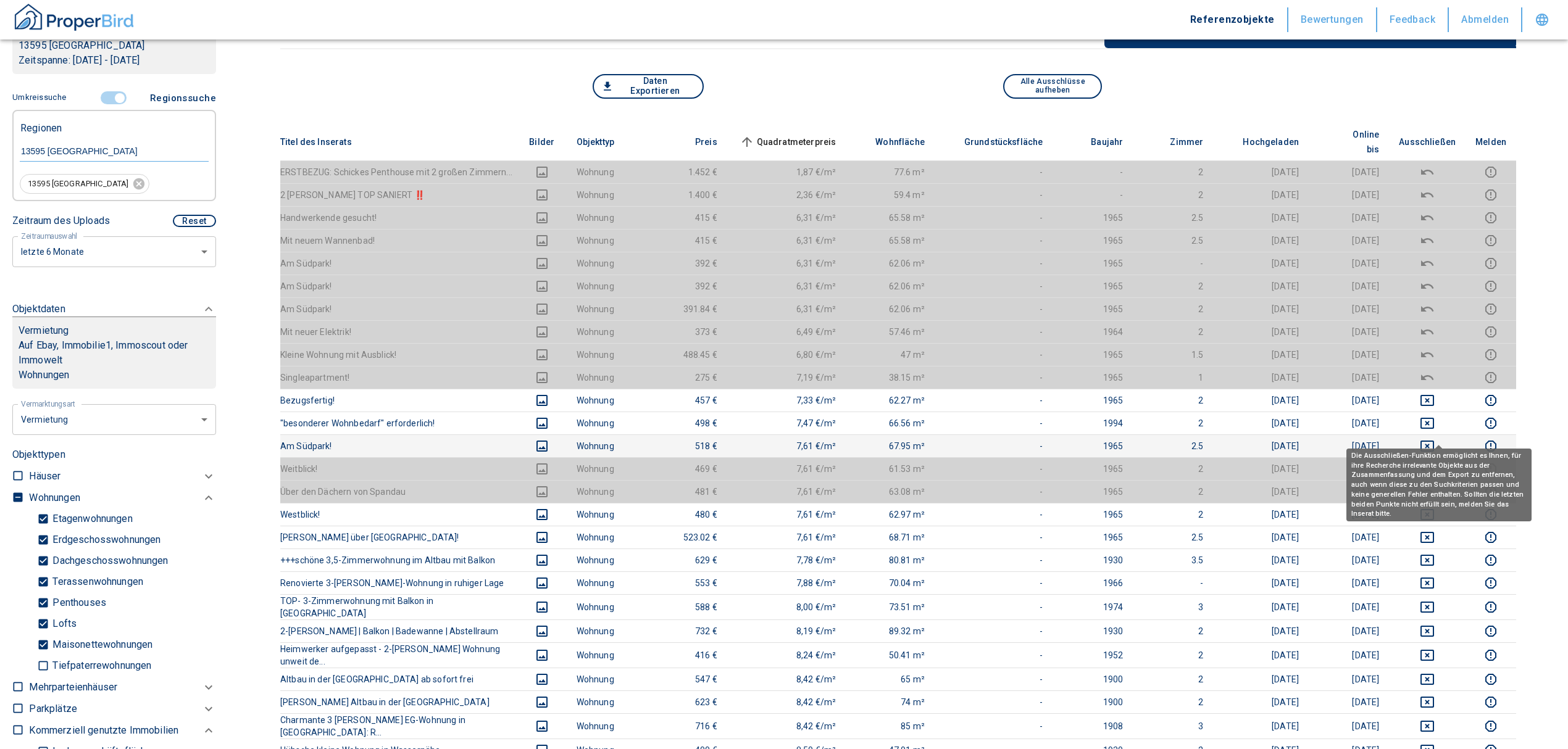
click at [1435, 439] on icon "deselect this listing" at bounding box center [1428, 446] width 15 height 15
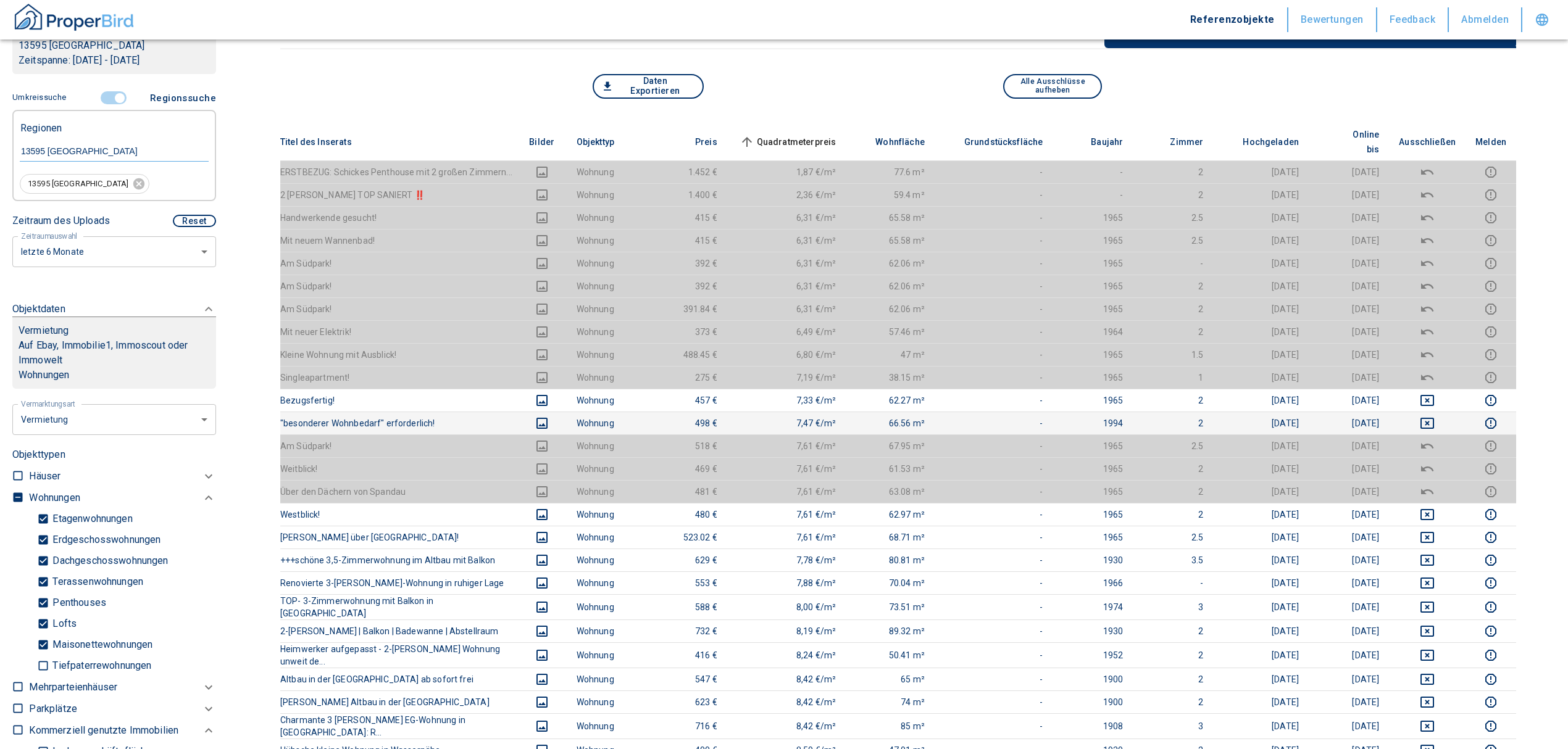
click at [1432, 415] on icon "deselect this listing" at bounding box center [1428, 423] width 15 height 15
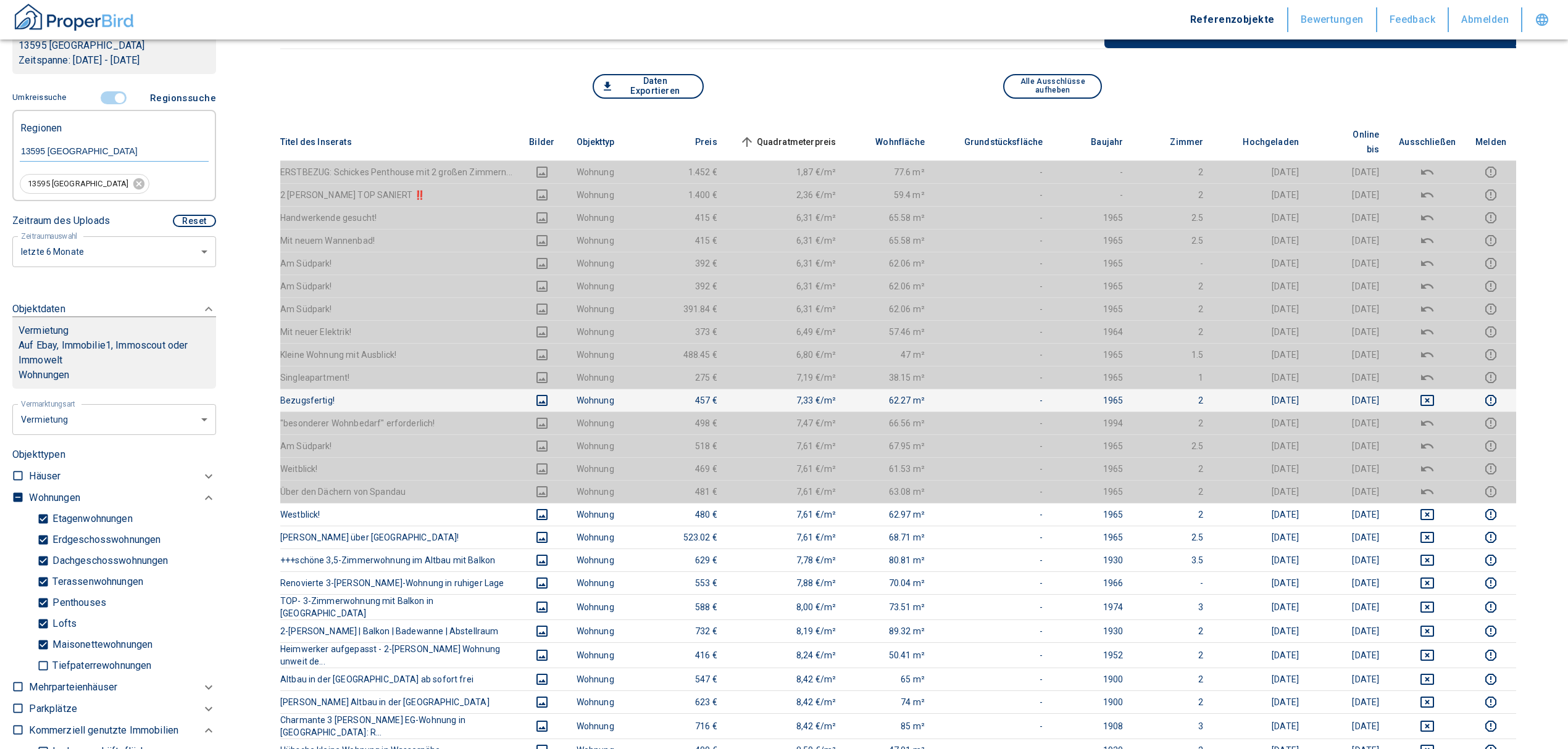
click at [1435, 396] on td at bounding box center [1427, 400] width 77 height 23
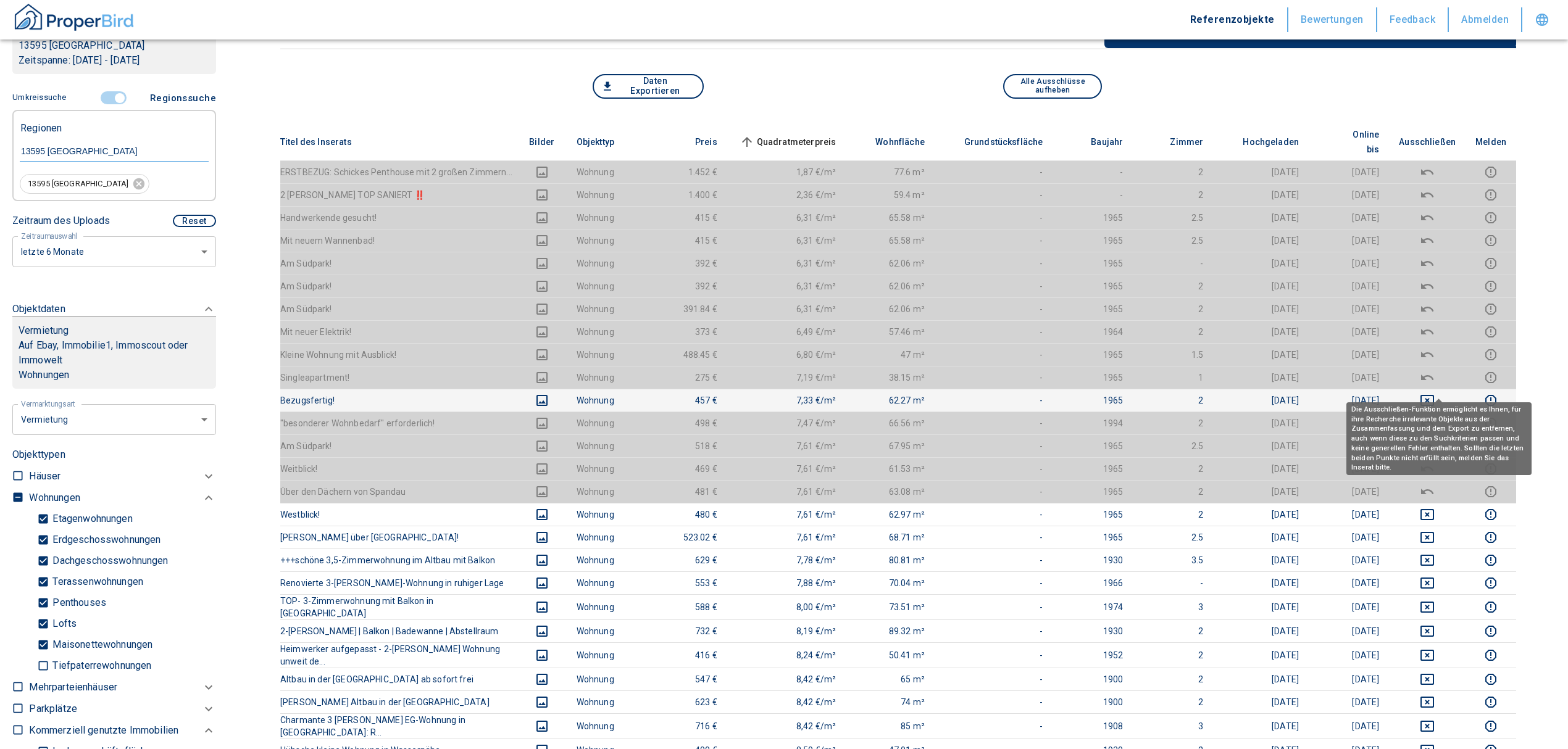
click at [1435, 393] on icon "deselect this listing" at bounding box center [1428, 401] width 15 height 15
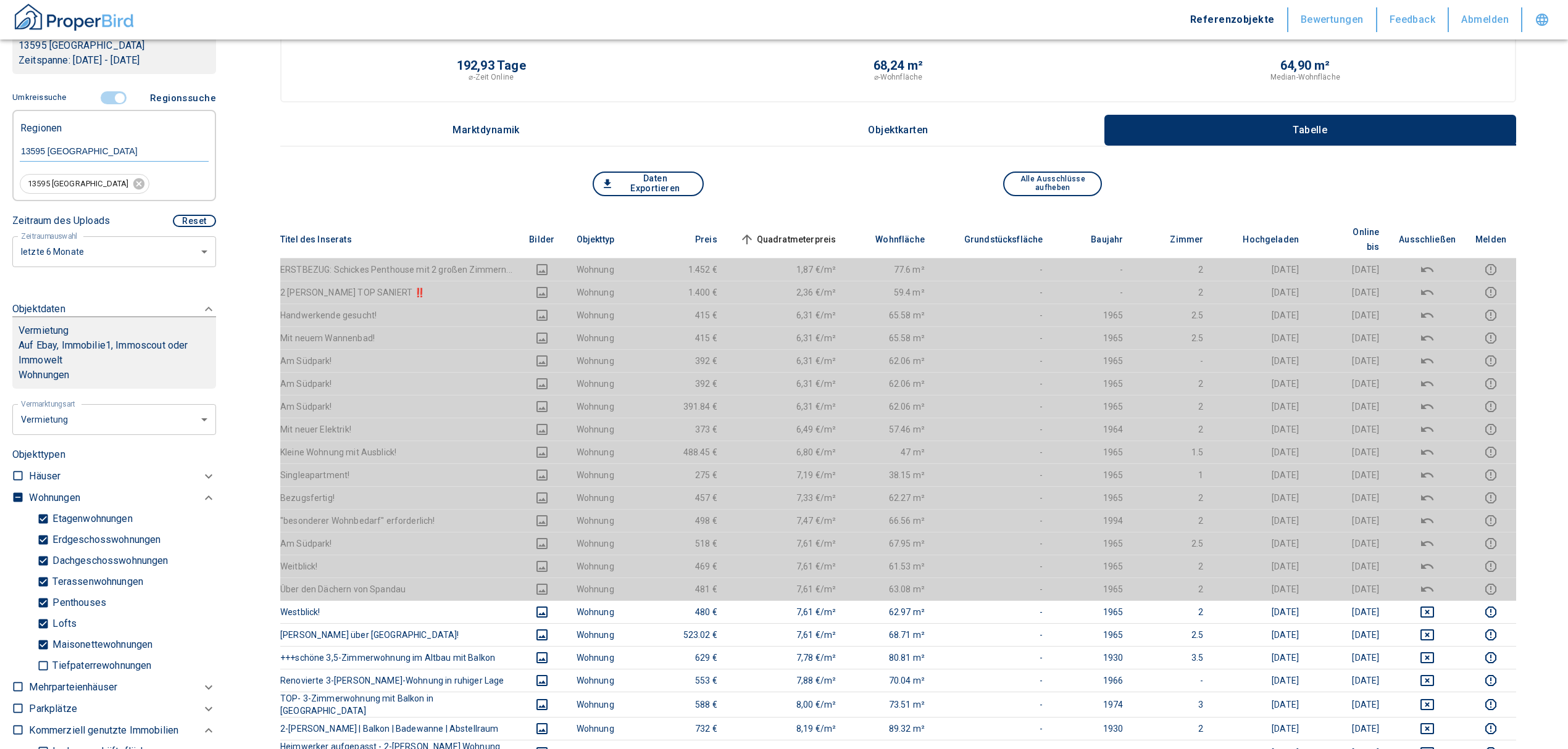
scroll to position [0, 0]
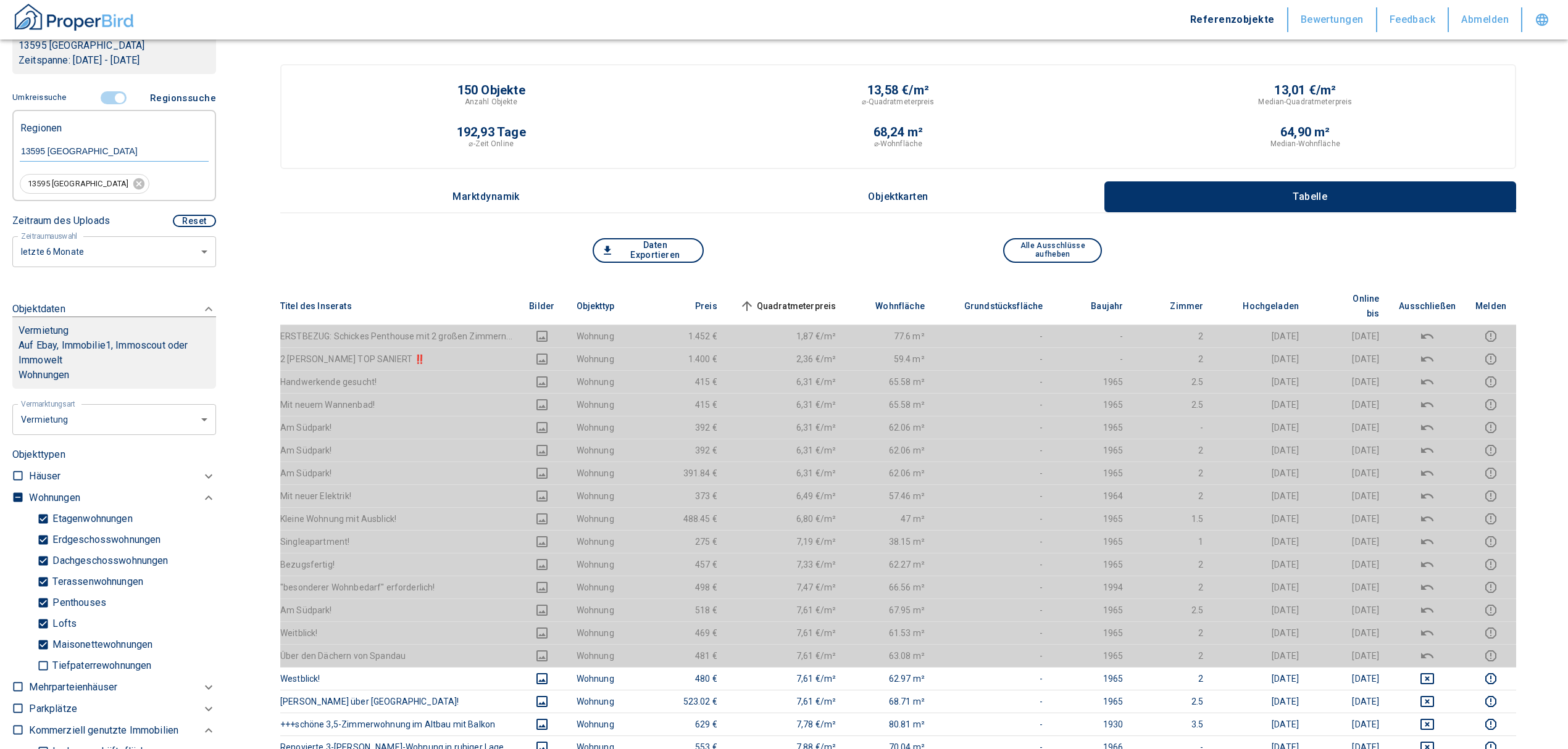
click at [807, 298] on span "Quadratmeterpreis sorted ascending" at bounding box center [787, 306] width 100 height 15
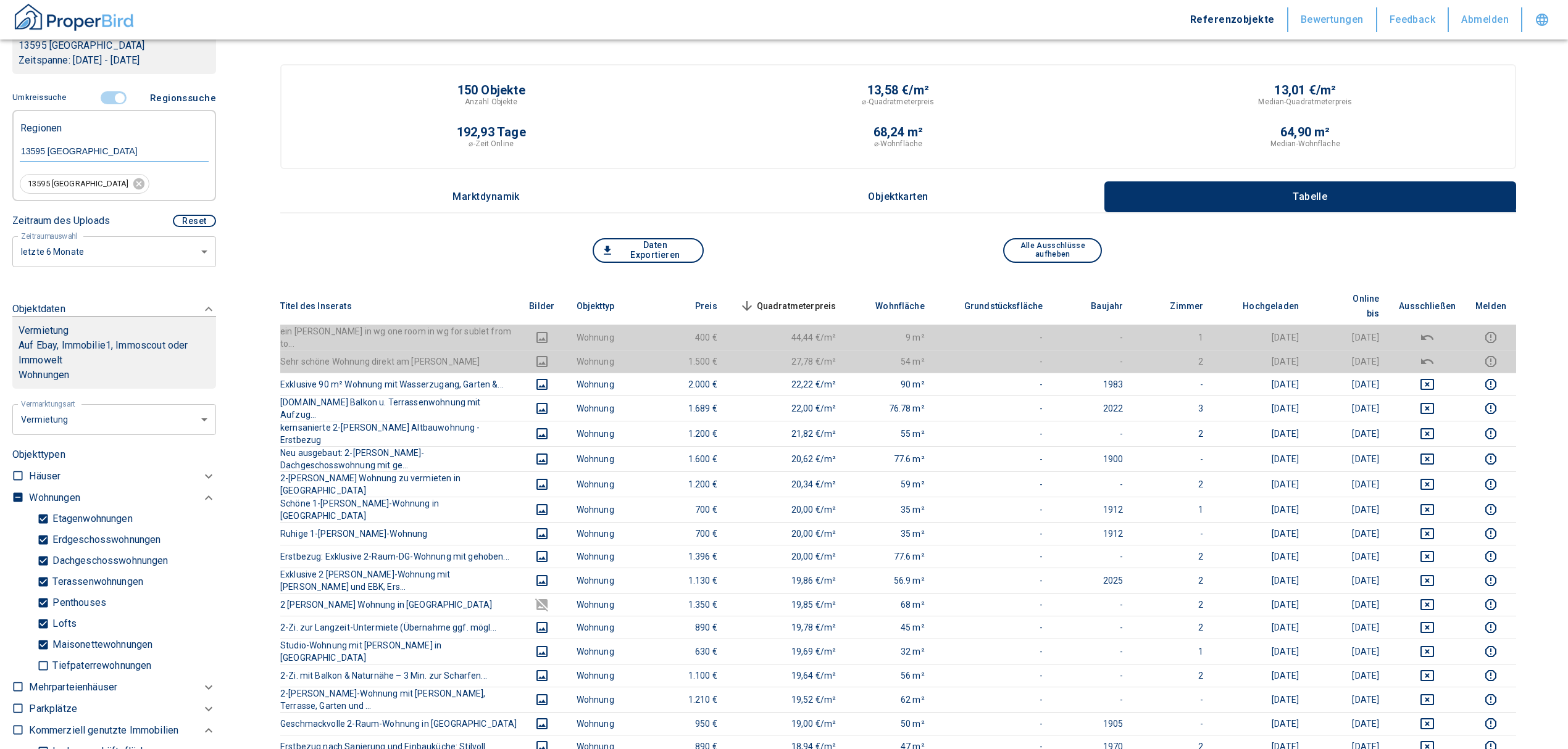
click at [800, 299] on span "Quadratmeterpreis sorted descending" at bounding box center [787, 306] width 100 height 15
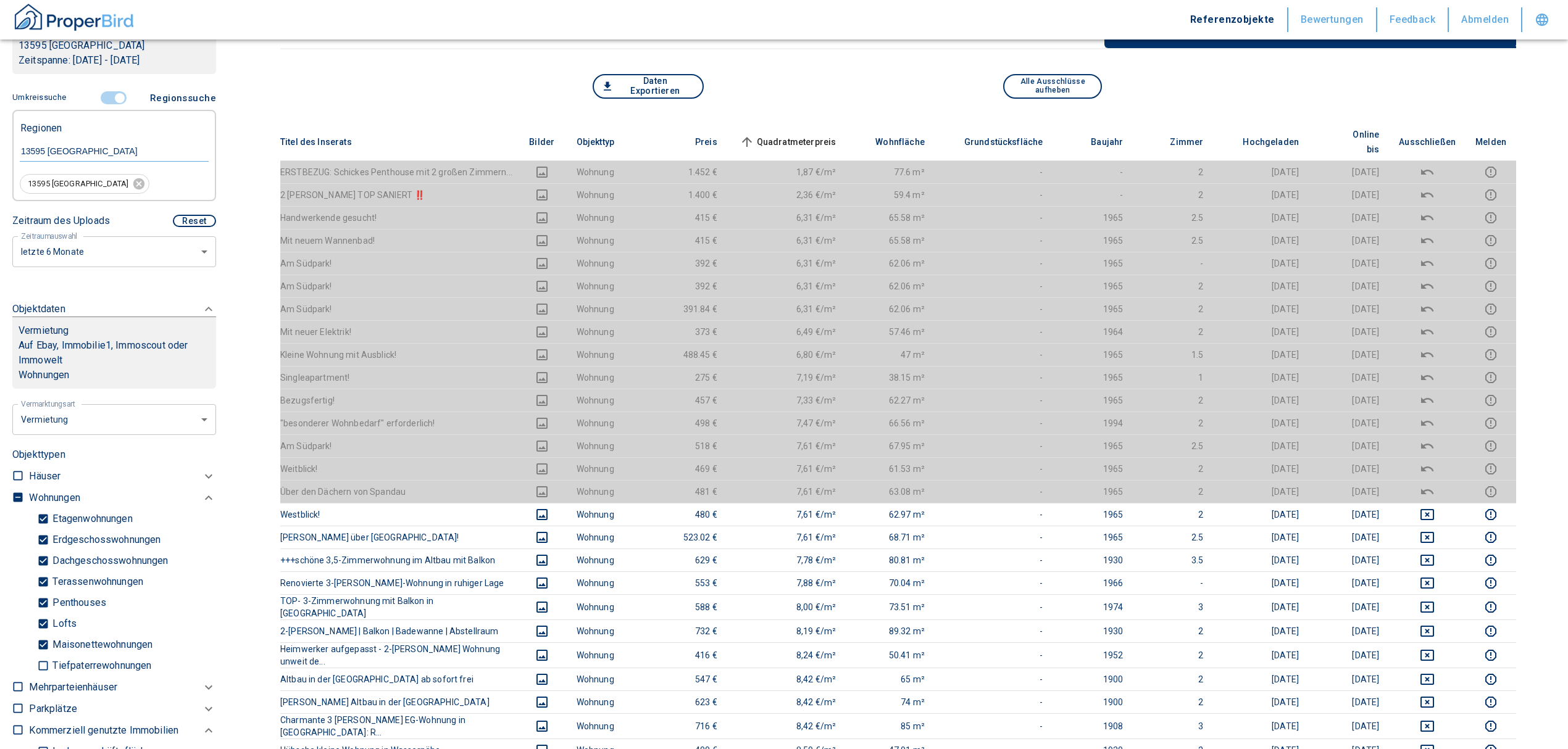
scroll to position [494, 0]
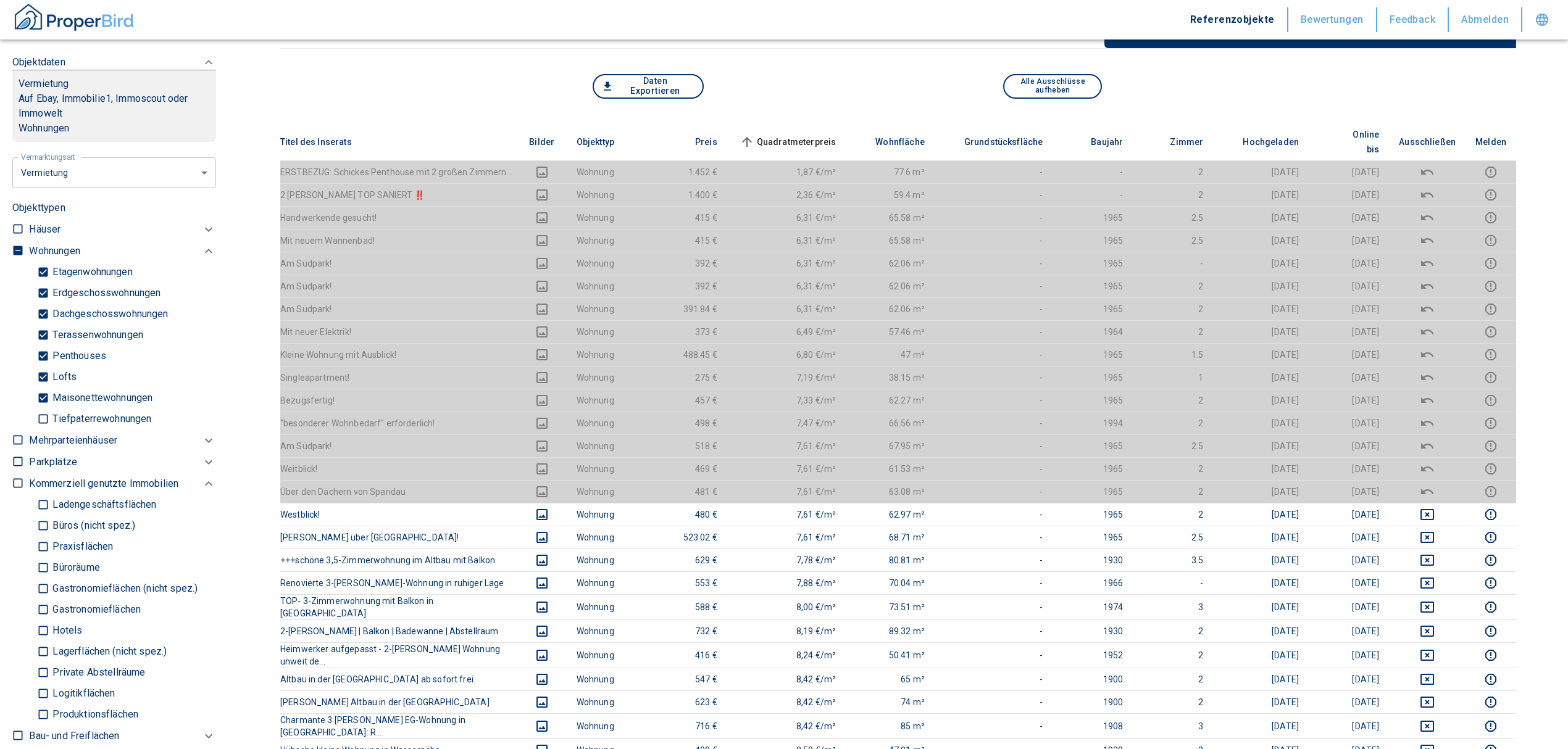
click at [11, 242] on label at bounding box center [15, 249] width 18 height 17
click at [12, 244] on input "checkbox" at bounding box center [18, 250] width 12 height 12
checkbox input "true"
type input "2020"
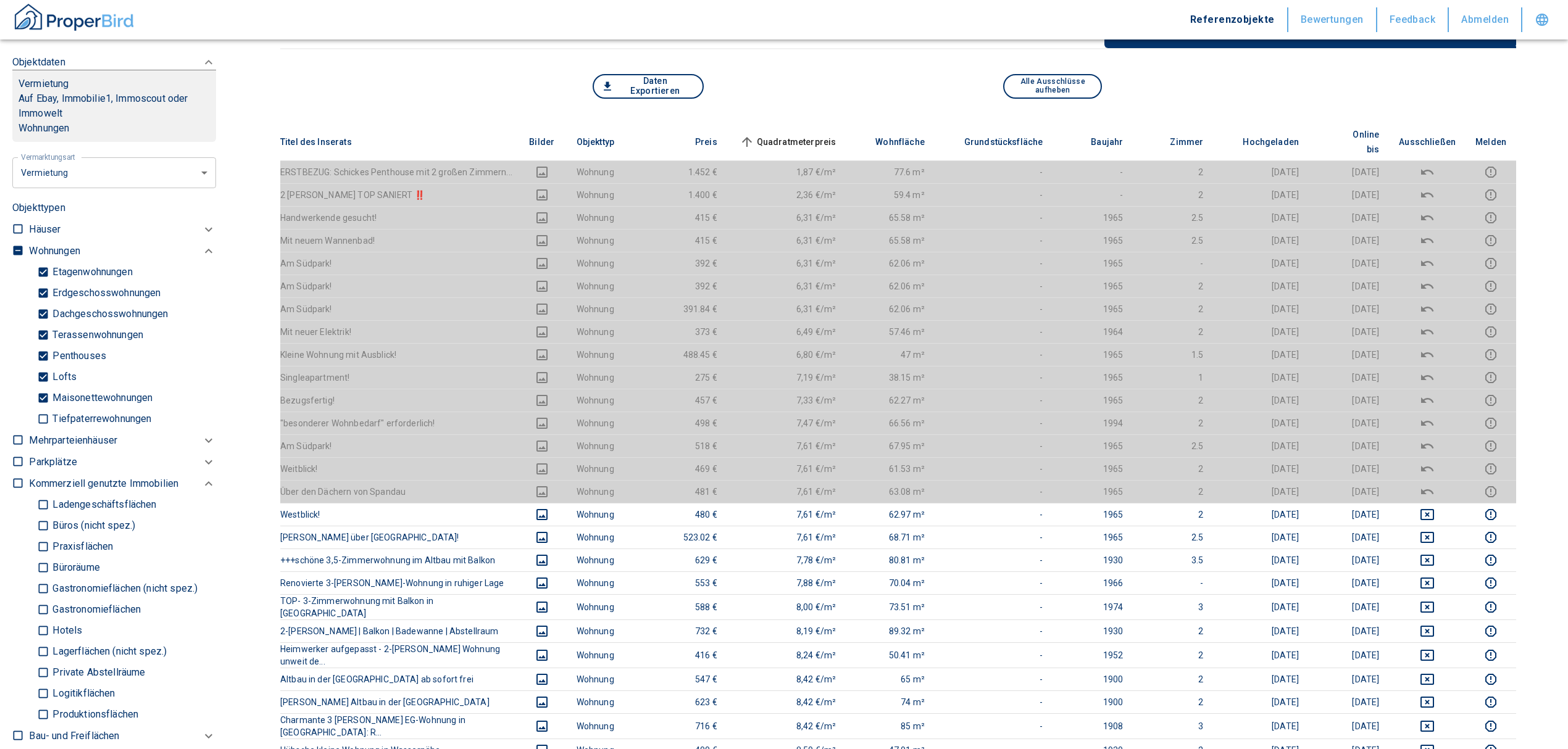
type input "999999990"
type input "2020"
type input "999999990"
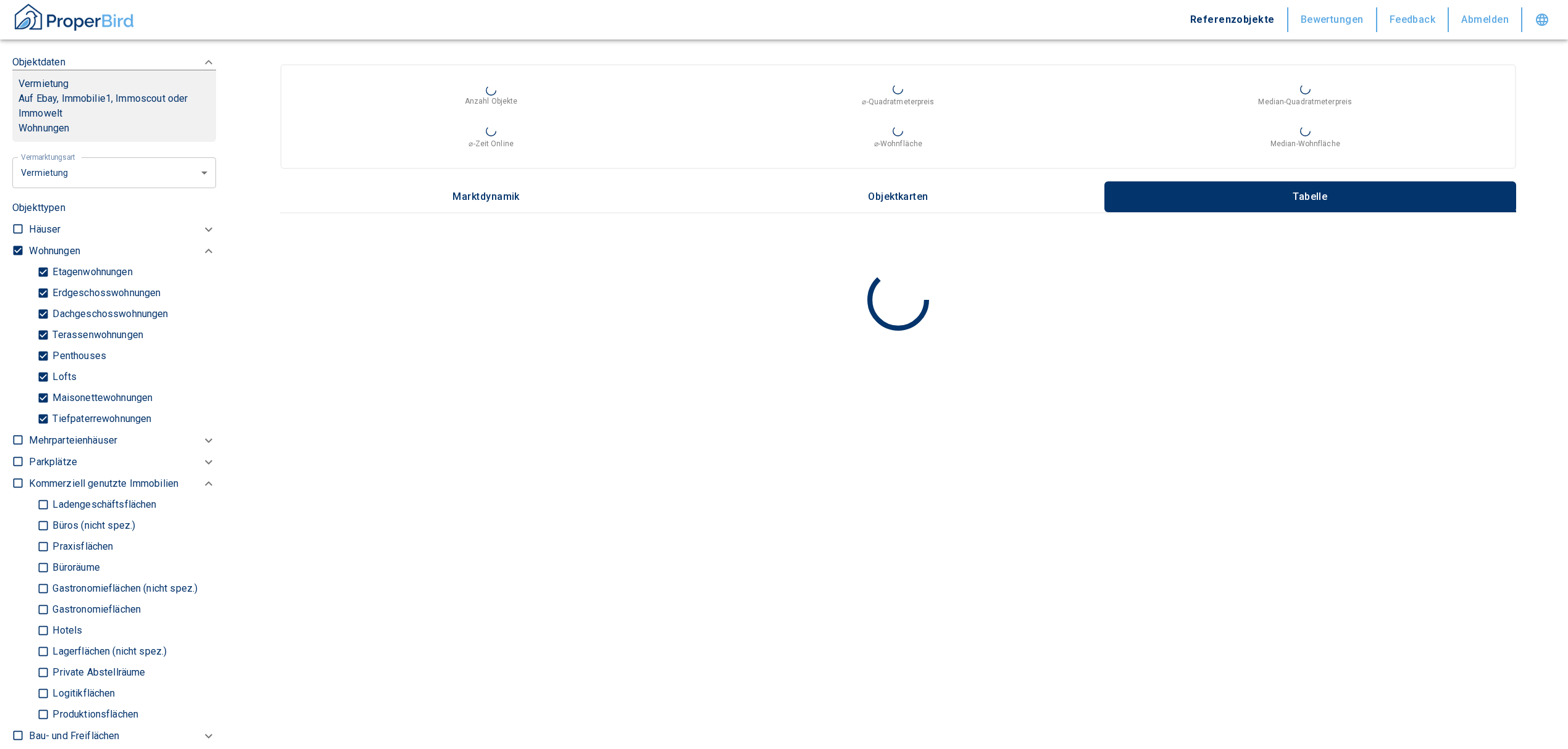
click at [16, 246] on input "checkbox" at bounding box center [18, 250] width 12 height 12
checkbox input "false"
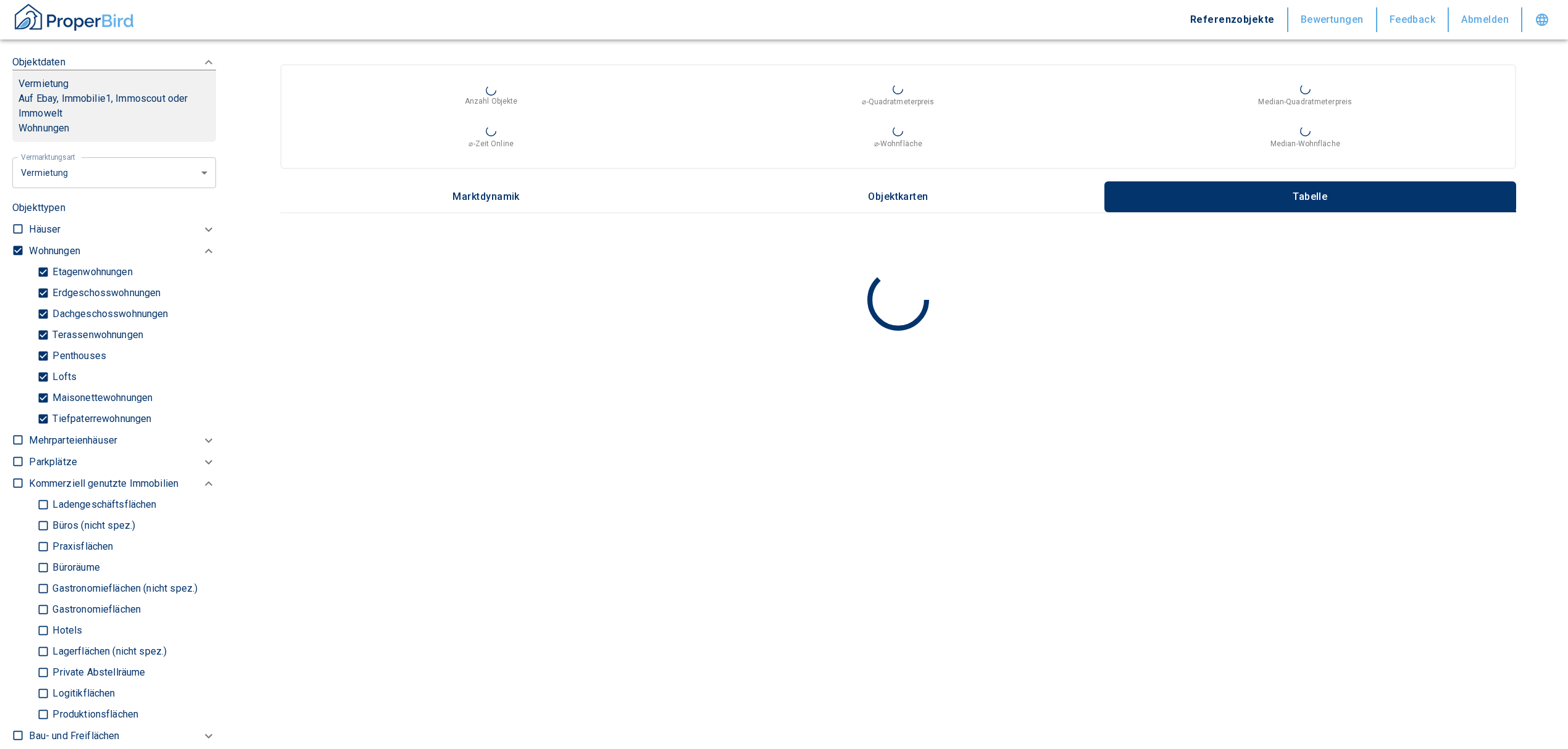
checkbox input "false"
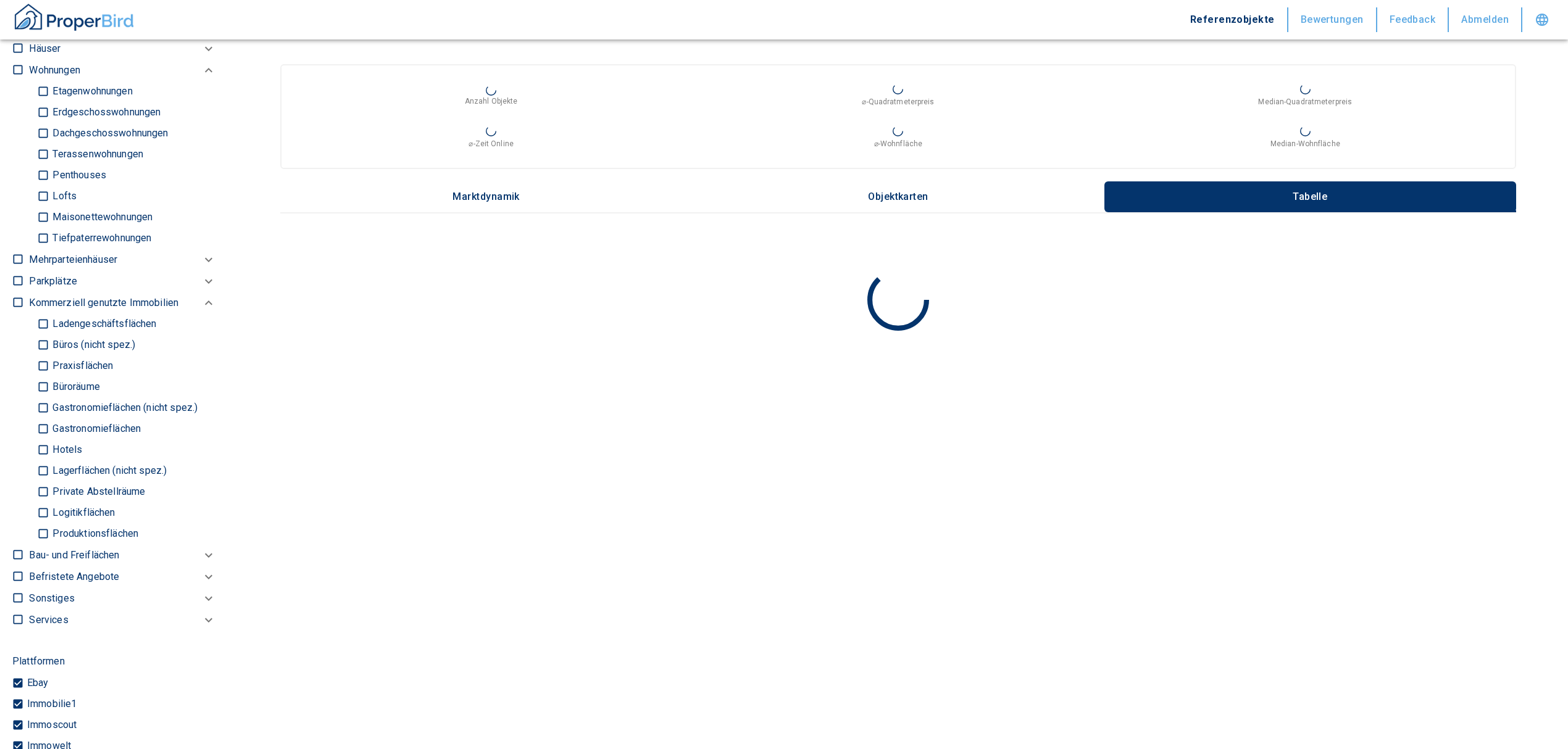
scroll to position [658, 0]
click at [47, 331] on input "Ladengeschäftsflächen" at bounding box center [42, 325] width 12 height 21
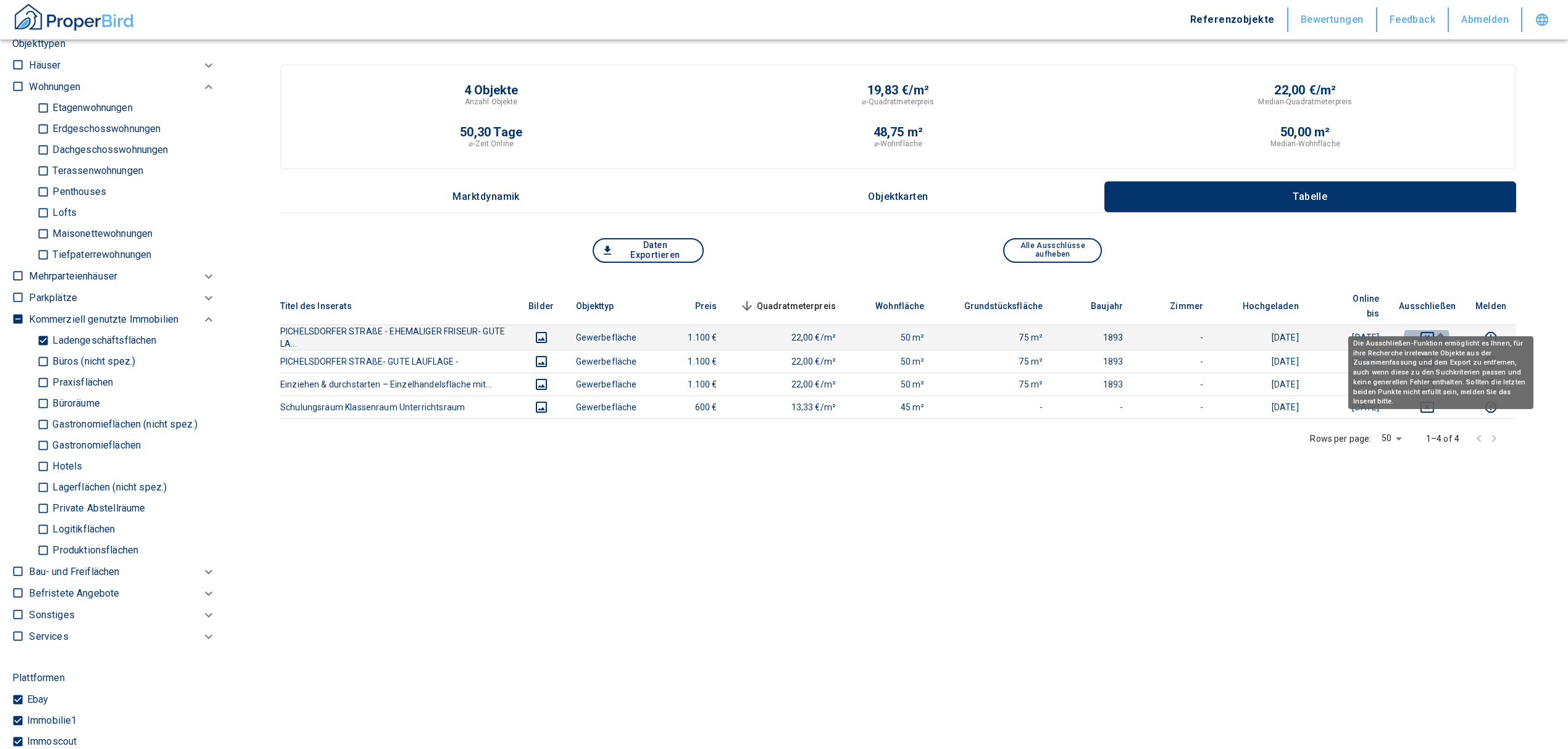
click at [1435, 330] on icon "deselect this listing" at bounding box center [1428, 337] width 15 height 15
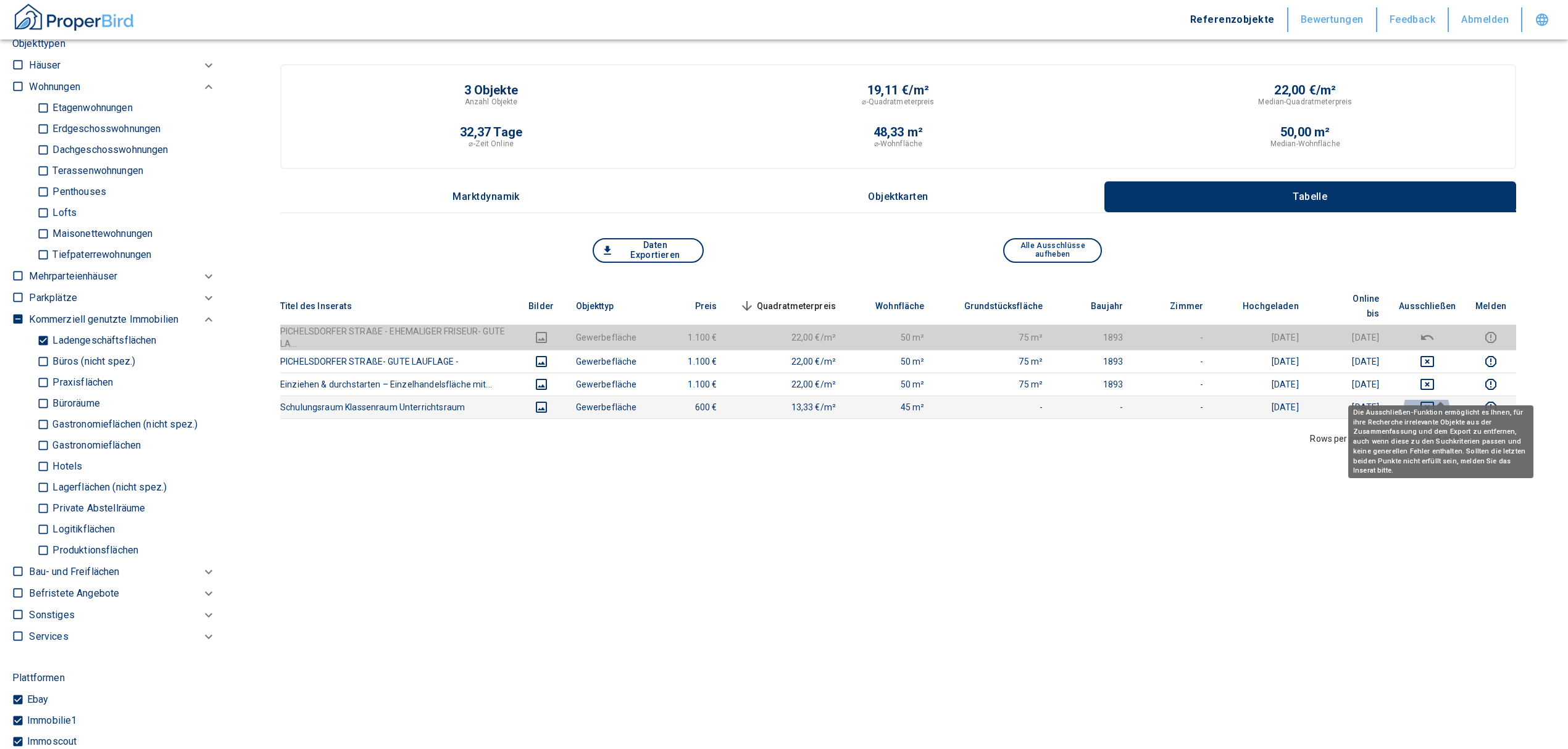
click at [1433, 402] on icon "deselect this listing" at bounding box center [1427, 407] width 14 height 11
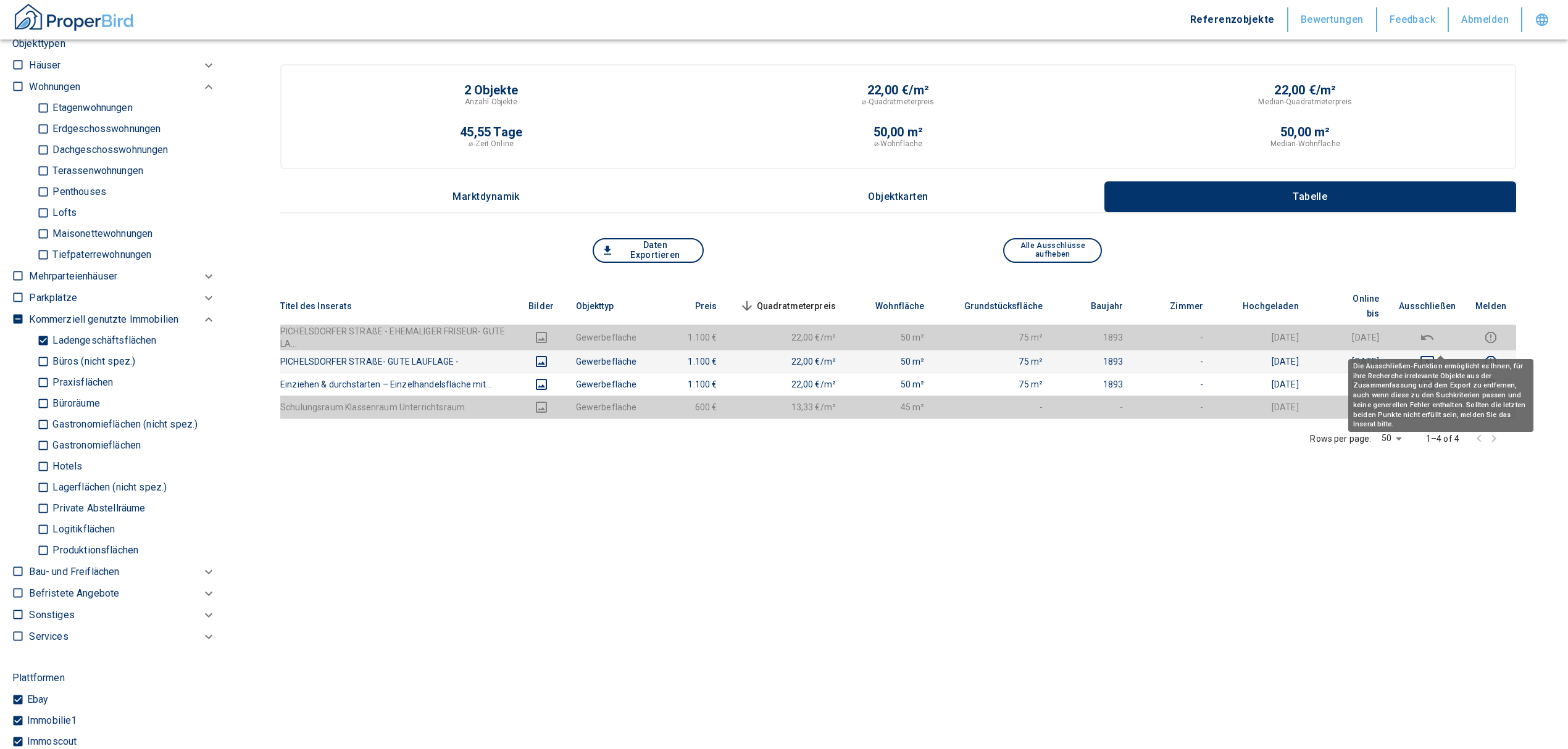
click at [1434, 357] on icon "deselect this listing" at bounding box center [1427, 362] width 14 height 11
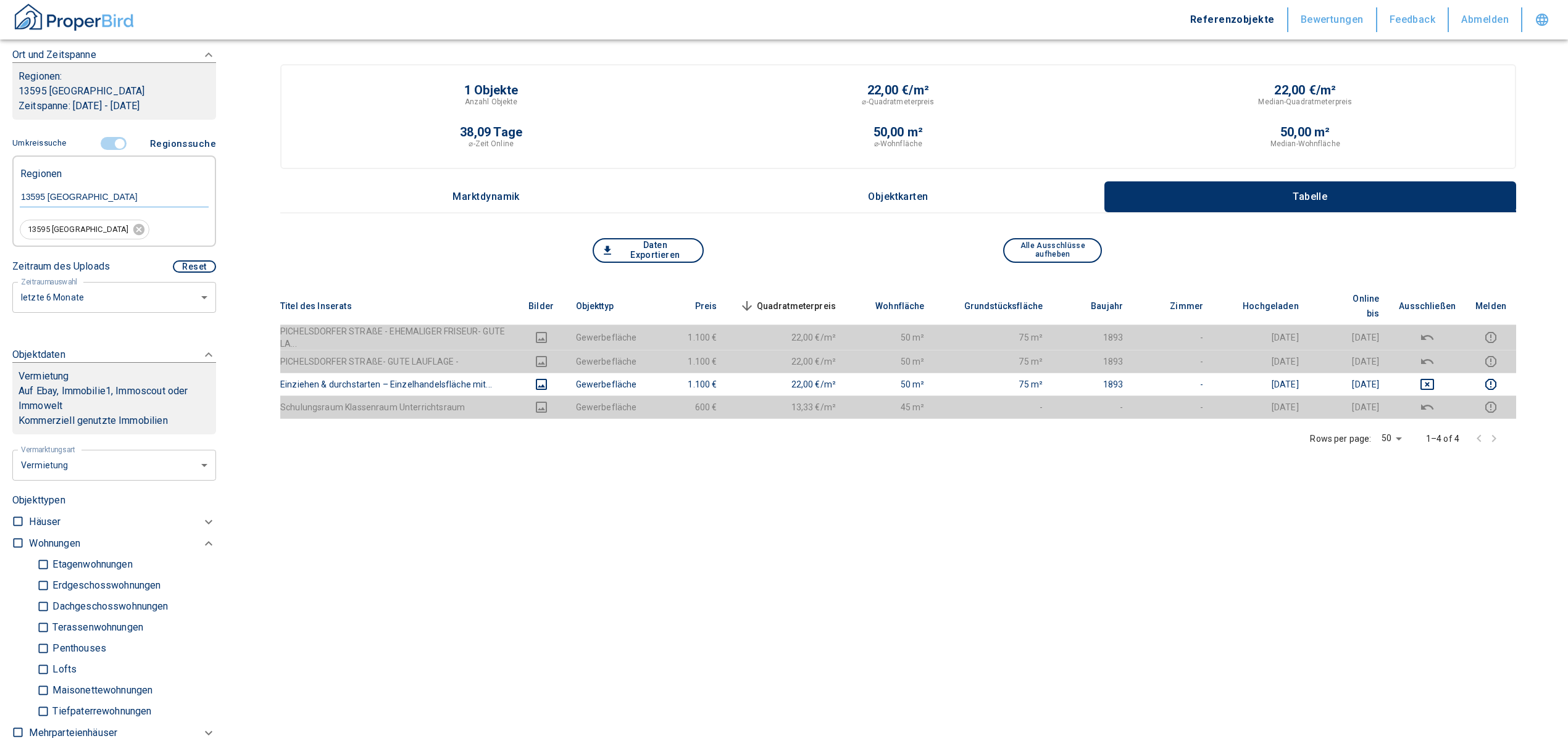
scroll to position [82, 0]
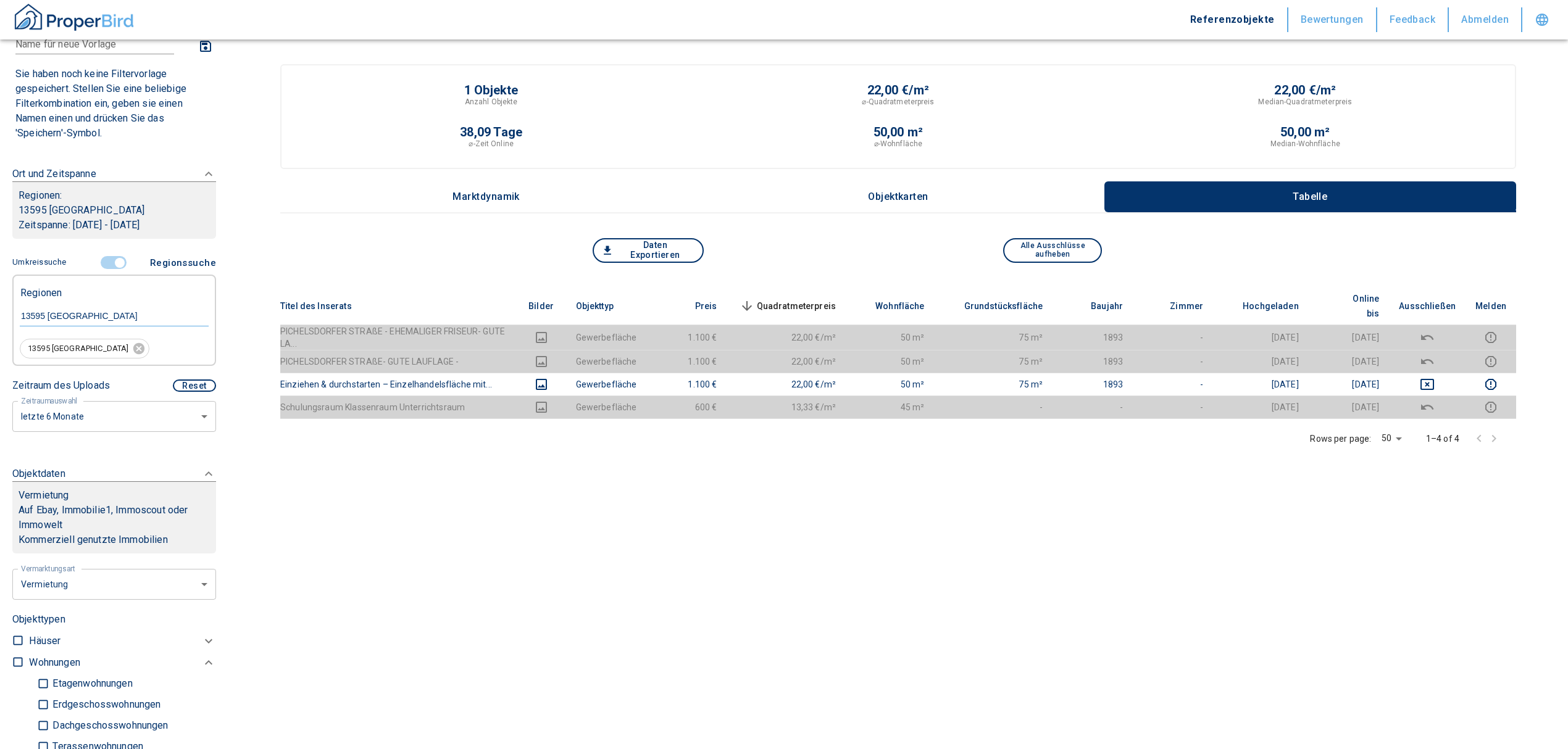
click at [116, 264] on input "controlled" at bounding box center [120, 263] width 37 height 14
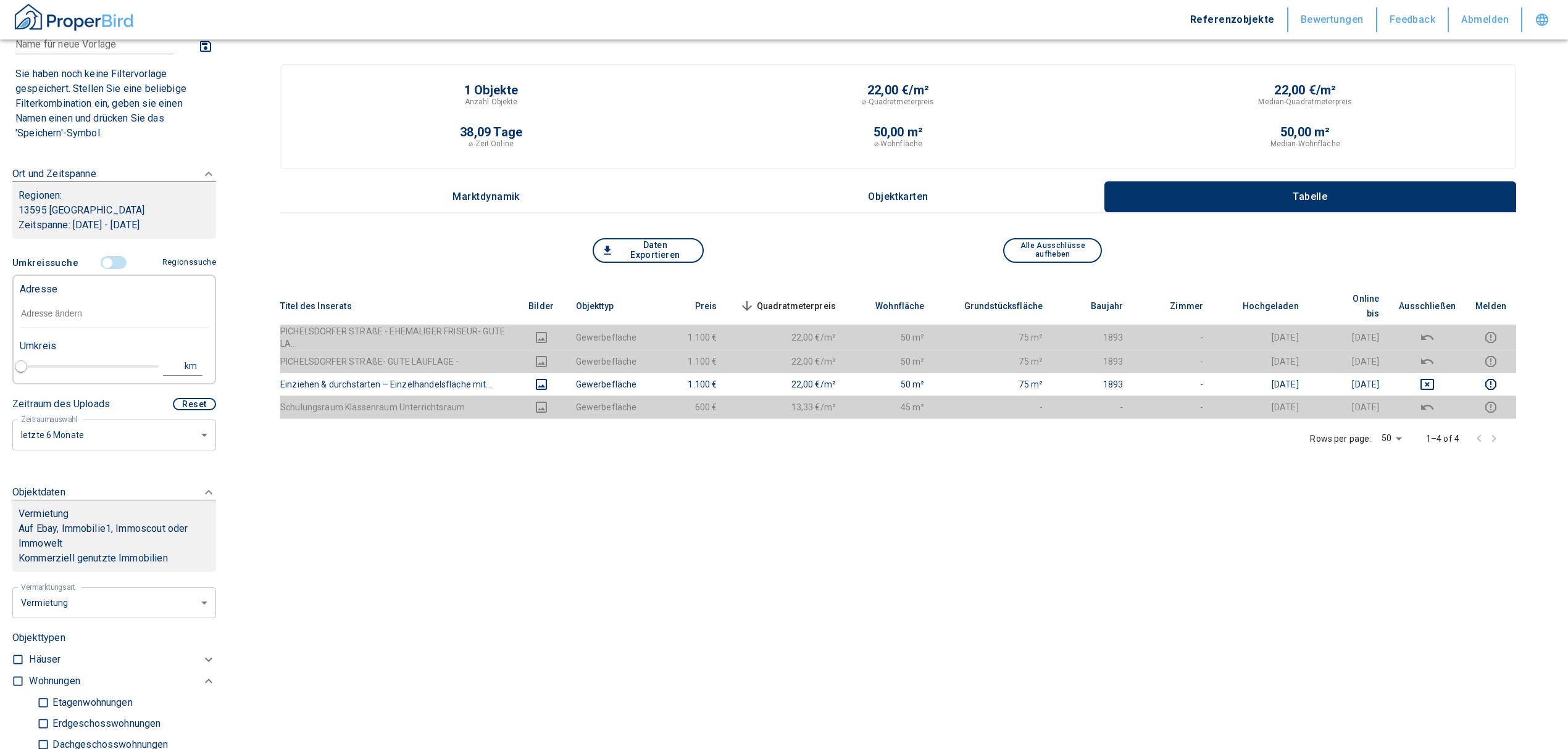
click at [95, 309] on input "text" at bounding box center [113, 314] width 189 height 29
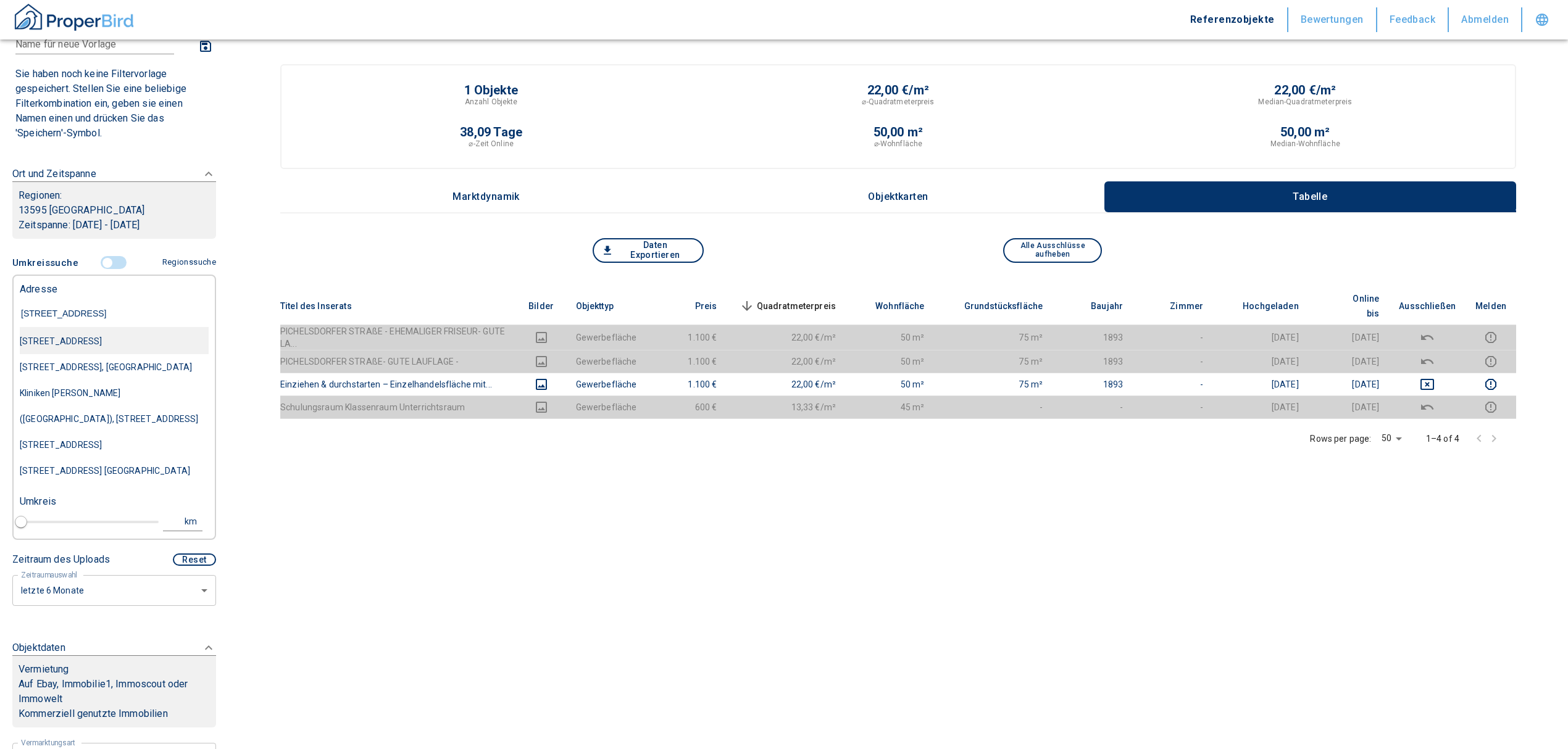
click at [122, 338] on div "[STREET_ADDRESS]" at bounding box center [113, 341] width 189 height 26
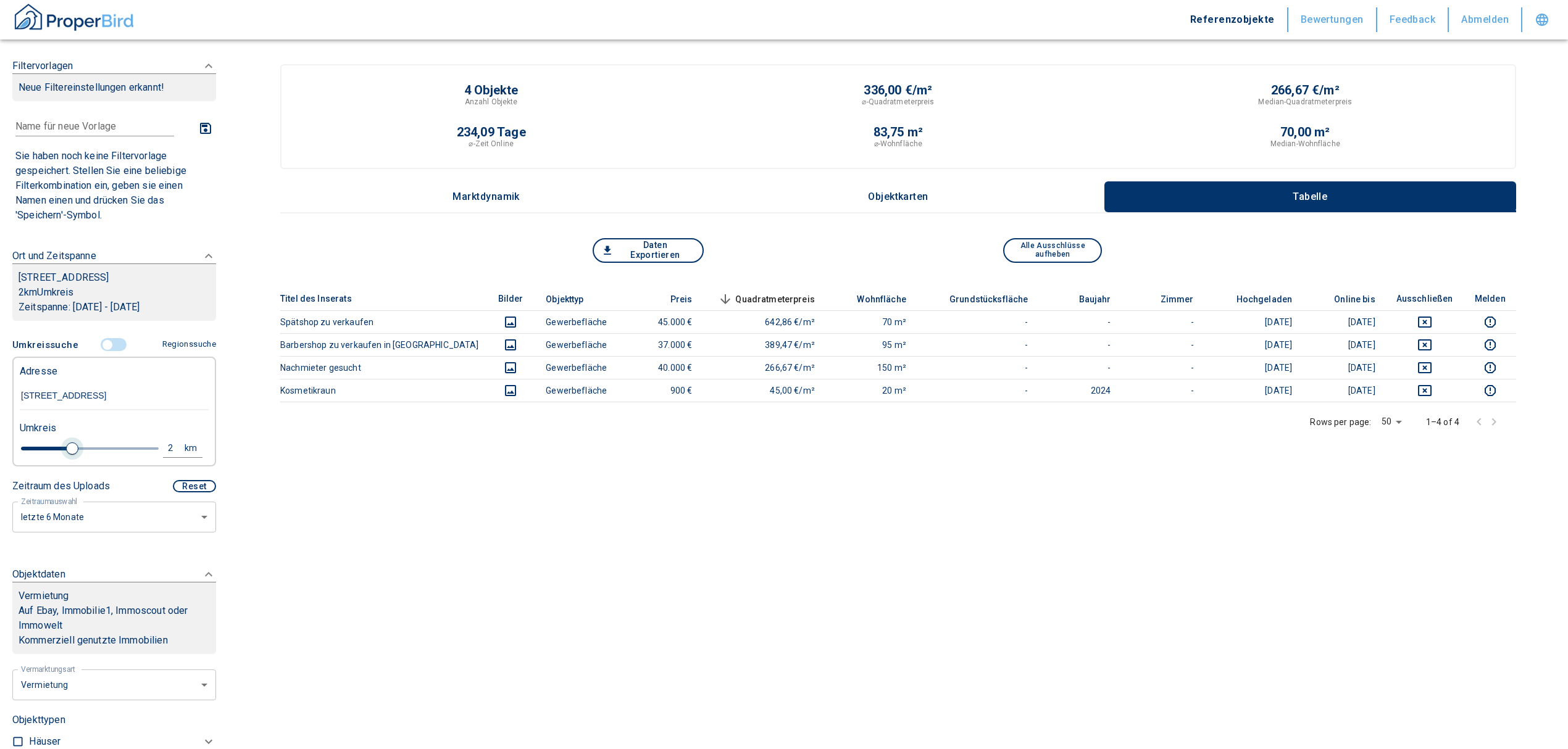
drag, startPoint x: 41, startPoint y: 457, endPoint x: 68, endPoint y: 462, distance: 27.5
click at [68, 455] on span at bounding box center [72, 448] width 12 height 12
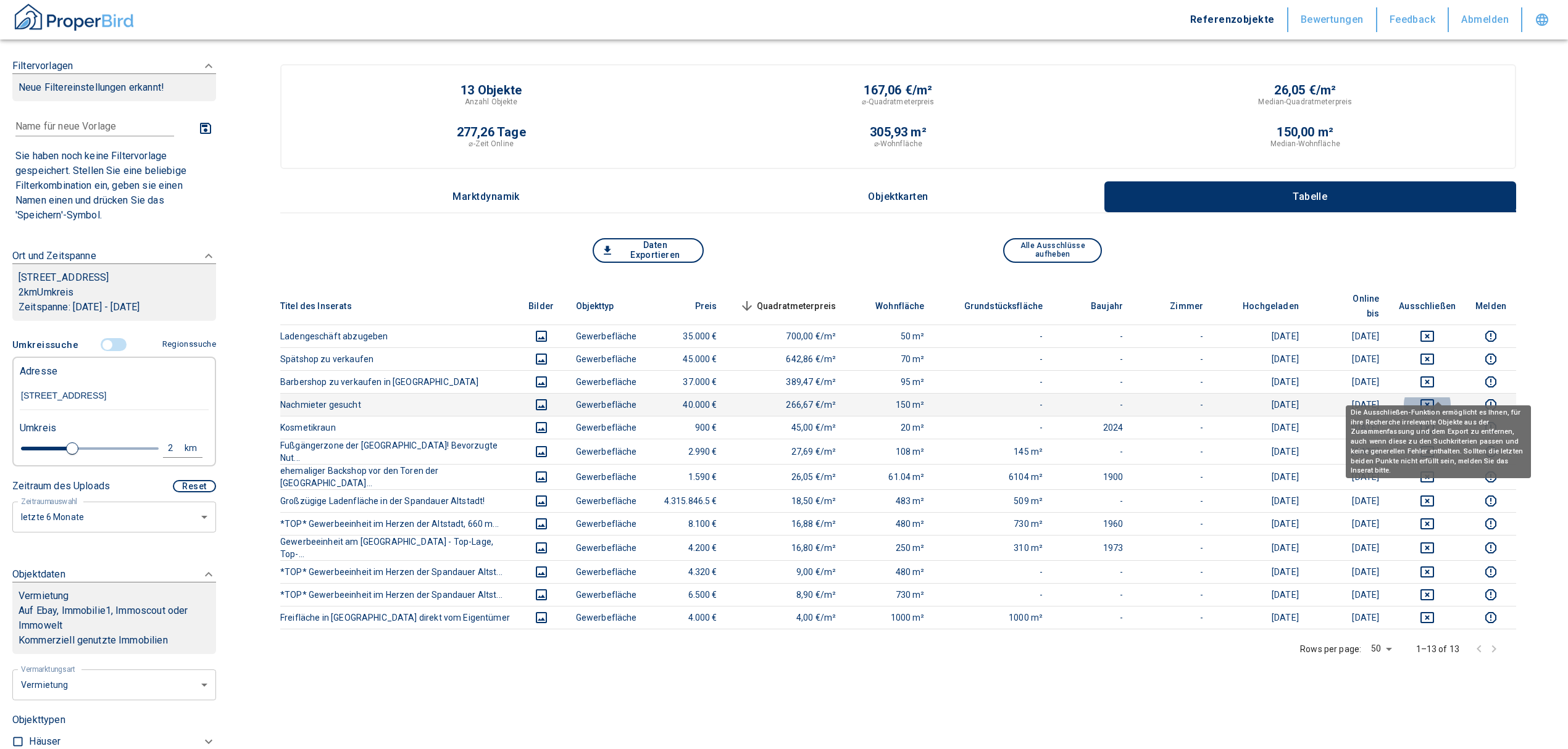
click at [1435, 397] on icon "deselect this listing" at bounding box center [1428, 404] width 15 height 15
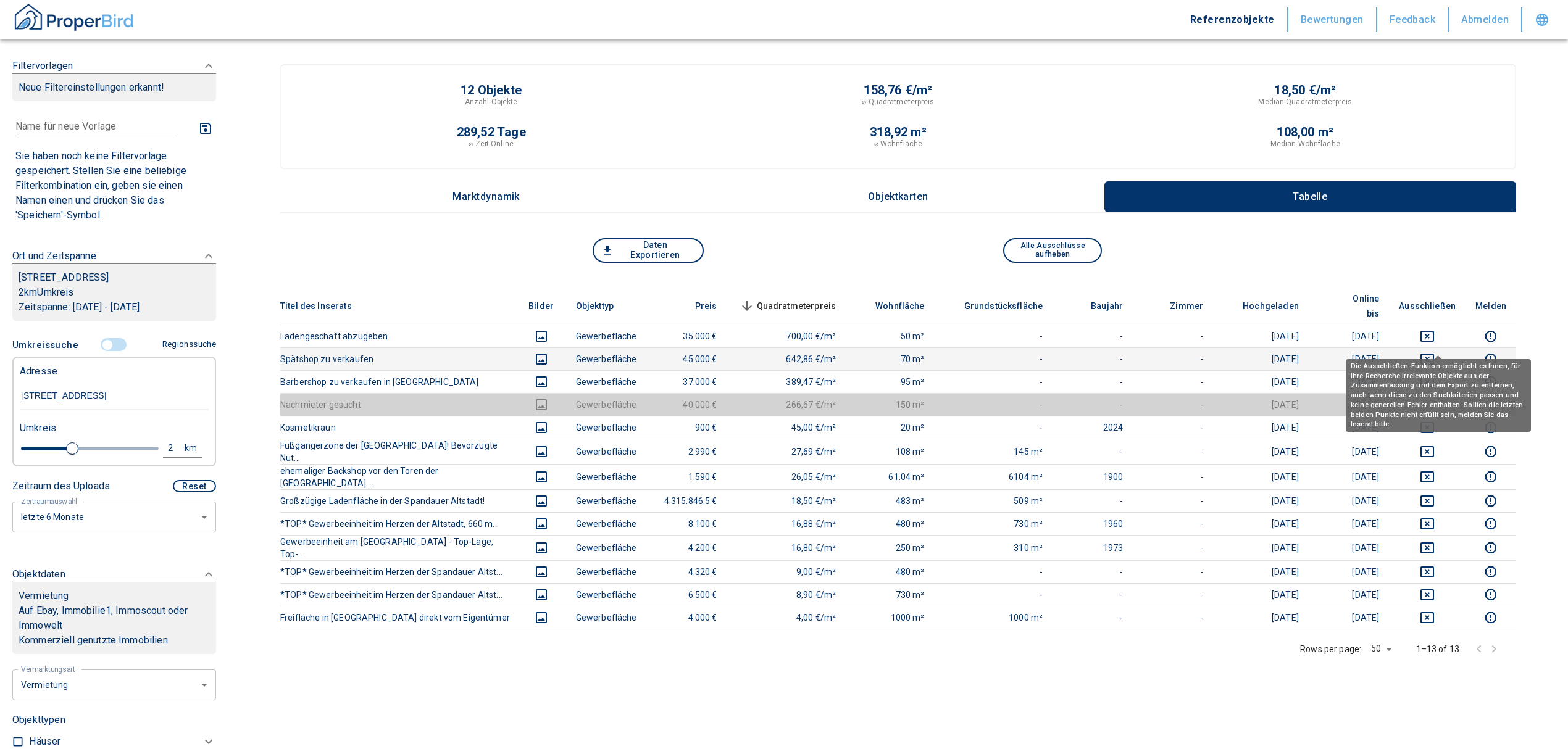
click at [1434, 354] on icon "deselect this listing" at bounding box center [1427, 359] width 14 height 11
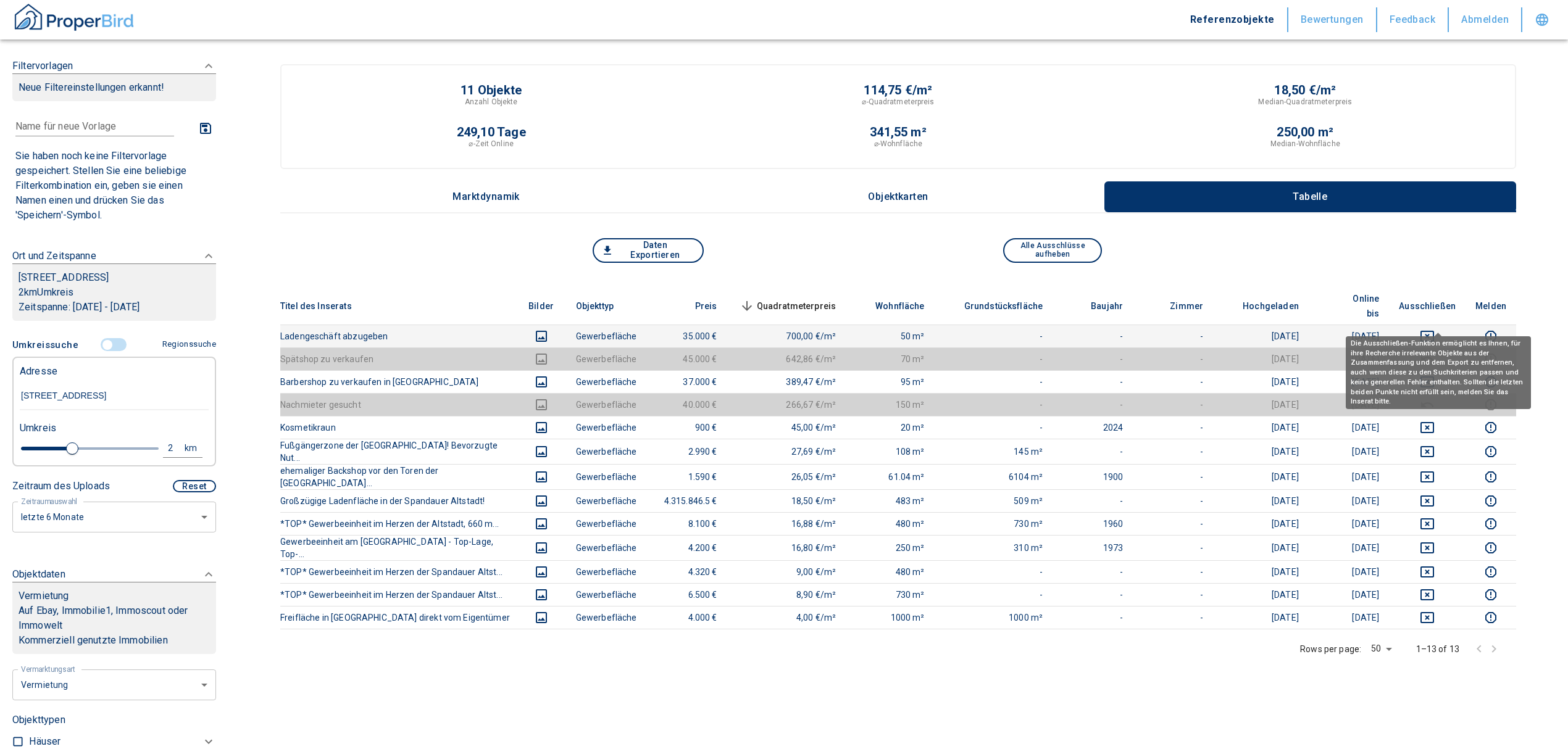
click at [1435, 329] on icon "deselect this listing" at bounding box center [1428, 336] width 15 height 15
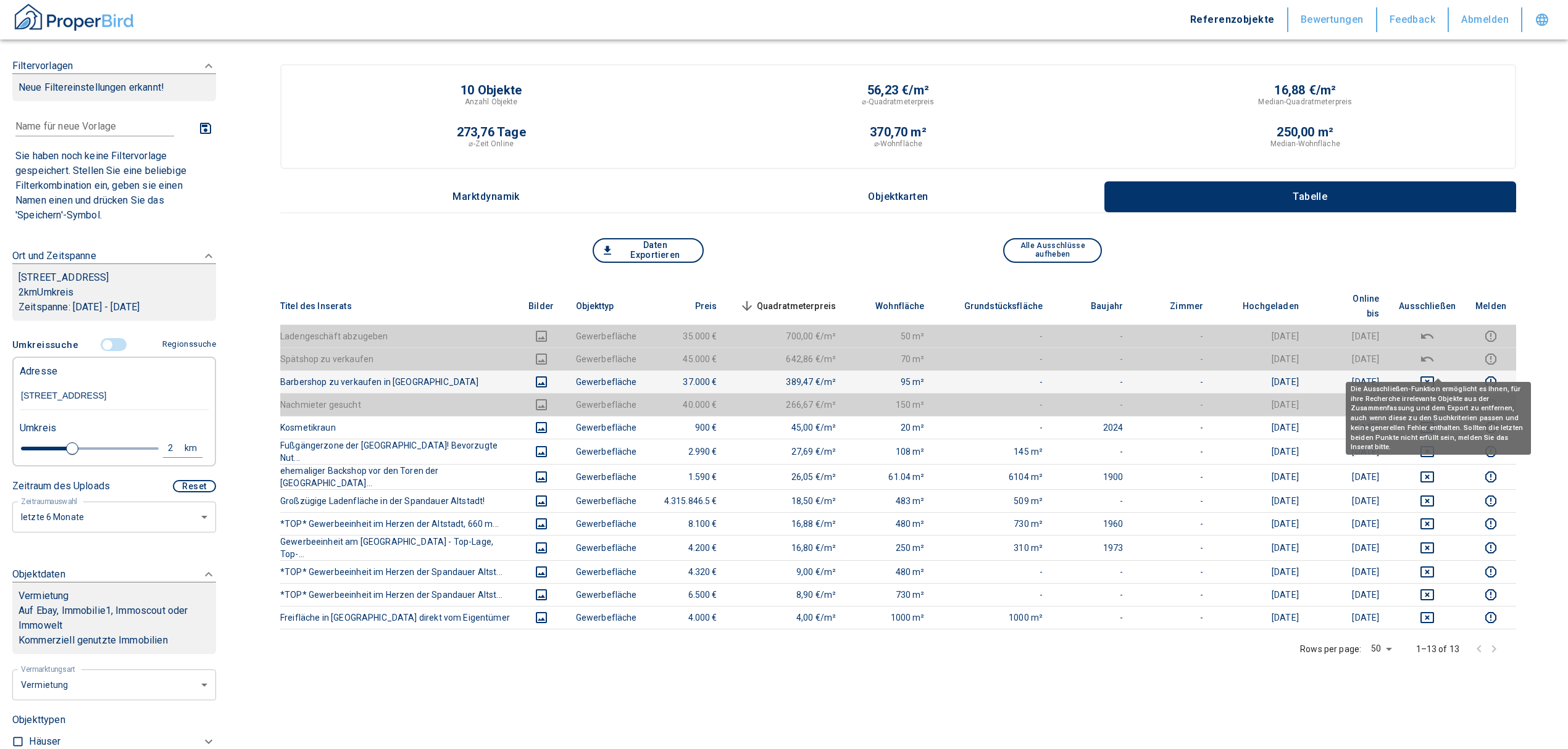
click at [1434, 377] on icon "deselect this listing" at bounding box center [1427, 382] width 14 height 11
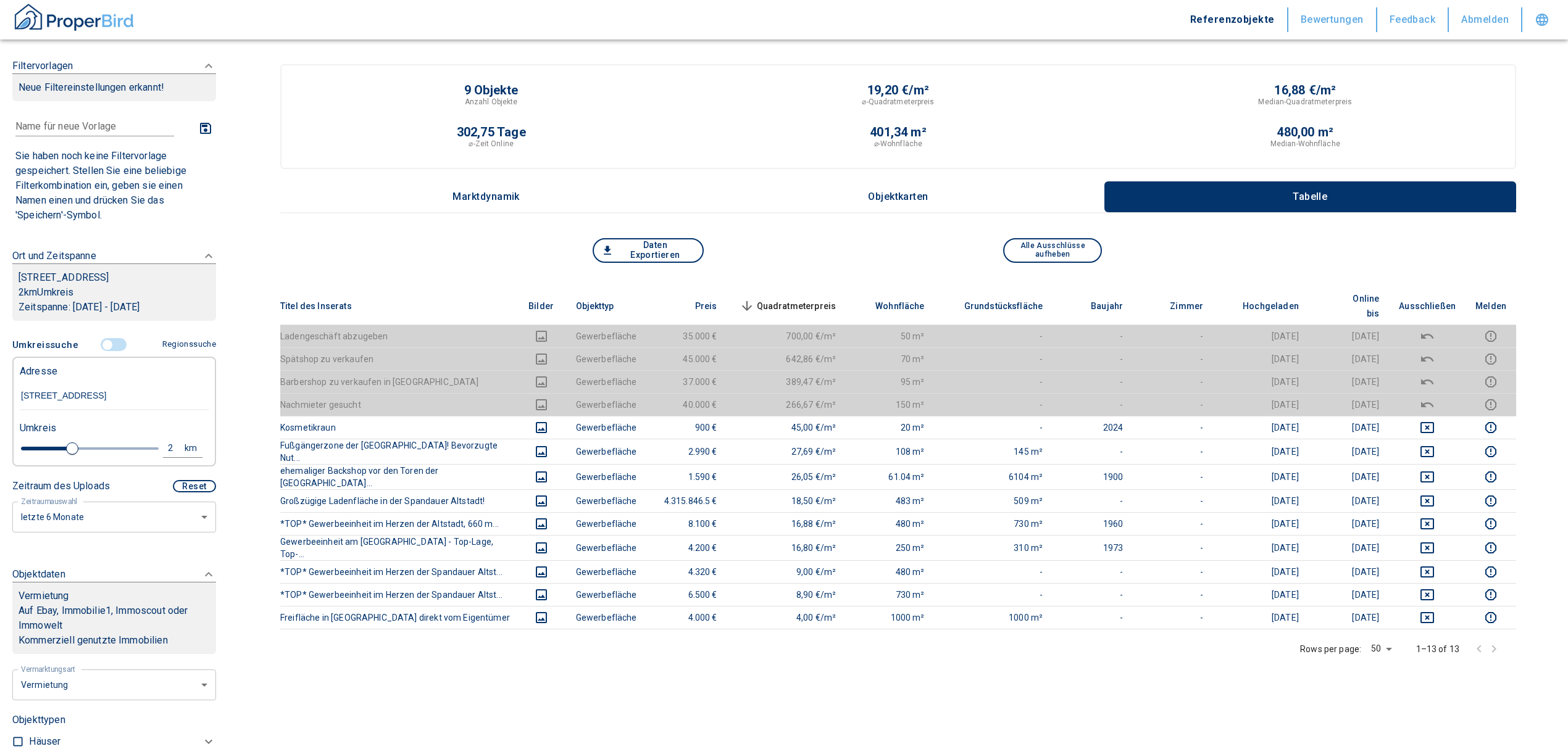
click at [170, 456] on div "2" at bounding box center [177, 448] width 22 height 16
drag, startPoint x: 11, startPoint y: 466, endPoint x: 0, endPoint y: 464, distance: 11.2
click at [0, 464] on div "Filtervorlagen Neue Filtereinstellungen erkannt! Name für neue Vorlage x Sie ha…" at bounding box center [114, 374] width 229 height 749
click at [164, 457] on button "Neue Suchen" at bounding box center [165, 448] width 68 height 18
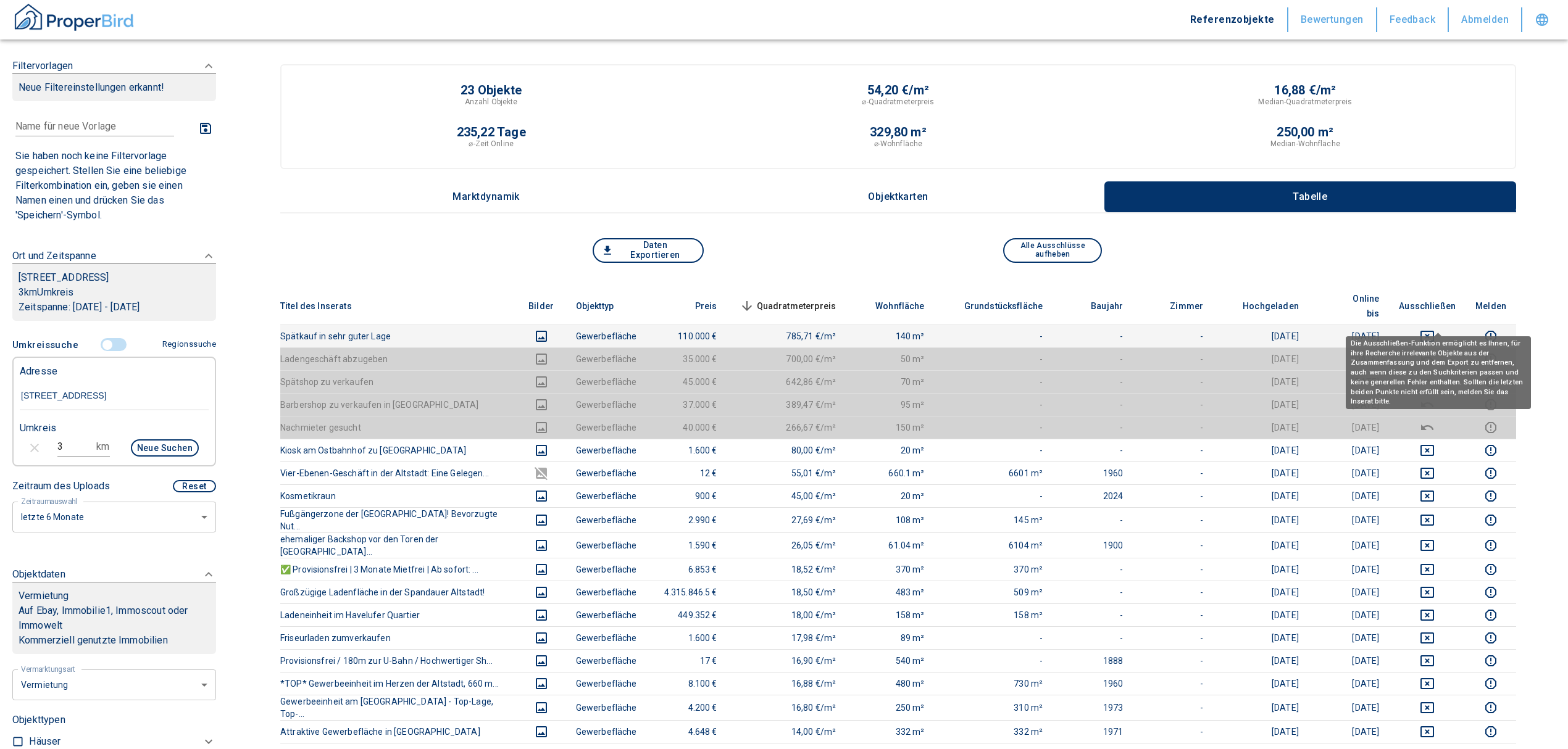
click at [1435, 329] on icon "deselect this listing" at bounding box center [1428, 336] width 15 height 15
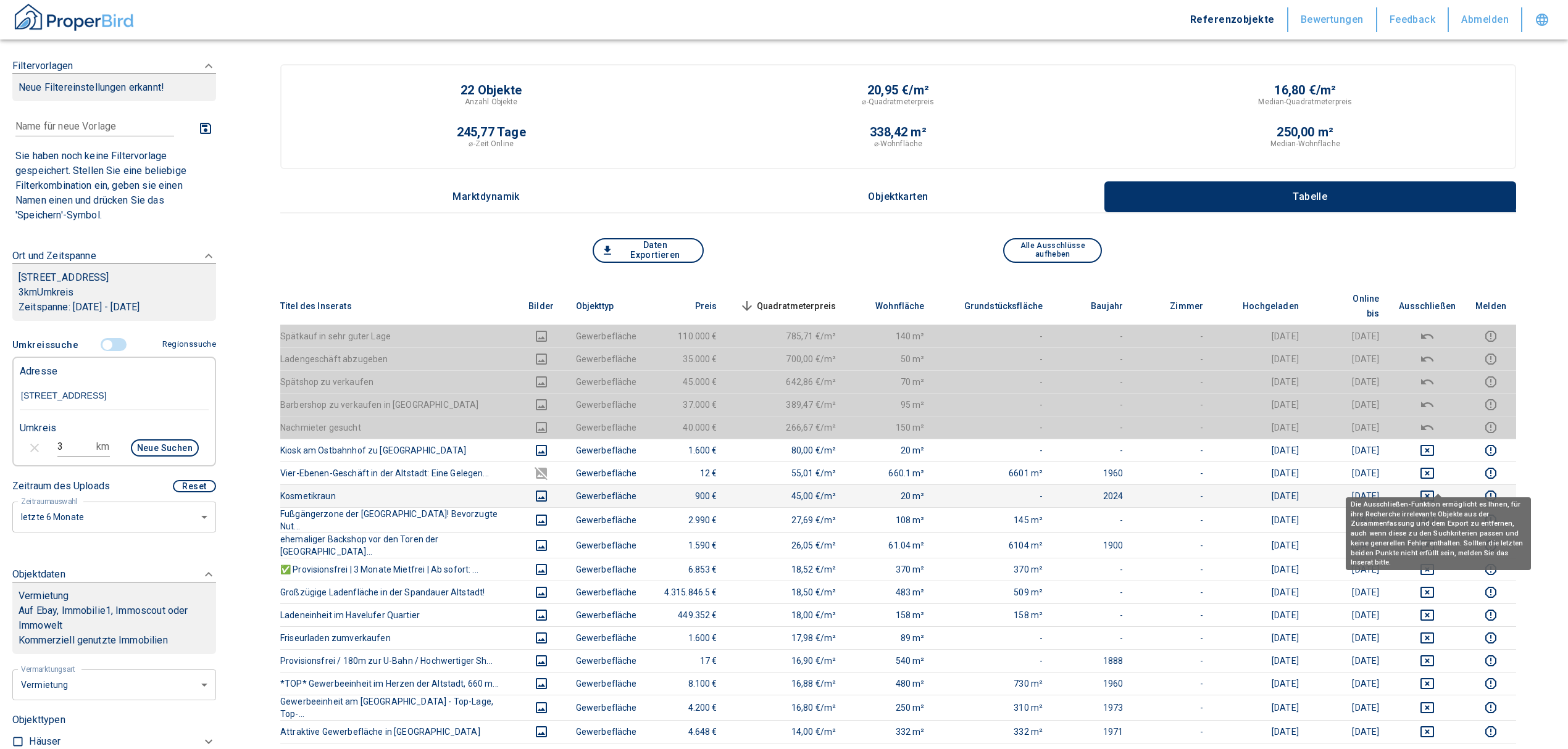
click at [1435, 489] on icon "deselect this listing" at bounding box center [1428, 497] width 15 height 15
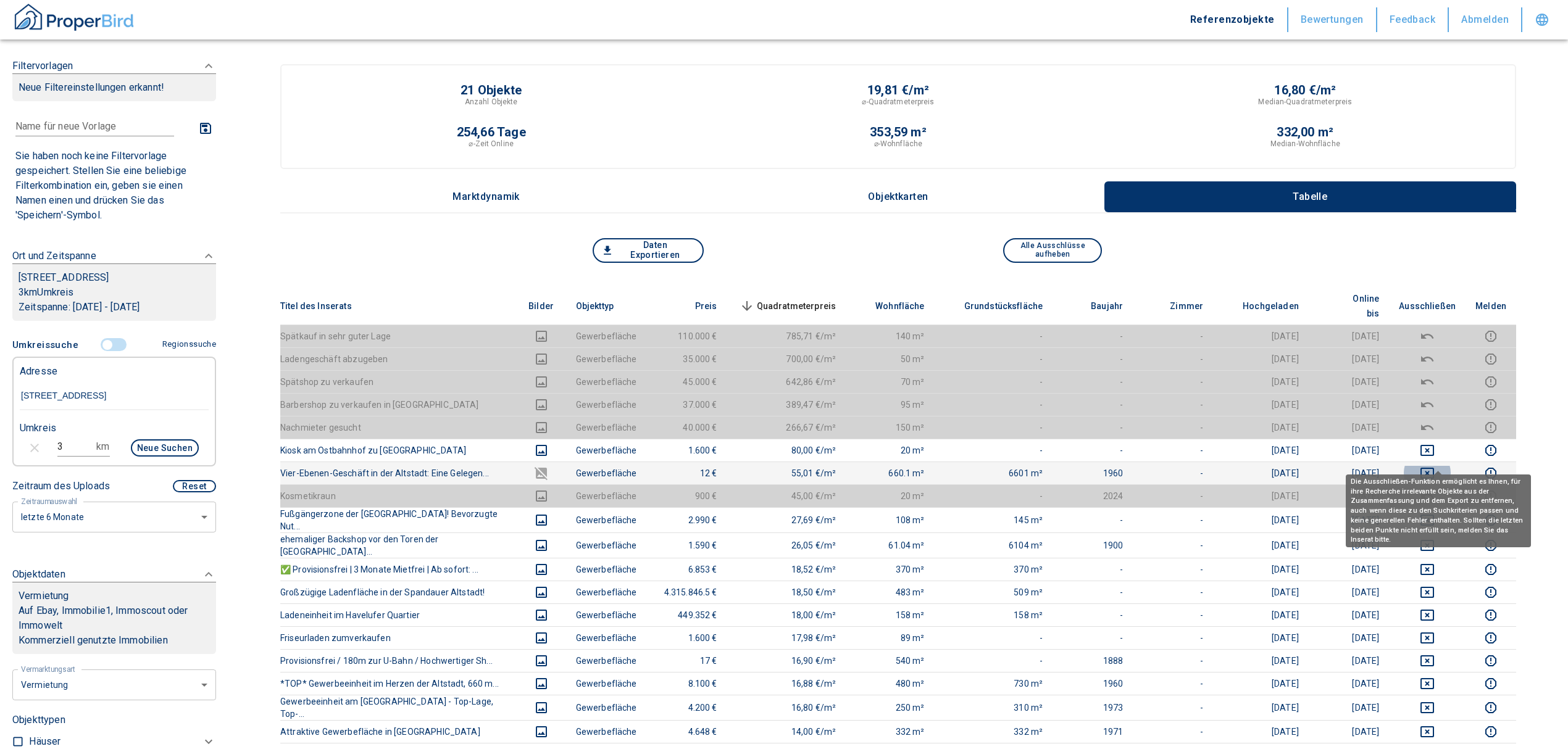
click at [1433, 466] on icon "deselect this listing" at bounding box center [1428, 474] width 15 height 15
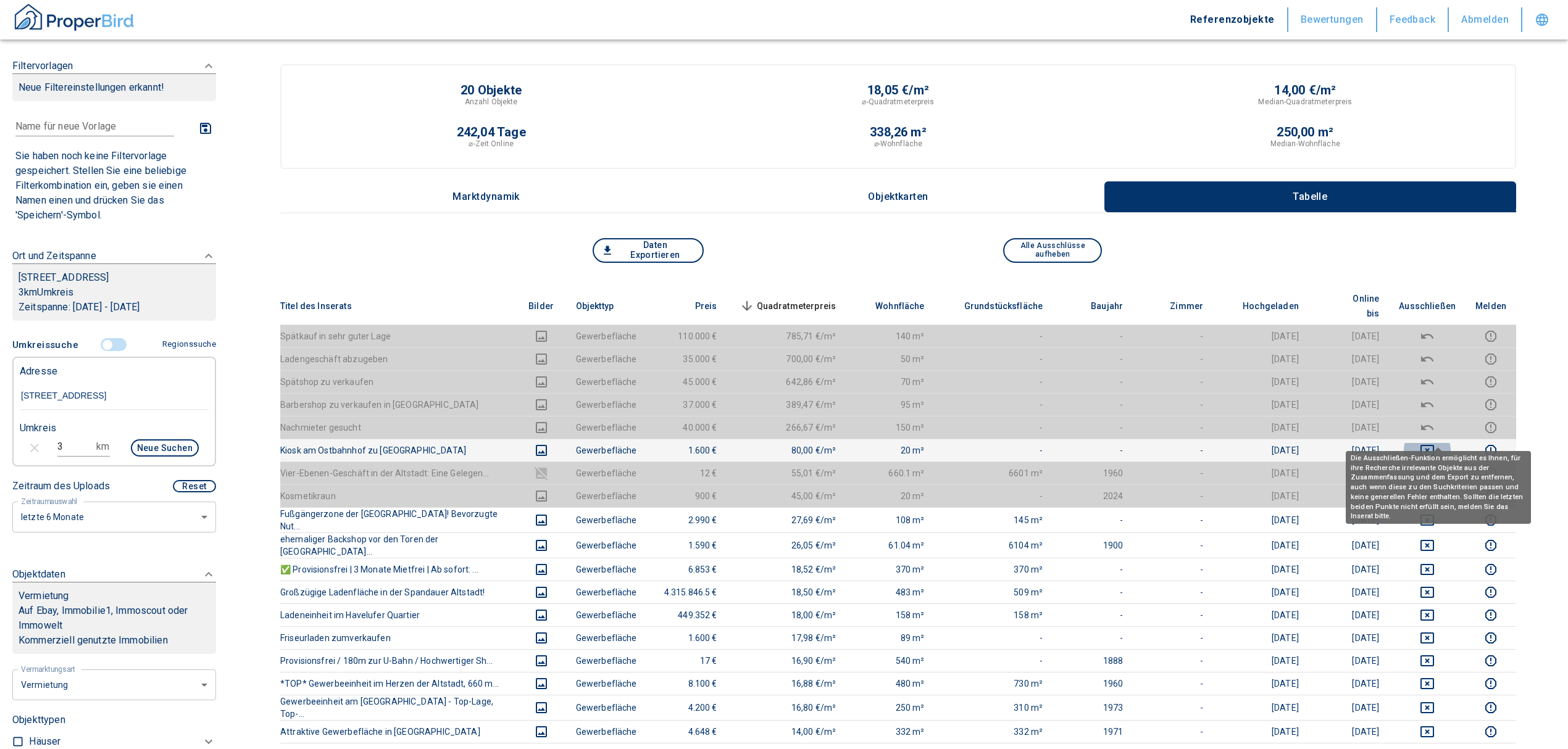
click at [1435, 443] on icon "deselect this listing" at bounding box center [1428, 451] width 15 height 15
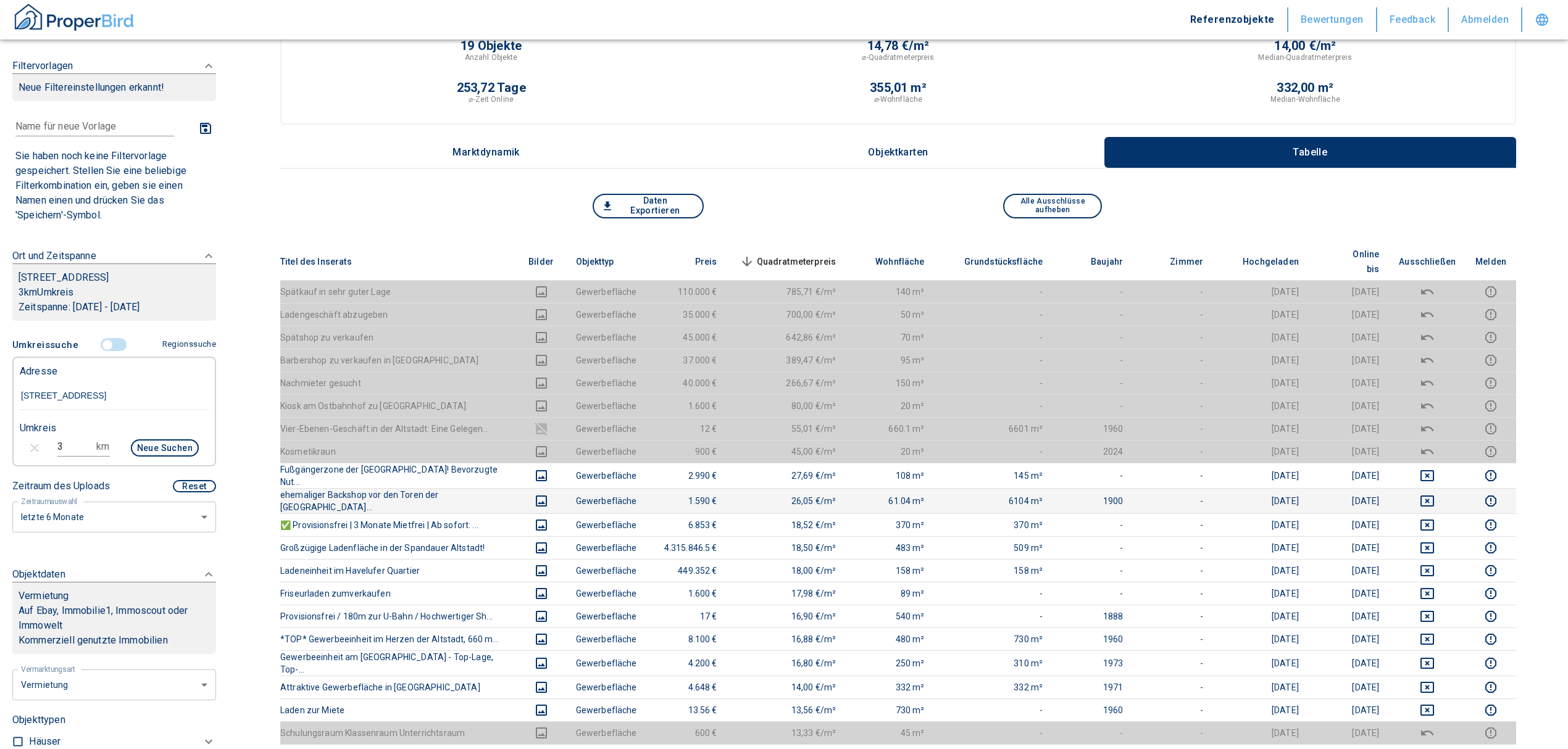
scroll to position [82, 0]
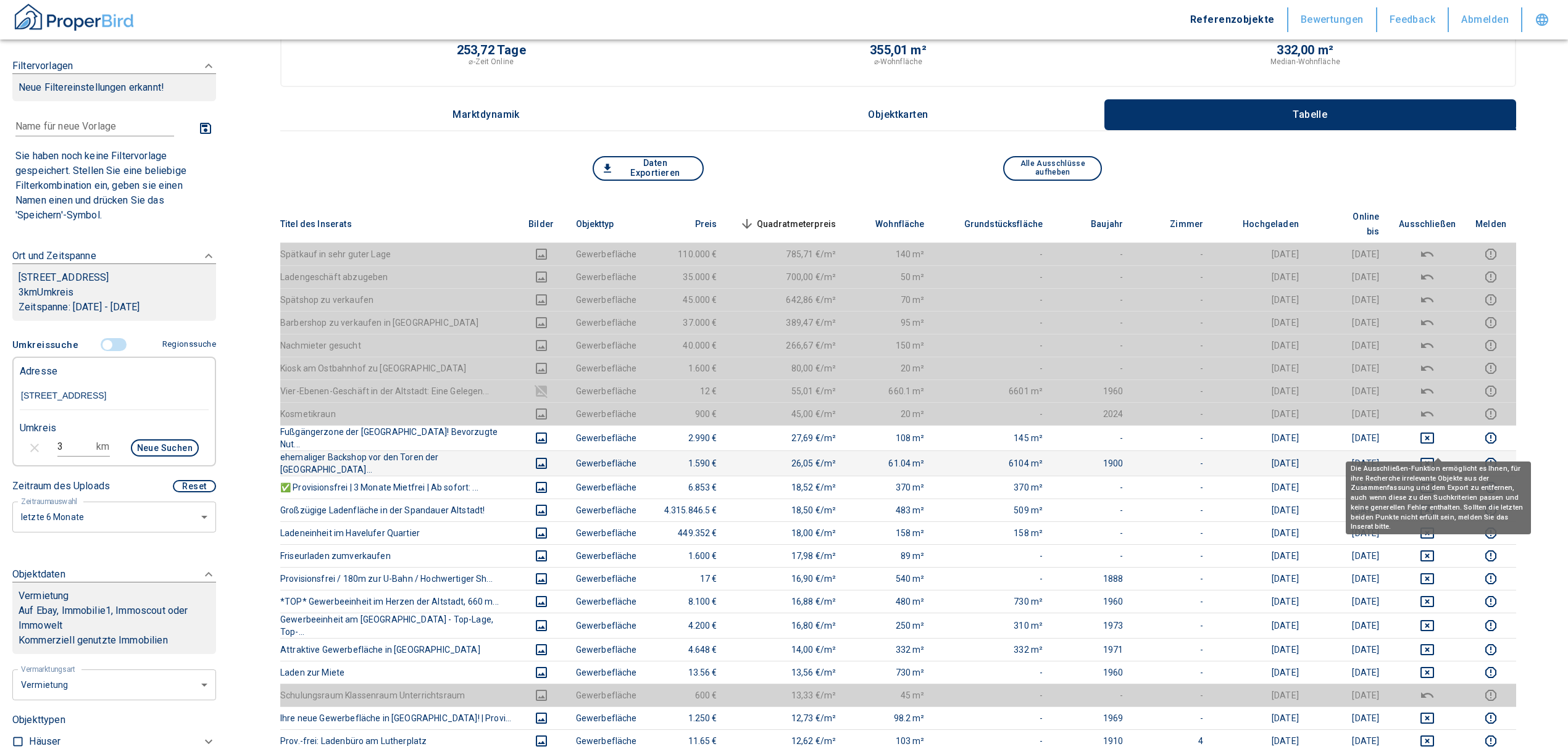
click at [1433, 456] on icon "deselect this listing" at bounding box center [1428, 463] width 15 height 15
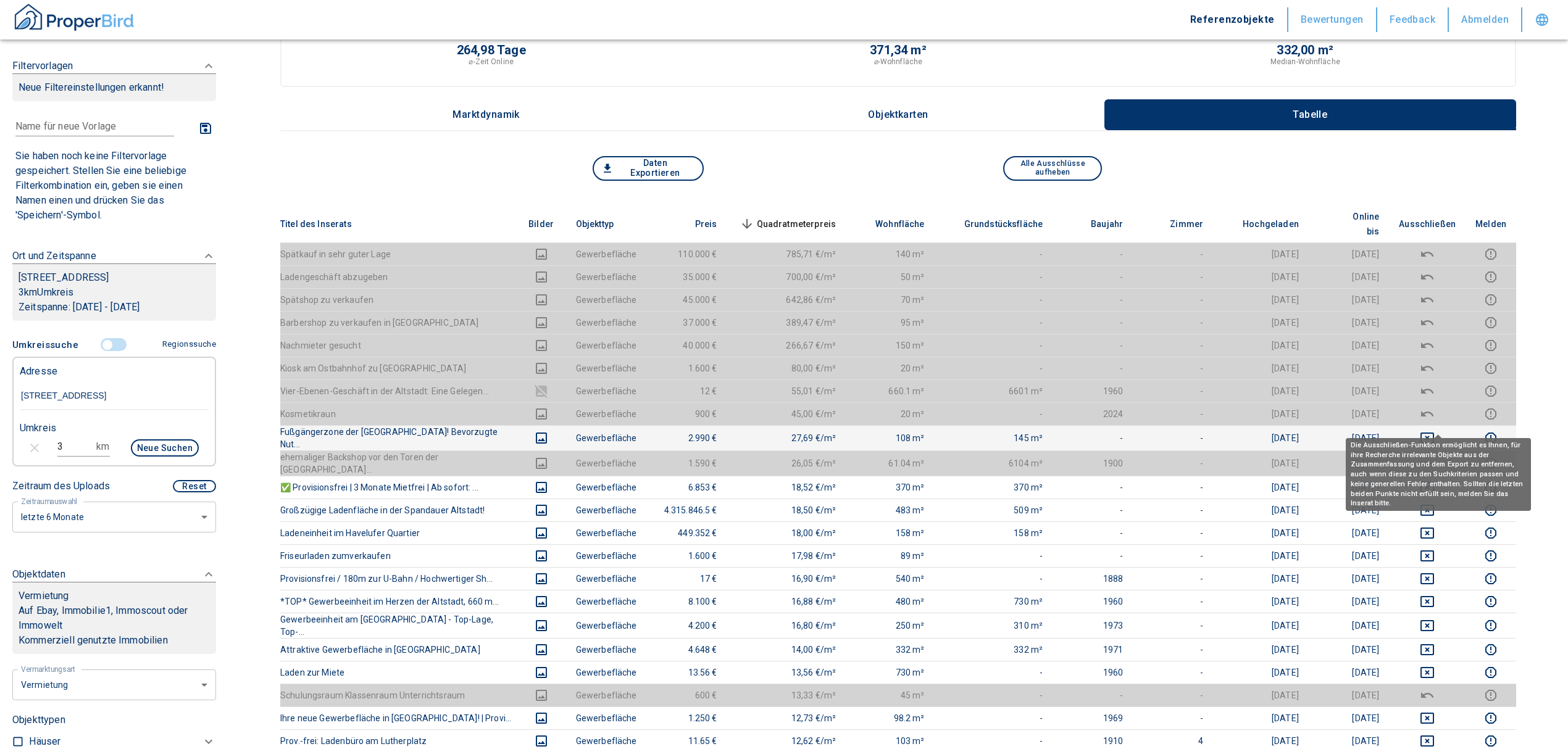
click at [1435, 431] on icon "deselect this listing" at bounding box center [1428, 439] width 15 height 15
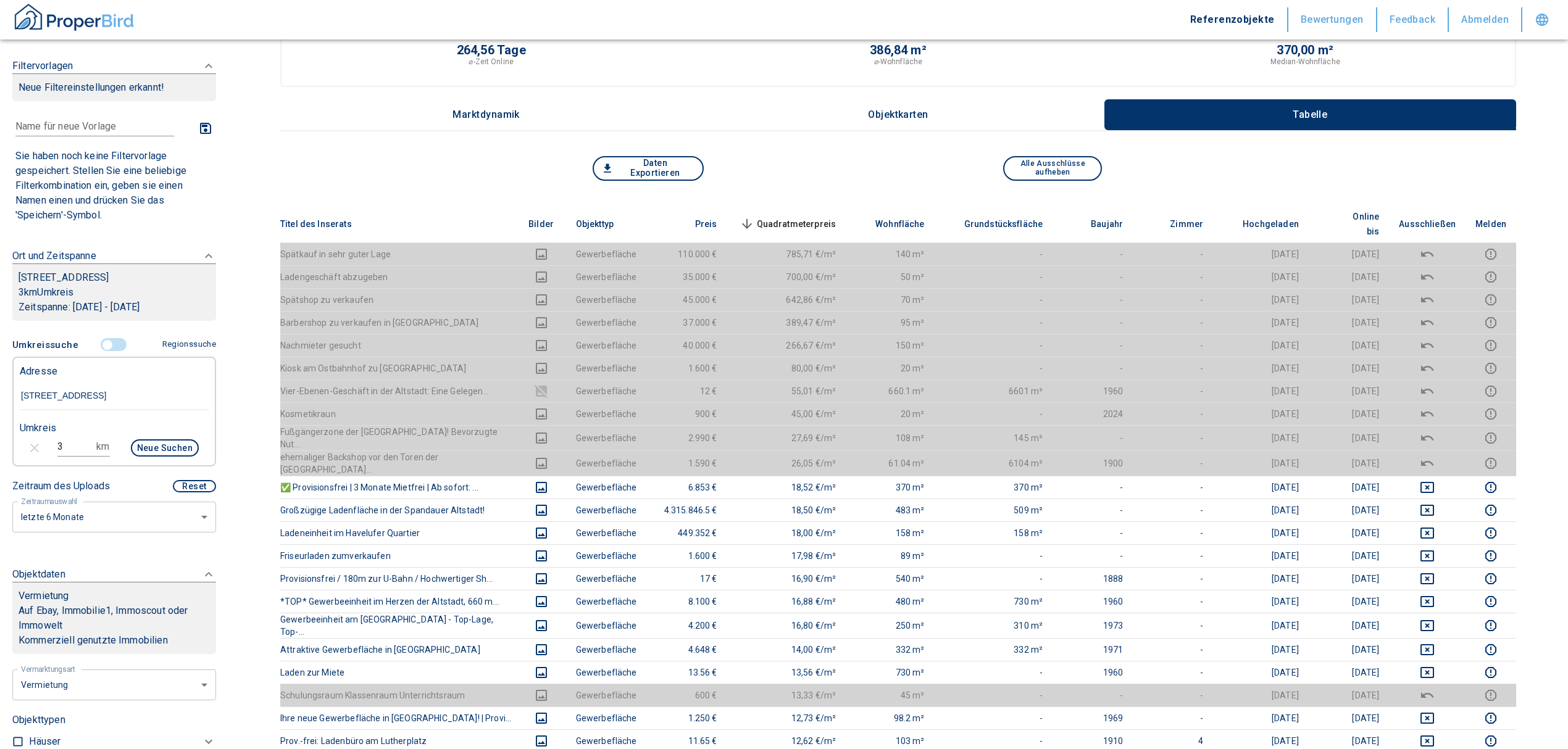
click at [776, 217] on span "Quadratmeterpreis sorted descending" at bounding box center [787, 224] width 100 height 15
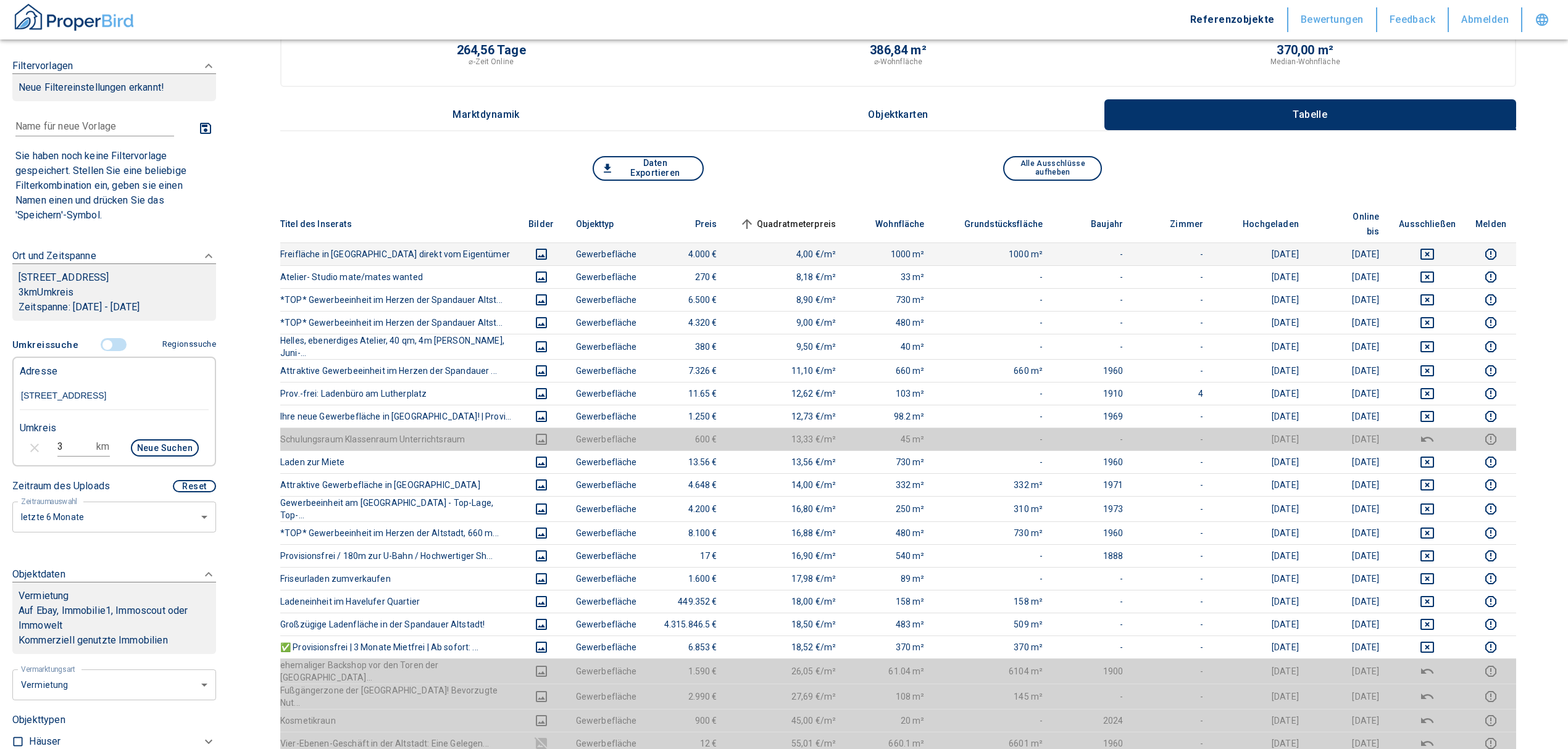
click at [1433, 249] on icon "deselect this listing" at bounding box center [1427, 254] width 14 height 11
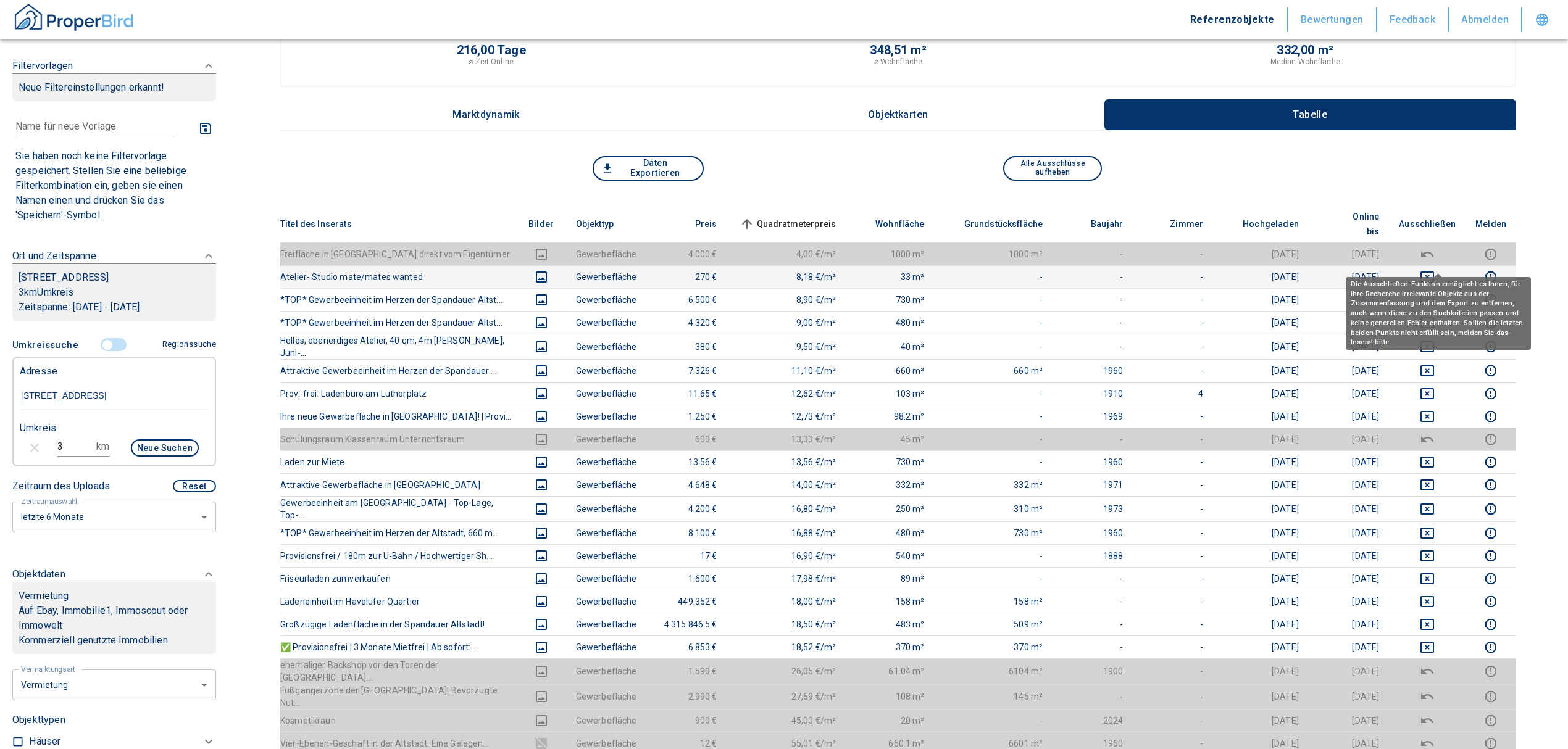
click at [1435, 270] on icon "deselect this listing" at bounding box center [1428, 277] width 15 height 15
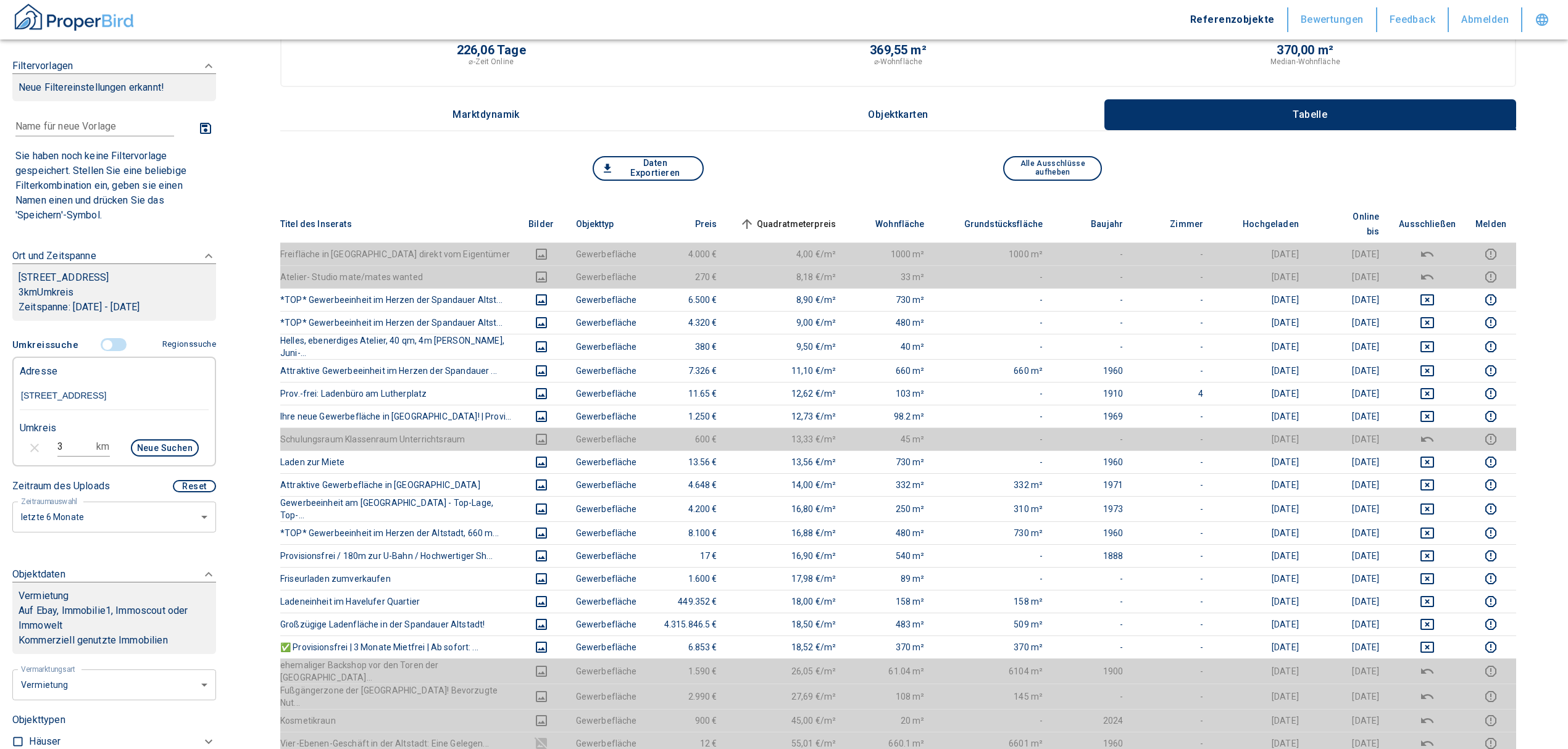
click at [804, 217] on span "Quadratmeterpreis sorted ascending" at bounding box center [787, 224] width 100 height 15
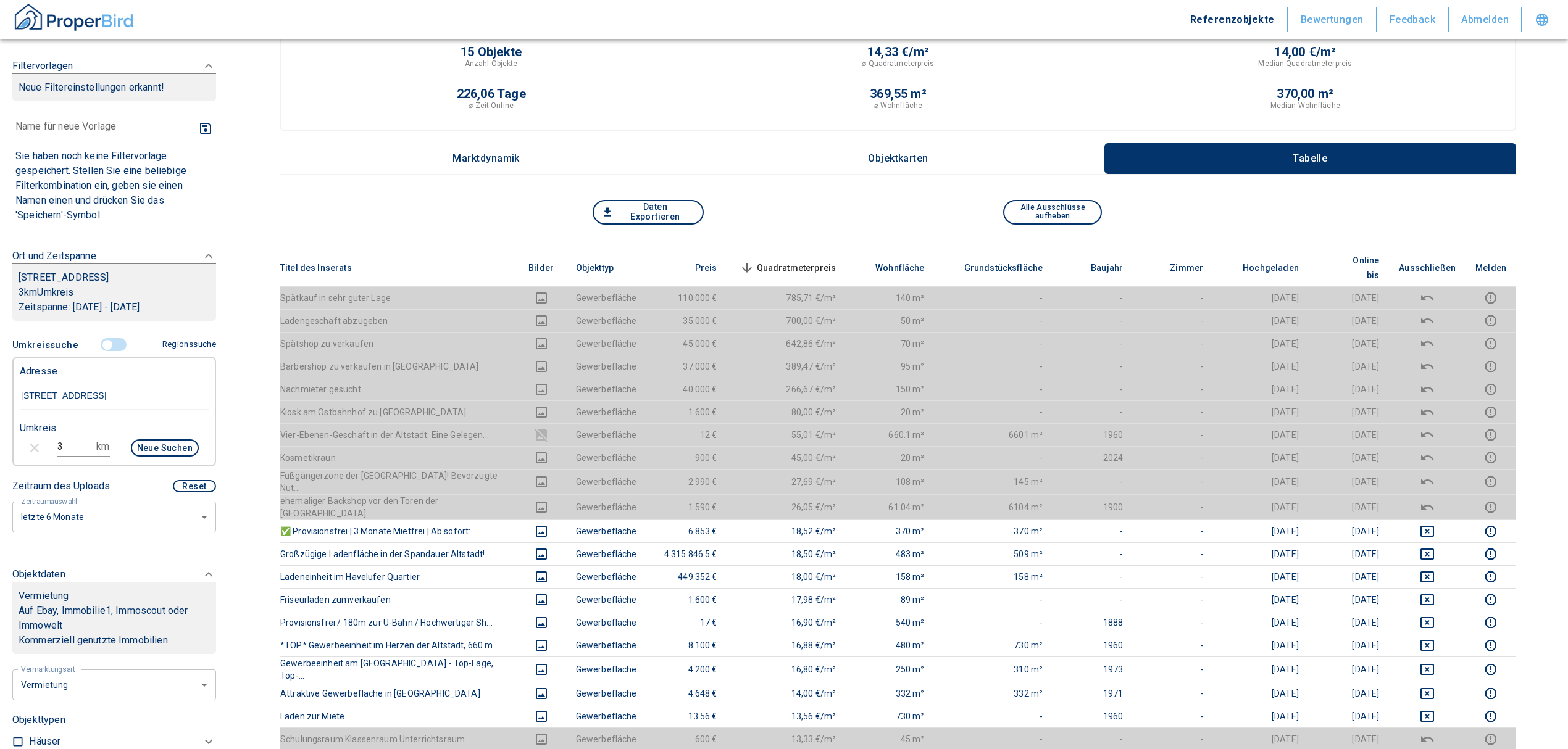
scroll to position [0, 0]
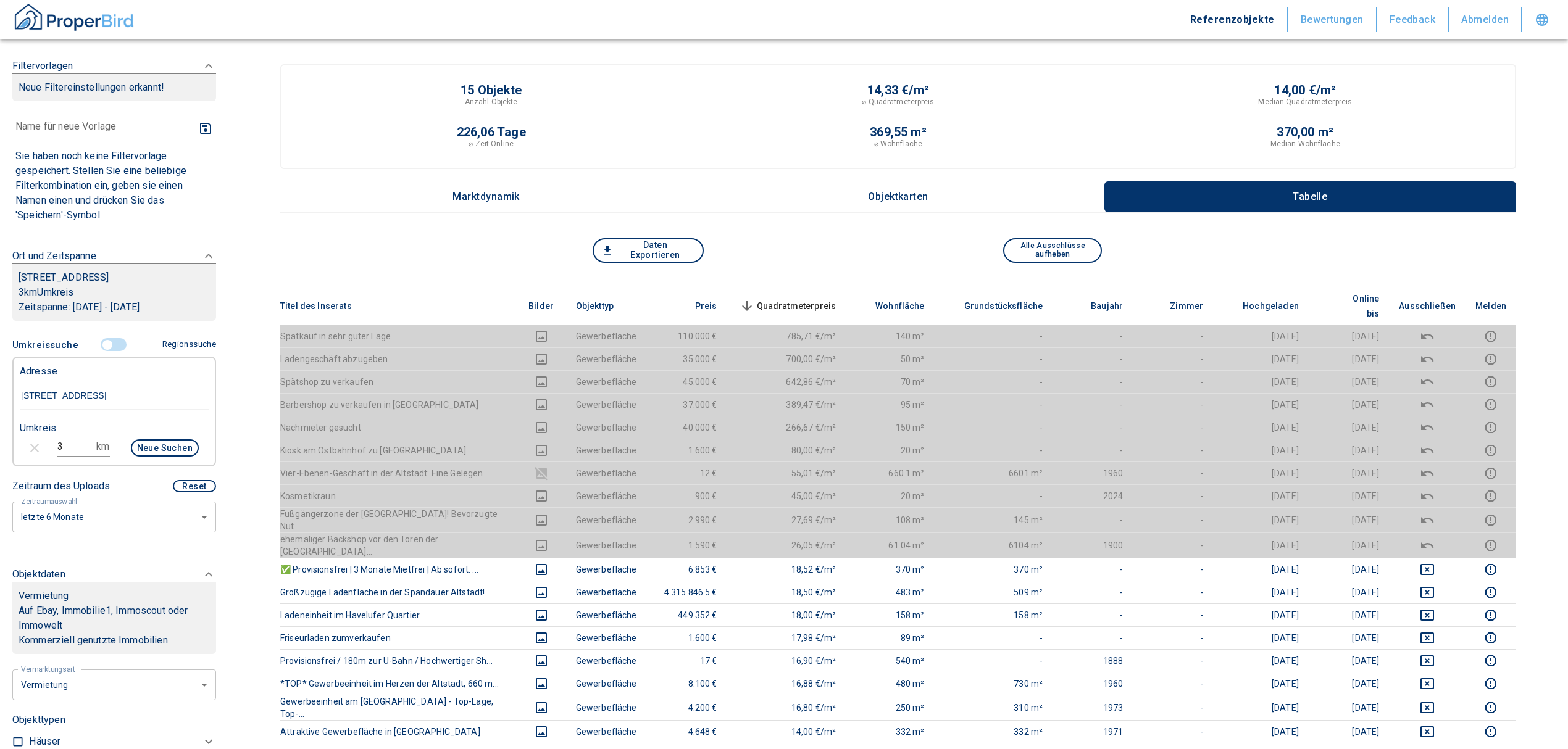
click at [798, 298] on span "Quadratmeterpreis sorted descending" at bounding box center [787, 306] width 100 height 15
